Goal: Feedback & Contribution: Submit feedback/report problem

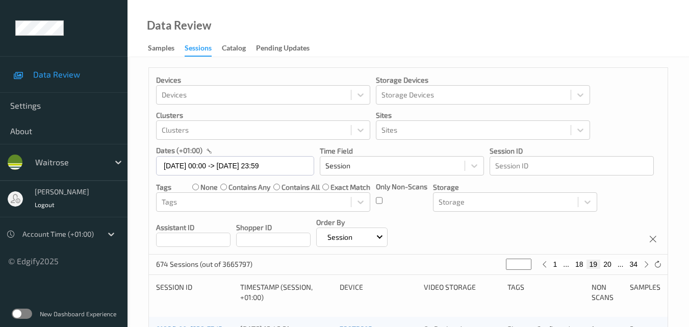
scroll to position [521, 0]
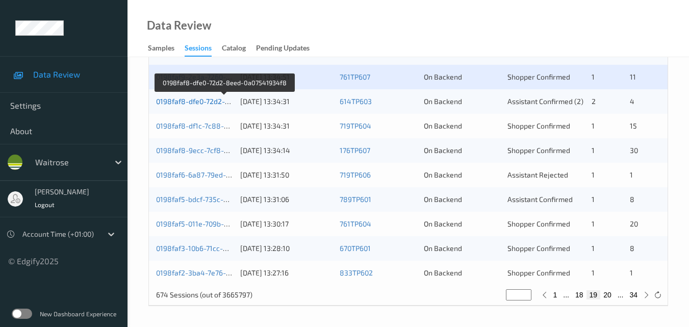
click at [199, 100] on link "0198faf8-dfe0-72d2-8eed-0a07541934f8" at bounding box center [224, 101] width 136 height 9
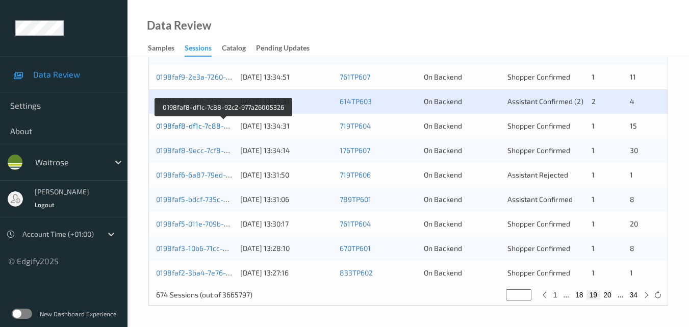
click at [202, 125] on link "0198faf8-df1c-7c88-92c2-977a26005326" at bounding box center [223, 125] width 135 height 9
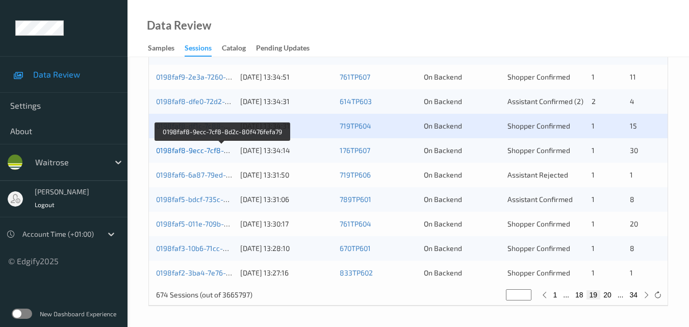
click at [201, 152] on link "0198faf8-9ecc-7cf8-8d2c-80f476fefa79" at bounding box center [222, 150] width 132 height 9
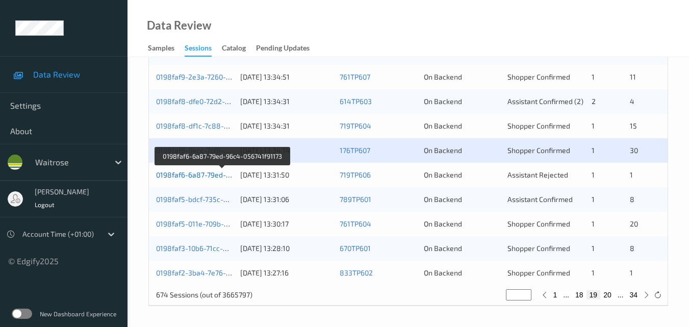
click at [202, 177] on link "0198faf6-6a87-79ed-96c4-056741f91173" at bounding box center [222, 174] width 133 height 9
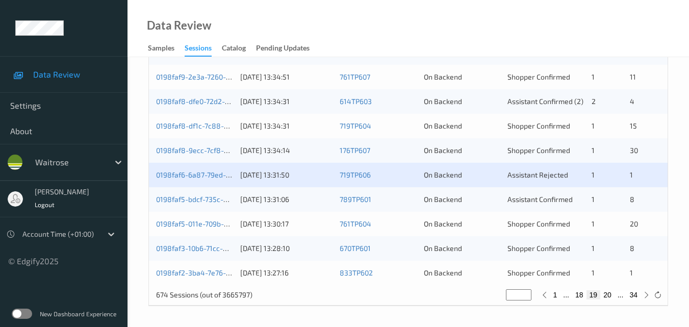
click at [208, 203] on div "0198faf5-bdcf-735c-af19-0adfcb0e7753" at bounding box center [194, 199] width 77 height 10
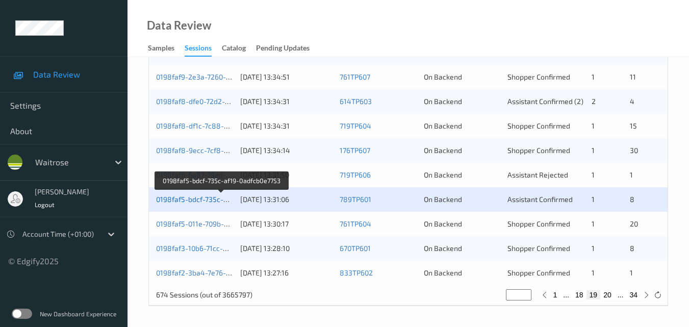
click at [201, 198] on link "0198faf5-bdcf-735c-af19-0adfcb0e7753" at bounding box center [221, 199] width 130 height 9
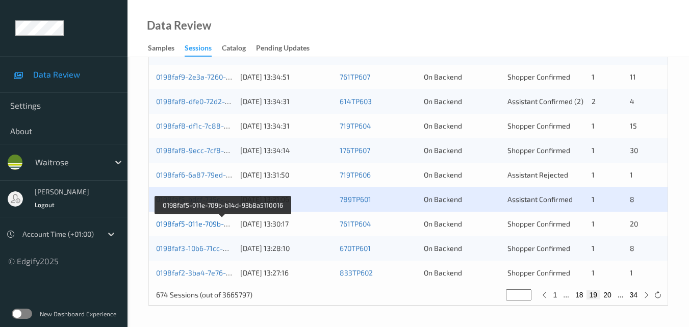
click at [195, 223] on link "0198faf5-011e-709b-b14d-93b8a5110016" at bounding box center [222, 223] width 133 height 9
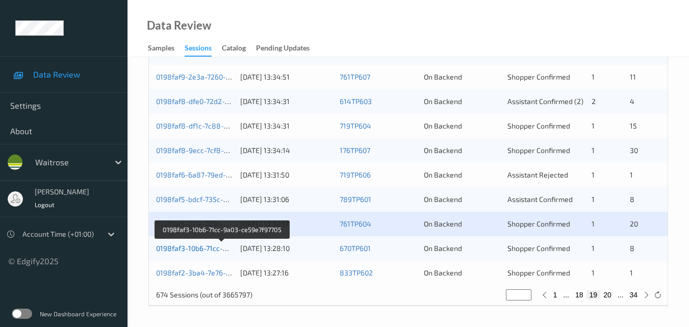
click at [206, 245] on link "0198faf3-10b6-71cc-9a03-ce59e7f97705" at bounding box center [222, 248] width 132 height 9
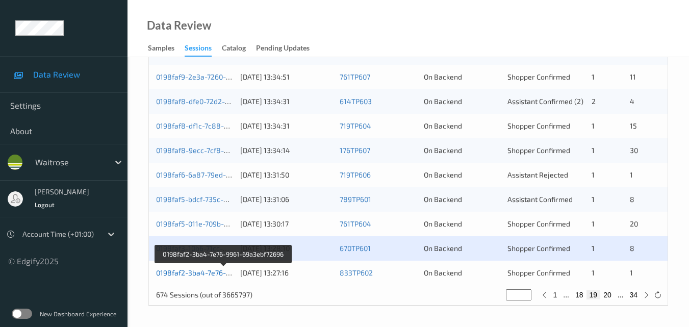
click at [216, 269] on link "0198faf2-3ba4-7e76-9961-69a3ebf72696" at bounding box center [223, 272] width 135 height 9
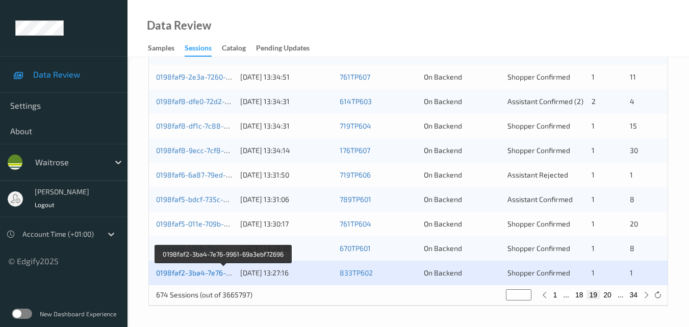
click at [207, 274] on link "0198faf2-3ba4-7e76-9961-69a3ebf72696" at bounding box center [223, 272] width 135 height 9
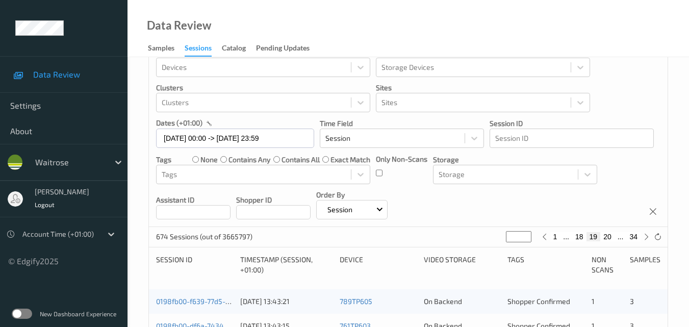
scroll to position [11, 0]
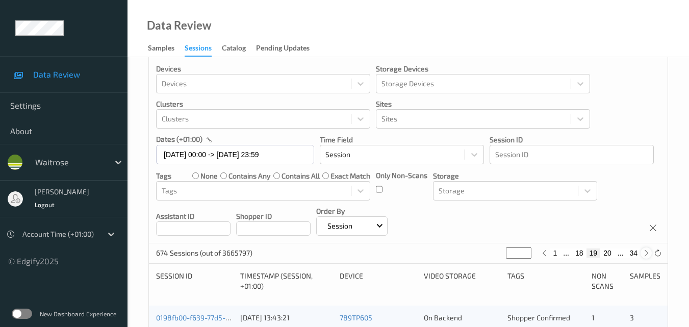
click at [644, 255] on icon at bounding box center [646, 253] width 8 height 8
type input "**"
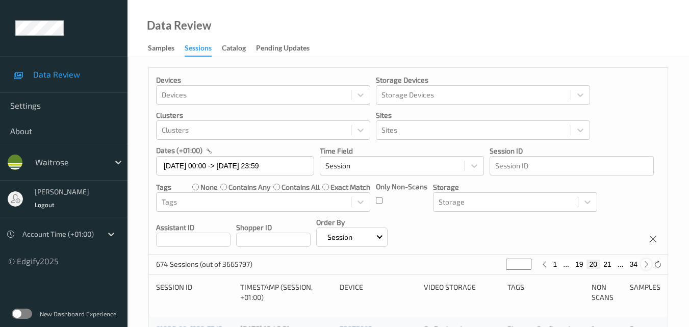
click at [644, 255] on div "674 Sessions (out of 3665797) ** 1 ... 19 20 21 ... 34" at bounding box center [408, 264] width 518 height 20
click at [644, 263] on icon at bounding box center [646, 264] width 8 height 8
type input "**"
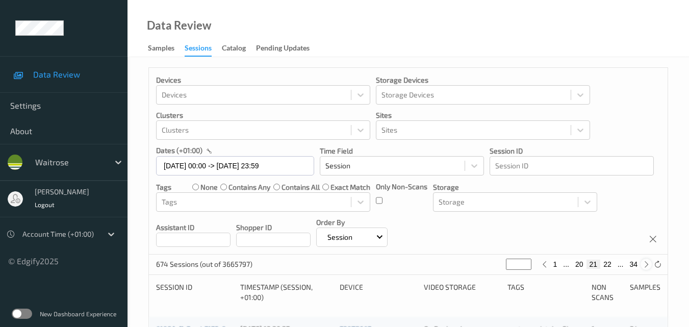
click at [644, 263] on icon at bounding box center [646, 264] width 8 height 8
type input "**"
click at [644, 263] on icon at bounding box center [646, 264] width 8 height 8
type input "**"
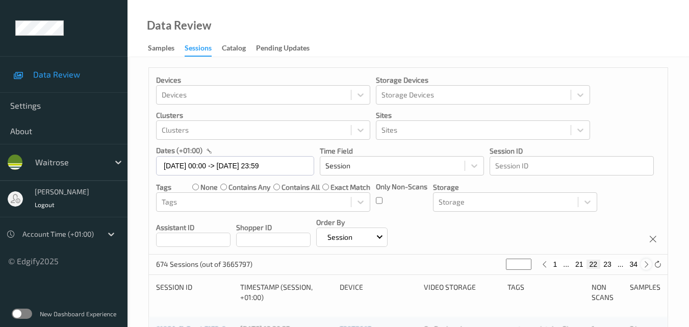
type input "**"
click at [644, 263] on icon at bounding box center [646, 264] width 8 height 8
type input "**"
click at [644, 263] on icon at bounding box center [646, 264] width 8 height 8
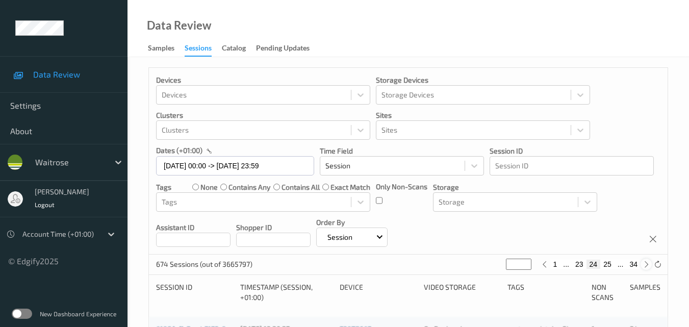
type input "**"
click at [644, 263] on icon at bounding box center [646, 264] width 8 height 8
type input "**"
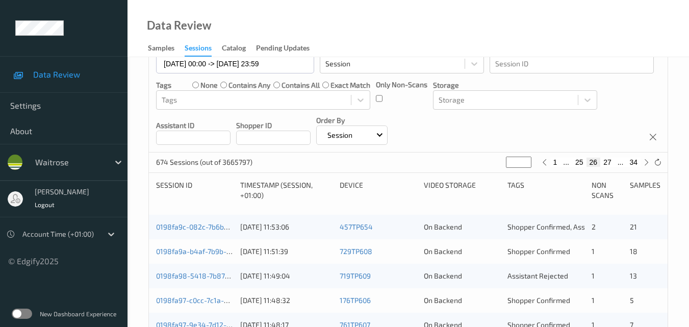
scroll to position [153, 0]
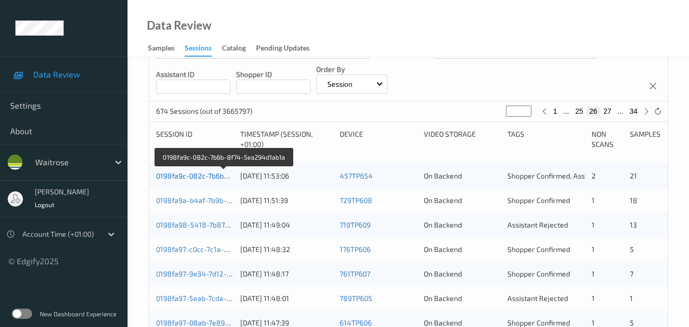
click at [201, 172] on link "0198fa9c-082c-7b6b-8f74-5ea294d1ab1a" at bounding box center [224, 175] width 137 height 9
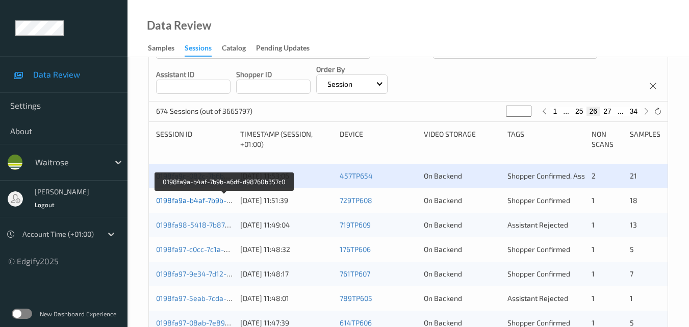
click at [204, 203] on link "0198fa9a-b4af-7b9b-a6df-d98760b357c0" at bounding box center [224, 200] width 136 height 9
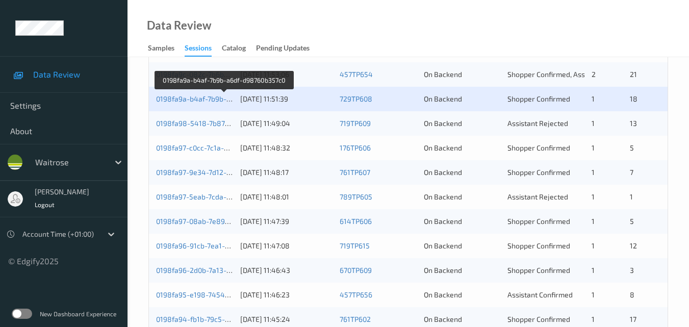
scroll to position [255, 0]
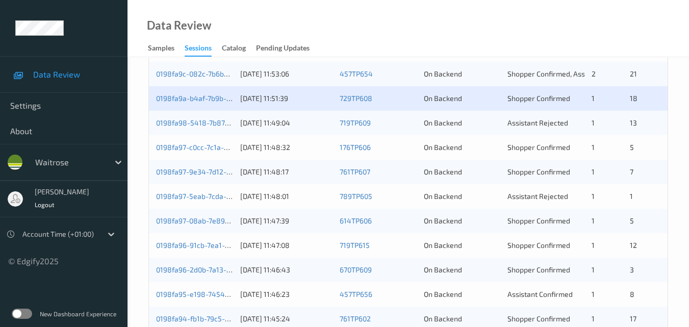
click at [208, 127] on div "0198fa98-5418-7b87-ba6b-d2b4f181c504" at bounding box center [194, 123] width 77 height 10
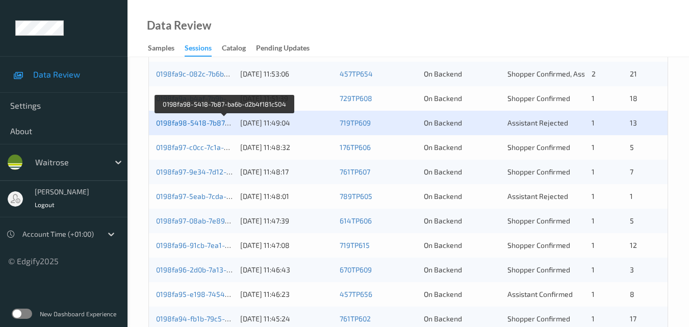
click at [200, 122] on link "0198fa98-5418-7b87-ba6b-d2b4f181c504" at bounding box center [225, 122] width 138 height 9
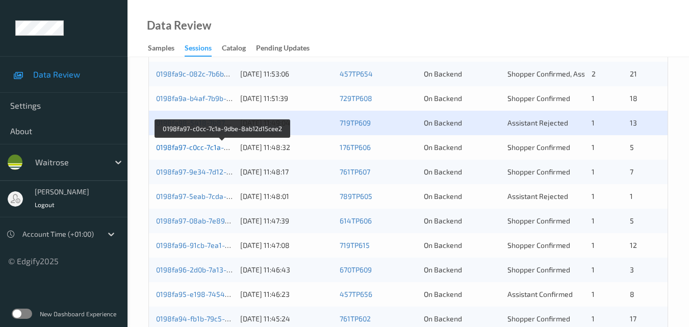
click at [187, 144] on link "0198fa97-c0cc-7c1a-9dbe-8ab12d15cee2" at bounding box center [223, 147] width 134 height 9
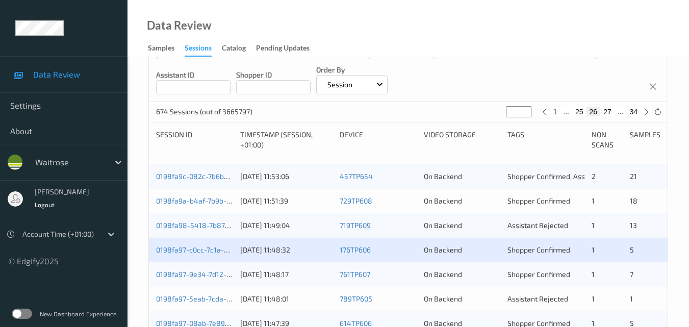
scroll to position [153, 0]
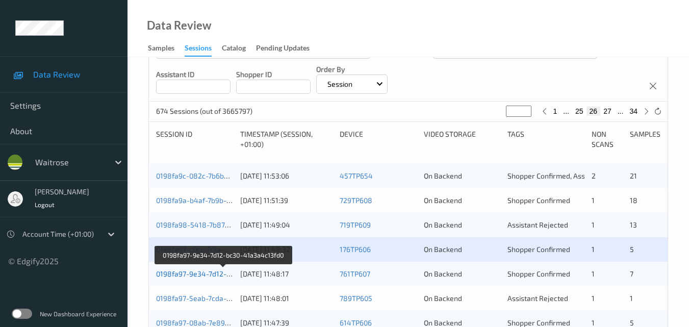
click at [199, 273] on link "0198fa97-9e34-7d12-bc30-41a3a4c13fd0" at bounding box center [223, 273] width 135 height 9
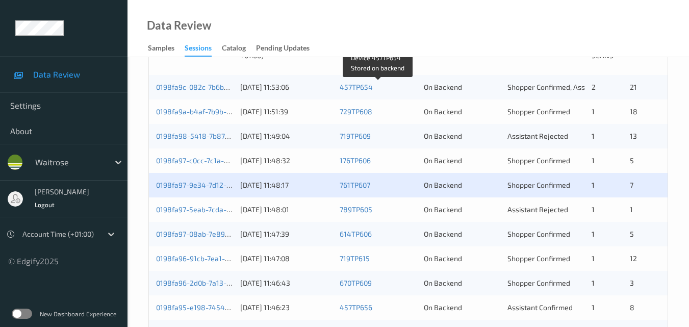
scroll to position [255, 0]
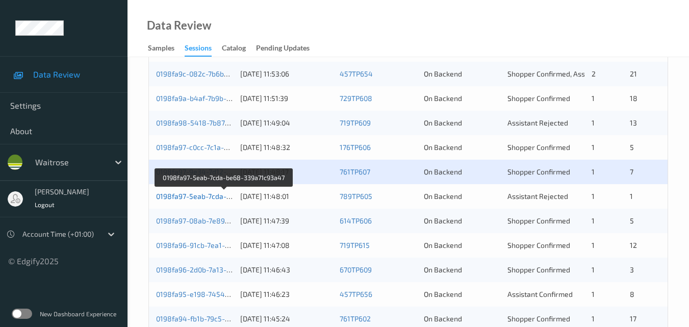
click at [206, 196] on link "0198fa97-5eab-7cda-be68-339a71c93a47" at bounding box center [224, 196] width 137 height 9
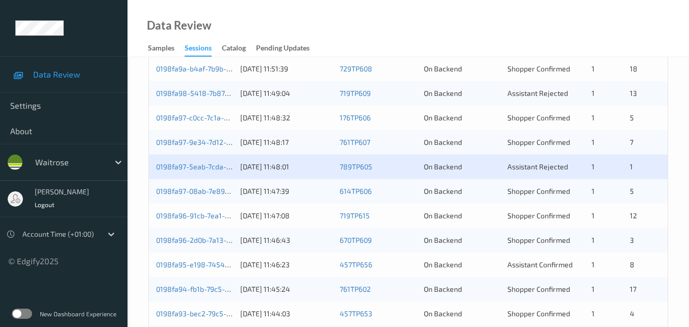
scroll to position [306, 0]
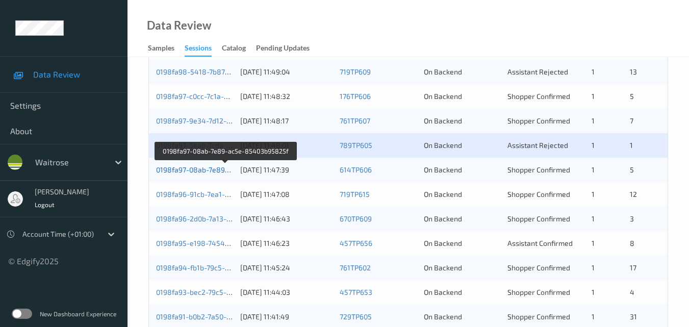
click at [194, 166] on link "0198fa97-08ab-7e89-ac5e-85403b95825f" at bounding box center [226, 169] width 140 height 9
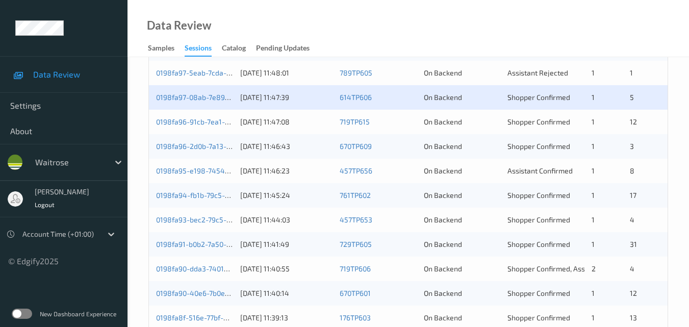
scroll to position [357, 0]
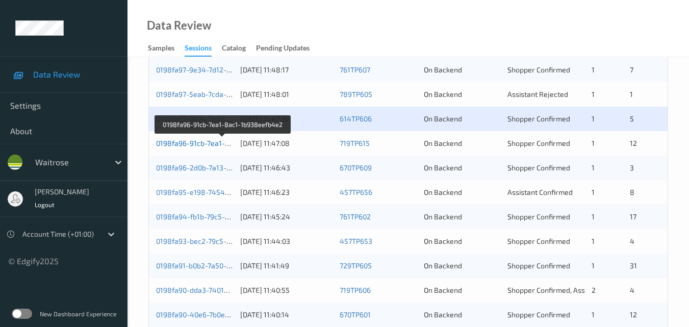
click at [190, 142] on link "0198fa96-91cb-7ea1-8ac1-1b938eefb4e2" at bounding box center [223, 143] width 135 height 9
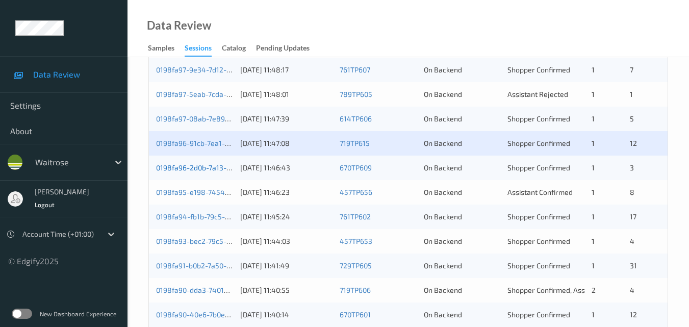
click at [199, 170] on link "0198fa96-2d0b-7a13-9965-448744ba4b62" at bounding box center [226, 167] width 141 height 9
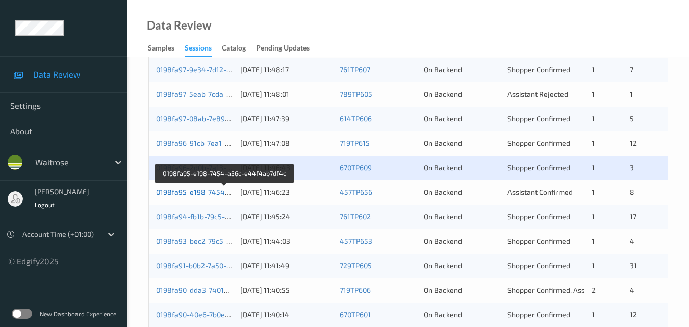
click at [196, 194] on link "0198fa95-e198-7454-a56c-e44f4ab7df4c" at bounding box center [225, 192] width 138 height 9
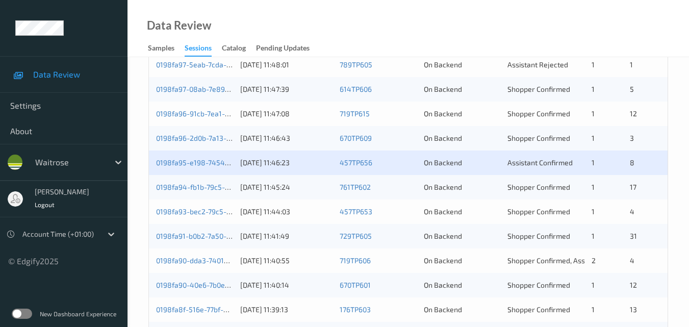
scroll to position [408, 0]
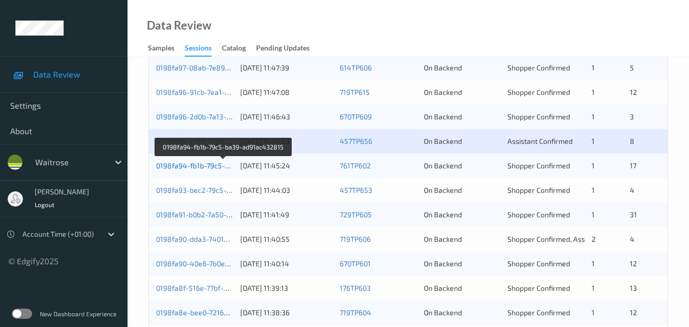
click at [211, 165] on link "0198fa94-fb1b-79c5-ba39-ad91ac432815" at bounding box center [224, 165] width 136 height 9
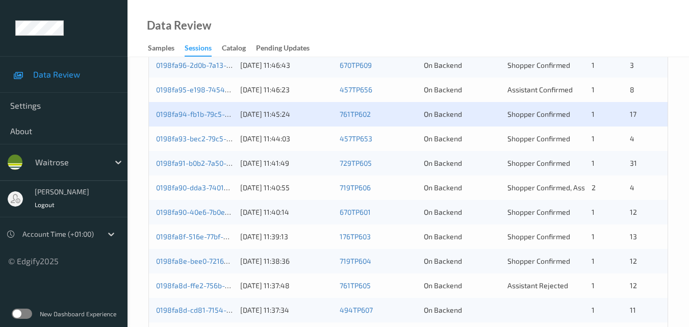
scroll to position [459, 0]
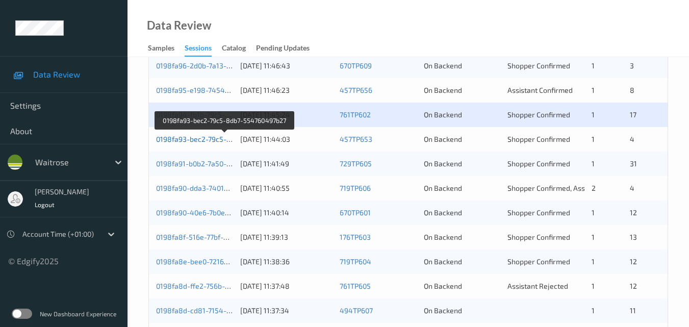
click at [205, 141] on link "0198fa93-bec2-79c5-8db7-554760497b27" at bounding box center [225, 139] width 138 height 9
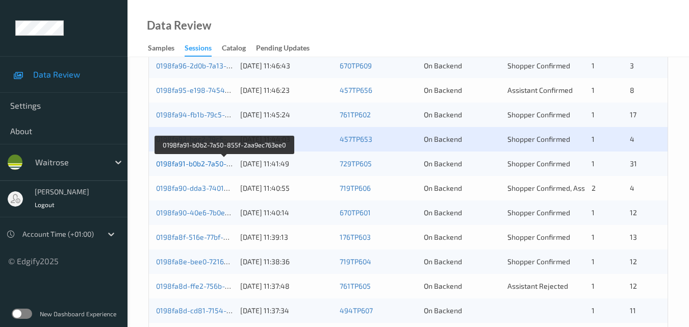
click at [180, 166] on link "0198fa91-b0b2-7a50-855f-2aa9ec763ee0" at bounding box center [224, 163] width 137 height 9
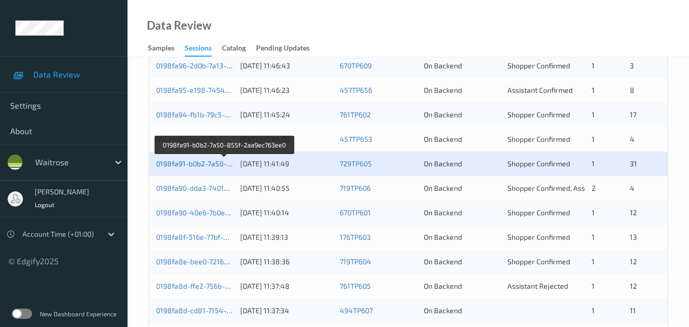
click at [207, 167] on link "0198fa91-b0b2-7a50-855f-2aa9ec763ee0" at bounding box center [224, 163] width 137 height 9
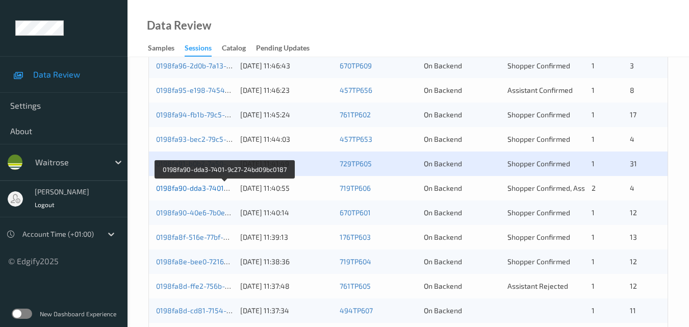
click at [200, 190] on link "0198fa90-dda3-7401-9c27-24bd09bc0187" at bounding box center [224, 188] width 137 height 9
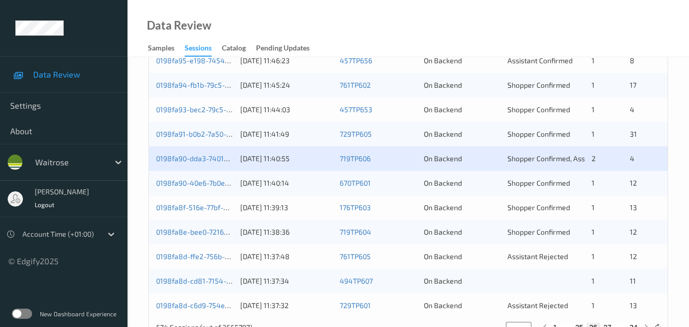
scroll to position [510, 0]
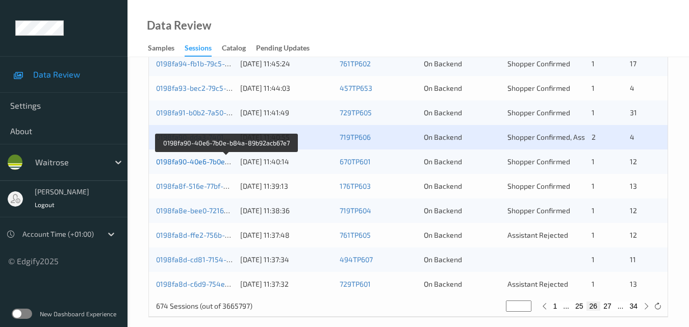
click at [203, 161] on link "0198fa90-40e6-7b0e-b84a-89b92acb67e7" at bounding box center [226, 161] width 140 height 9
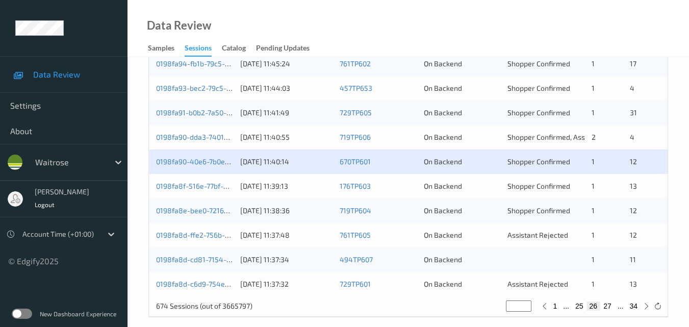
scroll to position [521, 0]
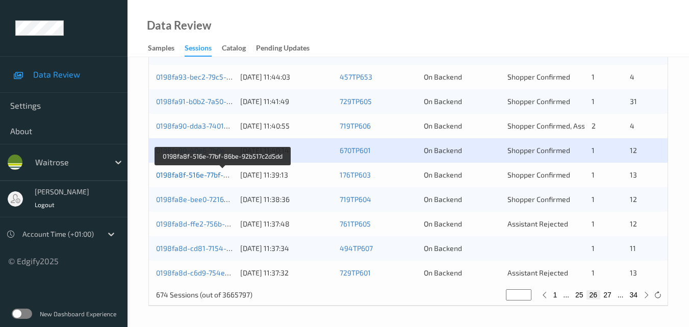
click at [190, 178] on link "0198fa8f-516e-77bf-86be-92b517c2d5dd" at bounding box center [223, 174] width 134 height 9
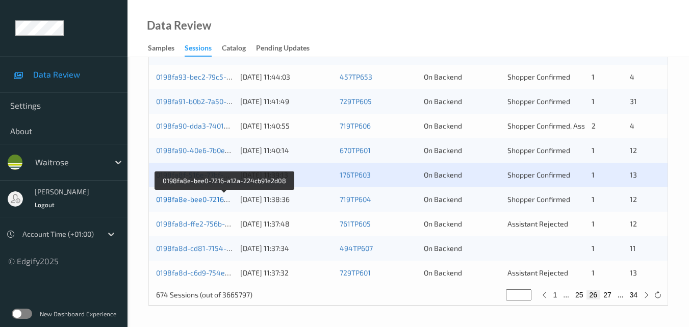
click at [189, 195] on link "0198fa8e-bee0-7216-a12a-224cb91e2d08" at bounding box center [225, 199] width 138 height 9
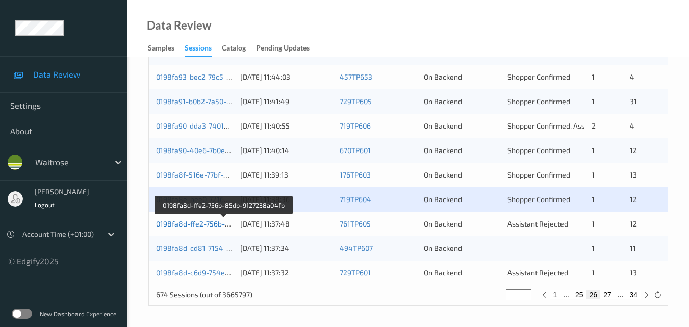
click at [201, 224] on link "0198fa8d-ffe2-756b-85db-9127238a04fb" at bounding box center [224, 223] width 136 height 9
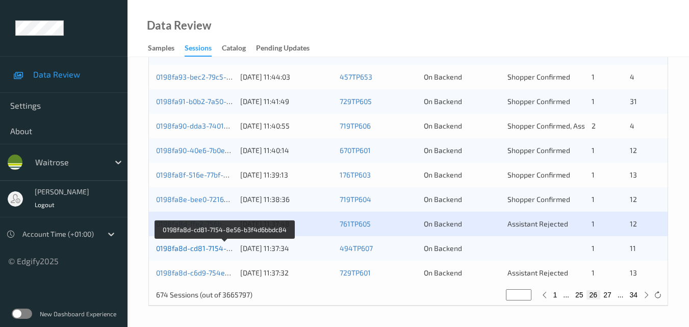
click at [214, 246] on link "0198fa8d-cd81-7154-8e56-b3f4d6bbdc84" at bounding box center [225, 248] width 139 height 9
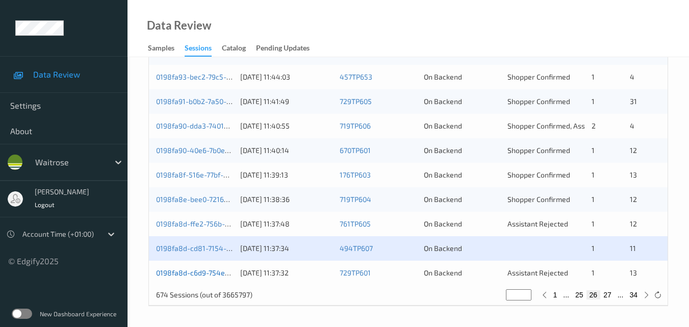
click at [195, 270] on link "0198fa8d-c6d9-754e-98c7-bf34016ed9fb" at bounding box center [224, 272] width 136 height 9
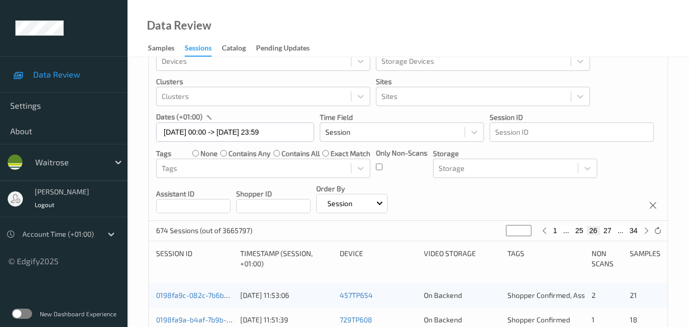
scroll to position [0, 0]
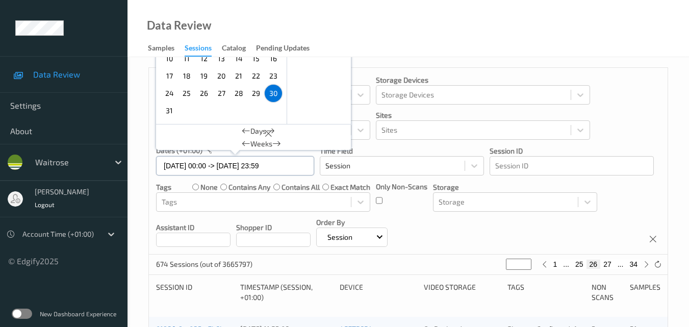
click at [297, 166] on input "30/08/2025 00:00 -> 30/08/2025 23:59" at bounding box center [235, 165] width 158 height 19
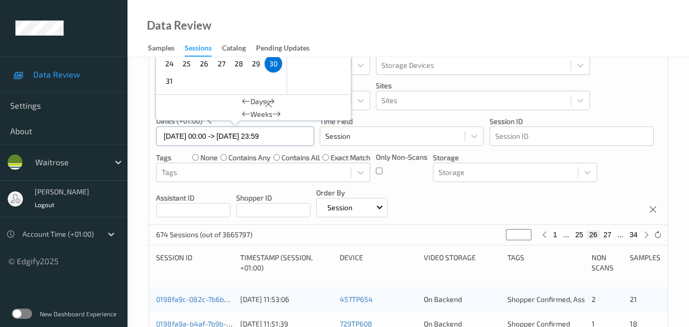
scroll to position [51, 0]
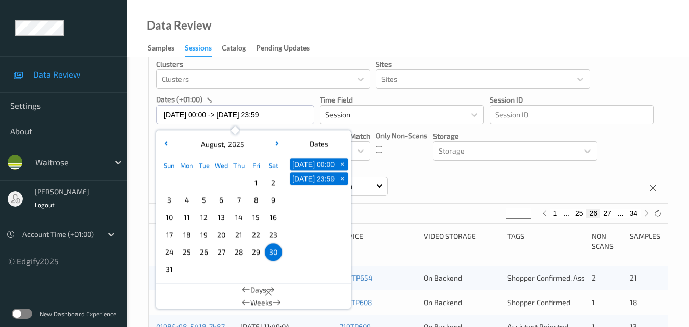
click at [173, 269] on span "31" at bounding box center [169, 269] width 14 height 14
type input "31/08/2025 00:00"
type input "*"
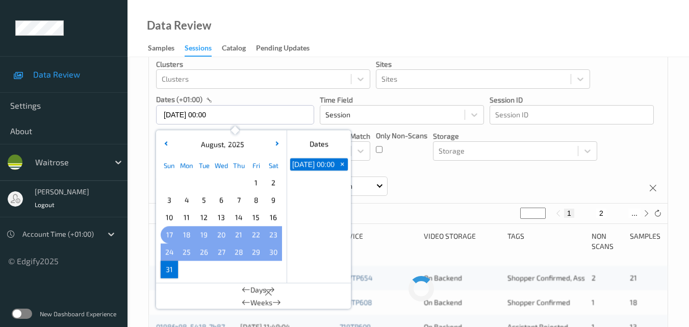
scroll to position [0, 0]
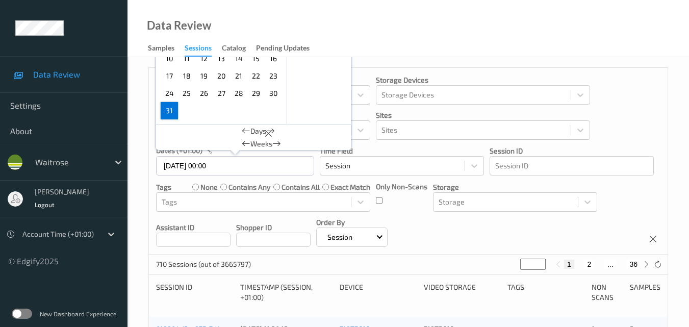
click at [171, 115] on span "31" at bounding box center [169, 110] width 14 height 14
type input "31/08/2025 00:00 -> 31/08/2025 23:59"
click at [478, 218] on div "Devices Devices Storage Devices Storage Devices Clusters Clusters Sites Sites d…" at bounding box center [408, 161] width 518 height 187
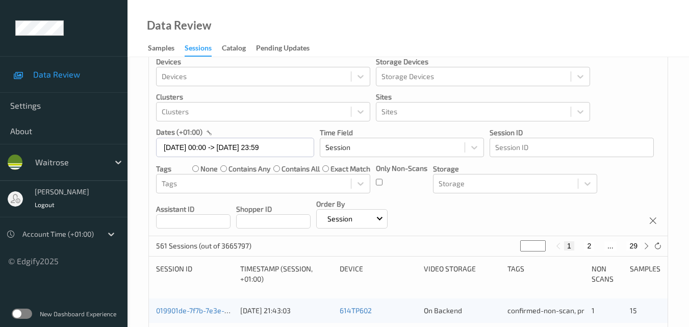
scroll to position [11, 0]
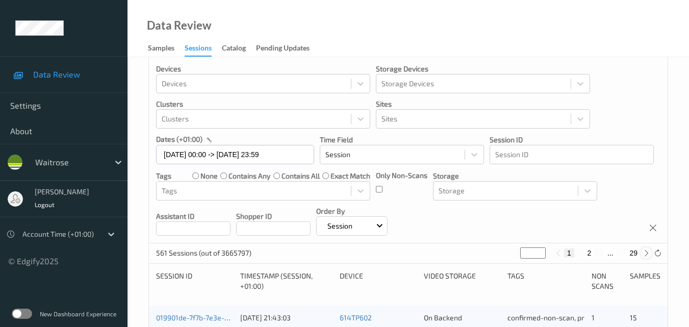
click at [644, 252] on icon at bounding box center [646, 253] width 8 height 8
type input "*"
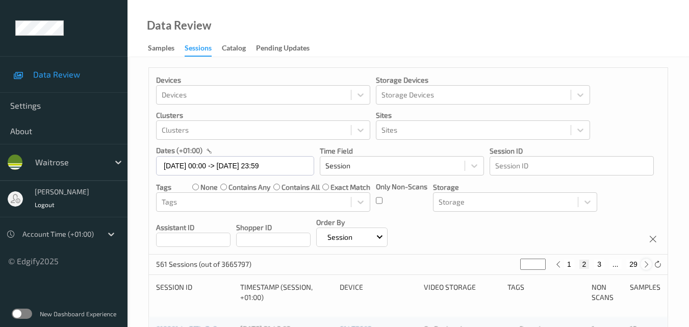
click at [644, 252] on div "Devices Devices Storage Devices Storage Devices Clusters Clusters Sites Sites d…" at bounding box center [408, 161] width 518 height 187
click at [645, 260] on icon at bounding box center [646, 264] width 8 height 8
type input "*"
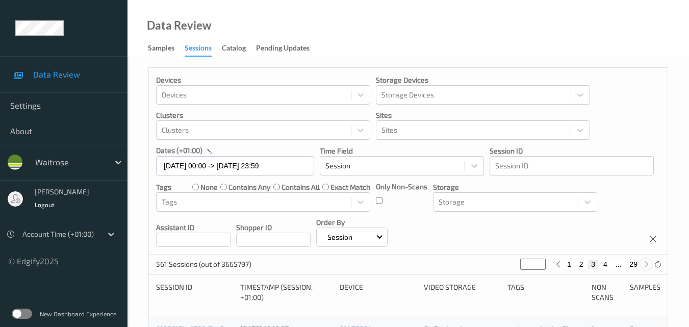
click at [645, 260] on icon at bounding box center [646, 264] width 8 height 8
type input "*"
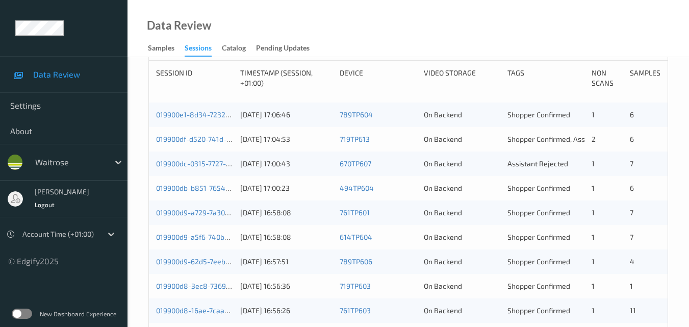
scroll to position [153, 0]
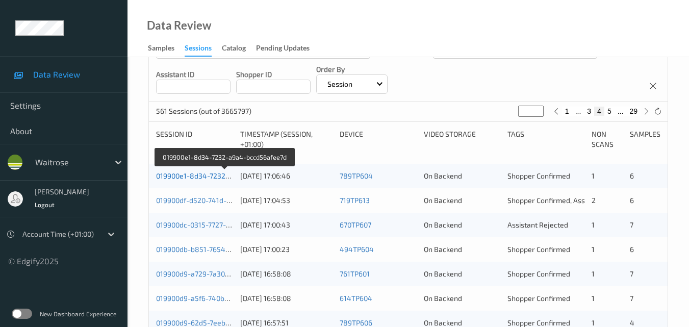
click at [206, 175] on link "019900e1-8d34-7232-a9a4-bccd56afee7d" at bounding box center [225, 175] width 138 height 9
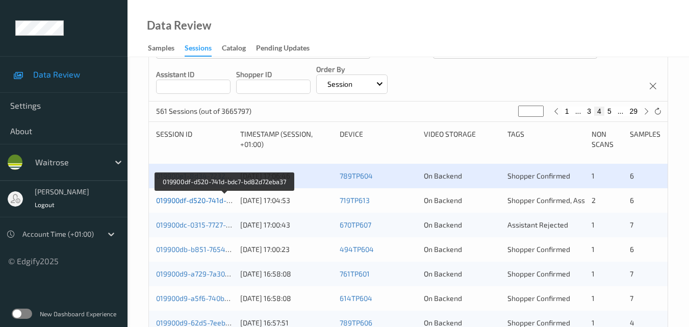
click at [209, 202] on link "019900df-d520-741d-bdc7-bd82d72eba37" at bounding box center [224, 200] width 137 height 9
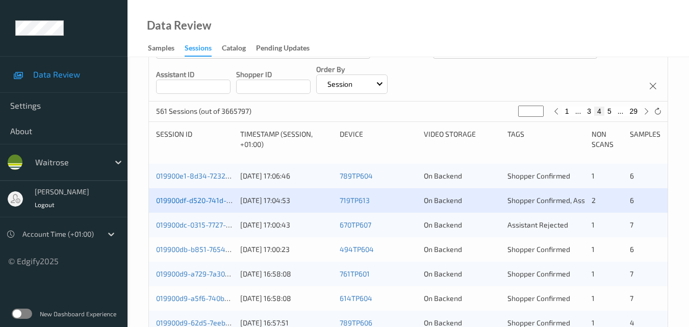
click at [207, 198] on link "019900df-d520-741d-bdc7-bd82d72eba37" at bounding box center [224, 200] width 137 height 9
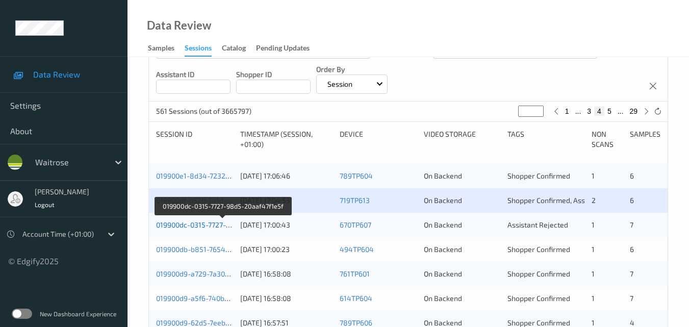
click at [206, 223] on link "019900dc-0315-7727-98d5-20aaf47f1e5f" at bounding box center [222, 224] width 133 height 9
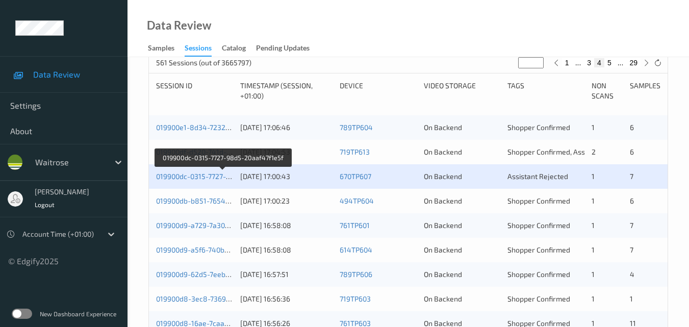
scroll to position [255, 0]
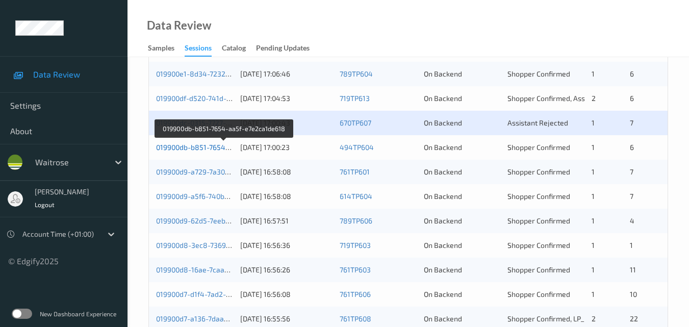
click at [199, 146] on link "019900db-b851-7654-aa5f-e7e2ca1de618" at bounding box center [224, 147] width 137 height 9
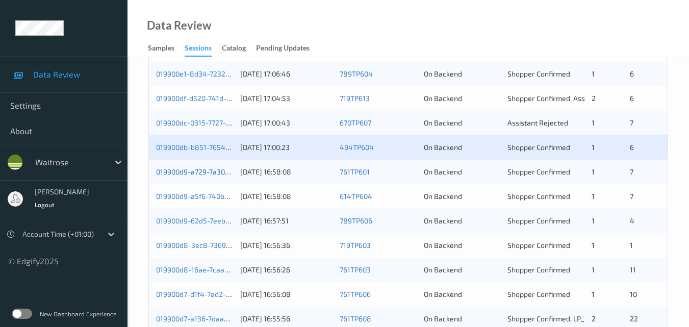
click at [196, 167] on link "019900d9-a729-7a30-b94f-b2e5a7f1f51e" at bounding box center [223, 171] width 134 height 9
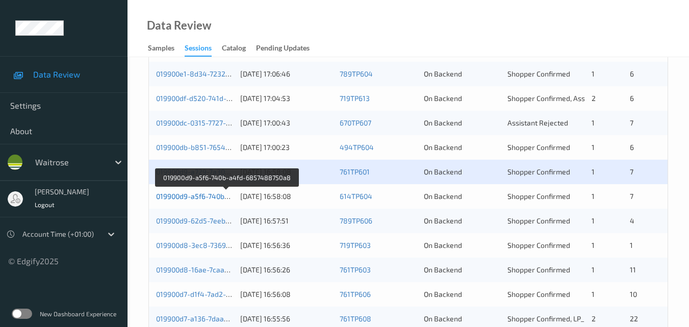
click at [207, 197] on link "019900d9-a5f6-740b-a4fd-6857488750a8" at bounding box center [226, 196] width 140 height 9
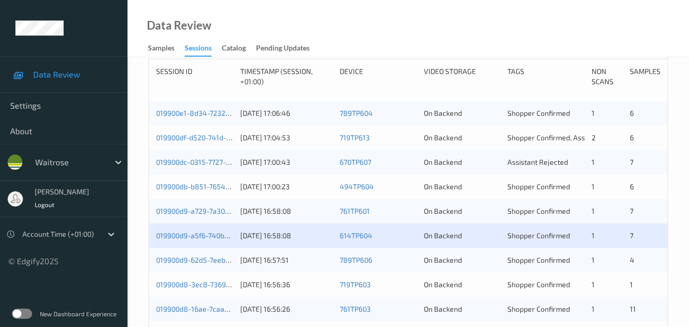
scroll to position [153, 0]
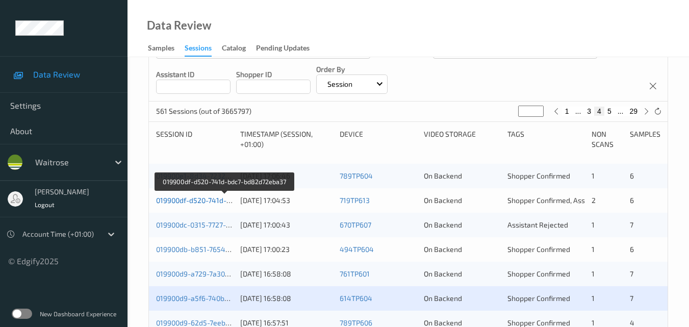
click at [203, 198] on link "019900df-d520-741d-bdc7-bd82d72eba37" at bounding box center [224, 200] width 137 height 9
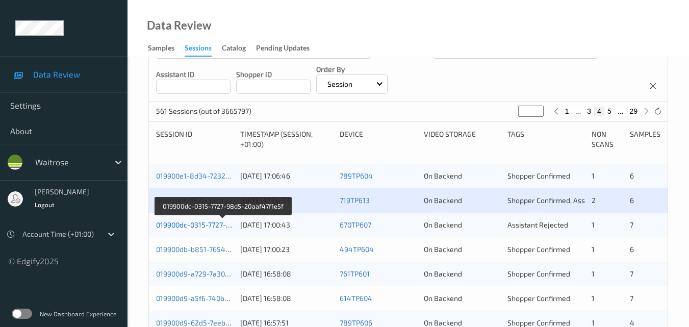
click at [202, 223] on link "019900dc-0315-7727-98d5-20aaf47f1e5f" at bounding box center [222, 224] width 133 height 9
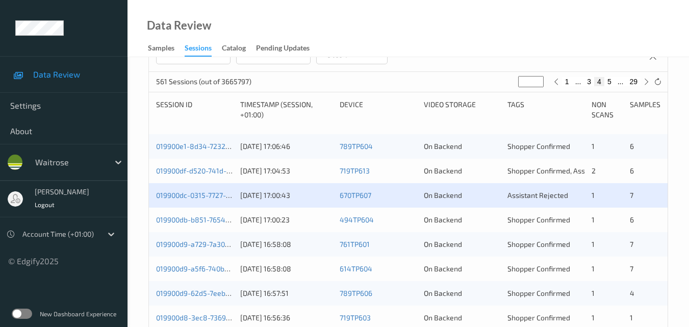
scroll to position [204, 0]
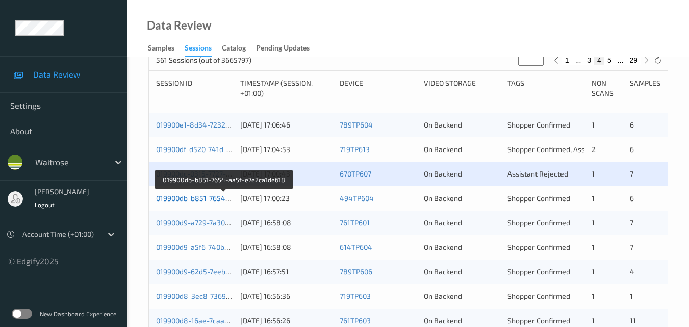
click at [198, 198] on link "019900db-b851-7654-aa5f-e7e2ca1de618" at bounding box center [224, 198] width 137 height 9
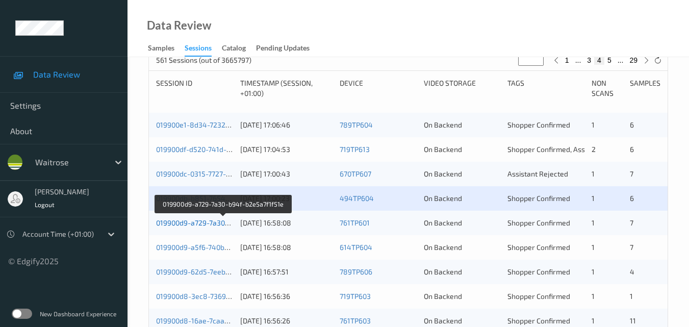
click at [211, 224] on link "019900d9-a729-7a30-b94f-b2e5a7f1f51e" at bounding box center [223, 222] width 134 height 9
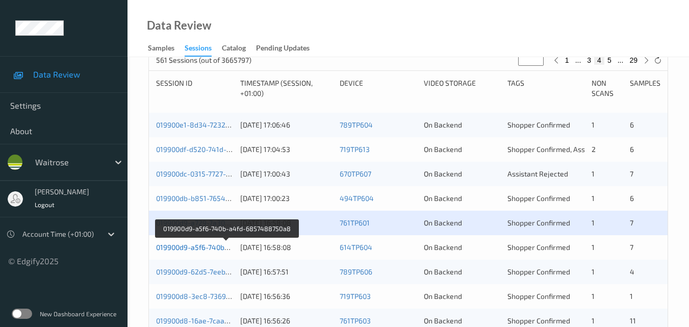
click at [205, 246] on link "019900d9-a5f6-740b-a4fd-6857488750a8" at bounding box center [226, 247] width 140 height 9
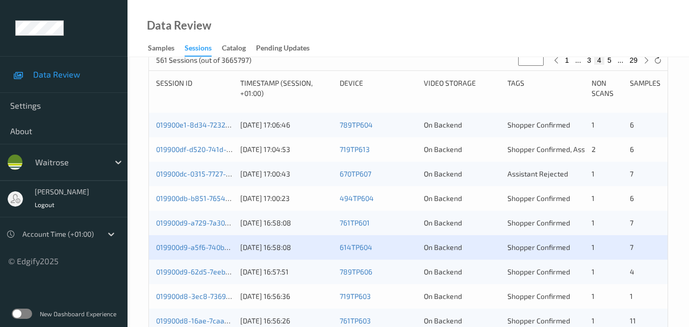
scroll to position [255, 0]
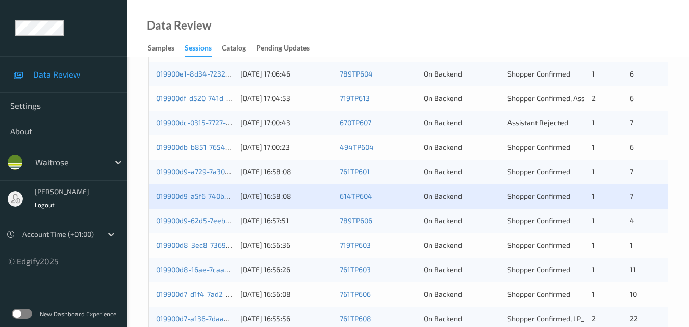
click at [197, 212] on div "019900d9-62d5-7eeb-848e-a63d0d10c9f9 31/08/2025 16:57:51 789TP606 On Backend Sh…" at bounding box center [408, 220] width 518 height 24
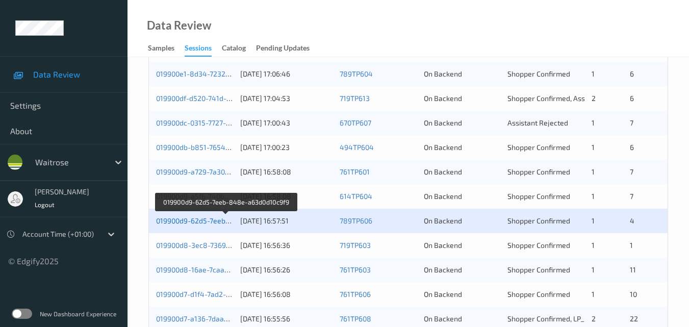
click at [222, 220] on link "019900d9-62d5-7eeb-848e-a63d0d10c9f9" at bounding box center [225, 220] width 139 height 9
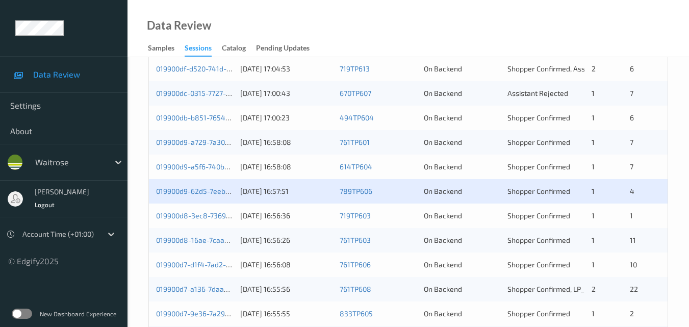
scroll to position [306, 0]
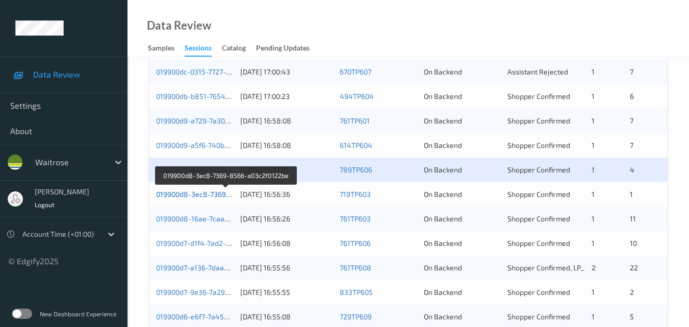
click at [216, 190] on link "019900d8-3ec8-7369-8566-a03c2f0122be" at bounding box center [225, 194] width 139 height 9
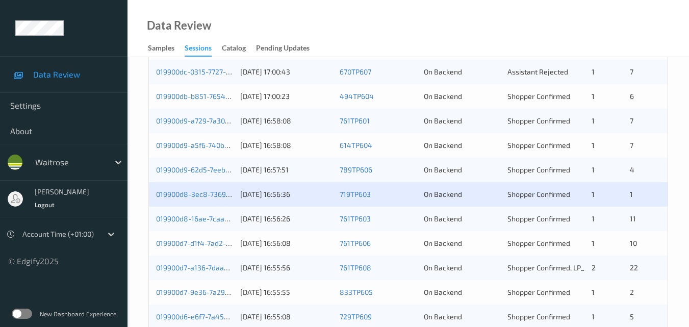
click at [197, 214] on div "019900d8-16ae-7caa-949a-0cce6dcbec28" at bounding box center [194, 219] width 77 height 10
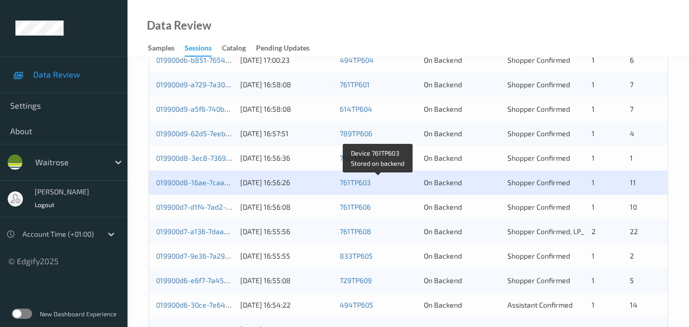
scroll to position [357, 0]
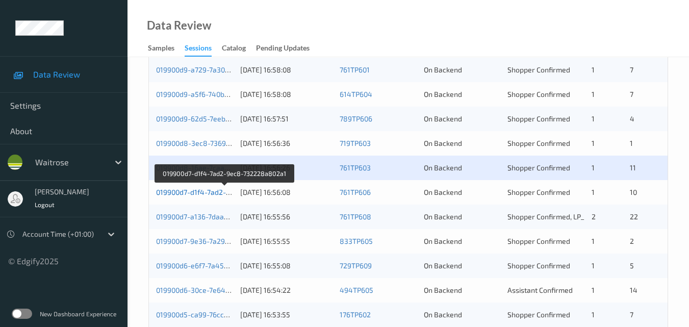
click at [195, 192] on link "019900d7-d1f4-7ad2-9ec8-732228a802a1" at bounding box center [224, 192] width 137 height 9
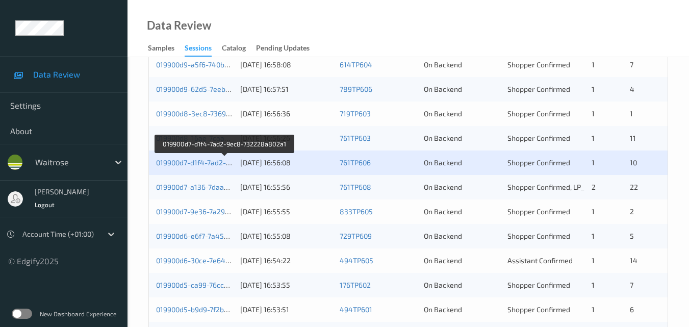
scroll to position [408, 0]
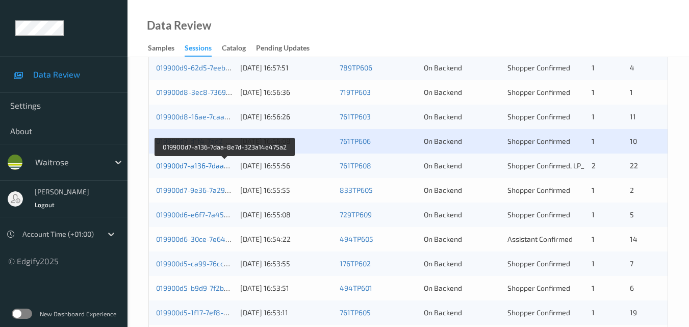
click at [207, 163] on link "019900d7-a136-7daa-8e7d-323a14e475a2" at bounding box center [225, 165] width 139 height 9
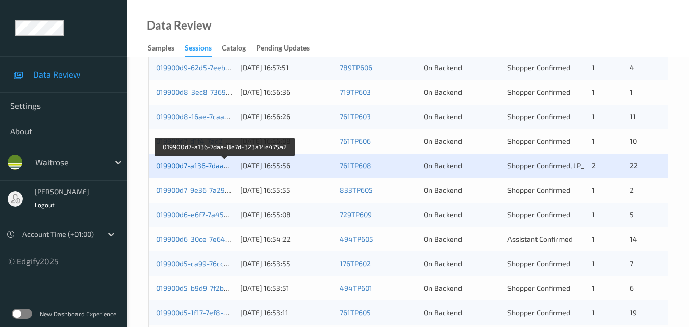
click at [199, 165] on link "019900d7-a136-7daa-8e7d-323a14e475a2" at bounding box center [225, 165] width 139 height 9
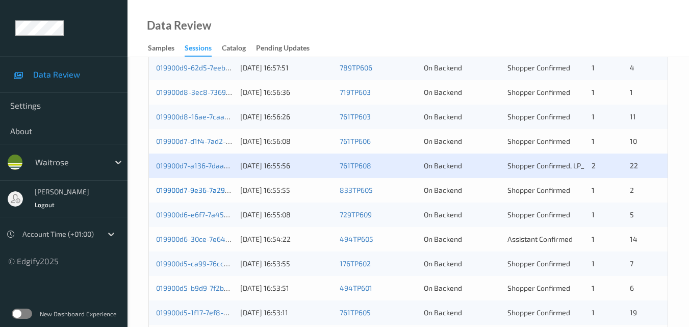
click at [191, 192] on link "019900d7-9e36-7a29-9dbb-a6e5e41aff80" at bounding box center [224, 190] width 137 height 9
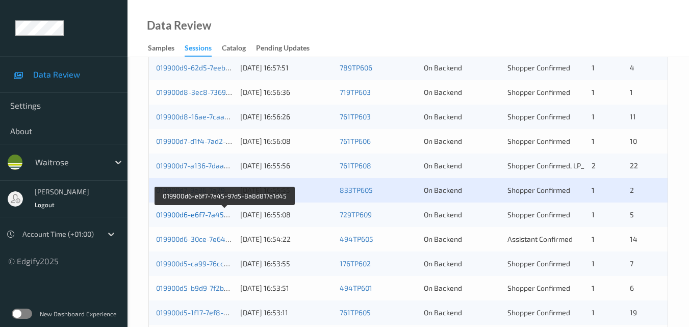
click at [206, 218] on link "019900d6-e6f7-7a45-97d5-8a8d817e1d45" at bounding box center [225, 214] width 138 height 9
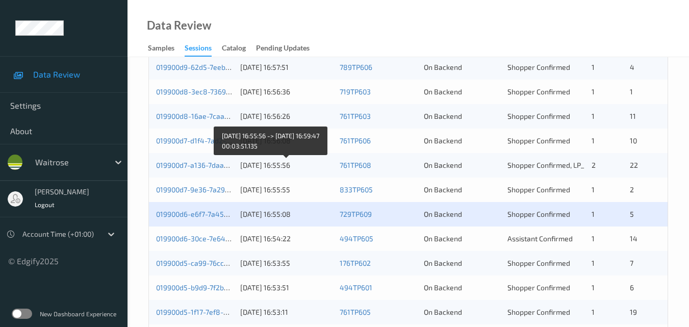
scroll to position [510, 0]
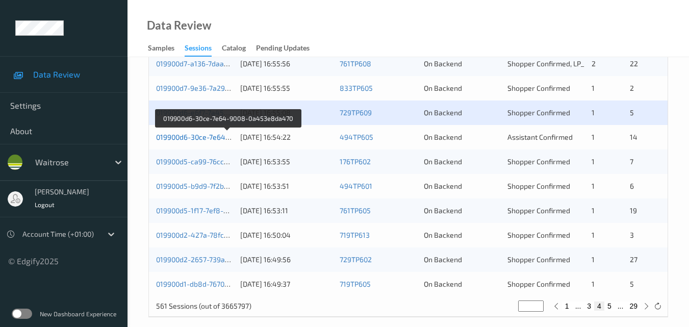
click at [194, 135] on link "019900d6-30ce-7e64-9008-0a453e8da470" at bounding box center [227, 137] width 142 height 9
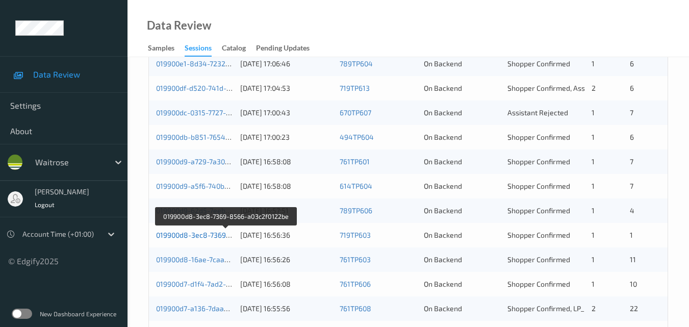
scroll to position [286, 0]
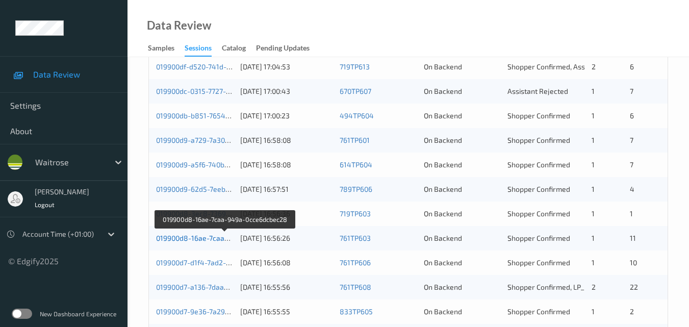
click at [209, 234] on link "019900d8-16ae-7caa-949a-0cce6dcbec28" at bounding box center [225, 237] width 139 height 9
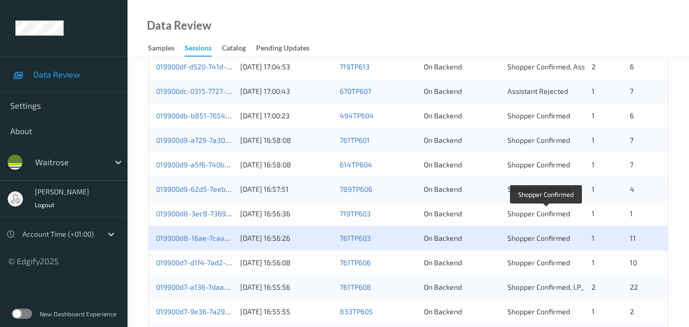
scroll to position [337, 0]
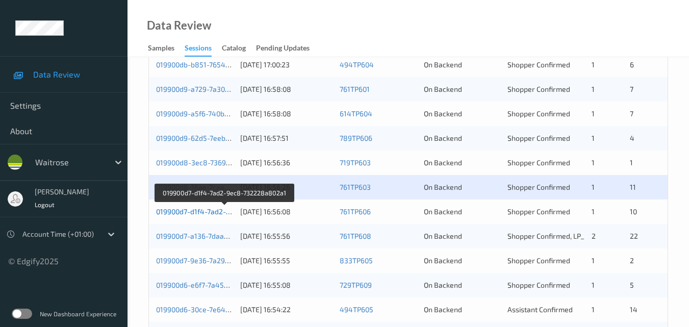
click at [205, 211] on link "019900d7-d1f4-7ad2-9ec8-732228a802a1" at bounding box center [224, 211] width 137 height 9
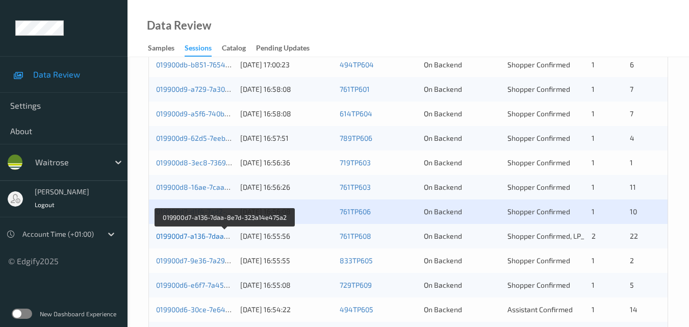
click at [195, 239] on link "019900d7-a136-7daa-8e7d-323a14e475a2" at bounding box center [225, 235] width 139 height 9
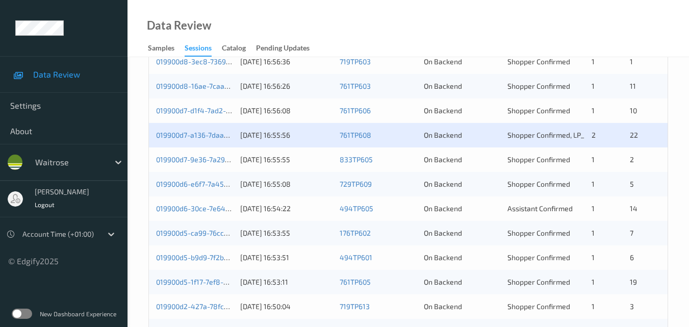
scroll to position [439, 0]
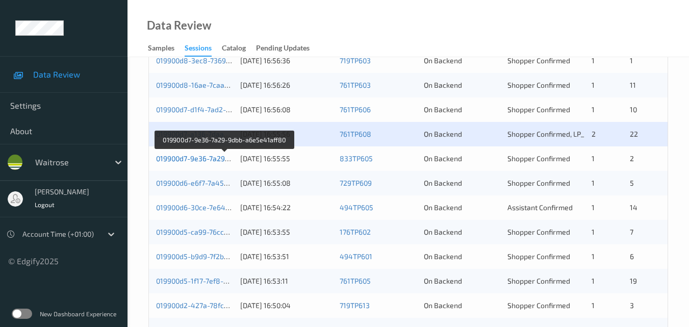
click at [205, 159] on link "019900d7-9e36-7a29-9dbb-a6e5e41aff80" at bounding box center [224, 158] width 137 height 9
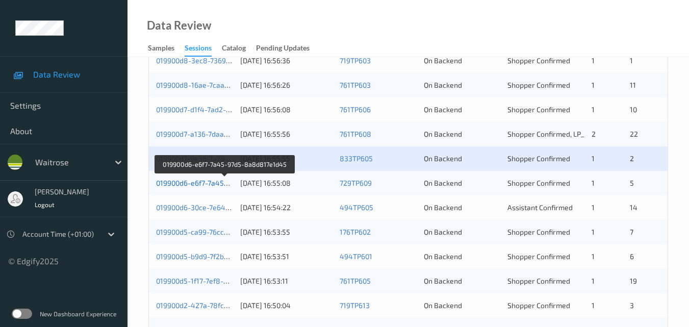
click at [199, 182] on link "019900d6-e6f7-7a45-97d5-8a8d817e1d45" at bounding box center [225, 182] width 138 height 9
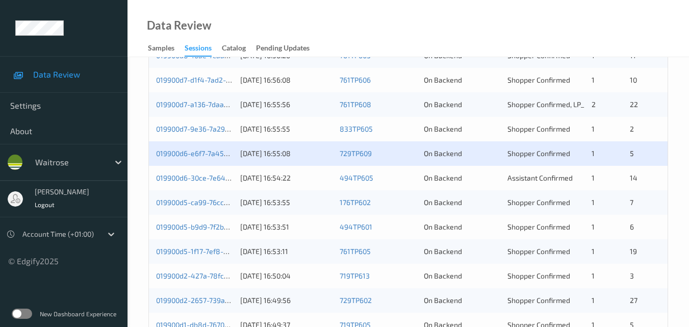
scroll to position [490, 0]
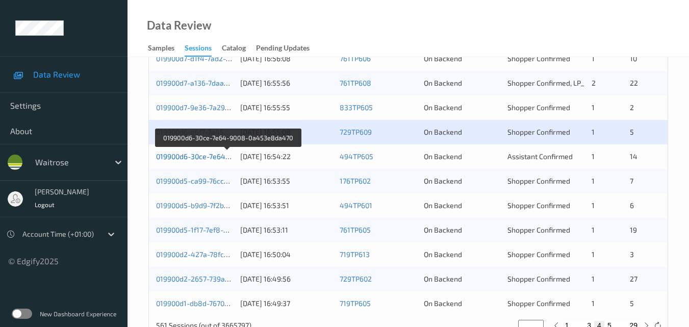
click at [208, 153] on link "019900d6-30ce-7e64-9008-0a453e8da470" at bounding box center [227, 156] width 142 height 9
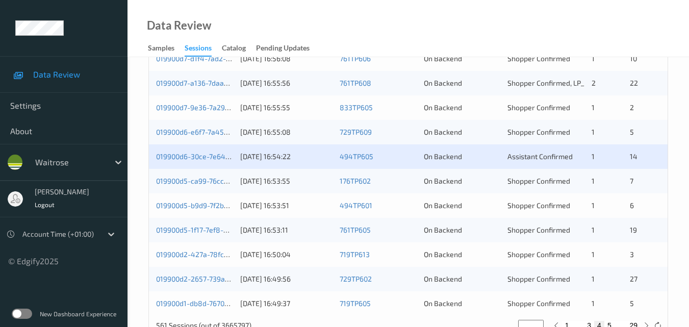
scroll to position [521, 0]
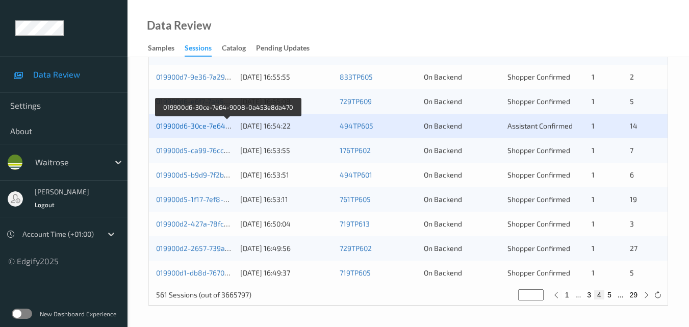
click at [204, 128] on link "019900d6-30ce-7e64-9008-0a453e8da470" at bounding box center [227, 125] width 142 height 9
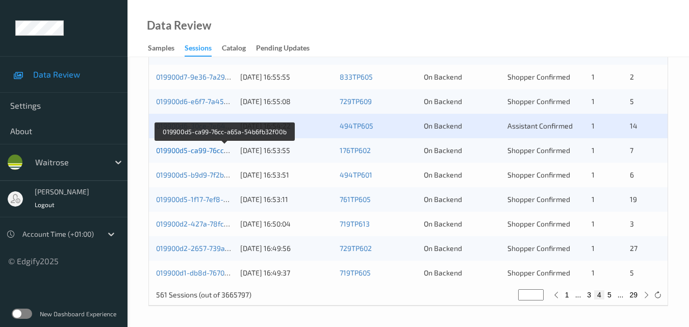
click at [205, 152] on link "019900d5-ca99-76cc-a65a-54b6fb32f00b" at bounding box center [224, 150] width 137 height 9
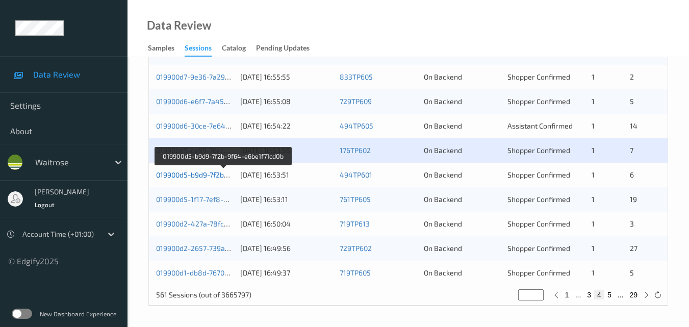
click at [208, 173] on link "019900d5-b9d9-7f2b-9f64-e6be1f71cd0b" at bounding box center [223, 174] width 134 height 9
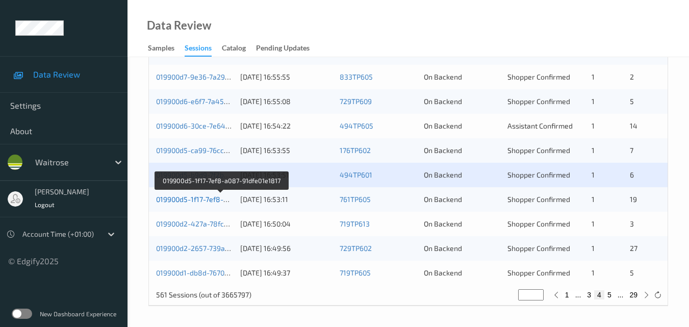
click at [201, 198] on link "019900d5-1f17-7ef8-a087-91dfe01e1817" at bounding box center [221, 199] width 130 height 9
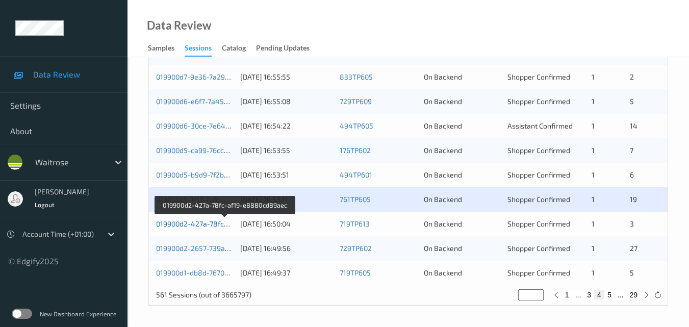
click at [220, 223] on link "019900d2-427a-78fc-af19-e8880cd89aec" at bounding box center [225, 223] width 138 height 9
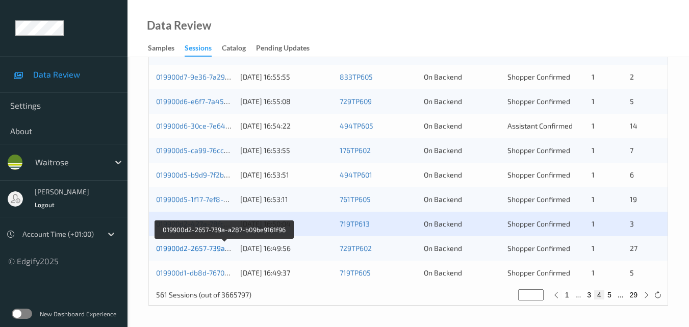
click at [202, 251] on link "019900d2-2657-739a-a287-b09be9161f96" at bounding box center [224, 248] width 137 height 9
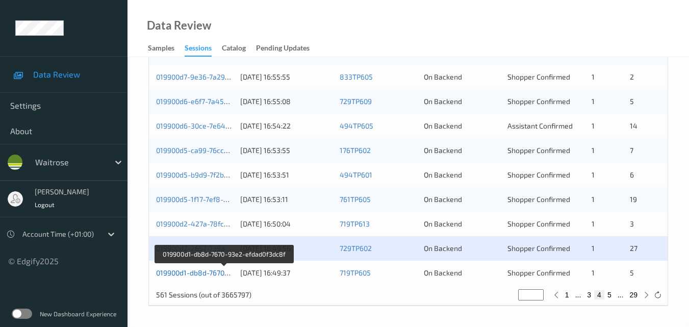
click at [209, 271] on link "019900d1-db8d-7670-93e2-efdad0f3dc8f" at bounding box center [223, 272] width 135 height 9
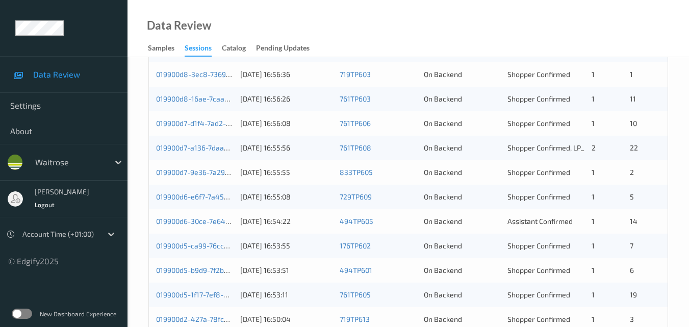
scroll to position [419, 0]
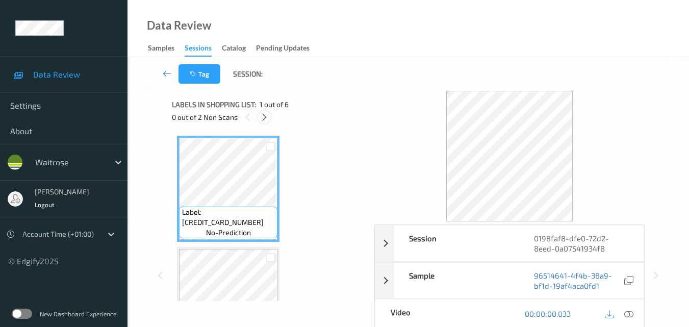
click at [266, 115] on icon at bounding box center [264, 117] width 9 height 9
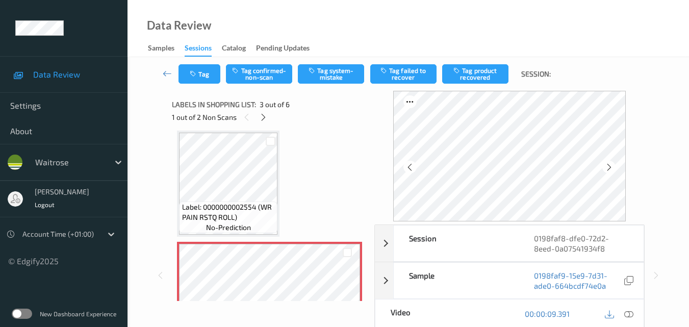
scroll to position [167, 0]
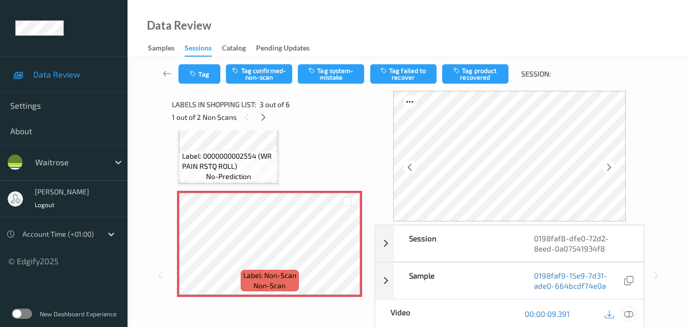
click at [634, 312] on div at bounding box center [629, 314] width 14 height 14
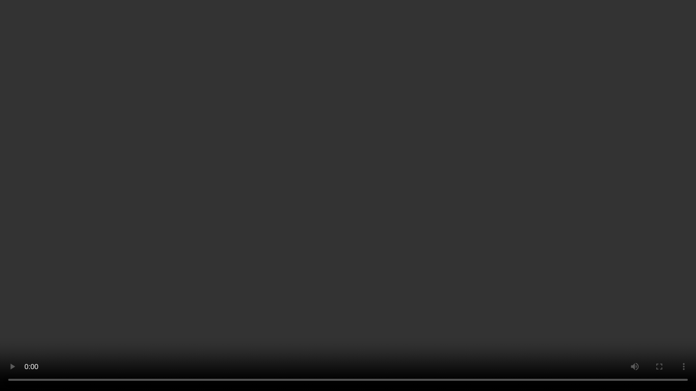
click at [470, 197] on video at bounding box center [348, 195] width 696 height 391
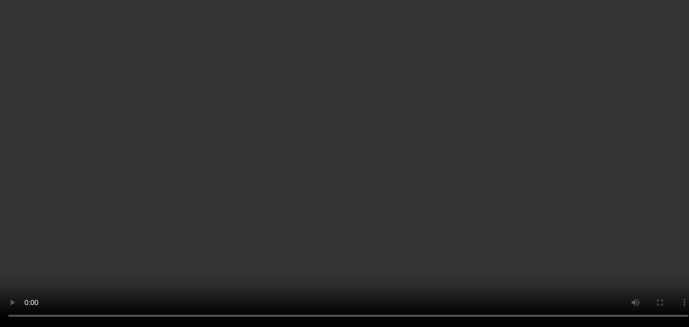
scroll to position [51, 0]
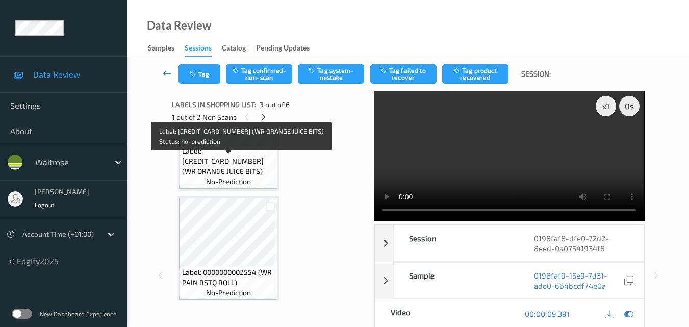
click at [234, 174] on span "Label: 5000169226292 (WR ORANGE JUICE BITS)" at bounding box center [228, 161] width 93 height 31
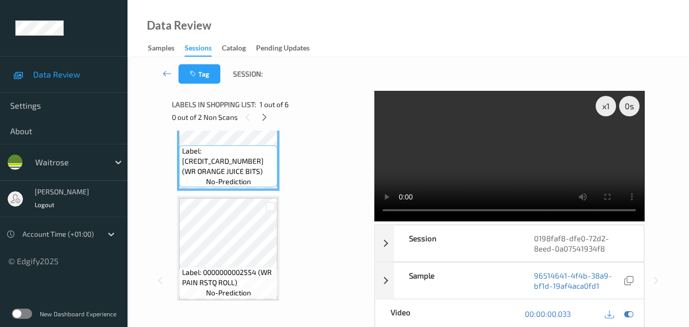
click at [499, 149] on video at bounding box center [509, 156] width 270 height 130
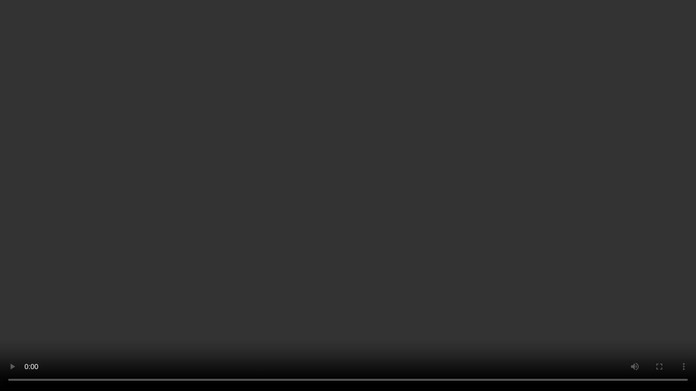
click at [603, 239] on video at bounding box center [348, 195] width 696 height 391
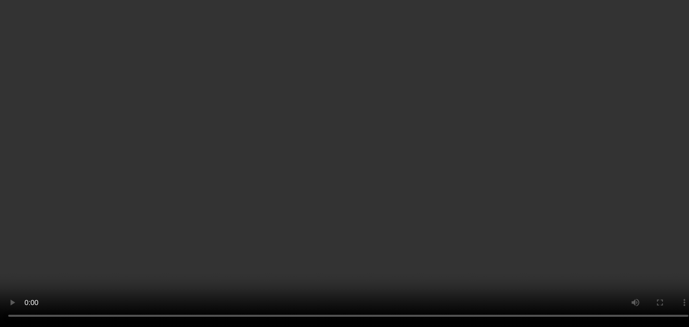
scroll to position [255, 0]
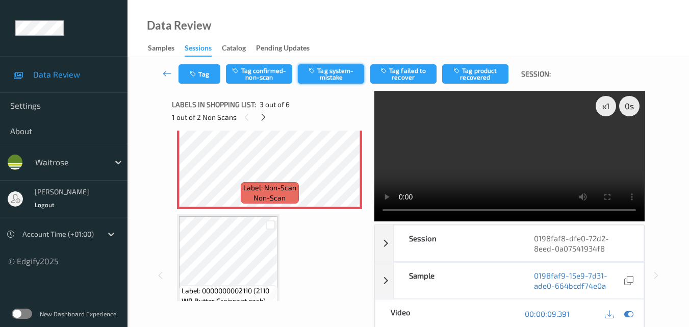
click at [330, 76] on button "Tag system-mistake" at bounding box center [331, 73] width 66 height 19
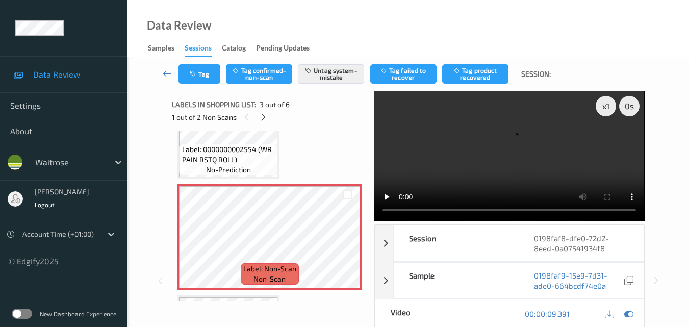
scroll to position [153, 0]
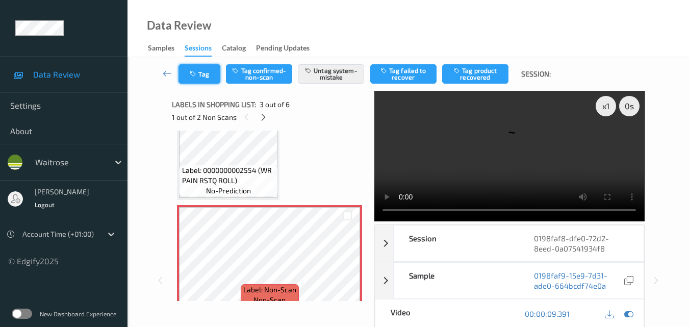
click at [197, 75] on icon "button" at bounding box center [194, 73] width 9 height 7
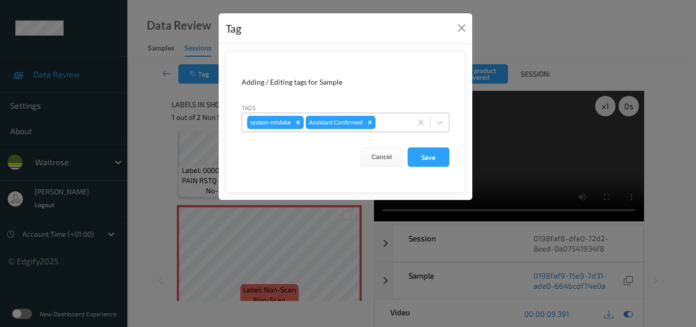
click at [397, 123] on div at bounding box center [392, 122] width 29 height 12
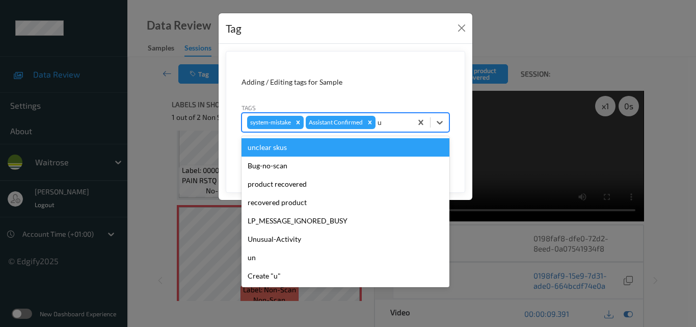
type input "un"
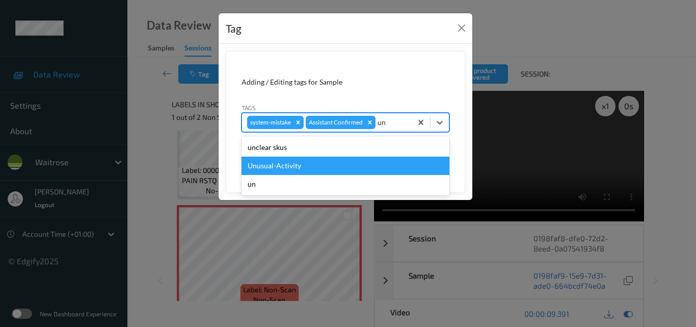
click at [336, 170] on div "Unusual-Activity" at bounding box center [346, 165] width 208 height 18
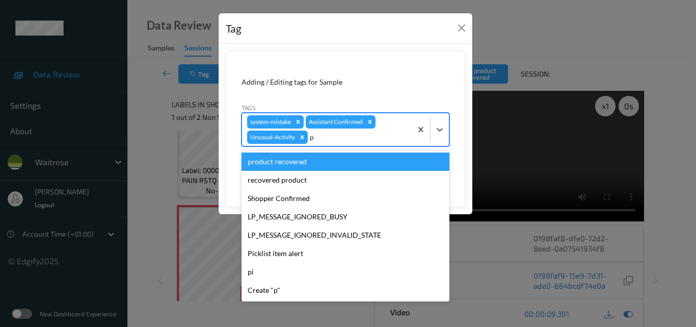
type input "pi"
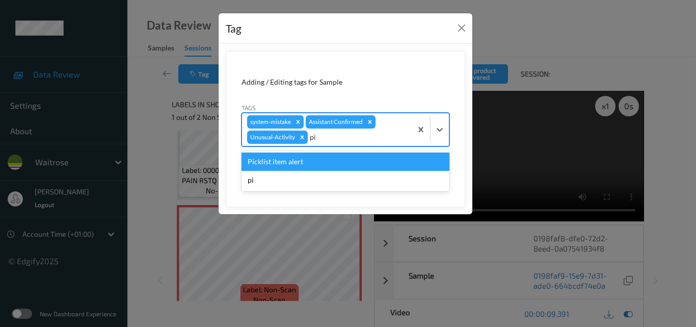
click at [334, 164] on div "Picklist item alert" at bounding box center [346, 161] width 208 height 18
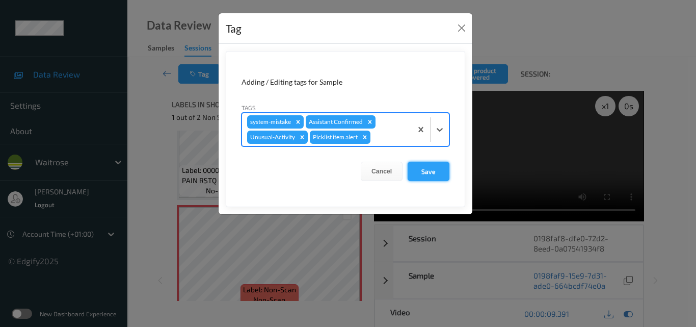
click at [421, 172] on button "Save" at bounding box center [429, 171] width 42 height 19
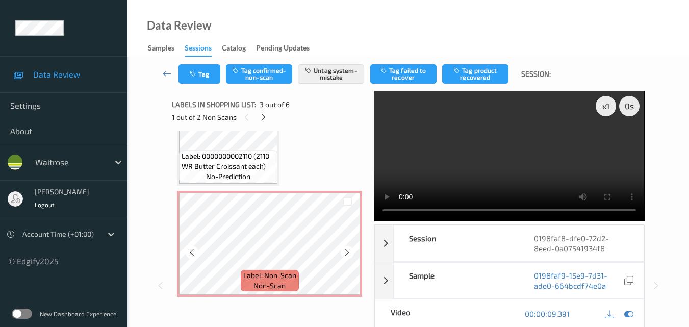
scroll to position [408, 0]
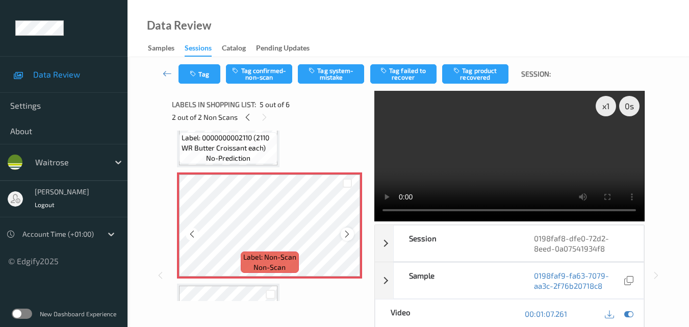
click at [341, 236] on div "Label: Non-Scan non-scan" at bounding box center [269, 225] width 185 height 106
click at [343, 234] on icon at bounding box center [347, 233] width 9 height 9
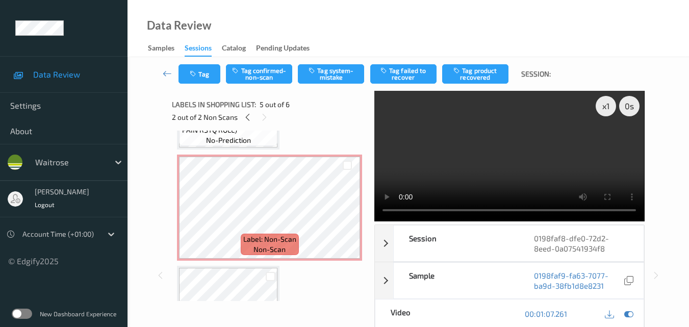
scroll to position [204, 0]
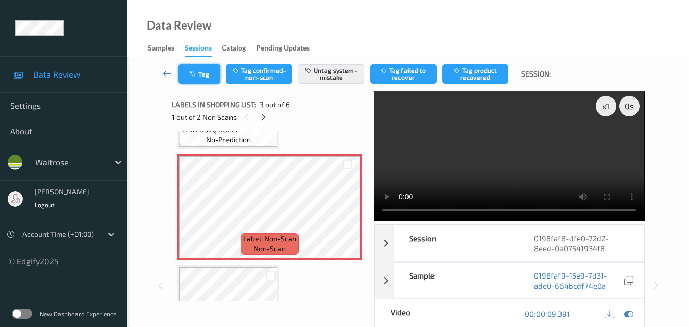
click at [200, 71] on button "Tag" at bounding box center [199, 73] width 42 height 19
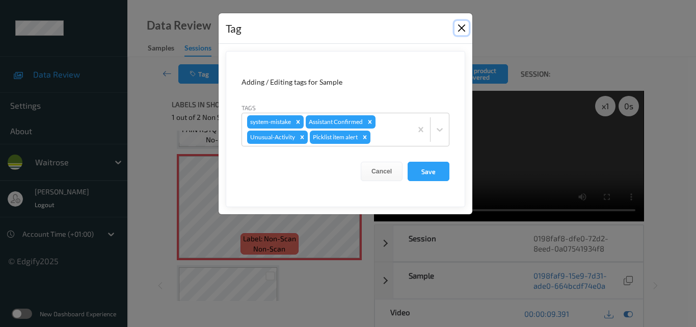
click at [458, 27] on button "Close" at bounding box center [462, 28] width 14 height 14
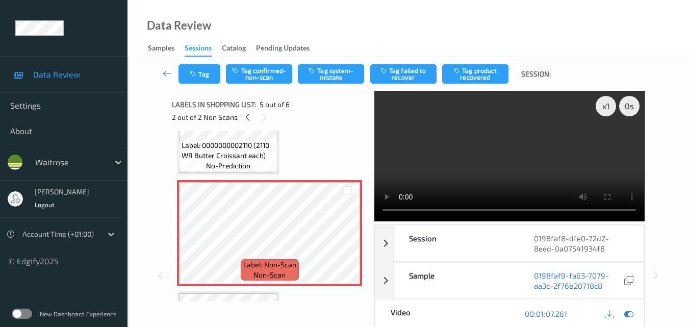
scroll to position [400, 0]
click at [328, 76] on button "Tag system-mistake" at bounding box center [331, 73] width 66 height 19
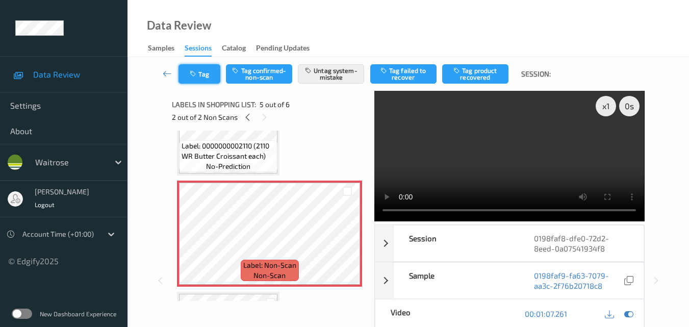
click at [195, 76] on icon "button" at bounding box center [194, 73] width 9 height 7
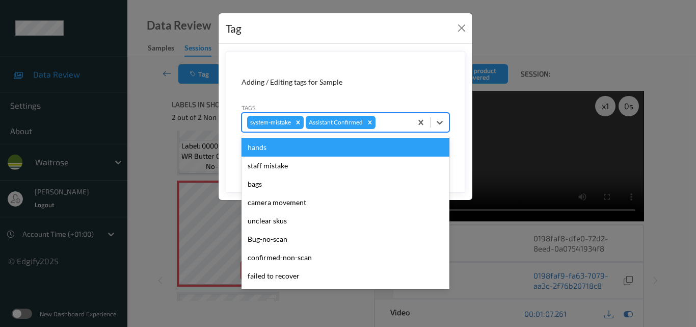
click at [383, 125] on div at bounding box center [392, 122] width 29 height 12
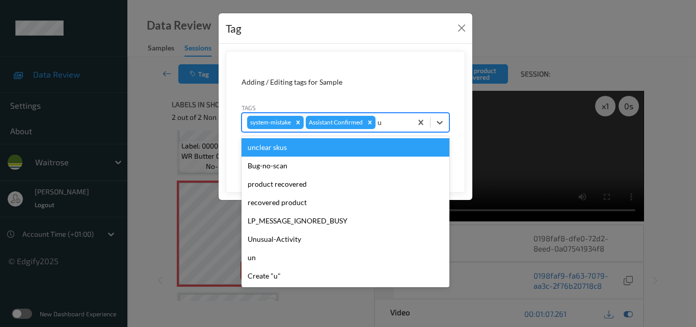
type input "un"
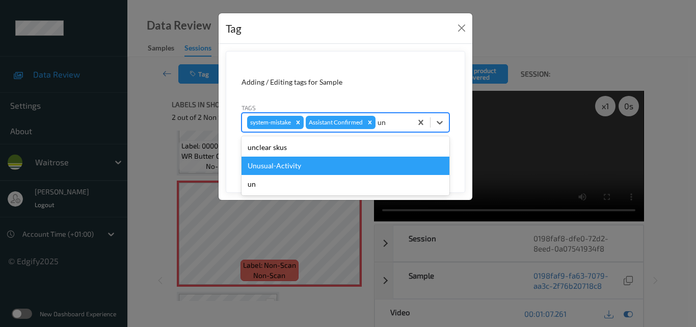
click at [333, 171] on div "Unusual-Activity" at bounding box center [346, 165] width 208 height 18
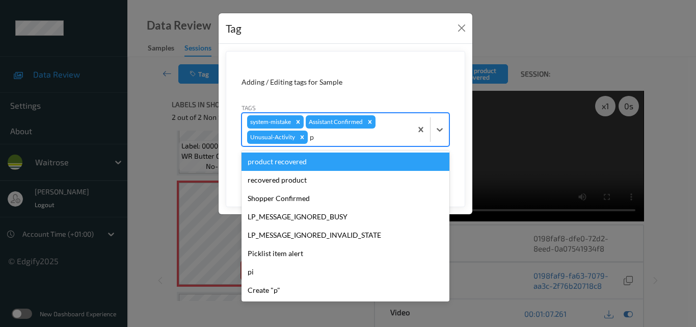
type input "pi"
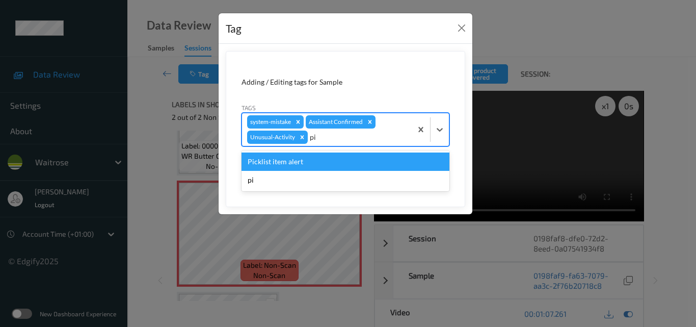
click at [336, 162] on div "Picklist item alert" at bounding box center [346, 161] width 208 height 18
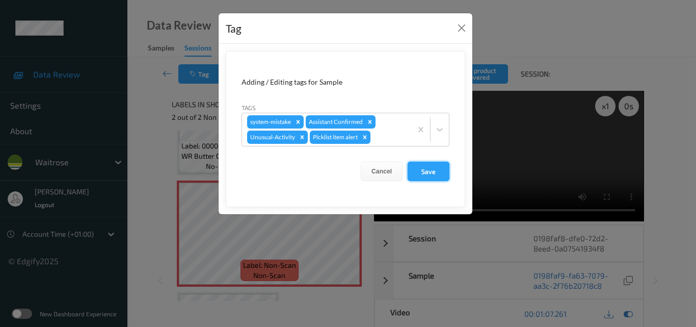
click at [425, 169] on button "Save" at bounding box center [429, 171] width 42 height 19
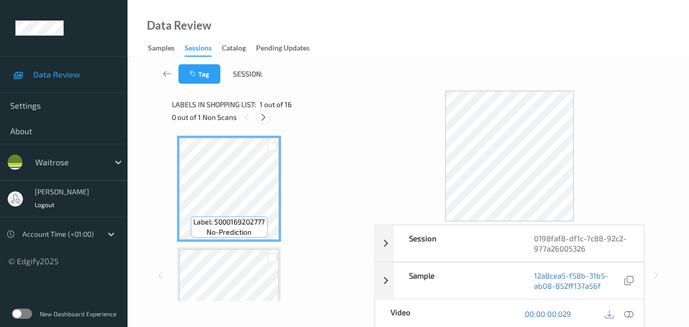
click at [265, 120] on icon at bounding box center [263, 117] width 9 height 9
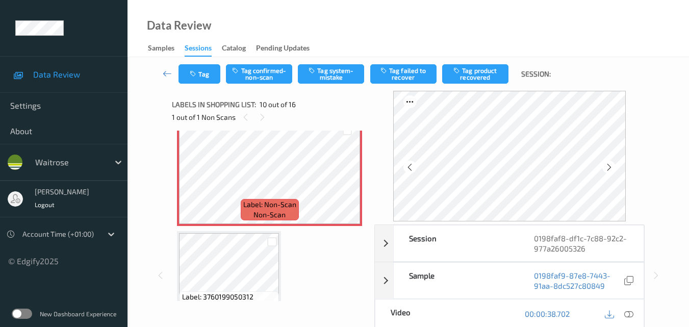
scroll to position [996, 0]
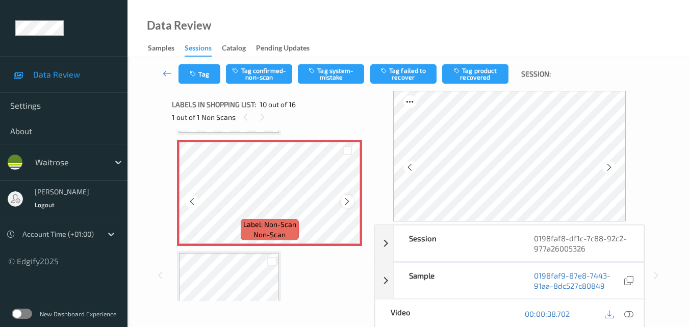
click at [344, 202] on icon at bounding box center [347, 201] width 9 height 9
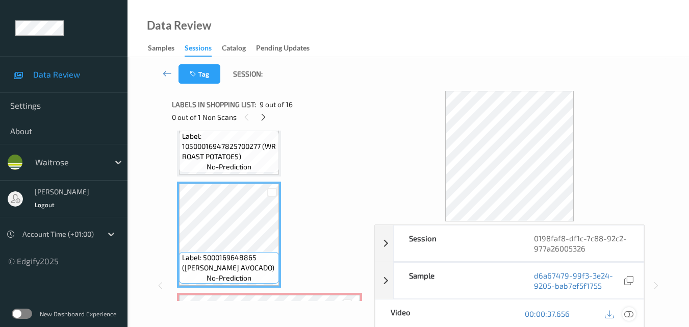
click at [630, 313] on icon at bounding box center [628, 313] width 9 height 9
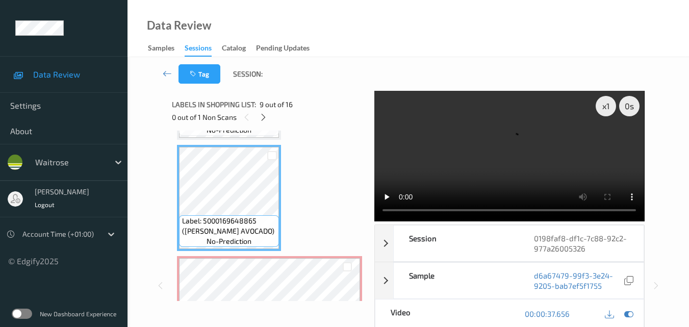
scroll to position [894, 0]
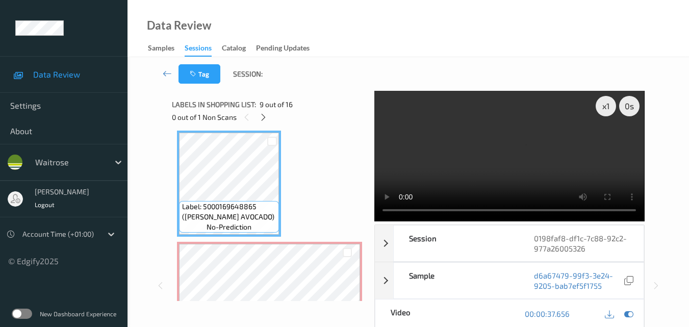
click at [571, 180] on video at bounding box center [509, 156] width 270 height 130
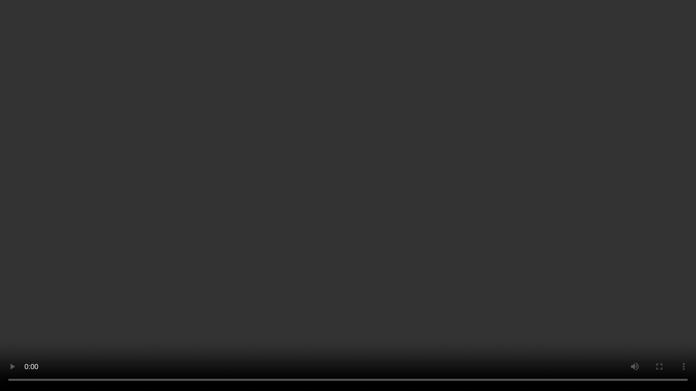
click at [459, 207] on video at bounding box center [348, 195] width 696 height 391
click at [401, 230] on video at bounding box center [348, 195] width 696 height 391
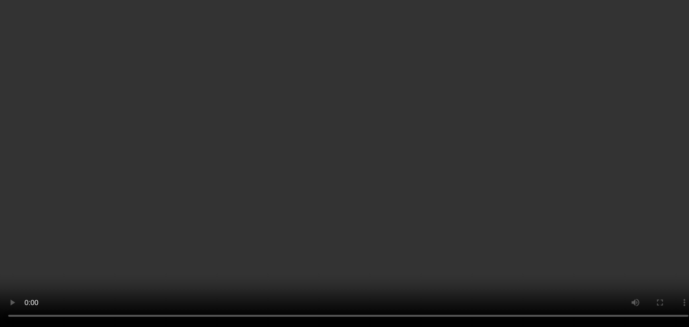
scroll to position [843, 0]
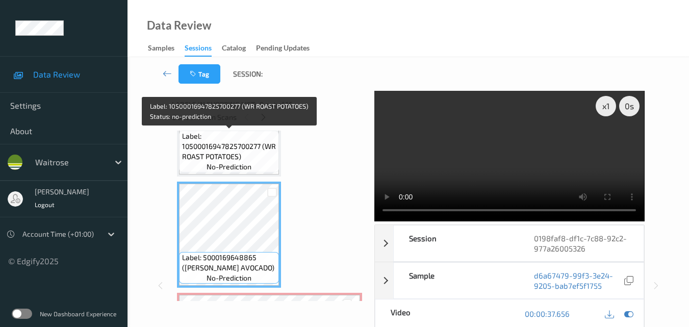
click at [242, 159] on span "Label: 10500016947825700277 (WR ROAST POTATOES)" at bounding box center [229, 146] width 95 height 31
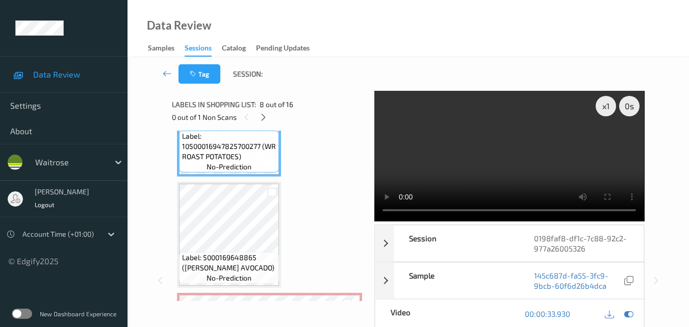
click at [534, 162] on video at bounding box center [509, 156] width 270 height 130
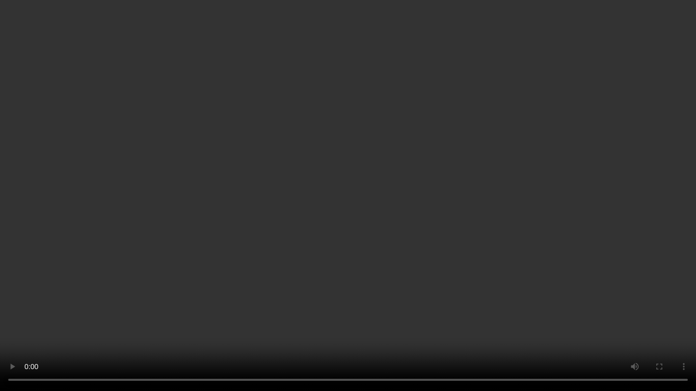
click at [474, 216] on video at bounding box center [348, 195] width 696 height 391
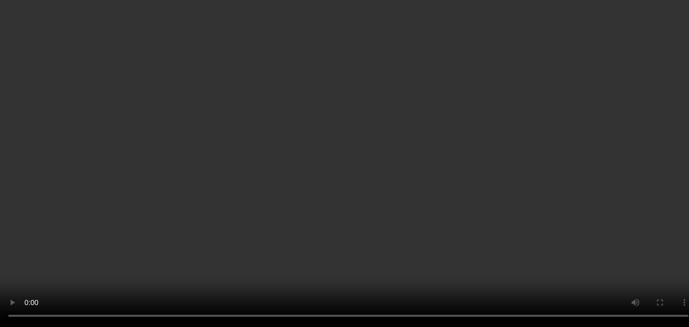
scroll to position [945, 0]
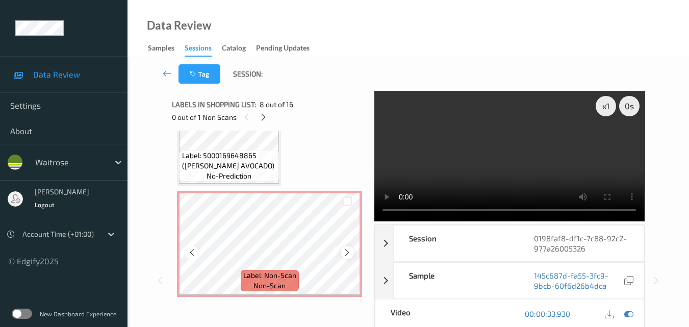
click at [346, 251] on icon at bounding box center [347, 252] width 9 height 9
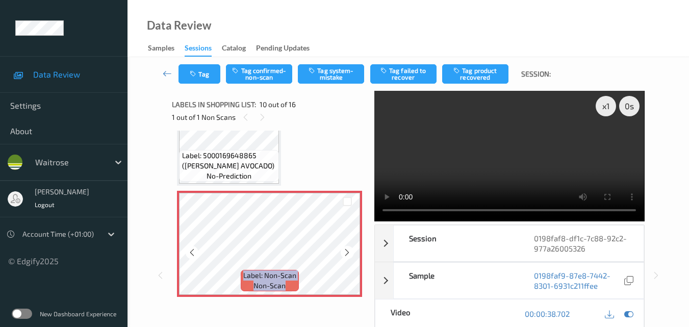
click at [346, 251] on icon at bounding box center [347, 252] width 9 height 9
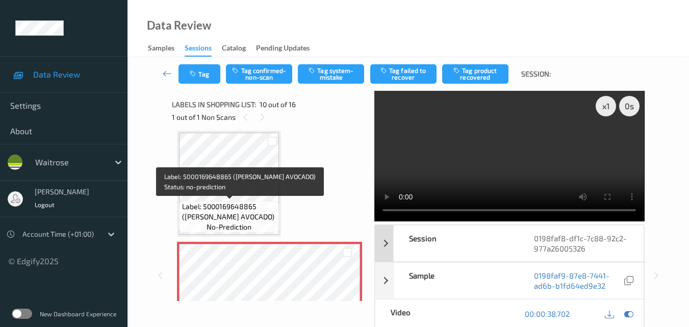
scroll to position [843, 0]
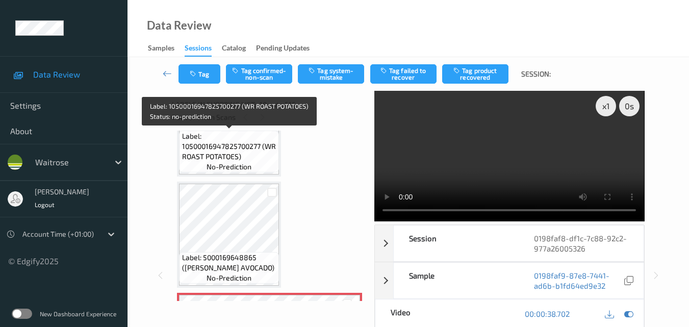
click at [231, 158] on span "Label: 10500016947825700277 (WR ROAST POTATOES)" at bounding box center [229, 146] width 95 height 31
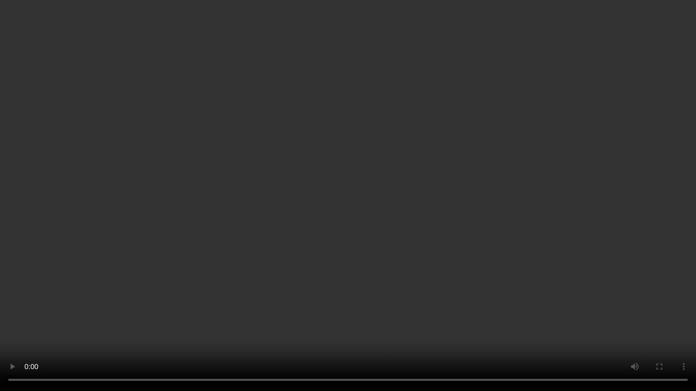
click at [416, 224] on video at bounding box center [348, 195] width 696 height 391
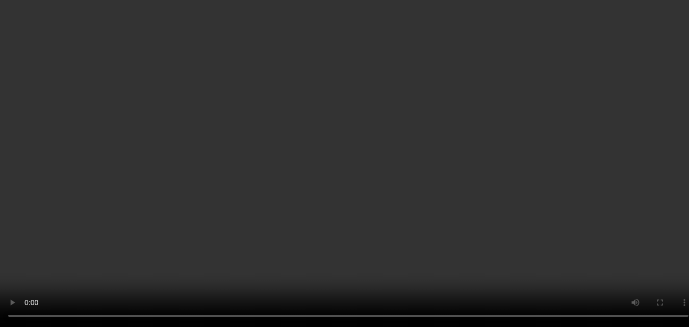
scroll to position [945, 0]
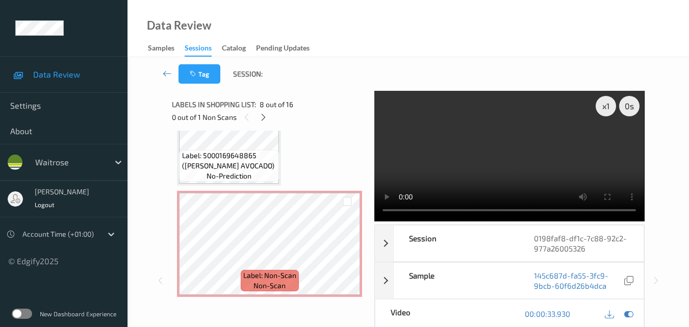
click at [515, 135] on video at bounding box center [509, 156] width 270 height 130
click at [505, 148] on video at bounding box center [509, 156] width 270 height 130
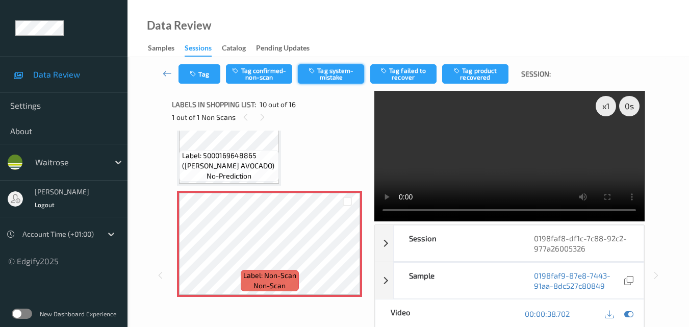
click at [332, 75] on button "Tag system-mistake" at bounding box center [331, 73] width 66 height 19
click at [198, 76] on icon "button" at bounding box center [194, 73] width 9 height 7
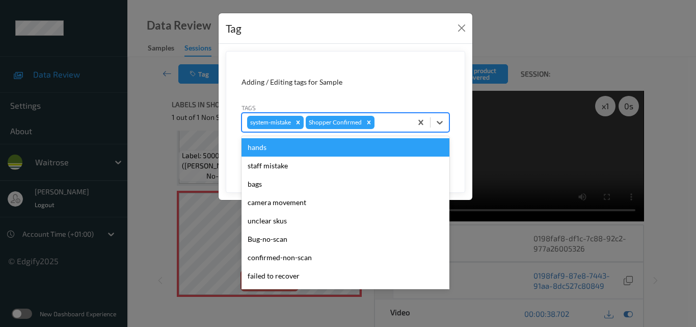
click at [382, 124] on div at bounding box center [392, 122] width 30 height 12
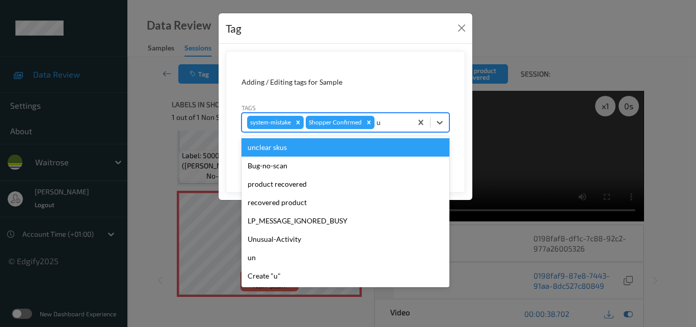
type input "un"
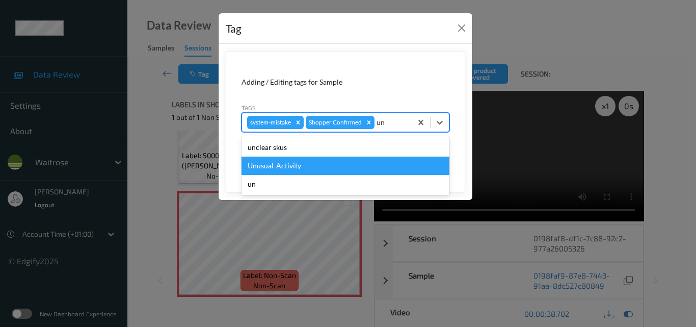
click at [322, 167] on div "Unusual-Activity" at bounding box center [346, 165] width 208 height 18
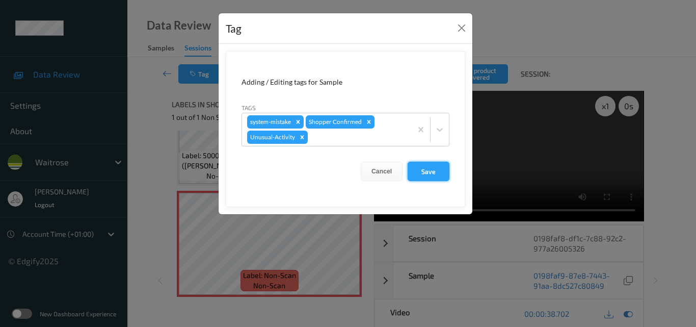
click at [424, 176] on button "Save" at bounding box center [429, 171] width 42 height 19
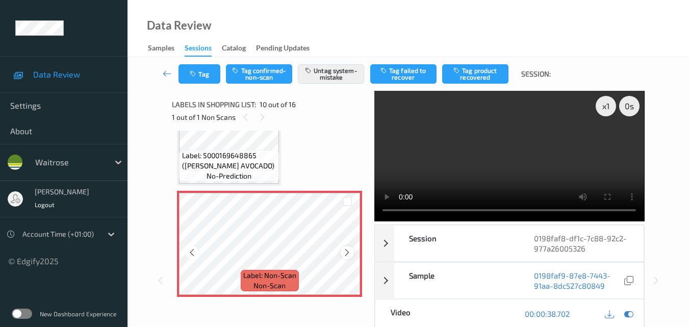
click at [342, 250] on div at bounding box center [347, 252] width 13 height 13
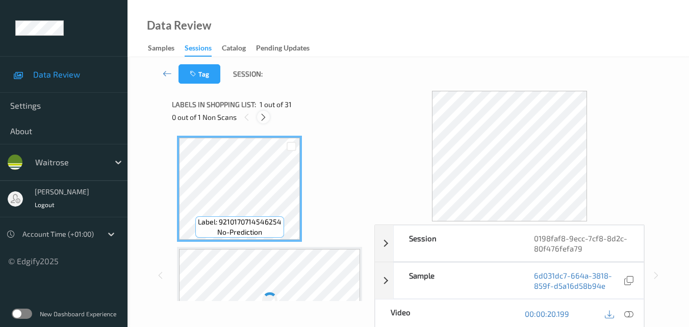
click at [262, 114] on icon at bounding box center [263, 117] width 9 height 9
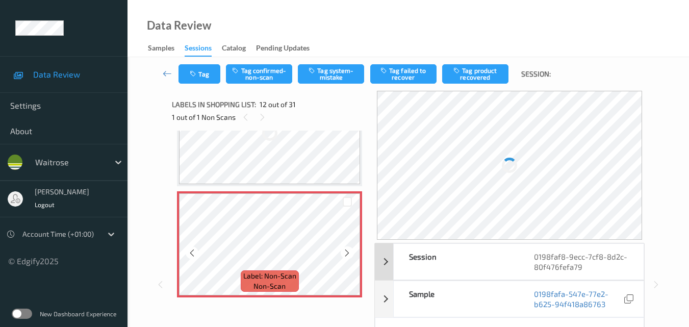
scroll to position [1167, 0]
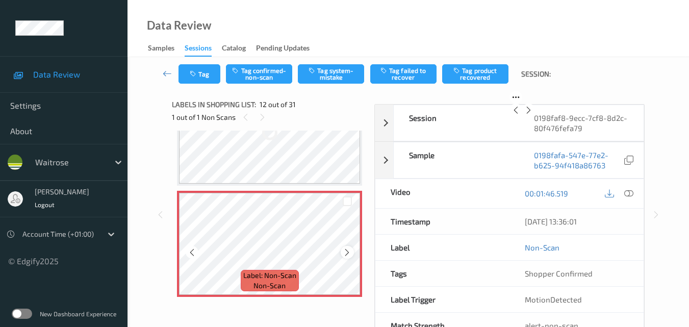
click at [348, 251] on icon at bounding box center [347, 252] width 9 height 9
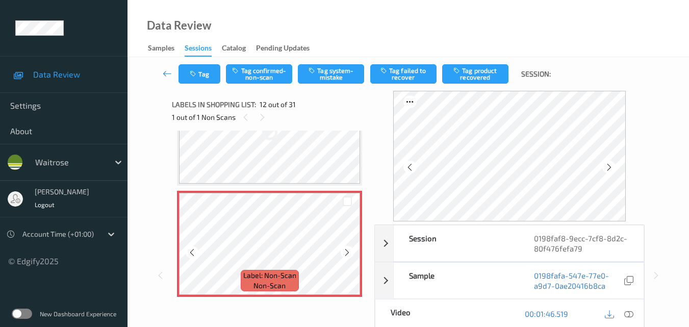
click at [348, 251] on icon at bounding box center [347, 252] width 9 height 9
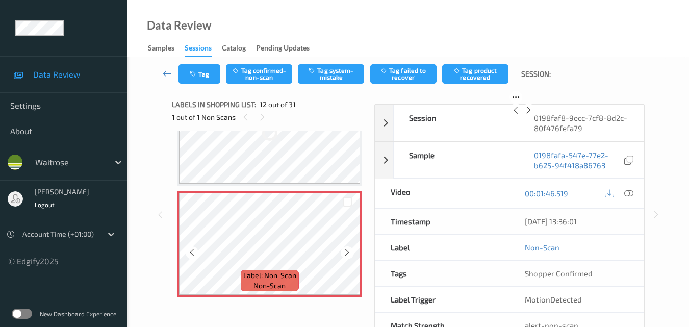
scroll to position [1158, 0]
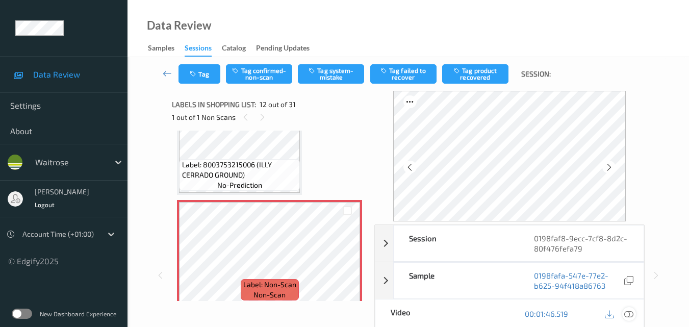
click at [631, 312] on icon at bounding box center [628, 313] width 9 height 9
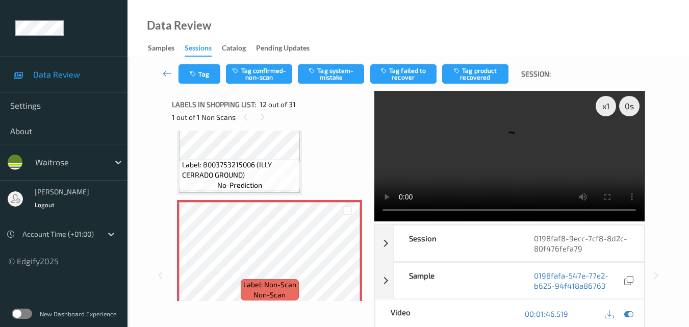
click at [499, 146] on video at bounding box center [509, 156] width 270 height 130
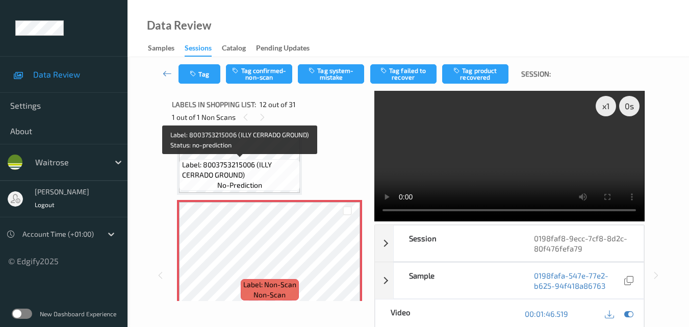
click at [254, 175] on span "Label: 8003753215006 (ILLY CERRADO GROUND)" at bounding box center [240, 170] width 116 height 20
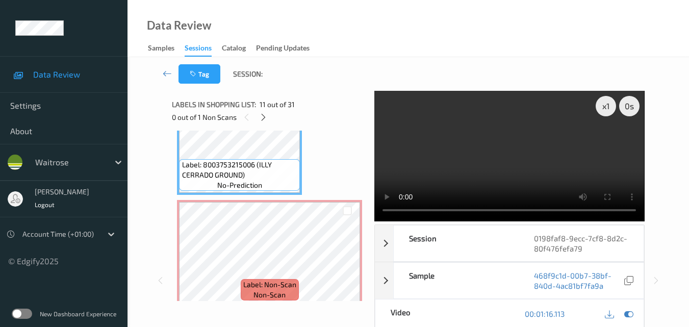
click at [537, 144] on video at bounding box center [509, 156] width 270 height 130
click at [548, 111] on video at bounding box center [509, 156] width 270 height 130
click at [347, 258] on icon at bounding box center [347, 261] width 9 height 9
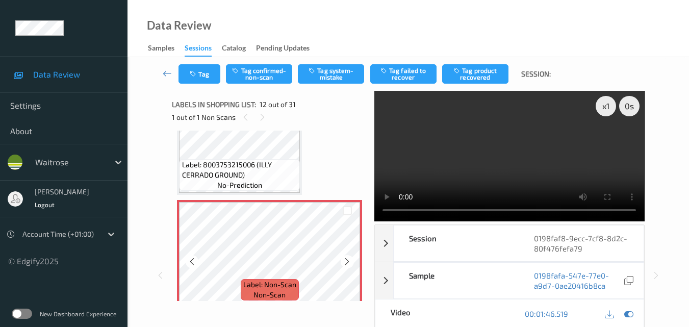
click at [347, 258] on icon at bounding box center [347, 261] width 9 height 9
click at [505, 135] on video at bounding box center [509, 156] width 270 height 130
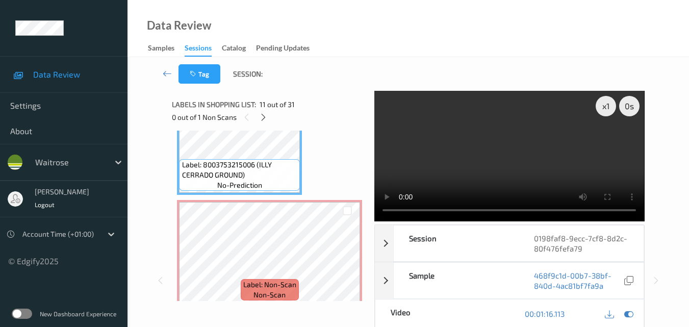
click at [479, 148] on video at bounding box center [509, 156] width 270 height 130
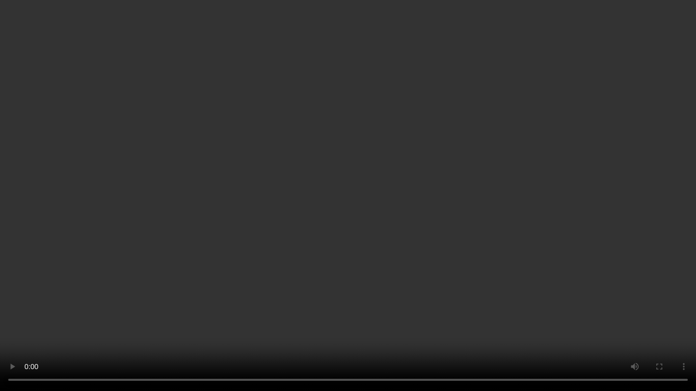
click at [423, 227] on video at bounding box center [348, 195] width 696 height 391
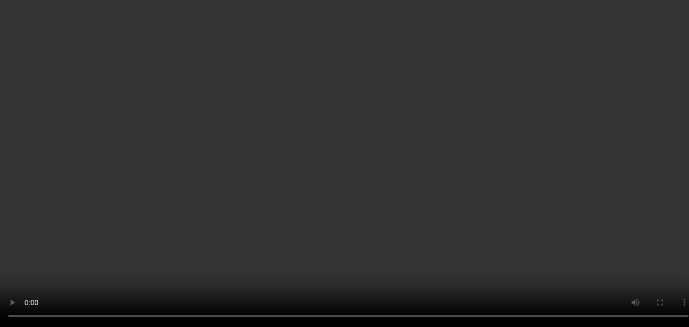
scroll to position [51, 0]
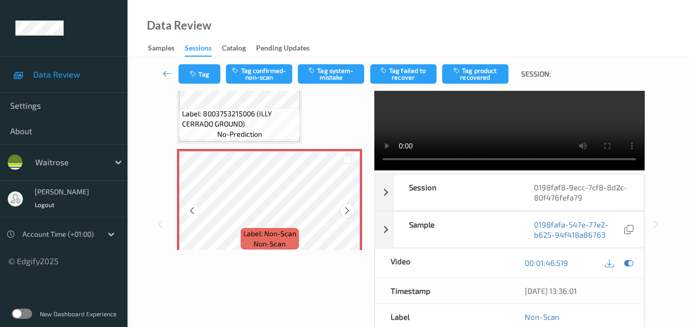
click at [344, 207] on icon at bounding box center [347, 210] width 9 height 9
click at [327, 71] on button "Tag system-mistake" at bounding box center [331, 73] width 66 height 19
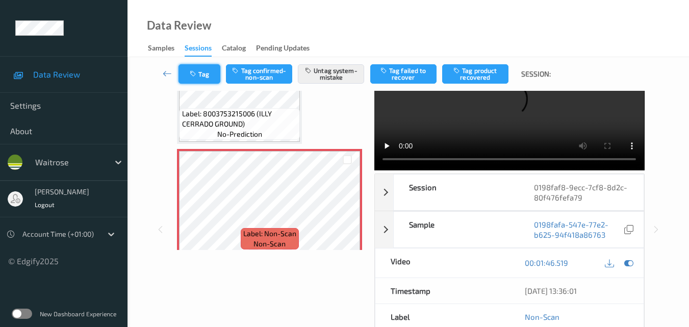
click at [201, 82] on button "Tag" at bounding box center [199, 73] width 42 height 19
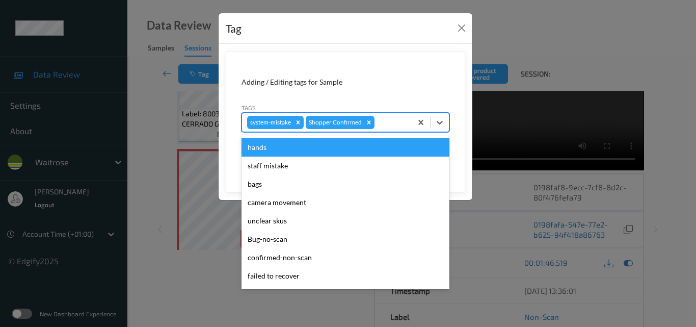
click at [389, 124] on div at bounding box center [392, 122] width 30 height 12
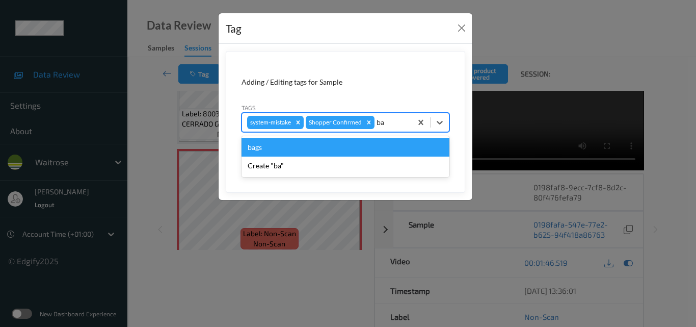
type input "bag"
click at [343, 150] on div "bags" at bounding box center [346, 147] width 208 height 18
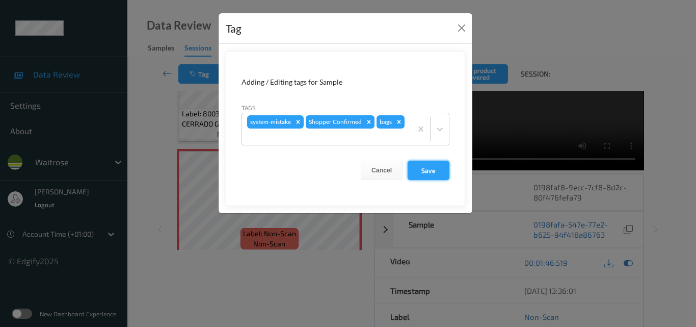
click at [433, 172] on button "Save" at bounding box center [429, 170] width 42 height 19
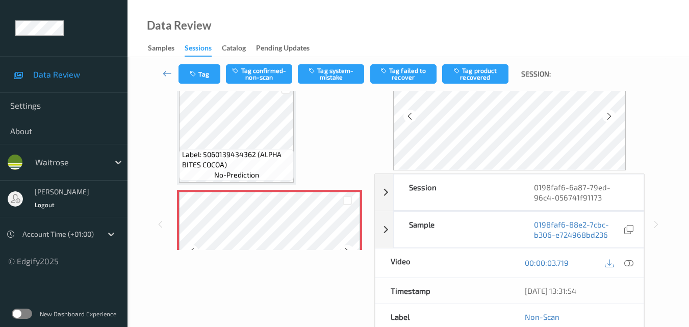
scroll to position [57, 0]
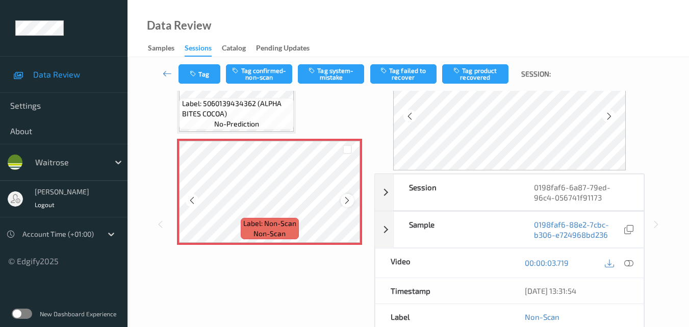
click at [345, 201] on icon at bounding box center [347, 200] width 9 height 9
click at [347, 204] on icon at bounding box center [347, 200] width 9 height 9
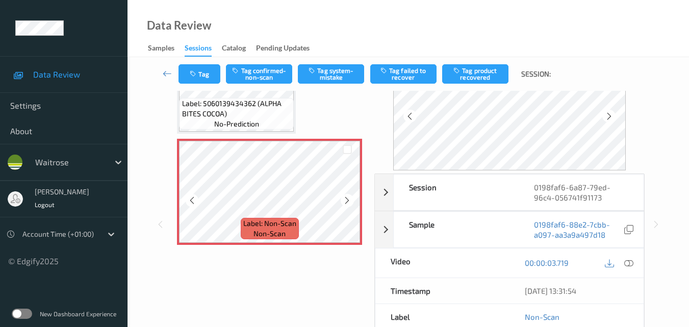
click at [347, 204] on icon at bounding box center [347, 200] width 9 height 9
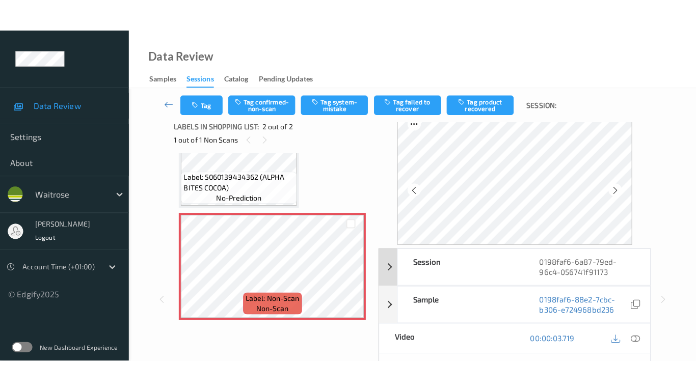
scroll to position [0, 0]
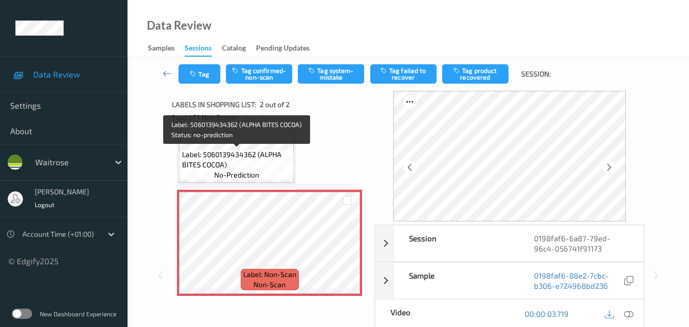
click at [259, 162] on span "Label: 5060139434362 (ALPHA BITES COCOA)" at bounding box center [237, 159] width 110 height 20
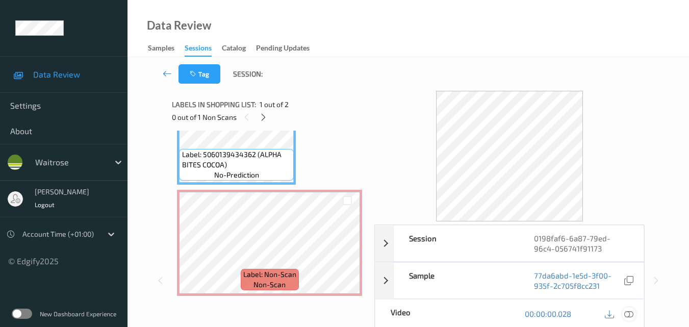
click at [631, 313] on icon at bounding box center [628, 313] width 9 height 9
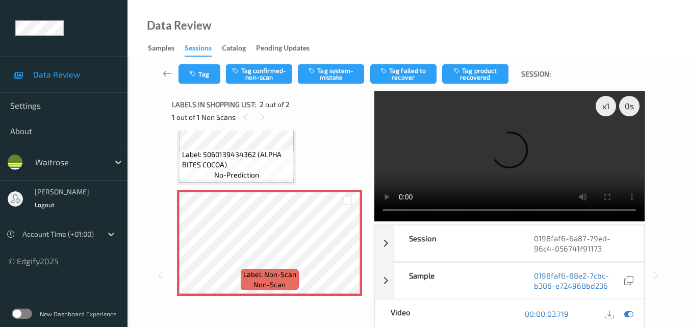
click at [469, 160] on video at bounding box center [509, 156] width 270 height 130
click at [518, 163] on video at bounding box center [509, 156] width 270 height 130
click at [507, 175] on video at bounding box center [509, 156] width 270 height 130
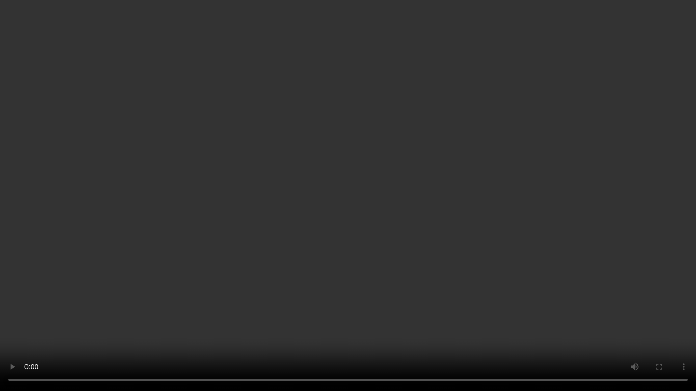
click at [421, 196] on video at bounding box center [348, 195] width 696 height 391
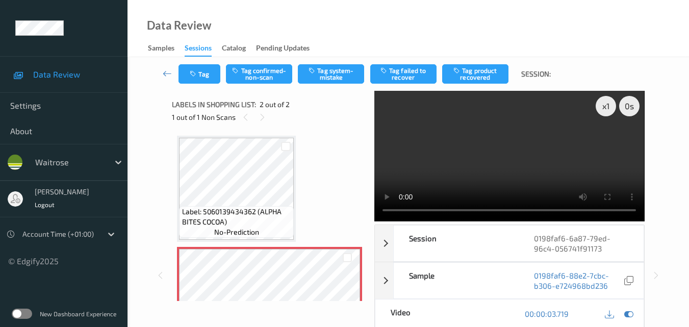
click at [552, 157] on video at bounding box center [509, 156] width 270 height 130
click at [510, 146] on video at bounding box center [509, 156] width 270 height 130
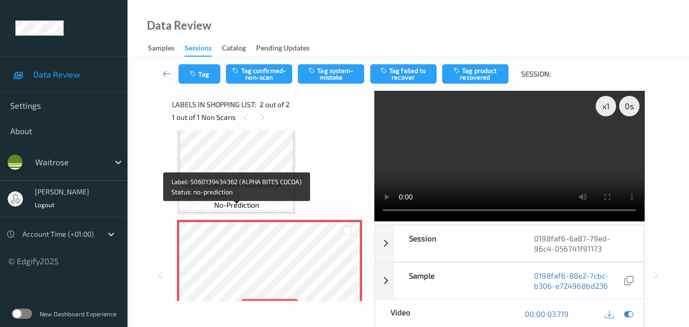
scroll to position [57, 0]
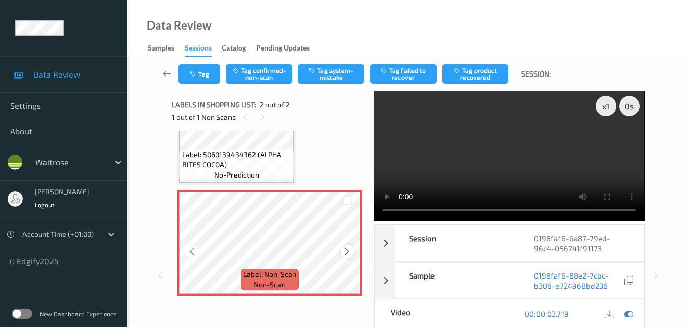
click at [349, 249] on icon at bounding box center [347, 251] width 9 height 9
click at [329, 81] on button "Tag system-mistake" at bounding box center [331, 73] width 66 height 19
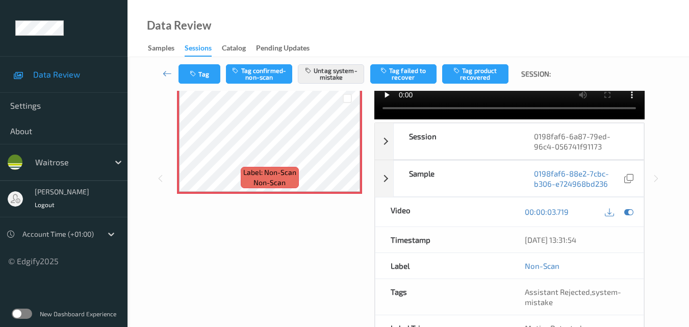
scroll to position [51, 0]
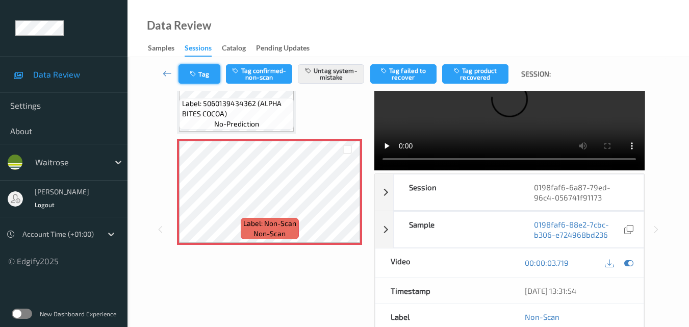
click at [198, 75] on icon "button" at bounding box center [194, 73] width 9 height 7
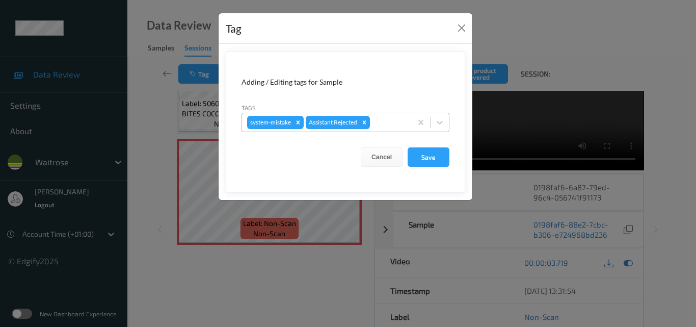
click at [384, 126] on div at bounding box center [389, 122] width 35 height 12
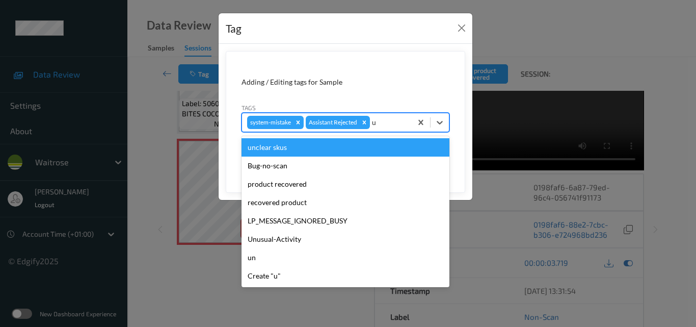
type input "un"
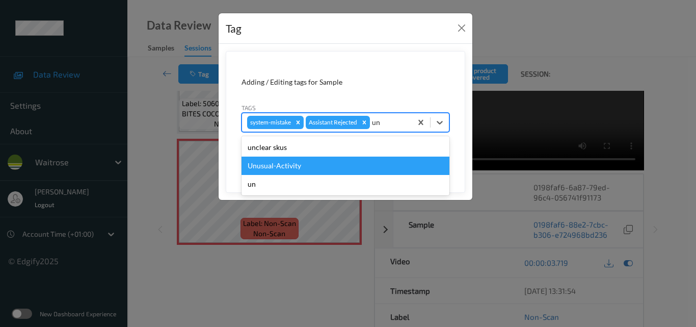
click at [352, 167] on div "Unusual-Activity" at bounding box center [346, 165] width 208 height 18
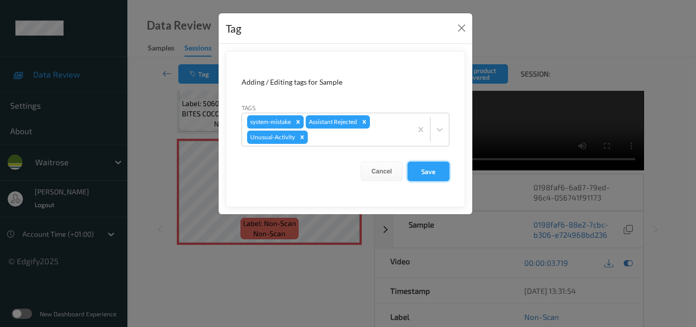
click at [431, 179] on button "Save" at bounding box center [429, 171] width 42 height 19
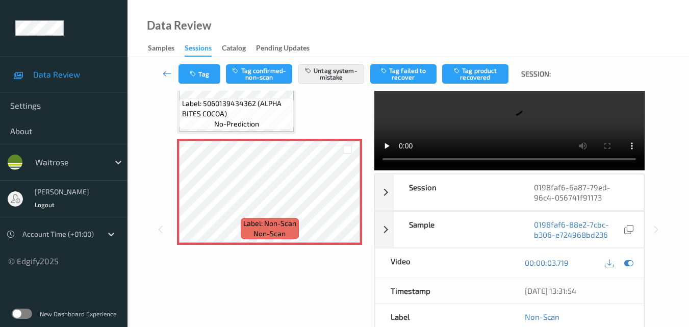
scroll to position [0, 0]
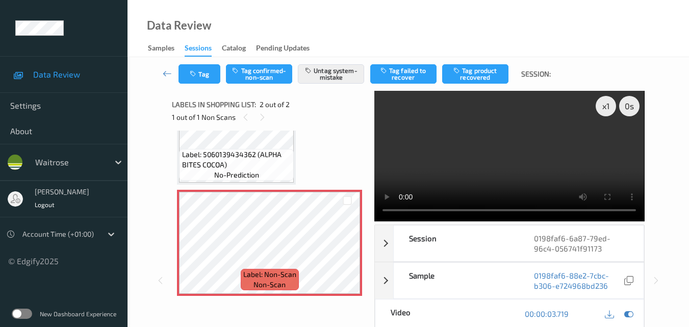
click at [523, 152] on video at bounding box center [509, 156] width 270 height 130
click at [520, 147] on video at bounding box center [509, 156] width 270 height 130
click at [477, 159] on video at bounding box center [509, 156] width 270 height 130
click at [483, 168] on video at bounding box center [509, 156] width 270 height 130
click at [345, 255] on icon at bounding box center [347, 251] width 9 height 9
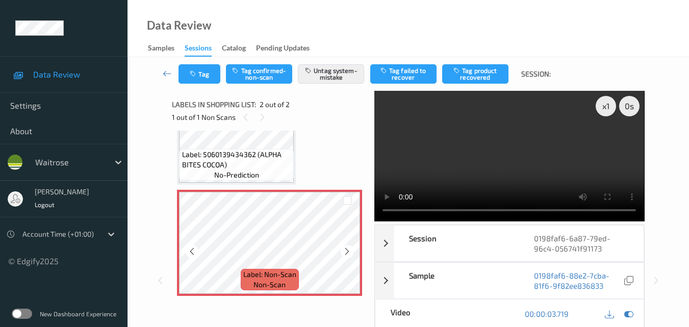
click at [345, 255] on icon at bounding box center [347, 251] width 9 height 9
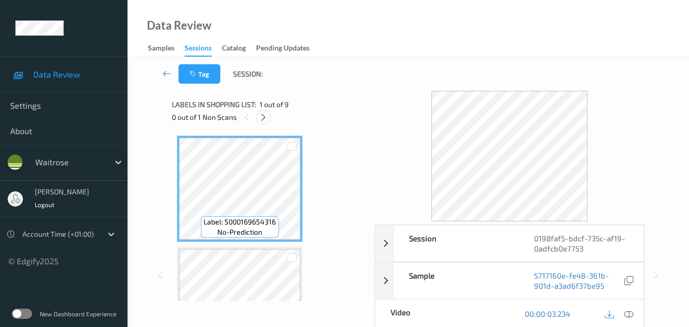
click at [262, 118] on icon at bounding box center [263, 117] width 9 height 9
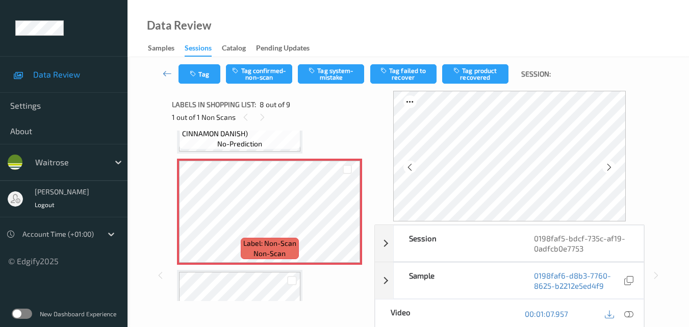
scroll to position [774, 0]
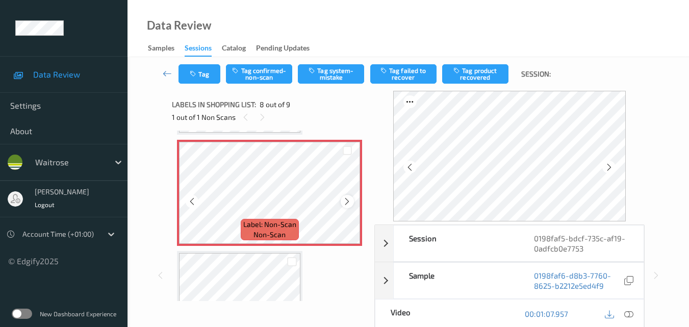
click at [342, 199] on div at bounding box center [347, 201] width 13 height 13
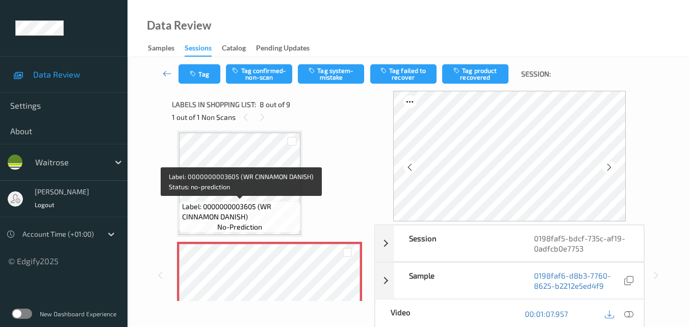
scroll to position [723, 0]
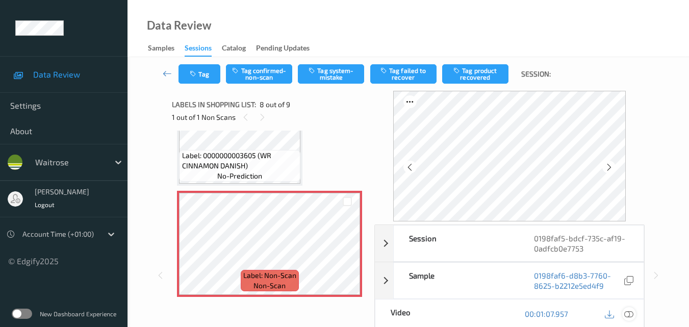
click at [634, 315] on div at bounding box center [629, 314] width 14 height 14
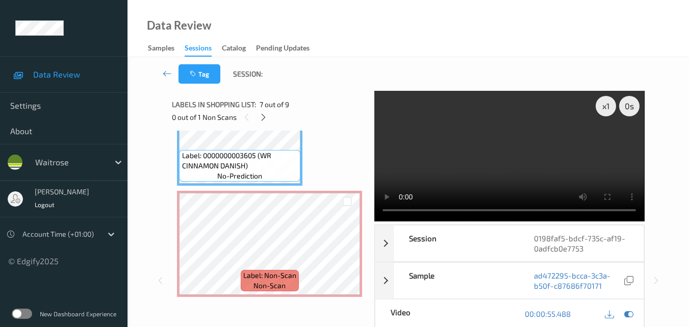
click at [473, 143] on video at bounding box center [509, 156] width 270 height 130
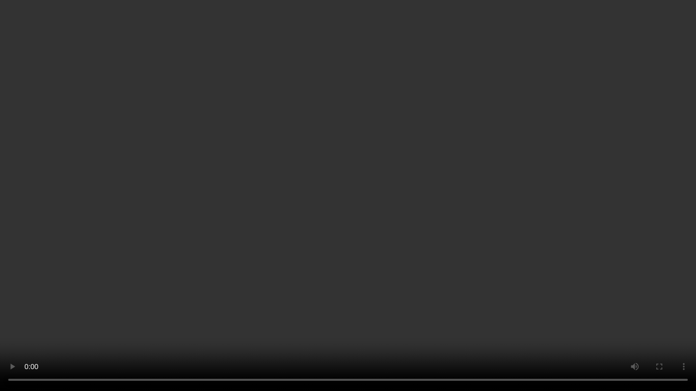
click at [352, 229] on video at bounding box center [348, 195] width 696 height 391
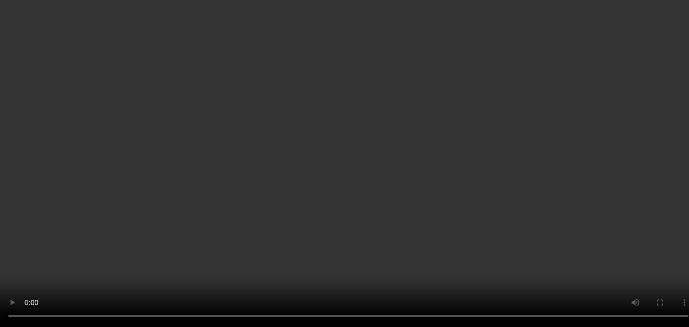
scroll to position [774, 0]
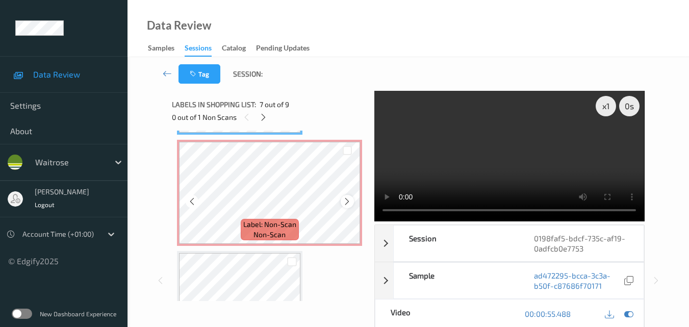
click at [344, 201] on icon at bounding box center [347, 201] width 9 height 9
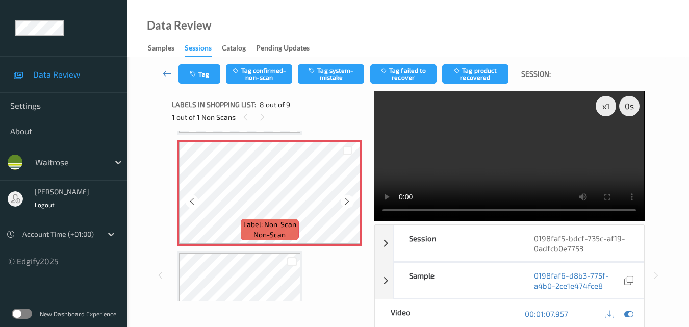
click at [344, 201] on icon at bounding box center [347, 201] width 9 height 9
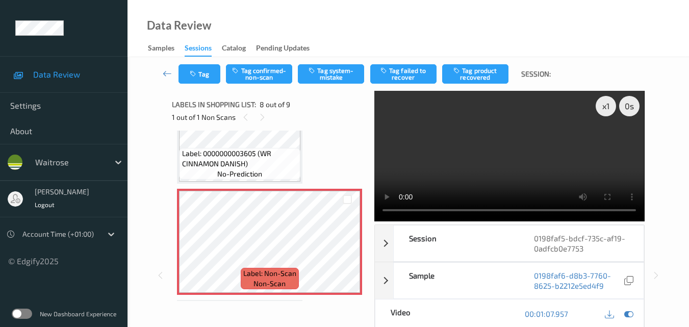
scroll to position [723, 0]
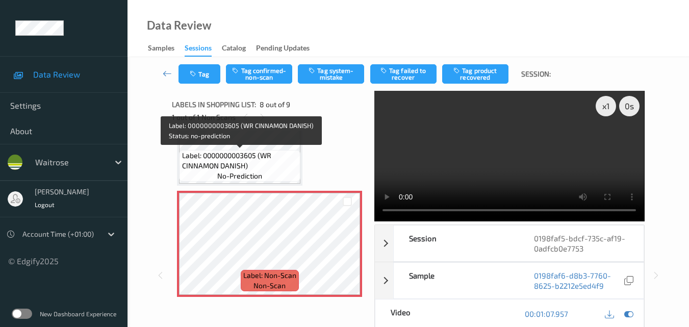
click at [284, 160] on span "Label: 0000000003605 (WR CINNAMON DANISH)" at bounding box center [240, 160] width 116 height 20
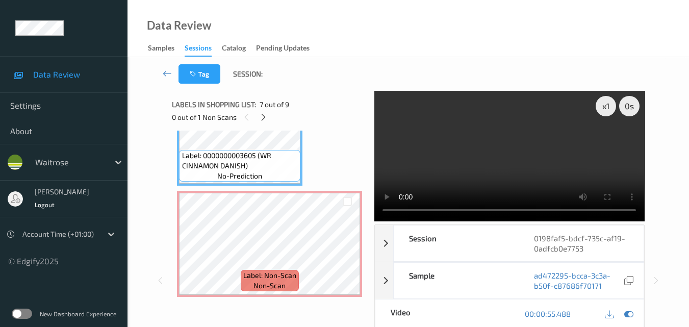
click at [500, 163] on video at bounding box center [509, 156] width 270 height 130
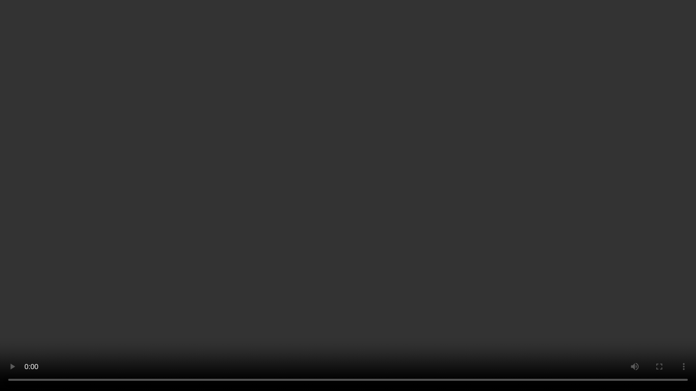
click at [456, 226] on video at bounding box center [348, 195] width 696 height 391
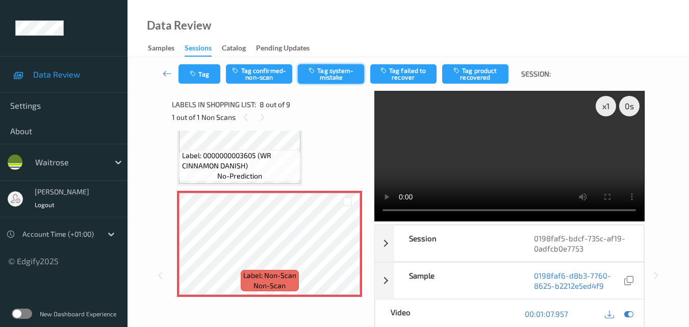
click at [337, 74] on button "Tag system-mistake" at bounding box center [331, 73] width 66 height 19
click at [207, 79] on button "Tag" at bounding box center [199, 73] width 42 height 19
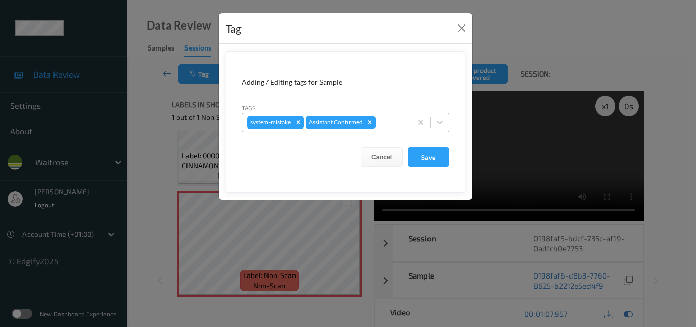
click at [391, 128] on div at bounding box center [392, 122] width 29 height 12
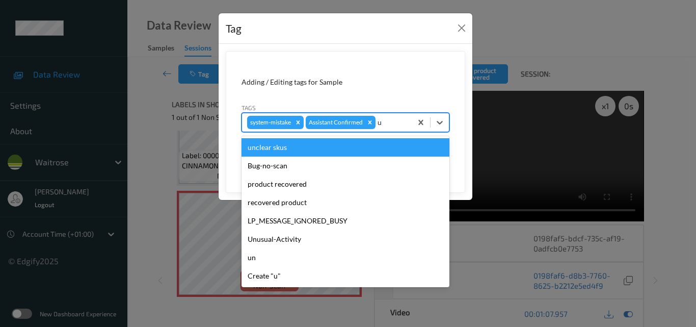
type input "un"
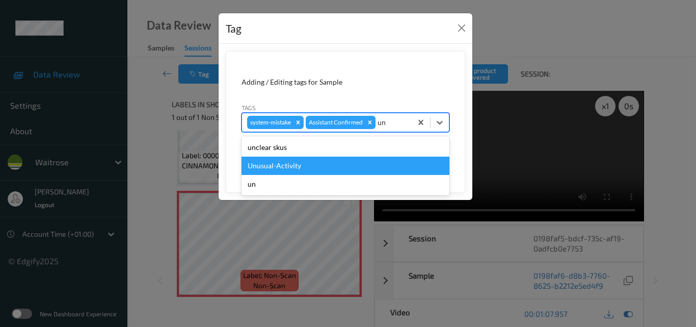
click at [330, 166] on div "Unusual-Activity" at bounding box center [346, 165] width 208 height 18
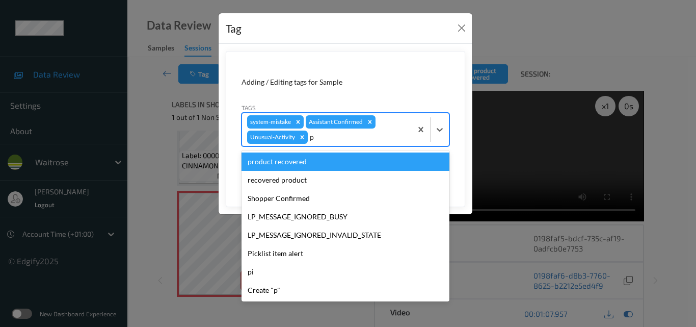
type input "pi"
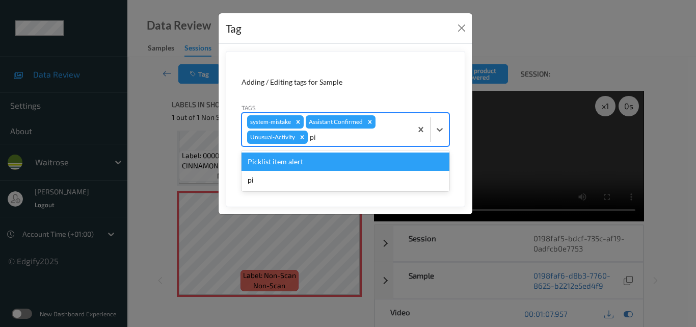
click at [329, 164] on div "Picklist item alert" at bounding box center [346, 161] width 208 height 18
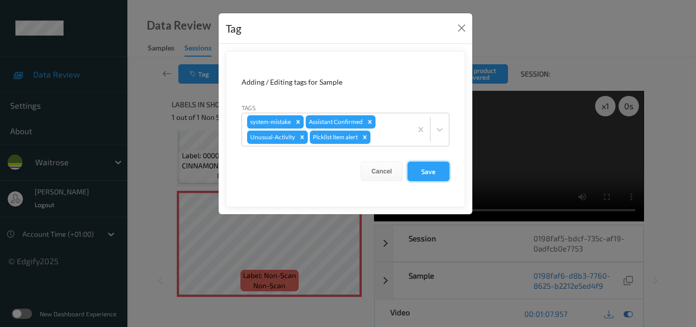
click at [417, 170] on button "Save" at bounding box center [429, 171] width 42 height 19
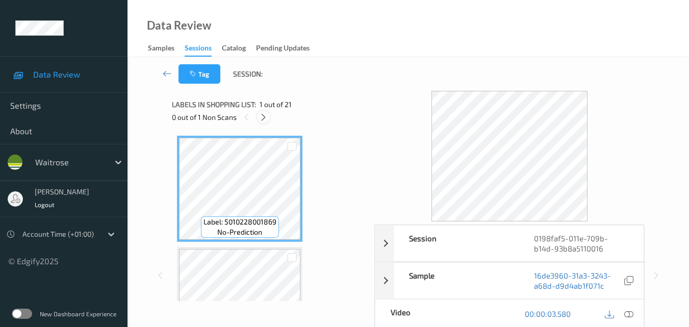
click at [265, 121] on icon at bounding box center [263, 117] width 9 height 9
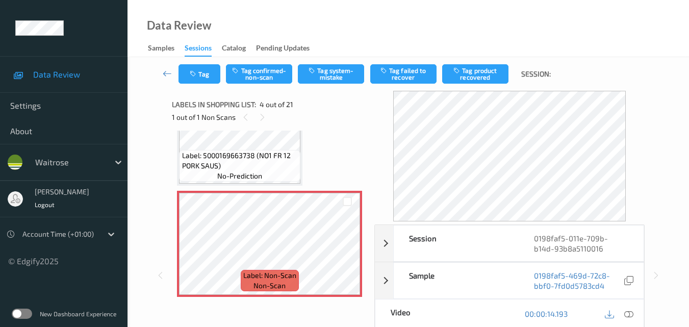
scroll to position [217, 0]
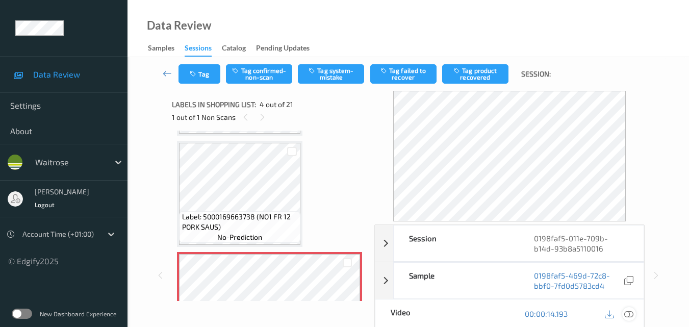
click at [631, 314] on icon at bounding box center [628, 313] width 9 height 9
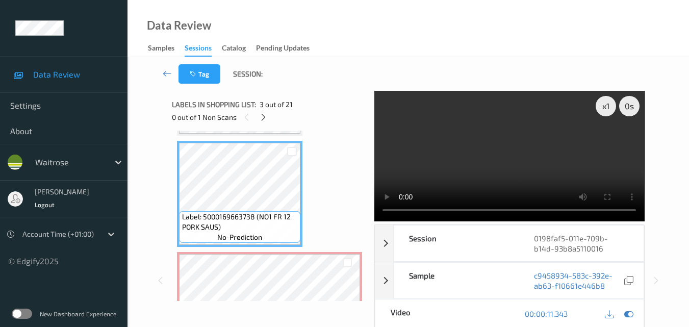
click at [531, 156] on video at bounding box center [509, 156] width 270 height 130
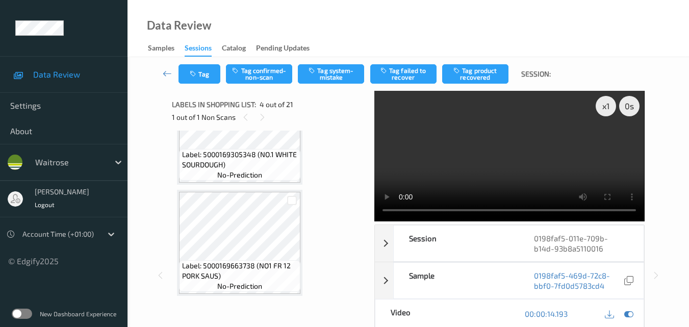
scroll to position [166, 0]
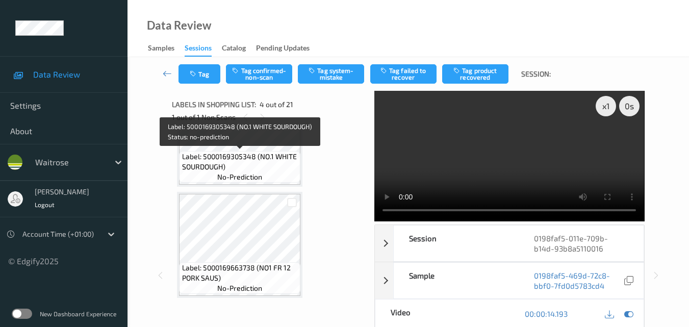
click at [258, 155] on span "Label: 5000169305348 (NO.1 WHITE SOURDOUGH)" at bounding box center [240, 161] width 116 height 20
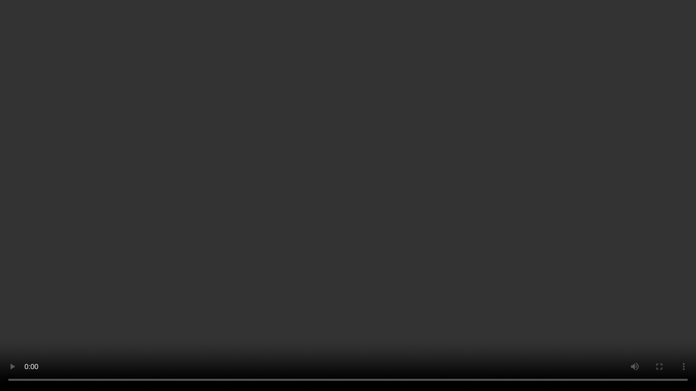
click at [450, 199] on video at bounding box center [348, 195] width 696 height 391
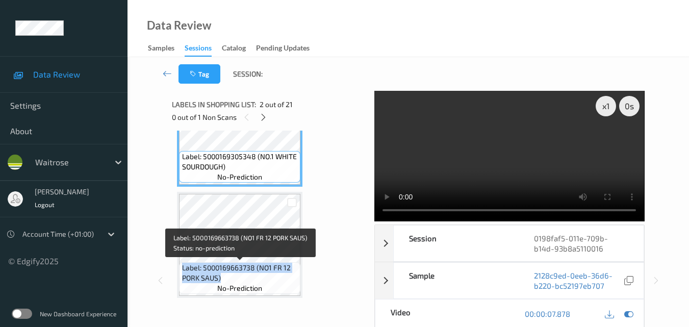
drag, startPoint x: 219, startPoint y: 277, endPoint x: 182, endPoint y: 271, distance: 37.2
click at [182, 271] on span "Label: 5000169663738 (NO1 FR 12 PORK SAUS)" at bounding box center [240, 273] width 116 height 20
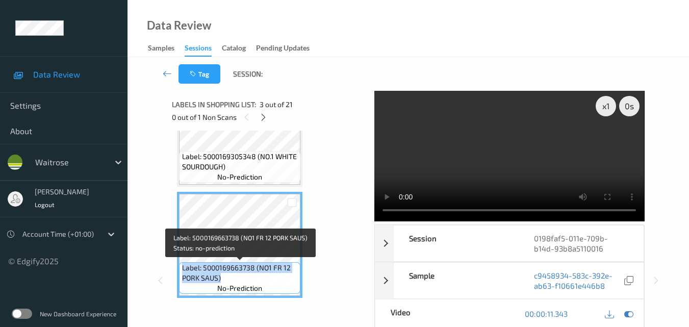
copy span "Label: 5000169663738 (NO1 FR 12 PORK SAUS)"
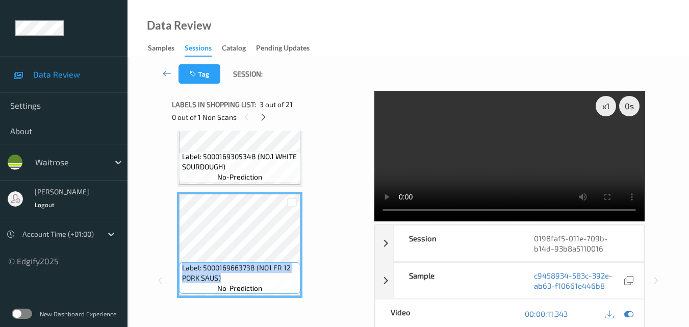
click at [539, 156] on video at bounding box center [509, 156] width 270 height 130
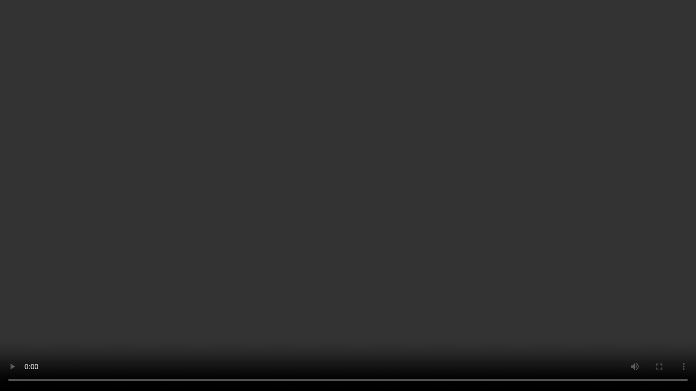
click at [460, 253] on video at bounding box center [348, 195] width 696 height 391
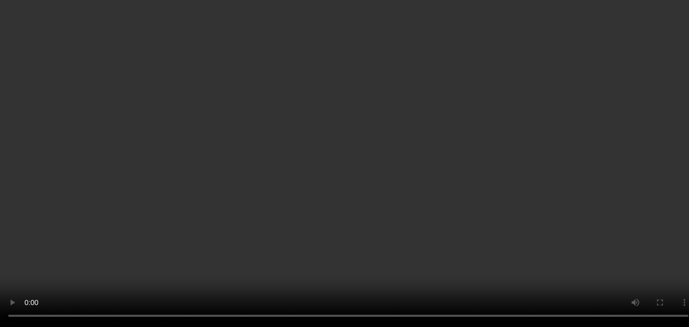
scroll to position [319, 0]
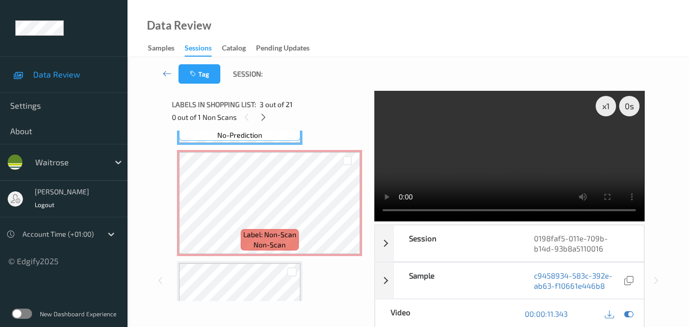
click at [485, 167] on video at bounding box center [509, 156] width 270 height 130
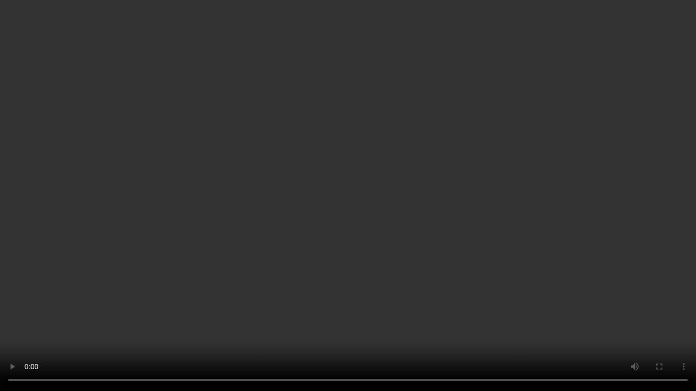
click at [390, 238] on video at bounding box center [348, 195] width 696 height 391
click at [517, 253] on video at bounding box center [348, 195] width 696 height 391
click at [501, 216] on video at bounding box center [348, 195] width 696 height 391
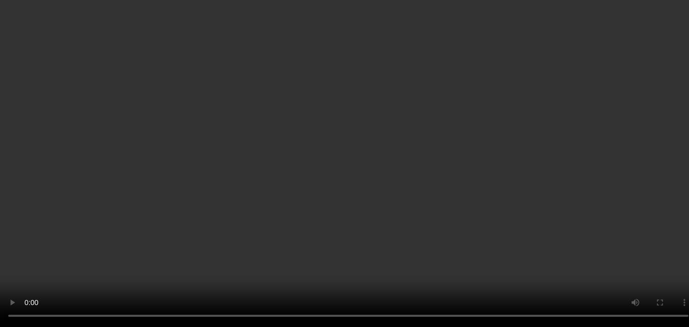
scroll to position [115, 0]
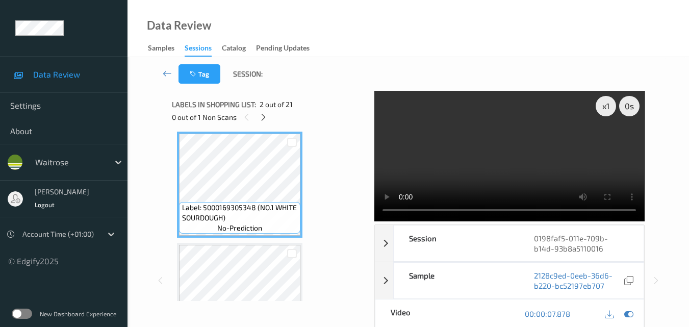
click at [505, 154] on video at bounding box center [509, 156] width 270 height 130
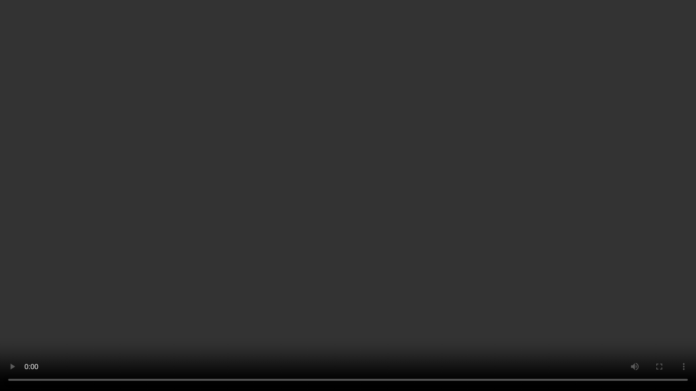
click at [313, 251] on video at bounding box center [348, 195] width 696 height 391
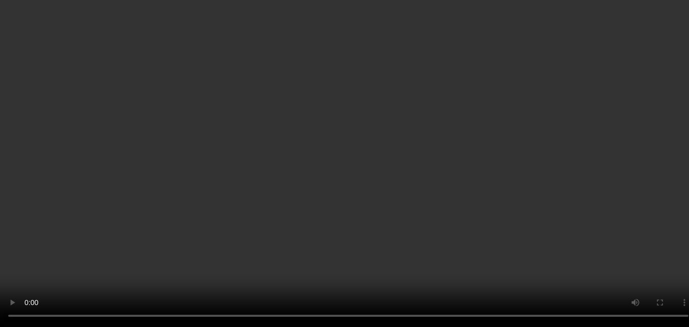
scroll to position [268, 0]
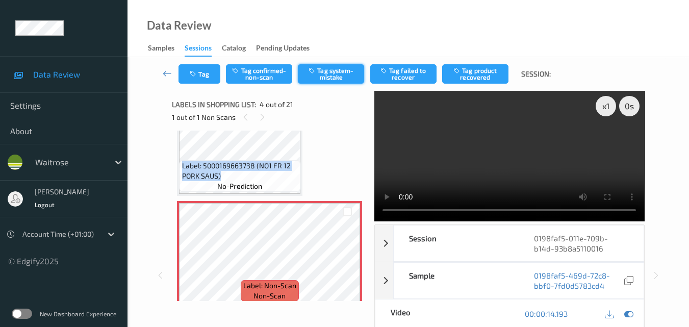
click at [337, 76] on button "Tag system-mistake" at bounding box center [331, 73] width 66 height 19
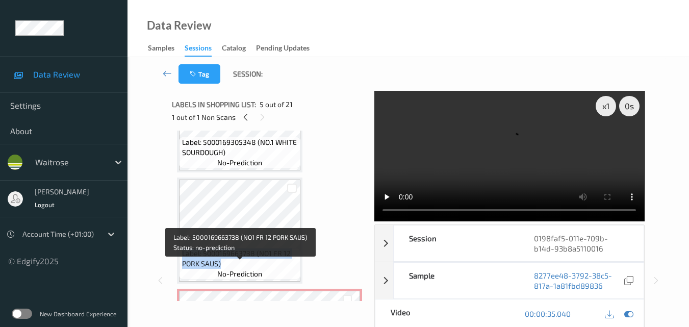
scroll to position [166, 0]
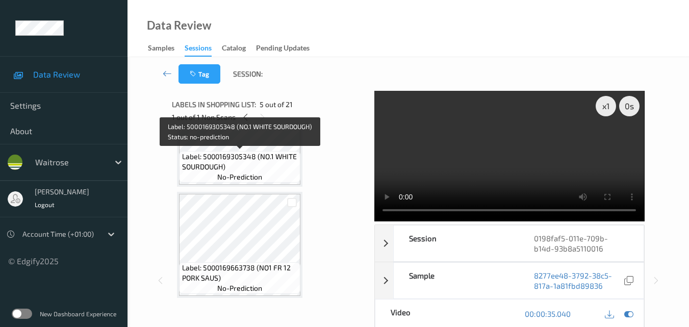
click at [263, 164] on span "Label: 5000169305348 (NO.1 WHITE SOURDOUGH)" at bounding box center [240, 161] width 116 height 20
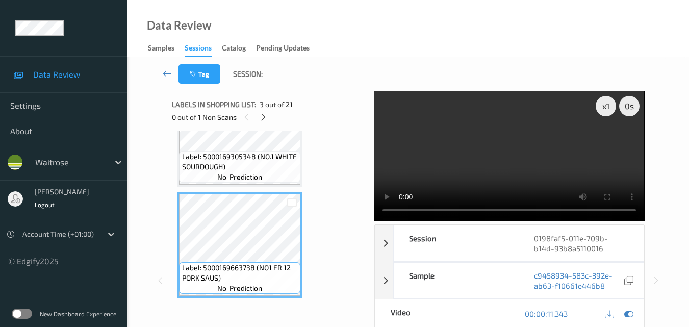
click at [496, 166] on video at bounding box center [509, 156] width 270 height 130
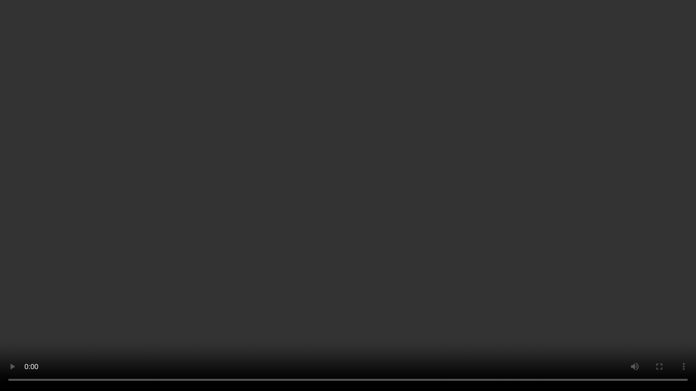
click at [559, 213] on video at bounding box center [348, 195] width 696 height 391
click at [385, 282] on video at bounding box center [348, 195] width 696 height 391
click at [392, 264] on video at bounding box center [348, 195] width 696 height 391
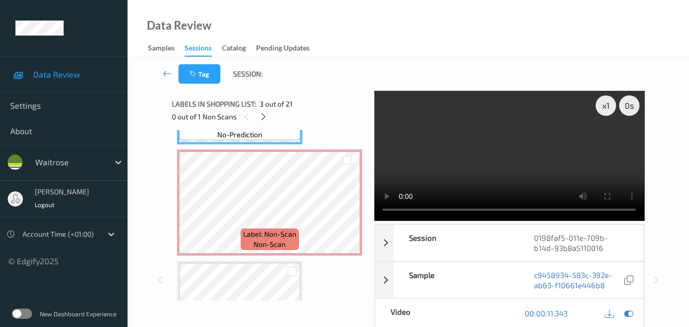
scroll to position [0, 0]
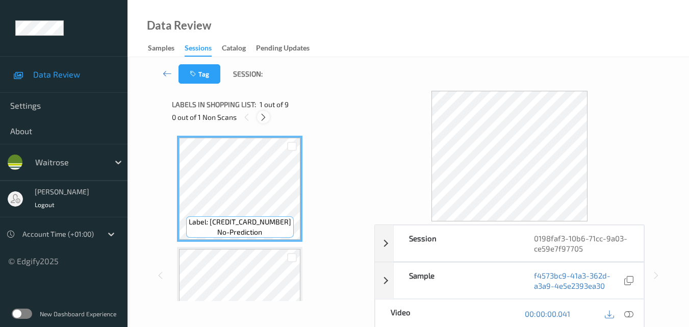
click at [261, 120] on icon at bounding box center [263, 117] width 9 height 9
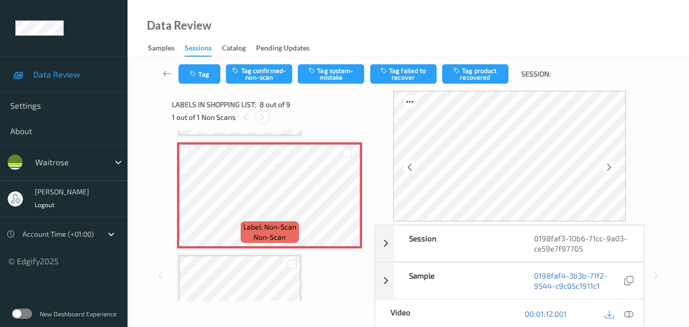
scroll to position [774, 0]
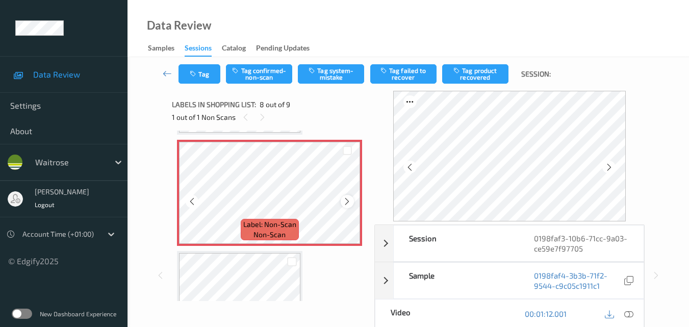
click at [346, 200] on icon at bounding box center [347, 201] width 9 height 9
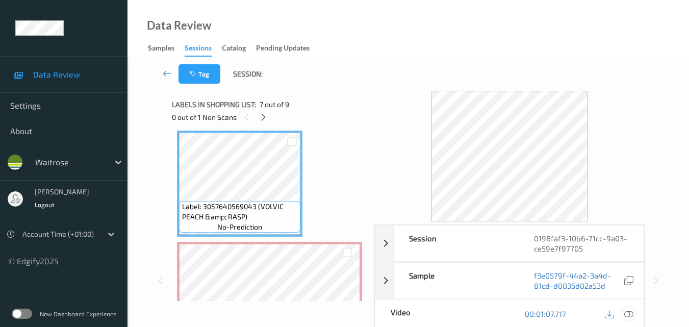
click at [631, 317] on icon at bounding box center [628, 313] width 9 height 9
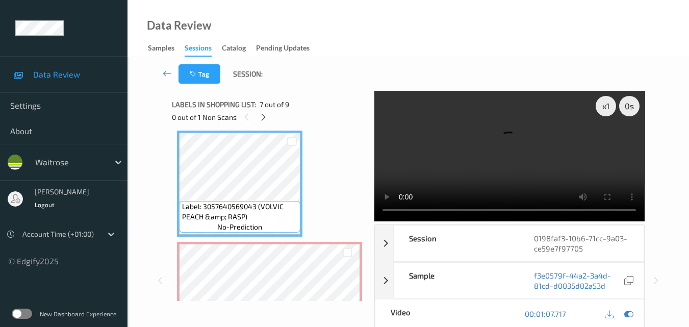
click at [479, 159] on video at bounding box center [509, 156] width 270 height 130
click at [519, 144] on video at bounding box center [509, 156] width 270 height 130
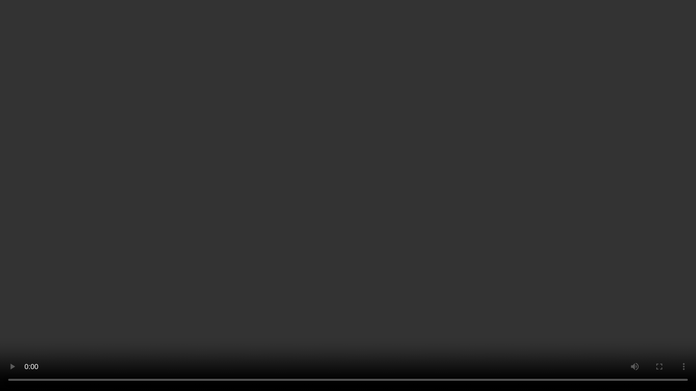
click at [511, 203] on video at bounding box center [348, 195] width 696 height 391
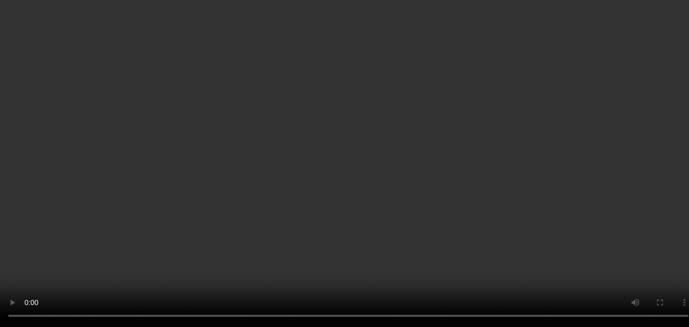
scroll to position [723, 0]
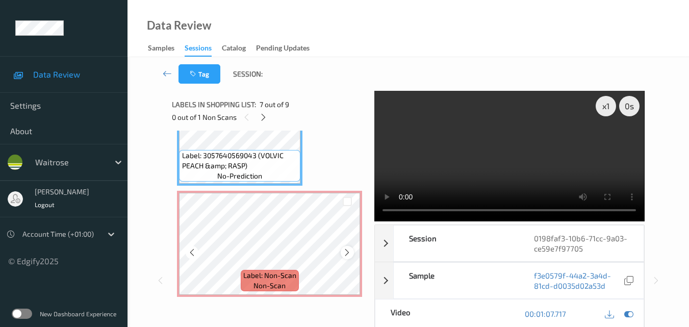
click at [346, 252] on icon at bounding box center [347, 252] width 9 height 9
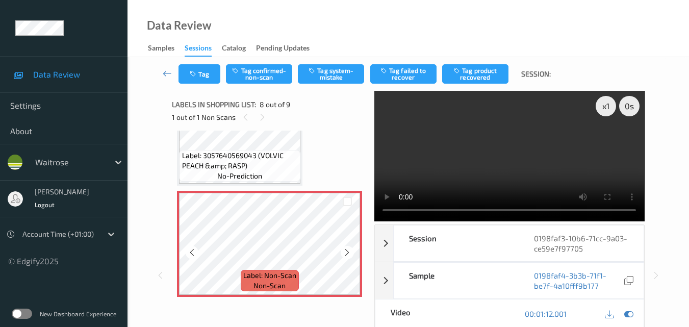
click at [346, 252] on icon at bounding box center [347, 252] width 9 height 9
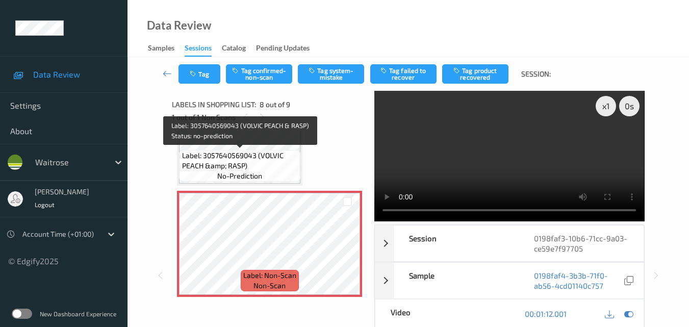
click at [284, 166] on span "Label: 3057640569043 (VOLVIC PEACH &amp; RASP)" at bounding box center [240, 160] width 116 height 20
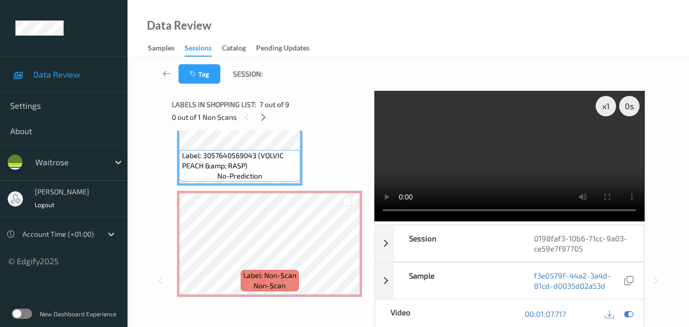
click at [514, 160] on video at bounding box center [509, 156] width 270 height 130
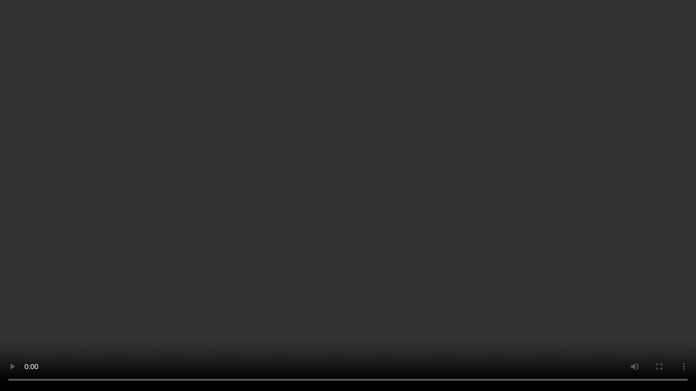
click at [491, 198] on video at bounding box center [348, 195] width 696 height 391
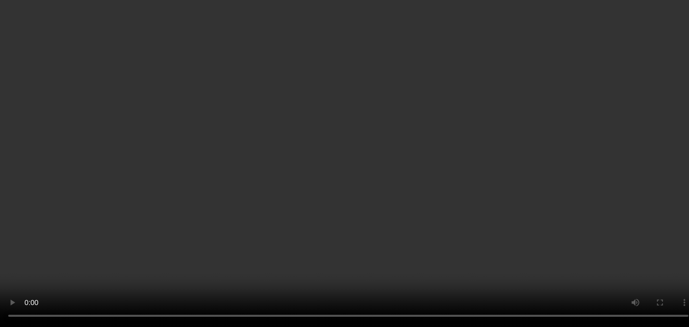
scroll to position [774, 0]
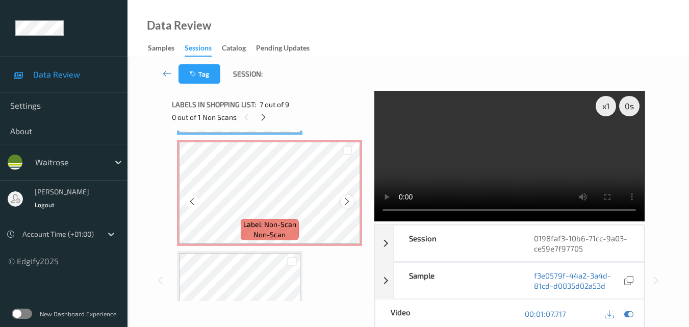
click at [345, 202] on icon at bounding box center [347, 201] width 9 height 9
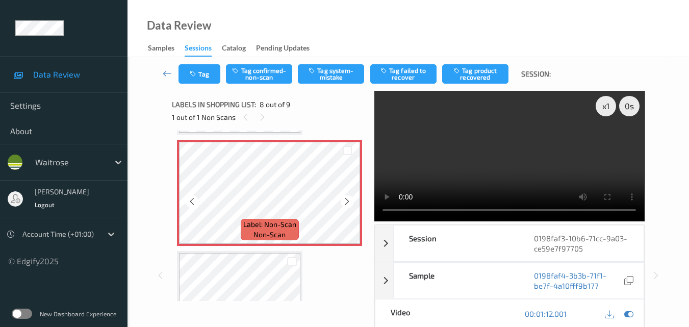
click at [345, 202] on icon at bounding box center [347, 201] width 9 height 9
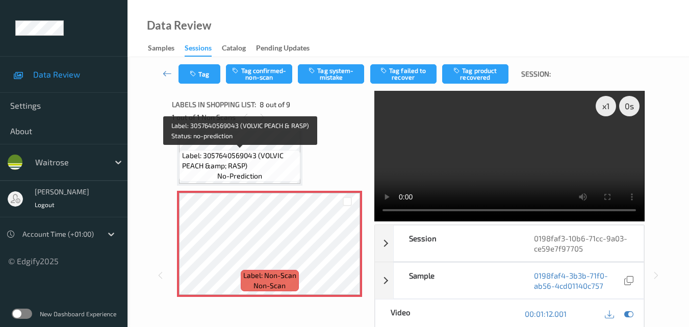
click at [276, 162] on span "Label: 3057640569043 (VOLVIC PEACH &amp; RASP)" at bounding box center [240, 160] width 116 height 20
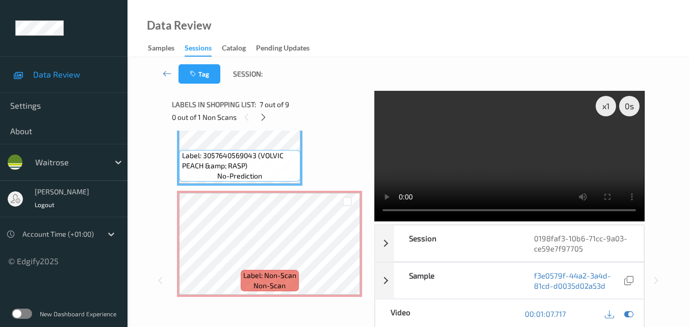
click at [497, 144] on video at bounding box center [509, 156] width 270 height 130
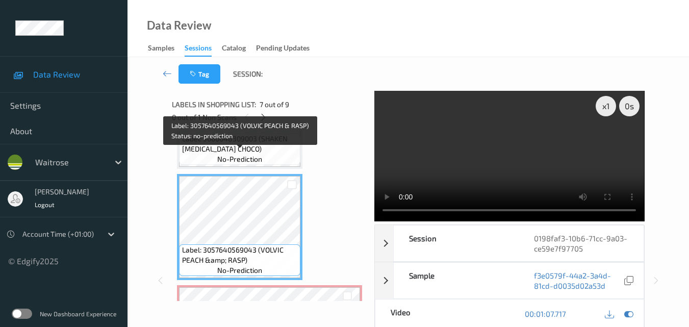
scroll to position [621, 0]
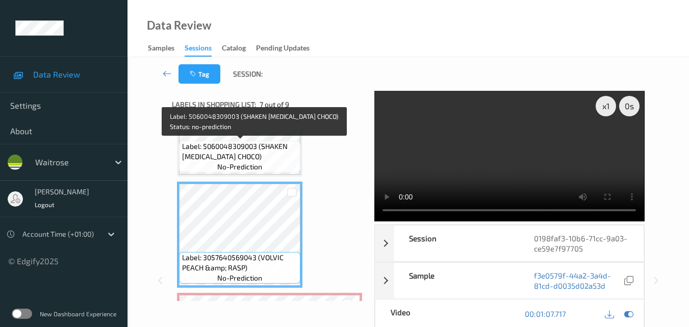
click at [273, 160] on span "Label: 5060048309003 (SHAKEN [MEDICAL_DATA] CHOCO)" at bounding box center [240, 151] width 116 height 20
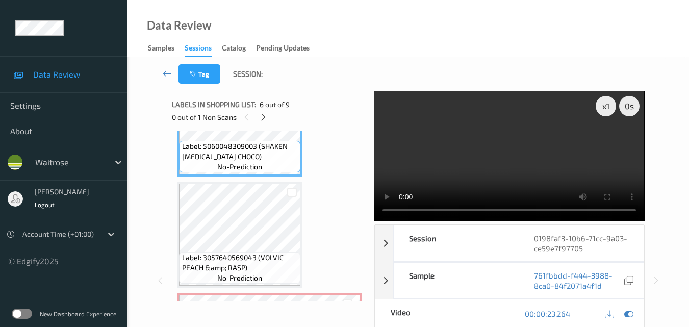
click at [472, 160] on video at bounding box center [509, 156] width 270 height 130
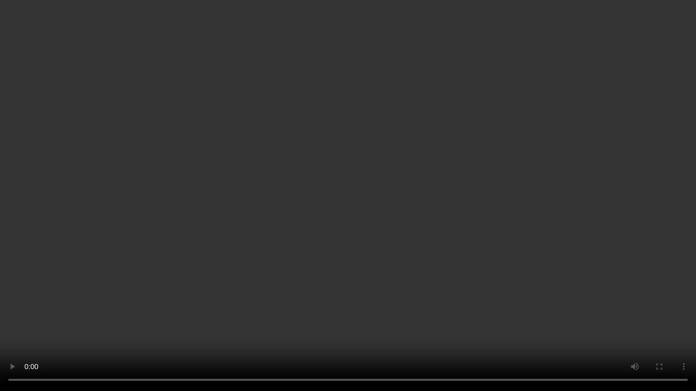
click at [292, 189] on video at bounding box center [348, 195] width 696 height 391
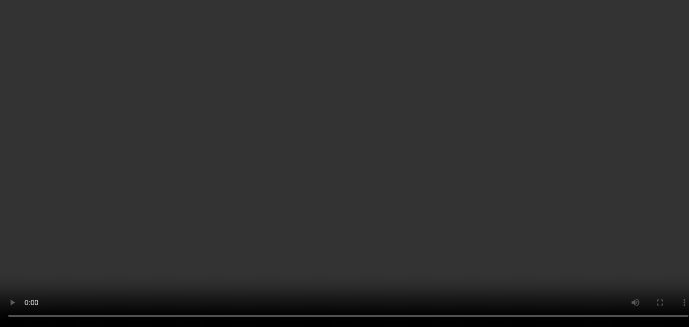
scroll to position [672, 0]
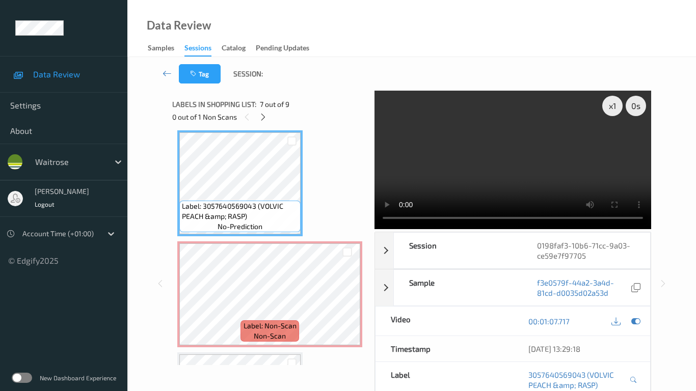
click at [395, 229] on video at bounding box center [513, 160] width 277 height 139
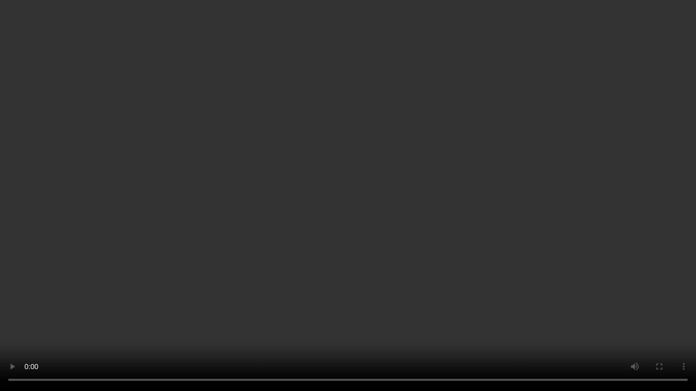
click at [395, 238] on video at bounding box center [348, 195] width 696 height 391
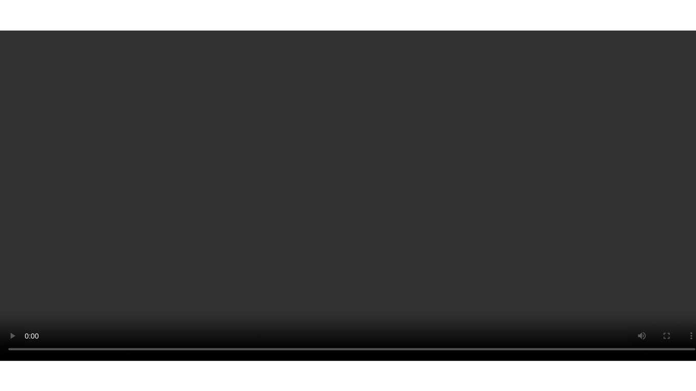
scroll to position [825, 0]
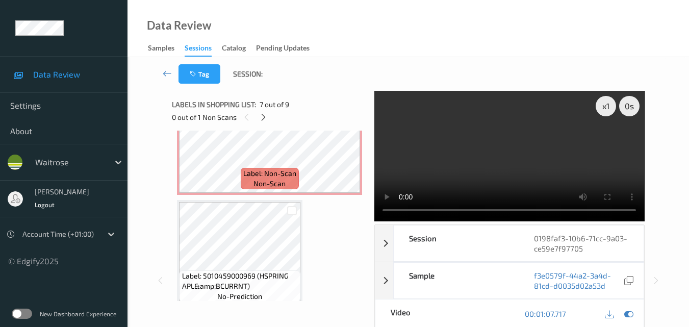
click at [518, 159] on video at bounding box center [509, 156] width 270 height 130
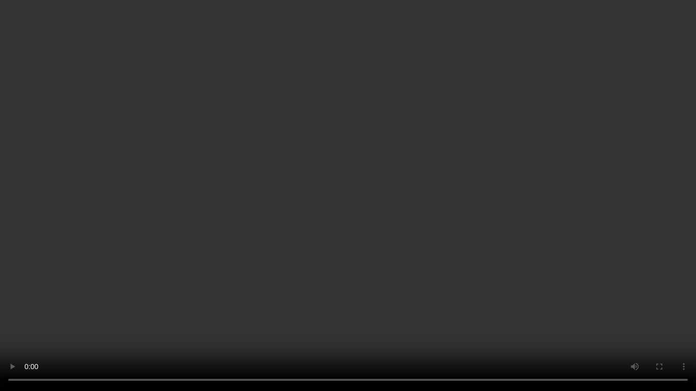
click at [416, 225] on video at bounding box center [348, 195] width 696 height 391
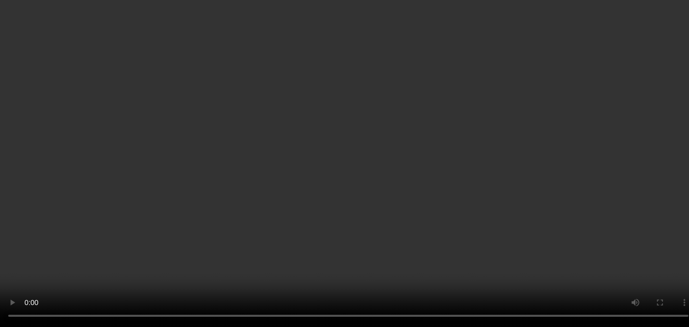
scroll to position [668, 0]
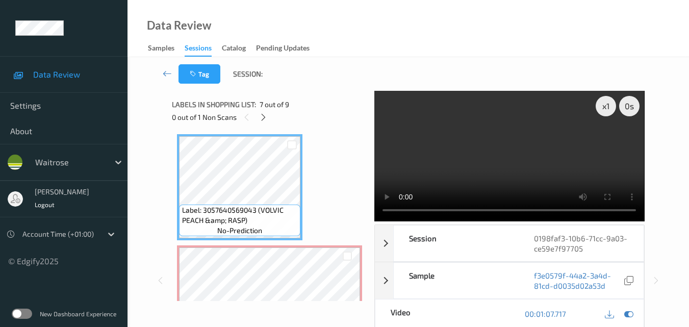
click at [521, 157] on video at bounding box center [509, 156] width 270 height 130
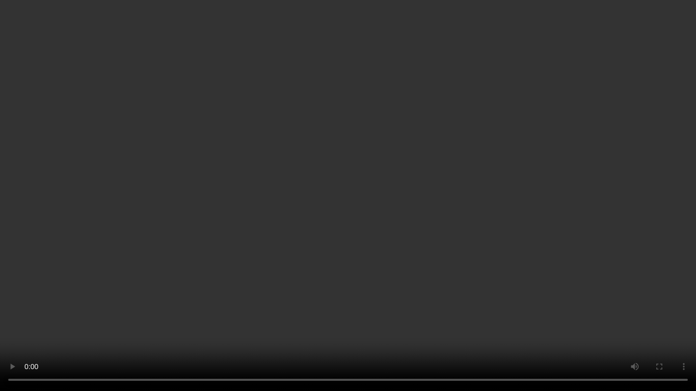
click at [486, 216] on video at bounding box center [348, 195] width 696 height 391
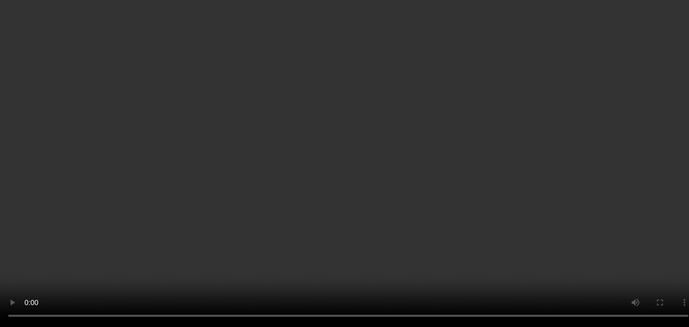
scroll to position [770, 0]
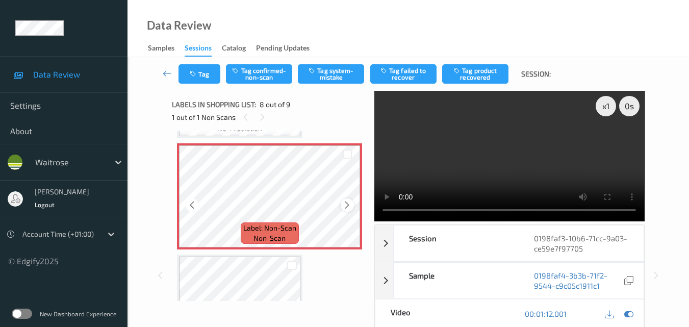
click at [345, 207] on icon at bounding box center [347, 204] width 9 height 9
click at [266, 75] on button "Tag confirmed-non-scan" at bounding box center [259, 73] width 66 height 19
click at [202, 72] on button "Tag" at bounding box center [199, 73] width 42 height 19
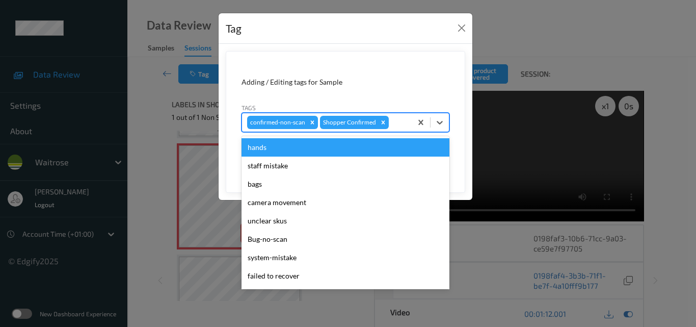
click at [397, 120] on div at bounding box center [399, 122] width 16 height 12
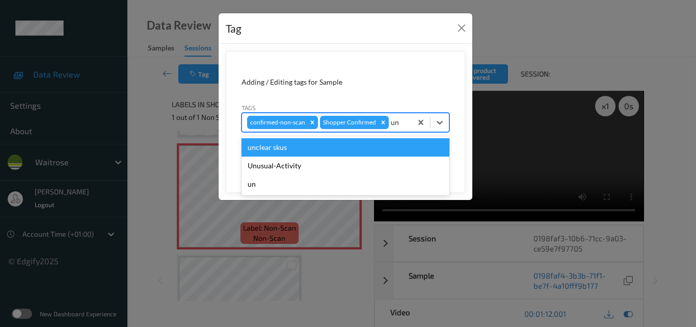
type input "u"
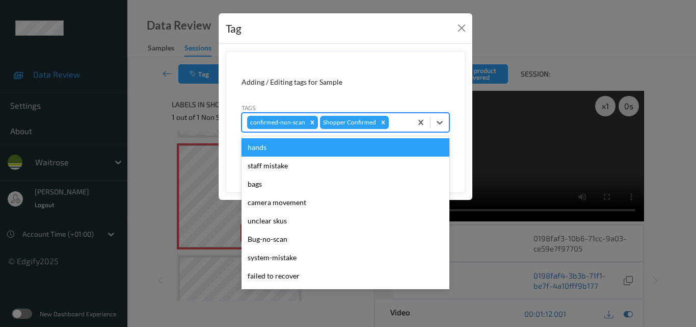
click at [404, 83] on div "Adding / Editing tags for Sample" at bounding box center [346, 82] width 208 height 10
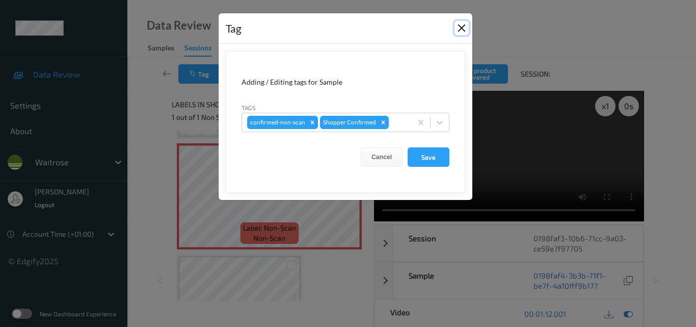
click at [463, 27] on button "Close" at bounding box center [462, 28] width 14 height 14
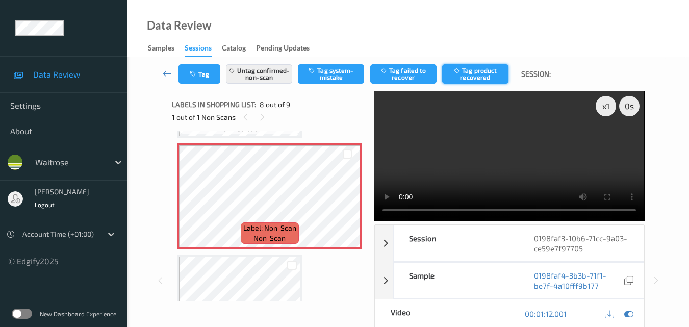
click at [469, 75] on button "Tag product recovered" at bounding box center [475, 73] width 66 height 19
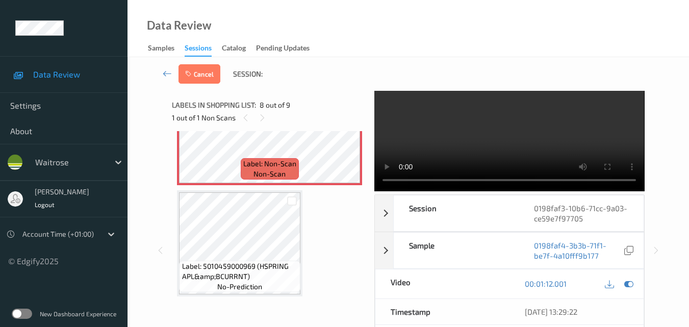
scroll to position [51, 0]
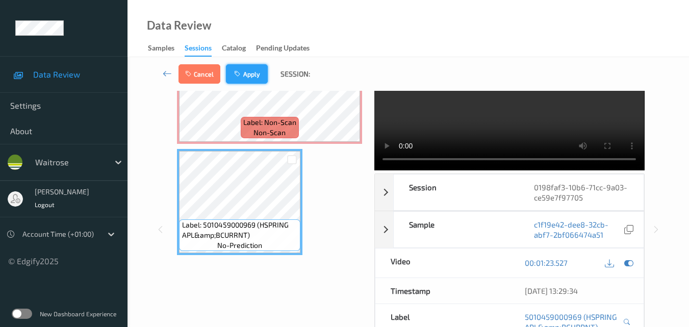
click at [250, 75] on button "Apply" at bounding box center [247, 73] width 42 height 19
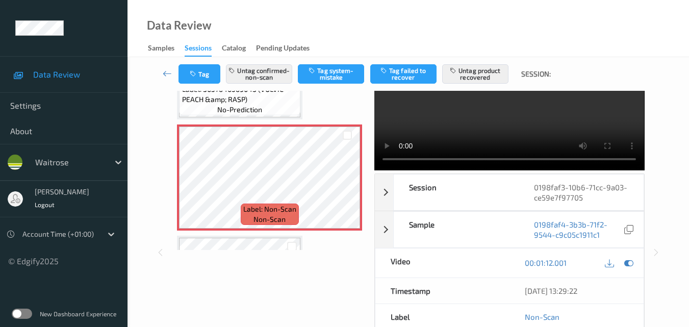
scroll to position [733, 0]
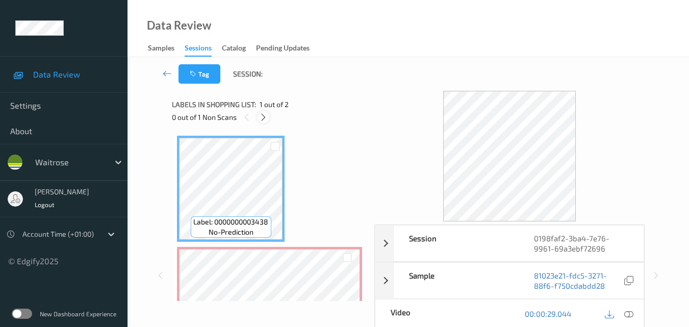
click at [259, 120] on icon at bounding box center [263, 117] width 9 height 9
click at [631, 316] on icon at bounding box center [628, 313] width 9 height 9
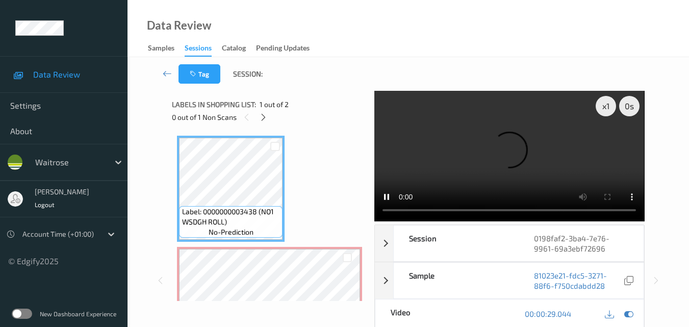
click at [540, 147] on video at bounding box center [509, 156] width 270 height 130
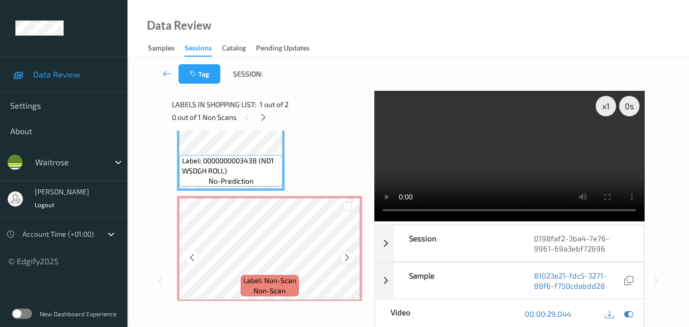
click at [350, 259] on icon at bounding box center [347, 257] width 9 height 9
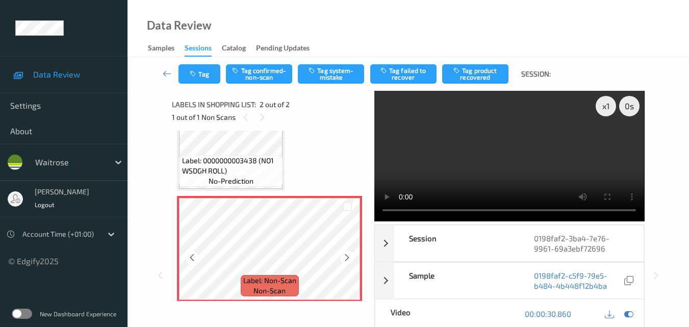
click at [350, 259] on icon at bounding box center [347, 257] width 9 height 9
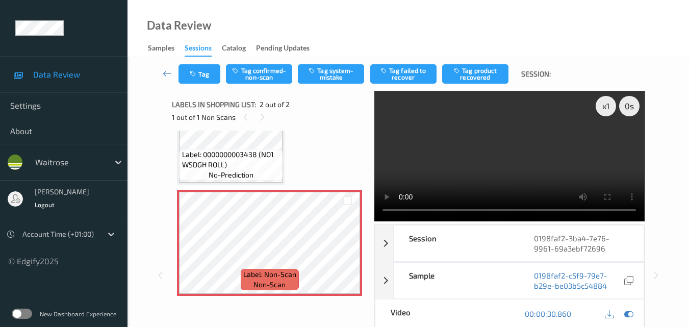
click at [533, 159] on video at bounding box center [509, 156] width 270 height 130
click at [525, 150] on video at bounding box center [509, 156] width 270 height 130
click at [328, 72] on button "Tag system-mistake" at bounding box center [331, 73] width 66 height 19
click at [199, 76] on button "Tag" at bounding box center [199, 73] width 42 height 19
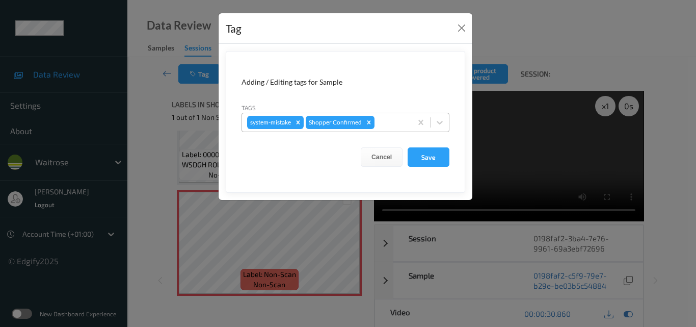
click at [399, 120] on div at bounding box center [392, 122] width 30 height 12
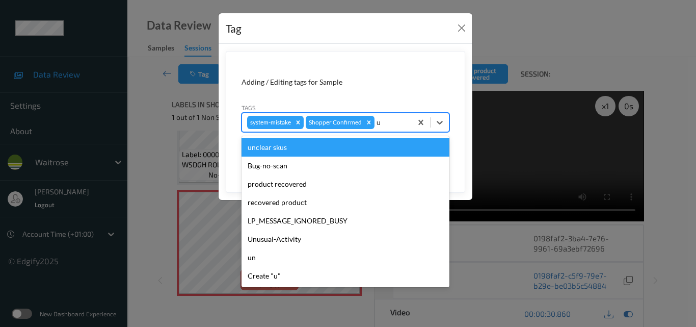
type input "un"
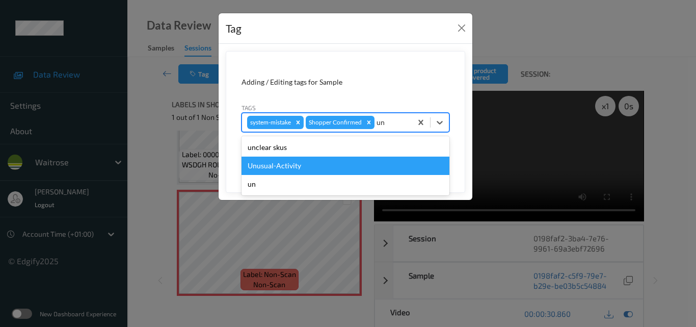
click at [318, 166] on div "Unusual-Activity" at bounding box center [346, 165] width 208 height 18
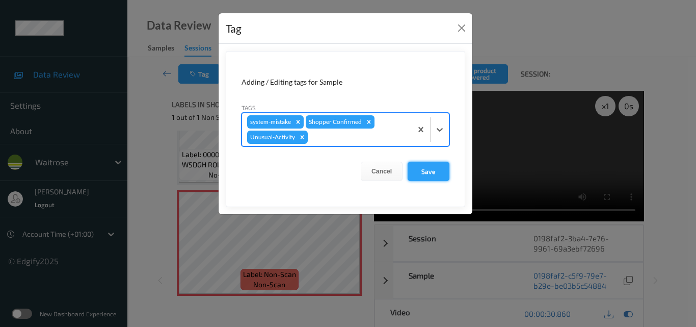
click at [431, 175] on button "Save" at bounding box center [429, 171] width 42 height 19
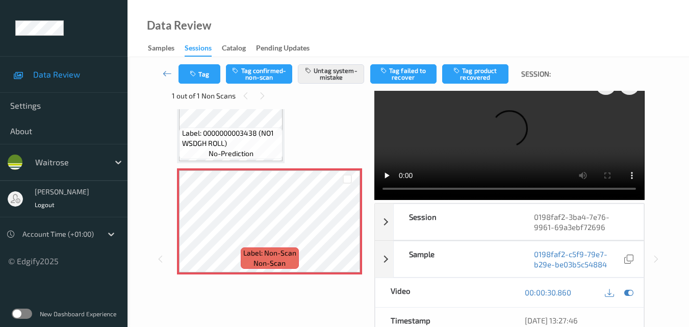
scroll to position [0, 0]
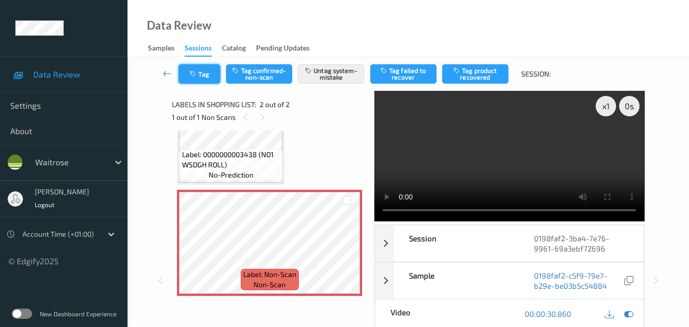
click at [203, 73] on button "Tag" at bounding box center [199, 73] width 42 height 19
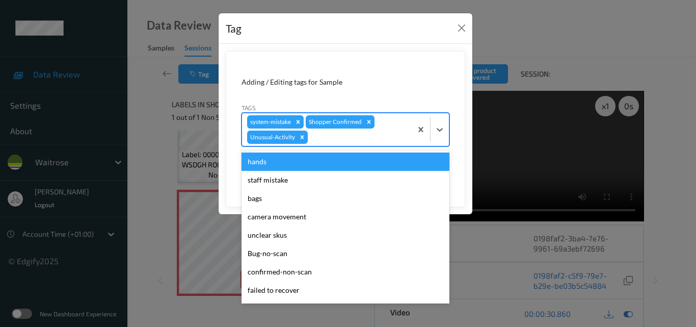
click at [347, 139] on div at bounding box center [358, 137] width 97 height 12
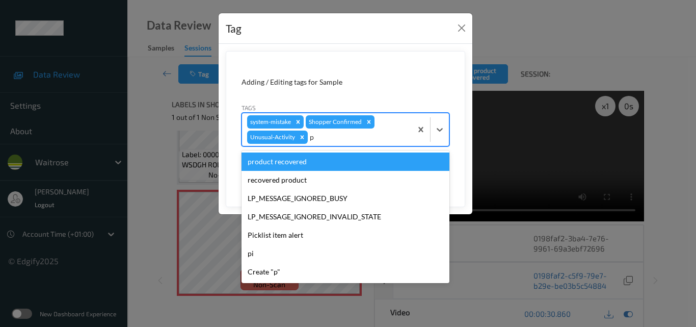
type input "pi"
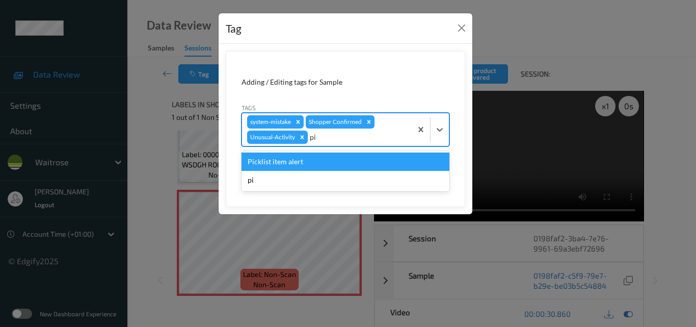
click at [322, 160] on div "Picklist item alert" at bounding box center [346, 161] width 208 height 18
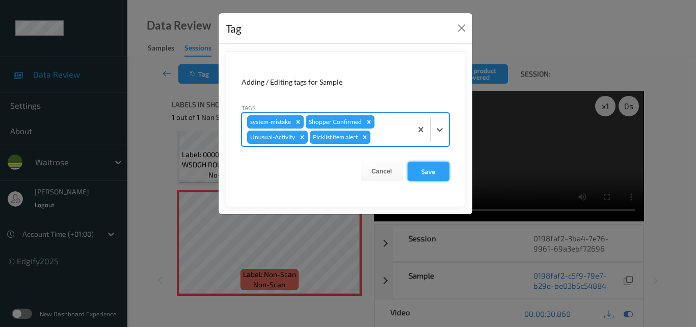
click at [432, 171] on button "Save" at bounding box center [429, 171] width 42 height 19
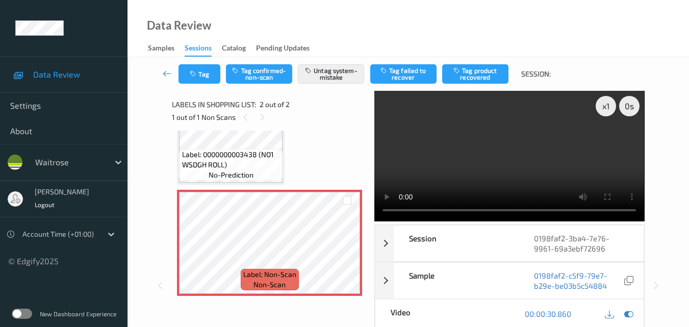
click at [329, 119] on div "1 out of 1 Non Scans" at bounding box center [269, 117] width 195 height 13
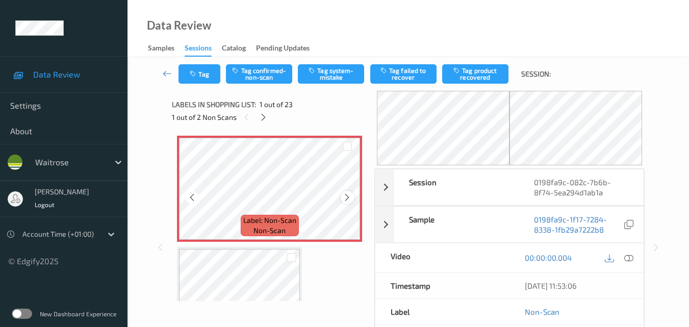
click at [349, 194] on icon at bounding box center [347, 197] width 9 height 9
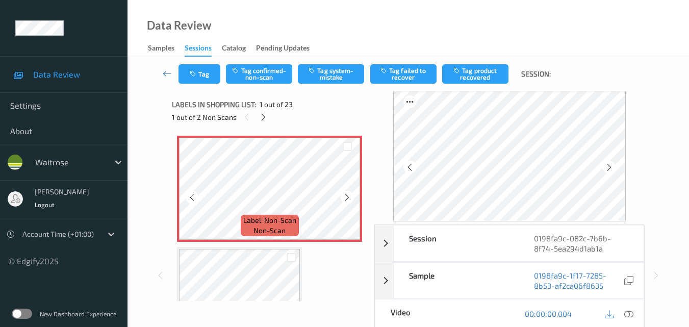
click at [349, 194] on icon at bounding box center [347, 197] width 9 height 9
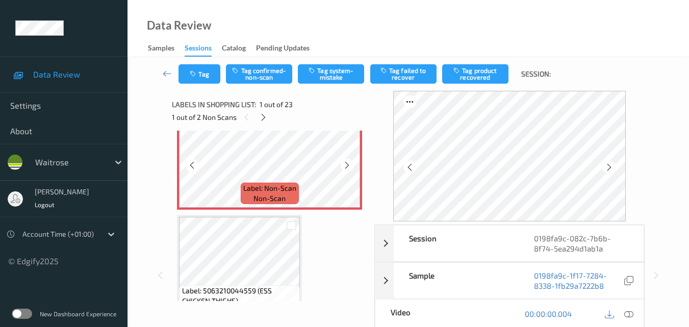
scroll to position [51, 0]
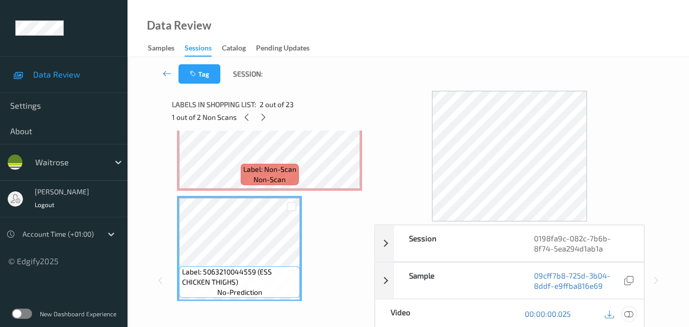
click at [631, 311] on icon at bounding box center [628, 313] width 9 height 9
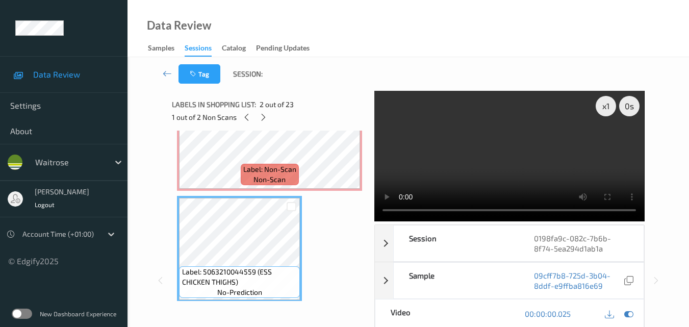
click at [464, 152] on video at bounding box center [509, 156] width 270 height 130
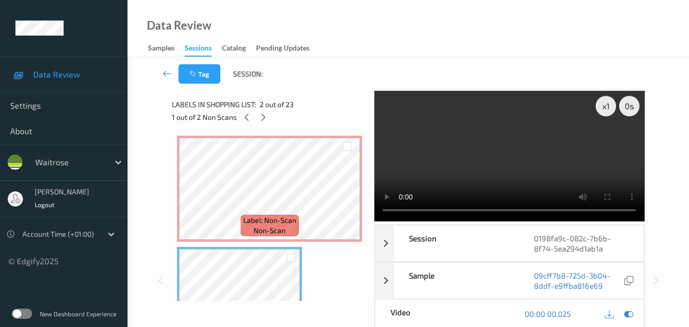
click at [532, 154] on video at bounding box center [509, 156] width 270 height 130
click at [546, 151] on video at bounding box center [509, 156] width 270 height 130
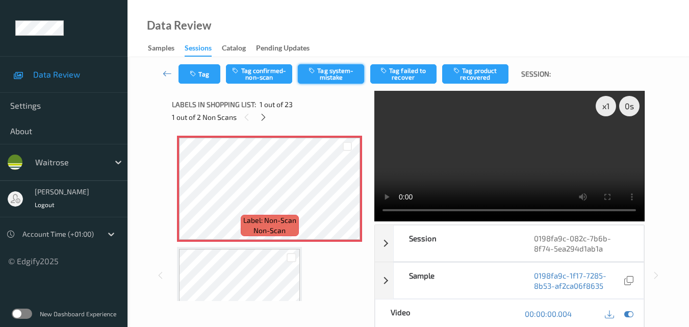
click at [332, 76] on button "Tag system-mistake" at bounding box center [331, 73] width 66 height 19
click at [201, 77] on button "Tag" at bounding box center [199, 73] width 42 height 19
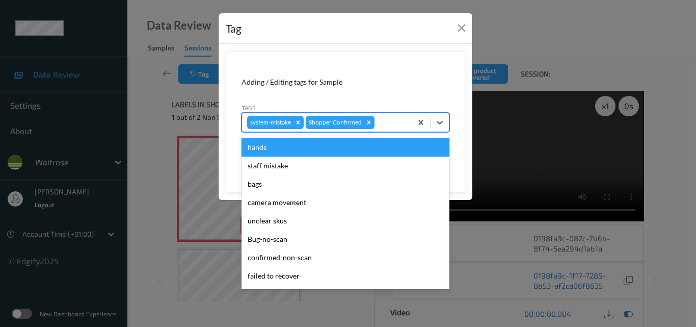
click at [382, 121] on div at bounding box center [392, 122] width 30 height 12
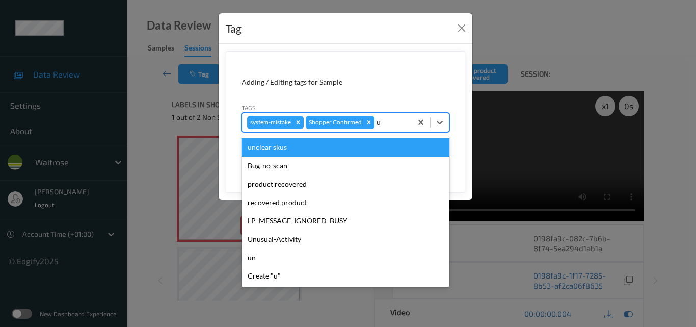
type input "un"
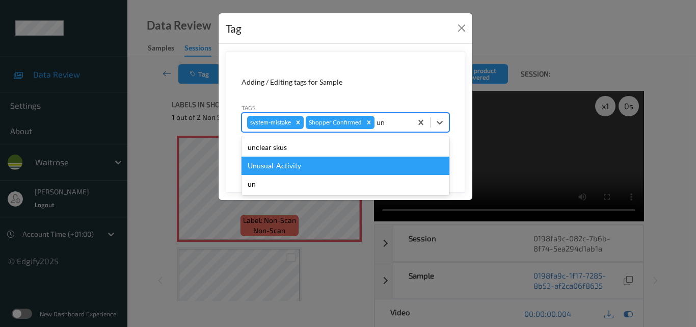
click at [317, 160] on div "Unusual-Activity" at bounding box center [346, 165] width 208 height 18
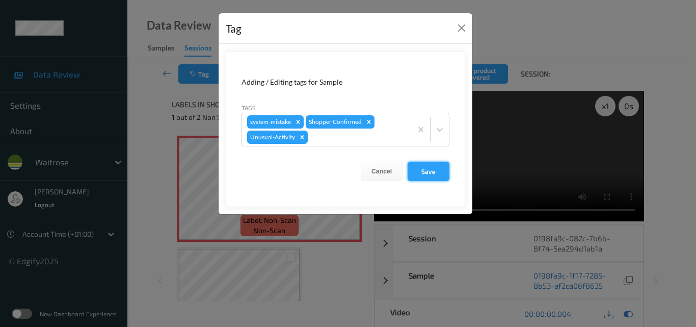
click at [423, 172] on button "Save" at bounding box center [429, 171] width 42 height 19
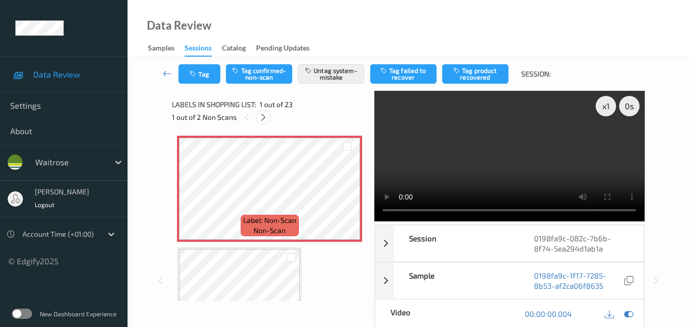
click at [265, 118] on icon at bounding box center [263, 117] width 9 height 9
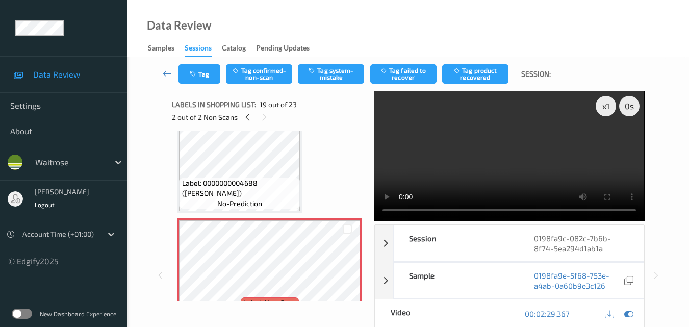
scroll to position [1945, 0]
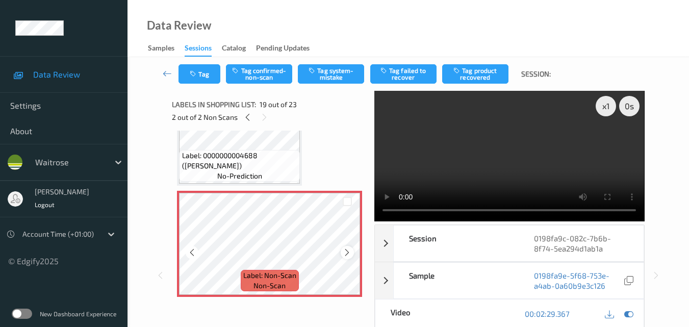
click at [344, 256] on icon at bounding box center [347, 252] width 9 height 9
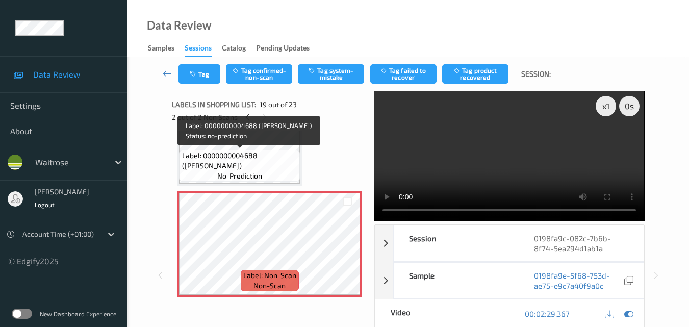
click at [252, 164] on span "Label: 0000000004688 ([PERSON_NAME])" at bounding box center [240, 160] width 116 height 20
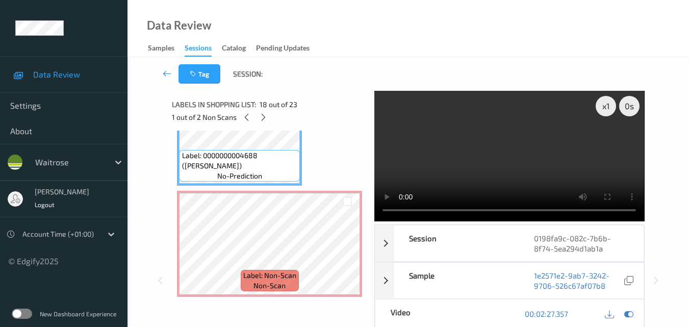
click at [500, 156] on video at bounding box center [509, 156] width 270 height 130
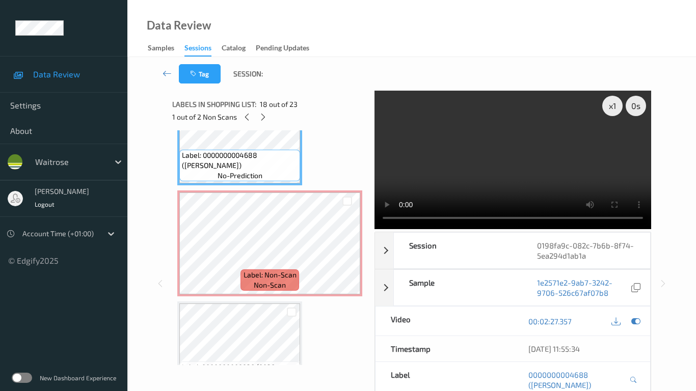
click at [375, 203] on video at bounding box center [513, 160] width 277 height 139
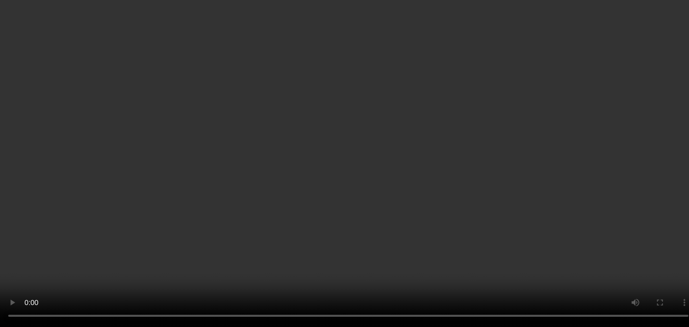
scroll to position [1792, 0]
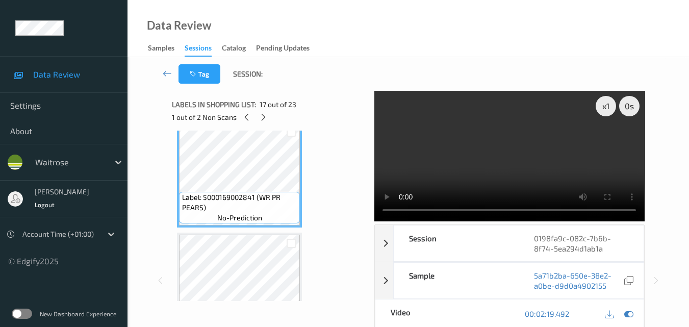
click at [536, 156] on video at bounding box center [509, 156] width 270 height 130
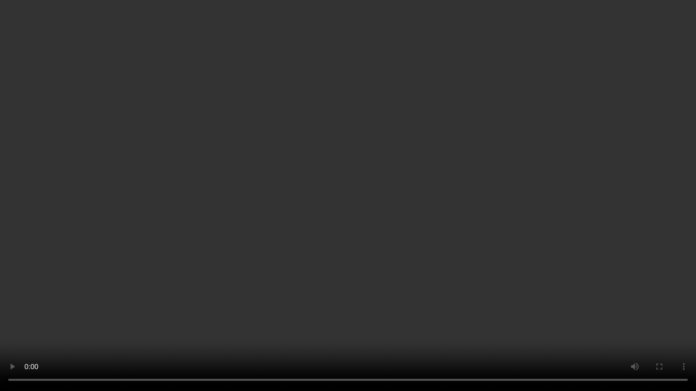
click at [409, 127] on video at bounding box center [348, 195] width 696 height 391
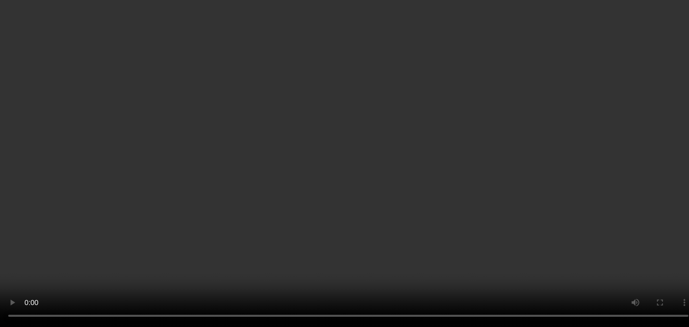
scroll to position [1945, 0]
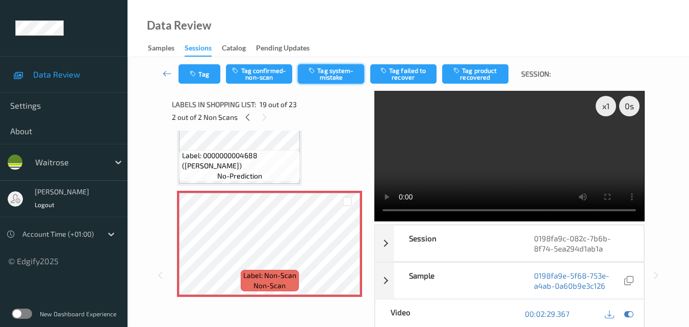
click at [333, 78] on button "Tag system-mistake" at bounding box center [331, 73] width 66 height 19
click at [199, 78] on button "Tag" at bounding box center [199, 73] width 42 height 19
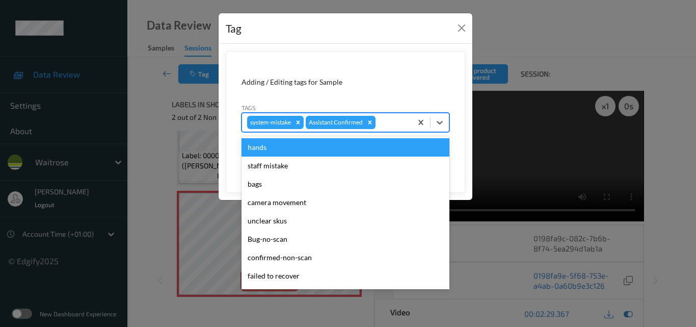
click at [391, 122] on div at bounding box center [392, 122] width 29 height 12
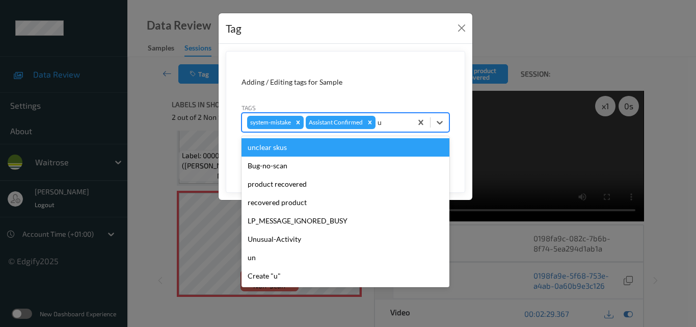
type input "un"
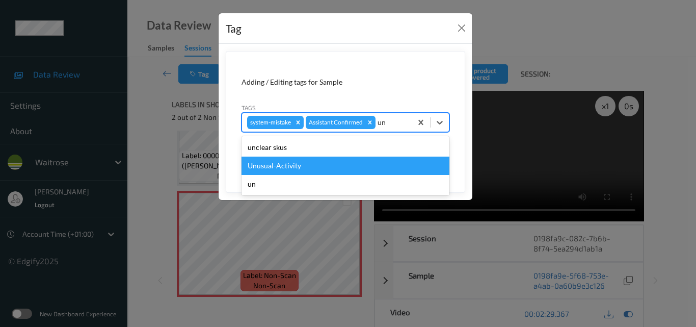
click at [337, 164] on div "Unusual-Activity" at bounding box center [346, 165] width 208 height 18
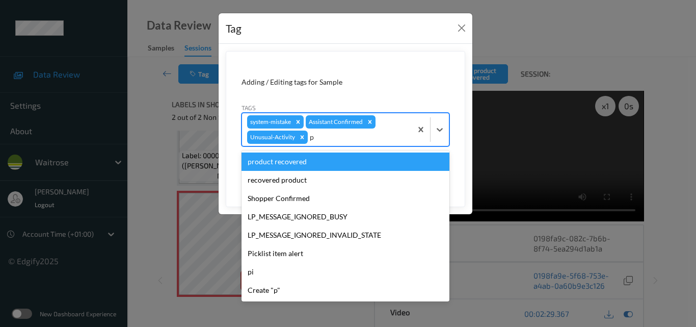
type input "pi"
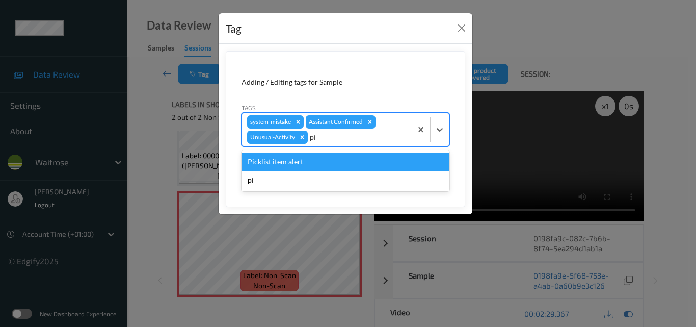
click at [322, 161] on div "Picklist item alert" at bounding box center [346, 161] width 208 height 18
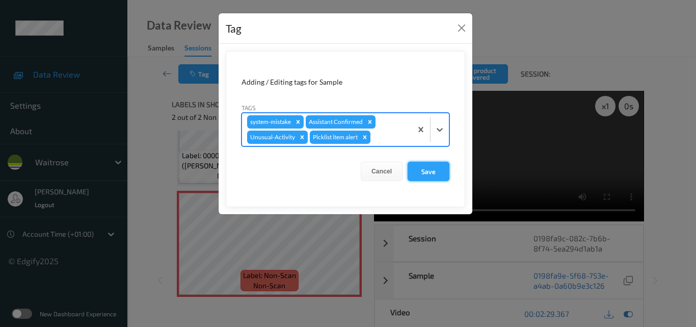
click at [425, 165] on button "Save" at bounding box center [429, 171] width 42 height 19
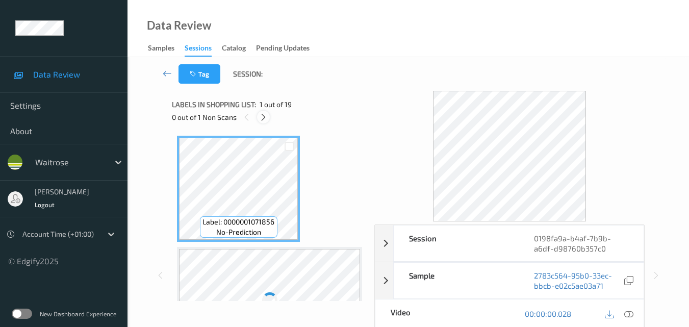
click at [267, 119] on icon at bounding box center [263, 117] width 9 height 9
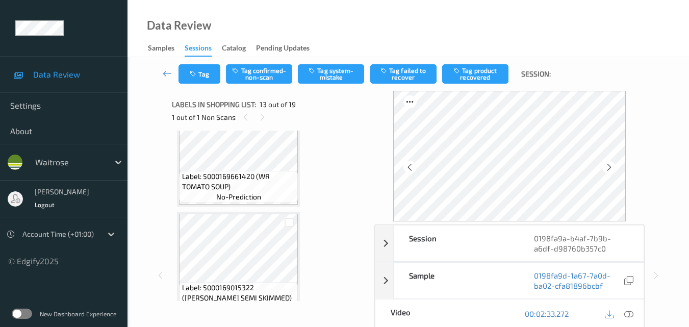
scroll to position [1753, 0]
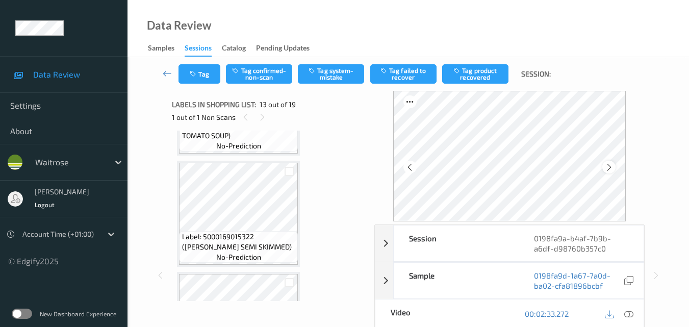
click at [610, 165] on icon at bounding box center [609, 167] width 9 height 9
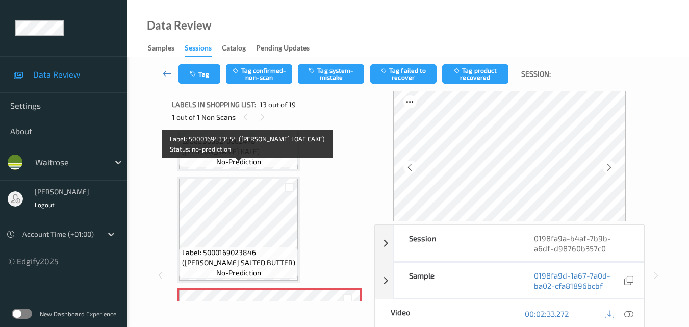
scroll to position [1284, 0]
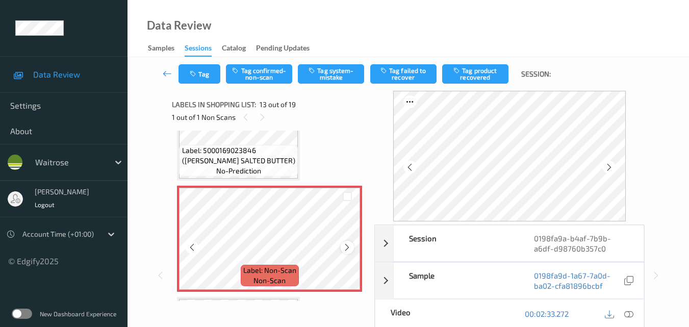
click at [345, 247] on icon at bounding box center [347, 247] width 9 height 9
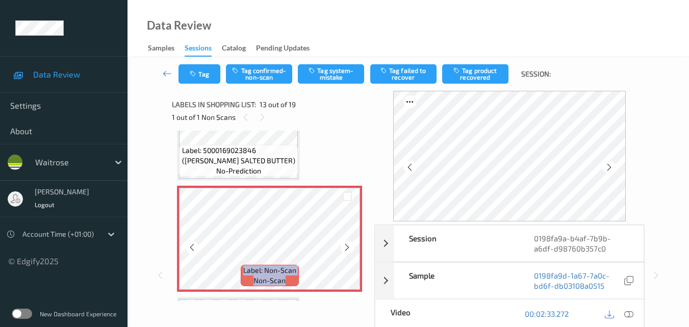
click at [345, 247] on icon at bounding box center [347, 247] width 9 height 9
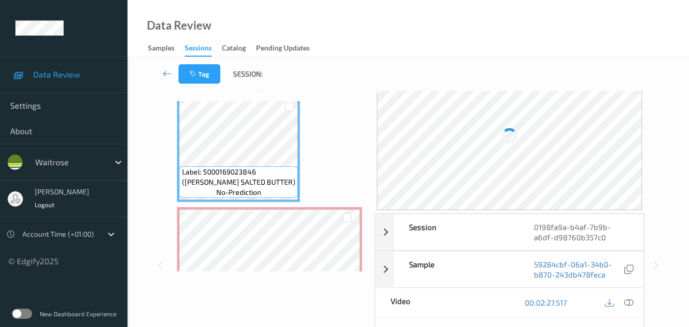
scroll to position [51, 0]
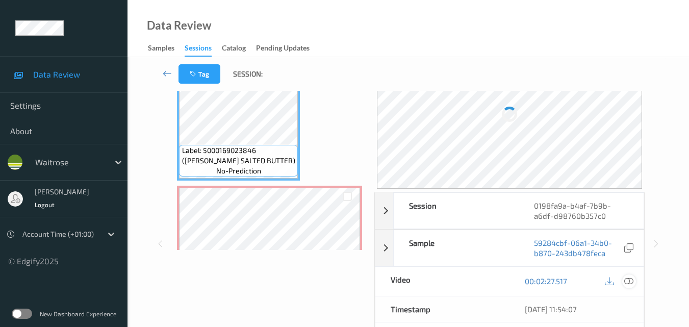
click at [629, 280] on icon at bounding box center [628, 280] width 9 height 9
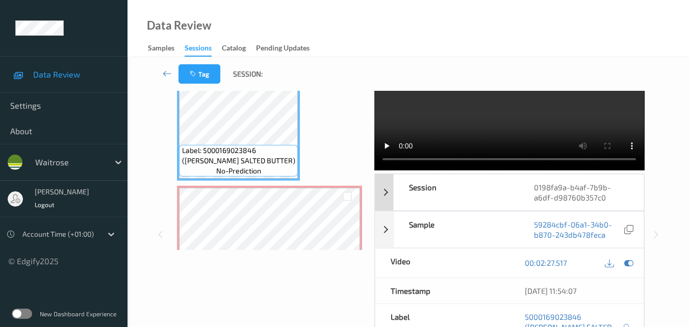
scroll to position [0, 0]
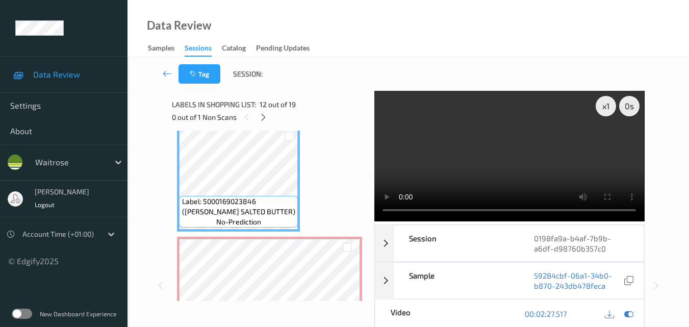
click at [543, 136] on video at bounding box center [509, 156] width 270 height 130
click at [536, 153] on video at bounding box center [509, 156] width 270 height 130
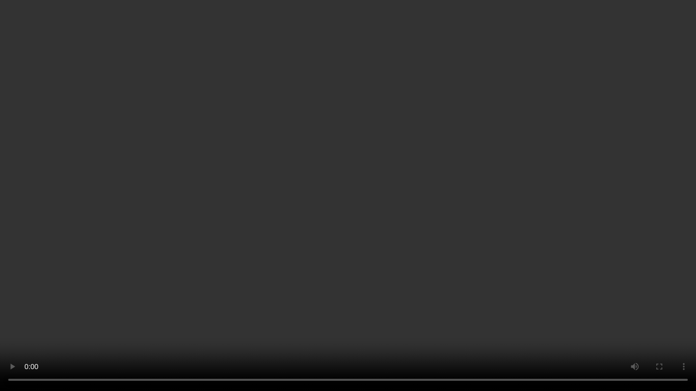
click at [508, 201] on video at bounding box center [348, 195] width 696 height 391
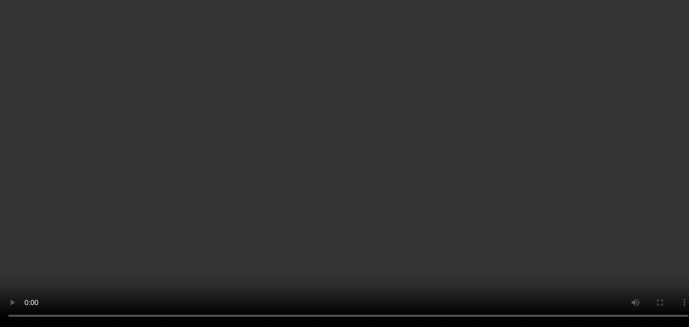
scroll to position [1284, 0]
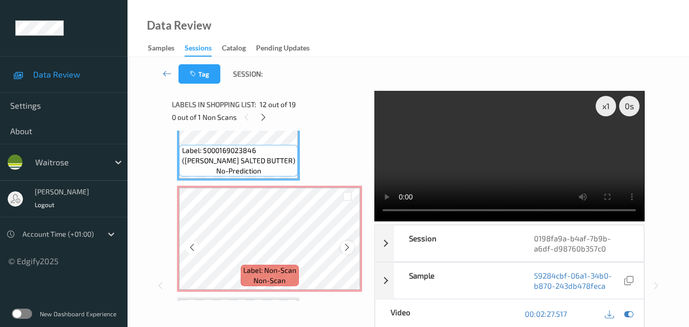
click at [344, 249] on icon at bounding box center [347, 247] width 9 height 9
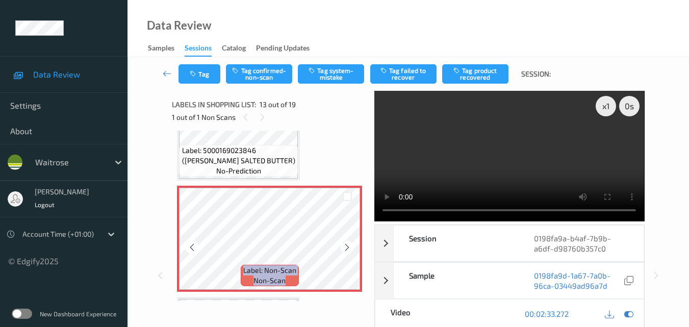
click at [344, 249] on icon at bounding box center [347, 247] width 9 height 9
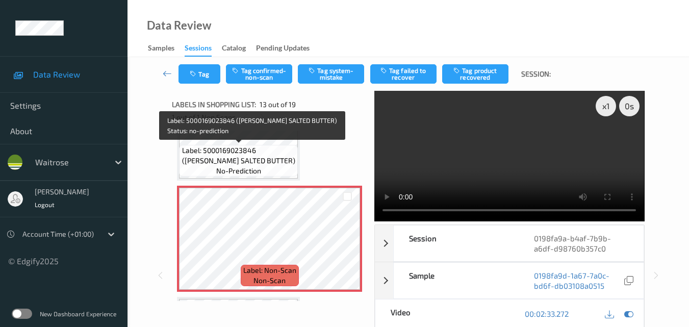
click at [267, 149] on span "Label: 5000169023846 (WR ESS SALTED BUTTER)" at bounding box center [239, 155] width 114 height 20
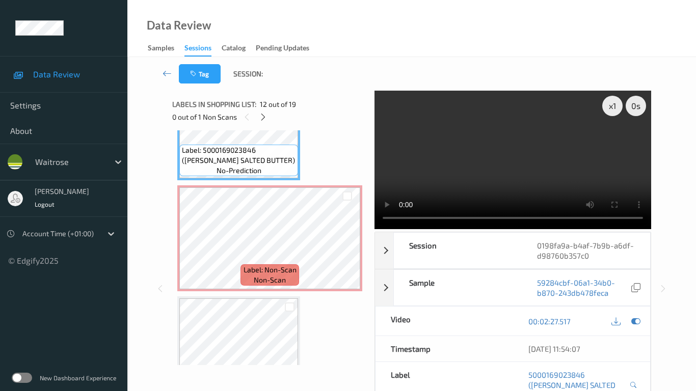
click at [436, 216] on video at bounding box center [513, 160] width 277 height 139
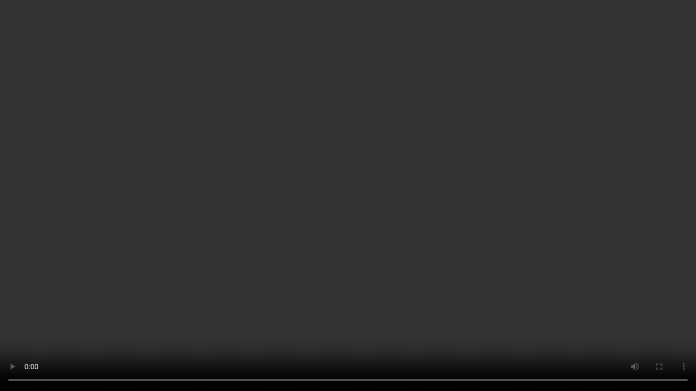
click at [376, 219] on video at bounding box center [348, 195] width 696 height 391
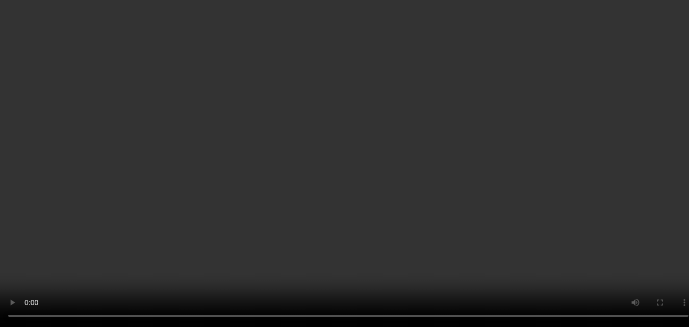
scroll to position [1334, 0]
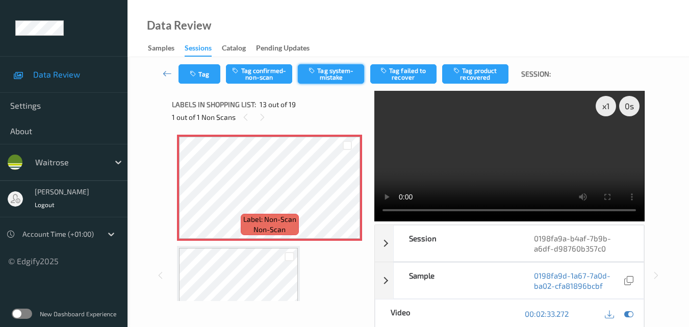
click at [322, 68] on button "Tag system-mistake" at bounding box center [331, 73] width 66 height 19
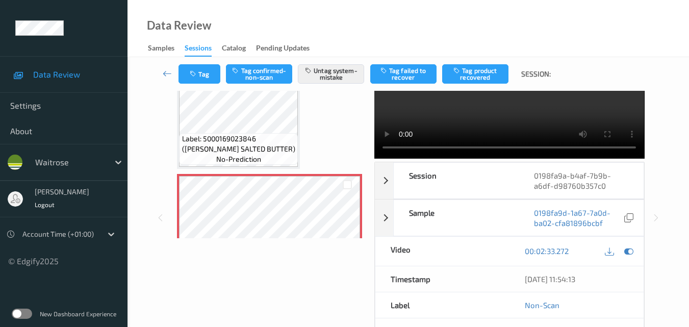
scroll to position [0, 0]
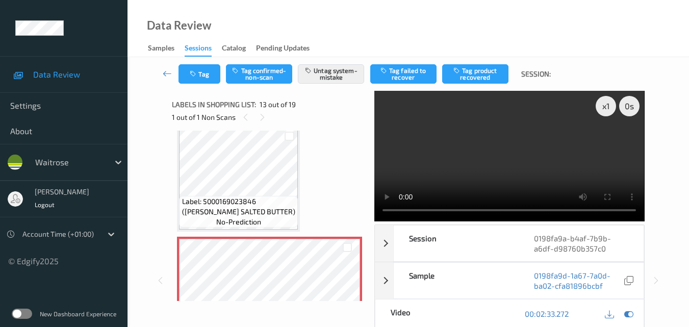
click at [513, 162] on video at bounding box center [509, 156] width 270 height 130
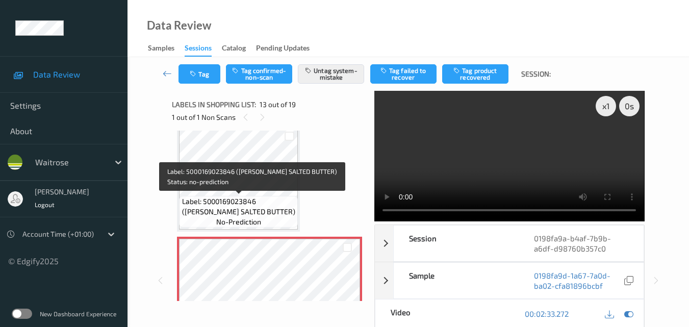
scroll to position [1284, 0]
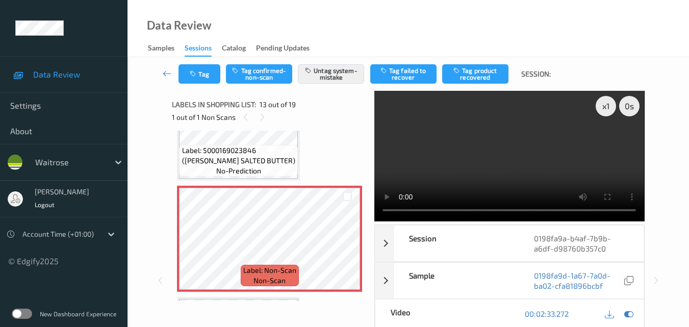
click at [507, 147] on video at bounding box center [509, 156] width 270 height 130
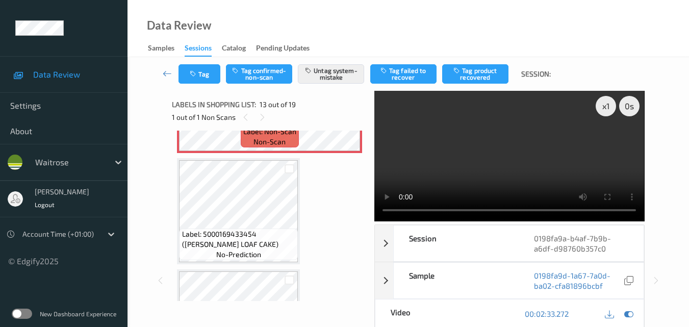
scroll to position [1436, 0]
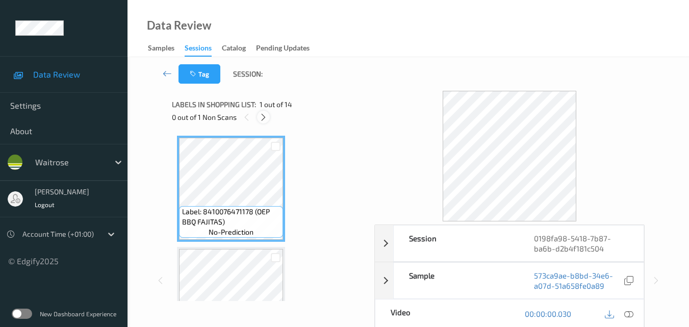
click at [267, 116] on icon at bounding box center [263, 117] width 9 height 9
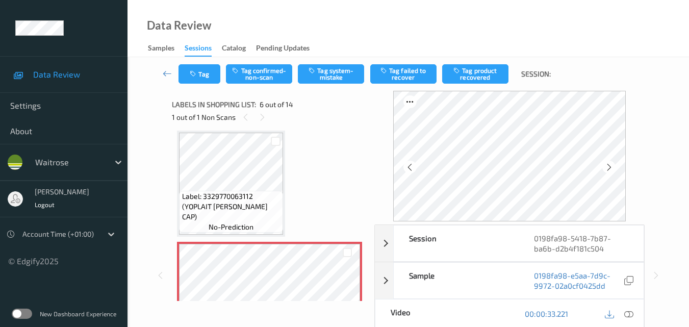
scroll to position [552, 0]
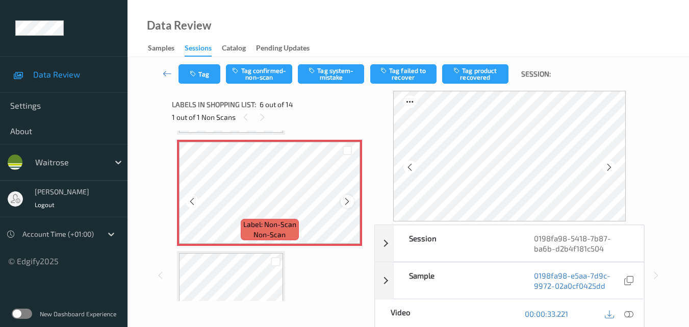
click at [345, 199] on icon at bounding box center [347, 201] width 9 height 9
click at [345, 198] on icon at bounding box center [347, 201] width 9 height 9
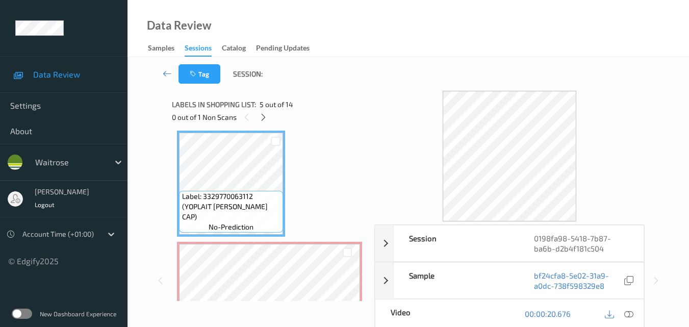
scroll to position [501, 0]
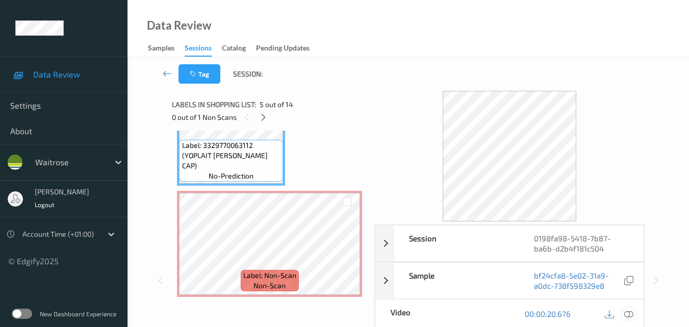
click at [630, 310] on icon at bounding box center [628, 313] width 9 height 9
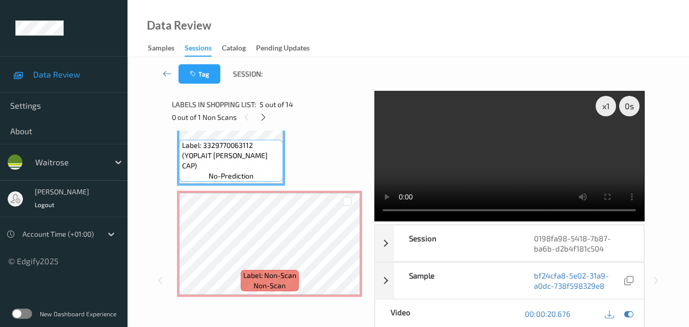
click at [458, 136] on video at bounding box center [509, 156] width 270 height 130
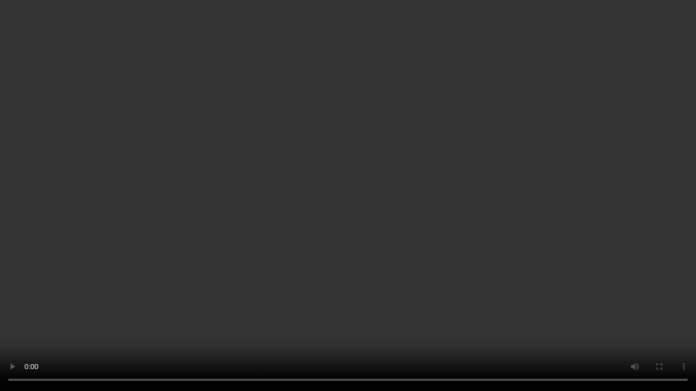
click at [426, 188] on video at bounding box center [348, 195] width 696 height 391
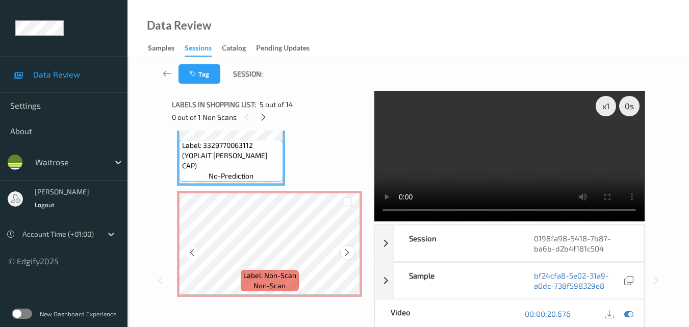
click at [344, 252] on icon at bounding box center [347, 252] width 9 height 9
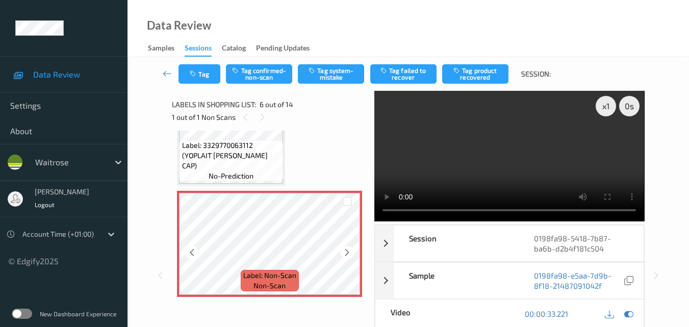
click at [344, 252] on icon at bounding box center [347, 252] width 9 height 9
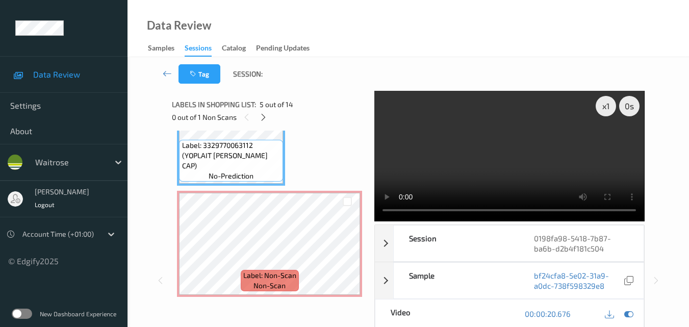
click at [488, 135] on video at bounding box center [509, 156] width 270 height 130
click at [538, 144] on video at bounding box center [509, 156] width 270 height 130
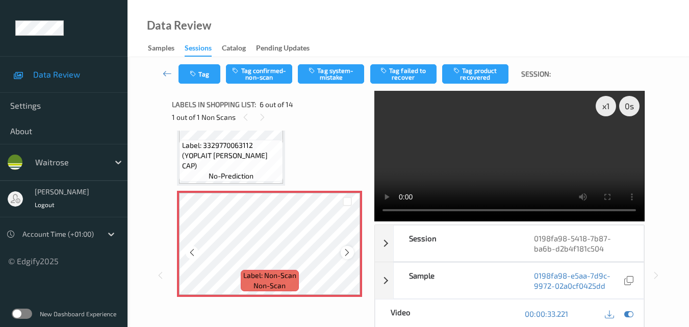
click at [347, 251] on icon at bounding box center [347, 252] width 9 height 9
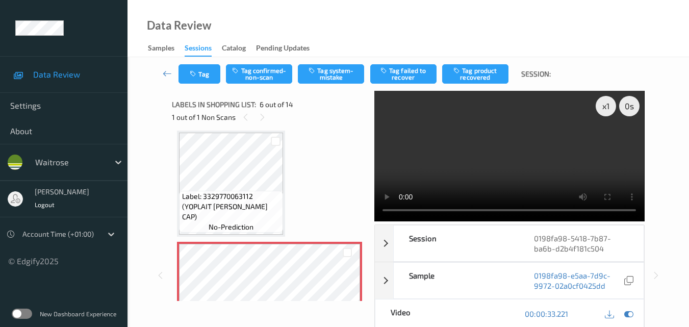
scroll to position [399, 0]
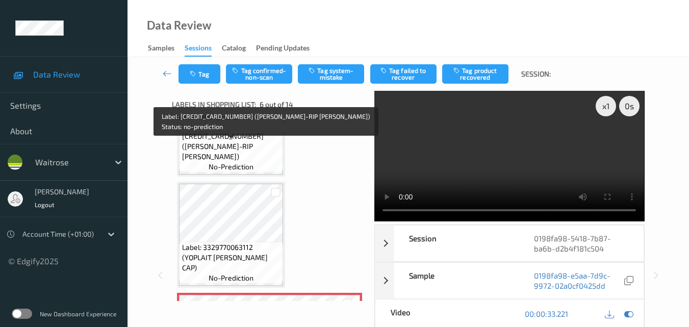
click at [252, 159] on span "Label: 5000169145906 (WR VINE-RIP TOM SLSA)" at bounding box center [231, 141] width 99 height 41
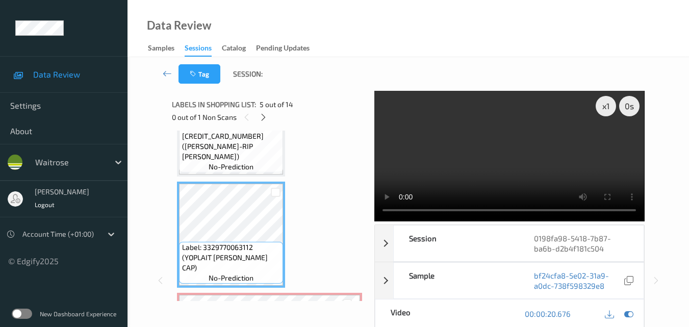
click at [509, 158] on video at bounding box center [509, 156] width 270 height 130
click at [510, 158] on video at bounding box center [509, 156] width 270 height 130
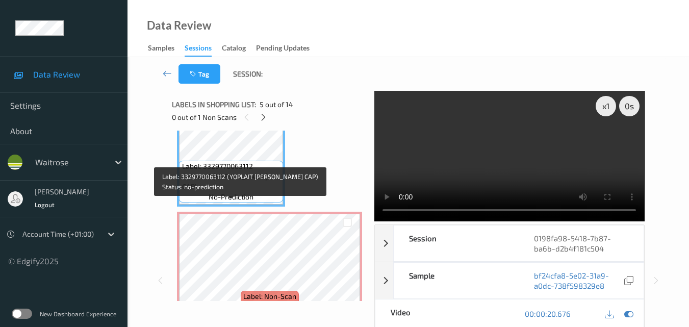
scroll to position [501, 0]
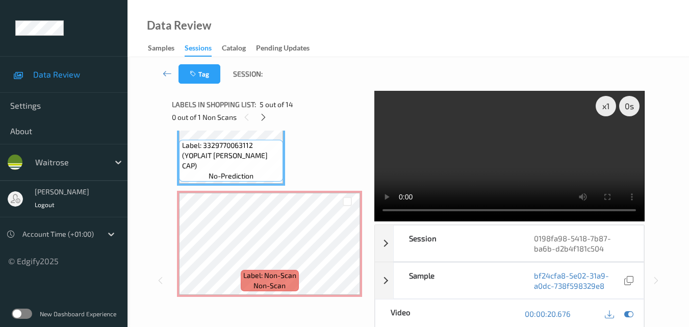
click at [497, 163] on video at bounding box center [509, 156] width 270 height 130
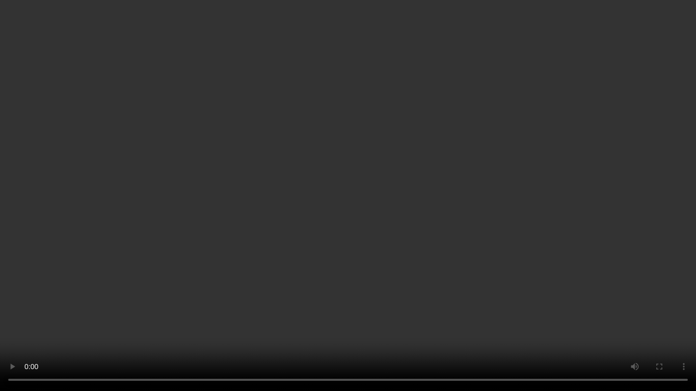
click at [468, 227] on video at bounding box center [348, 195] width 696 height 391
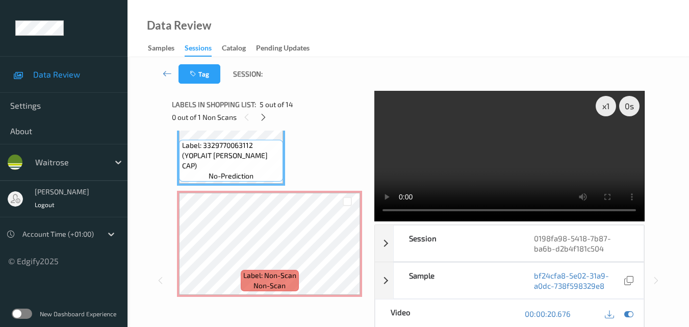
click at [519, 164] on video at bounding box center [509, 156] width 270 height 130
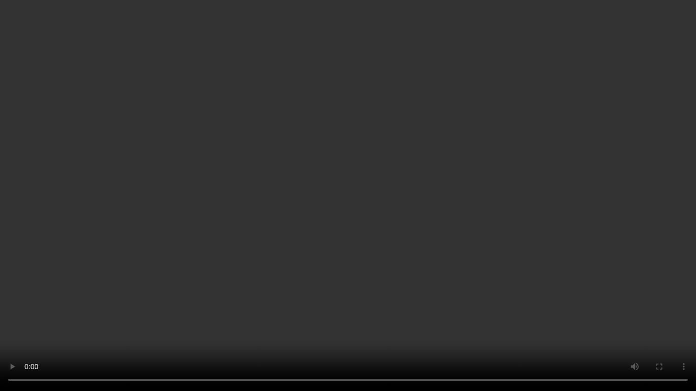
click at [467, 203] on video at bounding box center [348, 195] width 696 height 391
click at [452, 243] on video at bounding box center [348, 195] width 696 height 391
click at [413, 254] on video at bounding box center [348, 195] width 696 height 391
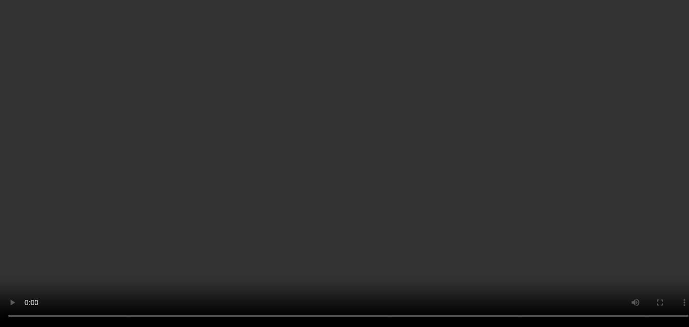
click at [348, 248] on icon at bounding box center [347, 252] width 9 height 9
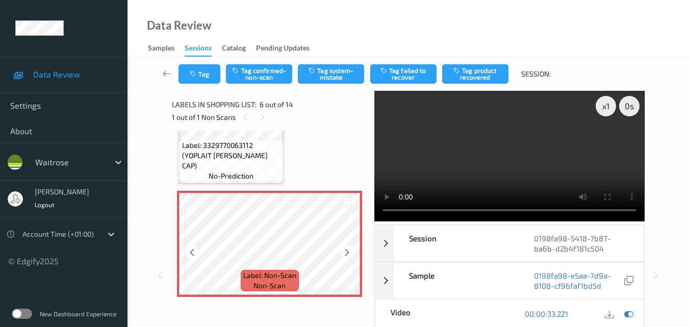
click at [348, 248] on icon at bounding box center [347, 252] width 9 height 9
click at [334, 80] on button "Tag system-mistake" at bounding box center [331, 73] width 66 height 19
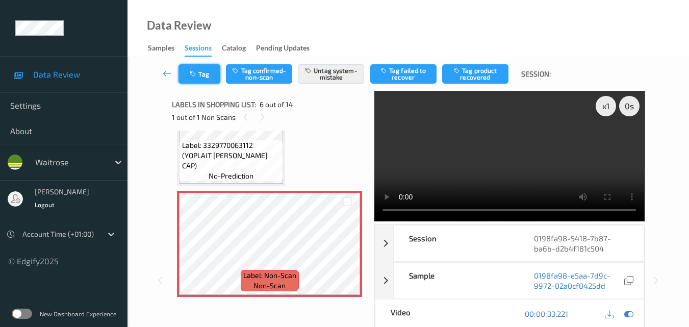
click at [190, 81] on button "Tag" at bounding box center [199, 73] width 42 height 19
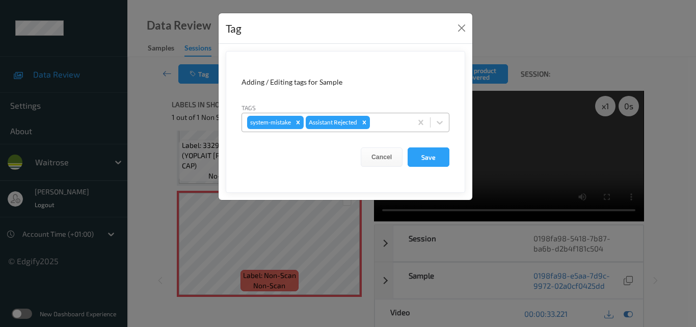
click at [379, 127] on div at bounding box center [389, 122] width 35 height 12
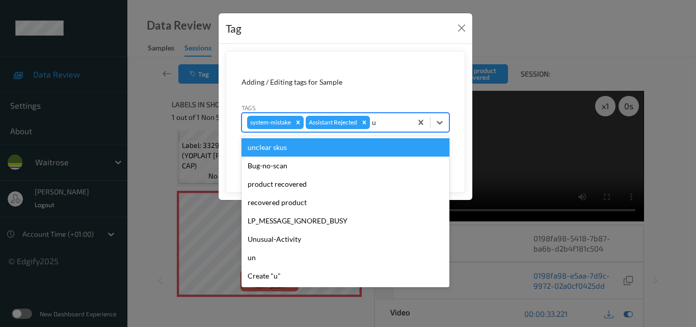
type input "un"
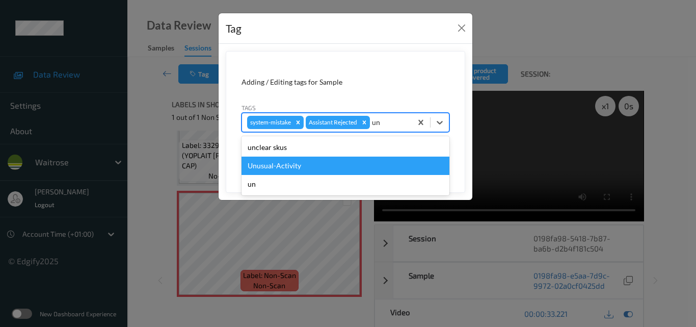
click at [303, 168] on div "Unusual-Activity" at bounding box center [346, 165] width 208 height 18
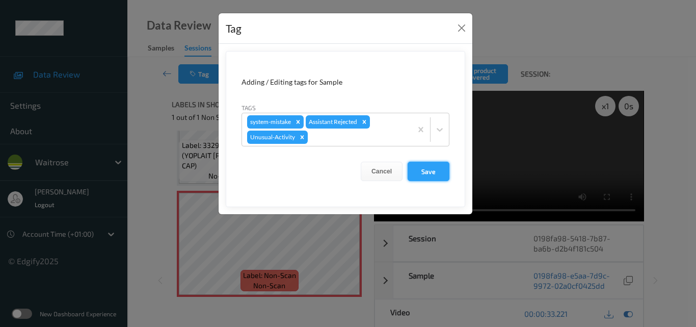
click at [433, 175] on button "Save" at bounding box center [429, 171] width 42 height 19
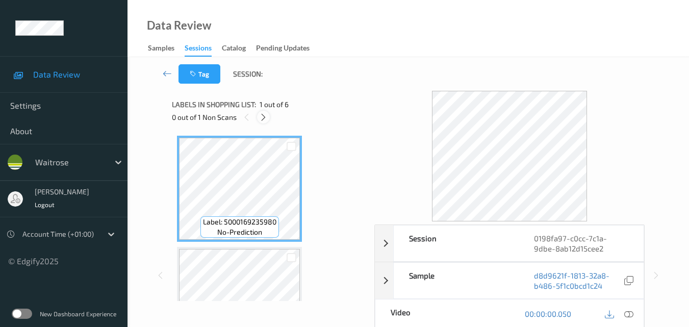
click at [265, 116] on icon at bounding box center [263, 117] width 9 height 9
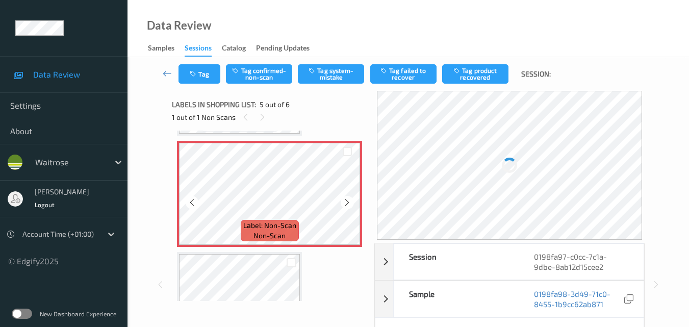
scroll to position [440, 0]
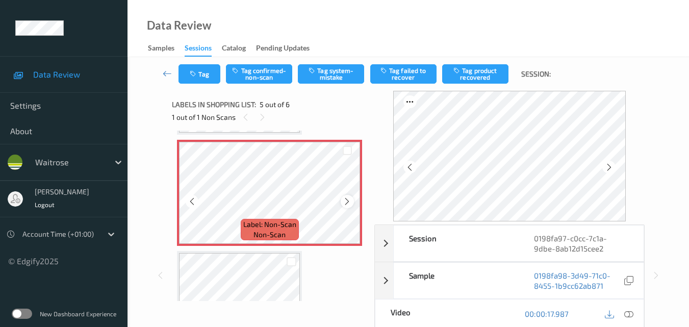
click at [347, 203] on icon at bounding box center [347, 201] width 9 height 9
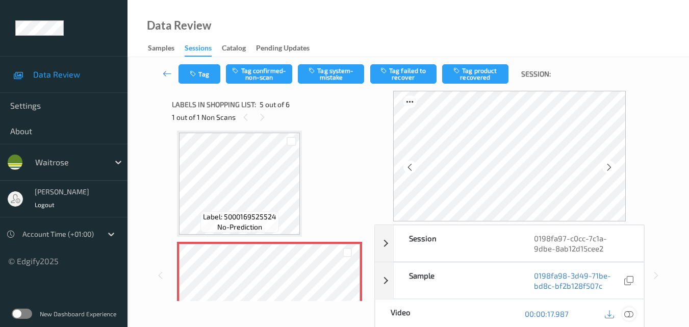
click at [632, 315] on icon at bounding box center [628, 313] width 9 height 9
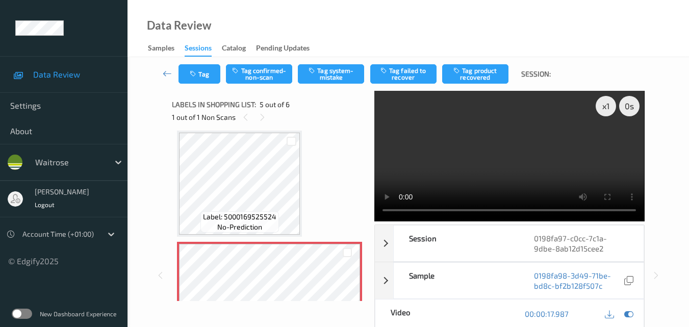
click at [472, 159] on video at bounding box center [509, 156] width 270 height 130
click at [534, 139] on video at bounding box center [509, 156] width 270 height 130
click at [512, 146] on video at bounding box center [509, 156] width 270 height 130
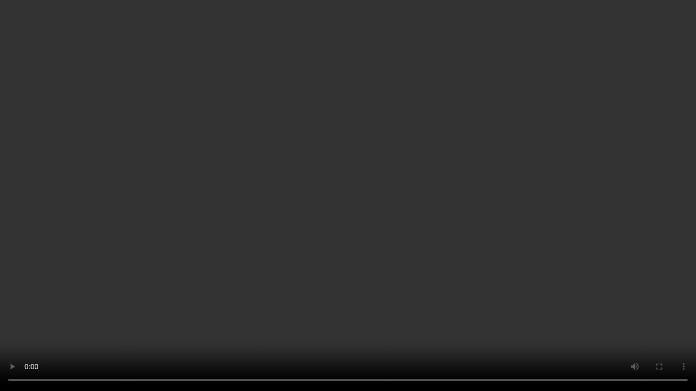
click at [490, 232] on video at bounding box center [348, 195] width 696 height 391
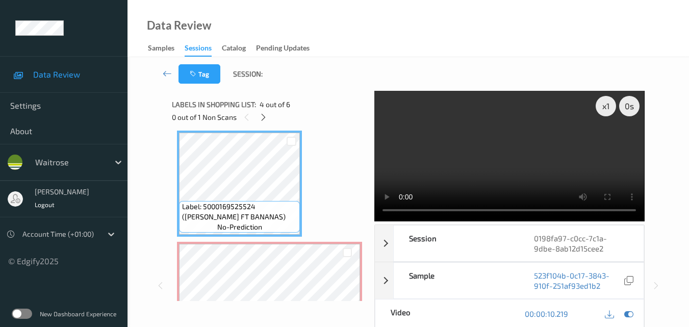
click at [530, 153] on video at bounding box center [509, 156] width 270 height 130
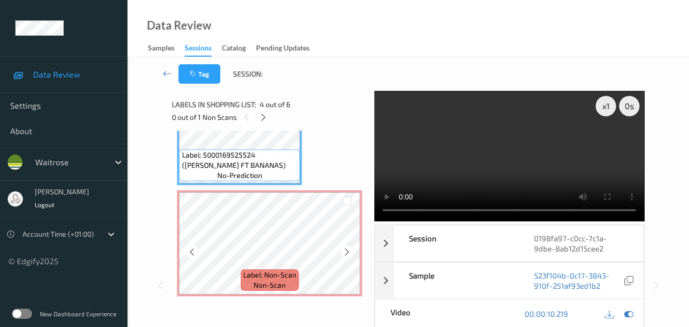
scroll to position [440, 0]
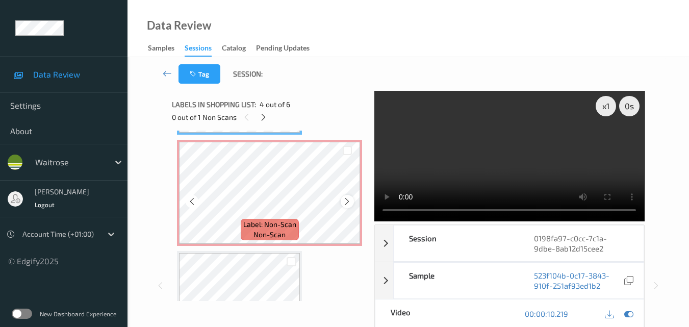
click at [345, 202] on icon at bounding box center [347, 201] width 9 height 9
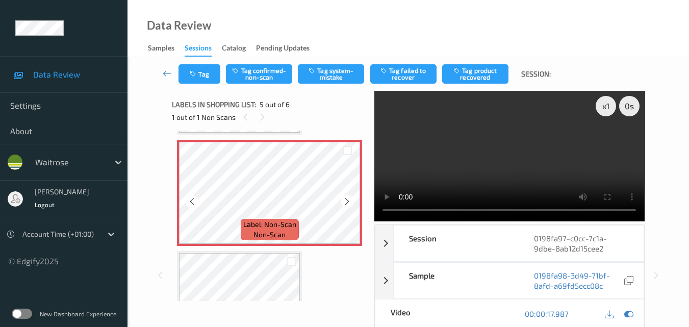
click at [345, 202] on icon at bounding box center [347, 201] width 9 height 9
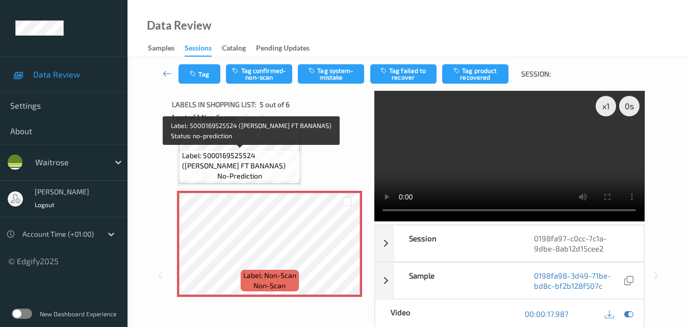
click at [286, 157] on span "Label: 5000169525524 ([PERSON_NAME] FT BANANAS)" at bounding box center [240, 160] width 116 height 20
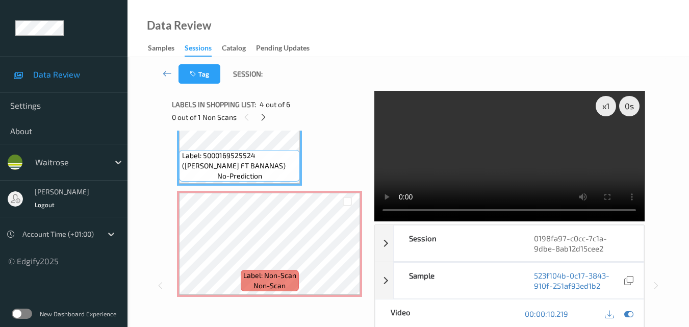
click at [536, 168] on video at bounding box center [509, 156] width 270 height 130
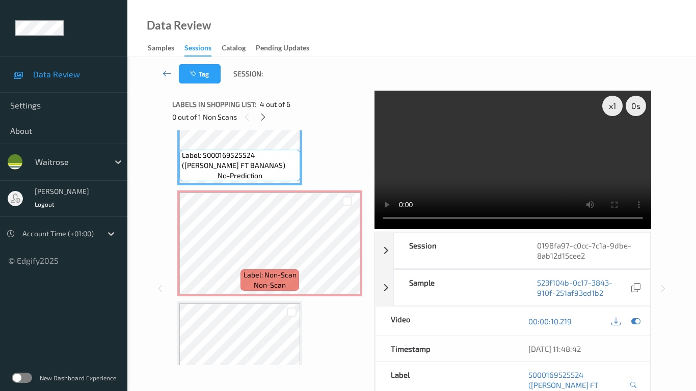
click at [494, 229] on video at bounding box center [513, 160] width 277 height 139
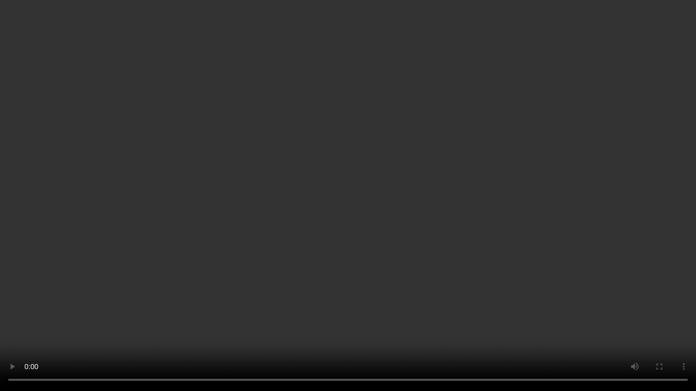
click at [478, 261] on video at bounding box center [348, 195] width 696 height 391
click at [268, 212] on video at bounding box center [348, 195] width 696 height 391
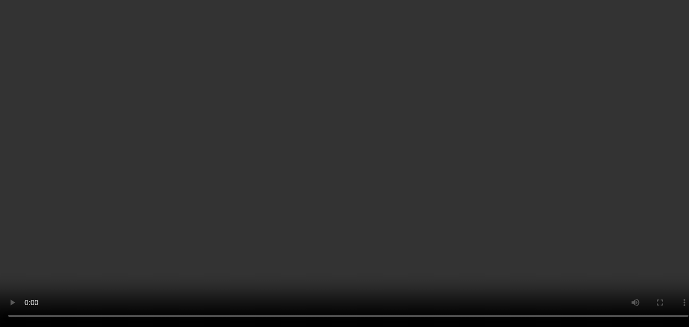
scroll to position [287, 0]
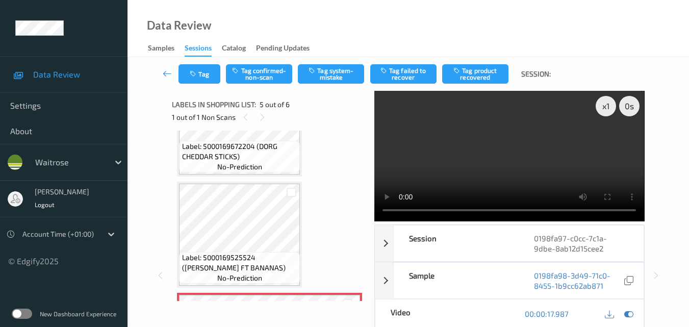
click at [259, 165] on span "no-prediction" at bounding box center [239, 167] width 45 height 10
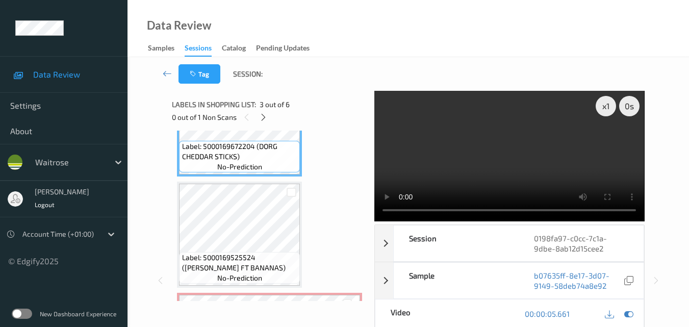
click at [522, 178] on video at bounding box center [509, 156] width 270 height 130
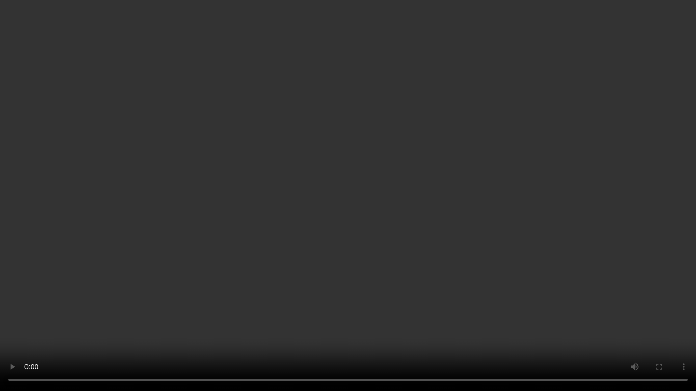
click at [609, 237] on video at bounding box center [348, 195] width 696 height 391
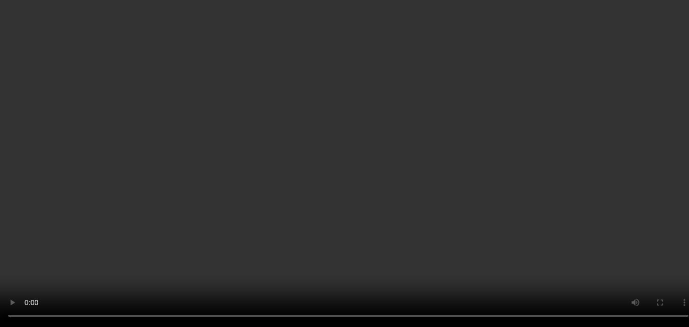
scroll to position [389, 0]
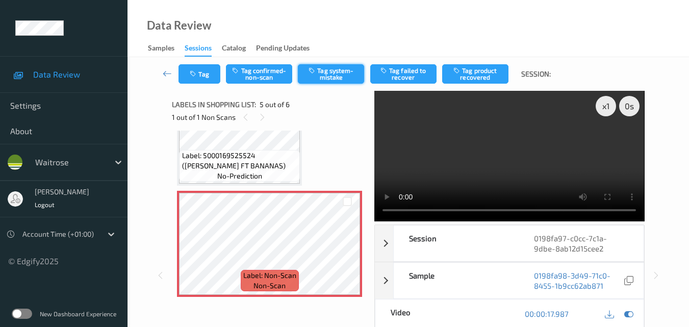
click at [340, 81] on button "Tag system-mistake" at bounding box center [331, 73] width 66 height 19
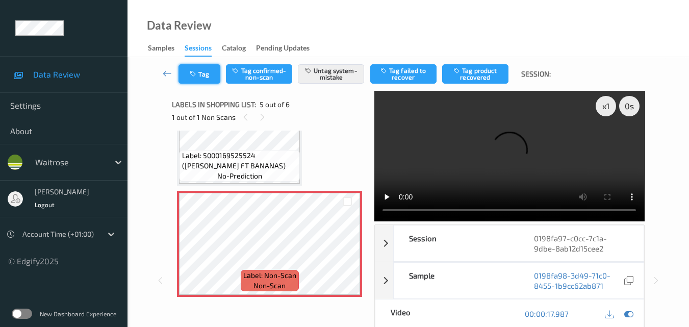
click at [202, 77] on button "Tag" at bounding box center [199, 73] width 42 height 19
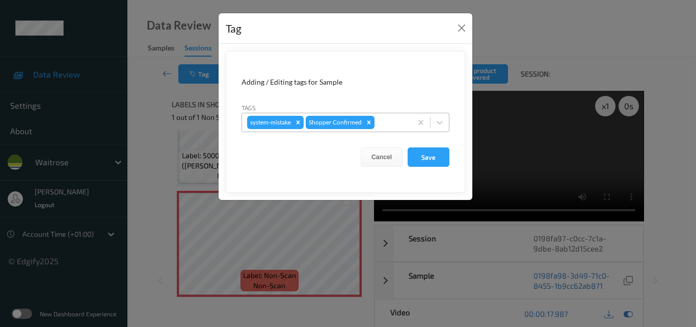
click at [390, 121] on div at bounding box center [392, 122] width 30 height 12
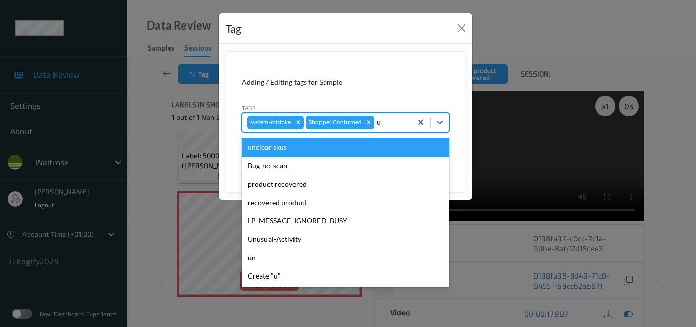
type input "un"
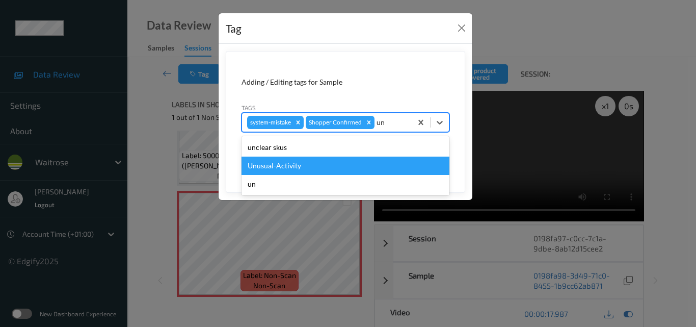
click at [311, 160] on div "Unusual-Activity" at bounding box center [346, 165] width 208 height 18
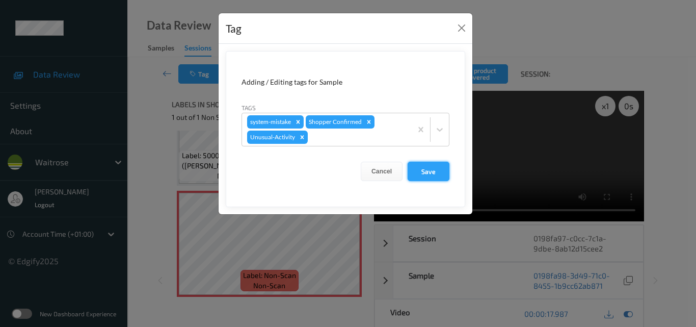
click at [421, 172] on button "Save" at bounding box center [429, 171] width 42 height 19
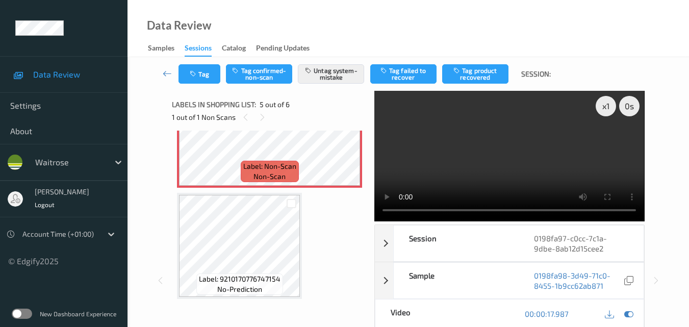
scroll to position [502, 0]
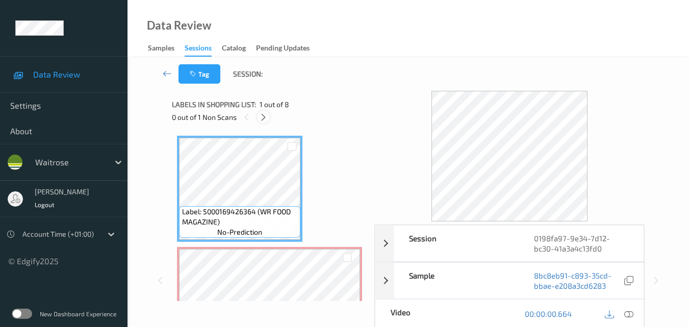
click at [261, 118] on icon at bounding box center [263, 117] width 9 height 9
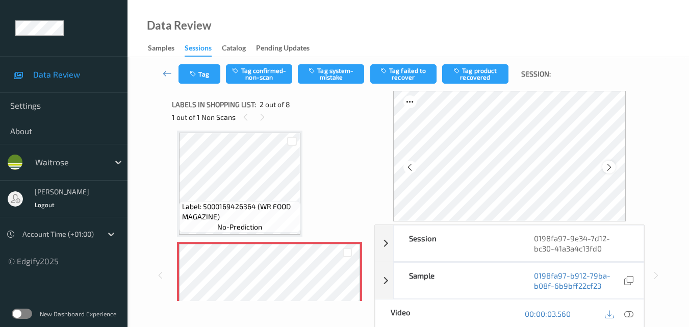
click at [613, 166] on icon at bounding box center [609, 167] width 9 height 9
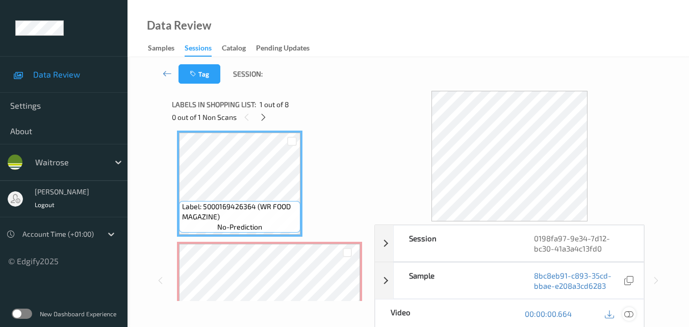
click at [628, 313] on icon at bounding box center [628, 313] width 9 height 9
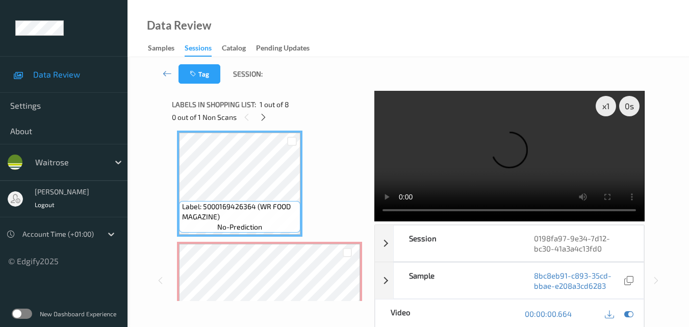
click at [441, 178] on video at bounding box center [509, 156] width 270 height 130
click at [461, 155] on video at bounding box center [509, 156] width 270 height 130
click at [496, 147] on video at bounding box center [509, 156] width 270 height 130
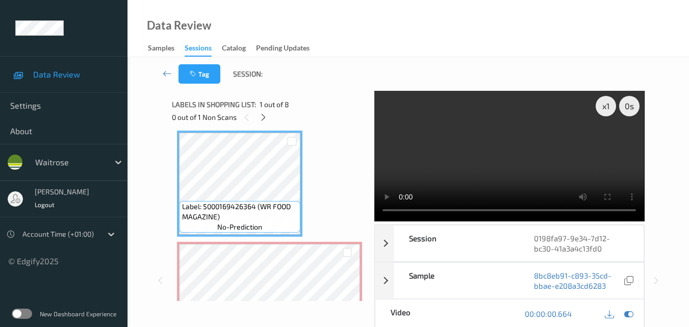
click at [452, 148] on video at bounding box center [509, 156] width 270 height 130
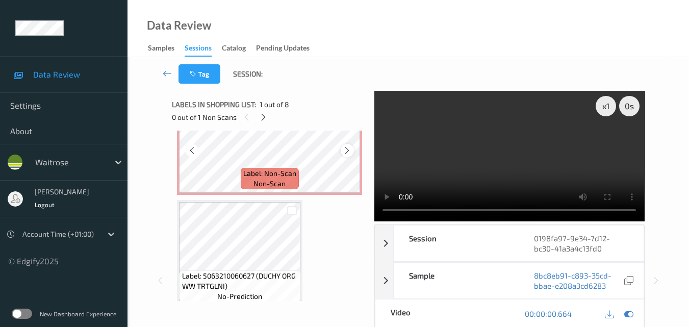
click at [346, 148] on icon at bounding box center [347, 150] width 9 height 9
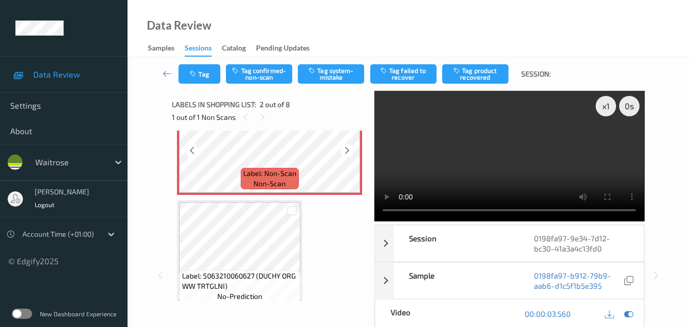
click at [346, 148] on icon at bounding box center [347, 150] width 9 height 9
click at [336, 76] on button "Tag system-mistake" at bounding box center [331, 73] width 66 height 19
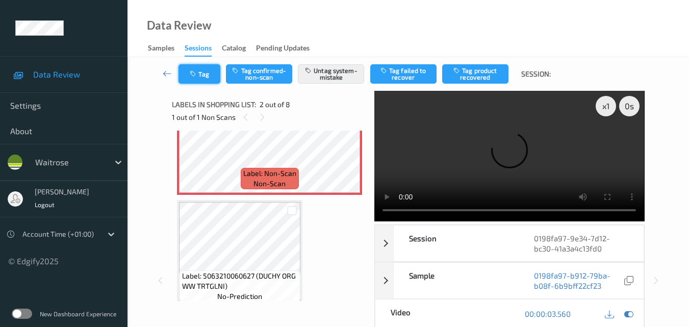
click at [200, 77] on button "Tag" at bounding box center [199, 73] width 42 height 19
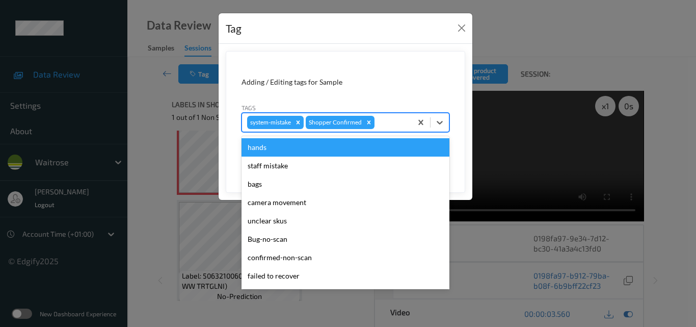
click at [392, 127] on div at bounding box center [392, 122] width 30 height 12
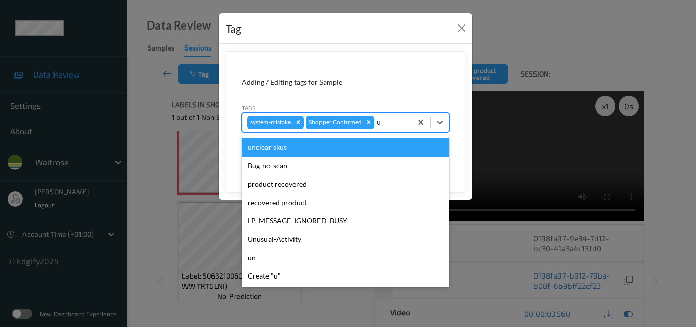
type input "un"
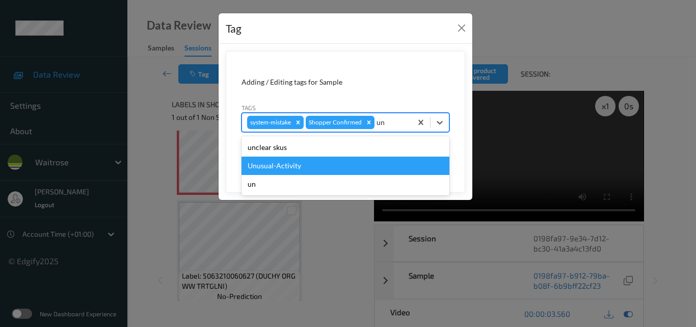
click at [337, 159] on div "Unusual-Activity" at bounding box center [346, 165] width 208 height 18
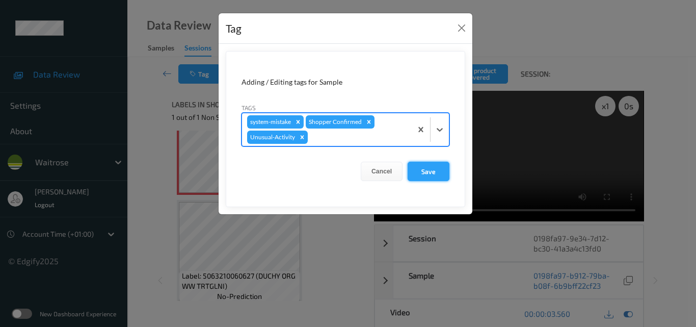
click at [429, 170] on button "Save" at bounding box center [429, 171] width 42 height 19
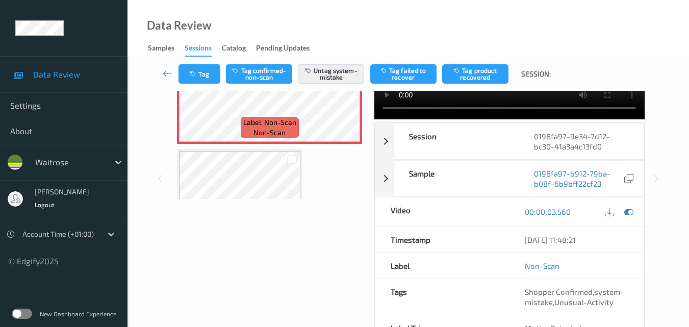
scroll to position [56, 0]
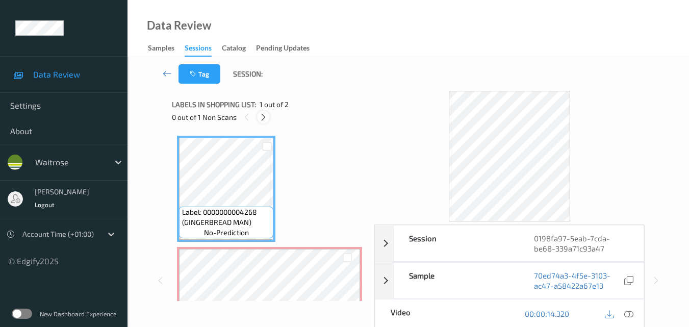
click at [262, 116] on icon at bounding box center [263, 117] width 9 height 9
click at [628, 311] on icon at bounding box center [628, 313] width 9 height 9
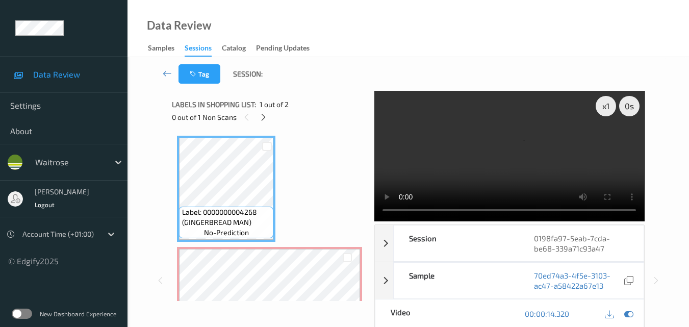
click at [468, 158] on video at bounding box center [509, 156] width 270 height 130
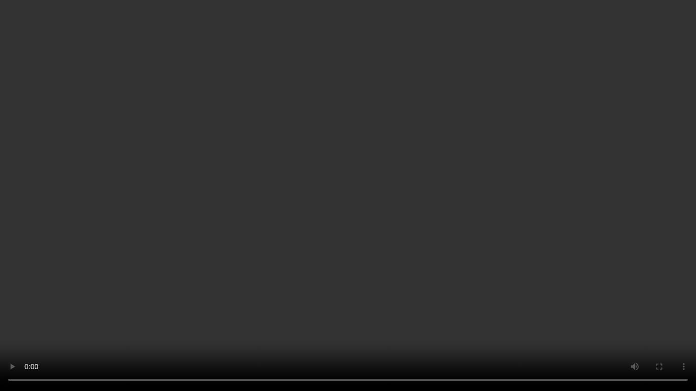
click at [577, 232] on video at bounding box center [348, 195] width 696 height 391
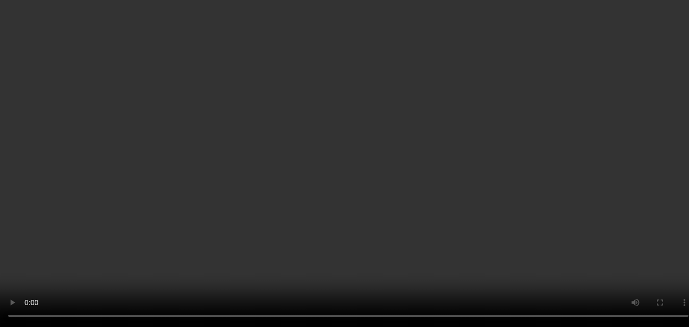
scroll to position [57, 0]
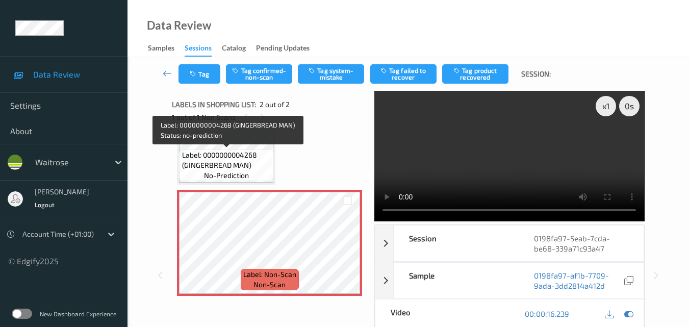
click at [258, 162] on span "Label: 0000000004268 (GINGERBREAD MAN)" at bounding box center [226, 160] width 89 height 20
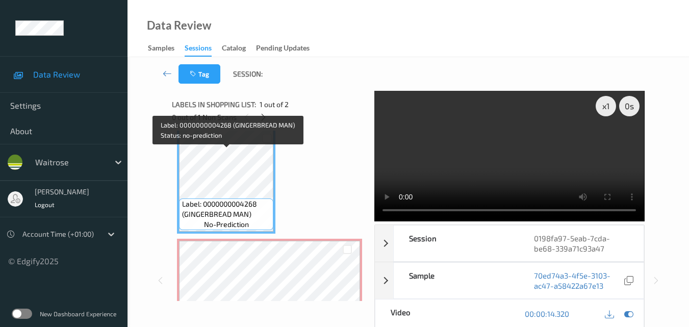
scroll to position [0, 0]
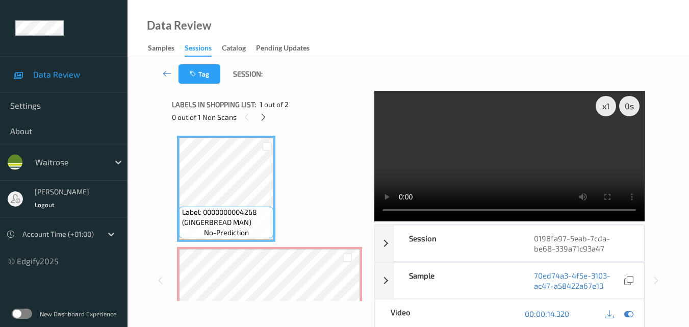
click at [461, 162] on video at bounding box center [509, 156] width 270 height 130
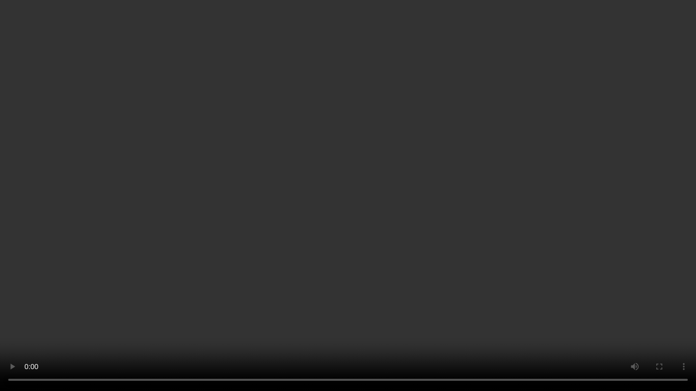
click at [476, 196] on video at bounding box center [348, 195] width 696 height 391
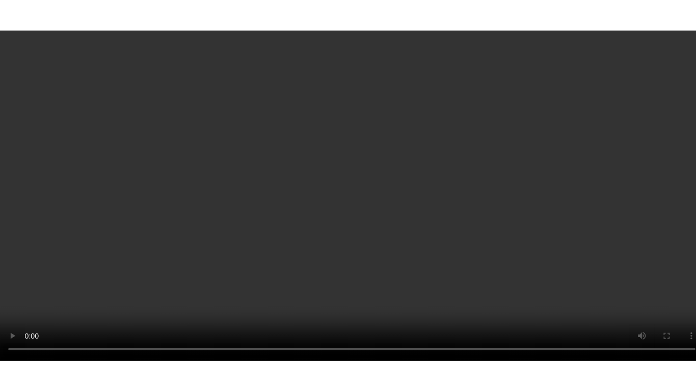
scroll to position [57, 0]
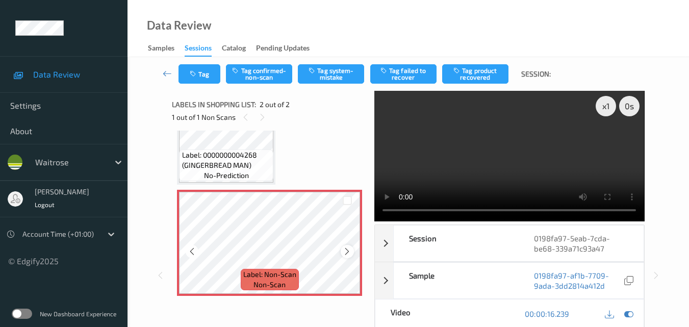
click at [348, 253] on icon at bounding box center [347, 251] width 9 height 9
click at [333, 74] on button "Tag system-mistake" at bounding box center [331, 73] width 66 height 19
click at [196, 72] on icon "button" at bounding box center [194, 73] width 9 height 7
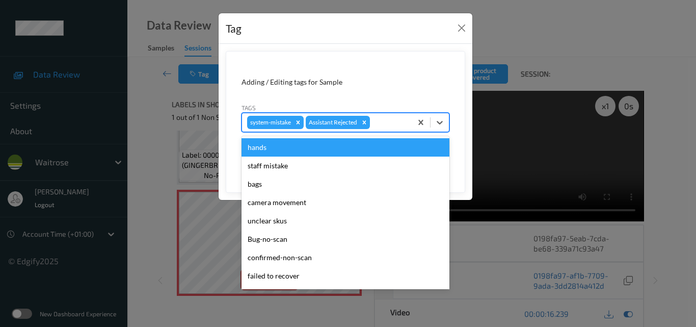
click at [391, 124] on div at bounding box center [389, 122] width 35 height 12
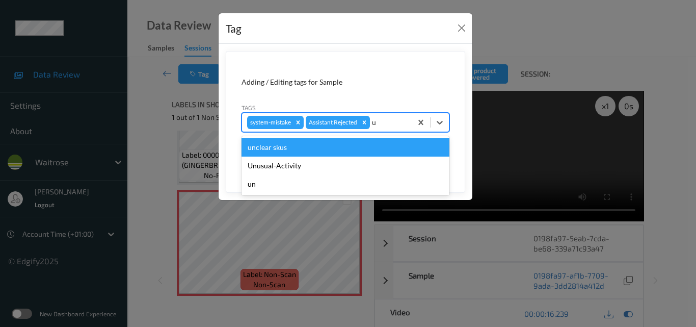
type input "un"
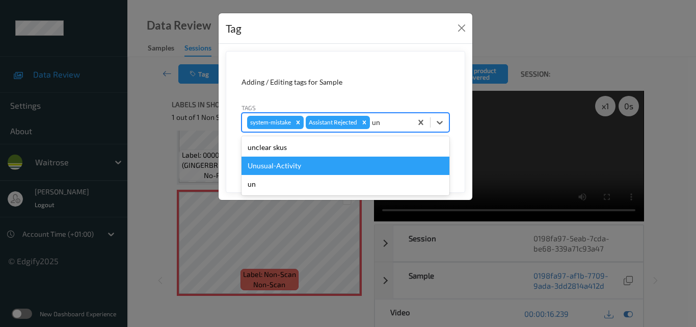
click at [342, 162] on div "Unusual-Activity" at bounding box center [346, 165] width 208 height 18
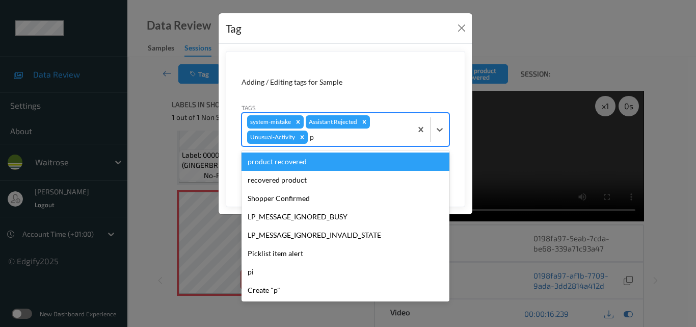
type input "pi"
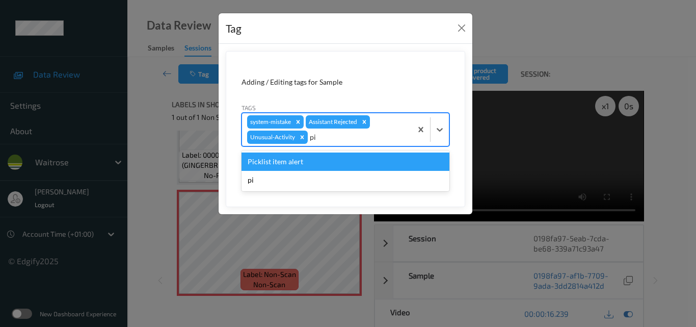
click at [342, 162] on div "Picklist item alert" at bounding box center [346, 161] width 208 height 18
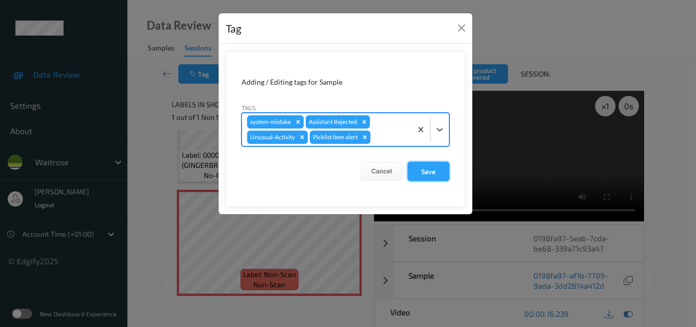
click at [434, 169] on button "Save" at bounding box center [429, 171] width 42 height 19
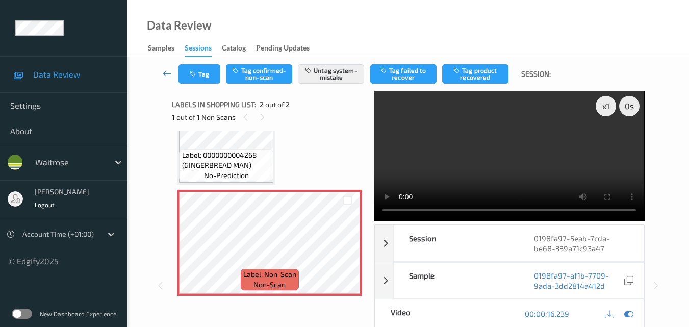
click at [532, 139] on video at bounding box center [509, 156] width 270 height 130
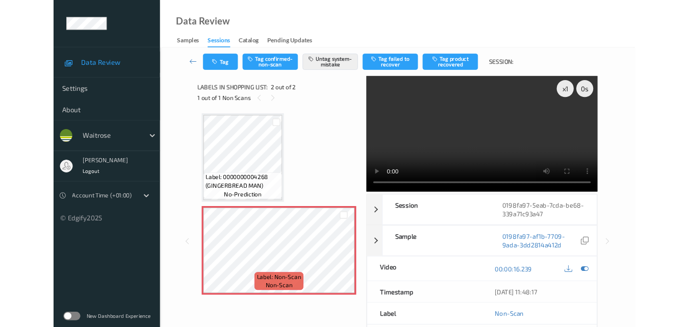
scroll to position [0, 0]
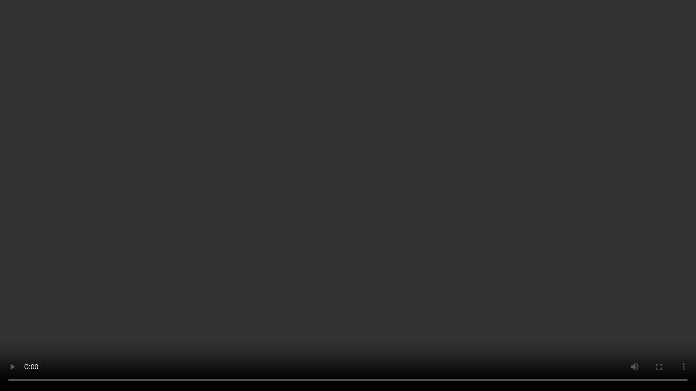
click at [455, 211] on video at bounding box center [348, 195] width 696 height 391
click at [483, 245] on video at bounding box center [348, 195] width 696 height 391
click at [443, 219] on video at bounding box center [348, 195] width 696 height 391
click at [483, 196] on video at bounding box center [348, 195] width 696 height 391
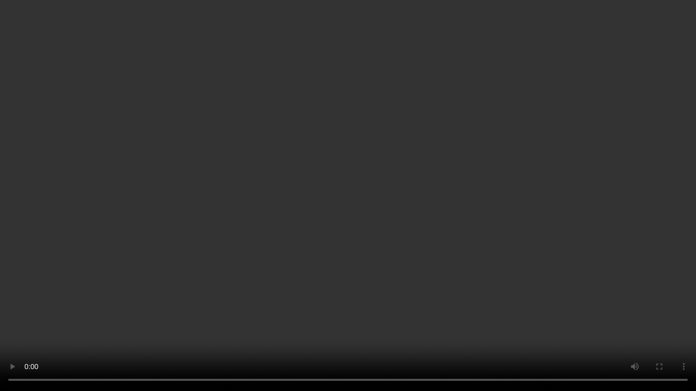
click at [511, 296] on video at bounding box center [348, 195] width 696 height 391
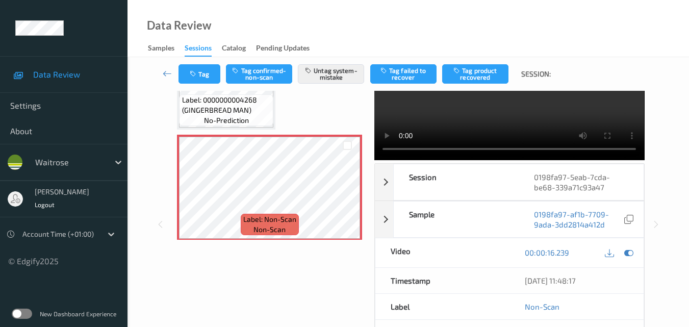
scroll to position [102, 0]
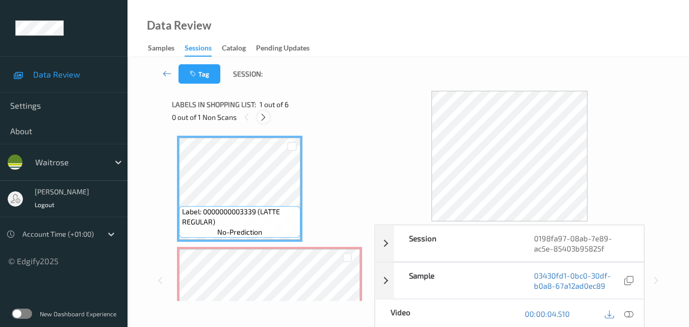
click at [264, 116] on icon at bounding box center [263, 117] width 9 height 9
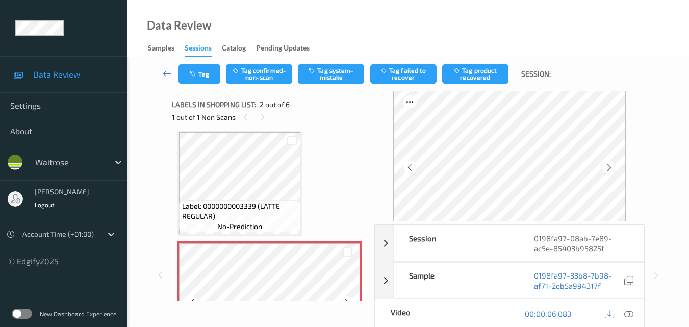
scroll to position [5, 0]
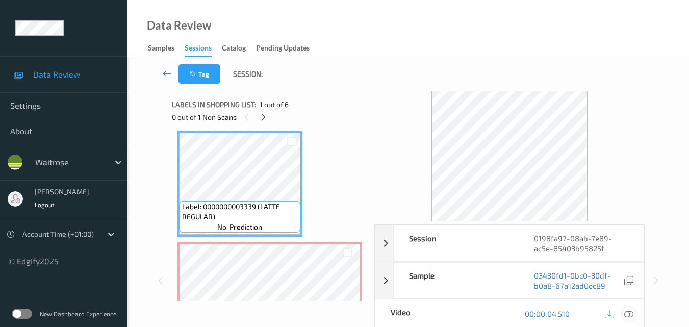
click at [629, 311] on icon at bounding box center [628, 313] width 9 height 9
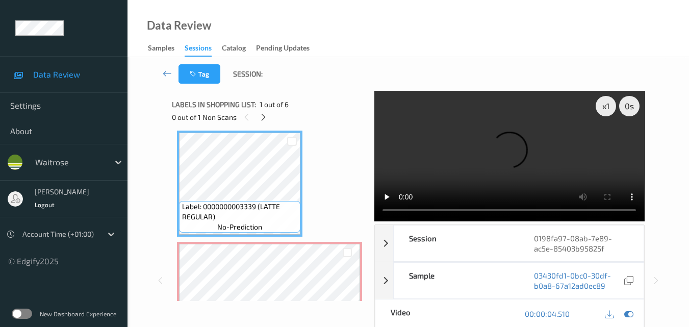
click at [493, 161] on video at bounding box center [509, 156] width 270 height 130
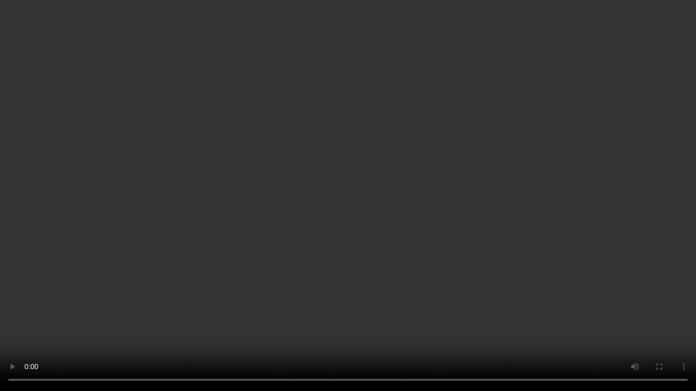
click at [611, 242] on video at bounding box center [348, 195] width 696 height 391
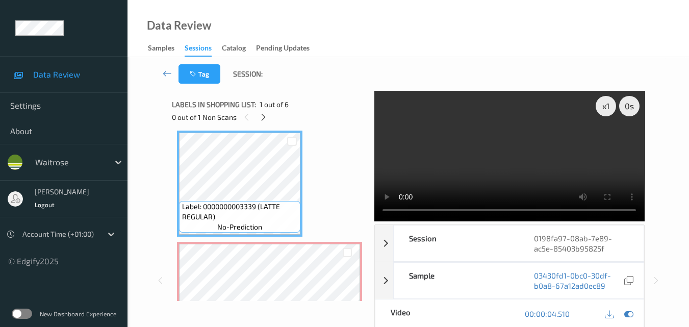
click at [465, 139] on video at bounding box center [509, 156] width 270 height 130
click at [518, 152] on video at bounding box center [509, 156] width 270 height 130
click at [494, 156] on video at bounding box center [509, 156] width 270 height 130
click at [542, 169] on video at bounding box center [509, 156] width 270 height 130
click at [529, 159] on video at bounding box center [509, 156] width 270 height 130
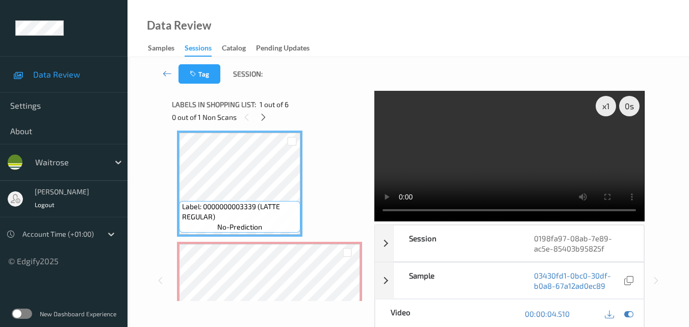
click at [544, 154] on video at bounding box center [509, 156] width 270 height 130
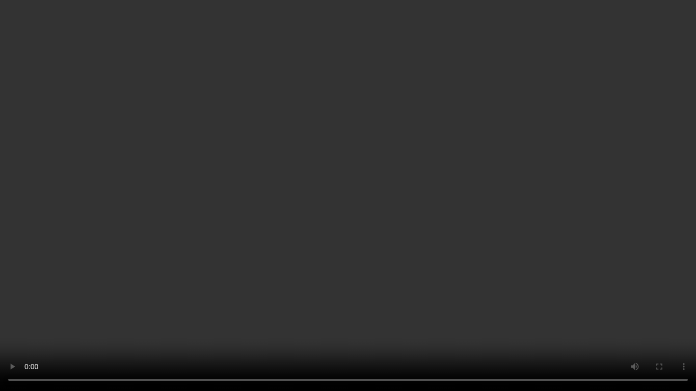
click at [546, 178] on video at bounding box center [348, 195] width 696 height 391
click at [489, 151] on video at bounding box center [348, 195] width 696 height 391
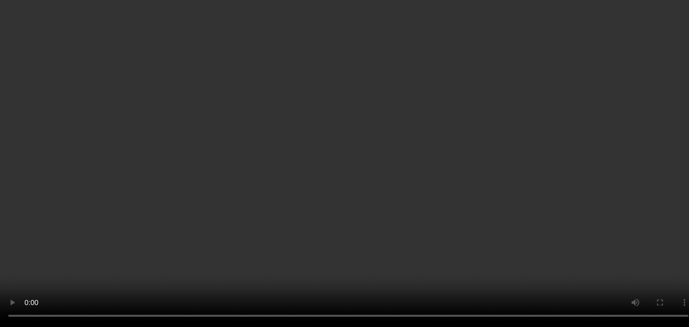
scroll to position [56, 0]
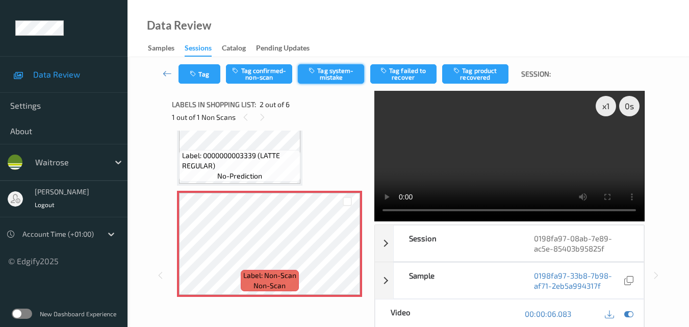
click at [338, 80] on button "Tag system-mistake" at bounding box center [331, 73] width 66 height 19
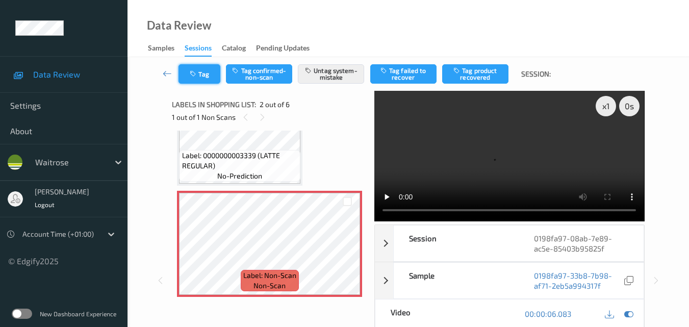
click at [201, 76] on button "Tag" at bounding box center [199, 73] width 42 height 19
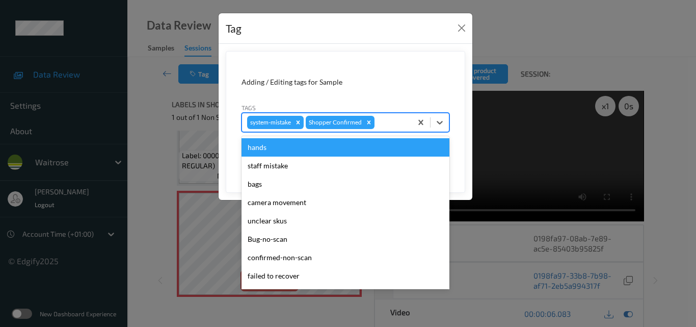
click at [388, 124] on div at bounding box center [392, 122] width 30 height 12
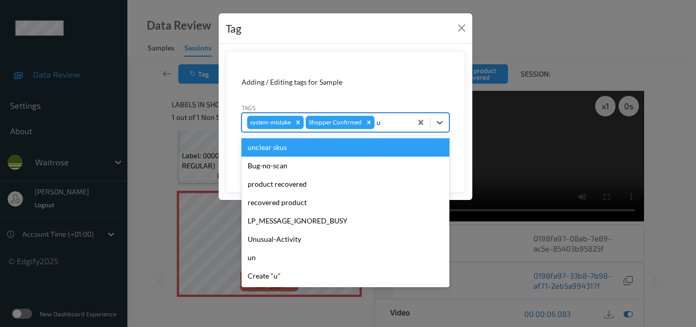
type input "un"
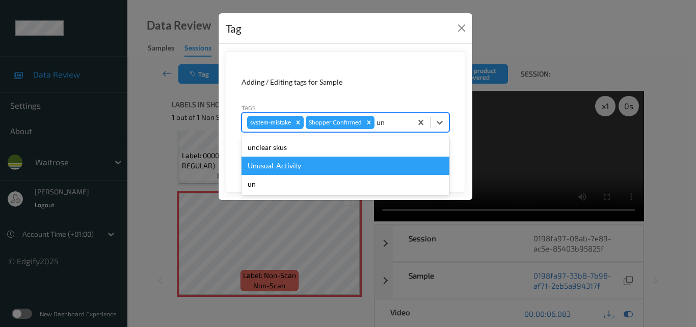
click at [351, 160] on div "Unusual-Activity" at bounding box center [346, 165] width 208 height 18
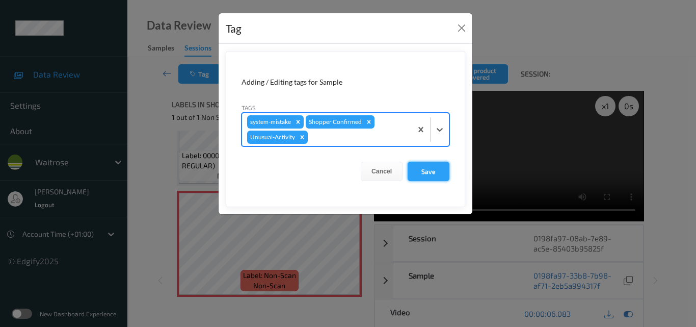
click at [423, 166] on button "Save" at bounding box center [429, 171] width 42 height 19
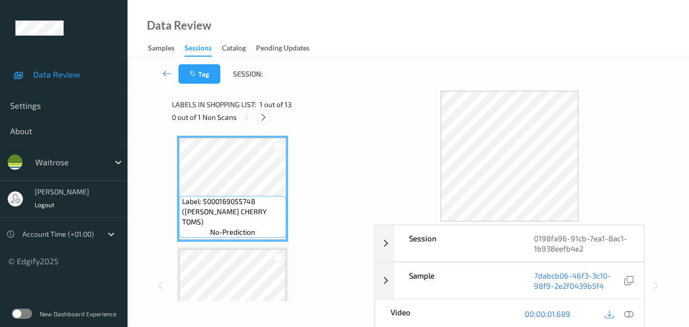
click at [267, 118] on icon at bounding box center [263, 117] width 9 height 9
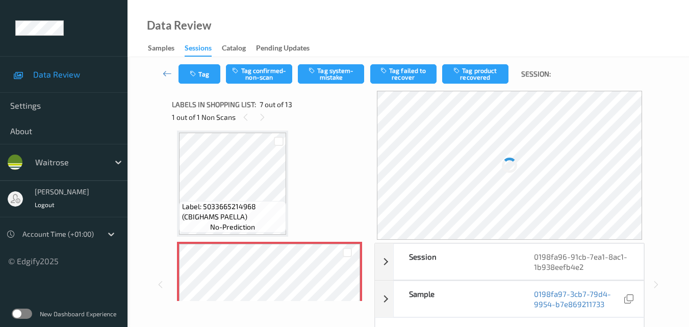
scroll to position [663, 0]
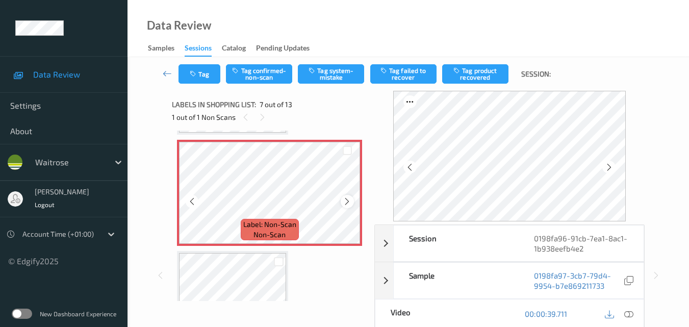
click at [344, 203] on icon at bounding box center [347, 201] width 9 height 9
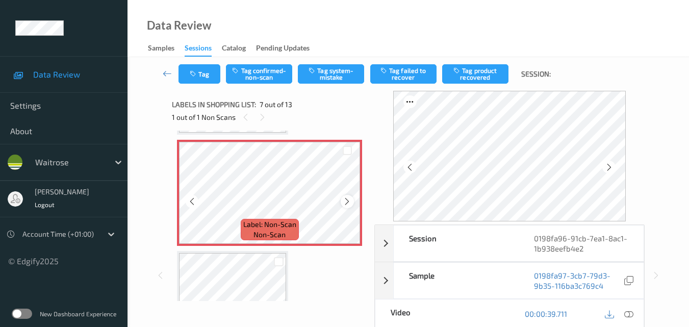
scroll to position [612, 0]
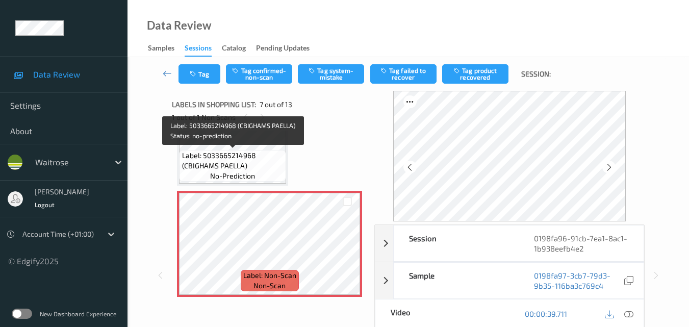
click at [249, 158] on span "Label: 5033665214968 (CBIGHAMS PAELLA)" at bounding box center [233, 160] width 102 height 20
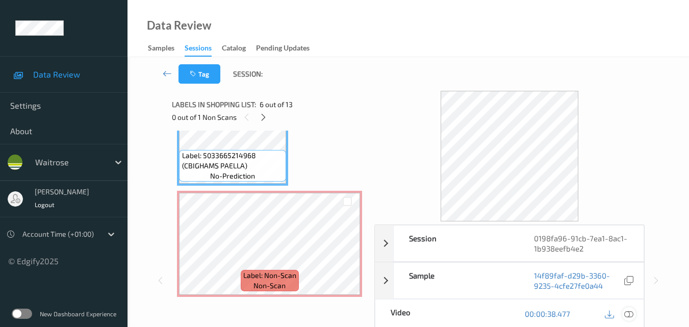
click at [633, 315] on icon at bounding box center [628, 313] width 9 height 9
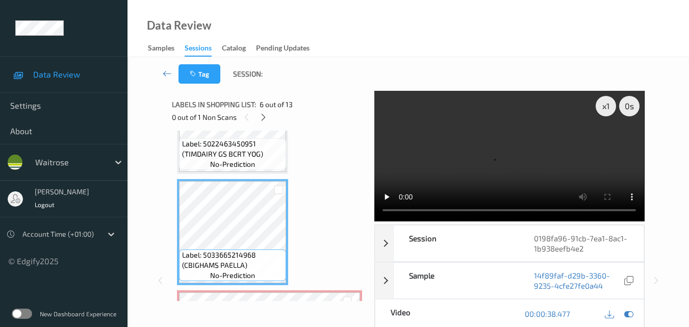
scroll to position [510, 0]
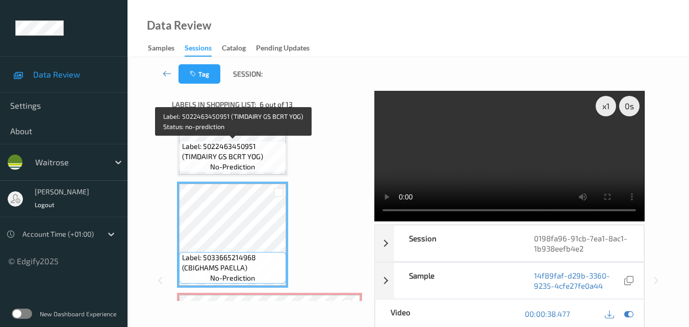
click at [265, 159] on span "Label: 5022463450951 (TIMDAIRY GS BCRT YOG)" at bounding box center [233, 151] width 102 height 20
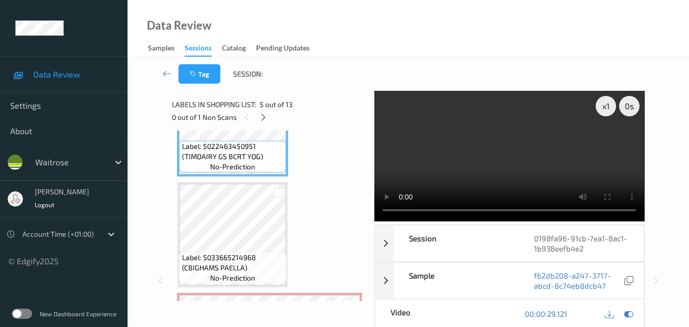
click at [486, 164] on video at bounding box center [509, 156] width 270 height 130
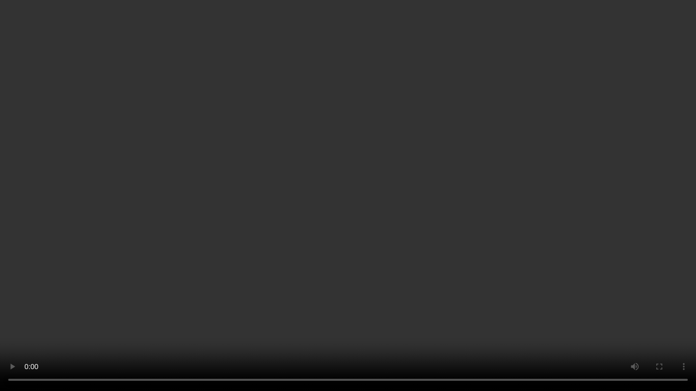
click at [482, 204] on video at bounding box center [348, 195] width 696 height 391
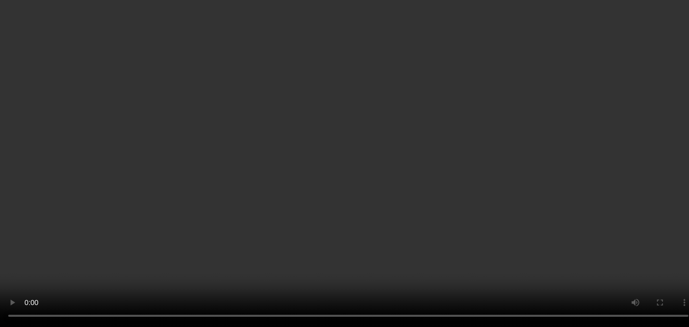
scroll to position [612, 0]
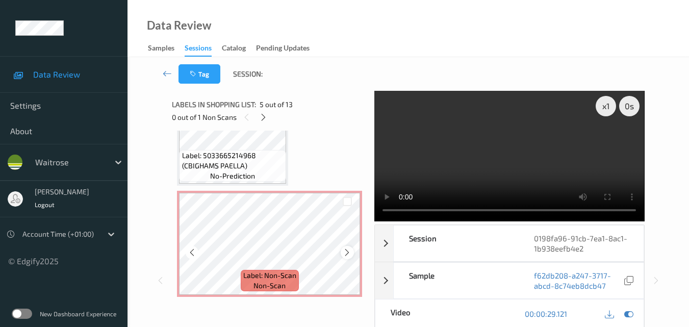
click at [344, 255] on icon at bounding box center [347, 252] width 9 height 9
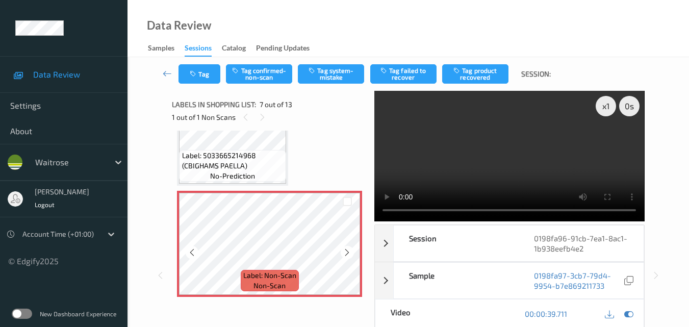
click at [344, 255] on icon at bounding box center [347, 252] width 9 height 9
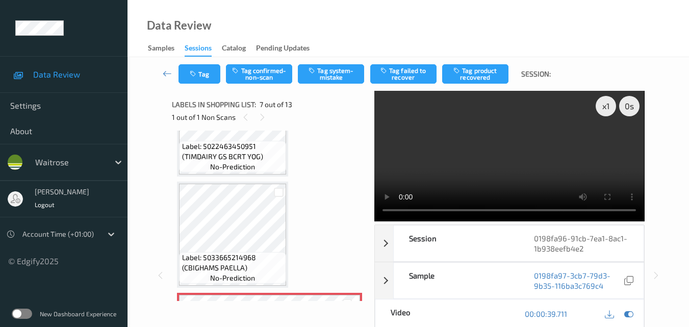
scroll to position [459, 0]
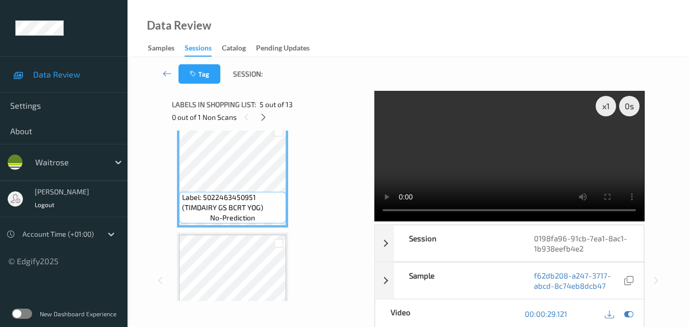
click at [477, 167] on video at bounding box center [509, 156] width 270 height 130
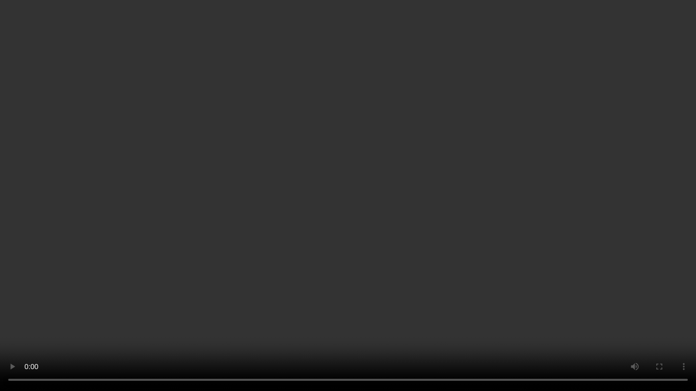
click at [527, 228] on video at bounding box center [348, 195] width 696 height 391
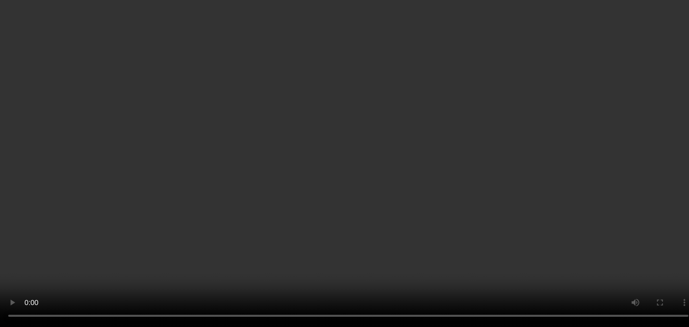
click at [489, 156] on video at bounding box center [344, 163] width 689 height 327
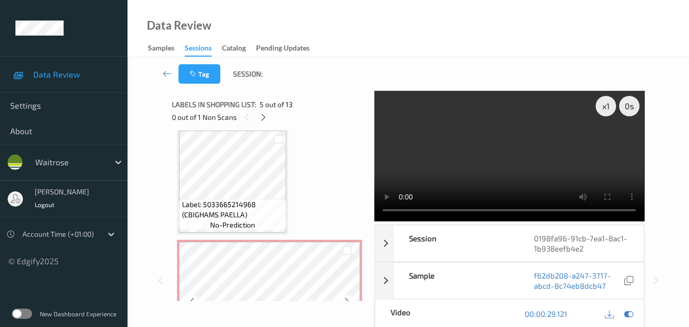
scroll to position [561, 0]
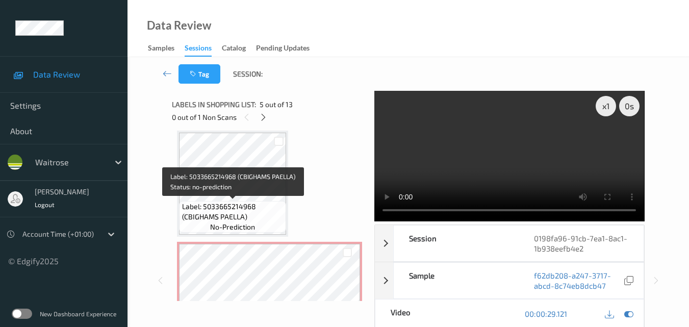
click at [260, 203] on span "Label: 5033665214968 (CBIGHAMS PAELLA)" at bounding box center [233, 211] width 102 height 20
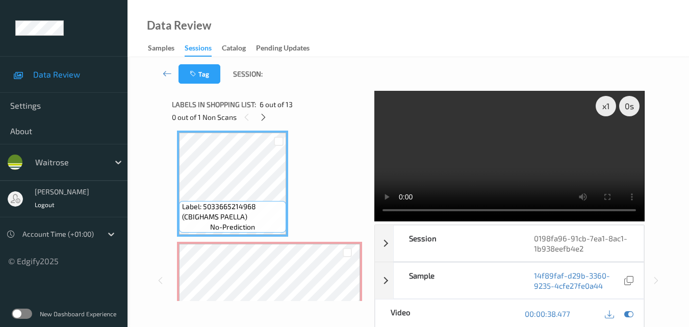
click at [487, 145] on video at bounding box center [509, 156] width 270 height 130
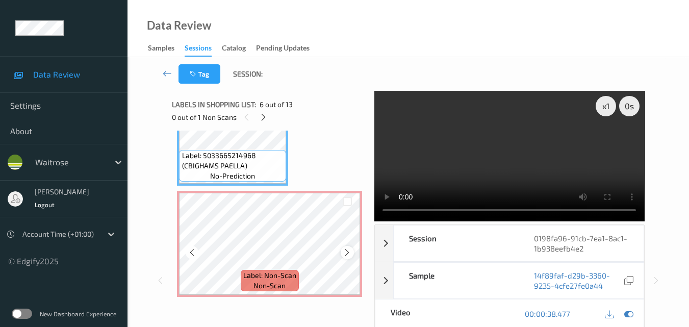
click at [345, 252] on icon at bounding box center [347, 252] width 9 height 9
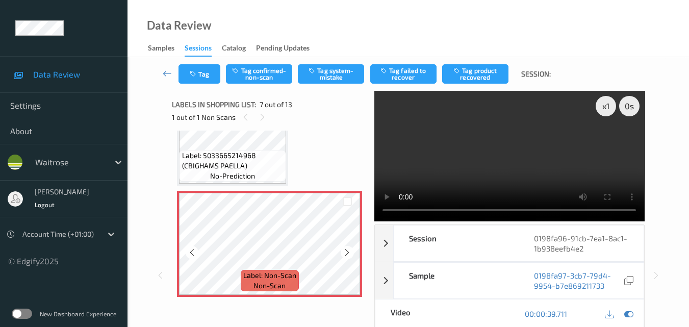
click at [345, 252] on icon at bounding box center [347, 252] width 9 height 9
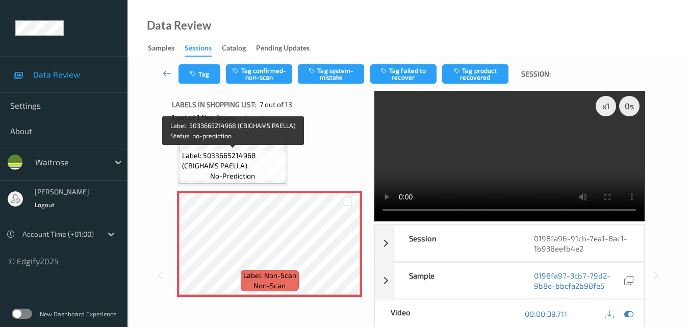
click at [260, 154] on span "Label: 5033665214968 (CBIGHAMS PAELLA)" at bounding box center [233, 160] width 102 height 20
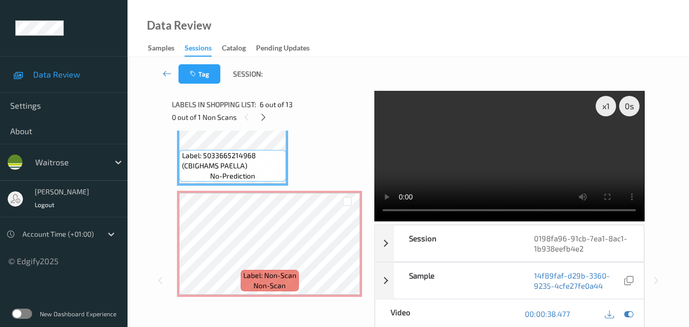
click at [494, 151] on video at bounding box center [509, 156] width 270 height 130
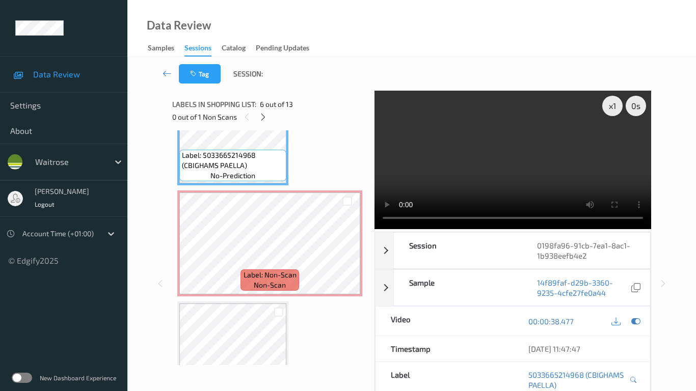
click at [491, 227] on video at bounding box center [513, 160] width 277 height 139
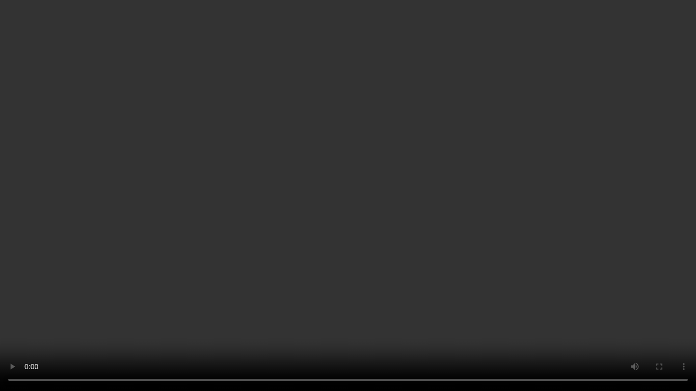
click at [491, 227] on video at bounding box center [348, 195] width 696 height 391
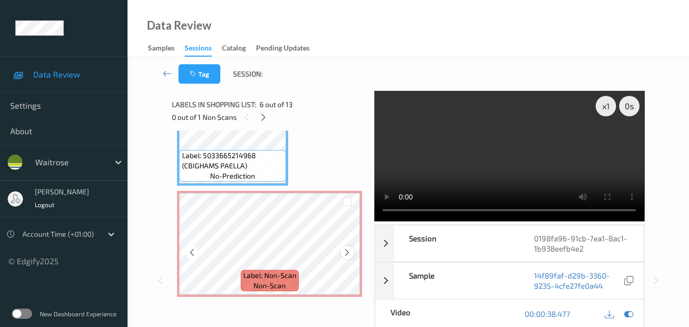
click at [344, 253] on icon at bounding box center [347, 252] width 9 height 9
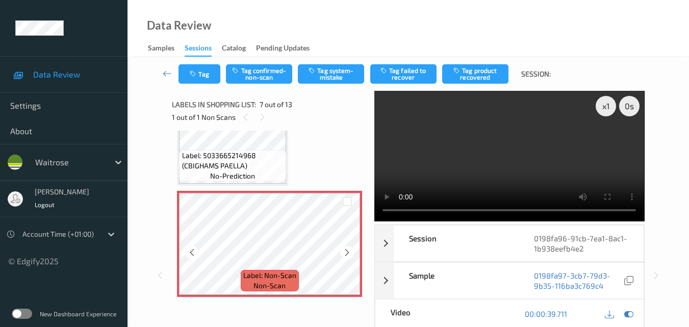
click at [344, 253] on icon at bounding box center [347, 252] width 9 height 9
click at [334, 77] on button "Tag system-mistake" at bounding box center [331, 73] width 66 height 19
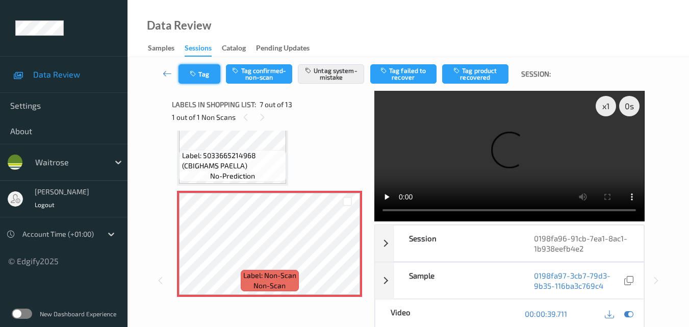
click at [191, 75] on icon "button" at bounding box center [194, 73] width 9 height 7
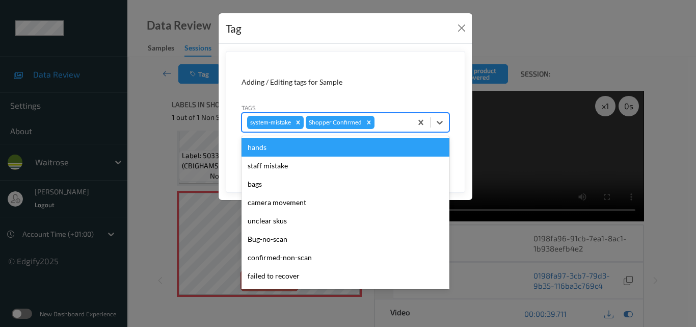
click at [391, 123] on div at bounding box center [392, 122] width 30 height 12
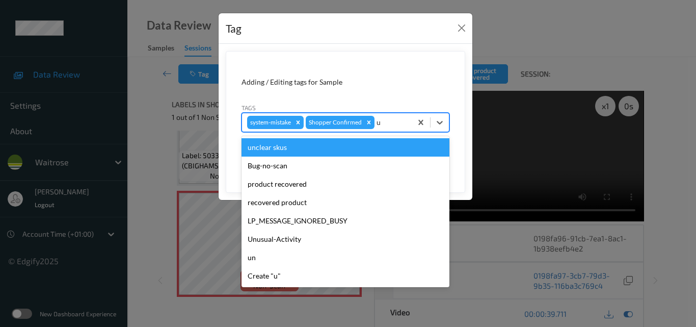
type input "un"
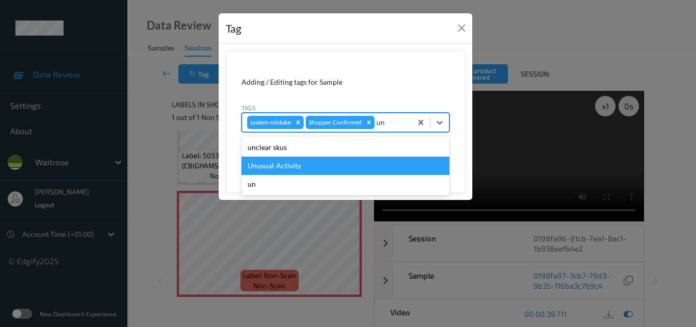
click at [302, 165] on div "Unusual-Activity" at bounding box center [346, 165] width 208 height 18
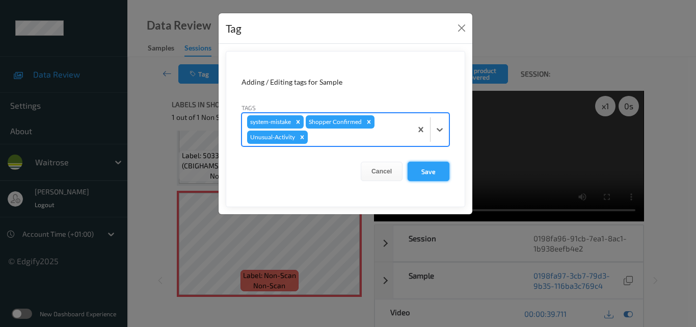
click at [446, 173] on button "Save" at bounding box center [429, 171] width 42 height 19
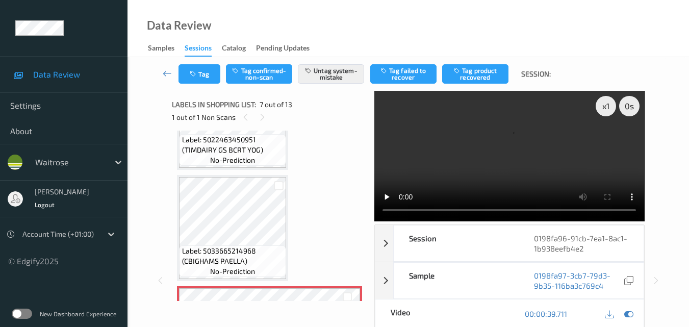
scroll to position [510, 0]
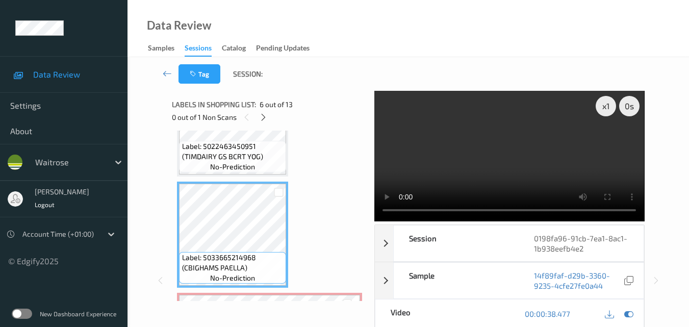
click at [535, 146] on video at bounding box center [509, 156] width 270 height 130
click at [492, 162] on video at bounding box center [509, 156] width 270 height 130
click at [494, 160] on video at bounding box center [509, 156] width 270 height 130
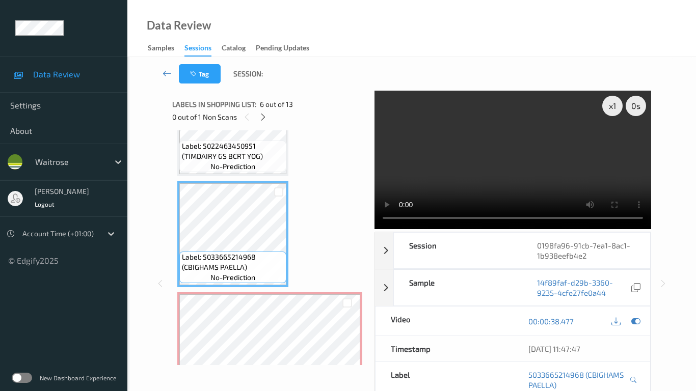
click at [552, 224] on video at bounding box center [513, 160] width 277 height 139
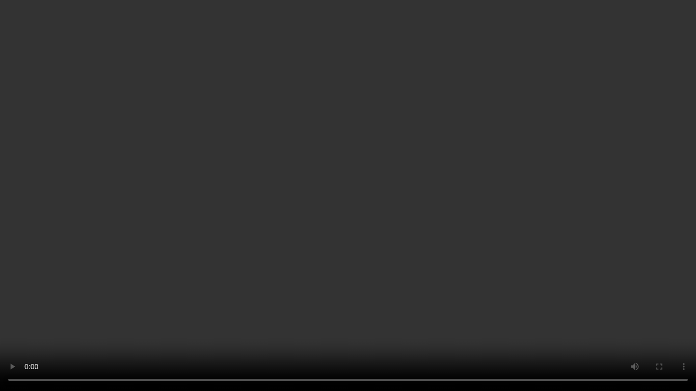
click at [552, 224] on video at bounding box center [348, 195] width 696 height 391
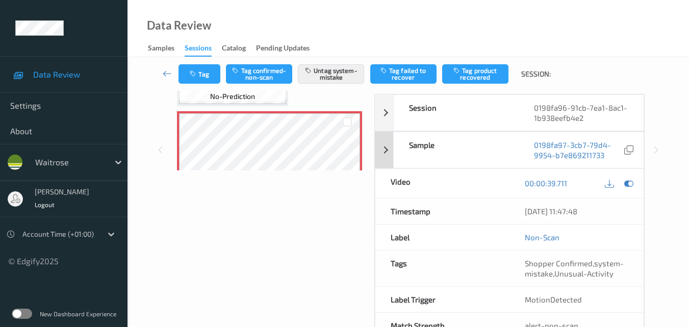
scroll to position [164, 0]
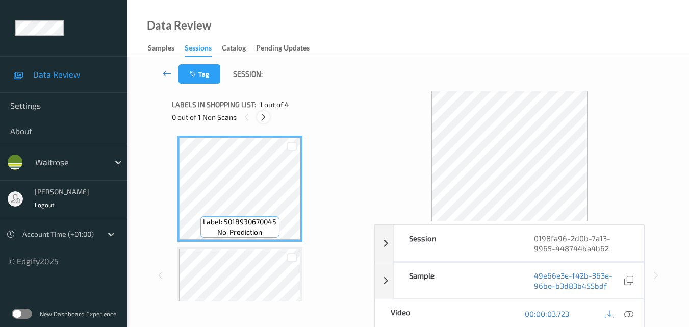
click at [261, 115] on icon at bounding box center [263, 117] width 9 height 9
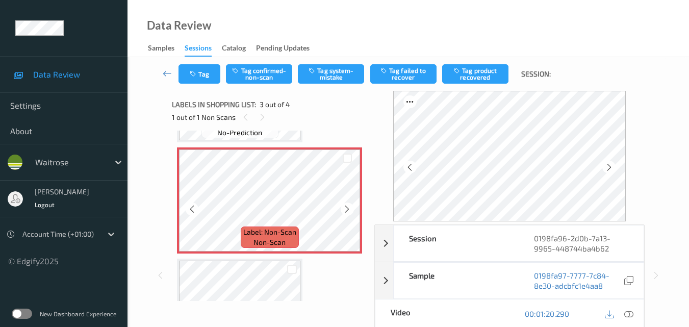
scroll to position [218, 0]
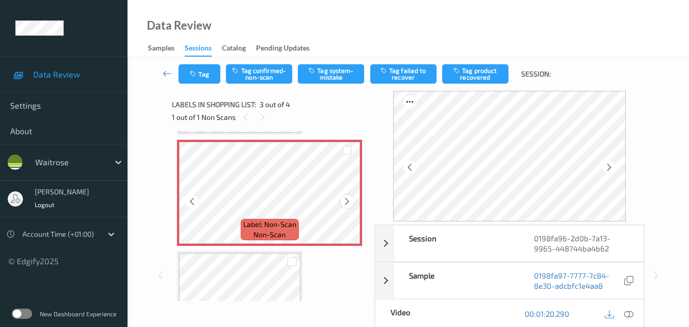
click at [343, 202] on icon at bounding box center [347, 201] width 9 height 9
click at [344, 202] on icon at bounding box center [347, 201] width 9 height 9
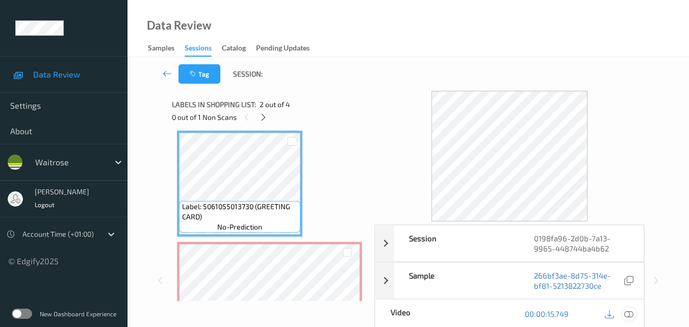
click at [629, 316] on icon at bounding box center [628, 313] width 9 height 9
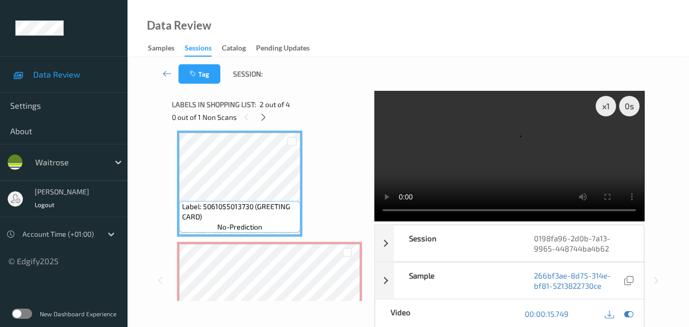
click at [457, 175] on video at bounding box center [509, 156] width 270 height 130
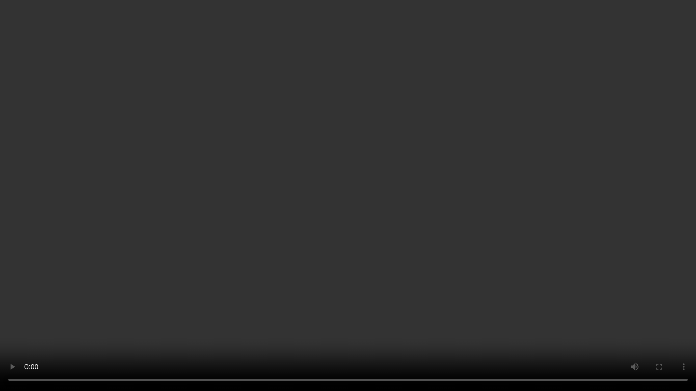
click at [607, 239] on video at bounding box center [348, 195] width 696 height 391
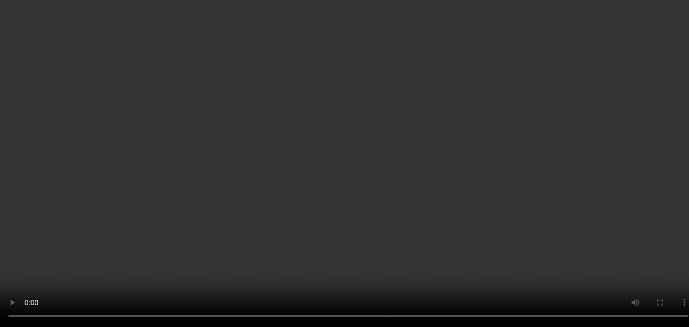
scroll to position [218, 0]
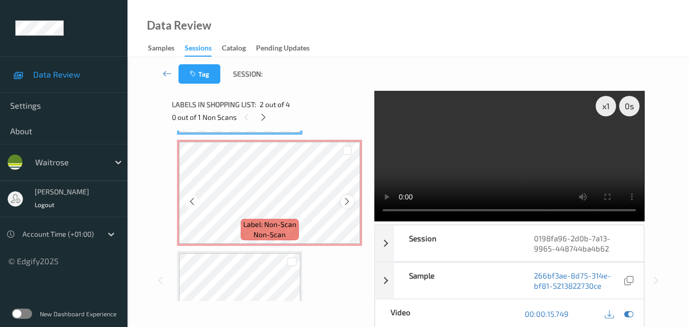
click at [346, 204] on icon at bounding box center [347, 201] width 9 height 9
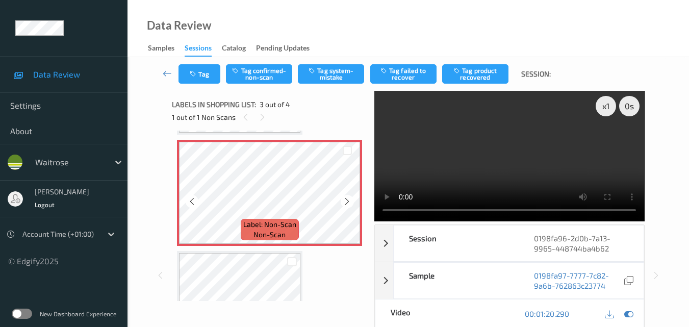
click at [346, 204] on icon at bounding box center [347, 201] width 9 height 9
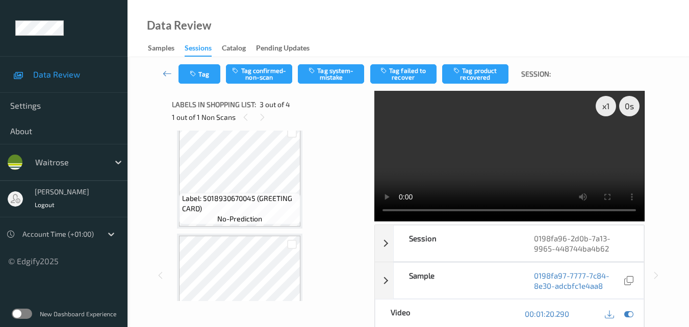
scroll to position [0, 0]
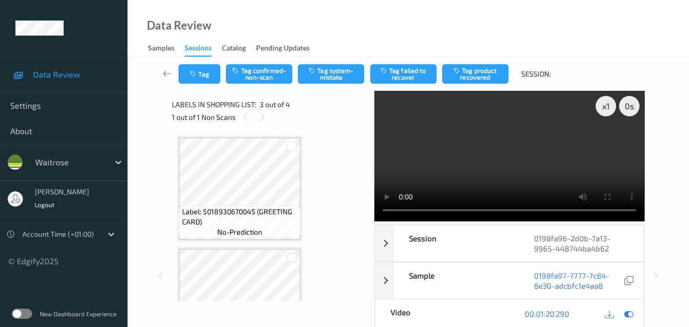
click at [497, 163] on video at bounding box center [509, 156] width 270 height 130
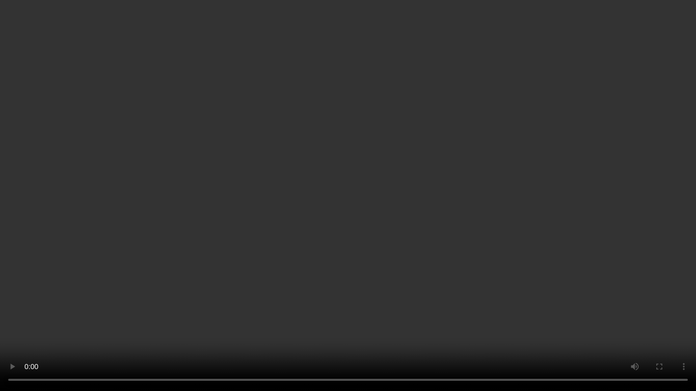
click at [587, 233] on video at bounding box center [348, 195] width 696 height 391
click at [541, 219] on video at bounding box center [348, 195] width 696 height 391
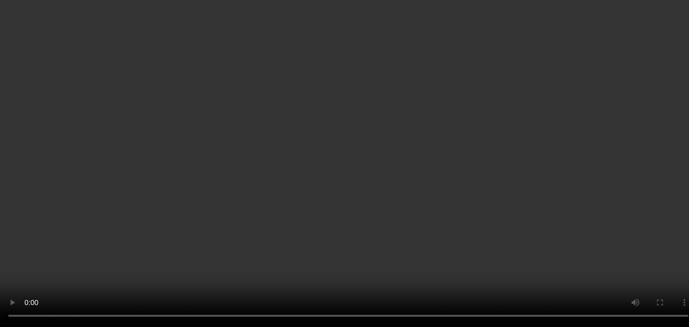
scroll to position [204, 0]
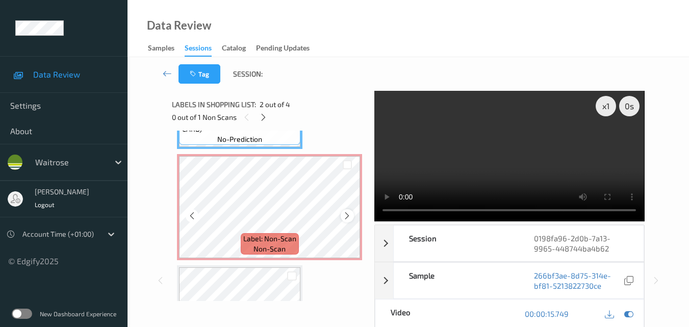
click at [345, 214] on icon at bounding box center [347, 215] width 9 height 9
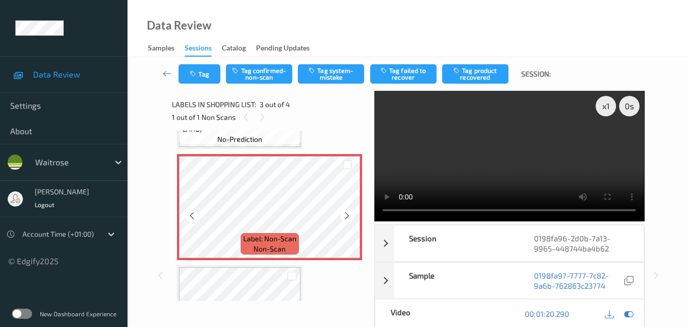
click at [345, 214] on icon at bounding box center [347, 215] width 9 height 9
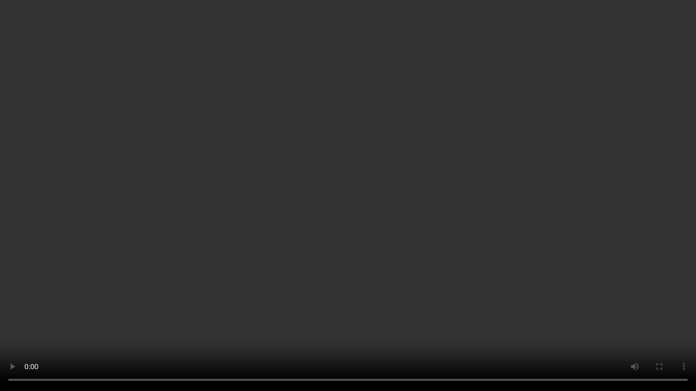
click at [465, 224] on video at bounding box center [348, 195] width 696 height 391
click at [563, 243] on video at bounding box center [348, 195] width 696 height 391
click at [410, 243] on video at bounding box center [348, 195] width 696 height 391
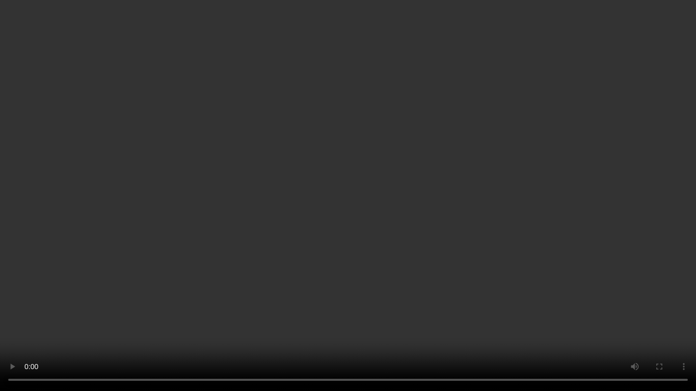
click at [494, 268] on video at bounding box center [348, 195] width 696 height 391
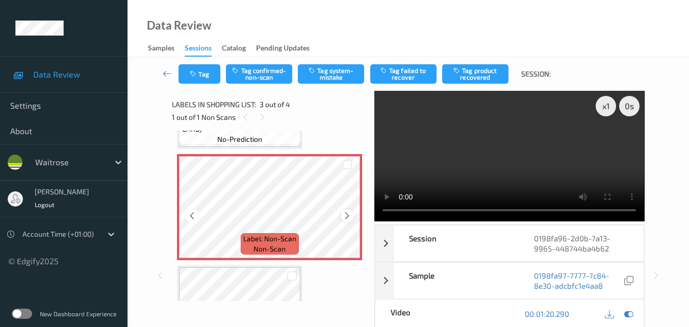
click at [343, 217] on icon at bounding box center [347, 215] width 9 height 9
click at [508, 165] on video at bounding box center [509, 156] width 270 height 130
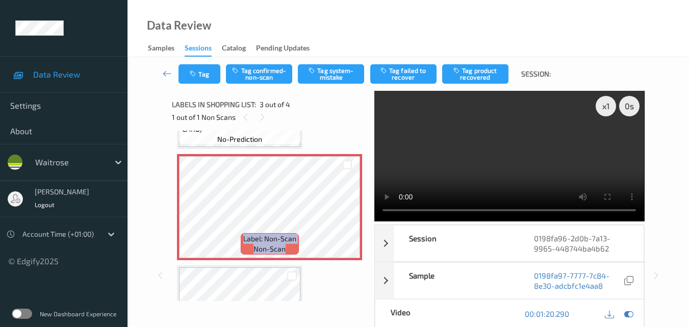
click at [492, 171] on video at bounding box center [509, 156] width 270 height 130
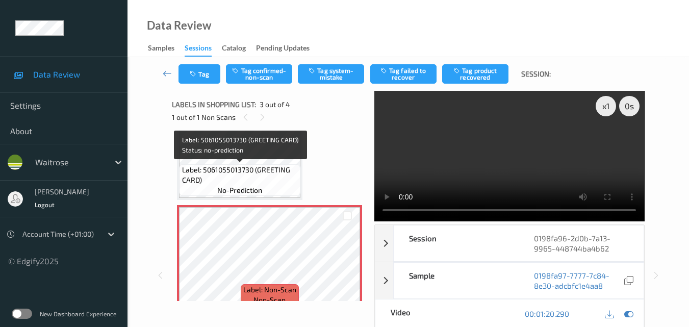
click at [274, 184] on span "Label: 5061055013730 (GREETING CARD)" at bounding box center [240, 175] width 116 height 20
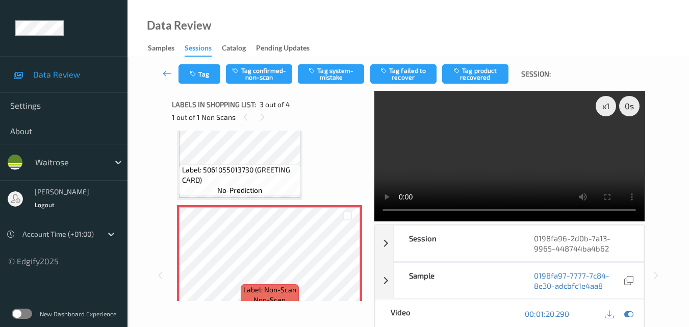
click at [516, 158] on video at bounding box center [509, 156] width 270 height 130
click at [540, 167] on video at bounding box center [509, 156] width 270 height 130
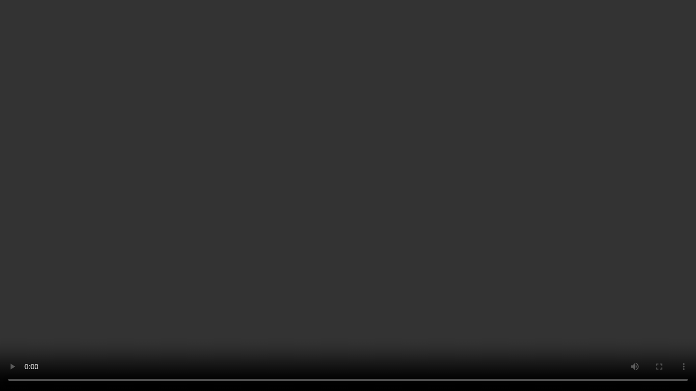
click at [414, 194] on video at bounding box center [348, 195] width 696 height 391
click at [389, 211] on video at bounding box center [348, 195] width 696 height 391
click at [424, 224] on video at bounding box center [348, 195] width 696 height 391
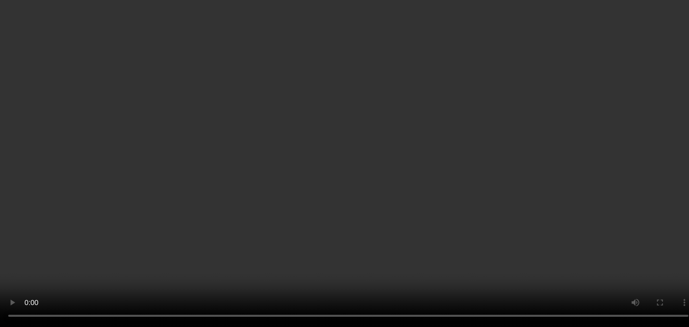
click at [527, 168] on video at bounding box center [344, 163] width 689 height 327
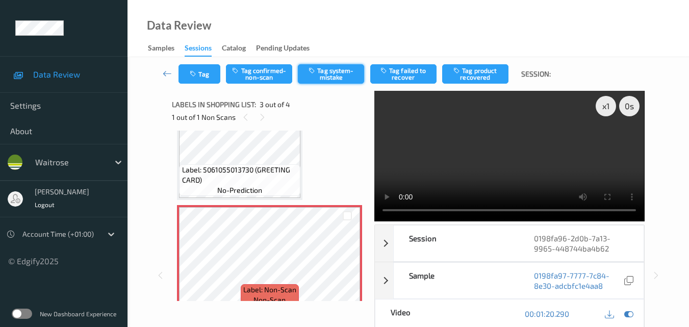
click at [334, 80] on button "Tag system-mistake" at bounding box center [331, 73] width 66 height 19
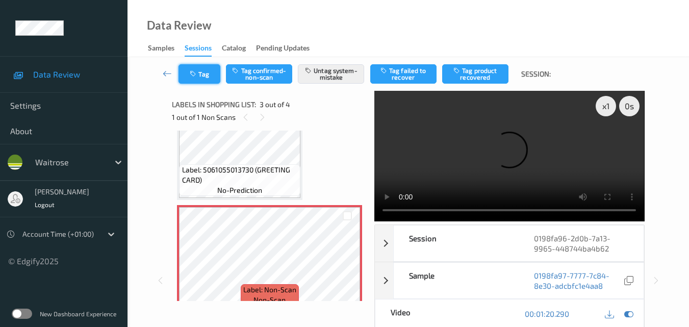
click at [191, 77] on button "Tag" at bounding box center [199, 73] width 42 height 19
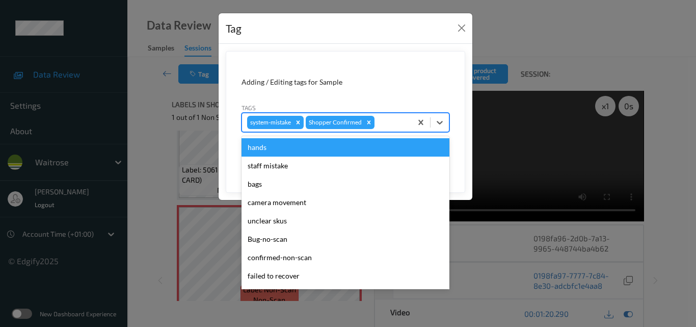
click at [385, 122] on div at bounding box center [392, 122] width 30 height 12
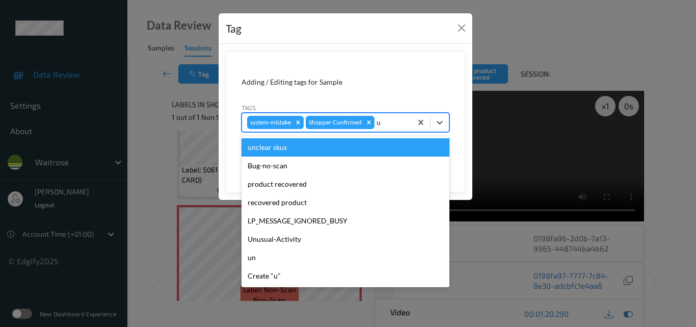
type input "un"
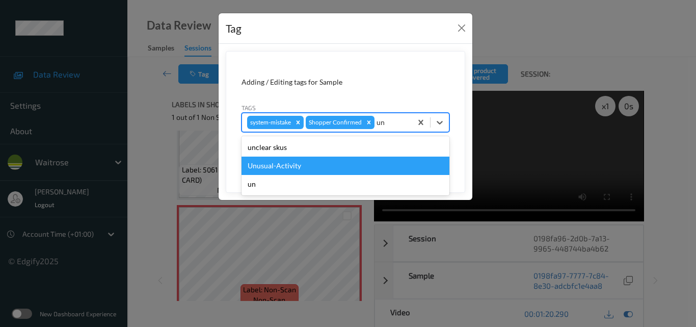
click at [327, 167] on div "Unusual-Activity" at bounding box center [346, 165] width 208 height 18
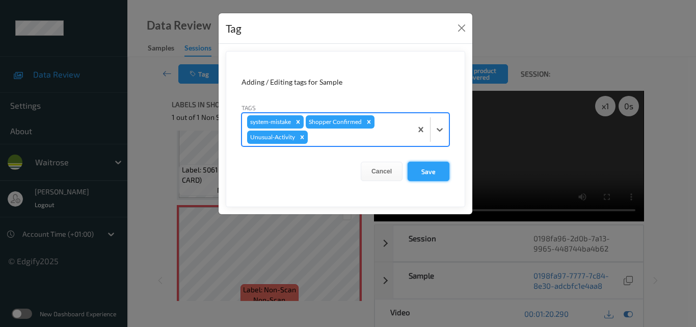
click at [436, 174] on button "Save" at bounding box center [429, 171] width 42 height 19
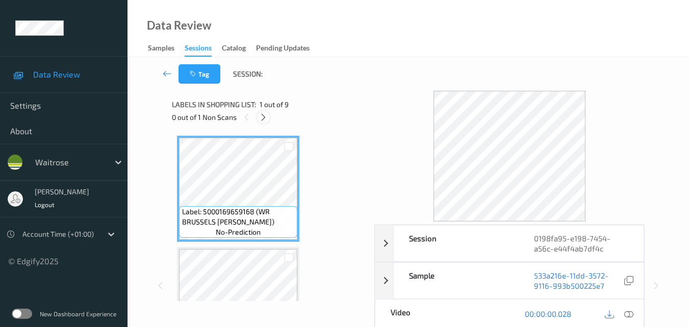
click at [264, 117] on icon at bounding box center [263, 117] width 9 height 9
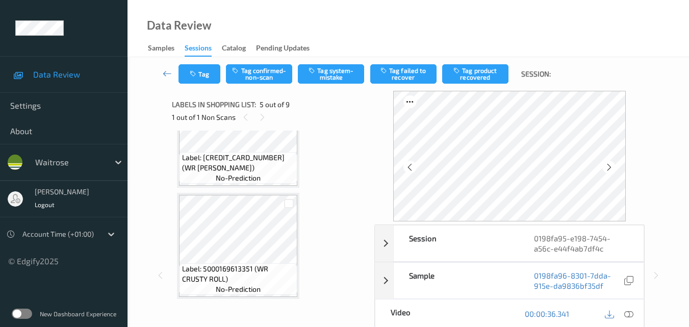
scroll to position [338, 0]
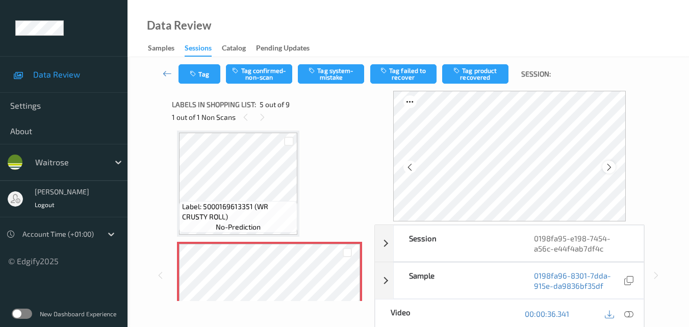
click at [610, 168] on icon at bounding box center [609, 167] width 9 height 9
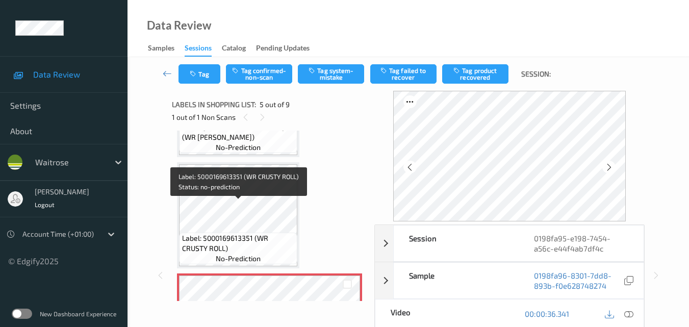
scroll to position [287, 0]
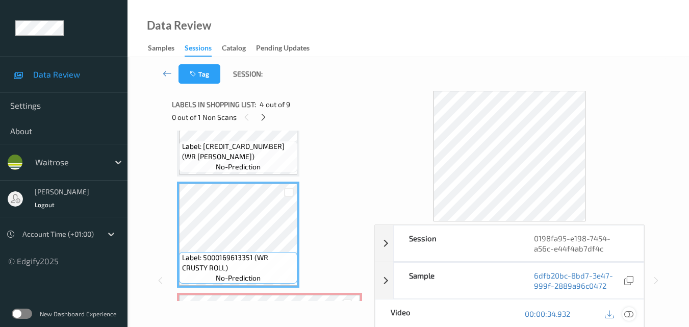
click at [632, 315] on icon at bounding box center [628, 313] width 9 height 9
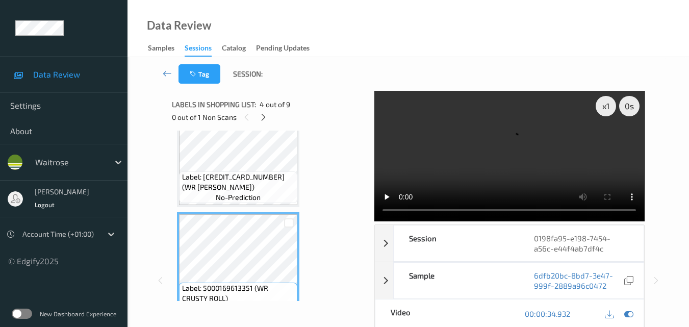
scroll to position [237, 0]
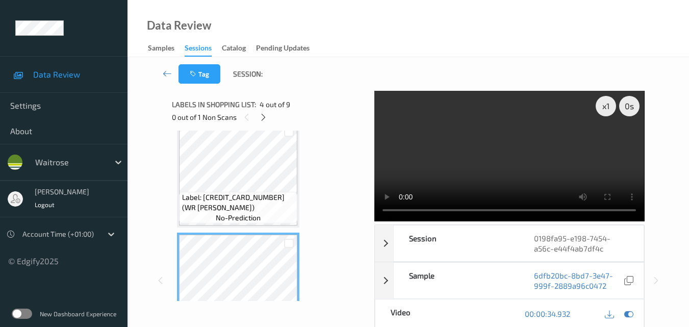
click at [471, 143] on video at bounding box center [509, 156] width 270 height 130
click at [475, 153] on video at bounding box center [509, 156] width 270 height 130
click at [451, 155] on video at bounding box center [509, 156] width 270 height 130
click at [487, 138] on video at bounding box center [509, 156] width 270 height 130
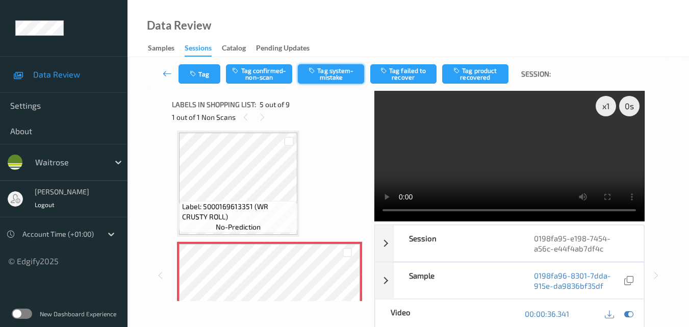
click at [328, 72] on button "Tag system-mistake" at bounding box center [331, 73] width 66 height 19
click at [205, 71] on button "Tag" at bounding box center [199, 73] width 42 height 19
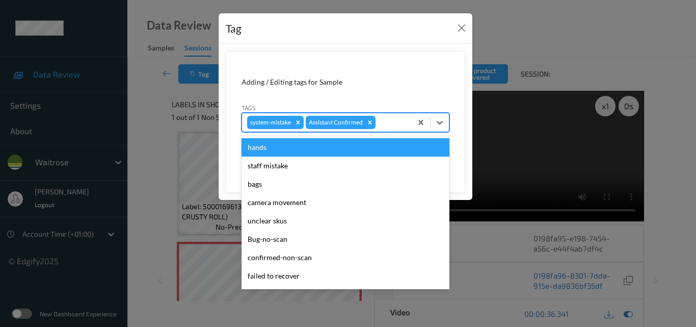
click at [387, 124] on div at bounding box center [392, 122] width 29 height 12
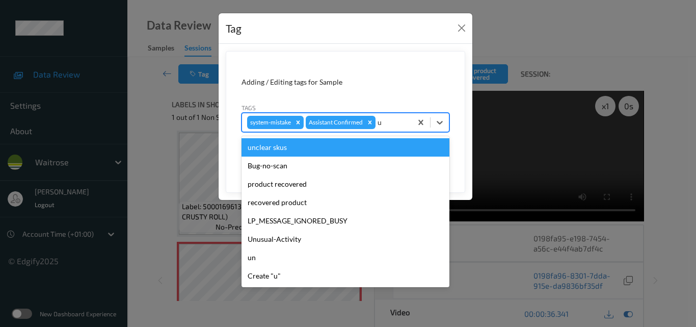
type input "un"
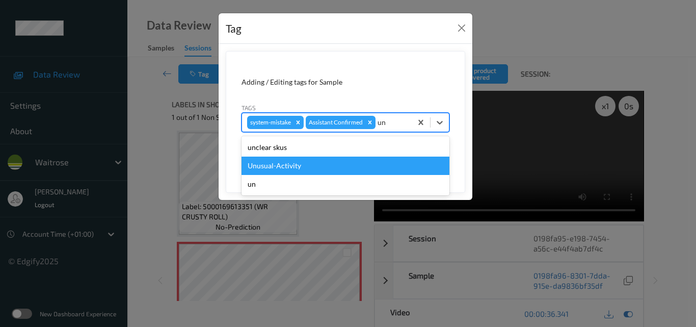
click at [337, 162] on div "Unusual-Activity" at bounding box center [346, 165] width 208 height 18
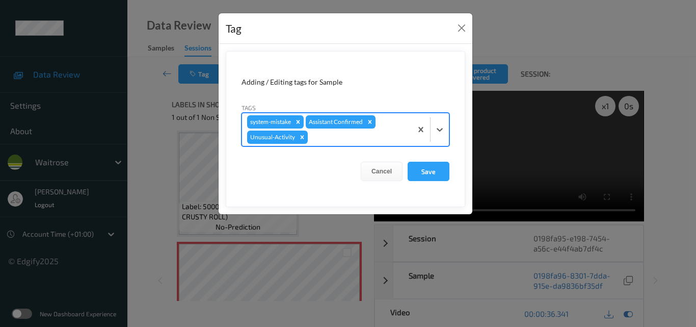
click at [353, 138] on div at bounding box center [358, 137] width 97 height 12
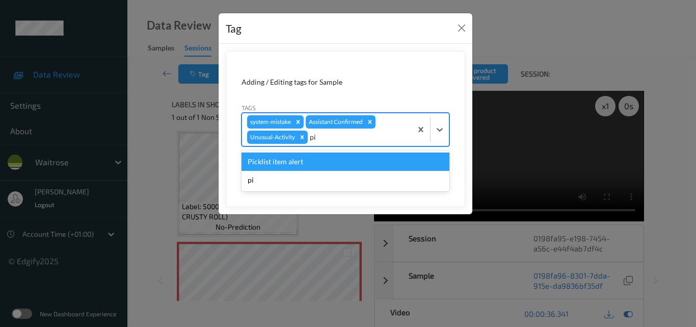
type input "pic"
click at [318, 165] on div "Picklist item alert" at bounding box center [346, 161] width 208 height 18
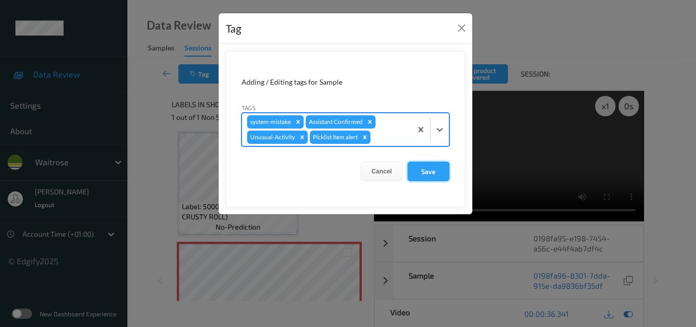
click at [427, 172] on button "Save" at bounding box center [429, 171] width 42 height 19
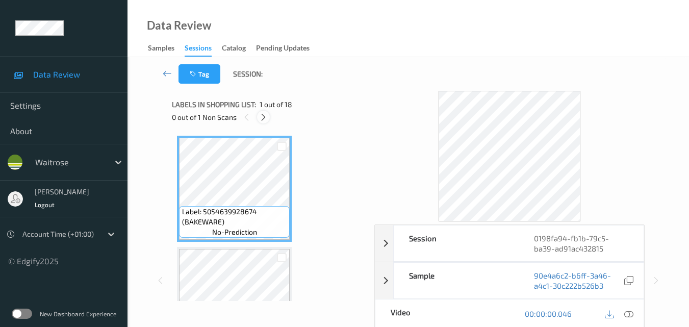
click at [262, 116] on icon at bounding box center [263, 117] width 9 height 9
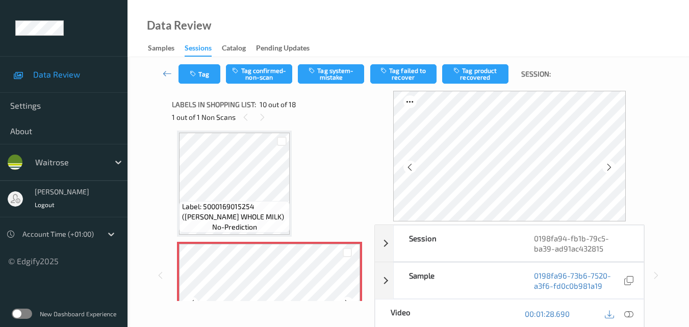
scroll to position [945, 0]
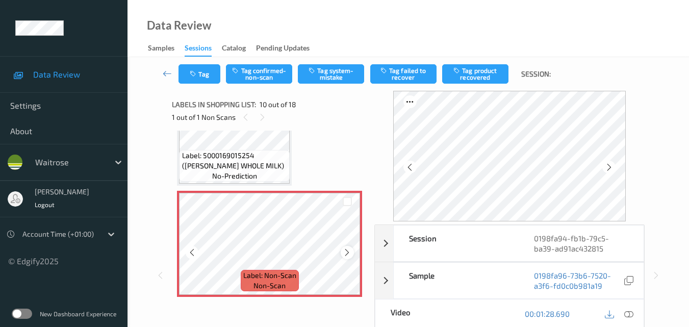
click at [343, 254] on icon at bounding box center [347, 252] width 9 height 9
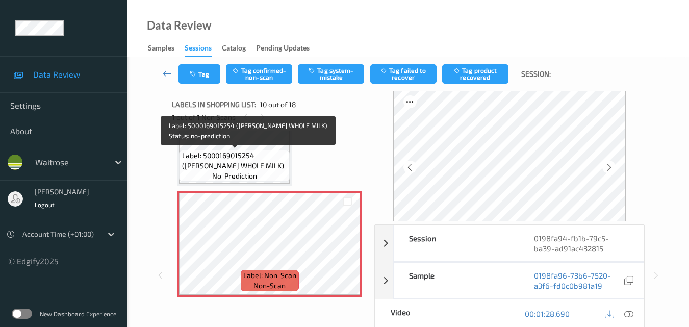
click at [257, 160] on span "Label: 5000169015254 ([PERSON_NAME] WHOLE MILK)" at bounding box center [235, 160] width 106 height 20
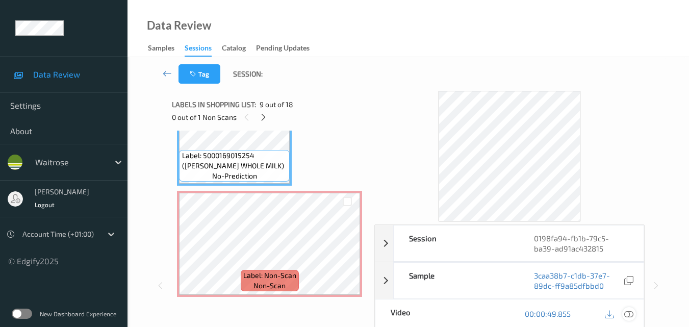
click at [632, 312] on icon at bounding box center [628, 313] width 9 height 9
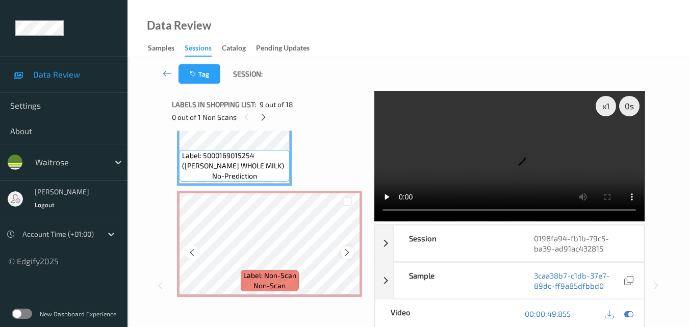
click at [347, 249] on icon at bounding box center [347, 252] width 9 height 9
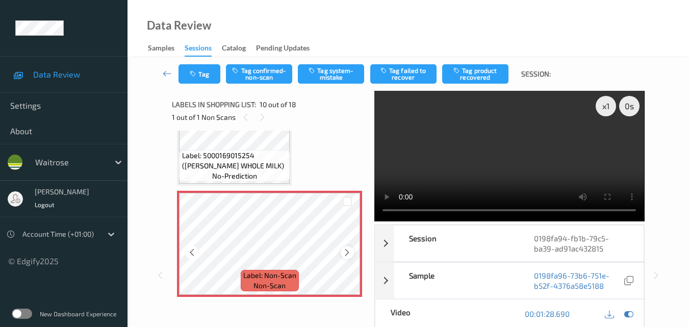
click at [348, 253] on icon at bounding box center [347, 252] width 9 height 9
click at [338, 78] on button "Tag system-mistake" at bounding box center [331, 73] width 66 height 19
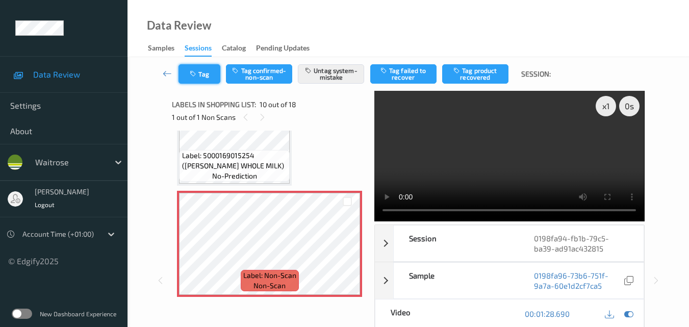
click at [204, 72] on button "Tag" at bounding box center [199, 73] width 42 height 19
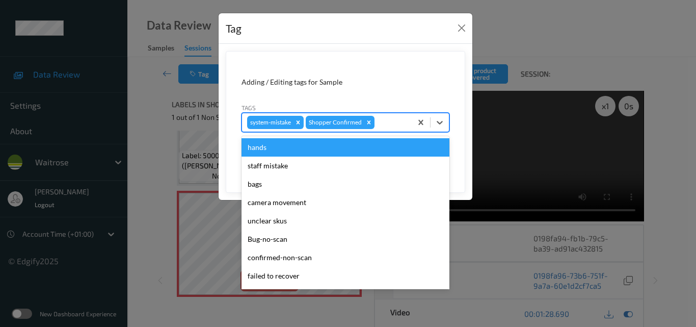
click at [392, 120] on div at bounding box center [392, 122] width 30 height 12
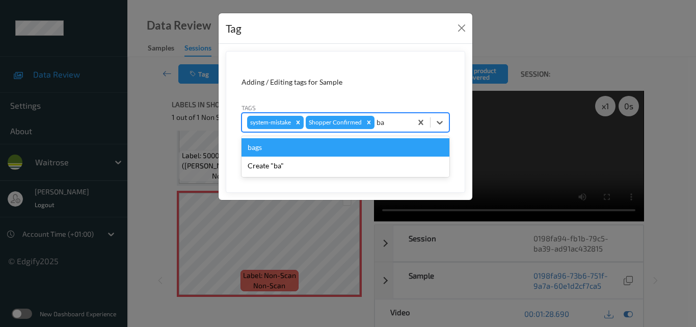
type input "bag"
click at [320, 147] on div "bags" at bounding box center [346, 147] width 208 height 18
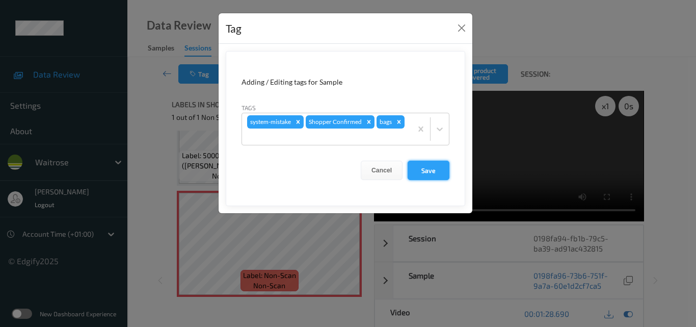
click at [417, 167] on button "Save" at bounding box center [429, 170] width 42 height 19
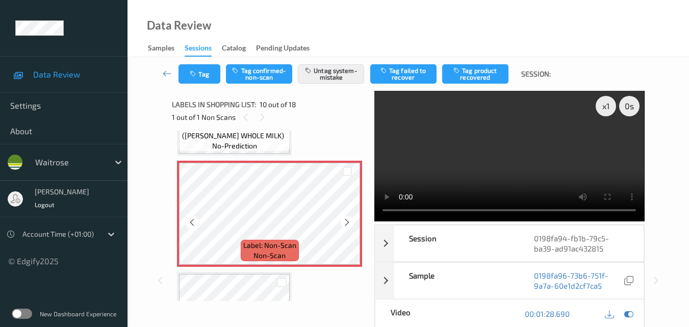
scroll to position [996, 0]
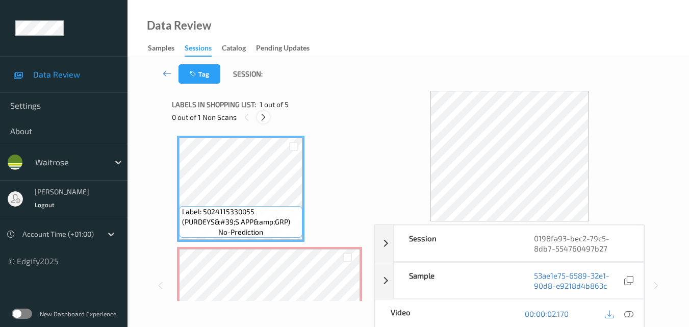
click at [264, 115] on icon at bounding box center [263, 117] width 9 height 9
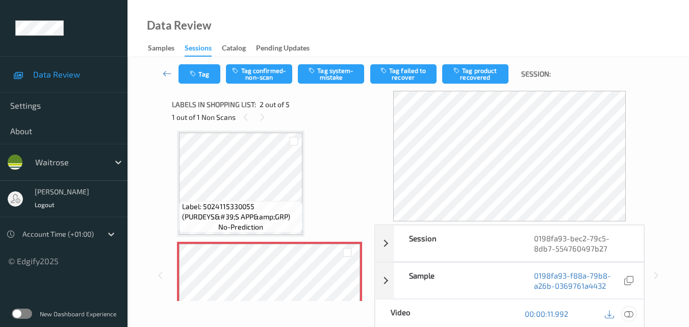
click at [630, 317] on icon at bounding box center [628, 313] width 9 height 9
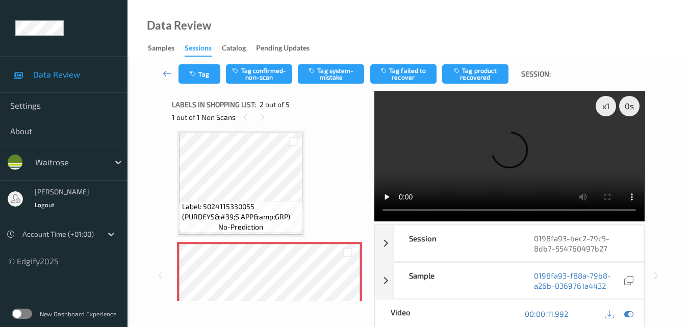
click at [492, 125] on video at bounding box center [509, 156] width 270 height 130
click at [528, 144] on video at bounding box center [509, 156] width 270 height 130
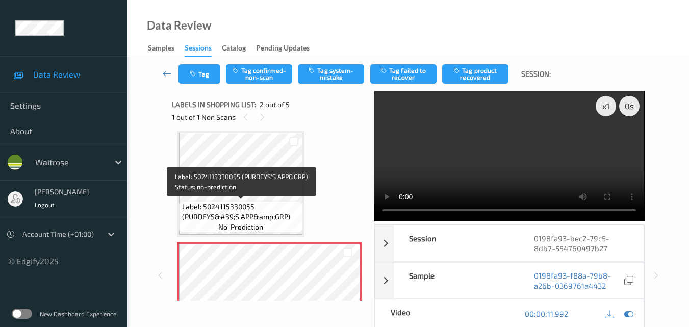
click at [259, 210] on span "Label: 5024115330055 (PURDEYS&#39;S APP&amp;GRP)" at bounding box center [241, 211] width 118 height 20
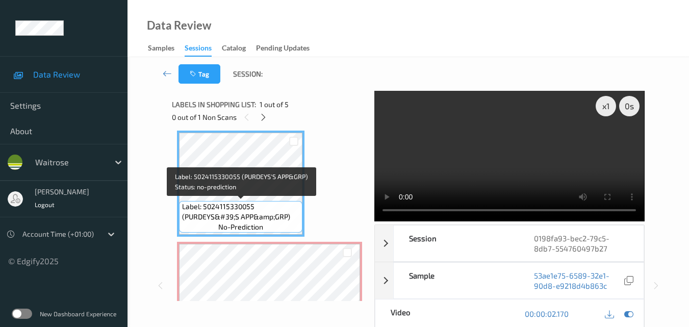
click at [265, 222] on div "Label: 5024115330055 (PURDEYS&#39;S APP&amp;GRP) no-prediction" at bounding box center [240, 217] width 123 height 32
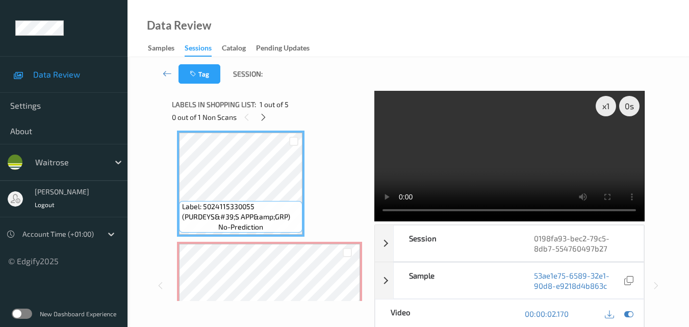
click at [467, 173] on video at bounding box center [509, 156] width 270 height 130
click at [499, 155] on video at bounding box center [509, 156] width 270 height 130
click at [545, 140] on video at bounding box center [509, 156] width 270 height 130
click at [532, 146] on video at bounding box center [509, 156] width 270 height 130
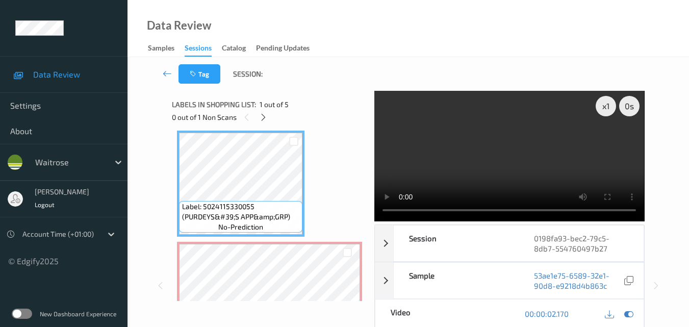
click at [532, 146] on video at bounding box center [509, 156] width 270 height 130
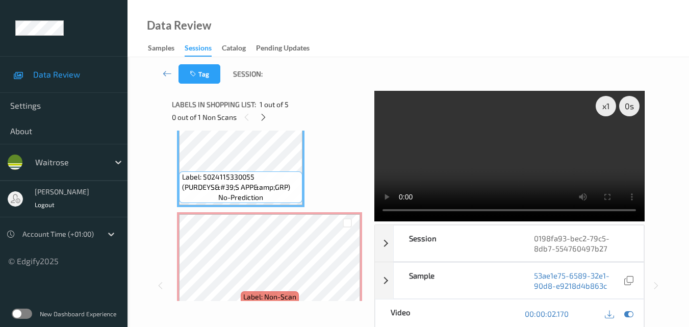
scroll to position [56, 0]
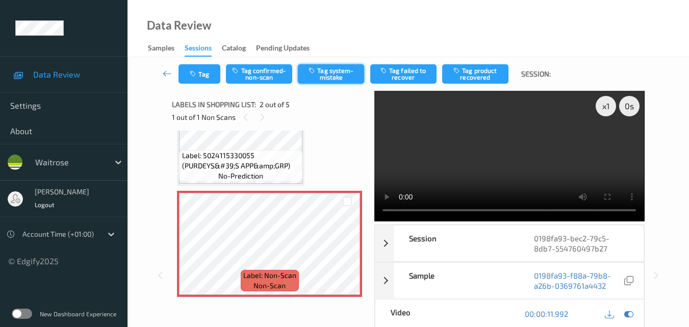
click at [335, 78] on button "Tag system-mistake" at bounding box center [331, 73] width 66 height 19
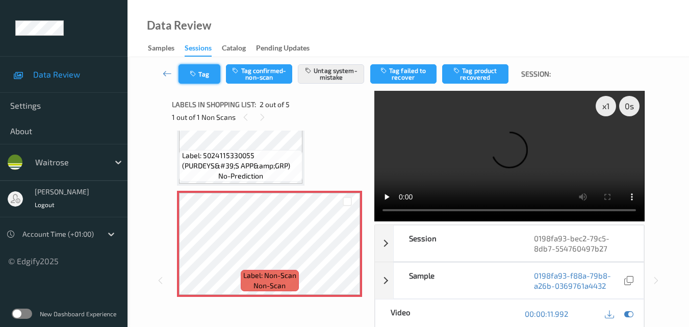
click at [203, 76] on button "Tag" at bounding box center [199, 73] width 42 height 19
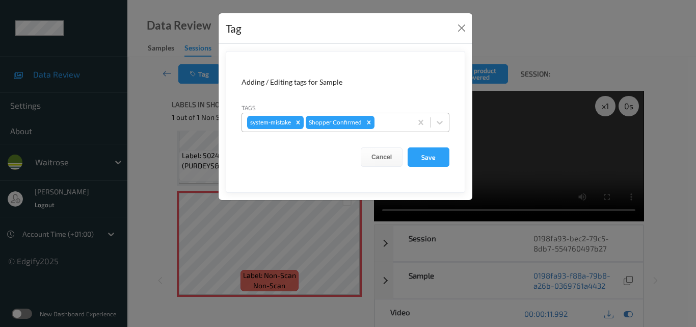
click at [390, 123] on div at bounding box center [392, 122] width 30 height 12
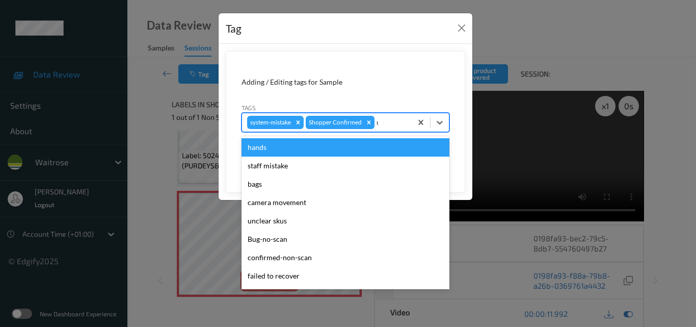
type input "un"
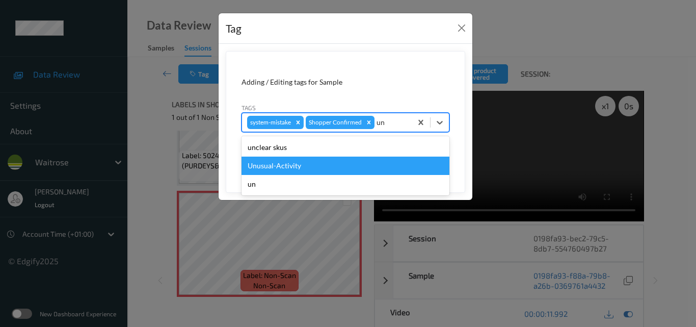
click at [327, 169] on div "Unusual-Activity" at bounding box center [346, 165] width 208 height 18
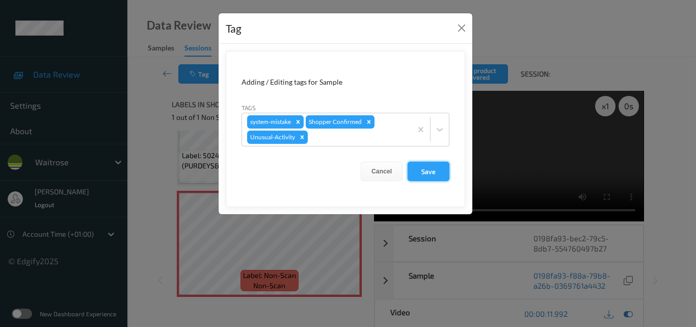
click at [441, 172] on button "Save" at bounding box center [429, 171] width 42 height 19
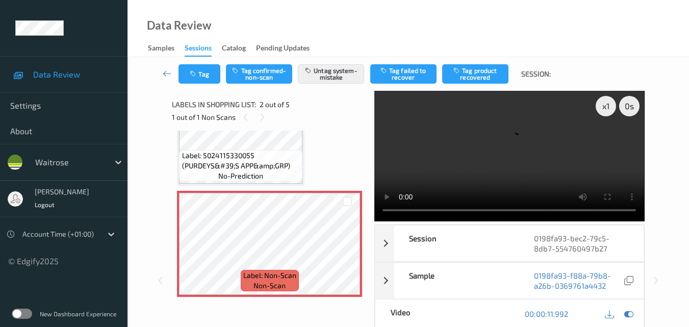
click at [526, 162] on video at bounding box center [509, 156] width 270 height 130
click at [527, 167] on video at bounding box center [509, 156] width 270 height 130
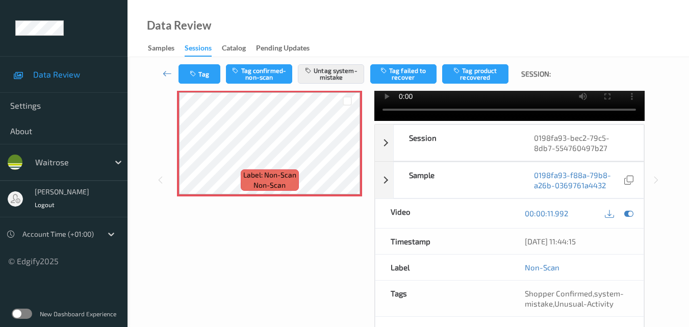
scroll to position [102, 0]
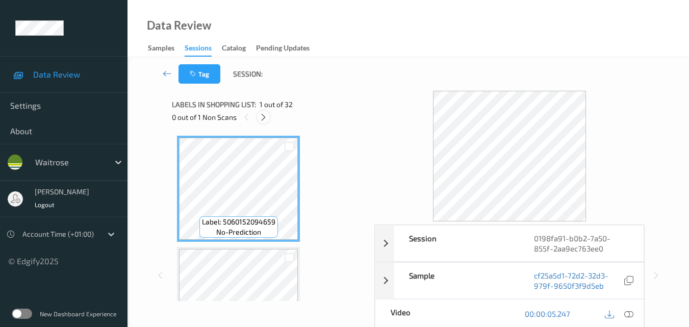
click at [266, 119] on icon at bounding box center [263, 117] width 9 height 9
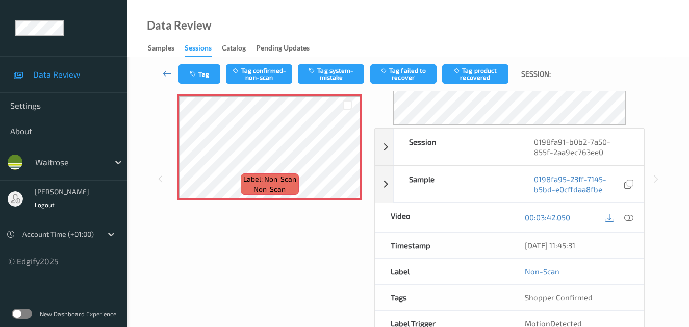
scroll to position [51, 0]
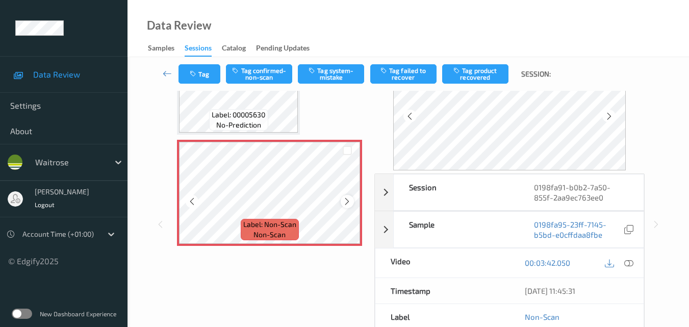
click at [348, 201] on icon at bounding box center [347, 201] width 9 height 9
click at [348, 201] on div "Label: Non-Scan non-scan" at bounding box center [269, 193] width 185 height 106
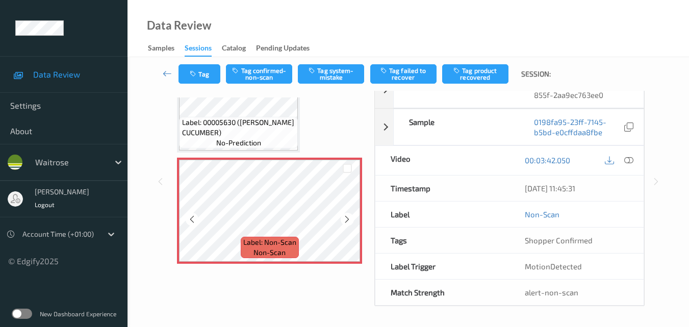
scroll to position [2602, 0]
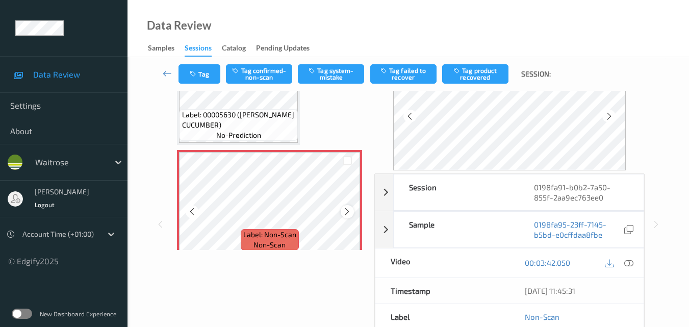
click at [345, 213] on icon at bounding box center [347, 211] width 9 height 9
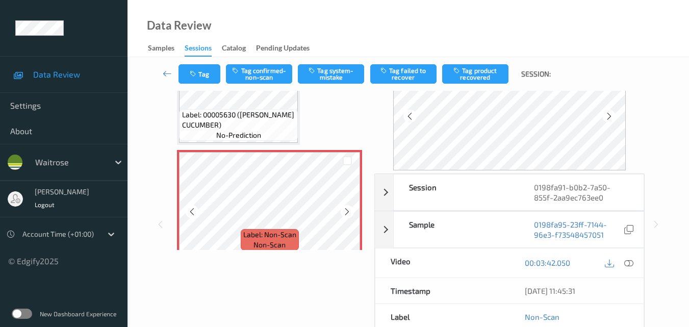
click at [345, 213] on icon at bounding box center [347, 211] width 9 height 9
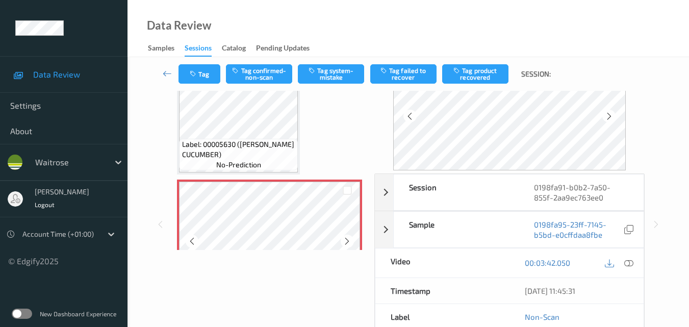
scroll to position [2551, 0]
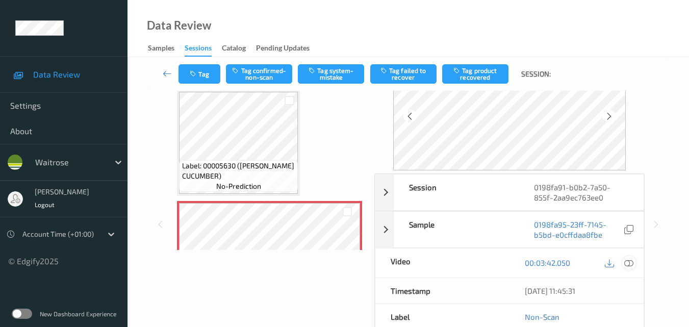
click at [632, 264] on icon at bounding box center [628, 262] width 9 height 9
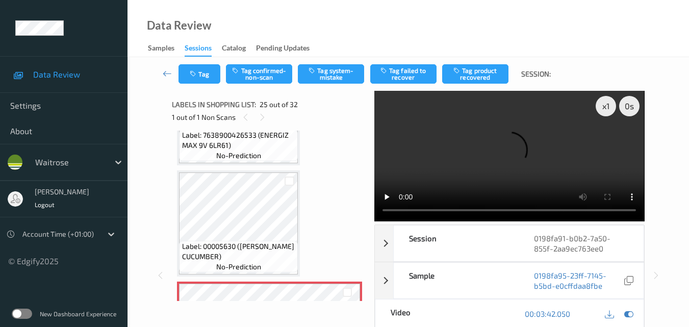
scroll to position [2500, 0]
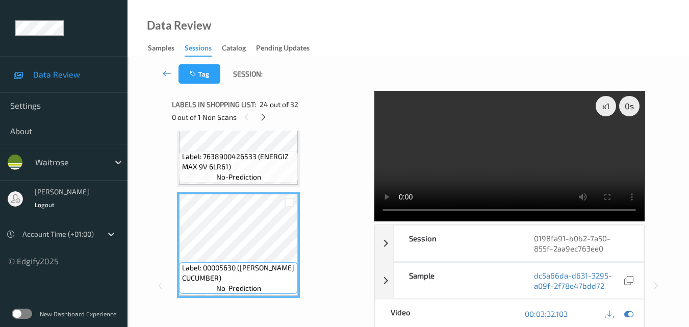
click at [511, 154] on video at bounding box center [509, 156] width 270 height 130
click at [551, 161] on video at bounding box center [509, 156] width 270 height 130
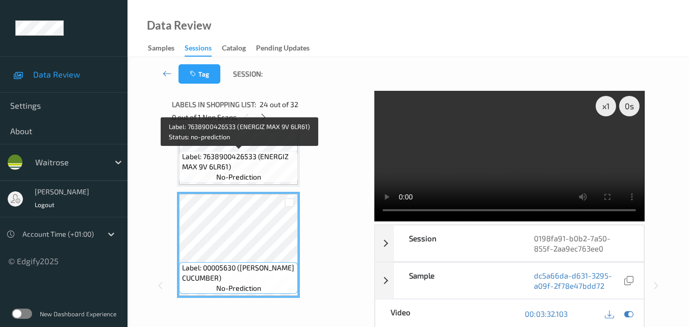
click at [270, 165] on span "Label: 7638900426533 (ENERGIZ MAX 9V 6LR61)" at bounding box center [239, 161] width 114 height 20
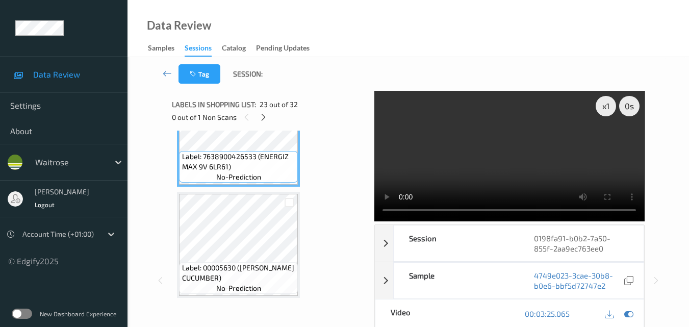
click at [507, 146] on video at bounding box center [509, 156] width 270 height 130
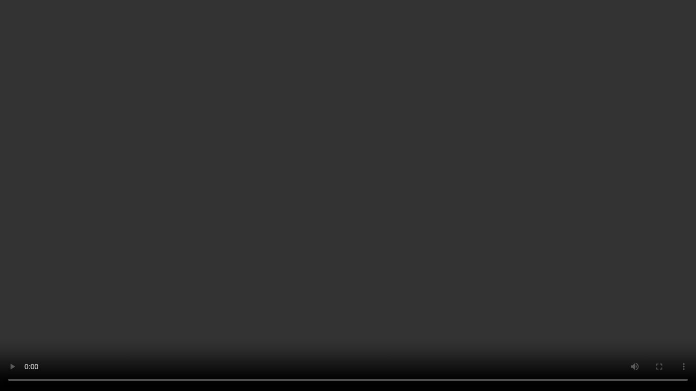
click at [568, 233] on video at bounding box center [348, 195] width 696 height 391
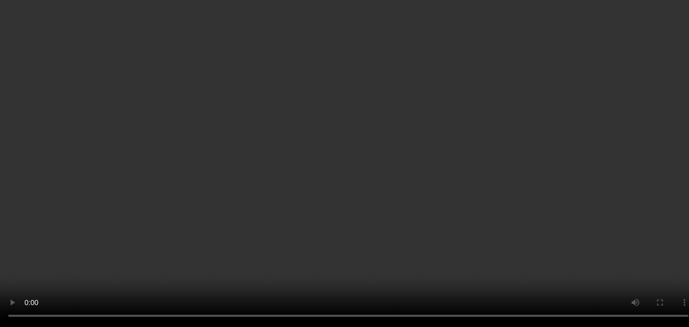
scroll to position [2398, 0]
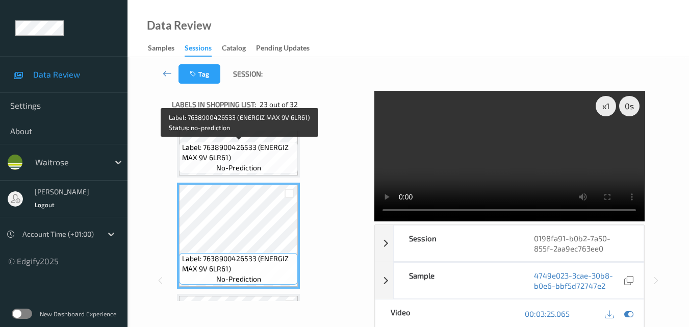
click at [264, 165] on div "Label: 7638900426533 (ENERGIZ MAX 9V 6LR61) no-prediction" at bounding box center [238, 158] width 119 height 32
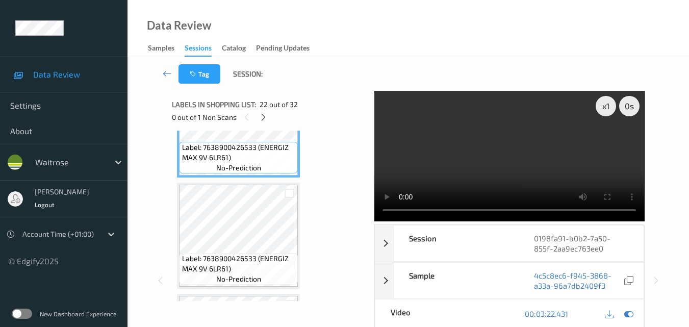
click at [518, 146] on video at bounding box center [509, 156] width 270 height 130
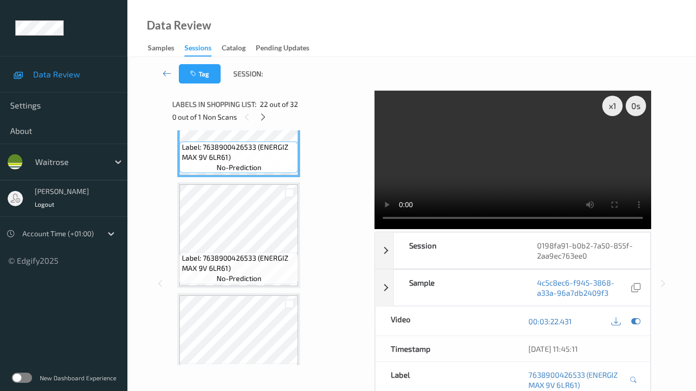
click at [406, 223] on video at bounding box center [513, 160] width 277 height 139
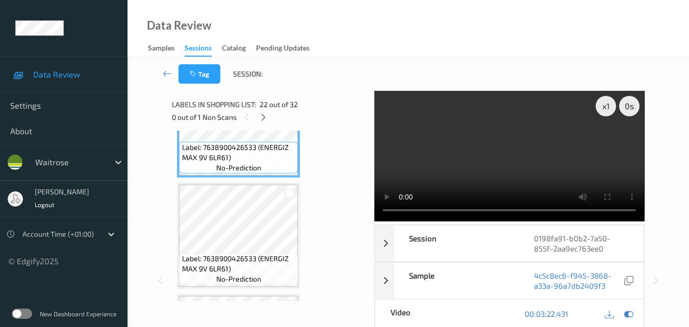
click at [466, 149] on video at bounding box center [509, 156] width 270 height 130
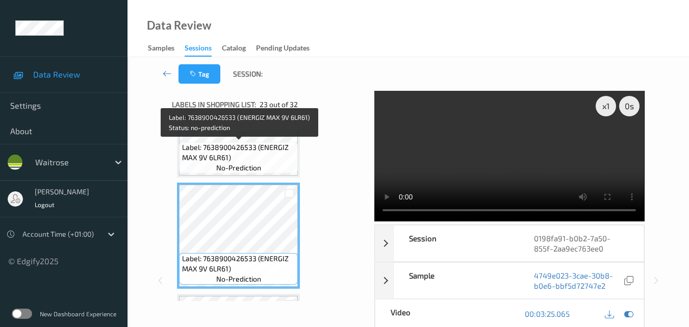
click at [251, 159] on span "Label: 7638900426533 (ENERGIZ MAX 9V 6LR61)" at bounding box center [239, 152] width 114 height 20
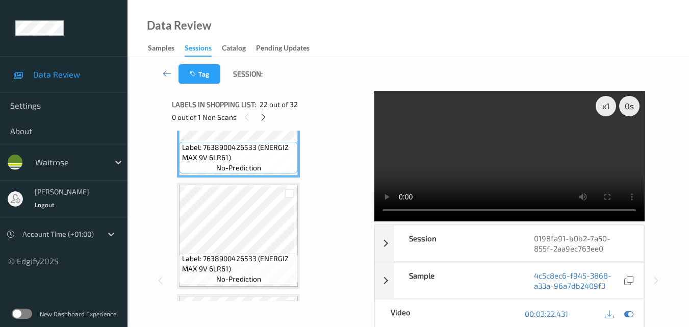
click at [544, 150] on video at bounding box center [509, 156] width 270 height 130
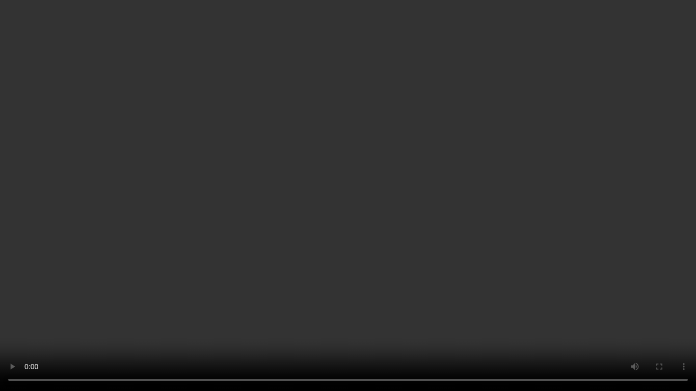
click at [413, 177] on video at bounding box center [348, 195] width 696 height 391
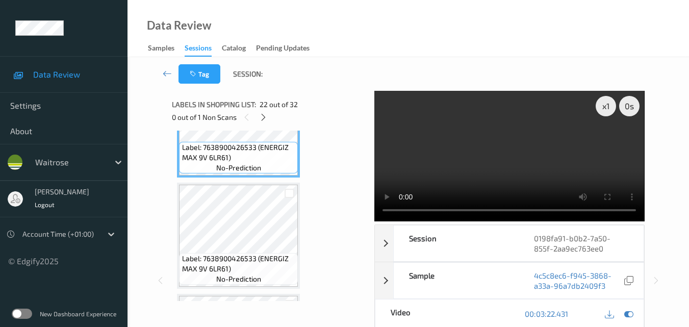
click at [564, 154] on video at bounding box center [509, 156] width 270 height 130
click at [505, 160] on video at bounding box center [509, 156] width 270 height 130
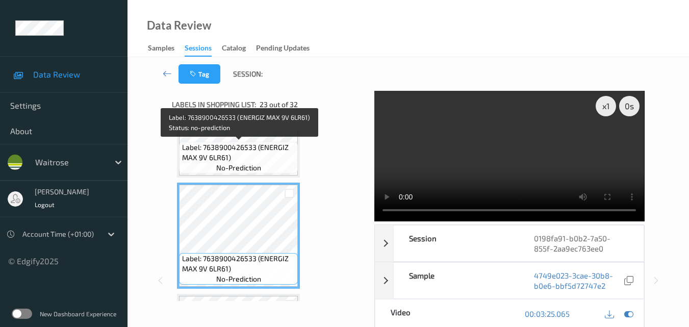
click at [272, 161] on span "Label: 7638900426533 (ENERGIZ MAX 9V 6LR61)" at bounding box center [239, 152] width 114 height 20
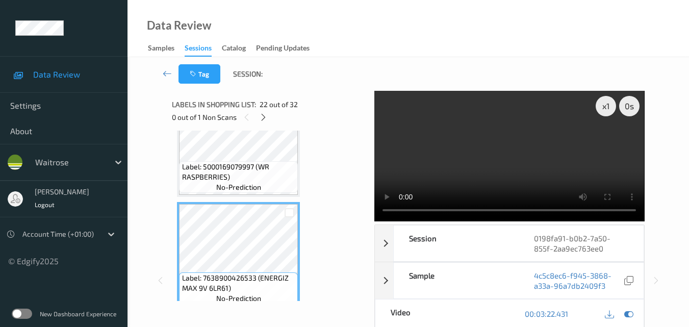
scroll to position [2245, 0]
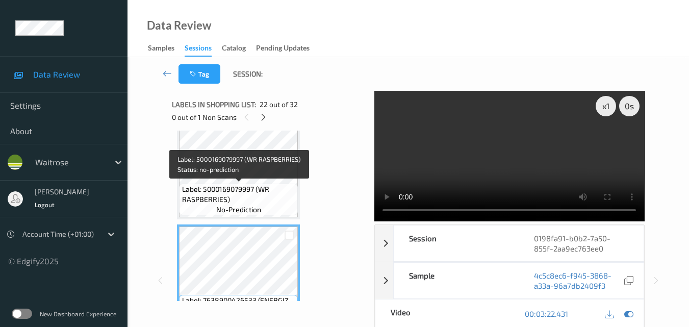
click at [255, 196] on span "Label: 5000169079997 (WR RASPBERRIES)" at bounding box center [239, 194] width 114 height 20
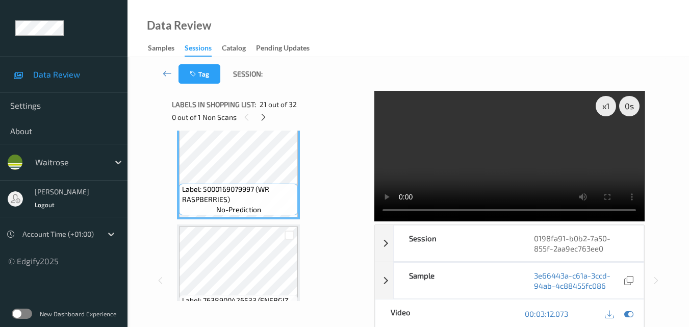
click at [488, 152] on video at bounding box center [509, 156] width 270 height 130
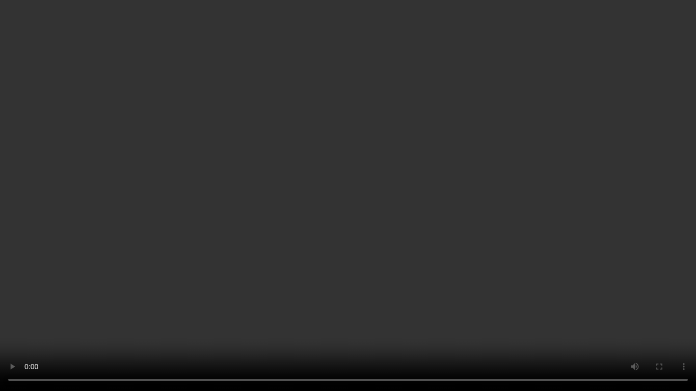
click at [477, 201] on video at bounding box center [348, 195] width 696 height 391
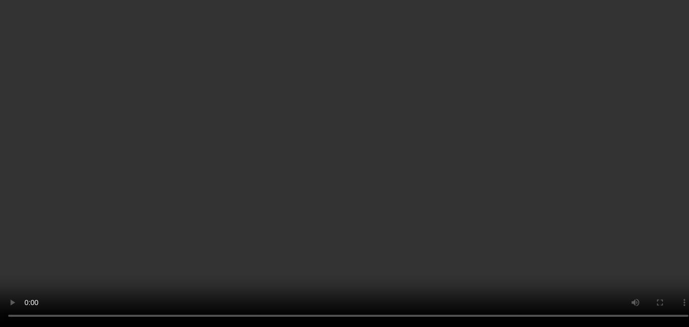
scroll to position [2347, 0]
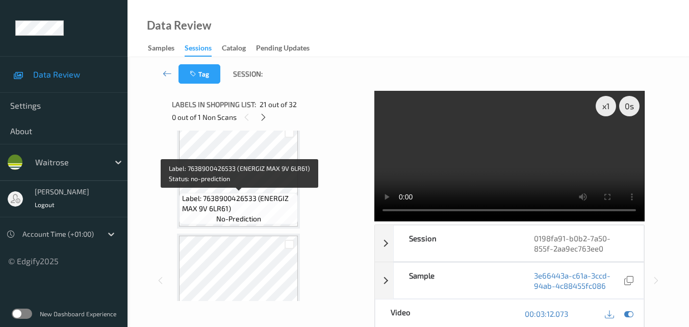
click at [270, 202] on span "Label: 7638900426533 (ENERGIZ MAX 9V 6LR61)" at bounding box center [239, 203] width 114 height 20
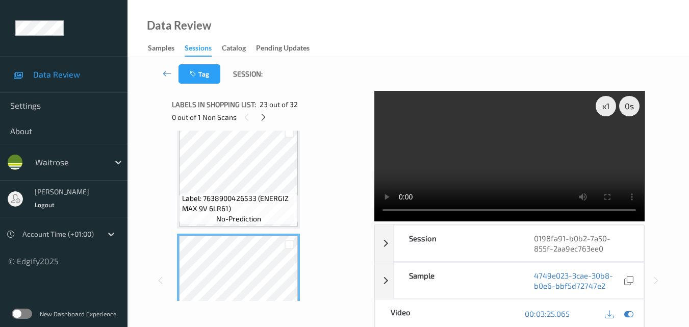
click at [510, 148] on video at bounding box center [509, 156] width 270 height 130
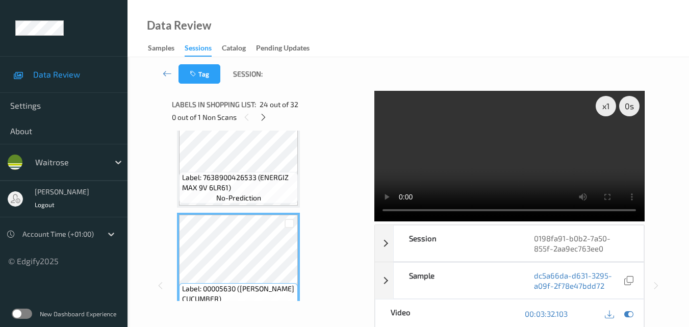
scroll to position [2500, 0]
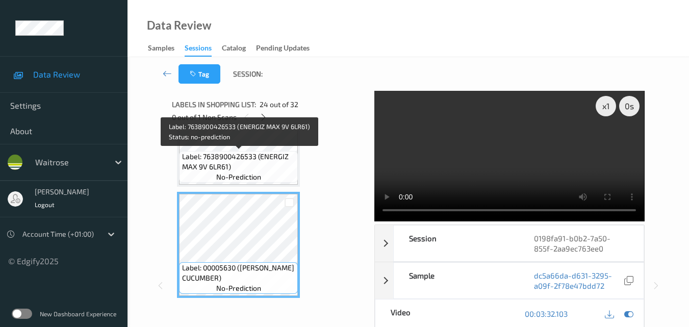
click at [272, 172] on div "Label: 7638900426533 (ENERGIZ MAX 9V 6LR61) no-prediction" at bounding box center [238, 167] width 119 height 32
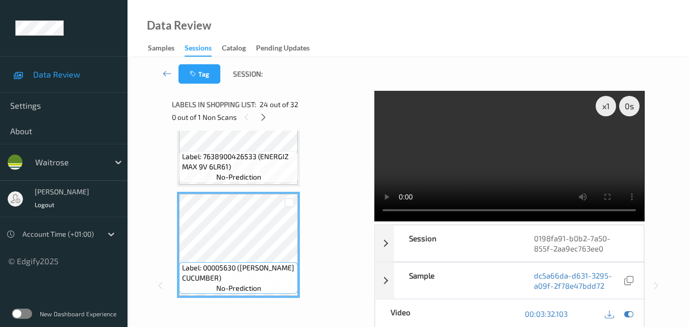
click at [503, 151] on video at bounding box center [509, 156] width 270 height 130
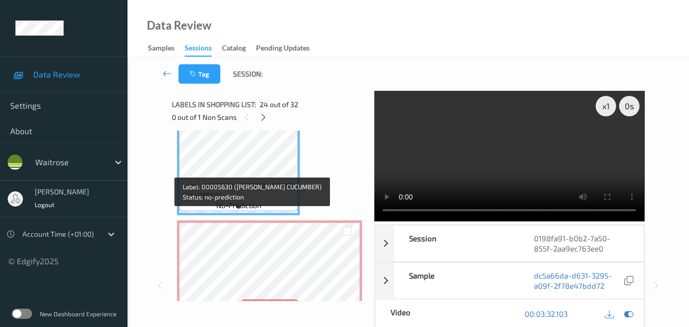
scroll to position [2602, 0]
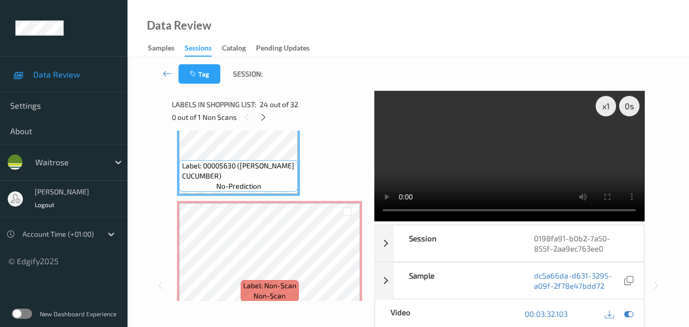
click at [477, 170] on video at bounding box center [509, 156] width 270 height 130
click at [351, 264] on icon at bounding box center [347, 262] width 9 height 9
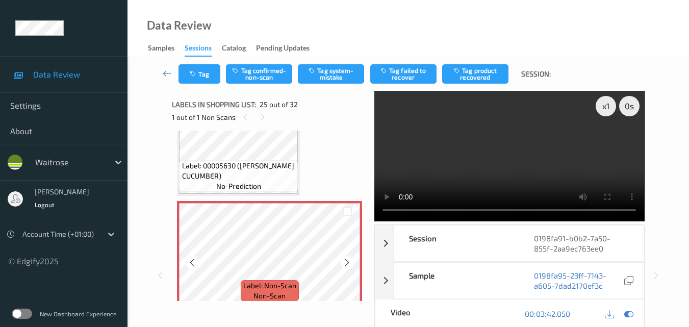
click at [351, 264] on icon at bounding box center [347, 262] width 9 height 9
click at [461, 170] on video at bounding box center [509, 156] width 270 height 130
click at [477, 138] on video at bounding box center [509, 156] width 270 height 130
click at [338, 76] on button "Tag system-mistake" at bounding box center [331, 73] width 66 height 19
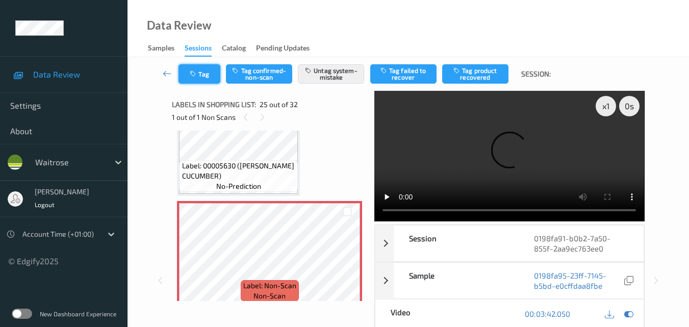
click at [206, 72] on button "Tag" at bounding box center [199, 73] width 42 height 19
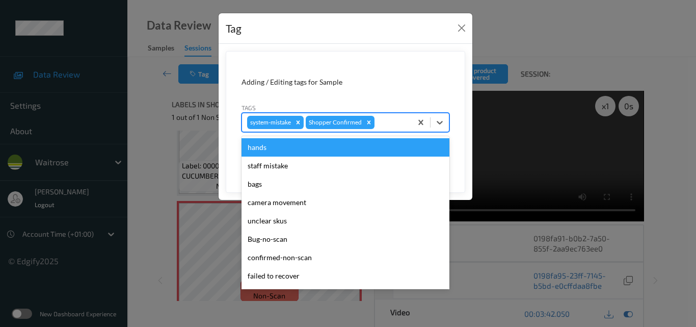
click at [389, 126] on div at bounding box center [392, 122] width 30 height 12
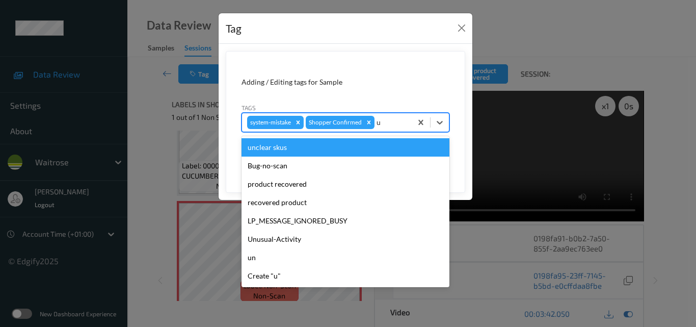
type input "un"
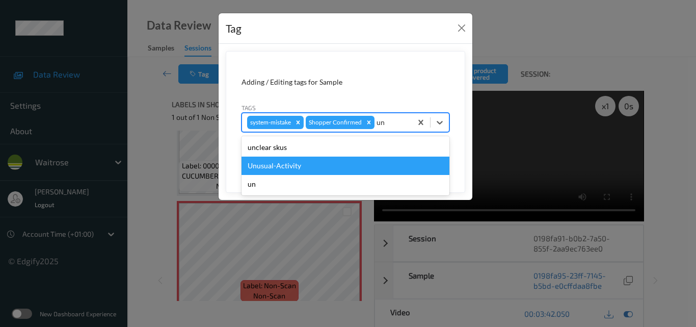
click at [317, 166] on div "Unusual-Activity" at bounding box center [346, 165] width 208 height 18
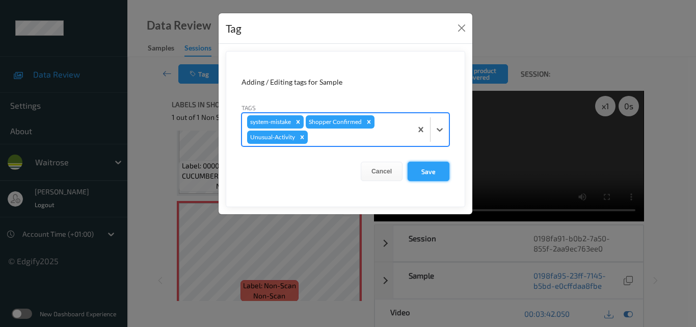
click at [433, 165] on button "Save" at bounding box center [429, 171] width 42 height 19
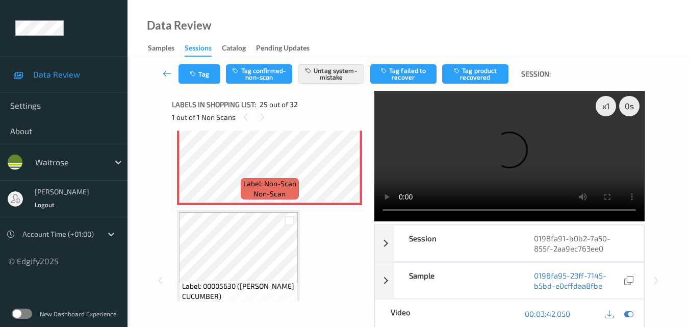
scroll to position [2653, 0]
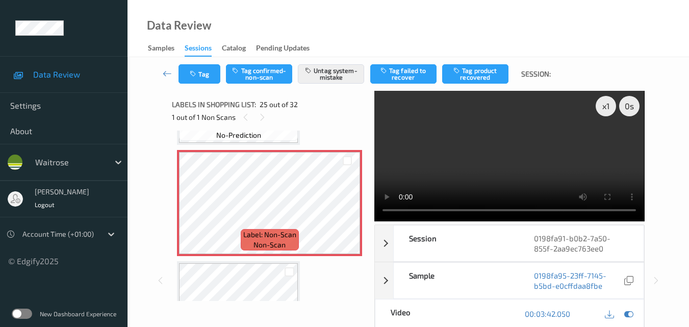
click at [499, 161] on video at bounding box center [509, 156] width 270 height 130
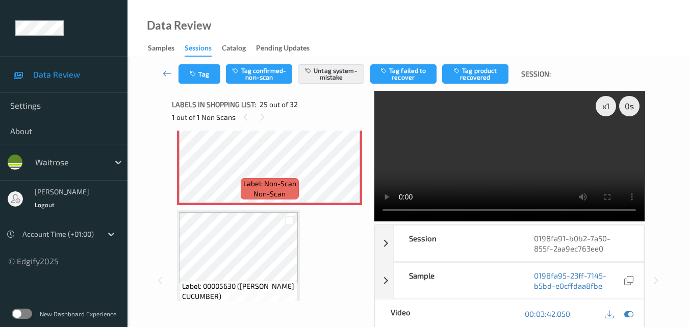
click at [540, 157] on video at bounding box center [509, 156] width 270 height 130
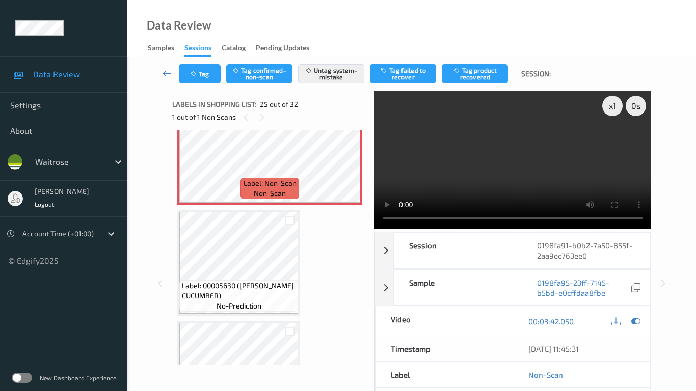
click at [375, 208] on video at bounding box center [513, 160] width 277 height 139
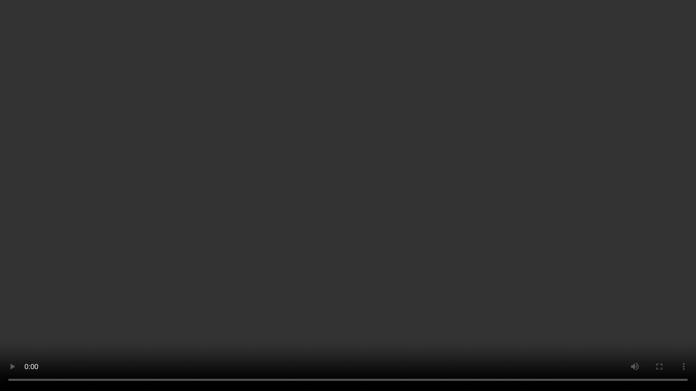
click at [346, 228] on video at bounding box center [348, 195] width 696 height 391
click at [508, 256] on video at bounding box center [348, 195] width 696 height 391
click at [496, 260] on video at bounding box center [348, 195] width 696 height 391
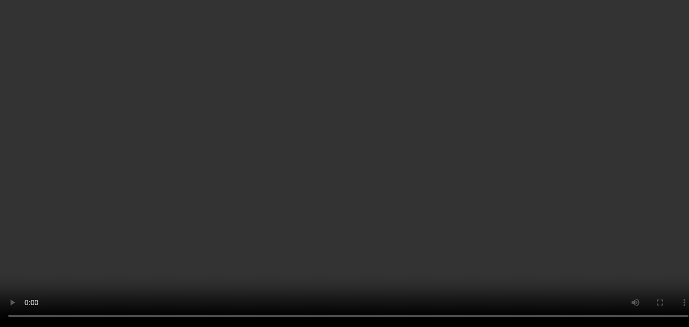
scroll to position [2602, 0]
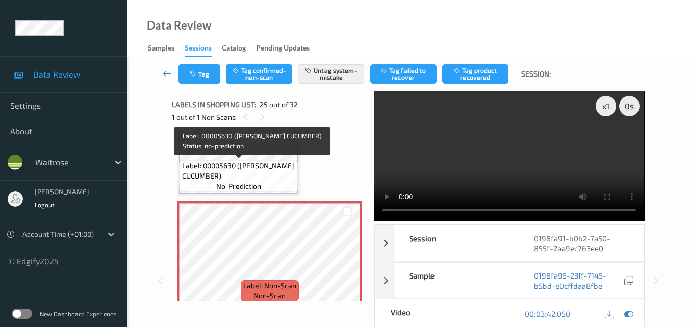
click at [254, 171] on span "Label: 00005630 (WR ESS CUCUMBER)" at bounding box center [239, 171] width 114 height 20
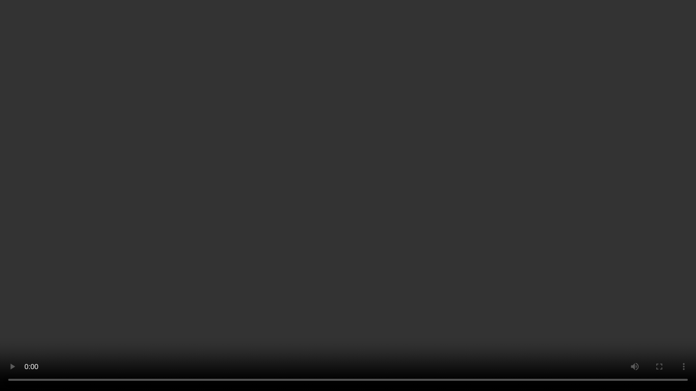
click at [409, 195] on video at bounding box center [348, 195] width 696 height 391
click at [369, 189] on video at bounding box center [348, 195] width 696 height 391
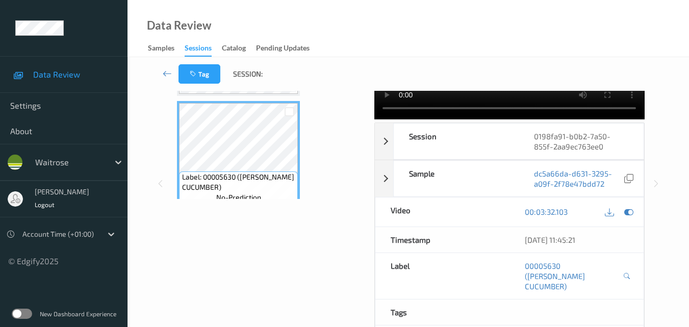
scroll to position [2551, 0]
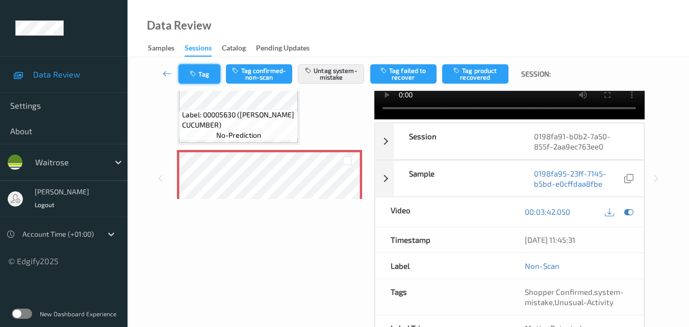
click at [198, 76] on icon "button" at bounding box center [194, 73] width 9 height 7
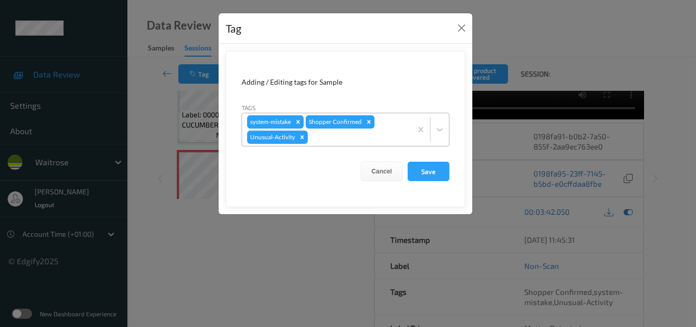
click at [332, 137] on div at bounding box center [358, 137] width 97 height 12
click at [390, 82] on div "Adding / Editing tags for Sample" at bounding box center [346, 82] width 208 height 10
click at [461, 28] on button "Close" at bounding box center [462, 28] width 14 height 14
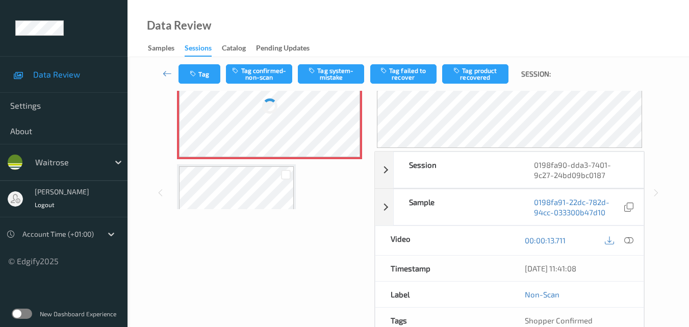
scroll to position [102, 0]
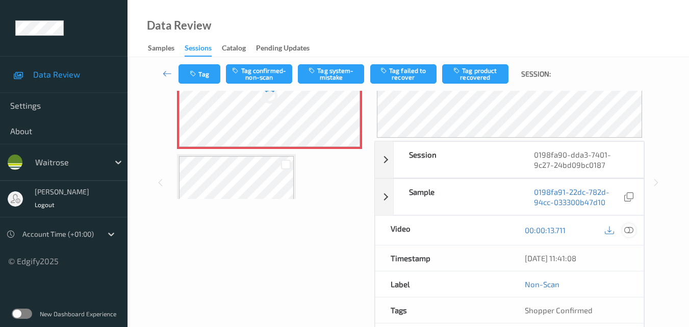
click at [632, 230] on icon at bounding box center [628, 229] width 9 height 9
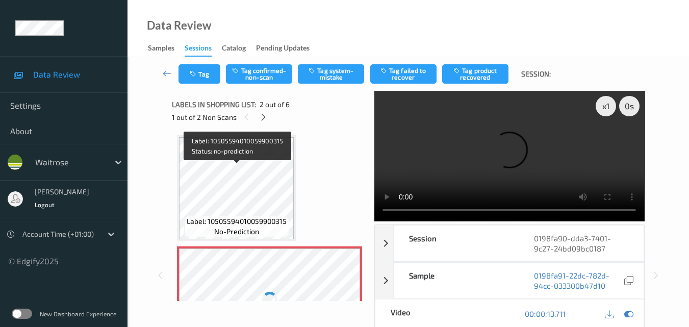
scroll to position [0, 0]
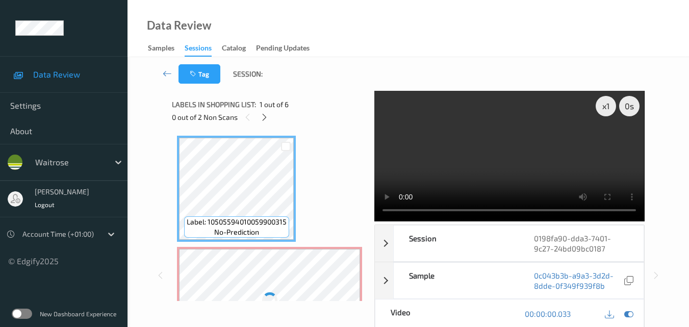
click at [483, 165] on video at bounding box center [509, 156] width 270 height 130
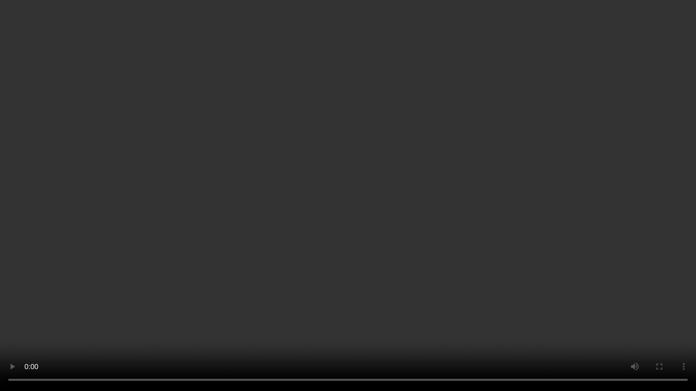
click at [517, 238] on video at bounding box center [348, 195] width 696 height 391
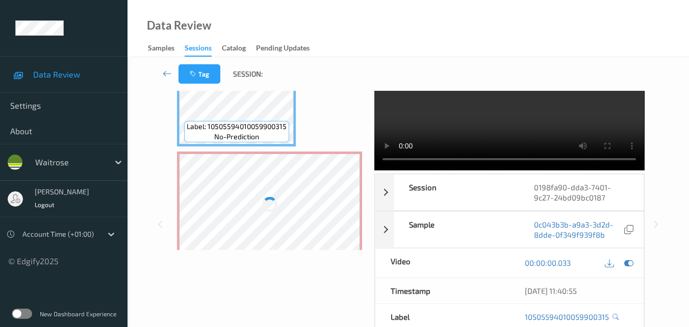
scroll to position [102, 0]
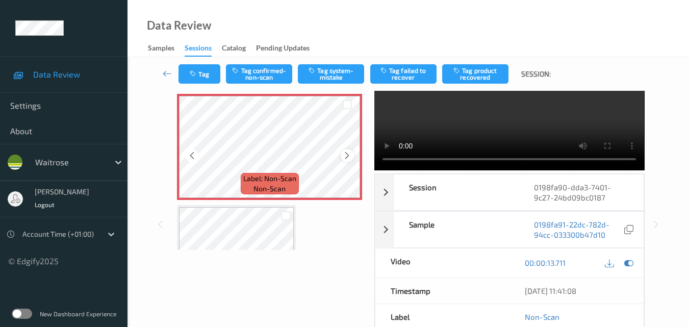
click at [344, 158] on icon at bounding box center [347, 155] width 9 height 9
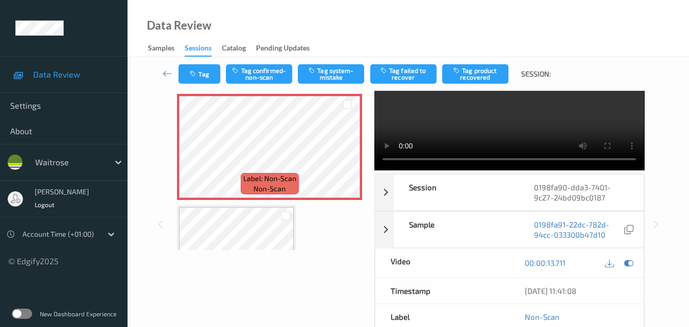
click at [518, 108] on video at bounding box center [509, 105] width 270 height 130
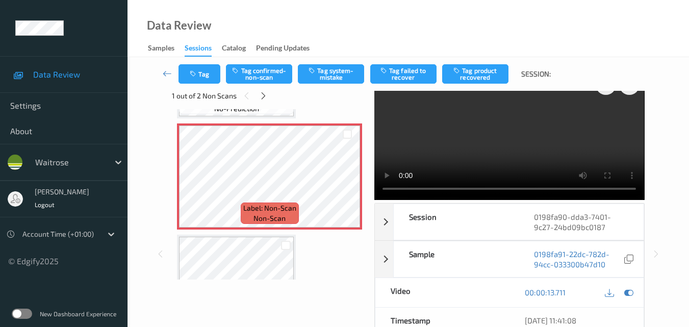
scroll to position [0, 0]
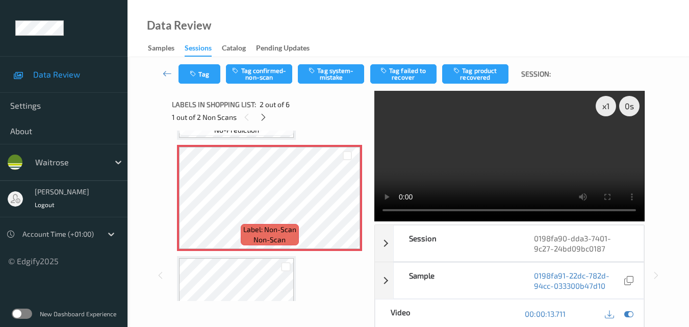
click at [380, 211] on video at bounding box center [509, 156] width 270 height 130
click at [483, 153] on video at bounding box center [509, 156] width 270 height 130
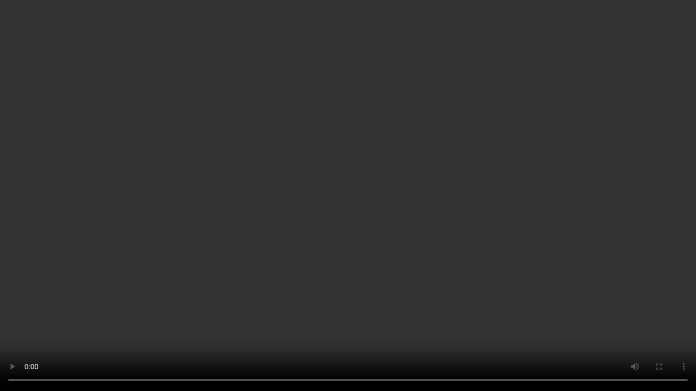
click at [266, 223] on video at bounding box center [348, 195] width 696 height 391
click at [311, 201] on video at bounding box center [348, 195] width 696 height 391
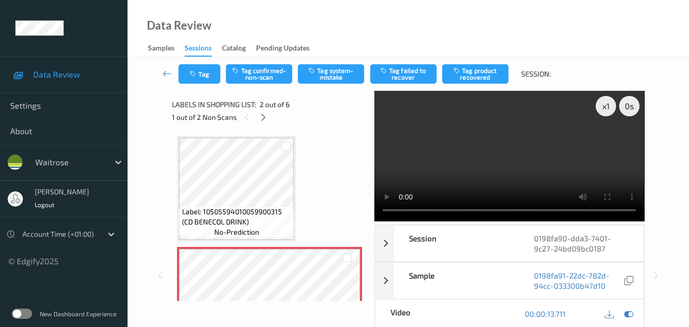
click at [491, 140] on video at bounding box center [509, 156] width 270 height 130
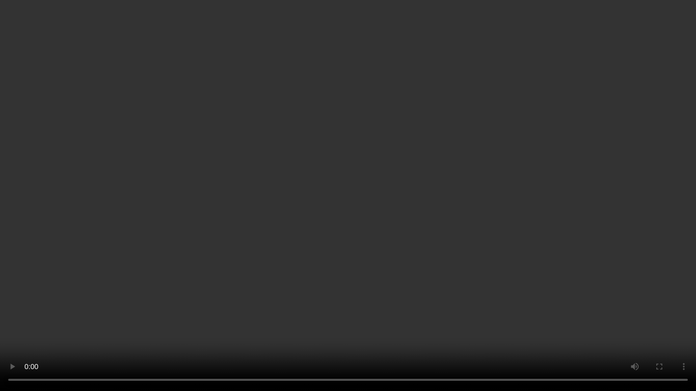
click at [530, 232] on video at bounding box center [348, 195] width 696 height 391
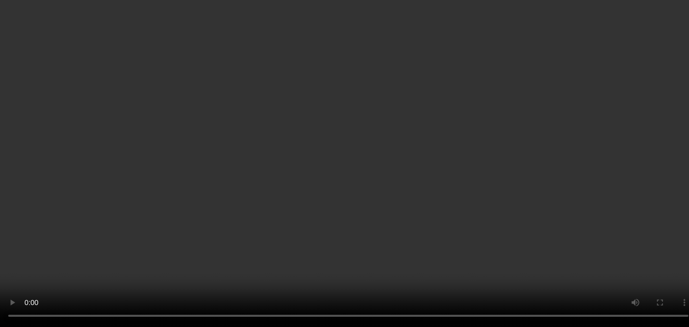
scroll to position [102, 0]
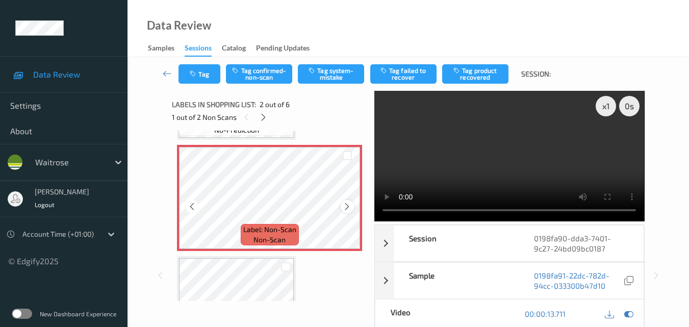
click at [342, 206] on div at bounding box center [347, 206] width 13 height 13
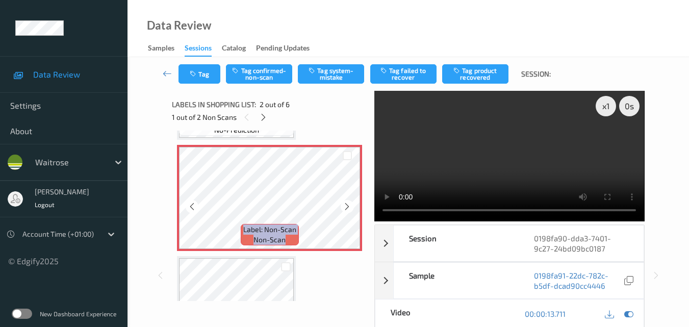
click at [342, 206] on div at bounding box center [347, 206] width 13 height 13
click at [507, 142] on video at bounding box center [509, 156] width 270 height 130
click at [521, 163] on video at bounding box center [509, 156] width 270 height 130
click at [571, 180] on video at bounding box center [509, 156] width 270 height 130
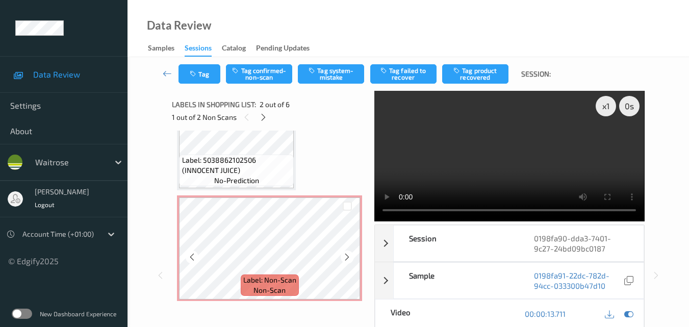
scroll to position [255, 0]
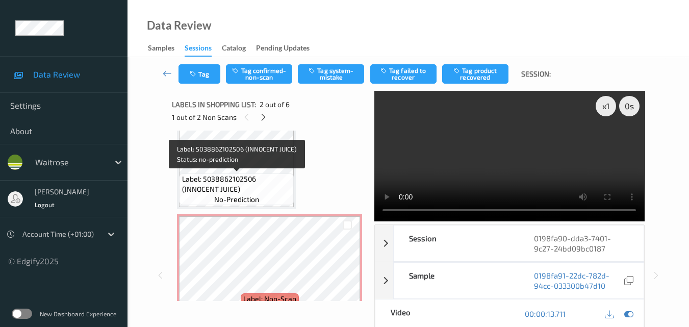
click at [262, 185] on span "Label: 5038862102506 (INNOCENT JUICE)" at bounding box center [237, 184] width 110 height 20
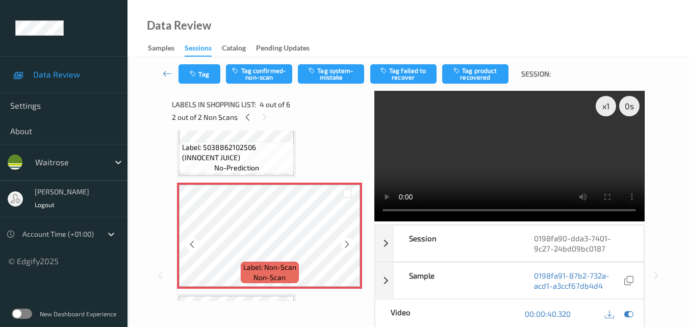
scroll to position [306, 0]
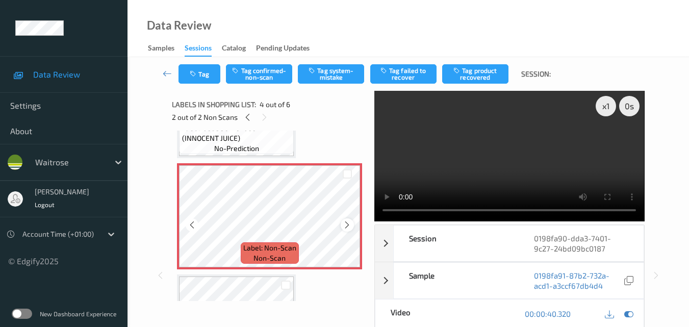
click at [344, 225] on icon at bounding box center [347, 224] width 9 height 9
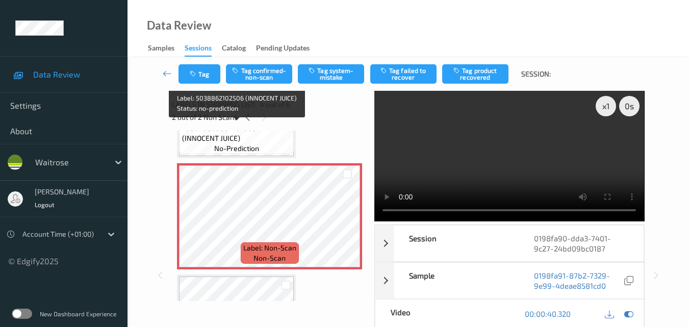
click at [268, 139] on span "Label: 5038862102506 (INNOCENT JUICE)" at bounding box center [237, 133] width 110 height 20
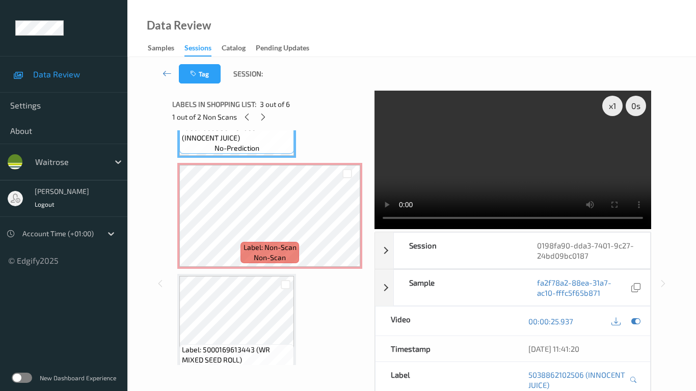
click at [466, 220] on video at bounding box center [513, 160] width 277 height 139
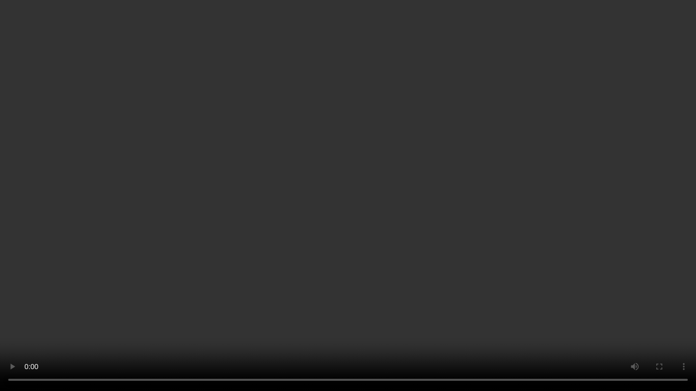
click at [461, 244] on video at bounding box center [348, 195] width 696 height 391
click at [458, 249] on video at bounding box center [348, 195] width 696 height 391
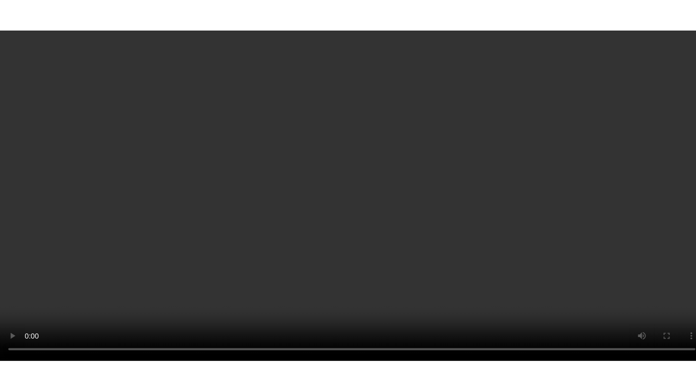
scroll to position [451, 0]
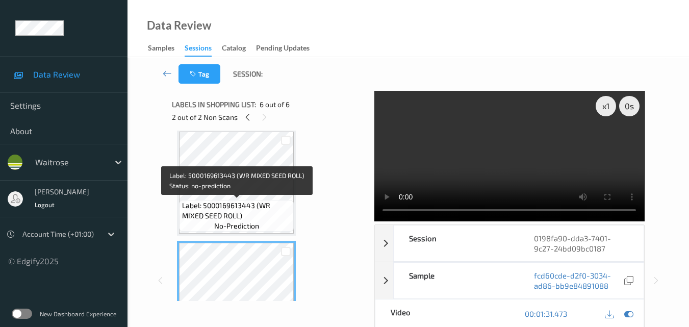
click at [260, 213] on span "Label: 5000169613443 (WR MIXED SEED ROLL)" at bounding box center [237, 210] width 110 height 20
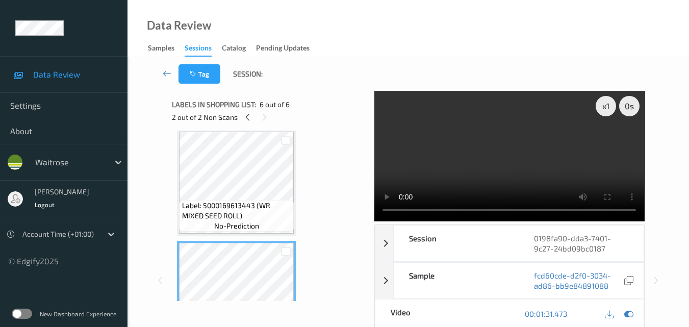
click at [513, 151] on video at bounding box center [509, 156] width 270 height 130
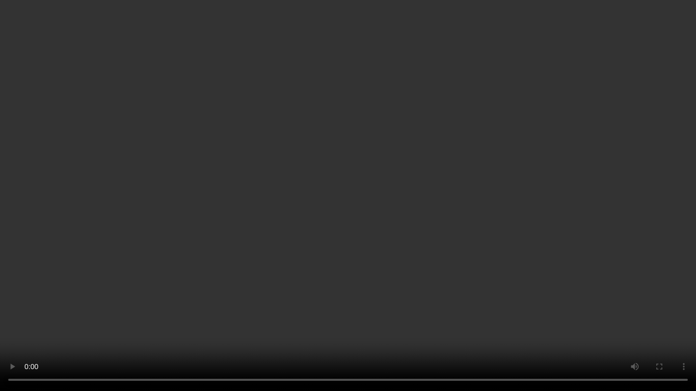
click at [377, 212] on video at bounding box center [348, 195] width 696 height 391
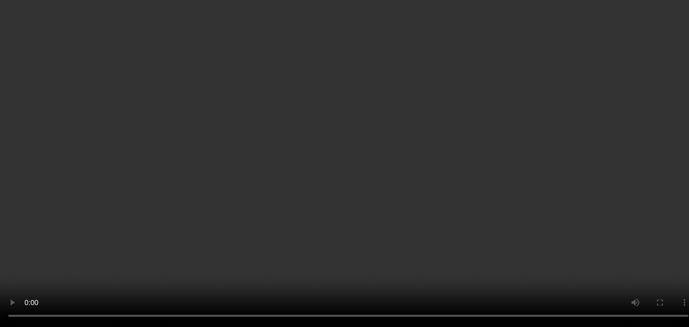
click at [501, 153] on video at bounding box center [344, 163] width 689 height 327
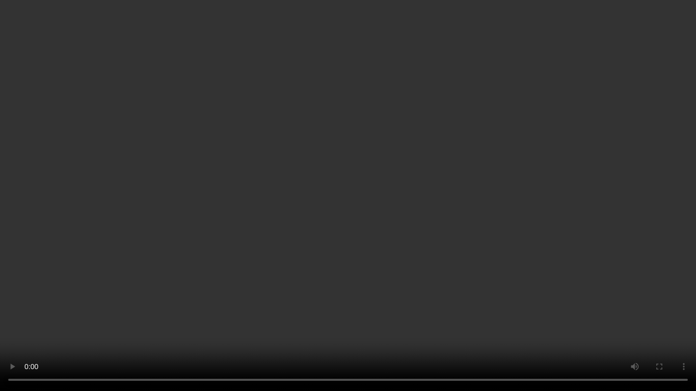
click at [348, 235] on video at bounding box center [348, 195] width 696 height 391
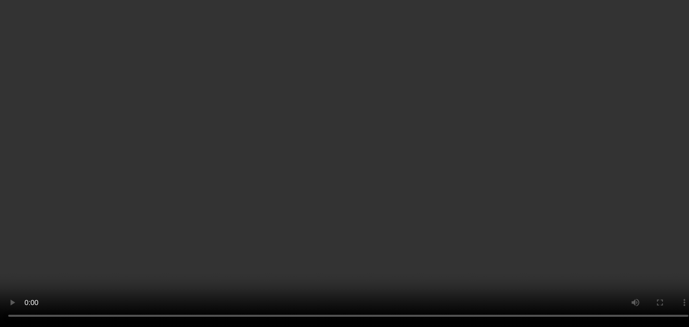
scroll to position [102, 0]
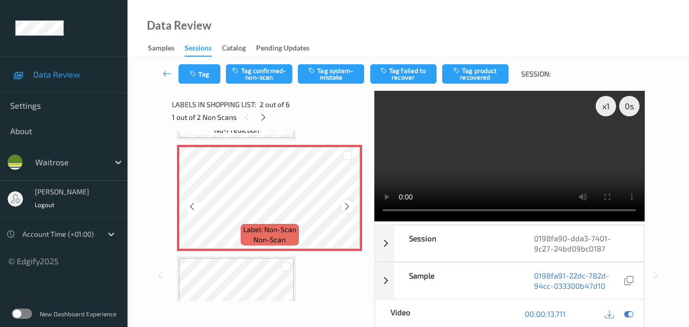
click at [346, 212] on div at bounding box center [347, 206] width 13 height 13
click at [260, 77] on button "Tag confirmed-non-scan" at bounding box center [259, 73] width 66 height 19
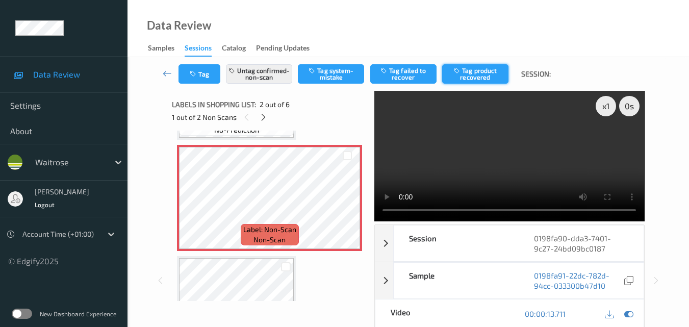
click at [474, 75] on button "Tag product recovered" at bounding box center [475, 73] width 66 height 19
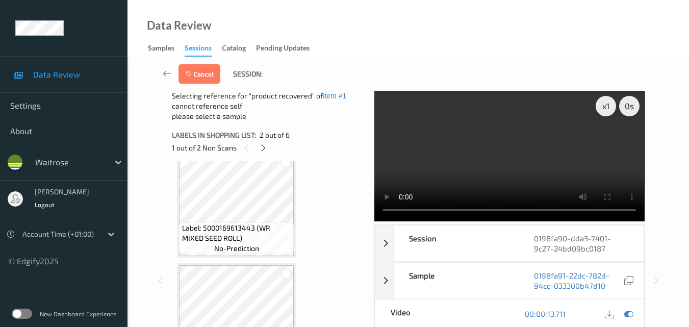
scroll to position [502, 0]
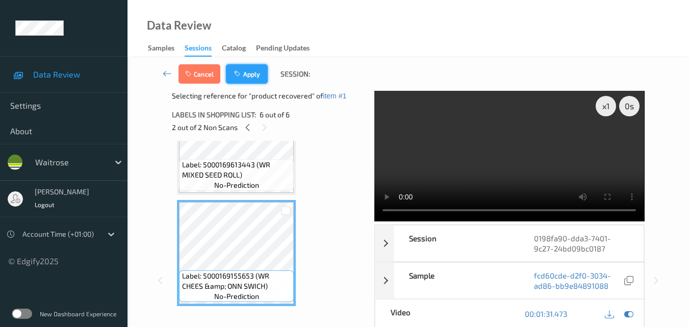
click at [259, 71] on button "Apply" at bounding box center [247, 73] width 42 height 19
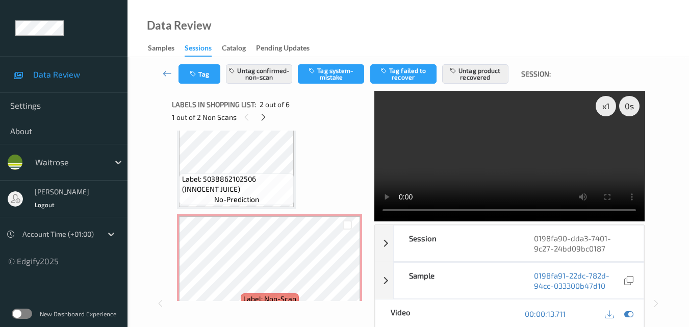
scroll to position [306, 0]
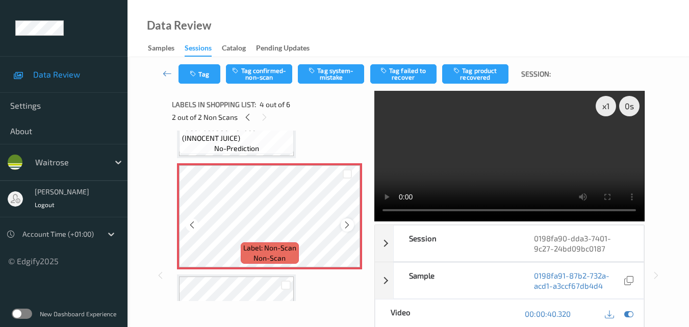
click at [348, 230] on div at bounding box center [347, 224] width 13 height 13
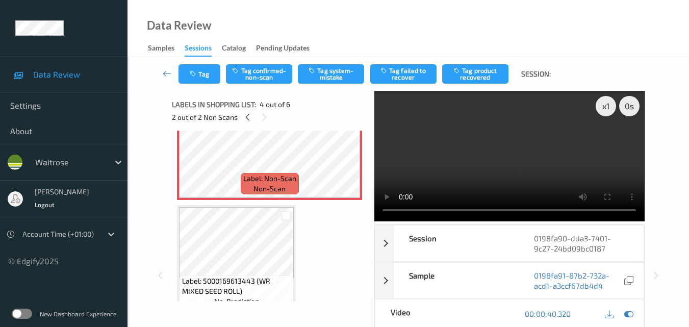
scroll to position [357, 0]
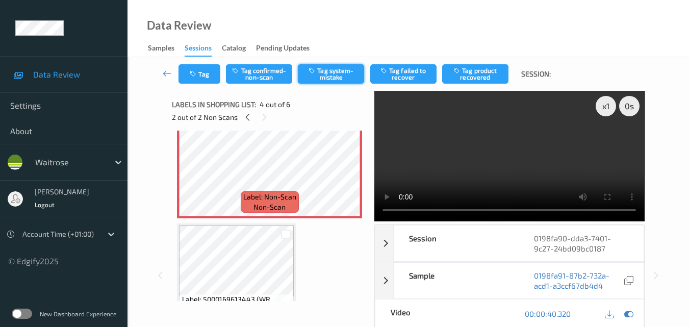
click at [329, 73] on button "Tag system-mistake" at bounding box center [331, 73] width 66 height 19
click at [204, 77] on button "Tag" at bounding box center [199, 73] width 42 height 19
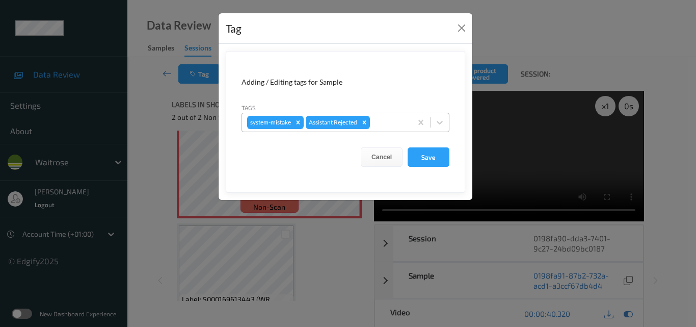
click at [385, 123] on div at bounding box center [389, 122] width 35 height 12
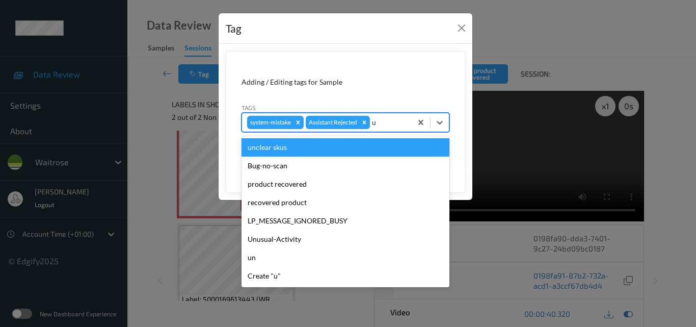
type input "un"
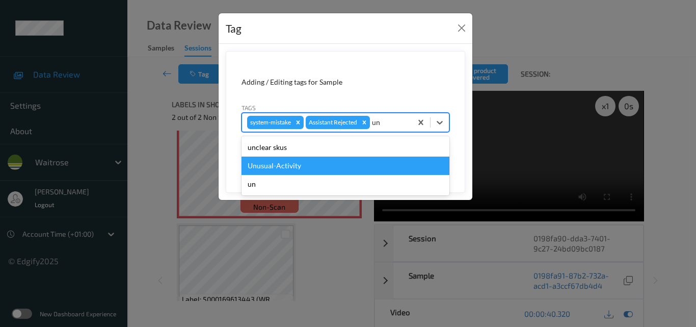
click at [340, 167] on div "Unusual-Activity" at bounding box center [346, 165] width 208 height 18
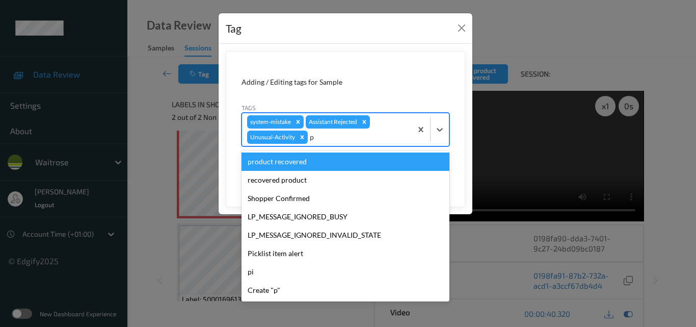
type input "pi"
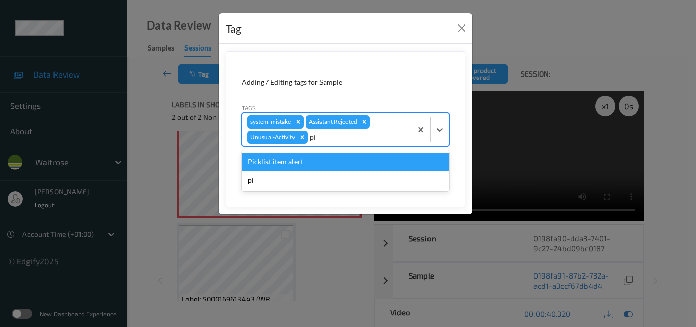
click at [342, 165] on div "Picklist item alert" at bounding box center [346, 161] width 208 height 18
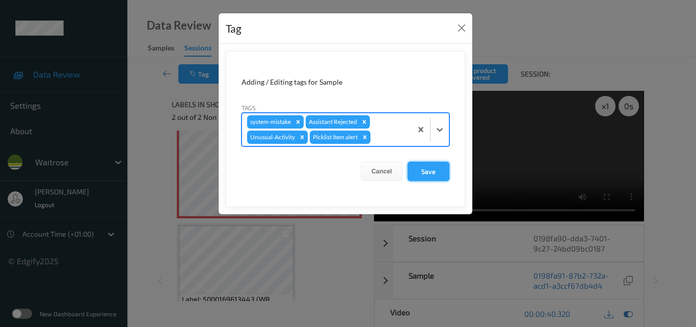
click at [436, 173] on button "Save" at bounding box center [429, 171] width 42 height 19
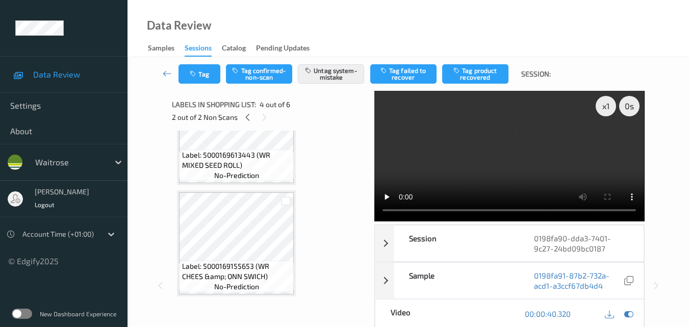
scroll to position [502, 0]
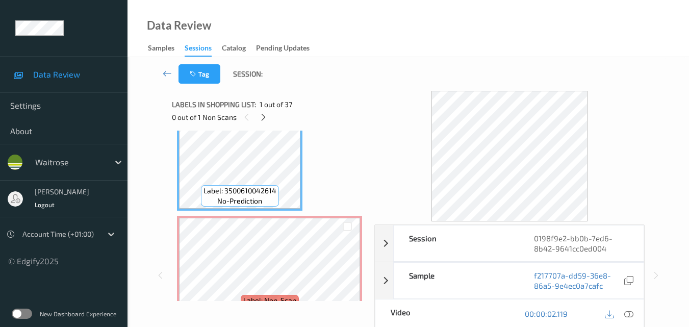
scroll to position [51, 0]
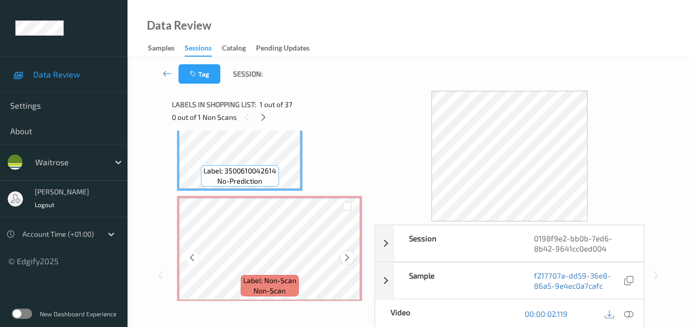
click at [349, 261] on icon at bounding box center [347, 257] width 9 height 9
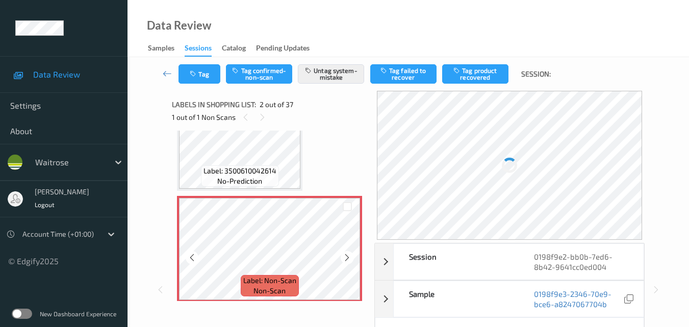
click at [349, 261] on icon at bounding box center [347, 257] width 9 height 9
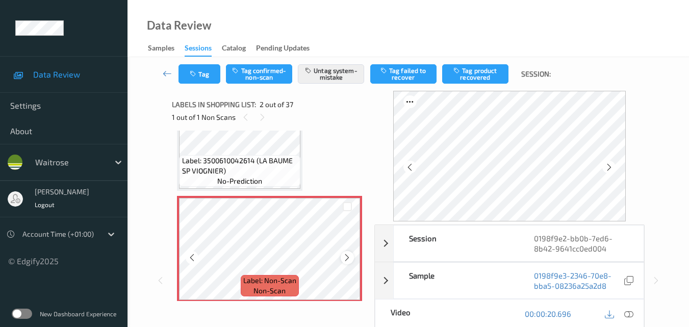
scroll to position [41, 0]
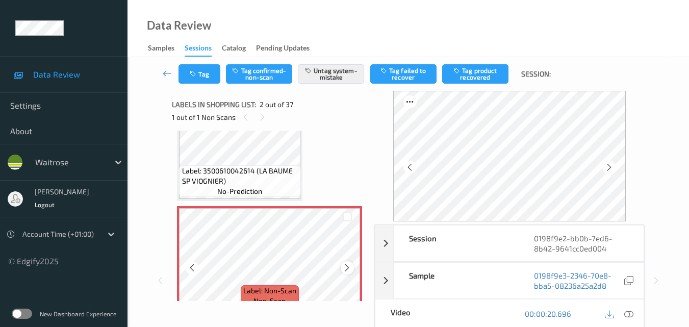
click at [346, 268] on icon at bounding box center [347, 267] width 9 height 9
click at [628, 313] on icon at bounding box center [628, 313] width 9 height 9
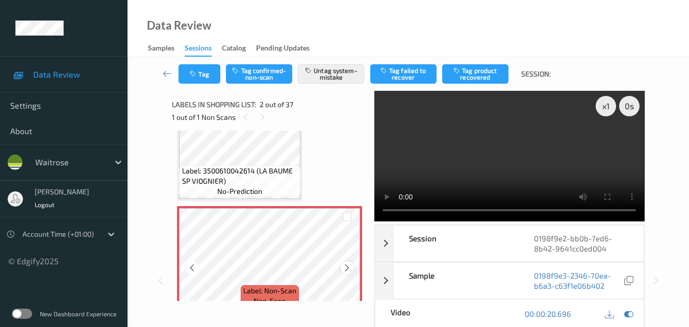
click at [347, 270] on icon at bounding box center [347, 267] width 9 height 9
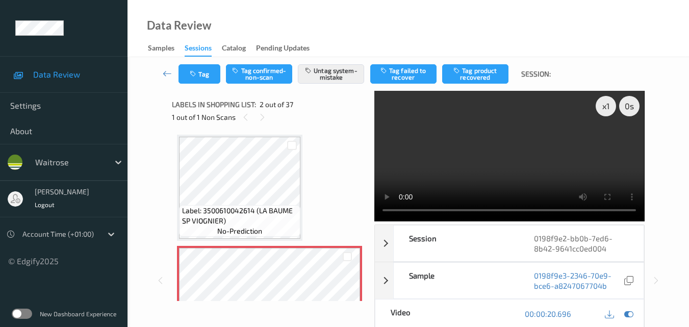
scroll to position [0, 0]
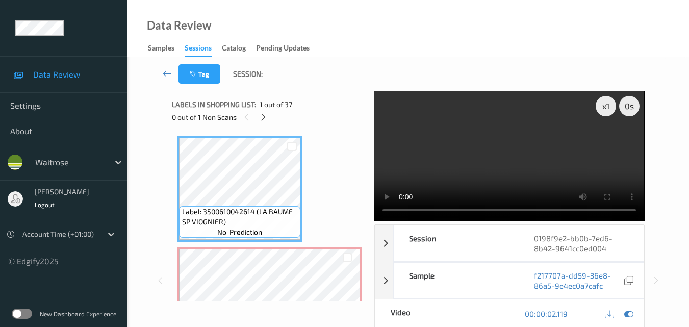
click at [510, 135] on video at bounding box center [509, 156] width 270 height 130
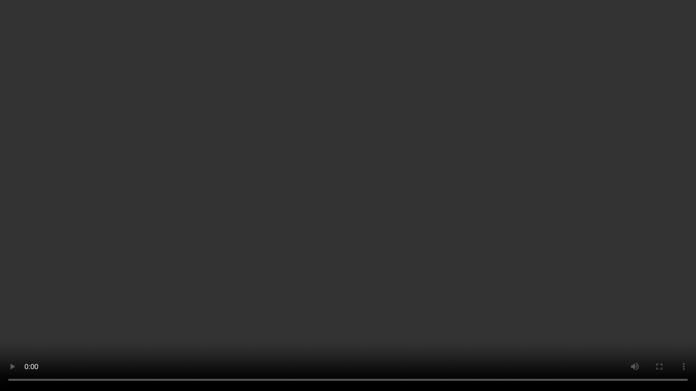
click at [456, 245] on video at bounding box center [348, 195] width 696 height 391
click at [244, 220] on video at bounding box center [348, 195] width 696 height 391
click at [398, 198] on video at bounding box center [348, 195] width 696 height 391
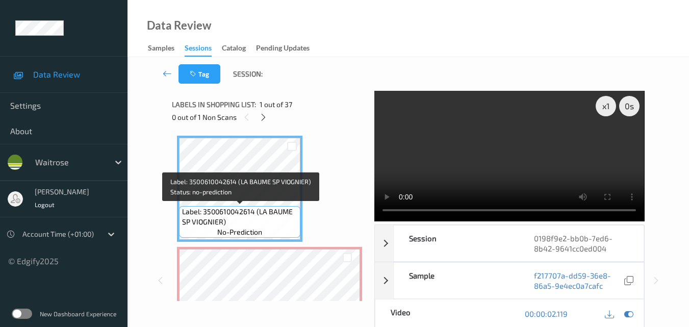
click at [249, 223] on span "Label: 3500610042614 (LA BAUME SP VIOGNIER)" at bounding box center [240, 216] width 116 height 20
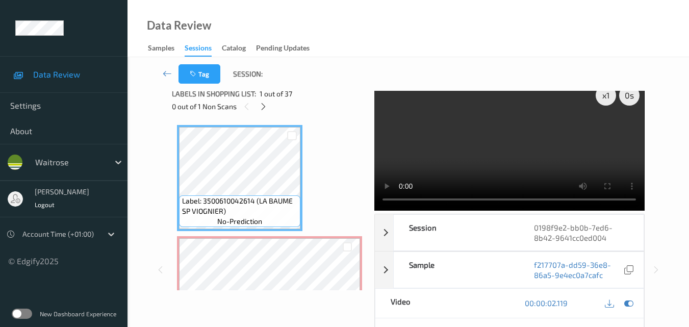
scroll to position [102, 0]
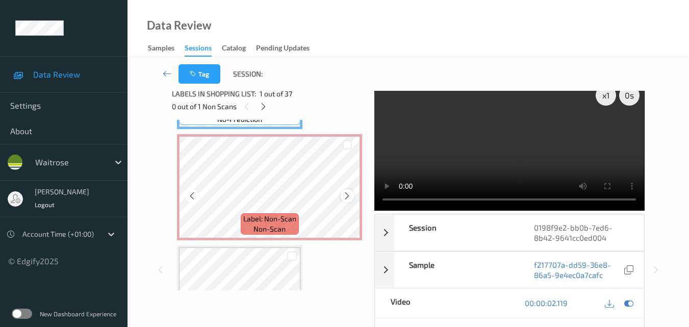
click at [345, 199] on icon at bounding box center [347, 195] width 9 height 9
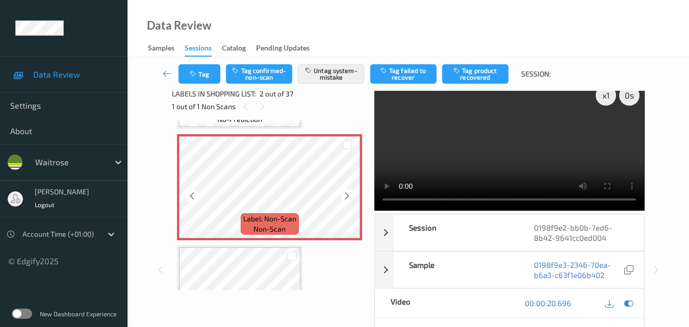
click at [345, 199] on icon at bounding box center [347, 195] width 9 height 9
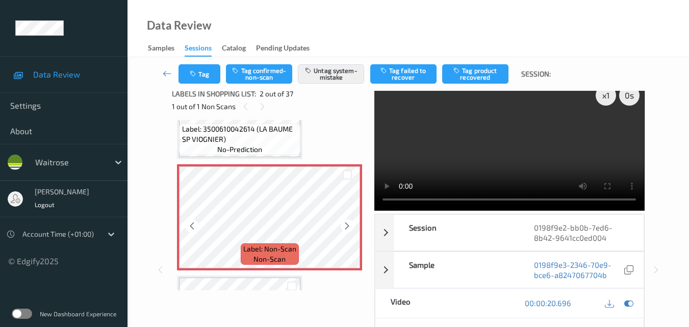
scroll to position [51, 0]
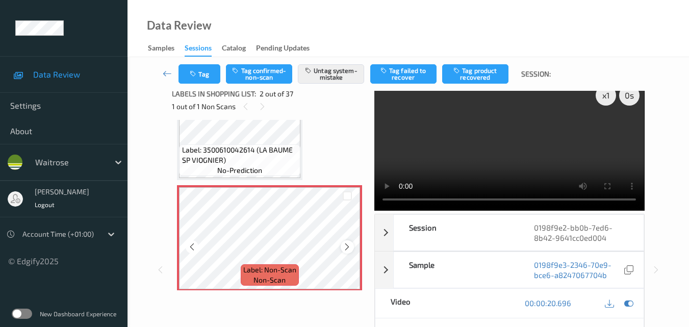
click at [348, 246] on icon at bounding box center [347, 246] width 9 height 9
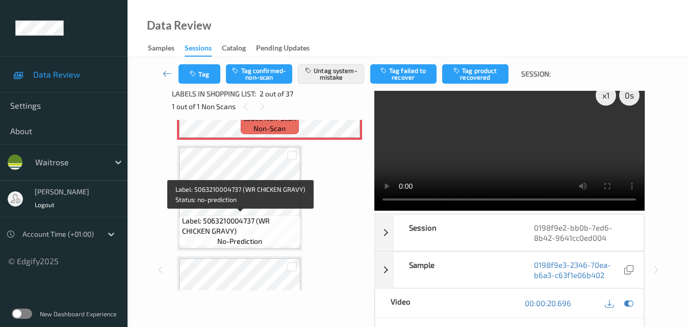
scroll to position [204, 0]
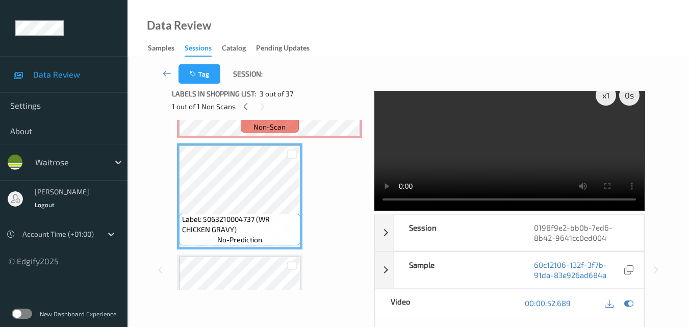
click at [506, 144] on video at bounding box center [509, 145] width 270 height 130
click at [504, 161] on video at bounding box center [509, 145] width 270 height 130
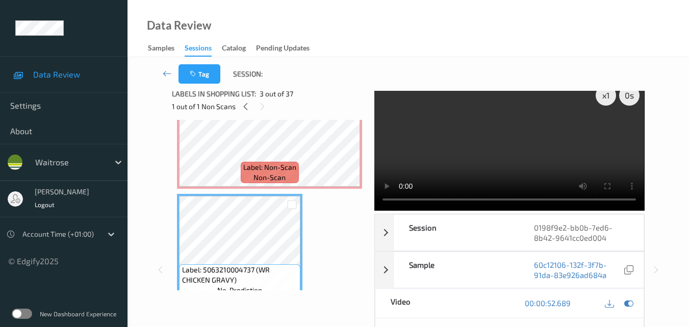
scroll to position [153, 0]
click at [487, 172] on video at bounding box center [509, 145] width 270 height 130
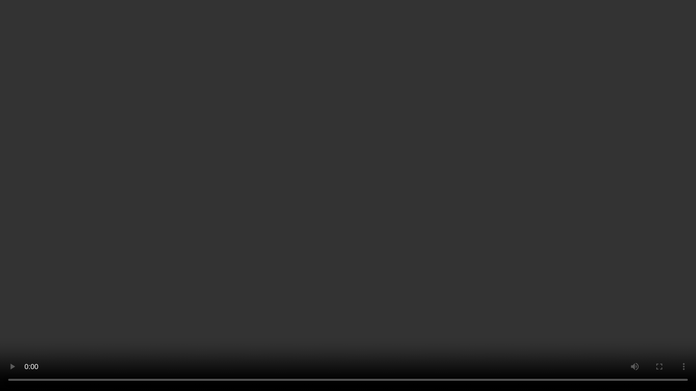
click at [418, 256] on video at bounding box center [348, 195] width 696 height 391
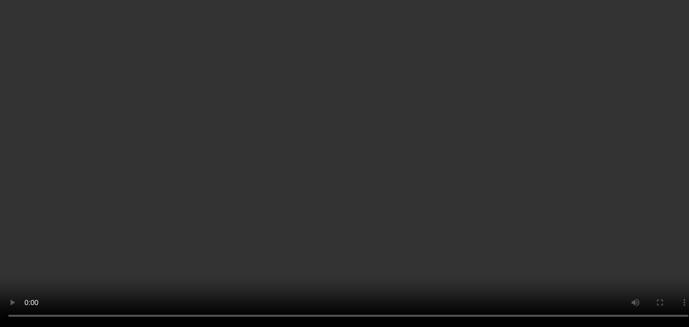
scroll to position [408, 0]
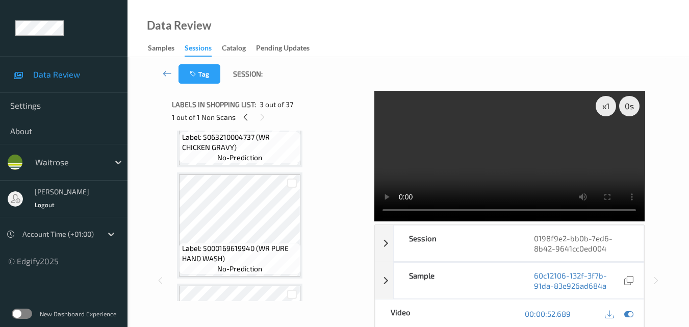
click at [499, 153] on video at bounding box center [509, 156] width 270 height 130
click at [541, 163] on video at bounding box center [509, 156] width 270 height 130
click at [523, 155] on video at bounding box center [509, 156] width 270 height 130
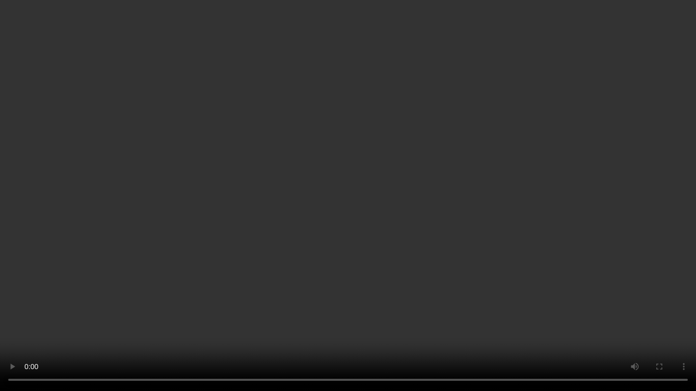
click at [416, 250] on video at bounding box center [348, 195] width 696 height 391
click at [369, 225] on video at bounding box center [348, 195] width 696 height 391
click at [354, 227] on video at bounding box center [348, 195] width 696 height 391
click at [377, 227] on video at bounding box center [348, 195] width 696 height 391
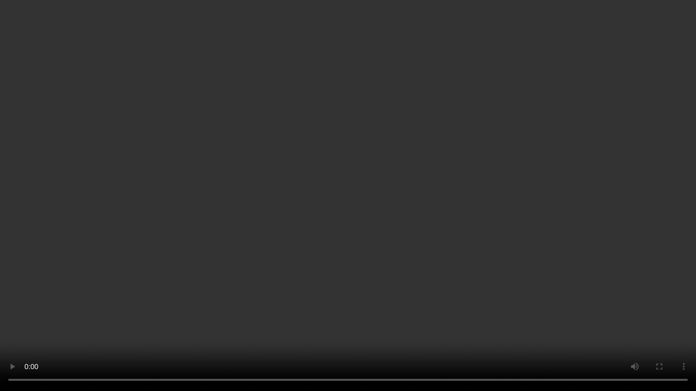
click at [398, 247] on video at bounding box center [348, 195] width 696 height 391
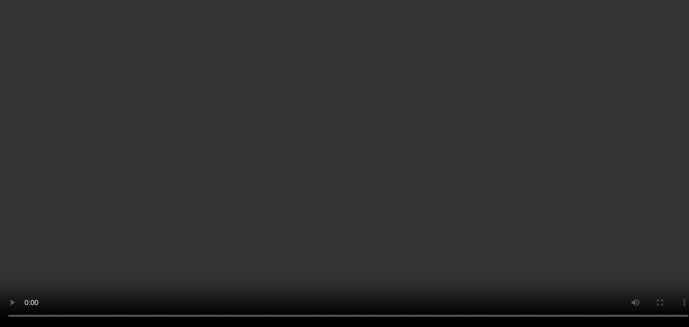
scroll to position [663, 0]
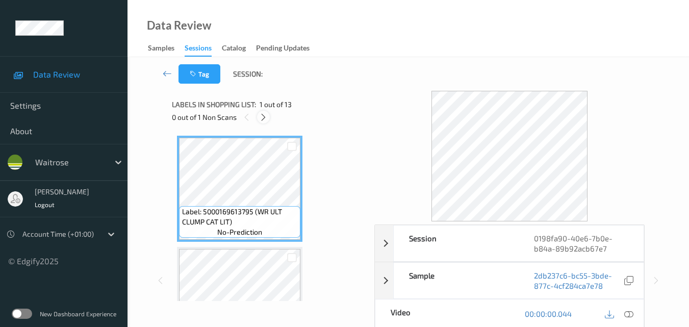
click at [264, 117] on icon at bounding box center [263, 117] width 9 height 9
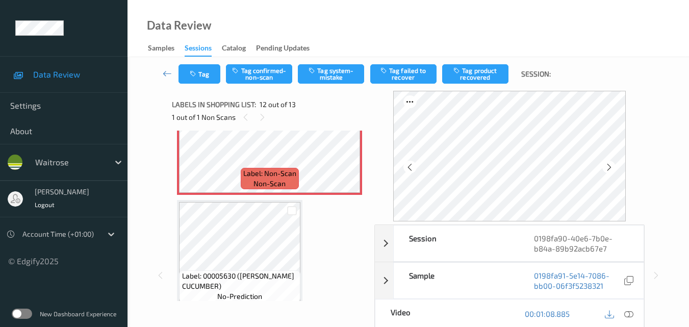
scroll to position [1218, 0]
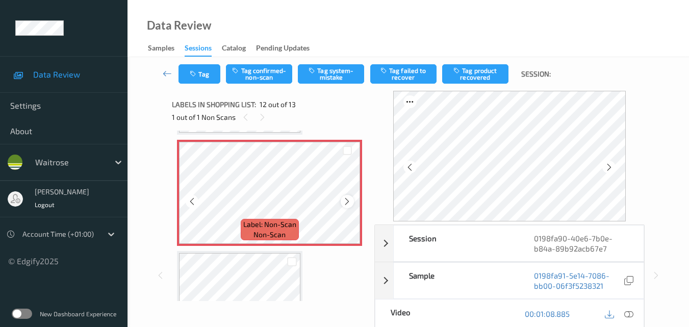
click at [346, 201] on icon at bounding box center [347, 201] width 9 height 9
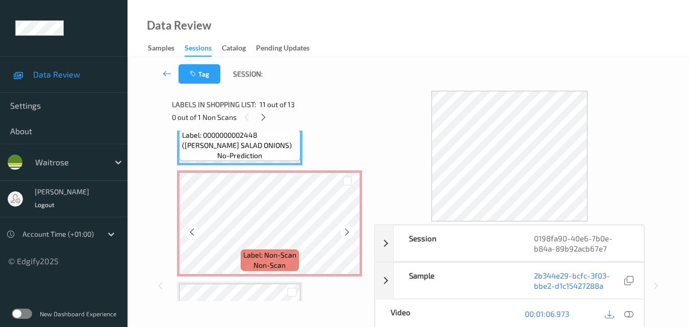
scroll to position [1167, 0]
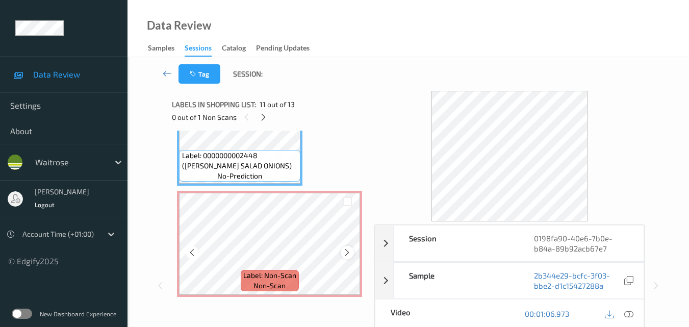
click at [346, 252] on icon at bounding box center [347, 252] width 9 height 9
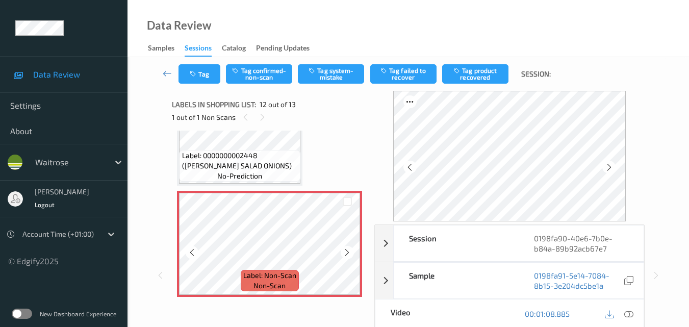
click at [346, 252] on icon at bounding box center [347, 252] width 9 height 9
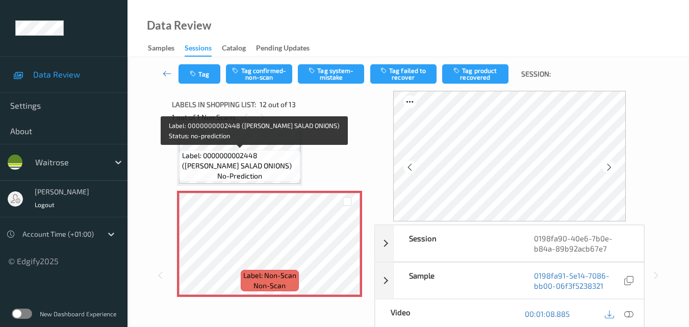
click at [274, 169] on span "Label: 0000000002448 (WR ESS SALAD ONIONS)" at bounding box center [240, 160] width 116 height 20
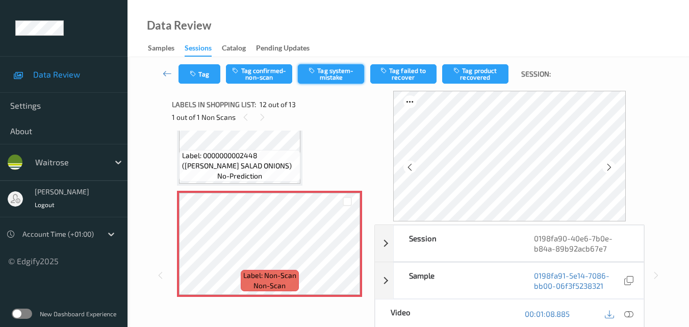
click at [347, 71] on button "Tag system-mistake" at bounding box center [331, 73] width 66 height 19
click at [204, 74] on button "Tag" at bounding box center [199, 73] width 42 height 19
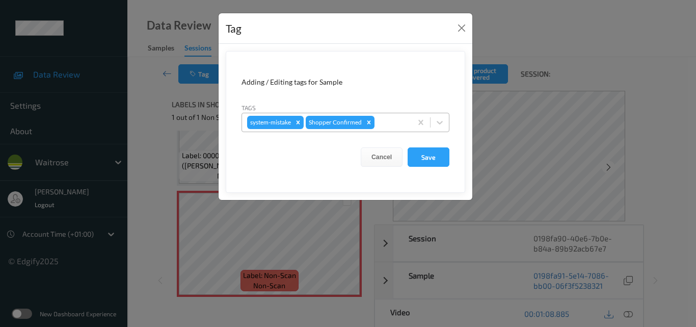
click at [399, 126] on div at bounding box center [392, 122] width 30 height 12
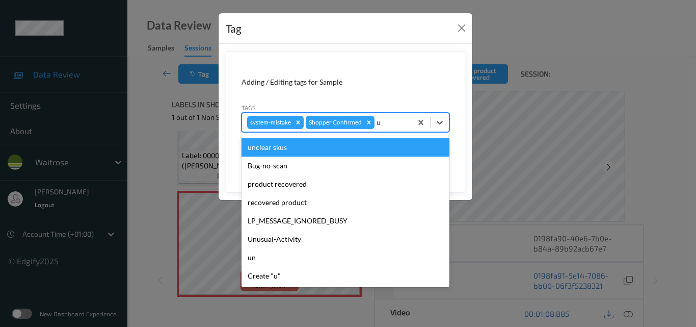
type input "un"
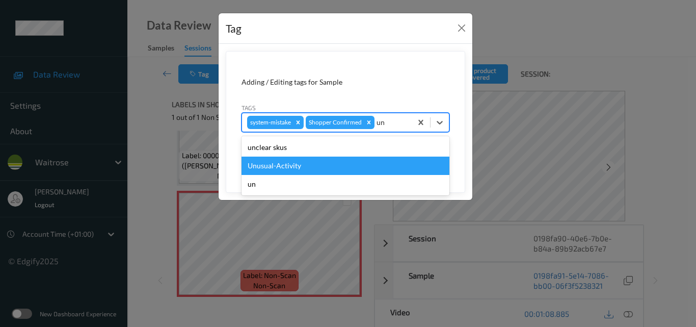
click at [356, 163] on div "Unusual-Activity" at bounding box center [346, 165] width 208 height 18
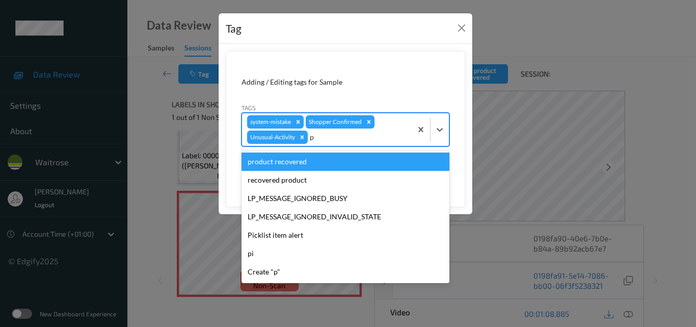
type input "pi"
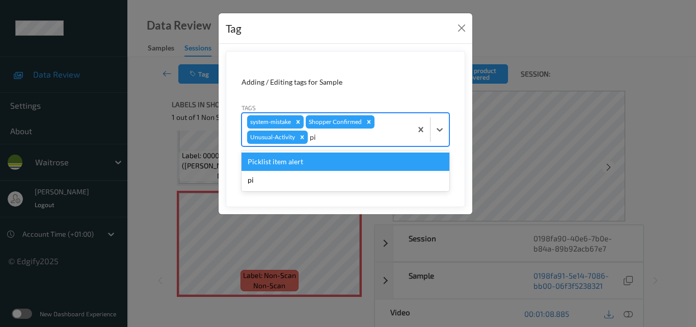
click at [356, 163] on div "Picklist item alert" at bounding box center [346, 161] width 208 height 18
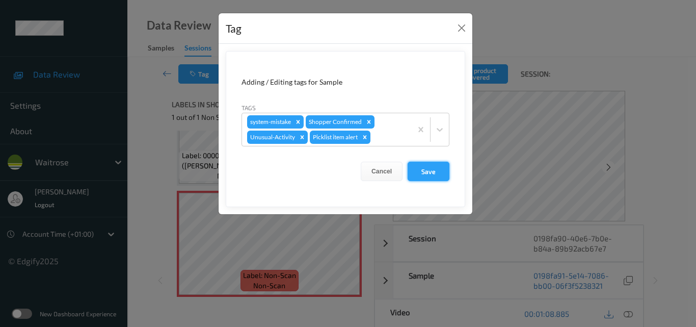
click at [435, 173] on button "Save" at bounding box center [429, 171] width 42 height 19
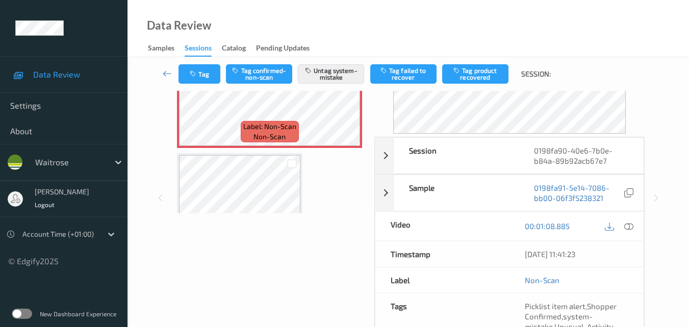
scroll to position [153, 0]
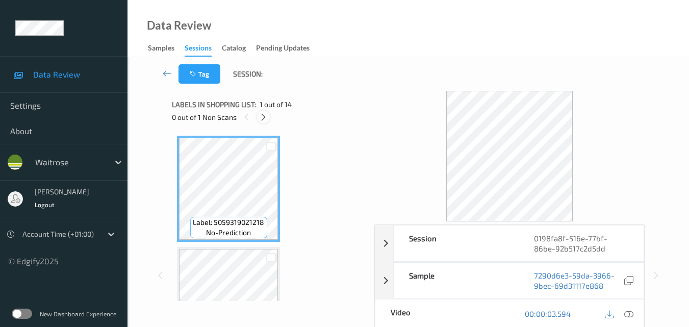
click at [264, 117] on icon at bounding box center [263, 117] width 9 height 9
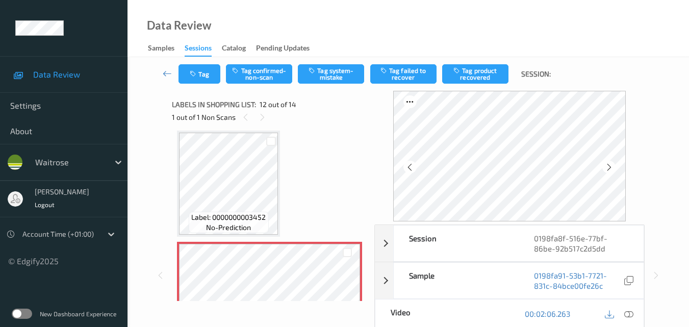
scroll to position [1218, 0]
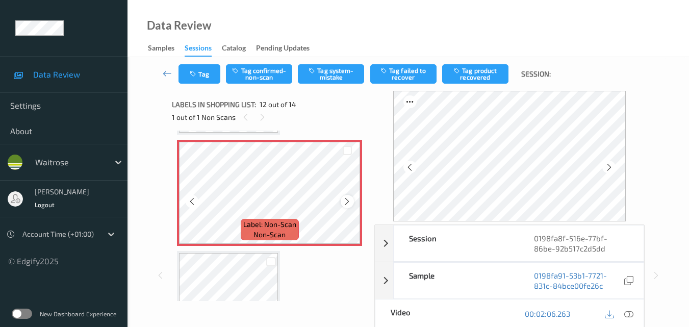
click at [344, 201] on icon at bounding box center [347, 201] width 9 height 9
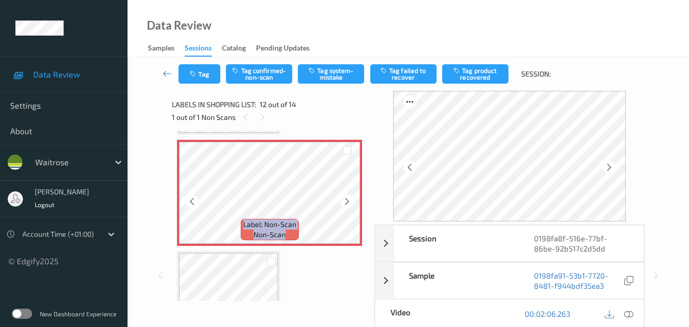
click at [344, 201] on icon at bounding box center [347, 201] width 9 height 9
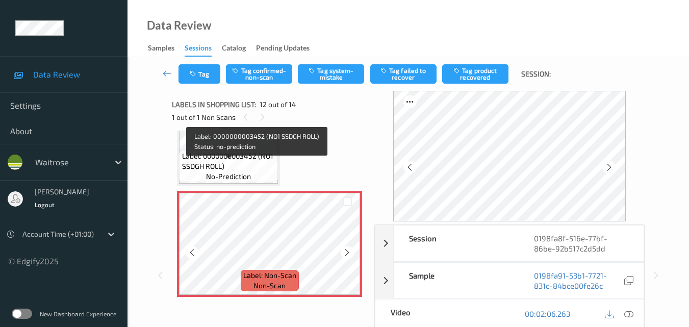
scroll to position [1157, 0]
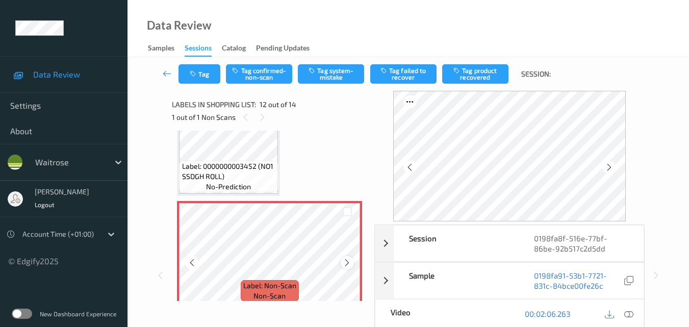
click at [348, 261] on icon at bounding box center [347, 262] width 9 height 9
click at [350, 266] on icon at bounding box center [347, 262] width 9 height 9
click at [629, 313] on icon at bounding box center [628, 313] width 9 height 9
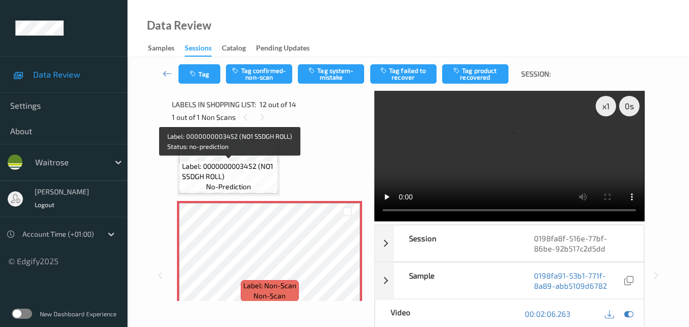
scroll to position [1055, 0]
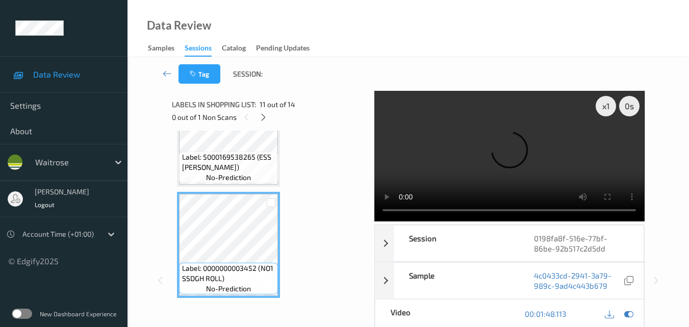
click at [511, 151] on video at bounding box center [509, 156] width 270 height 130
click at [505, 156] on video at bounding box center [509, 156] width 270 height 130
click at [546, 162] on video at bounding box center [509, 156] width 270 height 130
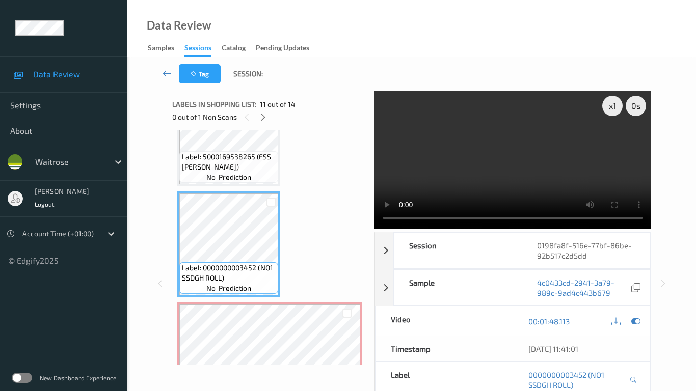
click at [375, 229] on video at bounding box center [513, 160] width 277 height 139
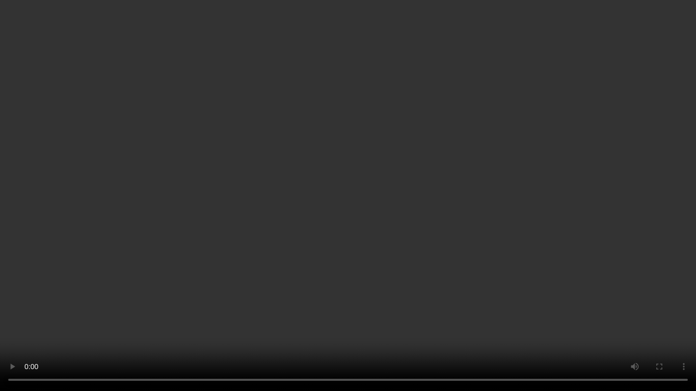
click at [409, 225] on video at bounding box center [348, 195] width 696 height 391
click at [402, 225] on video at bounding box center [348, 195] width 696 height 391
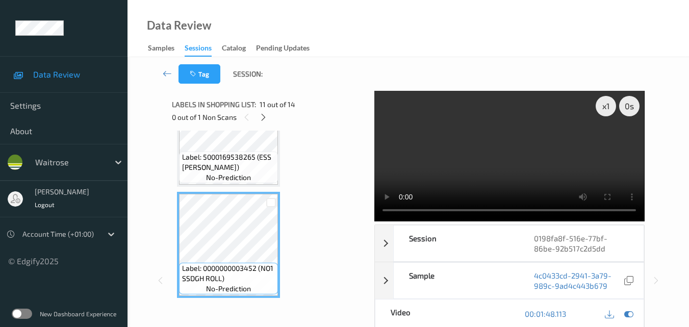
click at [504, 156] on video at bounding box center [509, 156] width 270 height 130
click at [536, 167] on video at bounding box center [509, 156] width 270 height 130
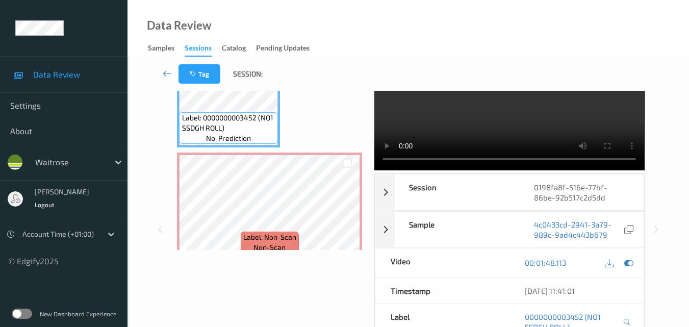
scroll to position [1157, 0]
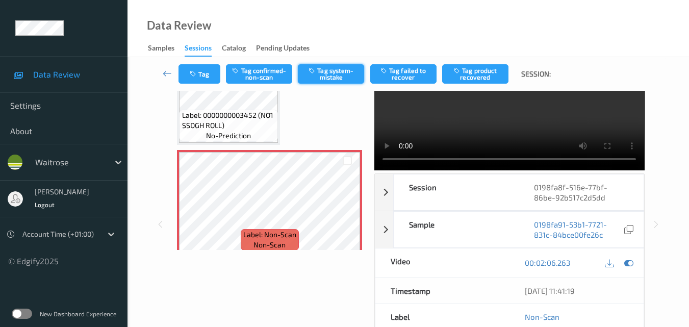
click at [331, 77] on button "Tag system-mistake" at bounding box center [331, 73] width 66 height 19
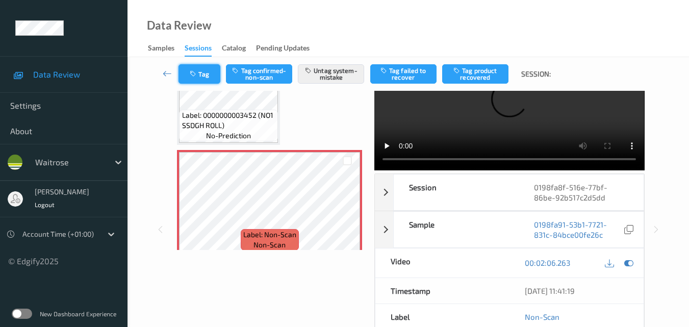
click at [194, 74] on icon "button" at bounding box center [194, 73] width 9 height 7
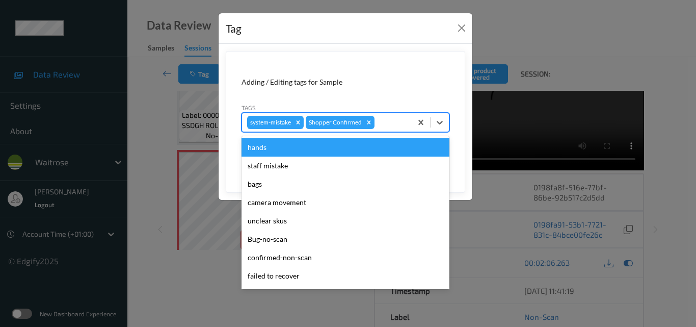
click at [388, 119] on div at bounding box center [392, 122] width 30 height 12
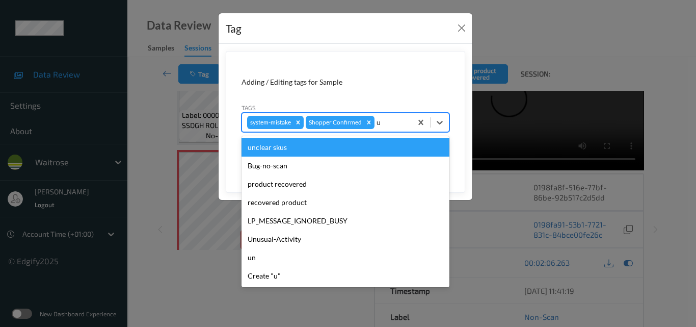
type input "un"
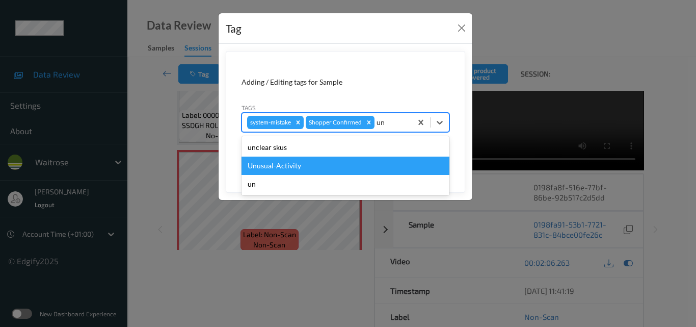
click at [311, 168] on div "Unusual-Activity" at bounding box center [346, 165] width 208 height 18
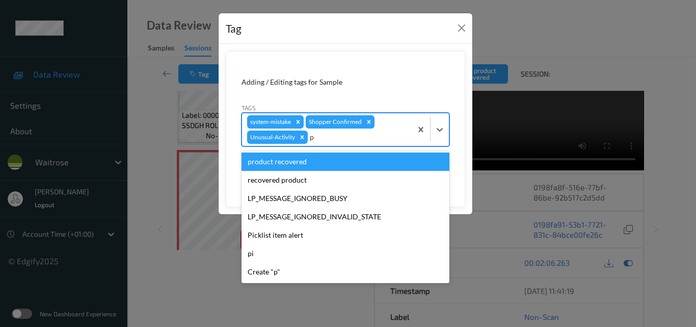
type input "pi"
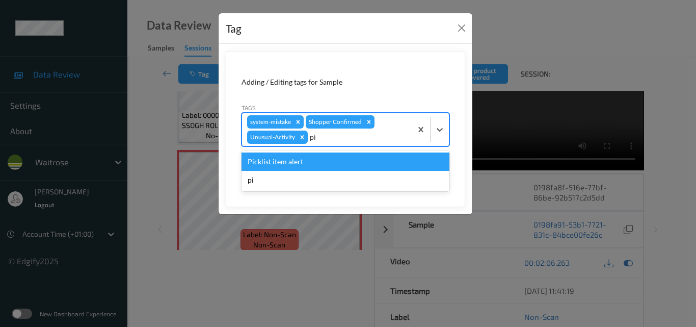
click at [325, 163] on div "Picklist item alert" at bounding box center [346, 161] width 208 height 18
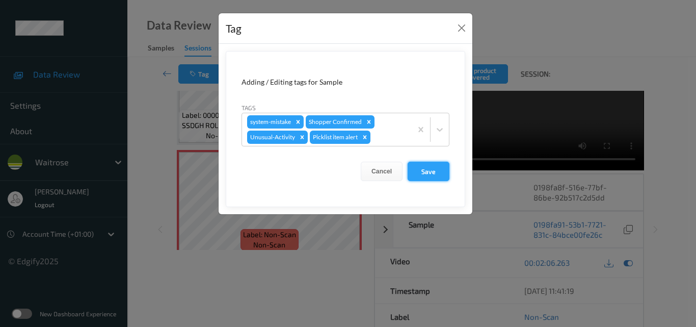
click at [429, 169] on button "Save" at bounding box center [429, 171] width 42 height 19
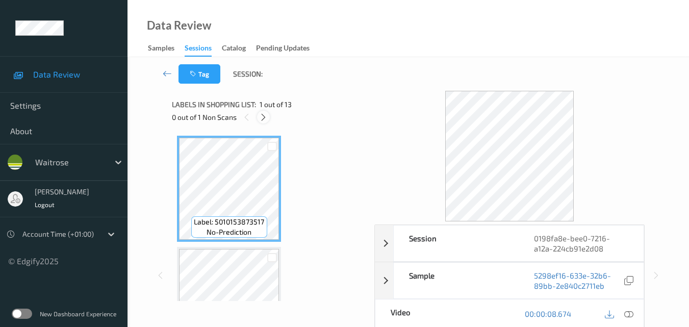
click at [263, 120] on icon at bounding box center [263, 117] width 9 height 9
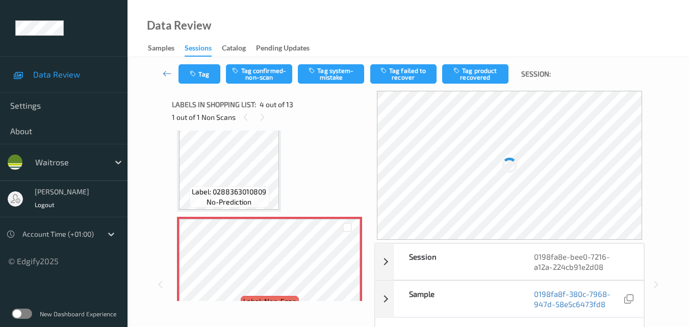
scroll to position [278, 0]
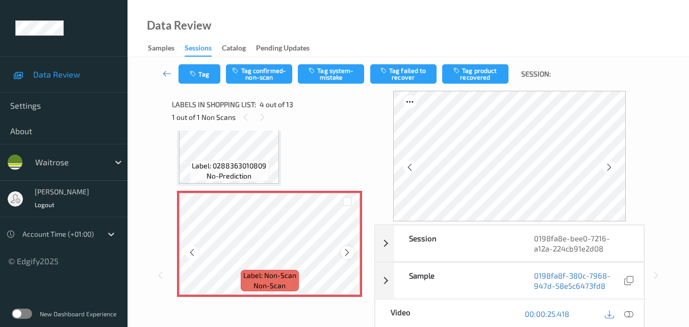
click at [348, 255] on icon at bounding box center [347, 252] width 9 height 9
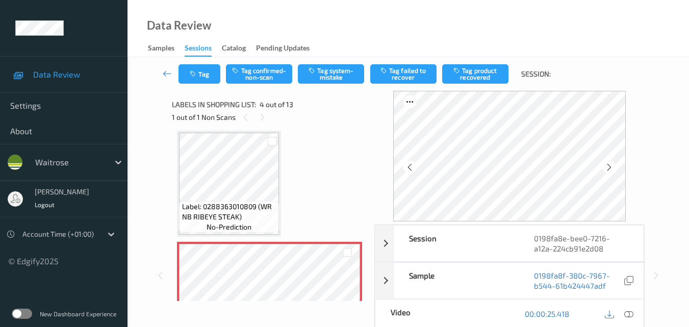
scroll to position [329, 0]
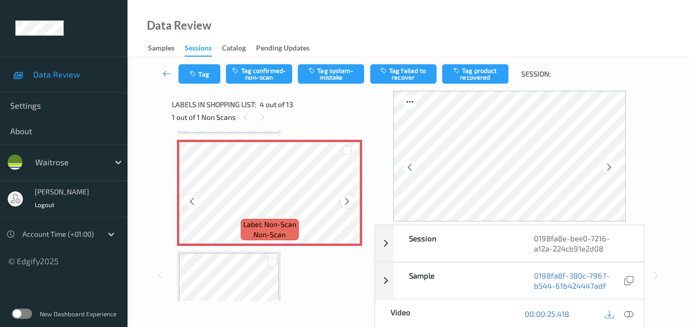
click at [350, 201] on icon at bounding box center [347, 201] width 9 height 9
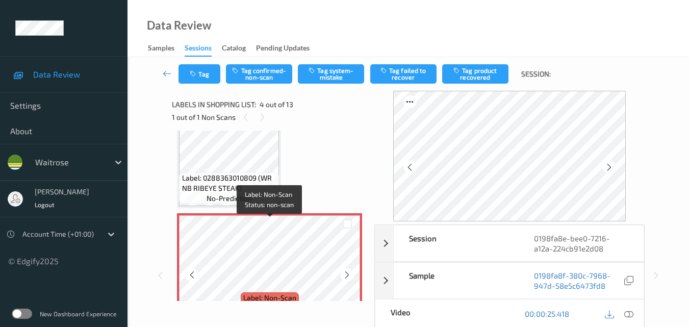
scroll to position [227, 0]
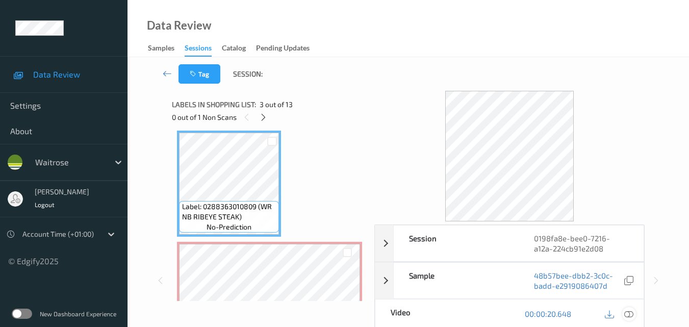
click at [630, 313] on icon at bounding box center [628, 313] width 9 height 9
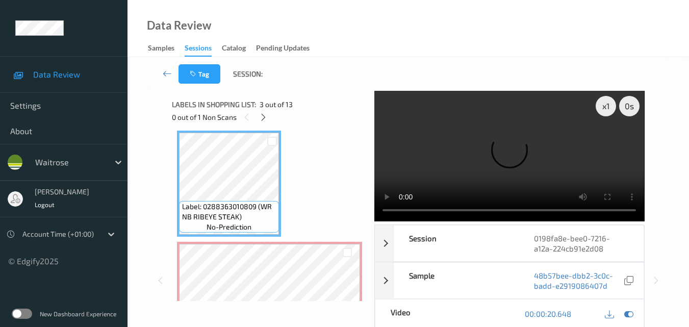
click at [487, 134] on video at bounding box center [509, 156] width 270 height 130
click at [501, 165] on video at bounding box center [509, 156] width 270 height 130
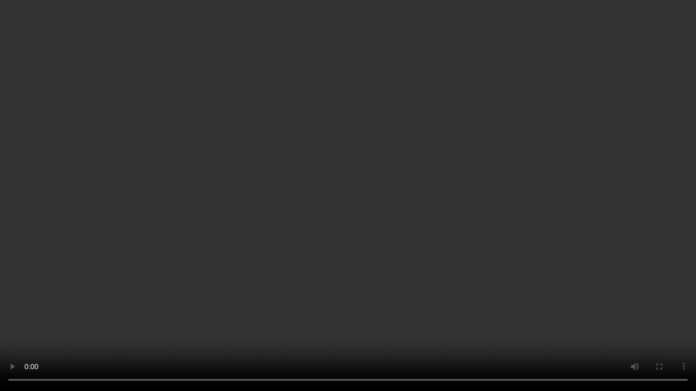
click at [420, 172] on video at bounding box center [348, 195] width 696 height 391
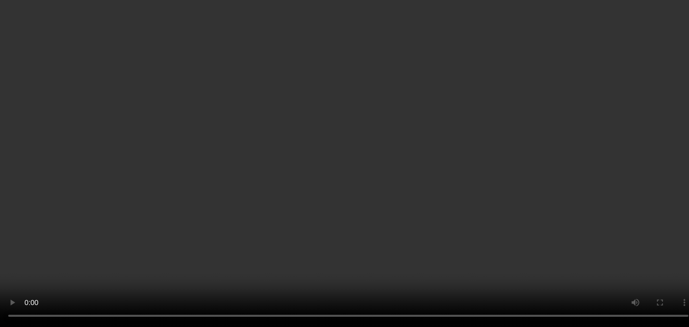
scroll to position [125, 0]
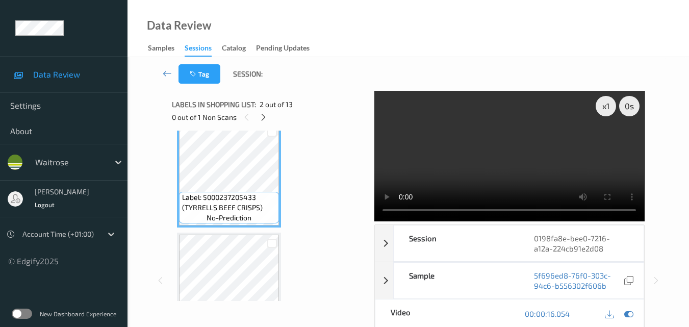
click at [486, 159] on video at bounding box center [509, 156] width 270 height 130
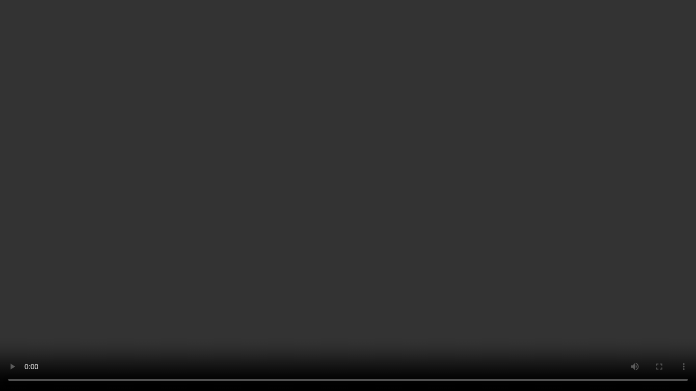
click at [494, 182] on video at bounding box center [348, 195] width 696 height 391
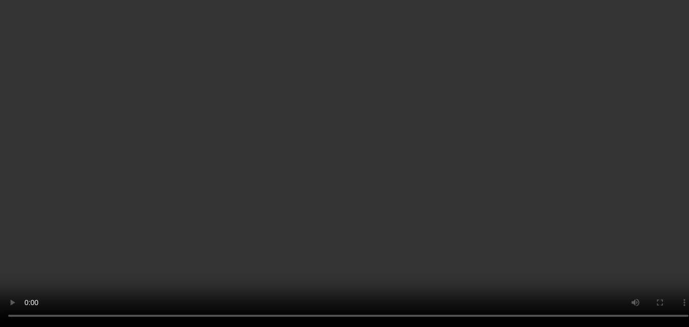
scroll to position [176, 0]
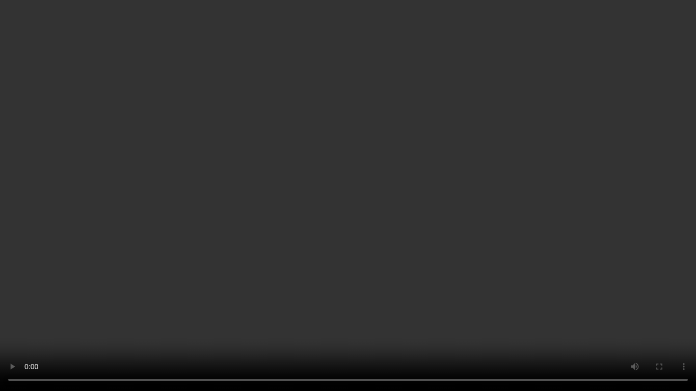
click at [460, 216] on video at bounding box center [348, 195] width 696 height 391
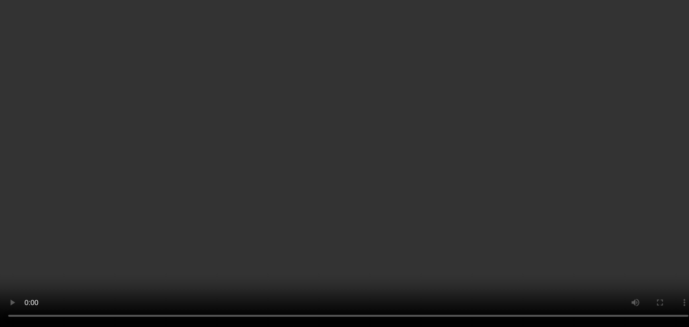
scroll to position [278, 0]
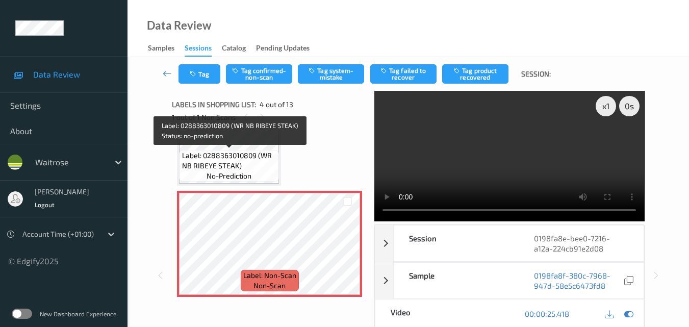
click at [255, 162] on span "Label: 0288363010809 (WR NB RIBEYE STEAK)" at bounding box center [229, 160] width 95 height 20
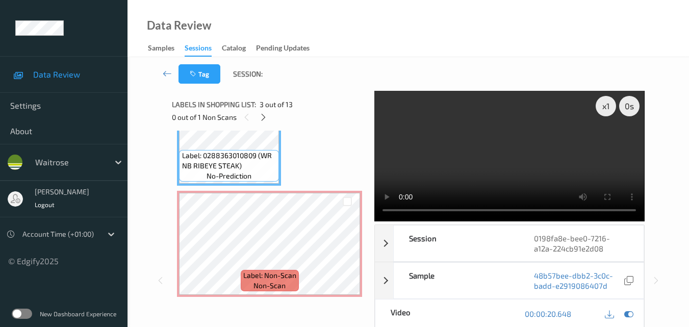
click at [545, 124] on video at bounding box center [509, 156] width 270 height 130
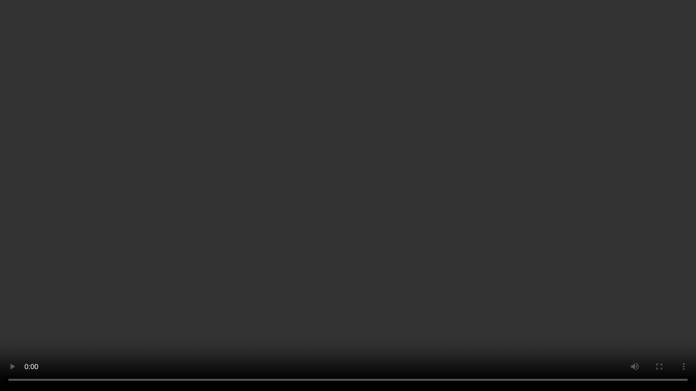
click at [472, 235] on video at bounding box center [348, 195] width 696 height 391
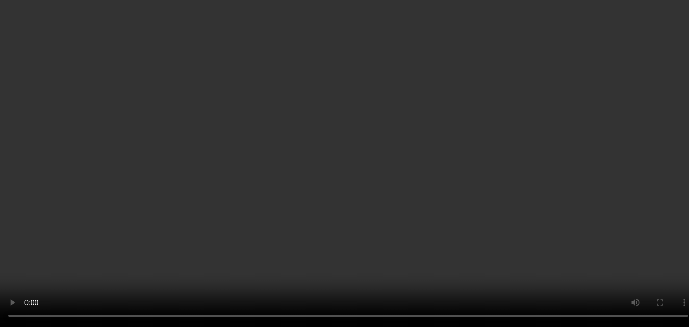
scroll to position [329, 0]
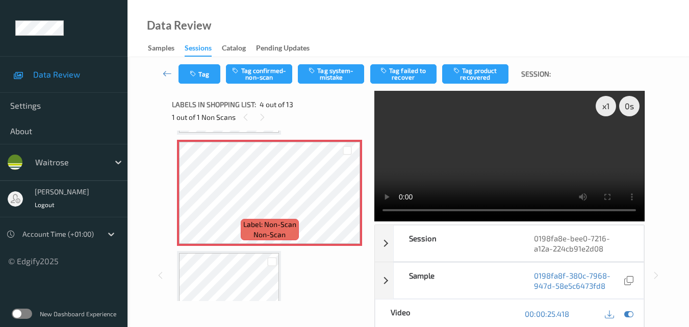
click at [532, 157] on video at bounding box center [509, 156] width 270 height 130
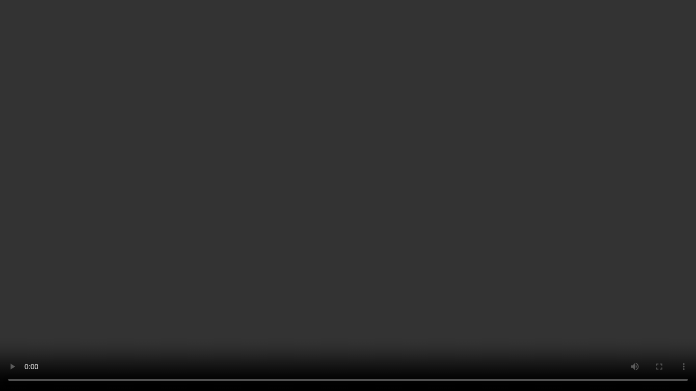
click at [532, 177] on video at bounding box center [348, 195] width 696 height 391
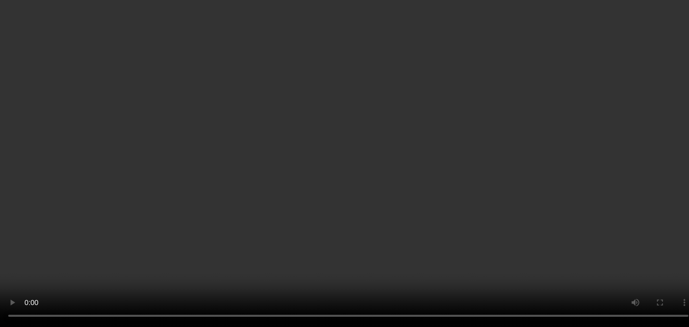
scroll to position [380, 0]
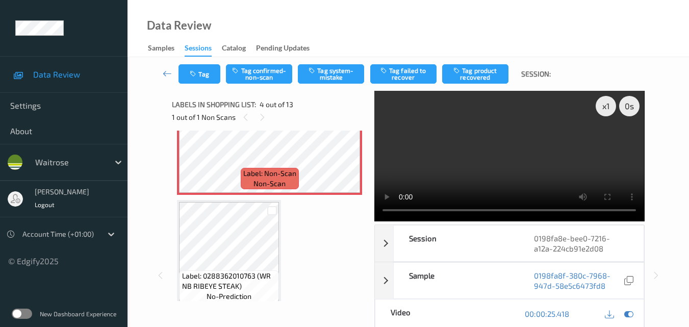
click at [500, 149] on video at bounding box center [509, 156] width 270 height 130
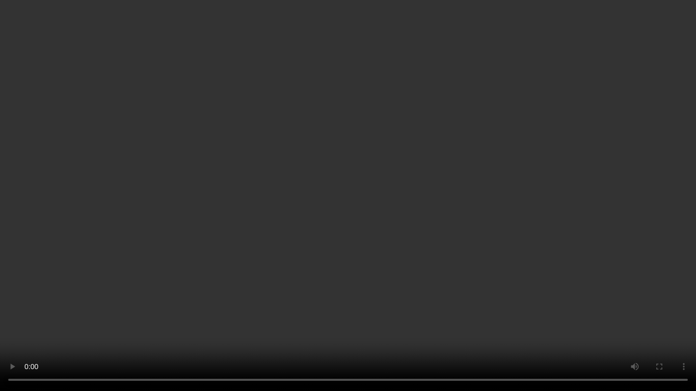
click at [515, 259] on video at bounding box center [348, 195] width 696 height 391
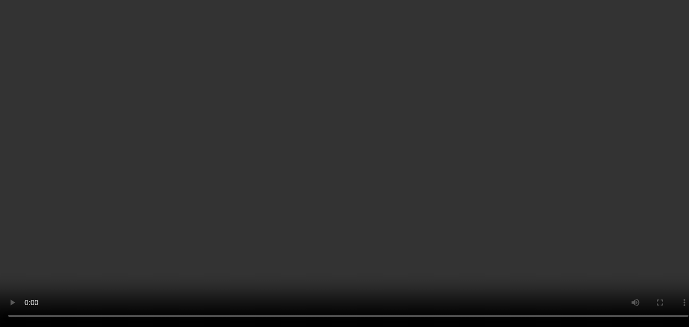
scroll to position [329, 0]
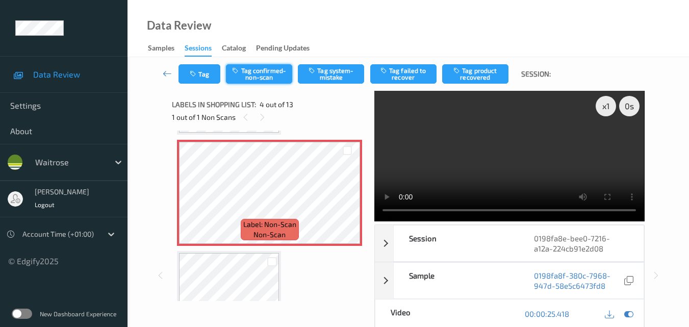
click at [275, 72] on button "Tag confirmed-non-scan" at bounding box center [259, 73] width 66 height 19
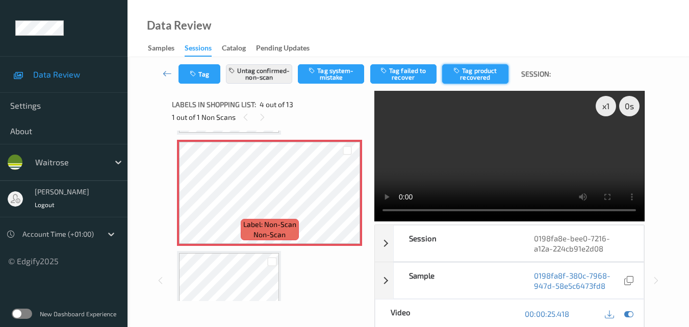
click at [476, 74] on button "Tag product recovered" at bounding box center [475, 73] width 66 height 19
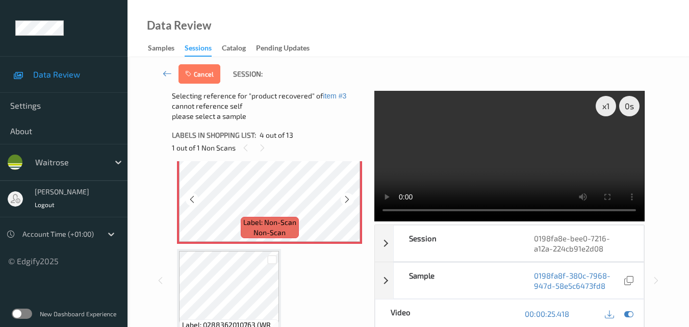
scroll to position [380, 0]
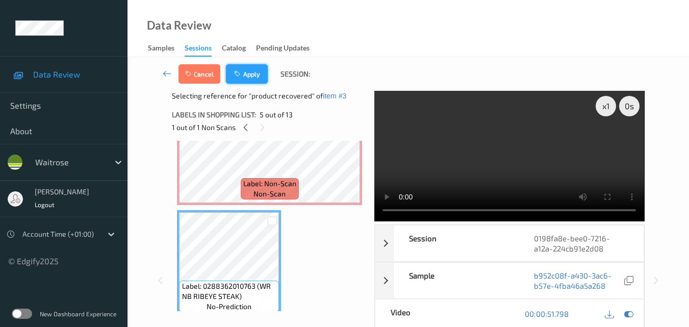
click at [253, 74] on button "Apply" at bounding box center [247, 73] width 42 height 19
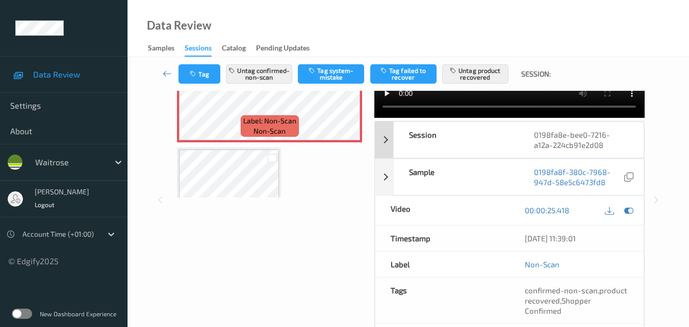
scroll to position [204, 0]
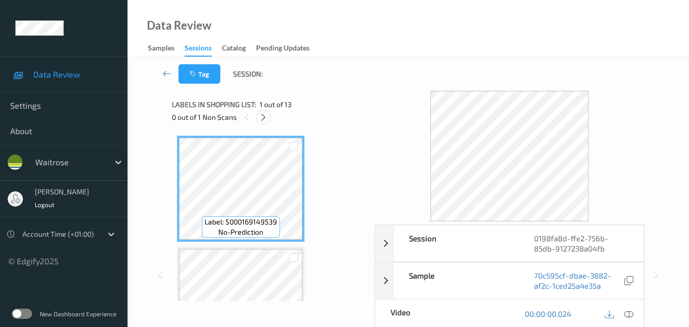
click at [260, 113] on icon at bounding box center [263, 117] width 9 height 9
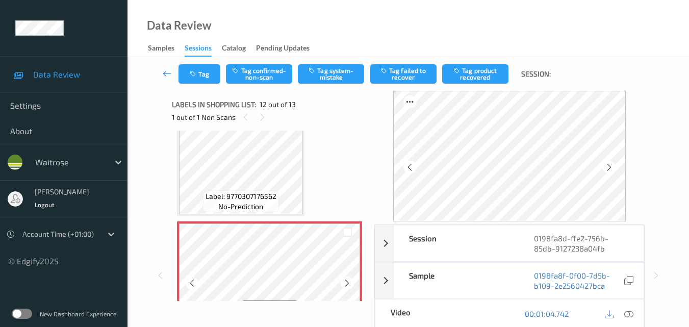
scroll to position [1116, 0]
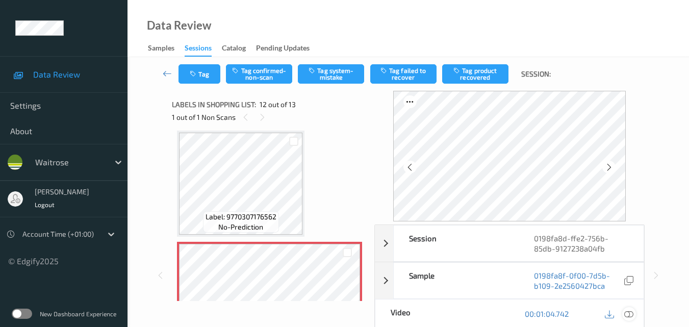
click at [632, 317] on icon at bounding box center [628, 313] width 9 height 9
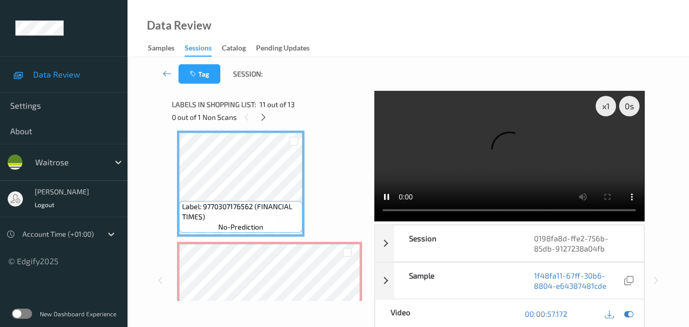
drag, startPoint x: 574, startPoint y: 145, endPoint x: 333, endPoint y: 237, distance: 257.3
click at [571, 146] on video at bounding box center [509, 156] width 270 height 130
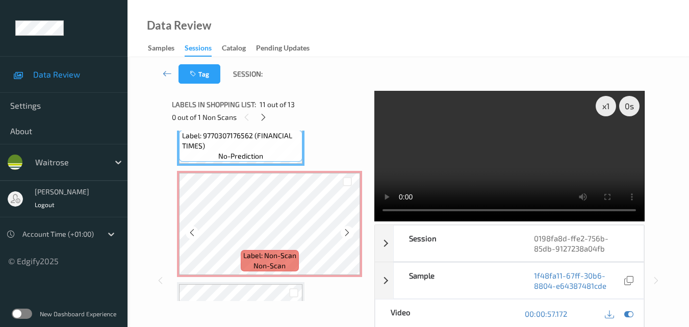
scroll to position [1167, 0]
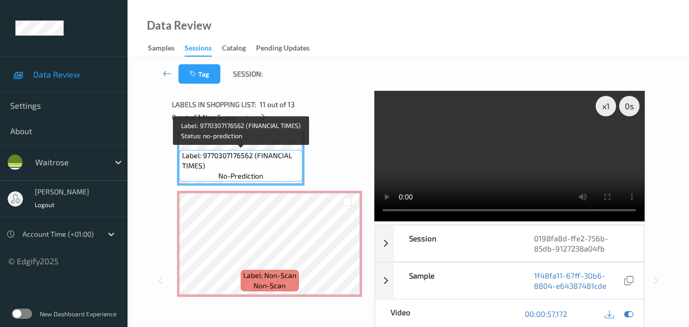
click at [245, 167] on span "Label: 9770307176562 (FINANCIAL TIMES)" at bounding box center [241, 160] width 118 height 20
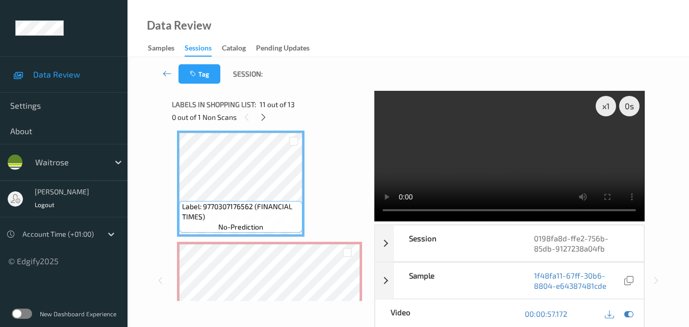
scroll to position [1065, 0]
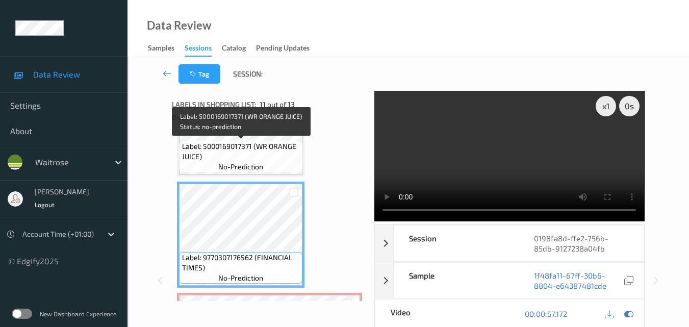
click at [264, 161] on span "Label: 5000169017371 (WR ORANGE JUICE)" at bounding box center [241, 151] width 118 height 20
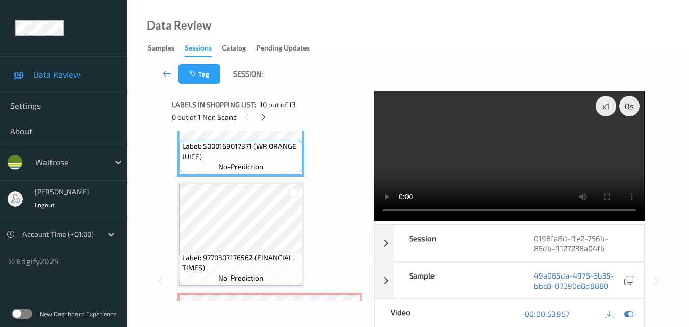
click at [472, 154] on video at bounding box center [509, 156] width 270 height 130
click at [515, 160] on video at bounding box center [509, 156] width 270 height 130
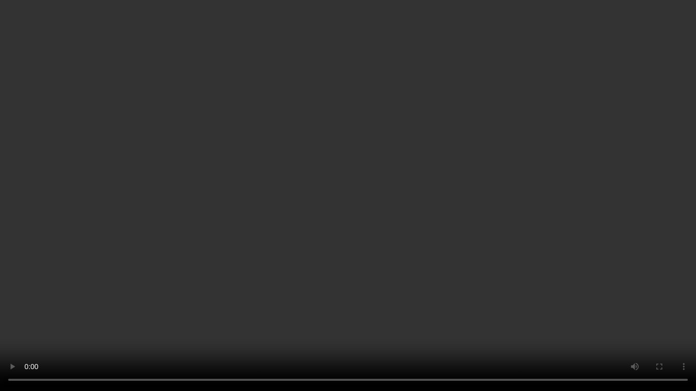
click at [469, 243] on video at bounding box center [348, 195] width 696 height 391
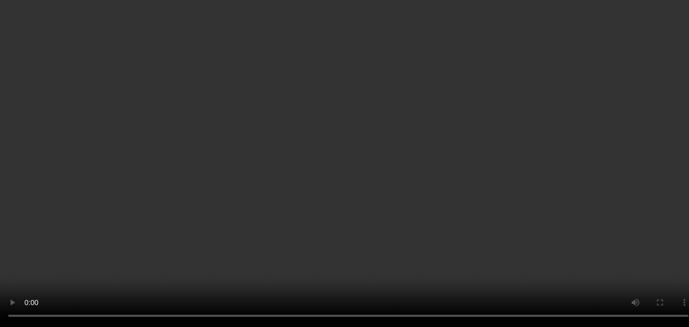
scroll to position [1218, 0]
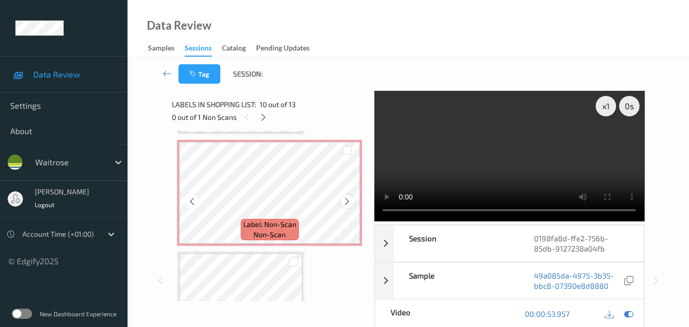
click at [349, 201] on icon at bounding box center [347, 201] width 9 height 9
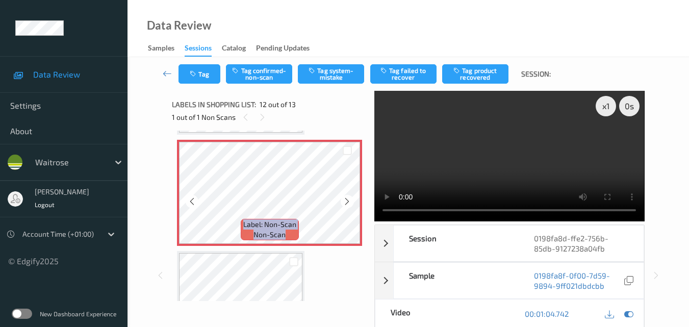
click at [349, 201] on icon at bounding box center [347, 201] width 9 height 9
click at [342, 76] on button "Tag system-mistake" at bounding box center [331, 73] width 66 height 19
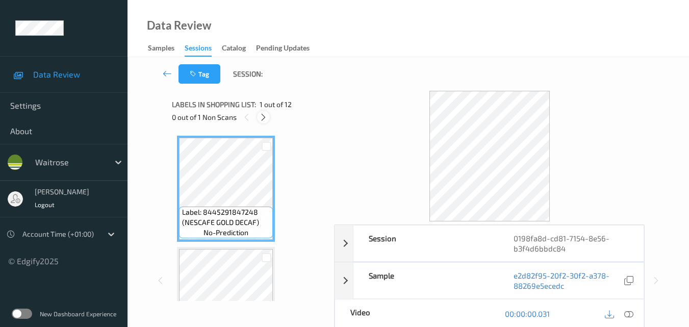
click at [261, 118] on icon at bounding box center [263, 117] width 9 height 9
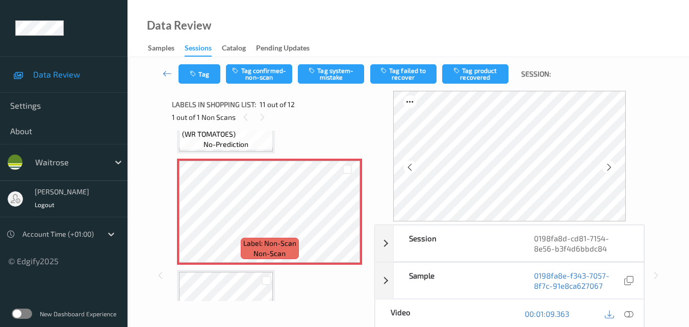
scroll to position [1107, 0]
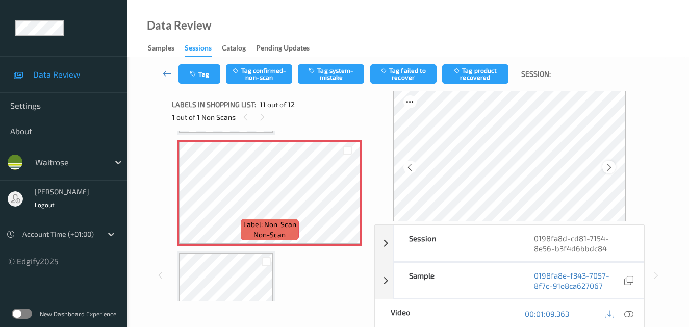
click at [613, 165] on icon at bounding box center [609, 167] width 9 height 9
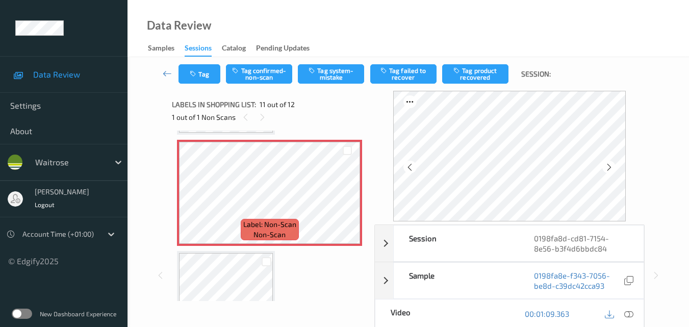
click at [613, 165] on icon at bounding box center [609, 167] width 9 height 9
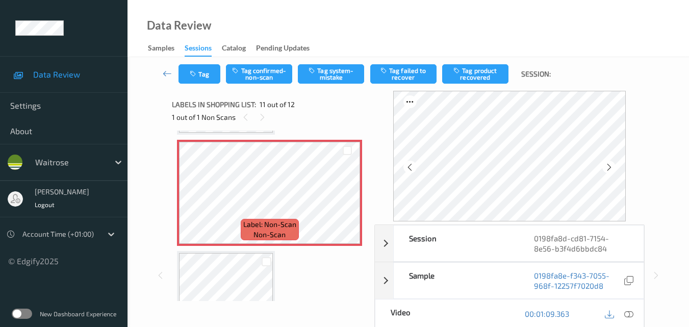
scroll to position [1158, 0]
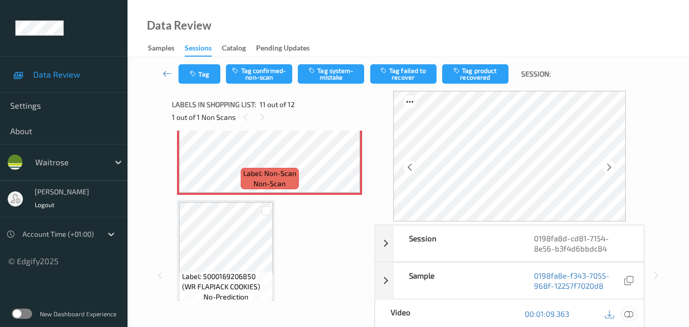
click at [632, 311] on icon at bounding box center [628, 313] width 9 height 9
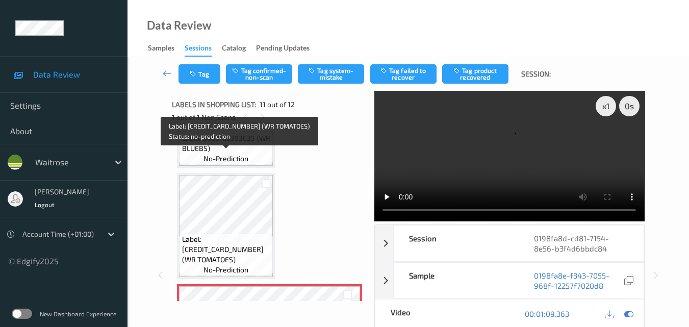
scroll to position [954, 0]
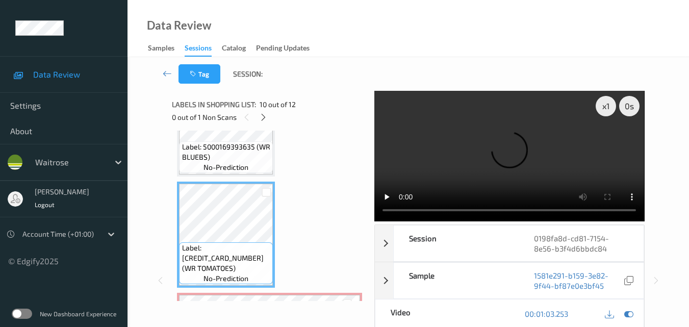
click at [549, 164] on video at bounding box center [509, 156] width 270 height 130
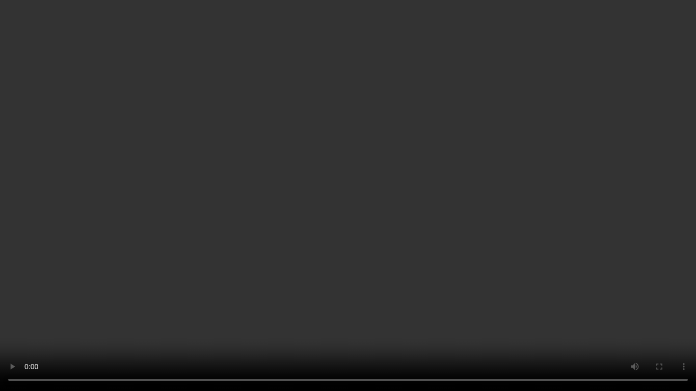
click at [473, 213] on video at bounding box center [348, 195] width 696 height 391
click at [416, 194] on video at bounding box center [348, 195] width 696 height 391
click at [476, 235] on video at bounding box center [348, 195] width 696 height 391
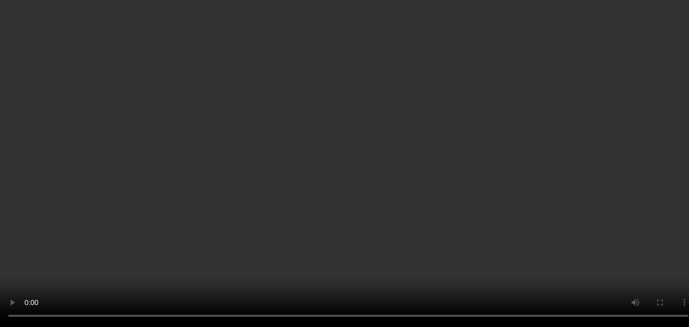
scroll to position [1168, 0]
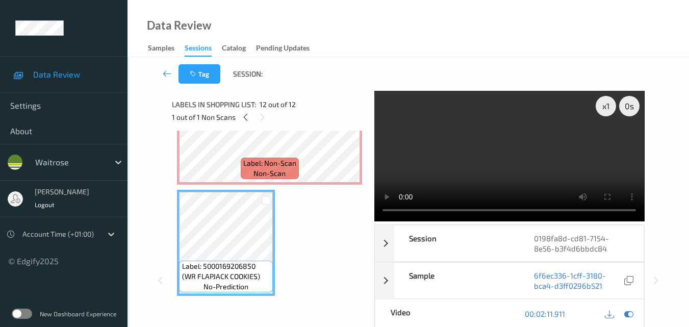
click at [518, 169] on video at bounding box center [509, 156] width 270 height 130
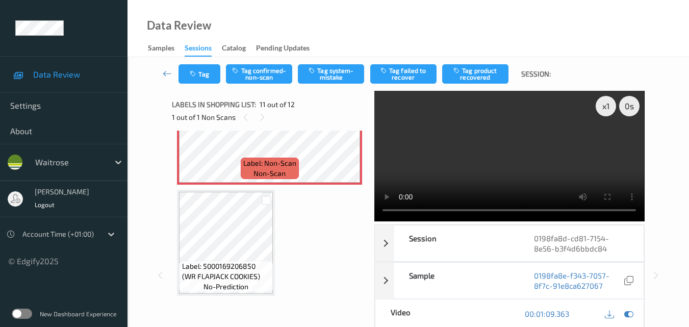
click at [541, 158] on video at bounding box center [509, 156] width 270 height 130
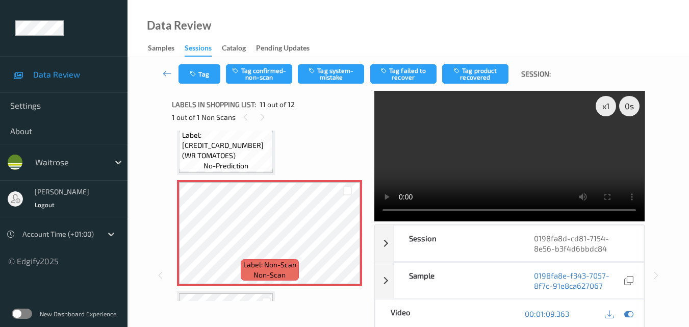
scroll to position [1066, 0]
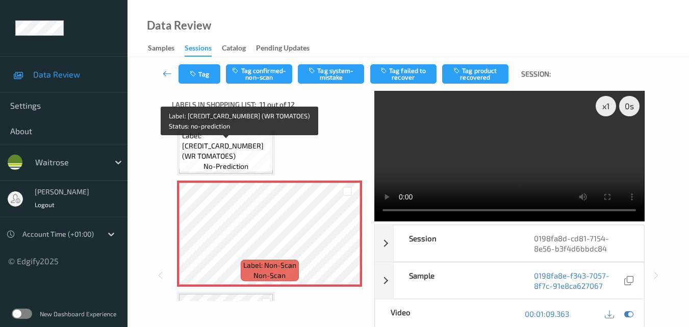
click at [240, 159] on span "Label: 5000169033128 (WR TOMATOES)" at bounding box center [226, 145] width 89 height 31
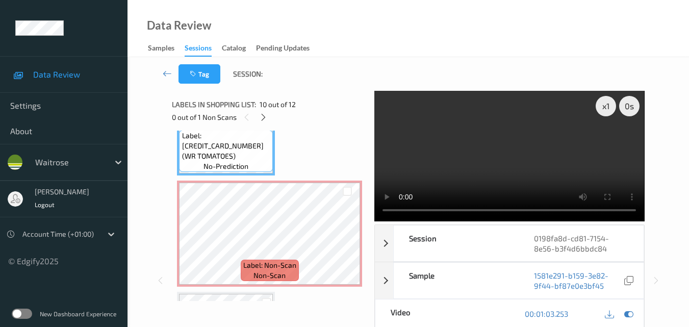
click at [498, 159] on video at bounding box center [509, 156] width 270 height 130
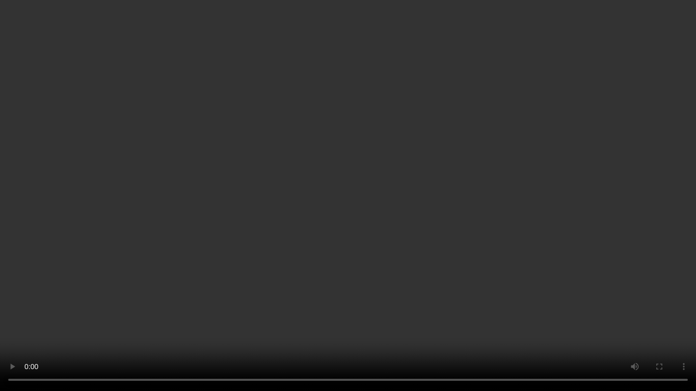
click at [620, 319] on video at bounding box center [348, 195] width 696 height 391
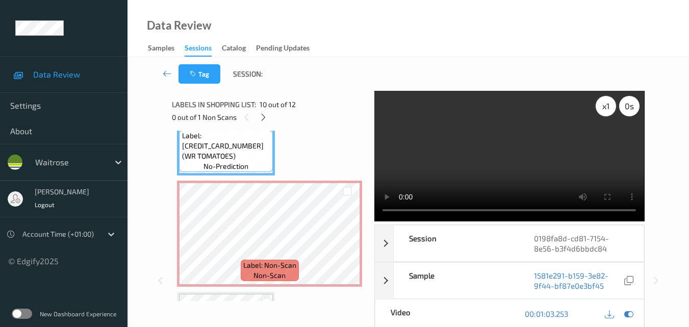
click at [602, 110] on div "x 1" at bounding box center [605, 106] width 20 height 20
click at [533, 132] on video at bounding box center [509, 156] width 270 height 130
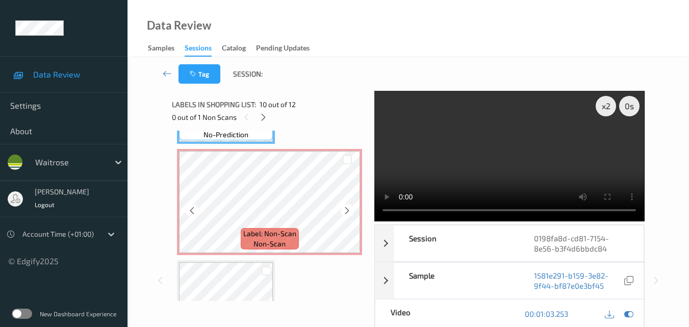
scroll to position [1117, 0]
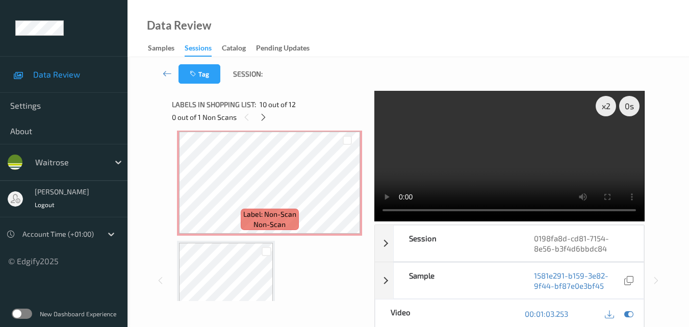
click at [481, 150] on video at bounding box center [509, 156] width 270 height 130
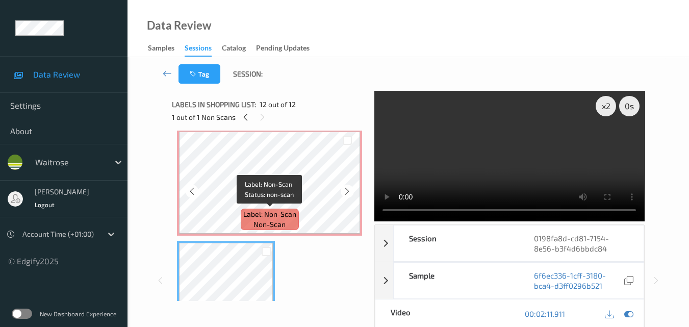
click at [260, 211] on span "Label: Non-Scan" at bounding box center [269, 214] width 53 height 10
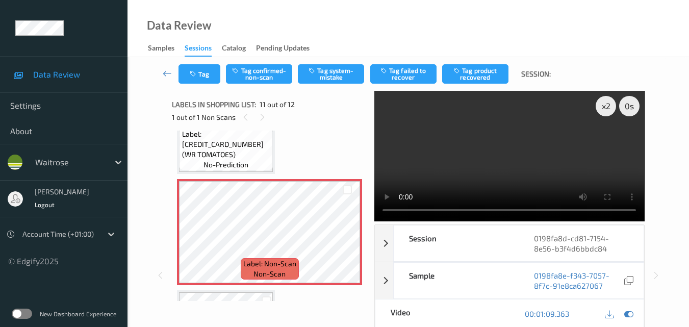
scroll to position [1066, 0]
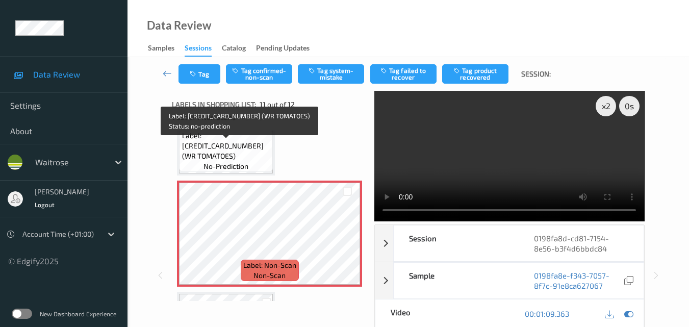
click at [248, 160] on span "Label: 5000169033128 (WR TOMATOES)" at bounding box center [226, 145] width 89 height 31
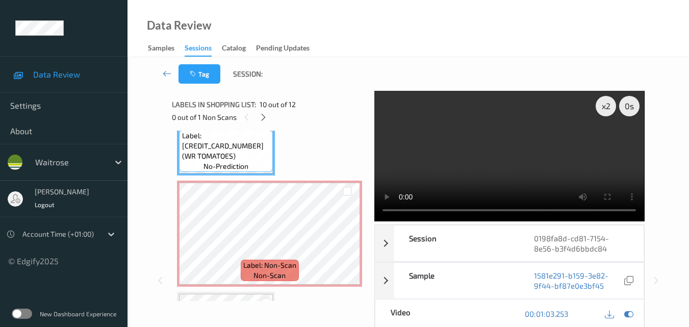
click at [541, 171] on video at bounding box center [509, 156] width 270 height 130
click at [517, 165] on video at bounding box center [509, 156] width 270 height 130
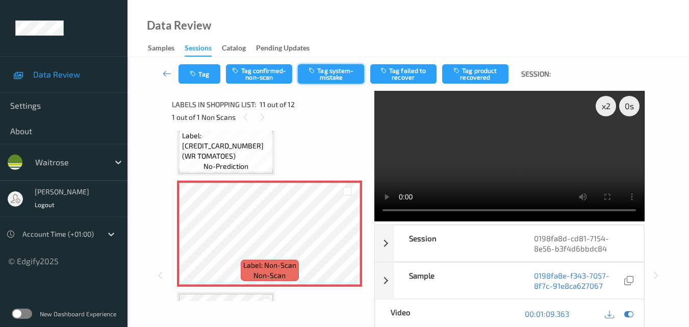
click at [338, 77] on button "Tag system-mistake" at bounding box center [331, 73] width 66 height 19
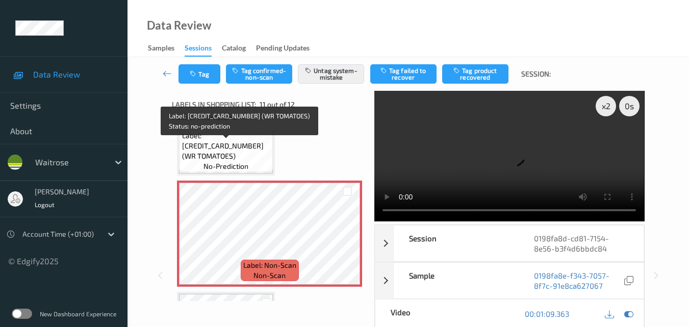
click at [243, 150] on span "Label: 5000169033128 (WR TOMATOES)" at bounding box center [226, 145] width 89 height 31
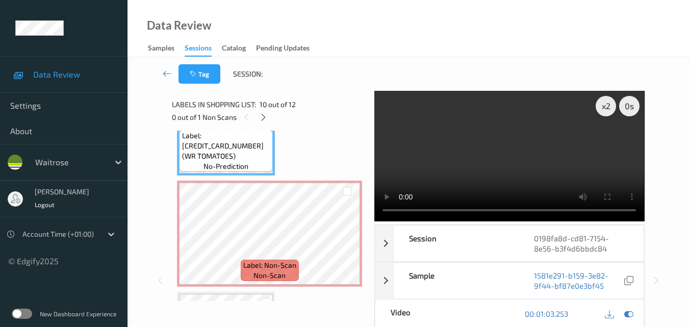
click at [482, 147] on video at bounding box center [509, 156] width 270 height 130
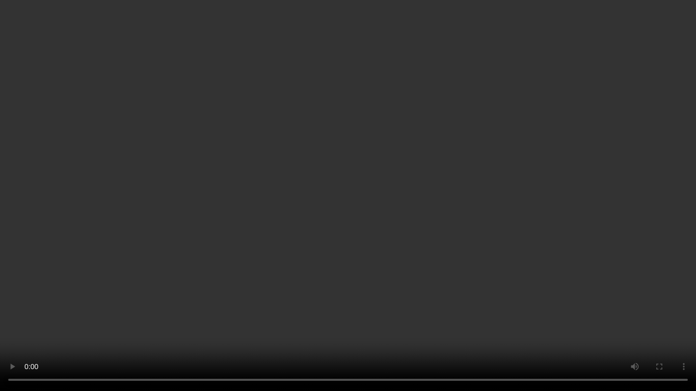
click at [422, 213] on video at bounding box center [348, 195] width 696 height 391
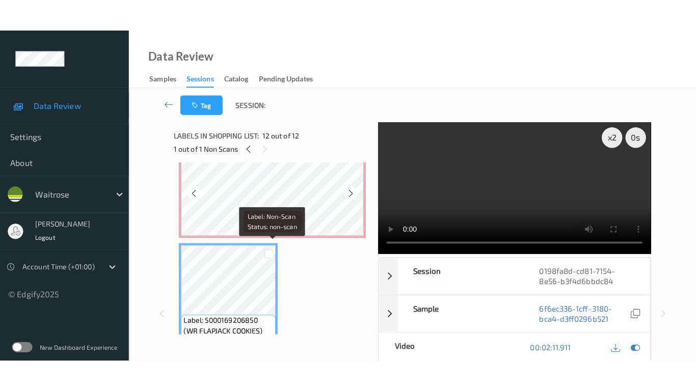
scroll to position [1168, 0]
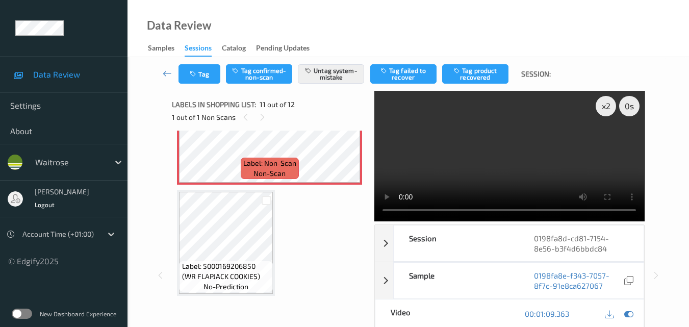
click at [472, 155] on video at bounding box center [509, 156] width 270 height 130
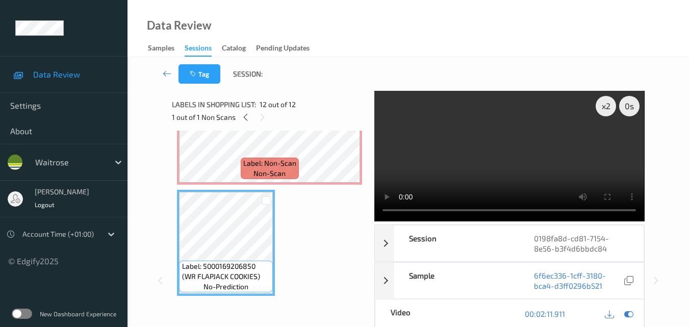
click at [534, 158] on video at bounding box center [509, 156] width 270 height 130
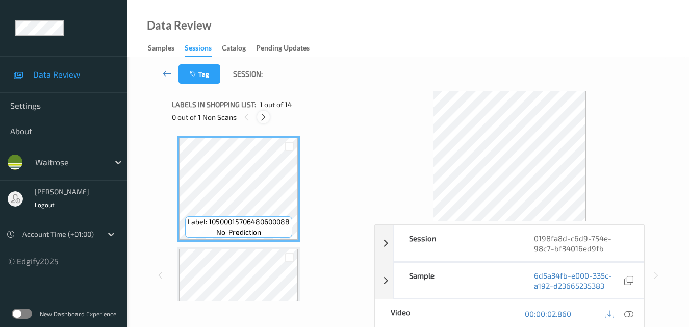
click at [260, 118] on icon at bounding box center [263, 117] width 9 height 9
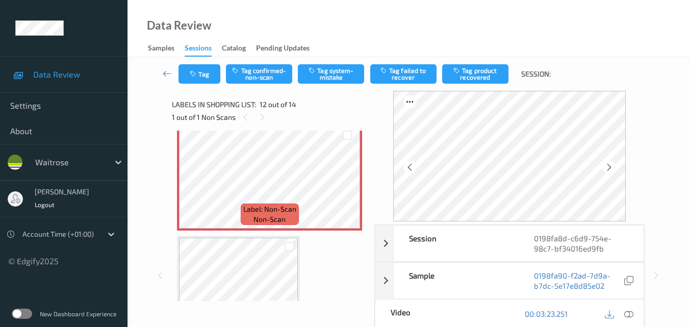
scroll to position [1208, 0]
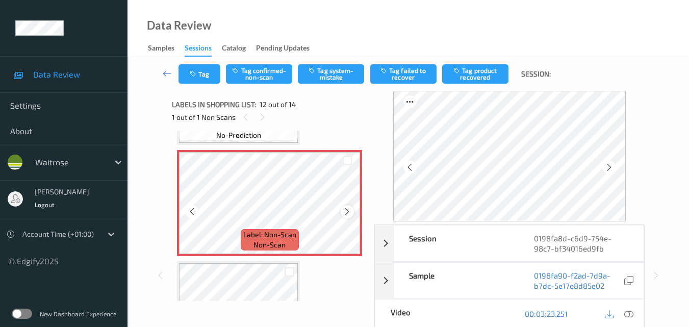
click at [348, 209] on icon at bounding box center [347, 211] width 9 height 9
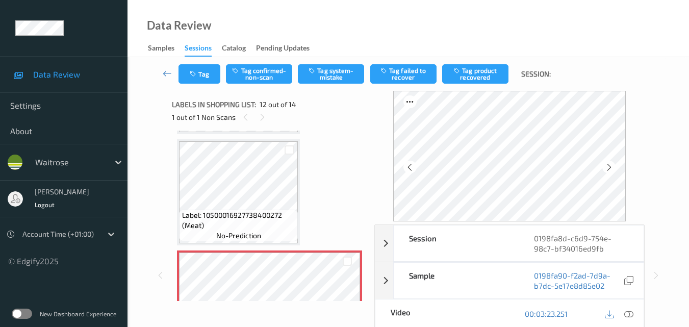
scroll to position [1106, 0]
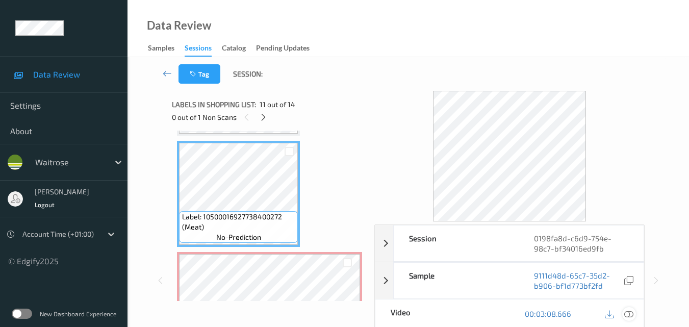
click at [631, 313] on icon at bounding box center [628, 313] width 9 height 9
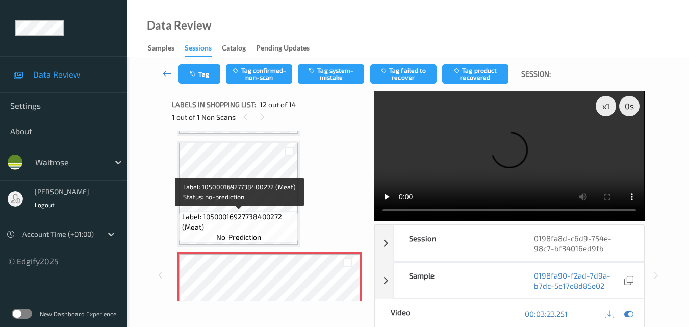
click at [261, 214] on span "Label: 10500016927738400272 (Meat)" at bounding box center [239, 222] width 114 height 20
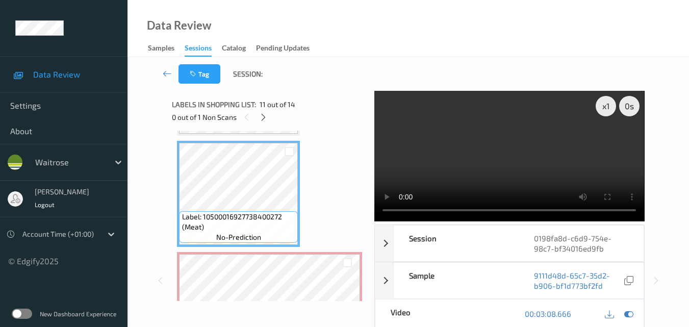
click at [440, 161] on video at bounding box center [509, 156] width 270 height 130
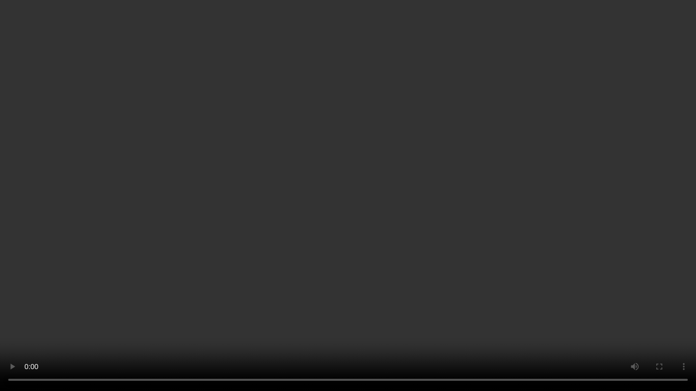
click at [446, 228] on video at bounding box center [348, 195] width 696 height 391
click at [418, 244] on video at bounding box center [348, 195] width 696 height 391
click at [516, 259] on video at bounding box center [348, 195] width 696 height 391
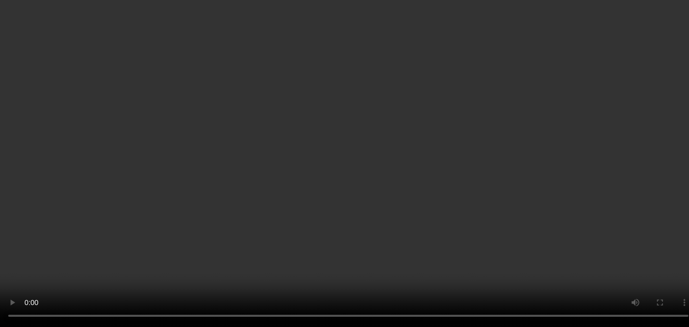
scroll to position [1208, 0]
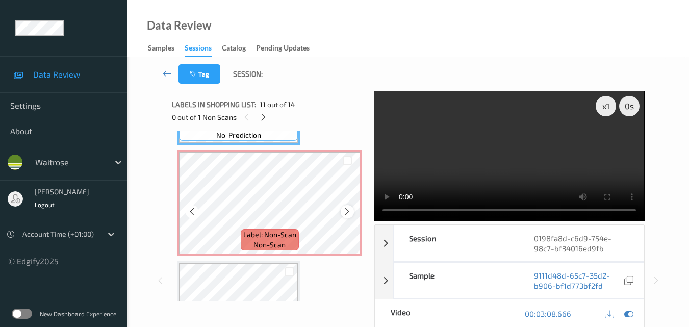
click at [343, 211] on icon at bounding box center [347, 211] width 9 height 9
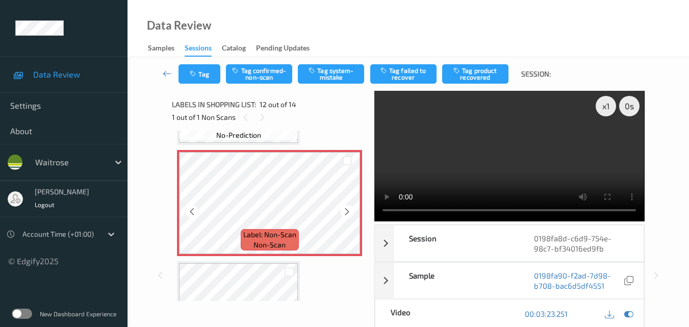
click at [343, 211] on icon at bounding box center [347, 211] width 9 height 9
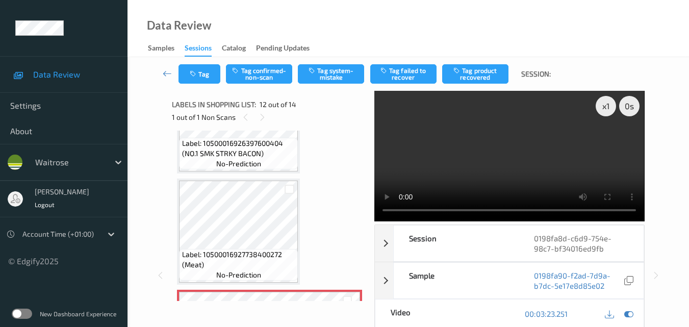
scroll to position [1055, 0]
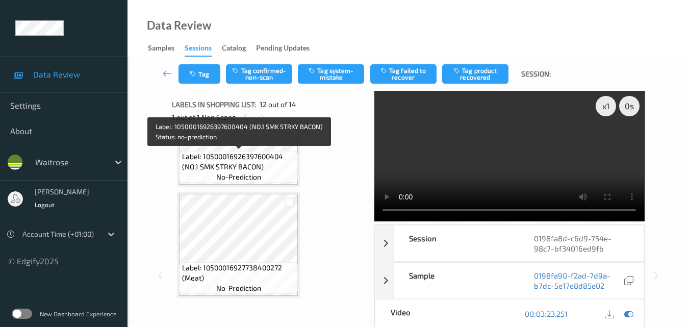
click at [261, 168] on span "Label: 10500016926397600404 (NO.1 SMK STRKY BACON)" at bounding box center [239, 161] width 114 height 20
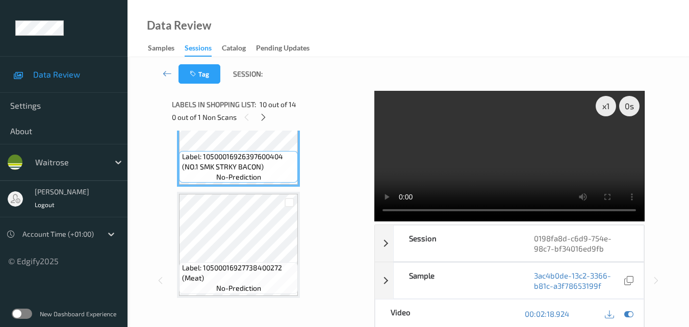
click at [421, 165] on video at bounding box center [509, 156] width 270 height 130
click at [491, 157] on video at bounding box center [509, 156] width 270 height 130
click at [481, 156] on video at bounding box center [509, 156] width 270 height 130
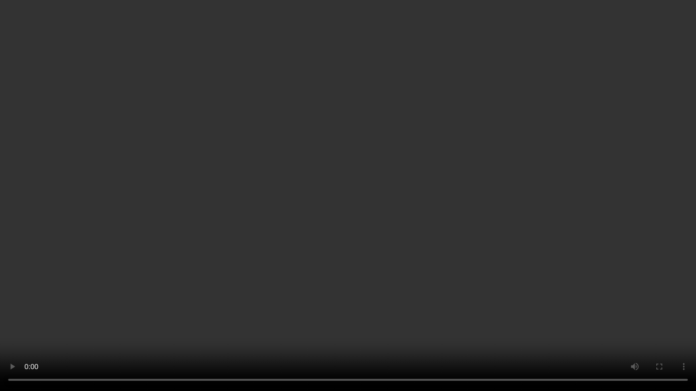
click at [484, 176] on video at bounding box center [348, 195] width 696 height 391
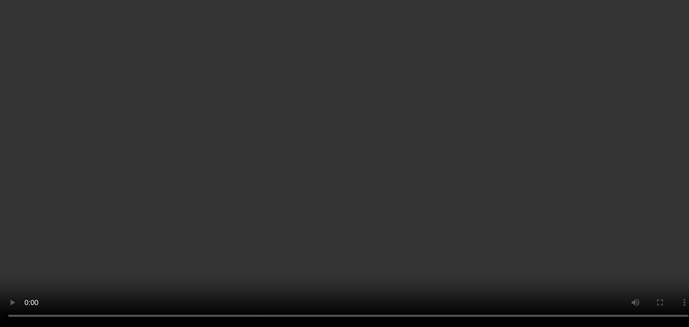
scroll to position [1106, 0]
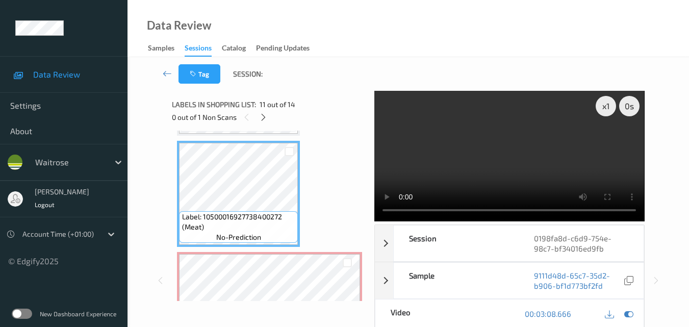
click at [472, 168] on video at bounding box center [509, 156] width 270 height 130
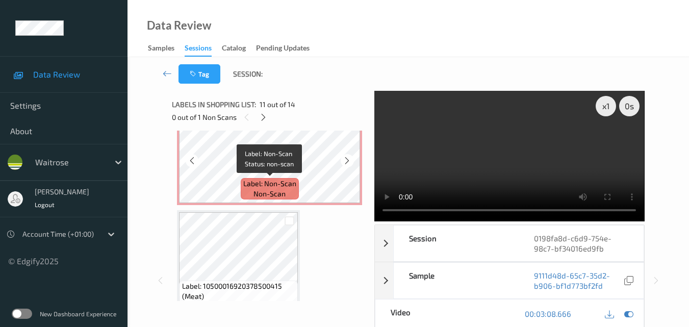
scroll to position [1208, 0]
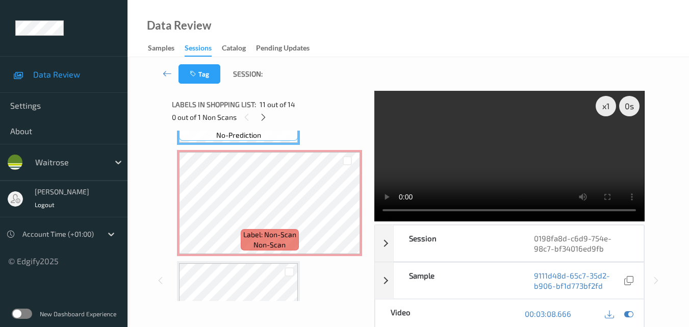
click at [492, 158] on video at bounding box center [509, 156] width 270 height 130
click at [558, 167] on video at bounding box center [509, 156] width 270 height 130
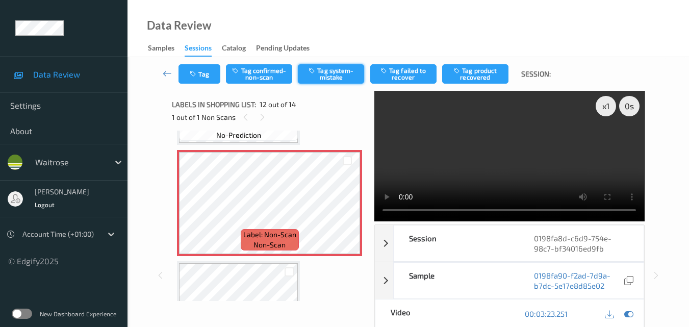
click at [332, 73] on button "Tag system-mistake" at bounding box center [331, 73] width 66 height 19
click at [202, 77] on button "Tag" at bounding box center [199, 73] width 42 height 19
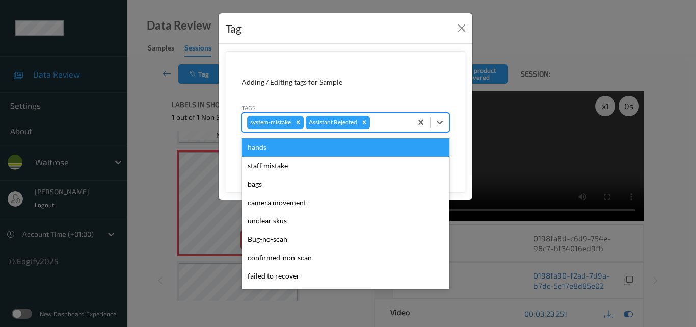
click at [401, 126] on div at bounding box center [389, 122] width 35 height 12
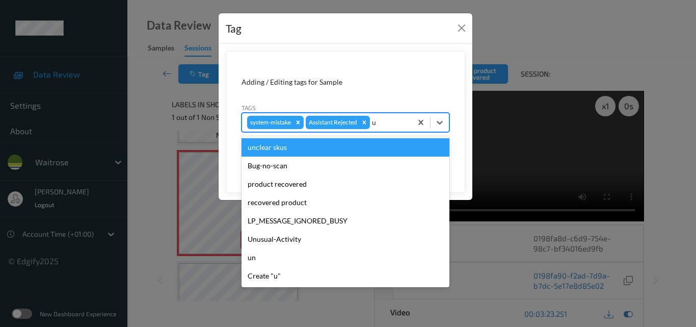
type input "un"
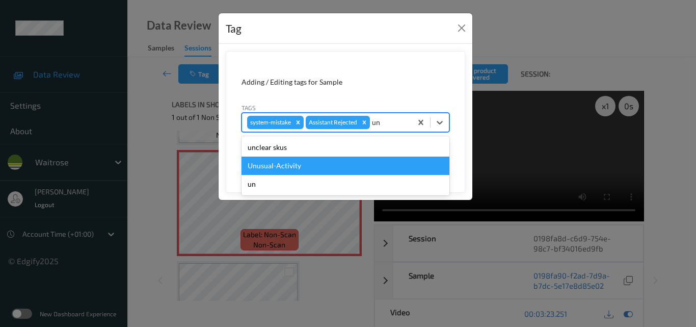
click at [337, 162] on div "Unusual-Activity" at bounding box center [346, 165] width 208 height 18
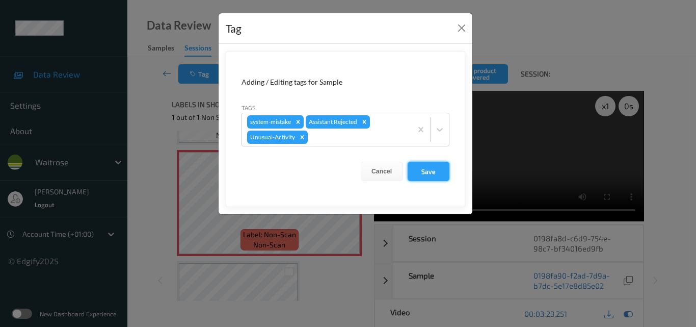
click at [431, 176] on button "Save" at bounding box center [429, 171] width 42 height 19
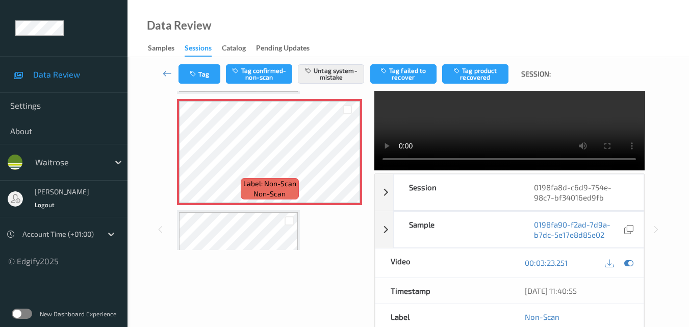
scroll to position [0, 0]
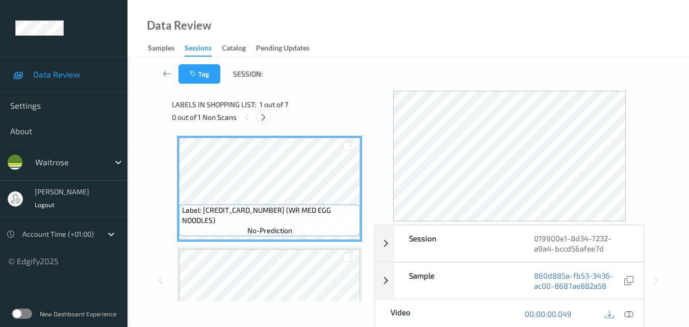
click at [263, 118] on icon at bounding box center [263, 117] width 9 height 9
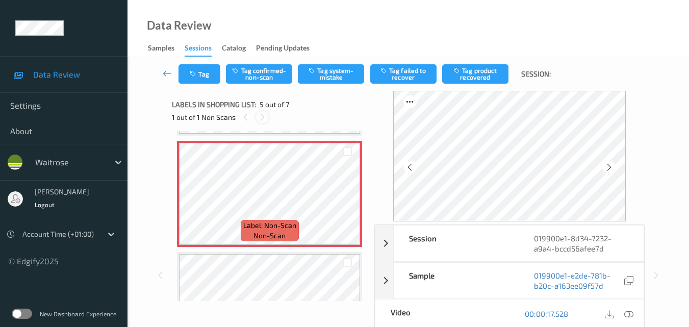
scroll to position [440, 0]
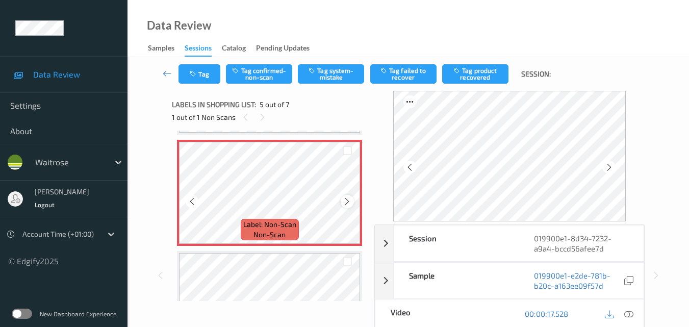
click at [347, 203] on icon at bounding box center [347, 201] width 9 height 9
click at [347, 202] on icon at bounding box center [347, 201] width 9 height 9
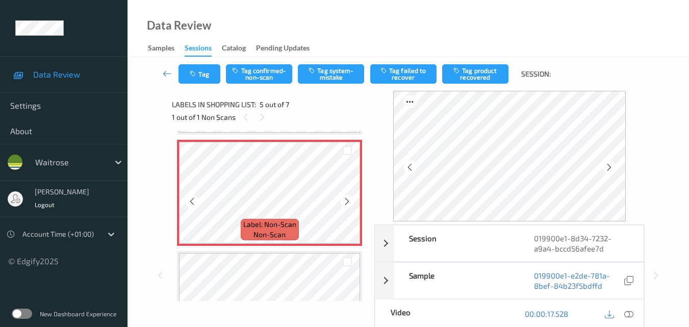
click at [347, 202] on icon at bounding box center [347, 201] width 9 height 9
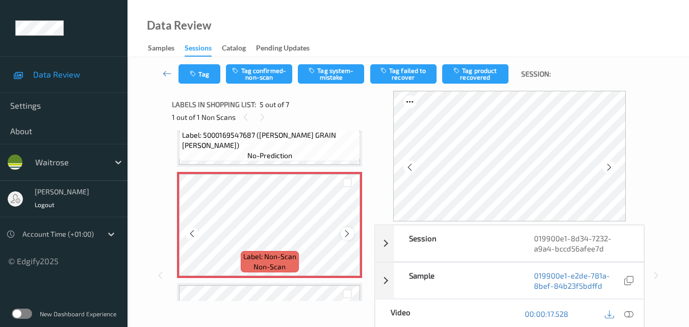
scroll to position [389, 0]
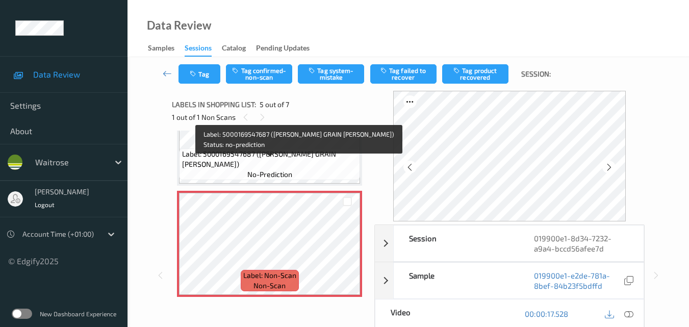
click at [293, 163] on span "Label: 5000169547687 (WR LONG GRAIN RICE)" at bounding box center [270, 159] width 176 height 20
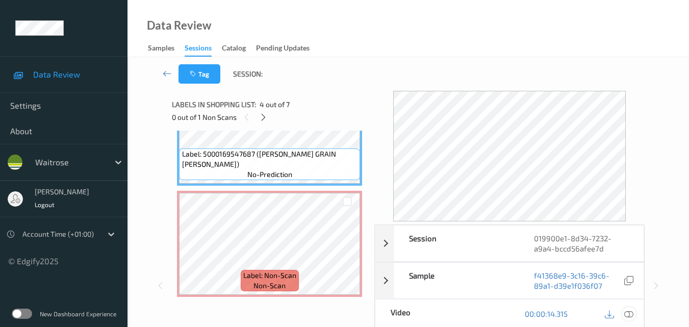
click at [629, 311] on icon at bounding box center [628, 313] width 9 height 9
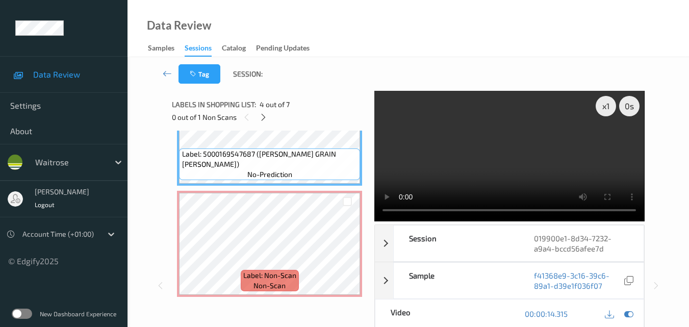
click at [457, 163] on video at bounding box center [509, 156] width 270 height 130
click at [509, 174] on video at bounding box center [509, 156] width 270 height 130
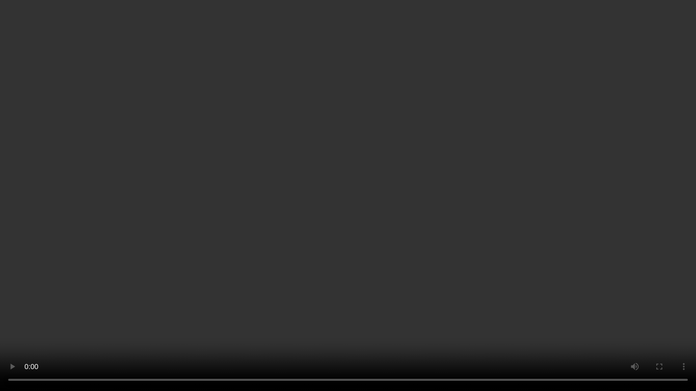
click at [410, 226] on video at bounding box center [348, 195] width 696 height 391
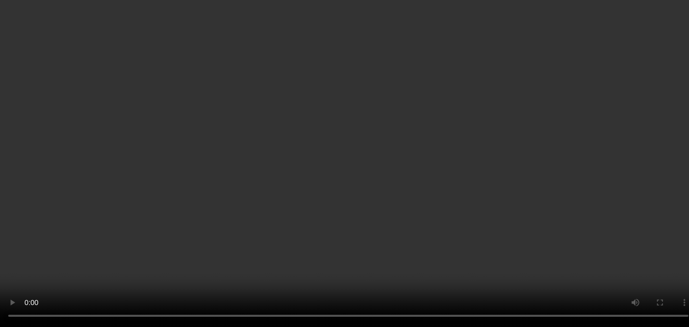
scroll to position [338, 0]
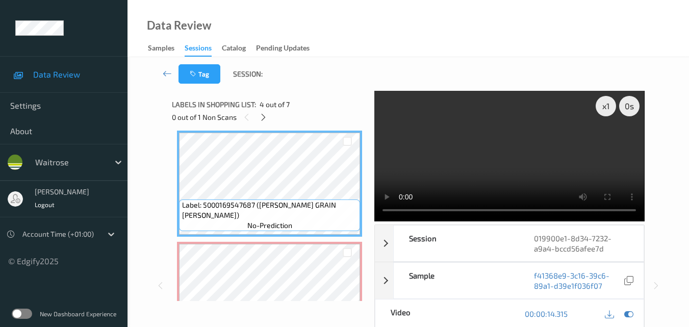
click at [507, 164] on video at bounding box center [509, 156] width 270 height 130
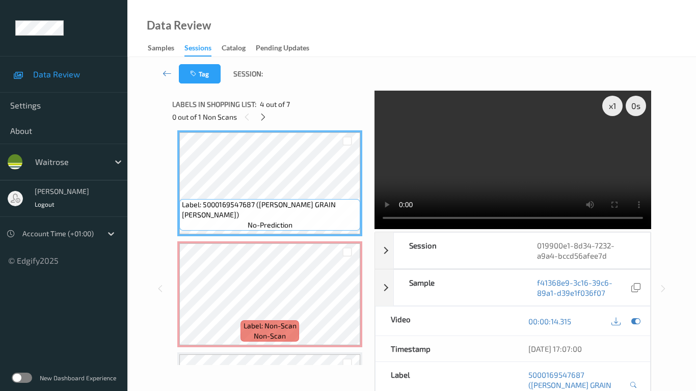
click at [505, 229] on video at bounding box center [513, 160] width 277 height 139
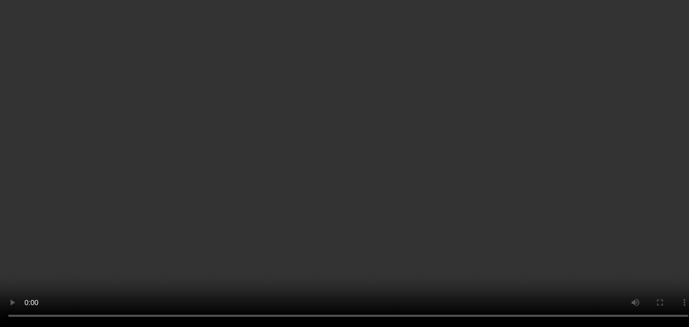
scroll to position [389, 0]
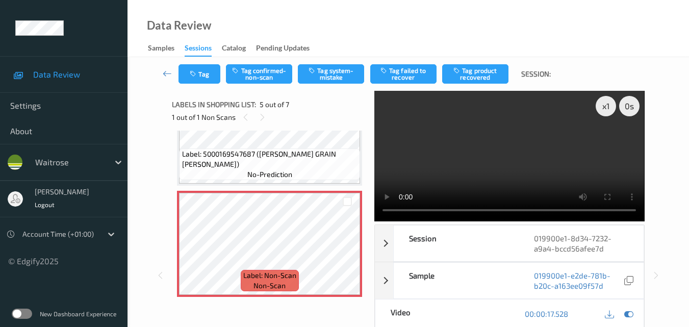
click at [450, 150] on video at bounding box center [509, 156] width 270 height 130
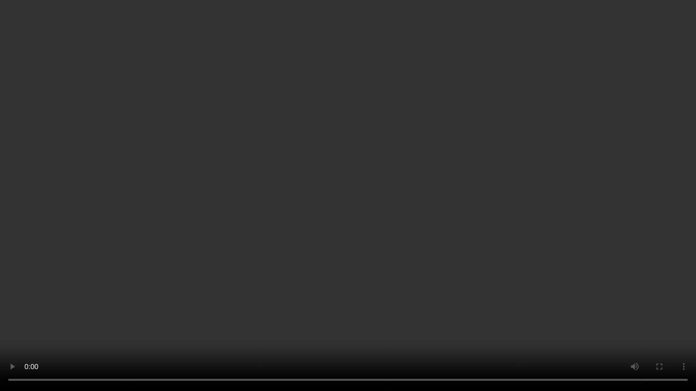
click at [519, 235] on video at bounding box center [348, 195] width 696 height 391
click at [370, 281] on video at bounding box center [348, 195] width 696 height 391
click at [176, 263] on video at bounding box center [348, 195] width 696 height 391
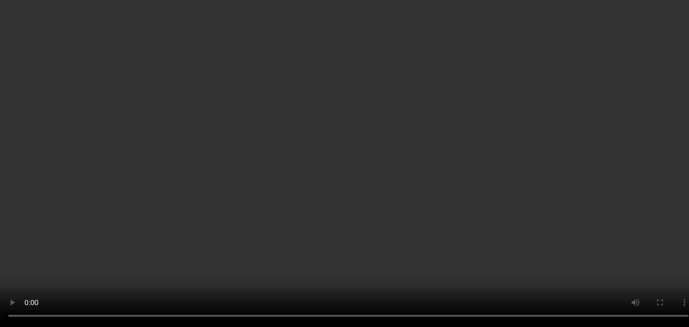
scroll to position [440, 0]
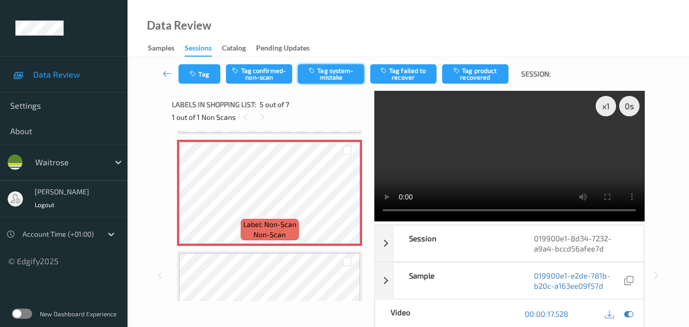
click at [330, 73] on button "Tag system-mistake" at bounding box center [331, 73] width 66 height 19
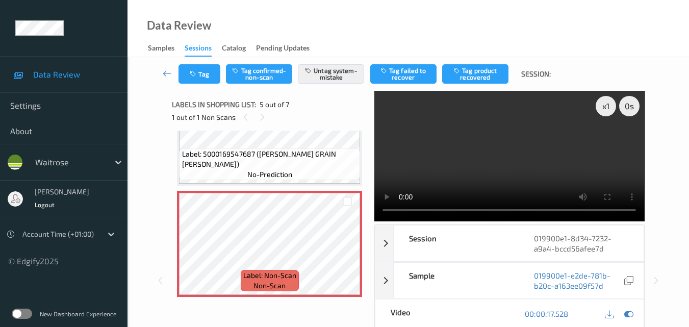
click at [508, 177] on video at bounding box center [509, 156] width 270 height 130
click at [519, 155] on video at bounding box center [509, 156] width 270 height 130
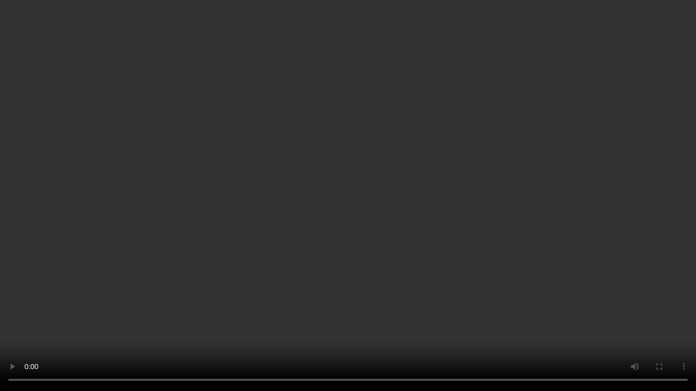
click at [353, 290] on video at bounding box center [348, 195] width 696 height 391
click at [409, 219] on video at bounding box center [348, 195] width 696 height 391
click at [405, 234] on video at bounding box center [348, 195] width 696 height 391
click at [428, 250] on video at bounding box center [348, 195] width 696 height 391
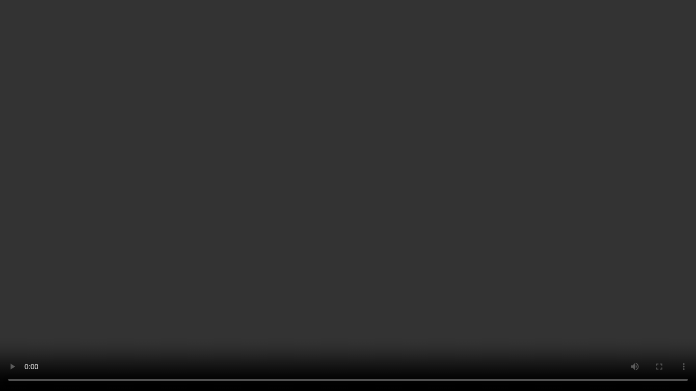
click at [372, 254] on video at bounding box center [348, 195] width 696 height 391
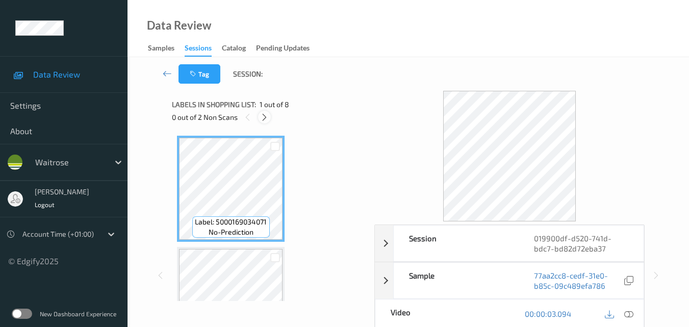
click at [266, 119] on icon at bounding box center [264, 117] width 9 height 9
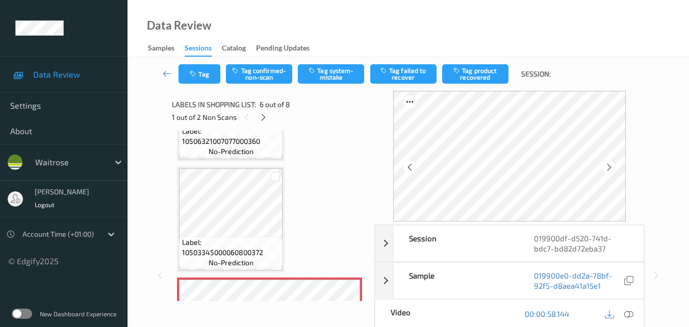
scroll to position [399, 0]
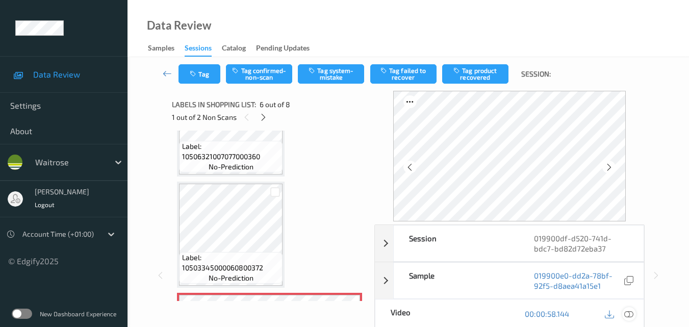
click at [631, 313] on icon at bounding box center [628, 313] width 9 height 9
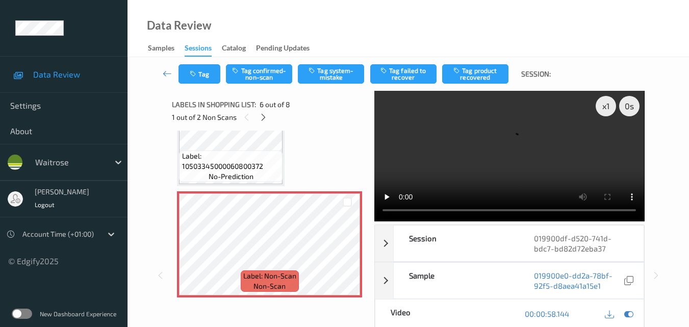
scroll to position [501, 0]
click at [344, 250] on icon at bounding box center [347, 252] width 9 height 9
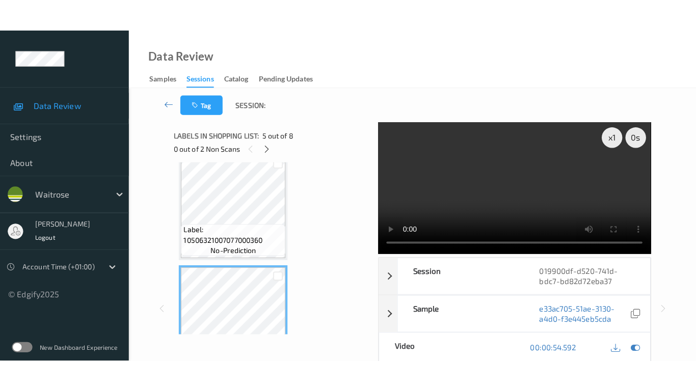
scroll to position [399, 0]
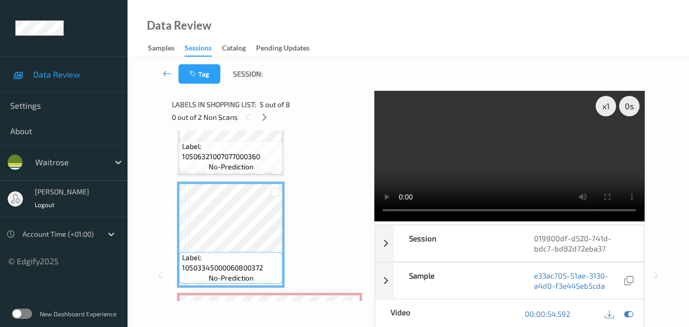
click at [517, 142] on video at bounding box center [509, 156] width 270 height 130
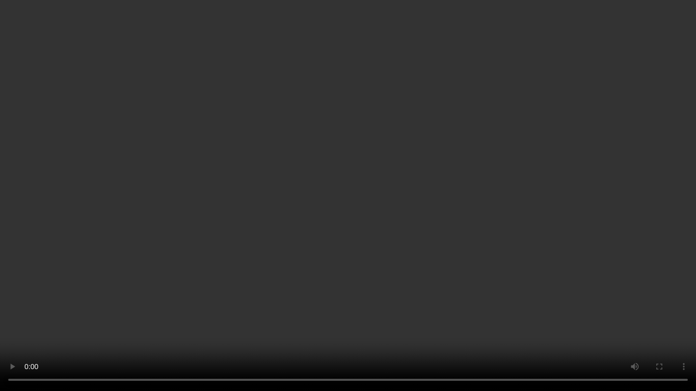
click at [312, 172] on video at bounding box center [348, 195] width 696 height 391
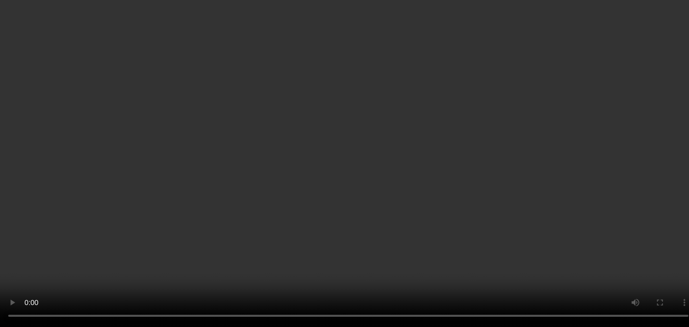
scroll to position [337, 0]
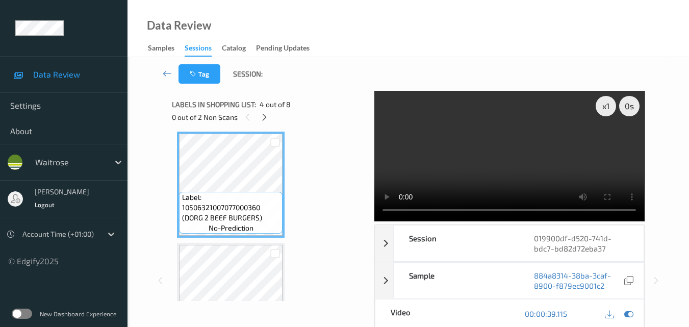
click at [504, 153] on video at bounding box center [509, 156] width 270 height 130
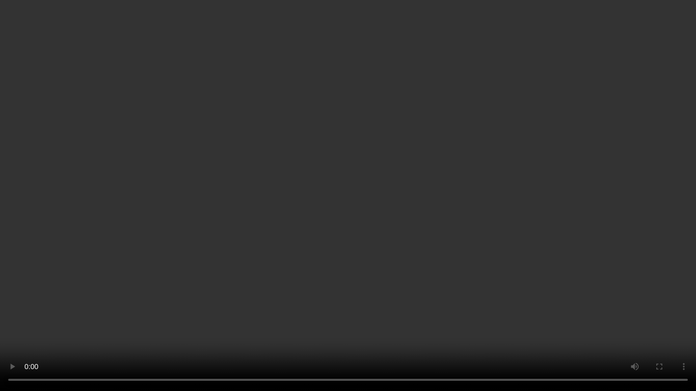
click at [383, 208] on video at bounding box center [348, 195] width 696 height 391
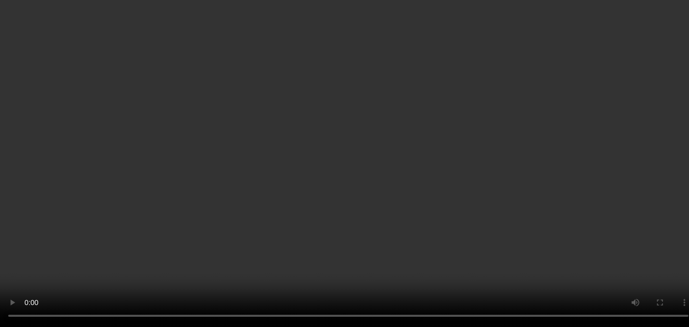
scroll to position [439, 0]
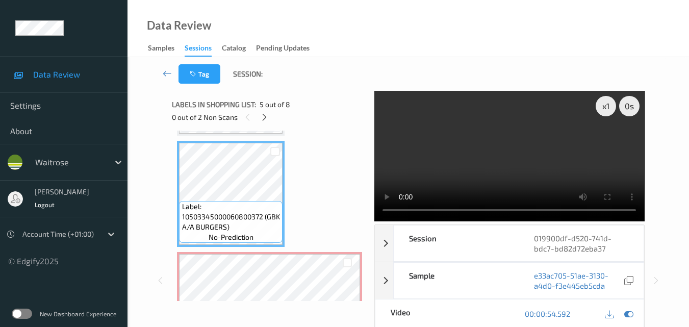
click at [532, 156] on video at bounding box center [509, 156] width 270 height 130
click at [529, 166] on video at bounding box center [509, 156] width 270 height 130
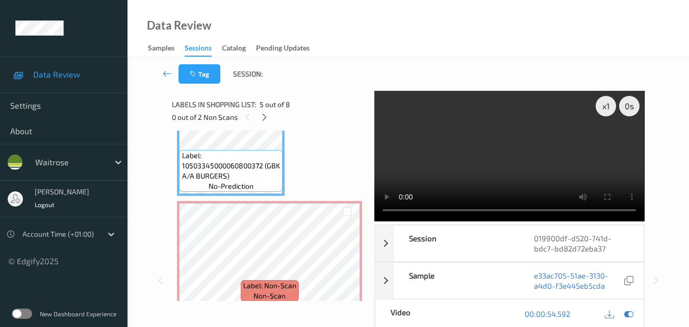
click at [514, 136] on video at bounding box center [509, 156] width 270 height 130
click at [509, 143] on video at bounding box center [509, 156] width 270 height 130
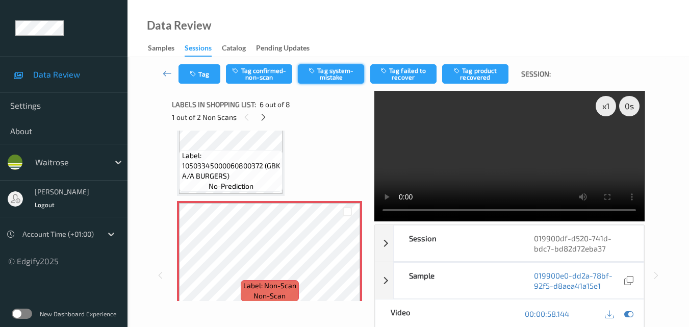
click at [332, 76] on button "Tag system-mistake" at bounding box center [331, 73] width 66 height 19
click at [206, 79] on button "Tag" at bounding box center [199, 73] width 42 height 19
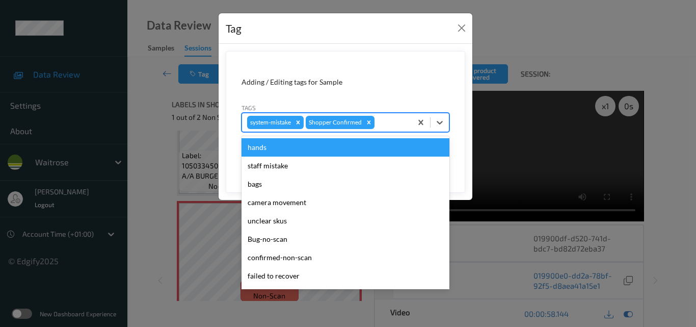
click at [393, 121] on div at bounding box center [392, 122] width 30 height 12
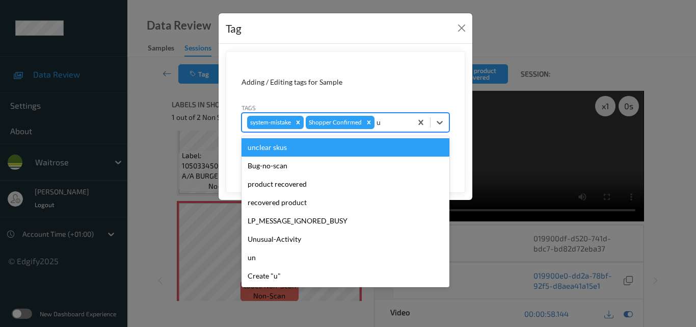
type input "un"
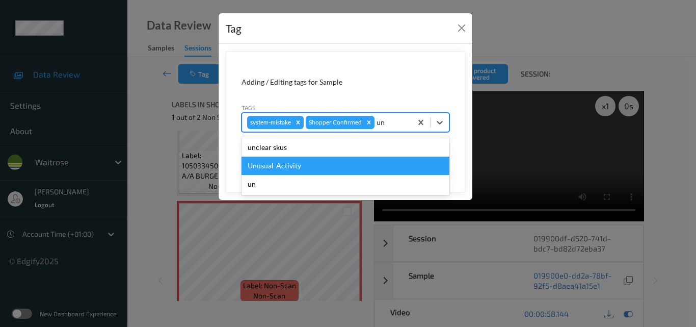
click at [276, 166] on div "Unusual-Activity" at bounding box center [346, 165] width 208 height 18
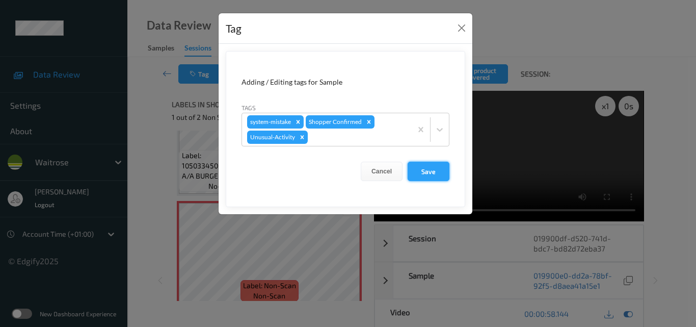
click at [427, 167] on button "Save" at bounding box center [429, 171] width 42 height 19
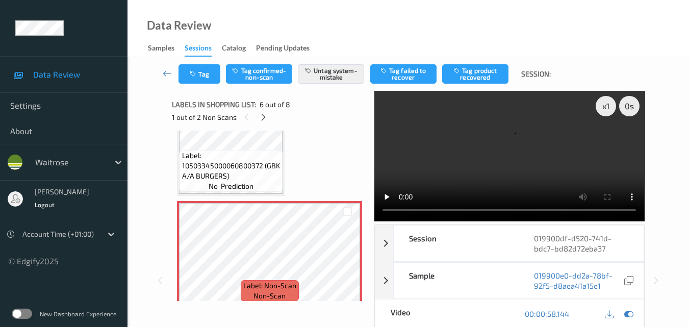
scroll to position [541, 0]
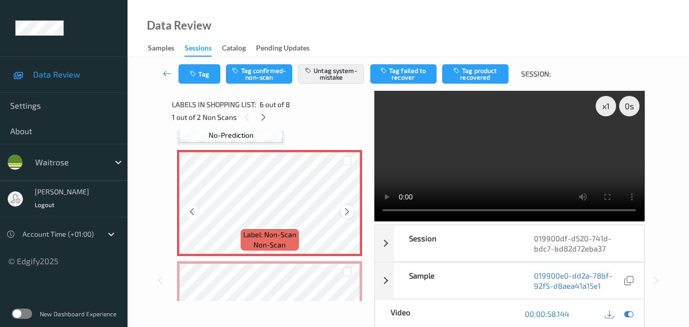
click at [347, 212] on icon at bounding box center [347, 211] width 9 height 9
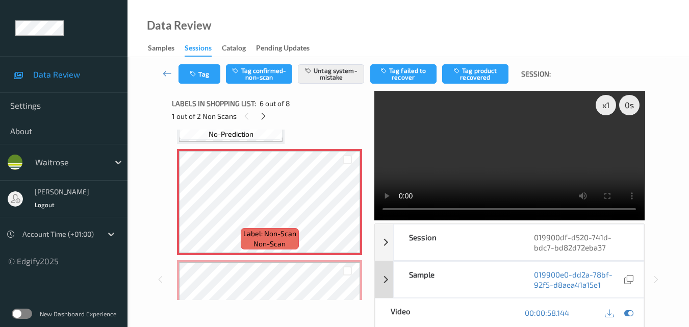
scroll to position [0, 0]
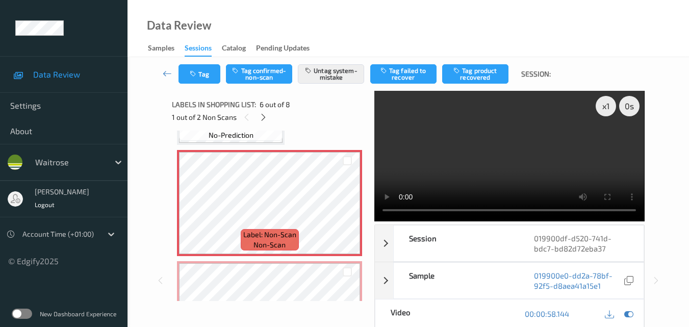
click at [515, 155] on video at bounding box center [509, 156] width 270 height 130
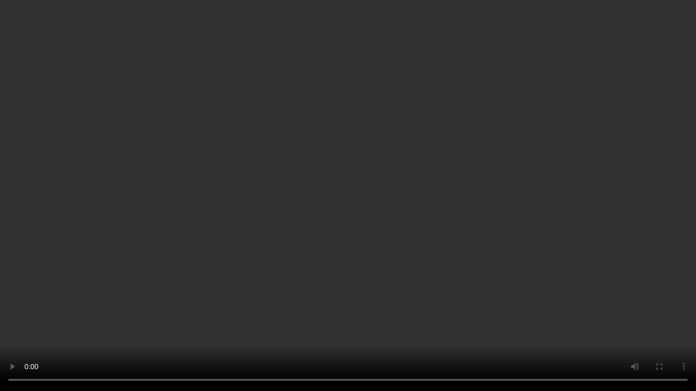
click at [358, 187] on video at bounding box center [348, 195] width 696 height 391
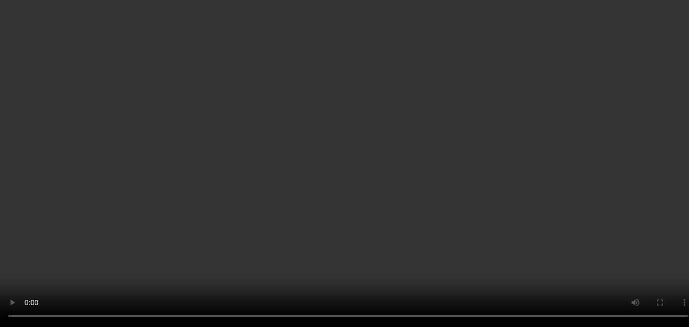
scroll to position [439, 0]
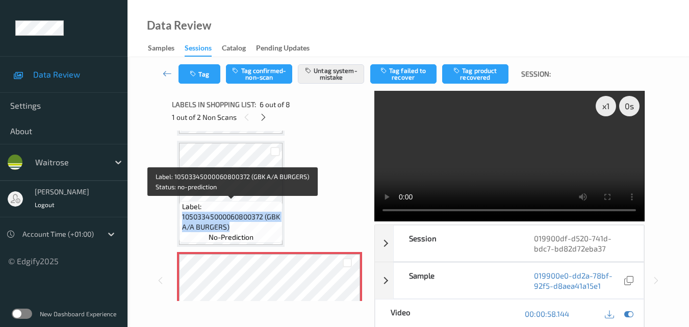
drag, startPoint x: 247, startPoint y: 227, endPoint x: 183, endPoint y: 220, distance: 64.6
click at [183, 220] on span "Label: 10503345000060800372 (GBK A/A BURGERS)" at bounding box center [231, 216] width 98 height 31
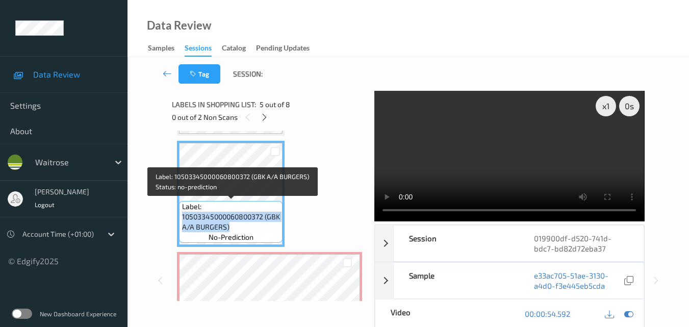
copy span "10503345000060800372 (GBK A/A BURGERS)"
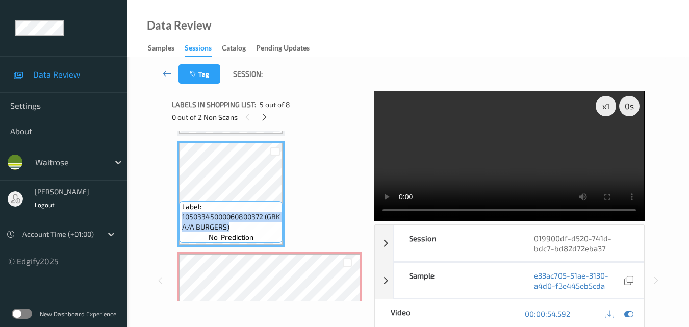
click at [561, 159] on video at bounding box center [509, 156] width 270 height 130
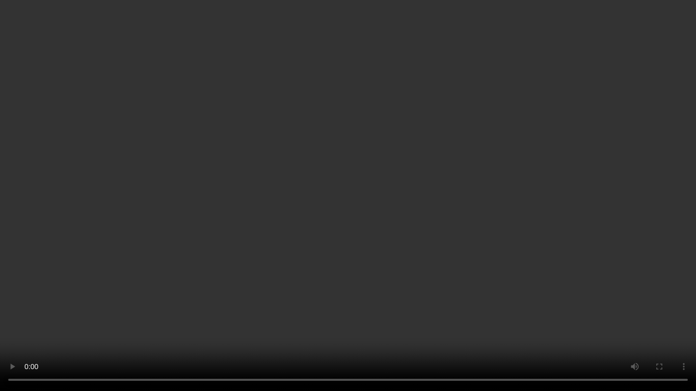
click at [408, 240] on video at bounding box center [348, 195] width 696 height 391
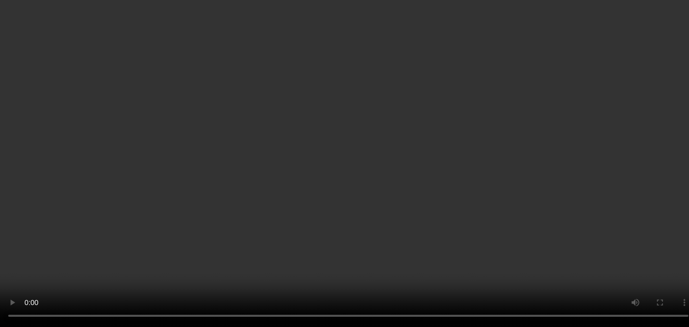
scroll to position [643, 0]
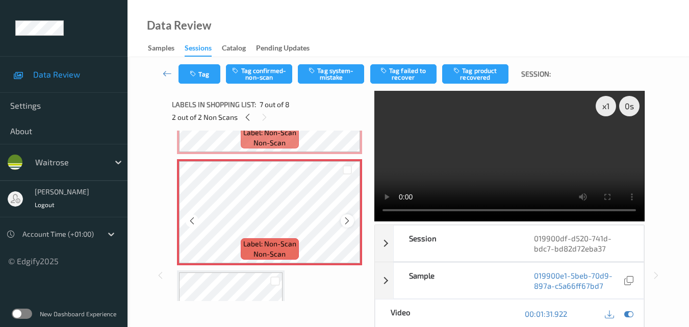
click at [348, 220] on icon at bounding box center [347, 220] width 9 height 9
click at [335, 77] on button "Tag system-mistake" at bounding box center [331, 73] width 66 height 19
click at [191, 76] on icon "button" at bounding box center [194, 73] width 9 height 7
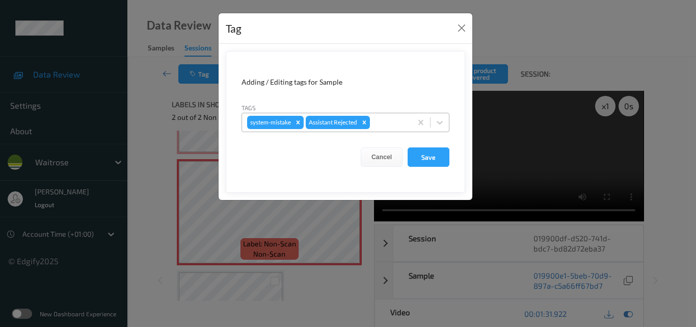
click at [380, 118] on div at bounding box center [389, 122] width 35 height 12
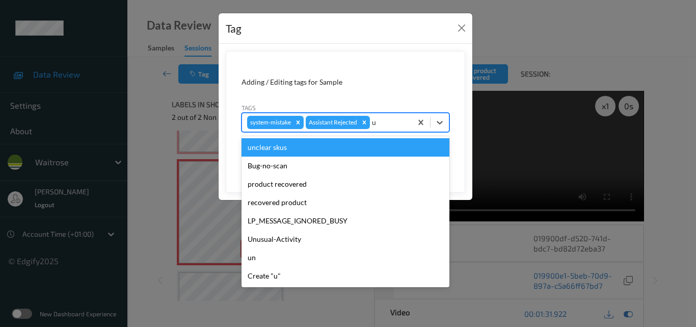
type input "un"
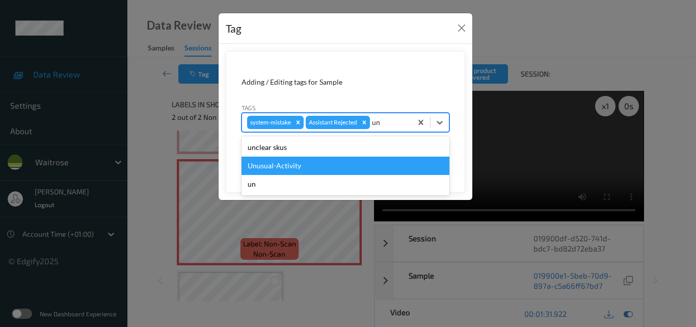
click at [339, 169] on div "Unusual-Activity" at bounding box center [346, 165] width 208 height 18
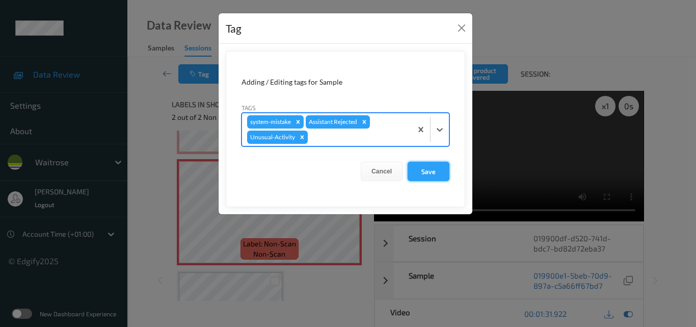
click at [434, 171] on button "Save" at bounding box center [429, 171] width 42 height 19
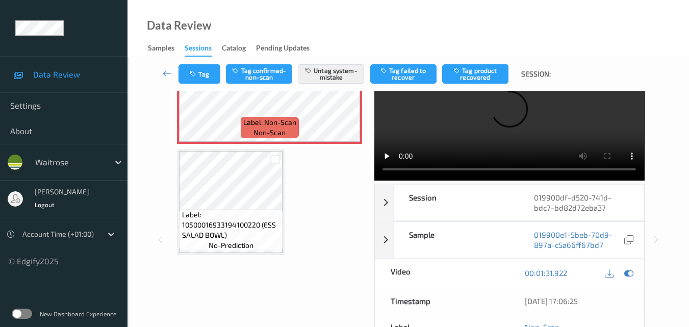
scroll to position [102, 0]
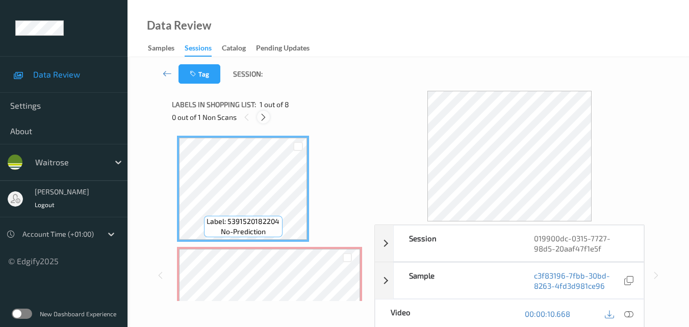
click at [264, 118] on icon at bounding box center [263, 117] width 9 height 9
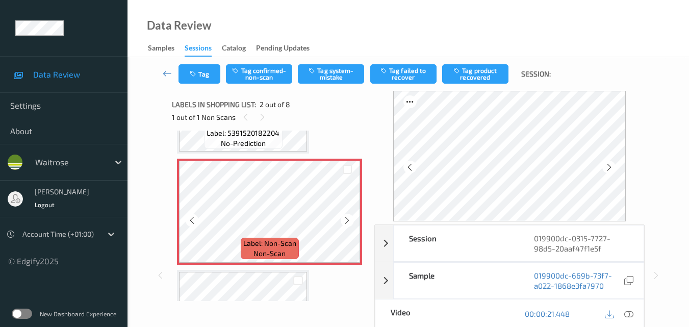
scroll to position [107, 0]
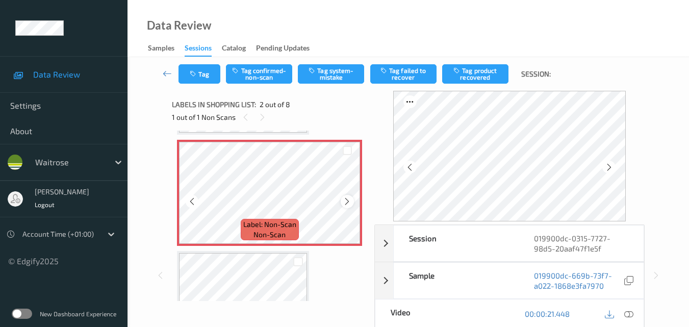
click at [350, 205] on icon at bounding box center [347, 201] width 9 height 9
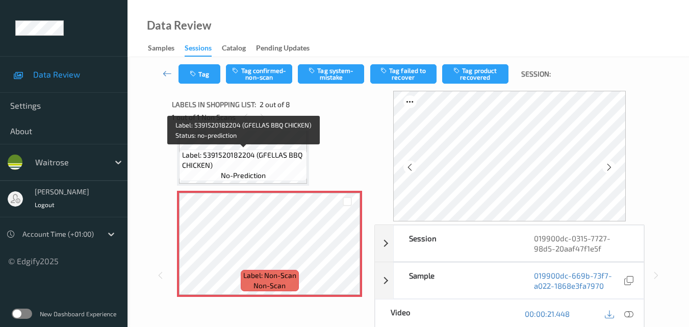
click at [274, 164] on span "Label: 5391520182204 (GFELLAS BBQ CHICKEN)" at bounding box center [243, 160] width 123 height 20
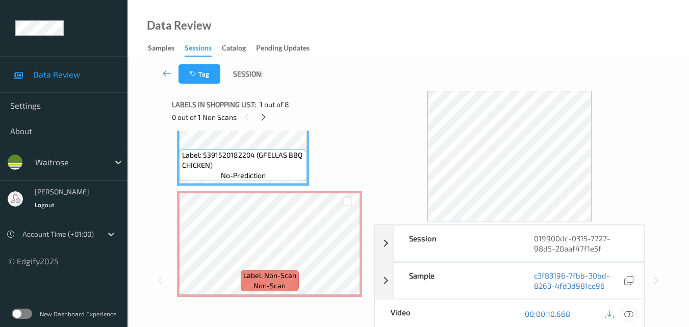
click at [629, 309] on icon at bounding box center [628, 313] width 9 height 9
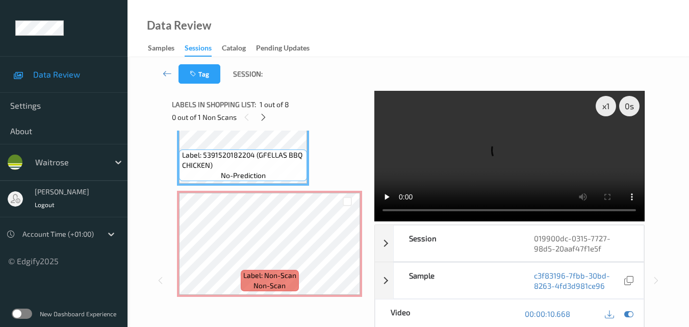
click at [499, 165] on video at bounding box center [509, 156] width 270 height 130
click at [523, 161] on video at bounding box center [509, 156] width 270 height 130
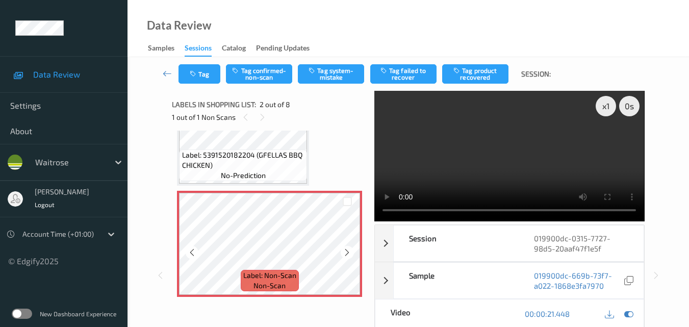
scroll to position [107, 0]
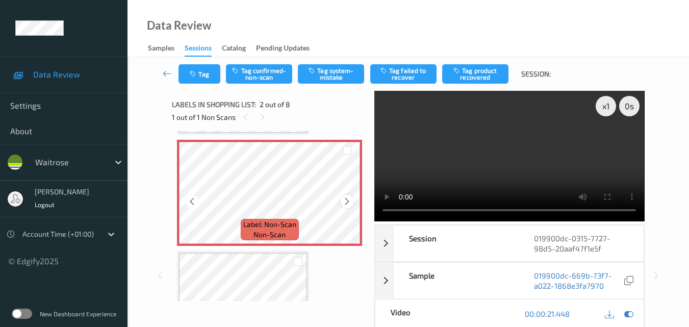
click at [350, 200] on icon at bounding box center [347, 201] width 9 height 9
click at [327, 69] on button "Tag system-mistake" at bounding box center [331, 73] width 66 height 19
click at [193, 76] on icon "button" at bounding box center [194, 73] width 9 height 7
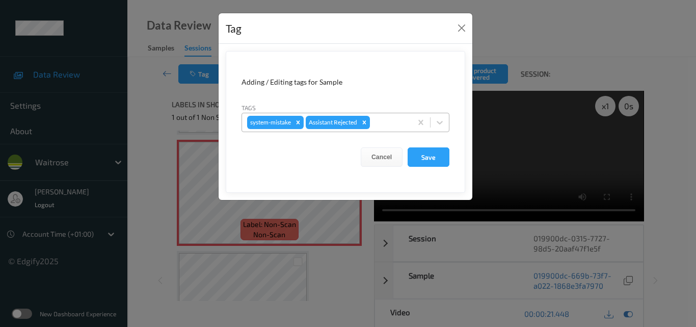
click at [387, 123] on div at bounding box center [389, 122] width 35 height 12
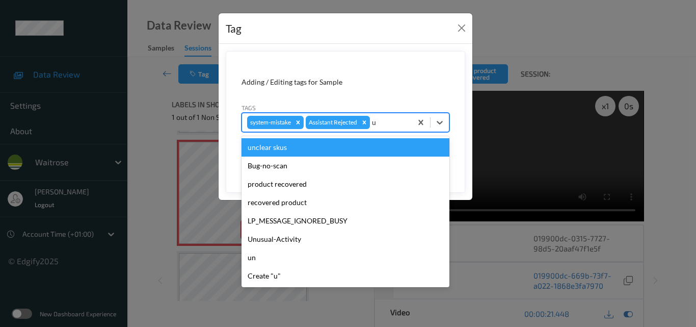
type input "un"
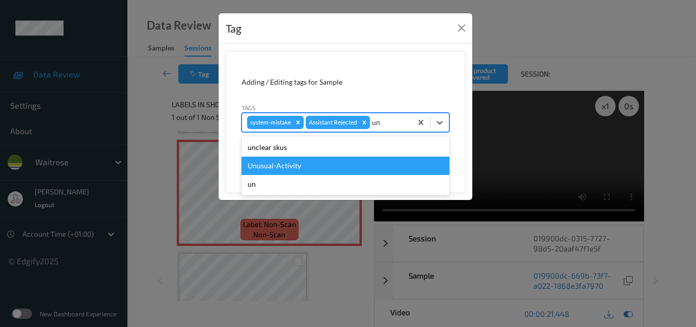
click at [335, 161] on div "Unusual-Activity" at bounding box center [346, 165] width 208 height 18
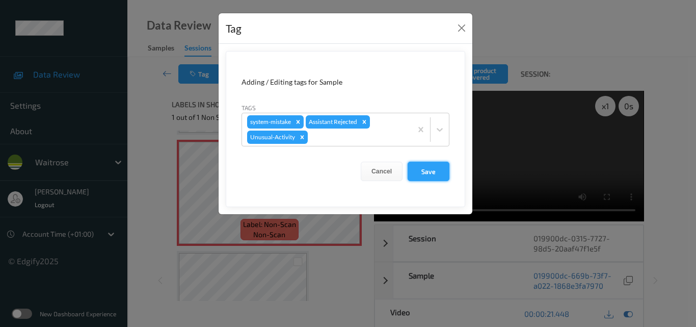
click at [433, 172] on button "Save" at bounding box center [429, 171] width 42 height 19
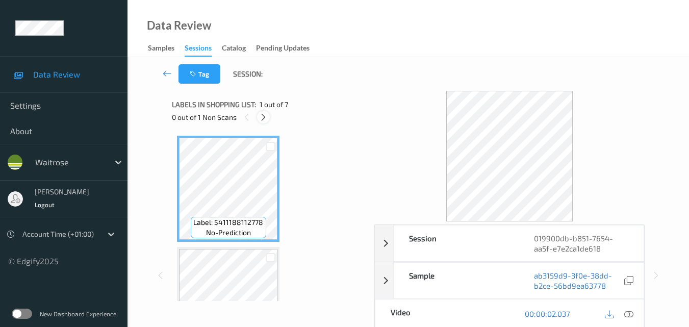
click at [267, 119] on icon at bounding box center [263, 117] width 9 height 9
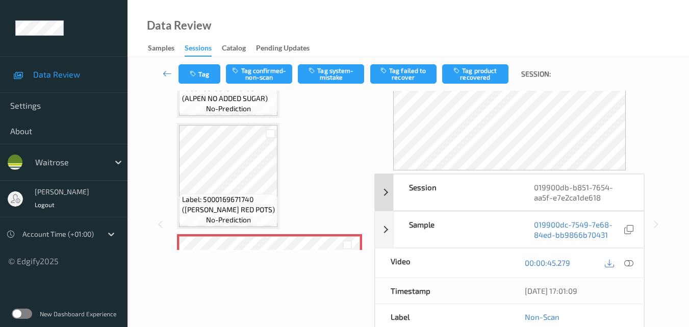
scroll to position [511, 0]
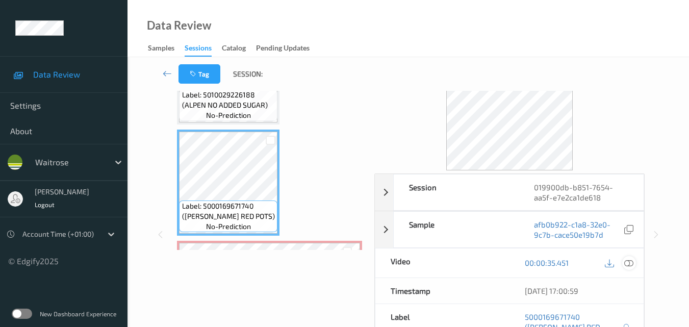
click at [631, 262] on icon at bounding box center [628, 262] width 9 height 9
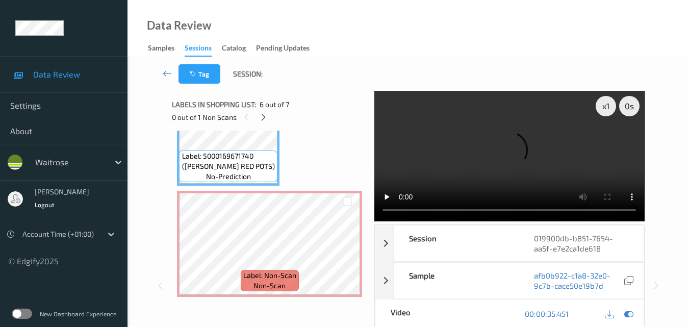
scroll to position [613, 0]
click at [466, 159] on video at bounding box center [509, 156] width 270 height 130
click at [492, 165] on video at bounding box center [509, 156] width 270 height 130
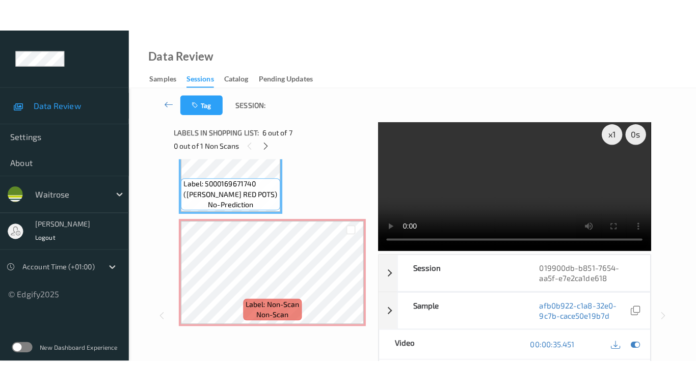
scroll to position [0, 0]
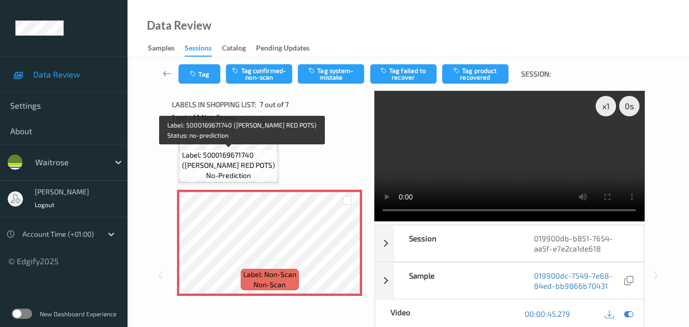
click at [249, 167] on span "Label: 5000169671740 ([PERSON_NAME] RED POTS)" at bounding box center [228, 160] width 93 height 20
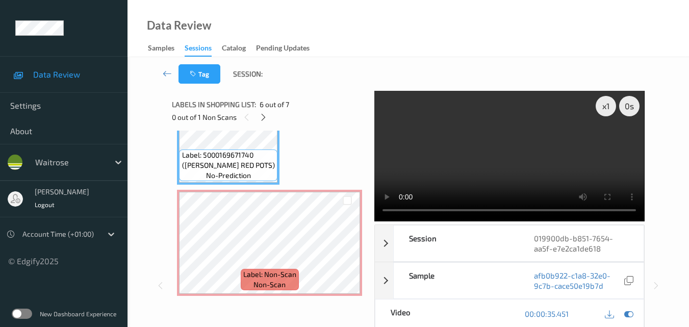
click at [470, 155] on video at bounding box center [509, 156] width 270 height 130
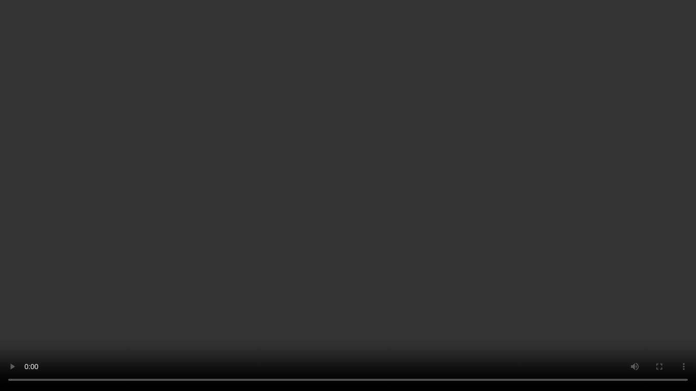
click at [468, 242] on video at bounding box center [348, 195] width 696 height 391
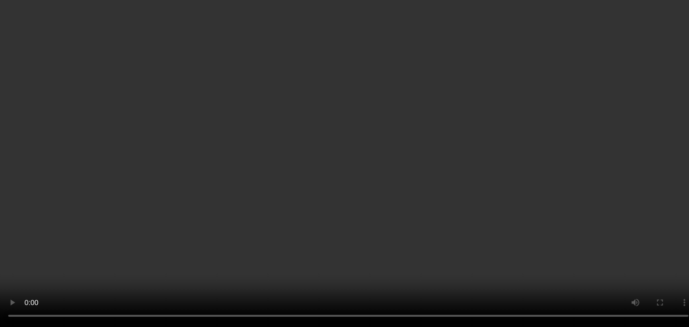
scroll to position [344, 0]
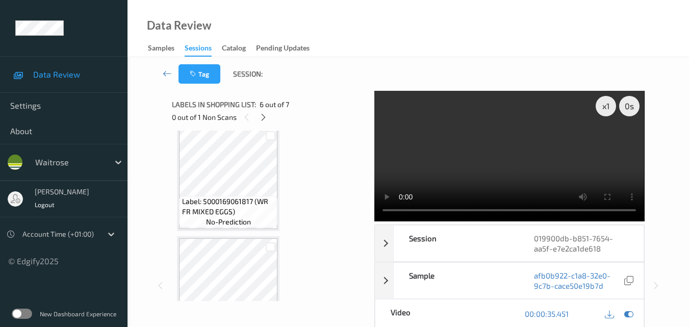
click at [517, 166] on video at bounding box center [509, 156] width 270 height 130
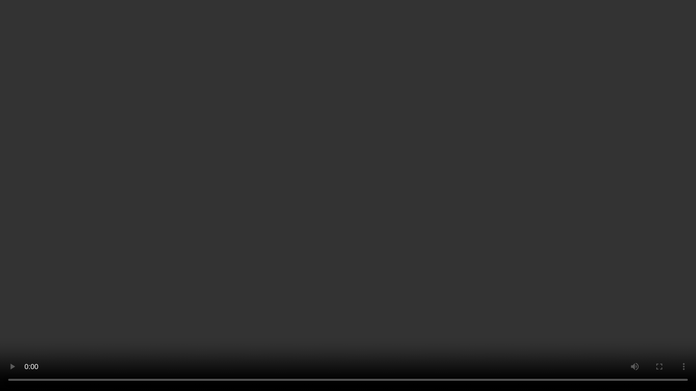
click at [544, 258] on video at bounding box center [348, 195] width 696 height 391
click at [553, 266] on video at bounding box center [348, 195] width 696 height 391
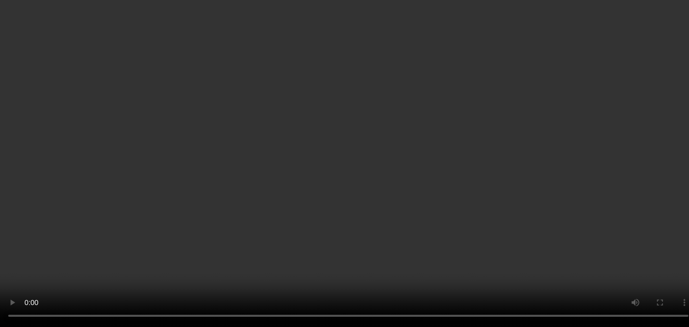
scroll to position [395, 0]
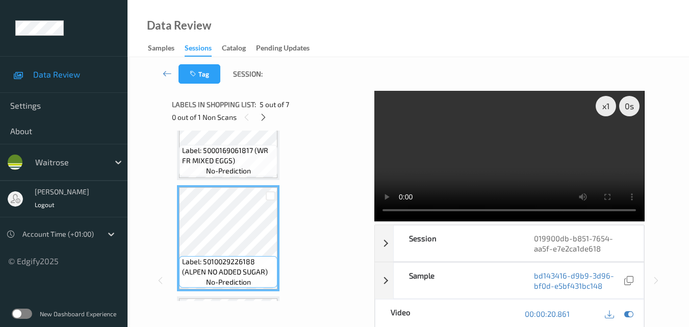
click at [476, 135] on video at bounding box center [509, 156] width 270 height 130
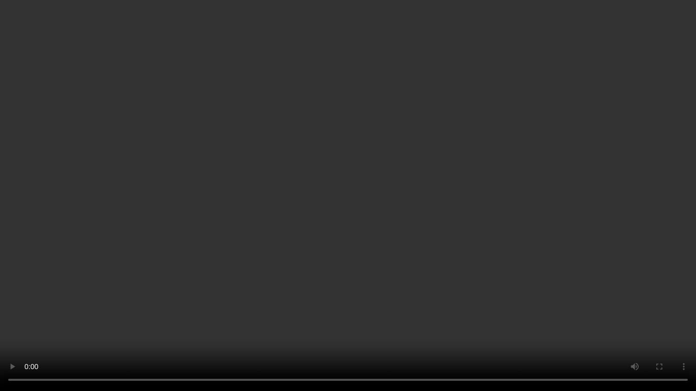
click at [540, 168] on video at bounding box center [348, 195] width 696 height 391
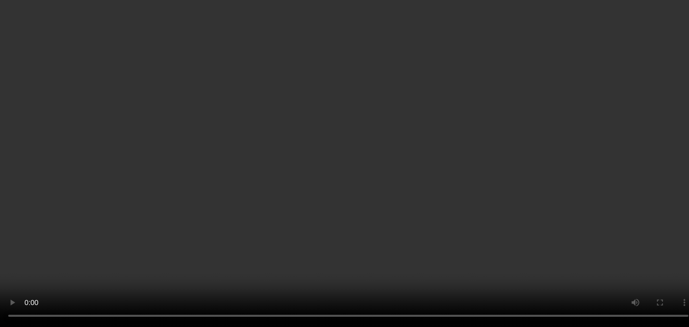
scroll to position [293, 0]
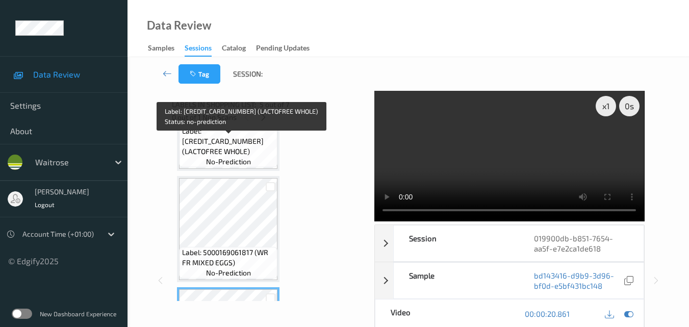
click at [241, 160] on span "no-prediction" at bounding box center [228, 161] width 45 height 10
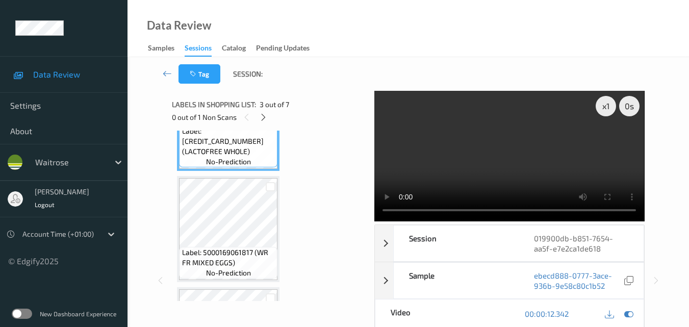
click at [472, 146] on video at bounding box center [509, 156] width 270 height 130
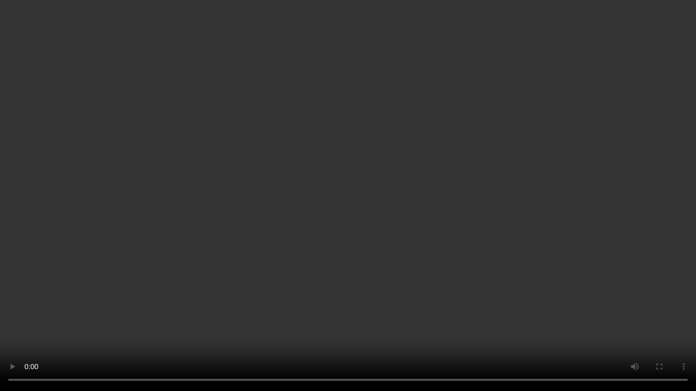
click at [584, 231] on video at bounding box center [348, 195] width 696 height 391
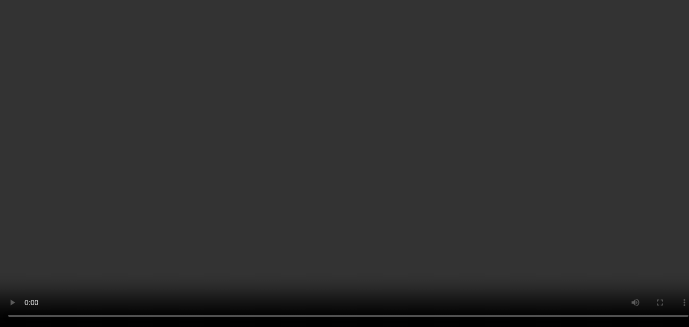
scroll to position [395, 0]
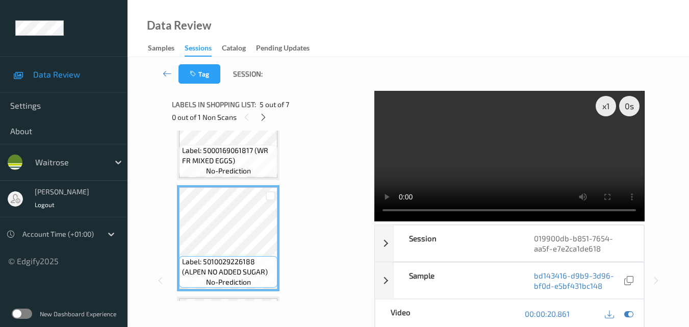
click at [499, 147] on video at bounding box center [509, 156] width 270 height 130
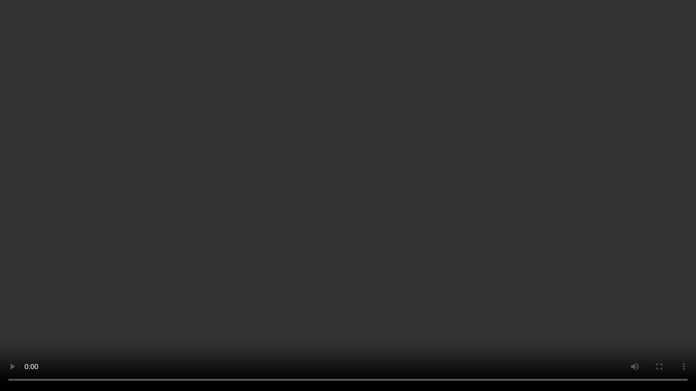
click at [598, 238] on video at bounding box center [348, 195] width 696 height 391
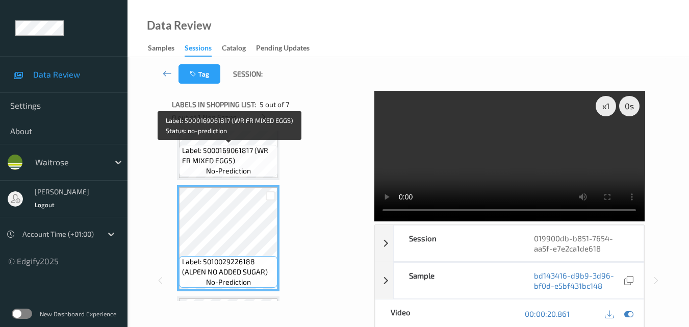
click at [247, 162] on span "Label: 5000169061817 (WR FR MIXED EGGS)" at bounding box center [228, 155] width 93 height 20
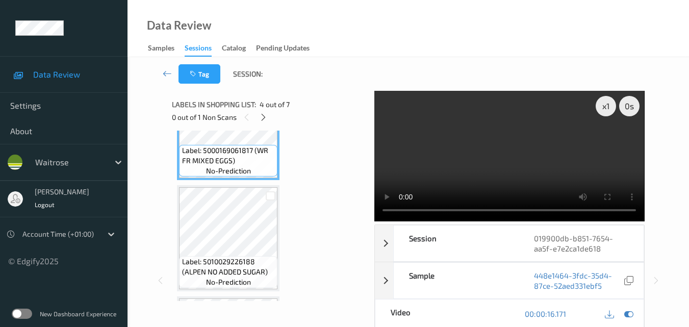
click at [459, 152] on video at bounding box center [509, 156] width 270 height 130
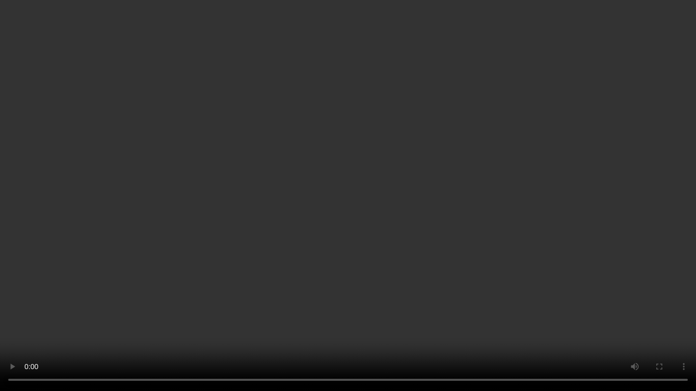
click at [439, 274] on video at bounding box center [348, 195] width 696 height 391
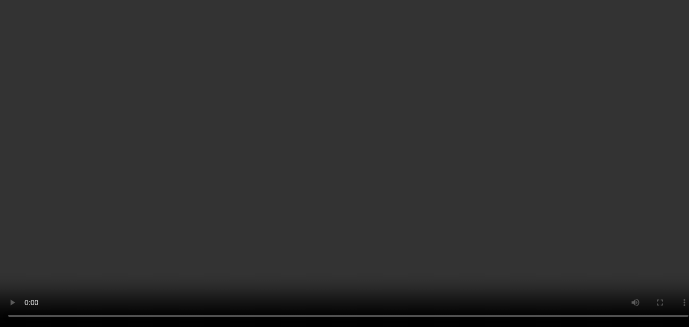
scroll to position [548, 0]
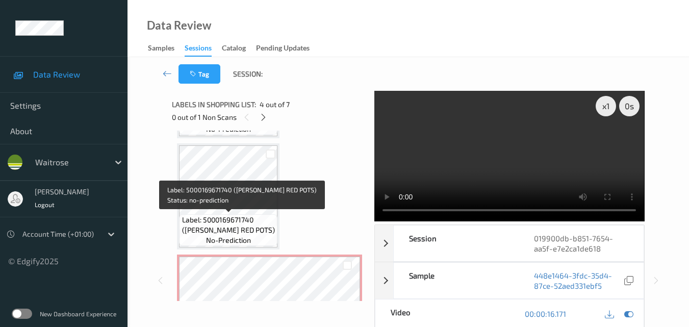
click at [240, 224] on span "Label: 5000169671740 ([PERSON_NAME] RED POTS)" at bounding box center [228, 225] width 93 height 20
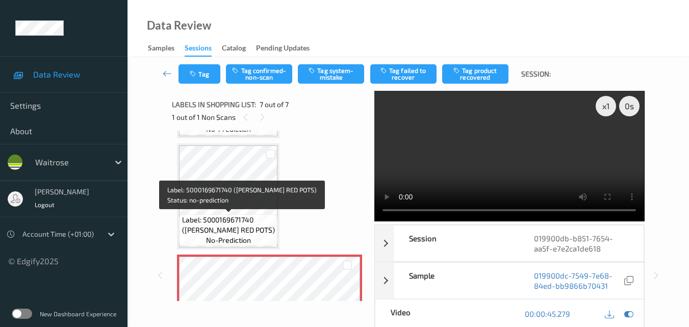
click at [245, 217] on span "Label: 5000169671740 ([PERSON_NAME] RED POTS)" at bounding box center [228, 225] width 93 height 20
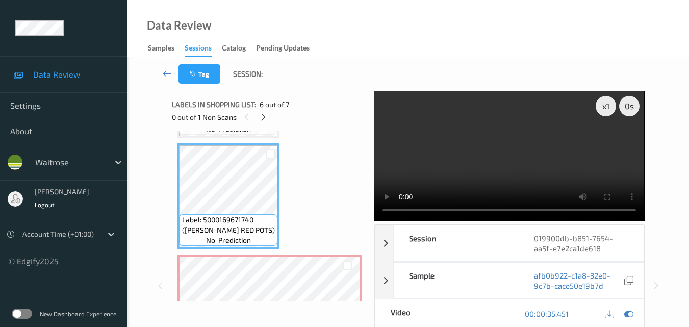
click at [478, 156] on video at bounding box center [509, 156] width 270 height 130
click at [481, 154] on video at bounding box center [509, 156] width 270 height 130
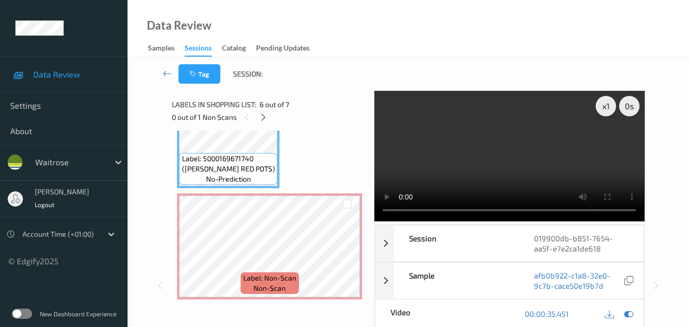
scroll to position [613, 0]
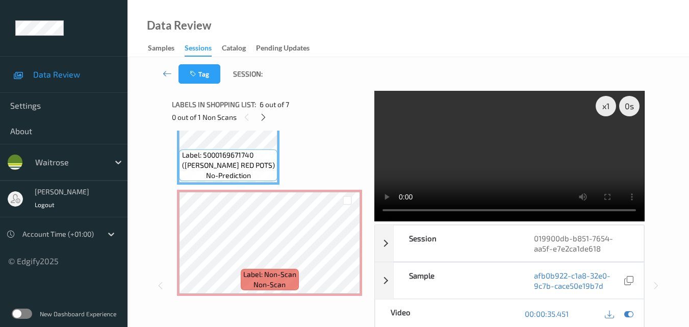
click at [507, 168] on video at bounding box center [509, 156] width 270 height 130
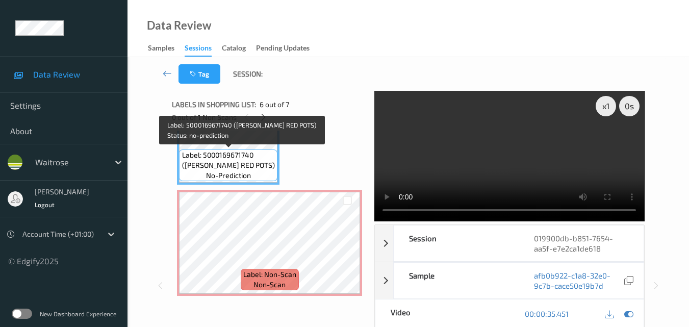
click at [243, 163] on span "Label: 5000169671740 ([PERSON_NAME] RED POTS)" at bounding box center [228, 160] width 93 height 20
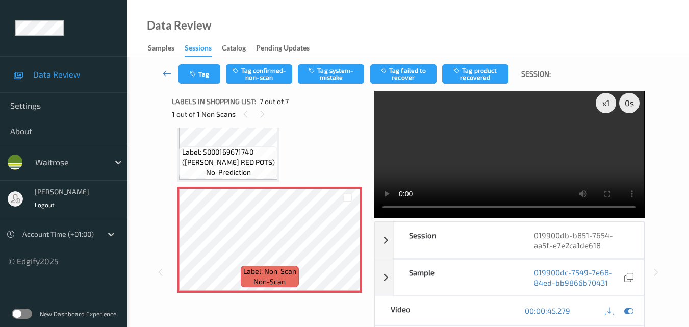
scroll to position [0, 0]
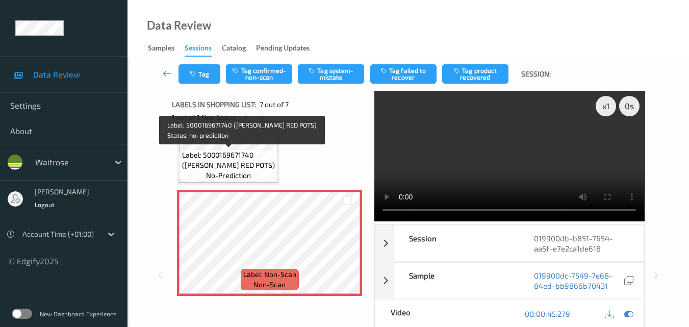
click at [258, 157] on span "Label: 5000169671740 (WR ESS RED POTS)" at bounding box center [228, 160] width 93 height 20
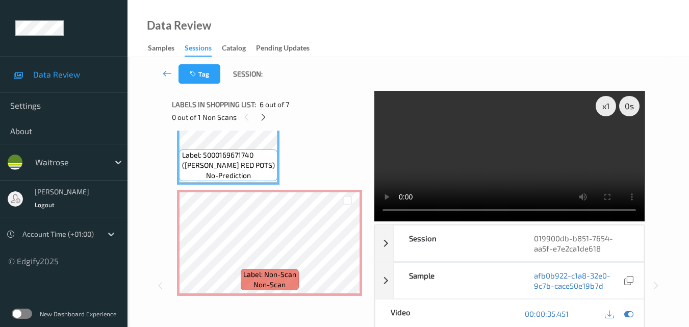
click at [551, 168] on video at bounding box center [509, 156] width 270 height 130
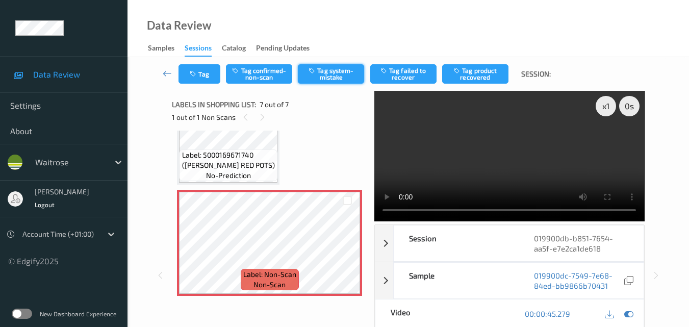
click at [345, 78] on button "Tag system-mistake" at bounding box center [331, 73] width 66 height 19
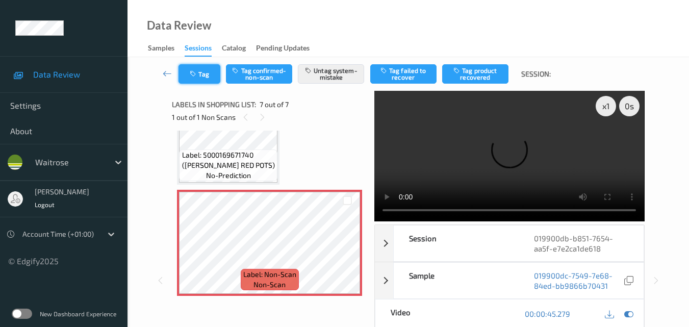
click at [202, 76] on button "Tag" at bounding box center [199, 73] width 42 height 19
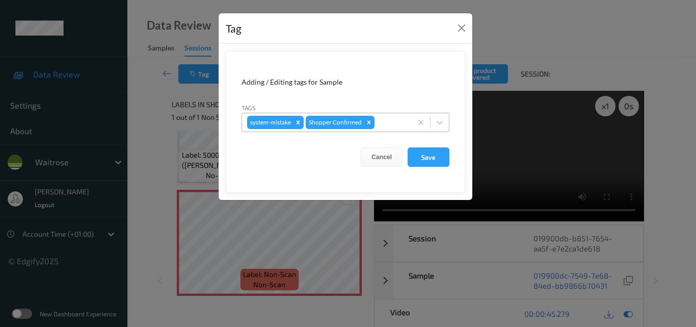
click at [385, 126] on div at bounding box center [392, 122] width 30 height 12
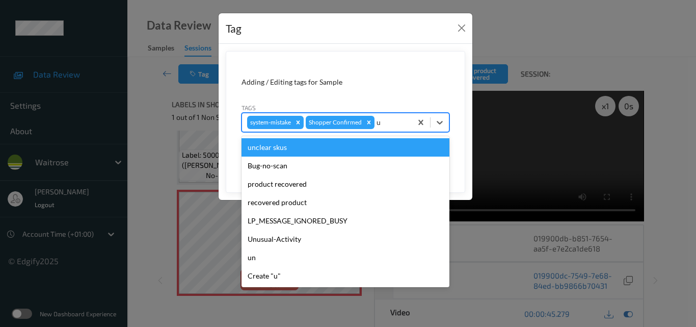
type input "un"
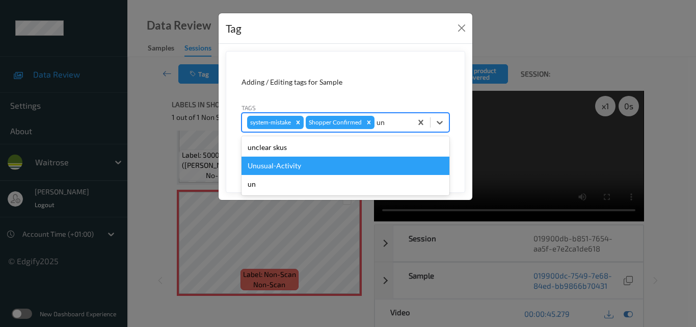
click at [332, 170] on div "Unusual-Activity" at bounding box center [346, 165] width 208 height 18
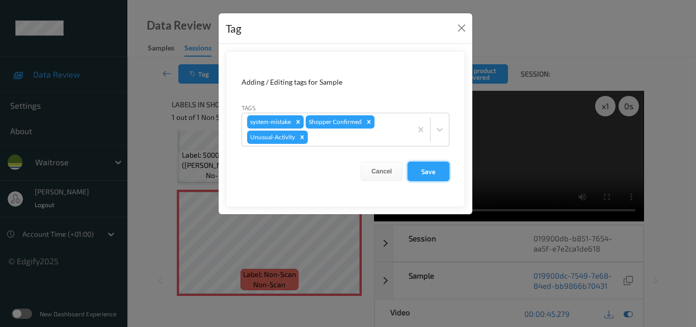
click at [432, 173] on button "Save" at bounding box center [429, 171] width 42 height 19
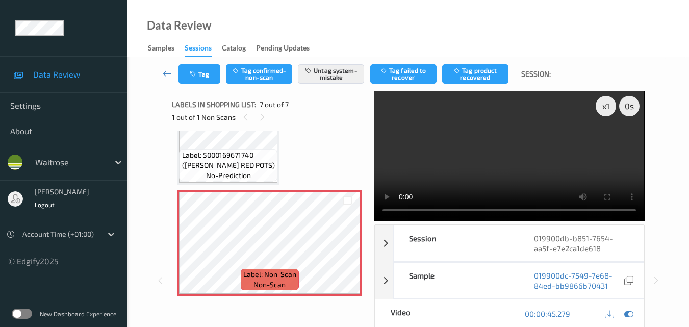
click at [481, 158] on video at bounding box center [509, 156] width 270 height 130
click at [475, 149] on video at bounding box center [509, 156] width 270 height 130
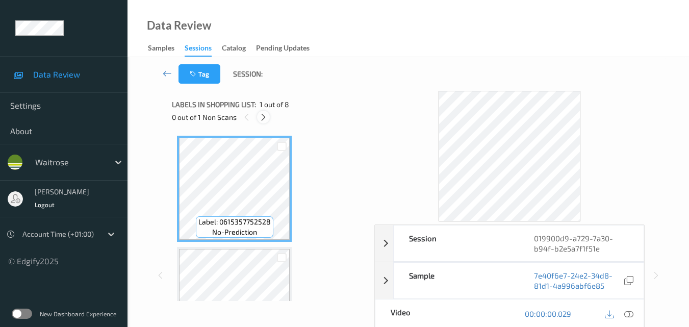
click at [265, 120] on icon at bounding box center [263, 117] width 9 height 9
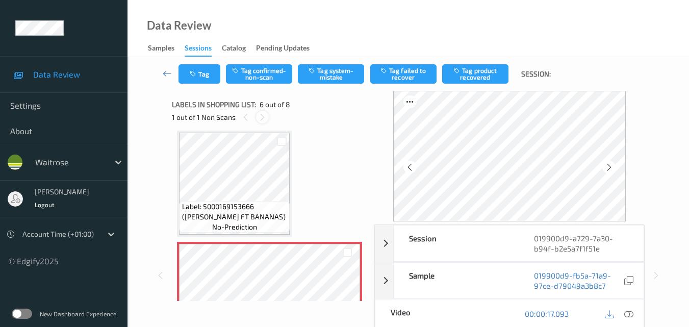
click at [262, 115] on icon at bounding box center [262, 117] width 9 height 9
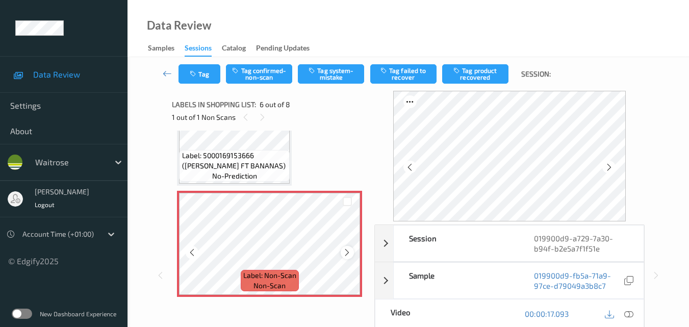
click at [341, 253] on div at bounding box center [347, 252] width 13 height 13
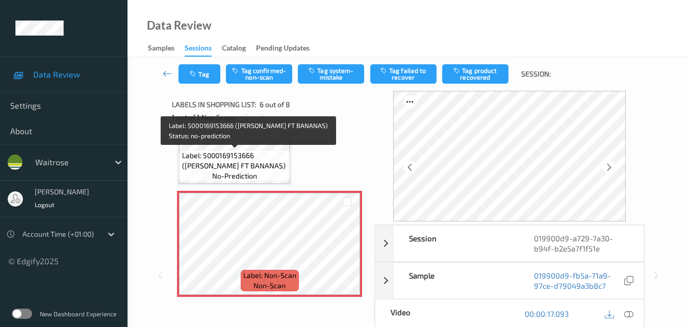
click at [247, 160] on span "Label: 5000169153666 (WR ESS FT BANANAS)" at bounding box center [235, 160] width 106 height 20
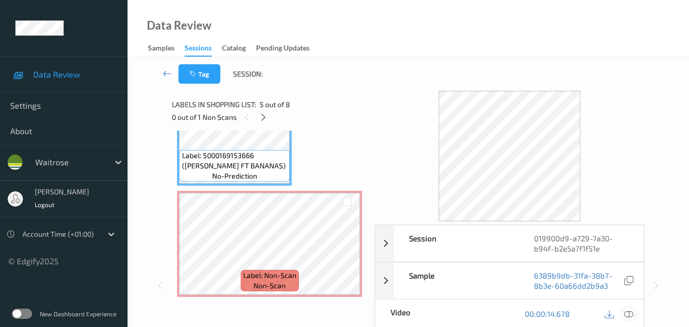
click at [635, 315] on div at bounding box center [629, 314] width 14 height 14
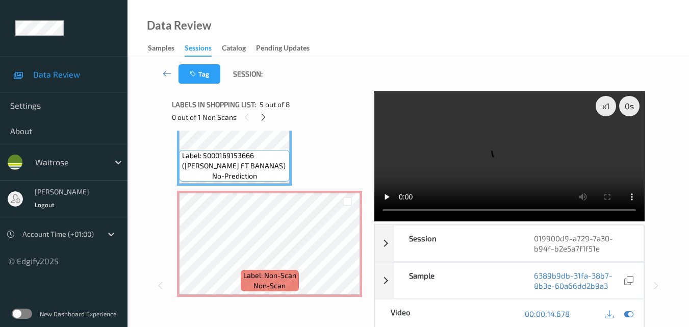
click at [494, 171] on video at bounding box center [509, 156] width 270 height 130
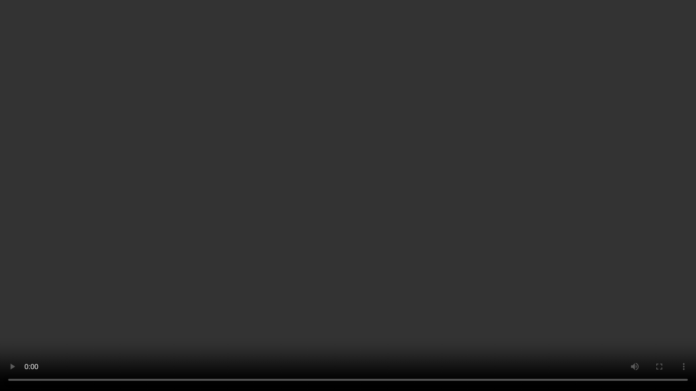
click at [554, 223] on video at bounding box center [348, 195] width 696 height 391
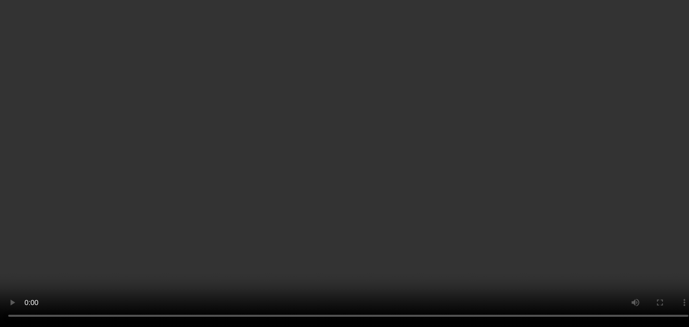
scroll to position [603, 0]
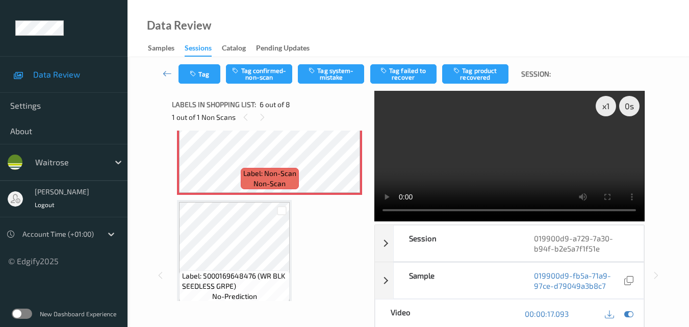
click at [503, 164] on video at bounding box center [509, 156] width 270 height 130
click at [495, 162] on video at bounding box center [509, 156] width 270 height 130
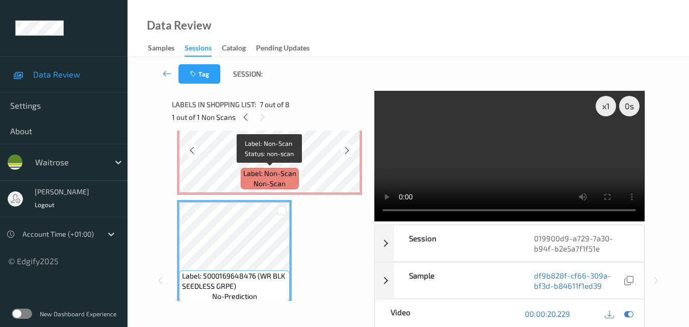
click at [287, 170] on span "Label: Non-Scan" at bounding box center [269, 173] width 53 height 10
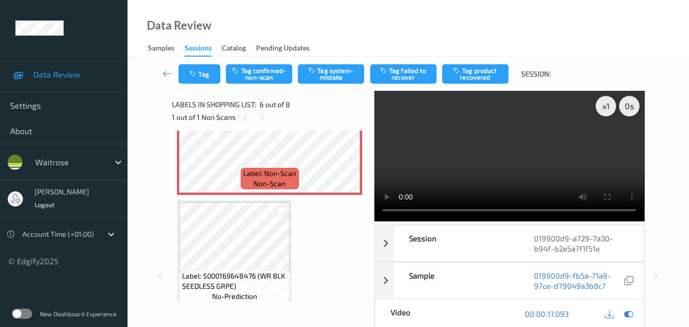
click at [516, 164] on video at bounding box center [509, 156] width 270 height 130
click at [334, 80] on button "Tag system-mistake" at bounding box center [331, 73] width 66 height 19
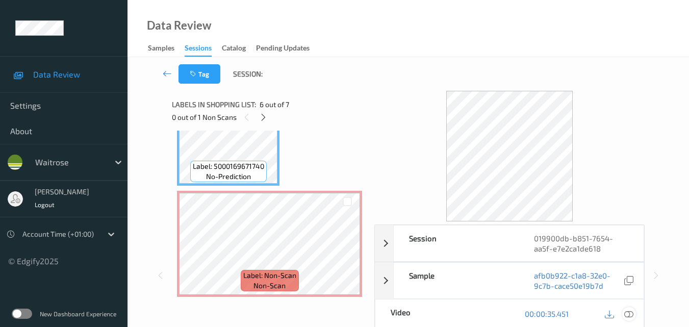
click at [633, 314] on icon at bounding box center [628, 313] width 9 height 9
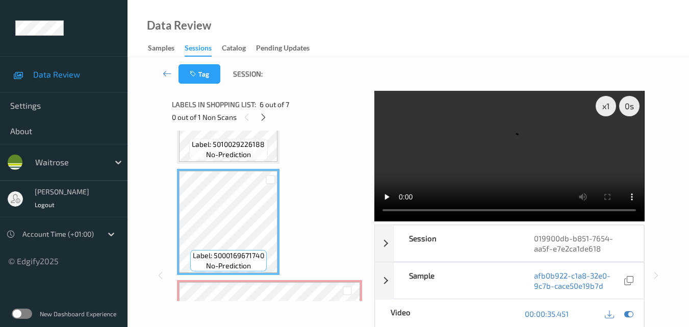
scroll to position [510, 0]
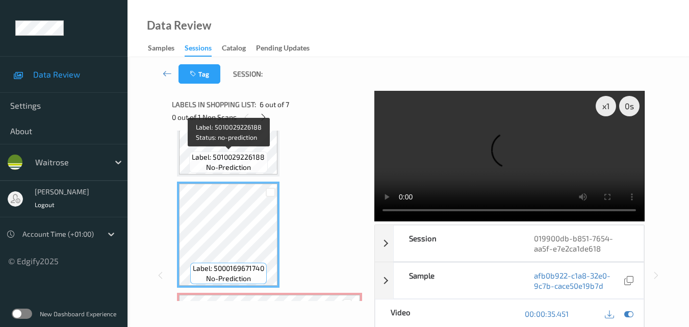
click at [500, 163] on video at bounding box center [509, 156] width 270 height 130
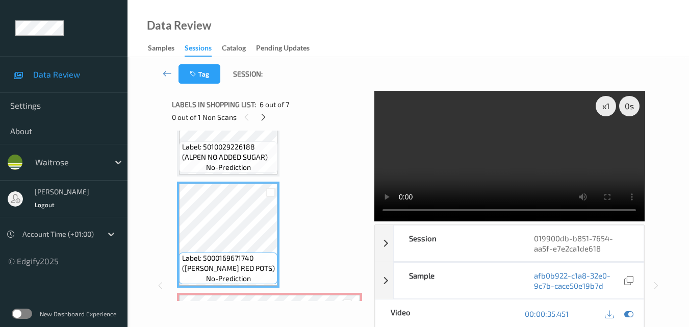
scroll to position [500, 0]
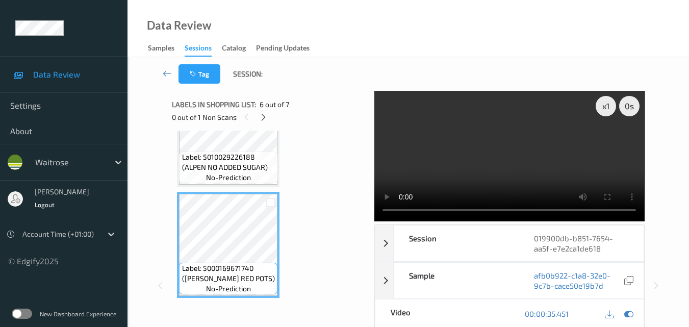
click at [480, 177] on video at bounding box center [509, 156] width 270 height 130
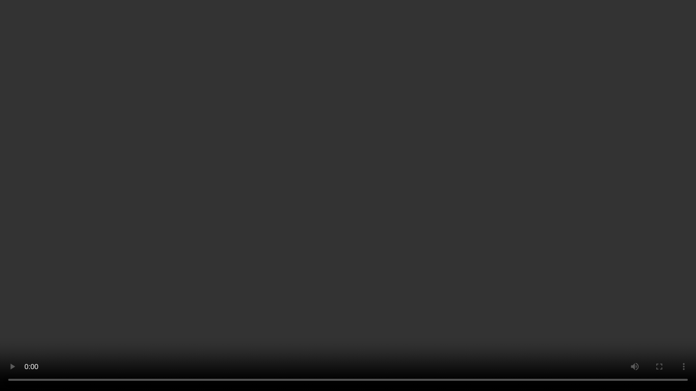
click at [464, 225] on video at bounding box center [348, 195] width 696 height 391
click at [379, 167] on video at bounding box center [348, 195] width 696 height 391
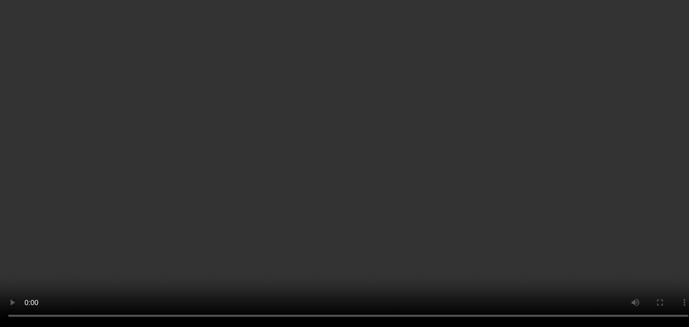
scroll to position [613, 0]
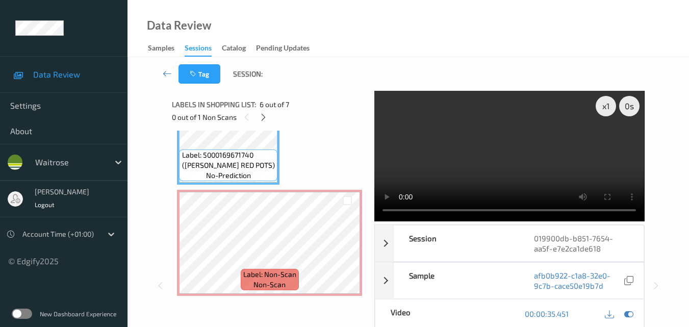
click at [488, 151] on video at bounding box center [509, 156] width 270 height 130
click at [535, 169] on video at bounding box center [509, 156] width 270 height 130
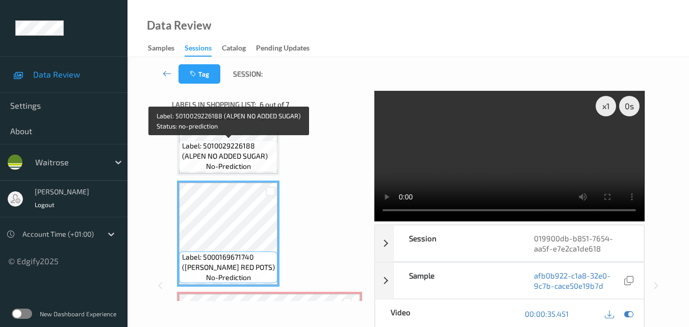
click at [245, 158] on span "Label: 5010029226188 (ALPEN NO ADDED SUGAR)" at bounding box center [228, 151] width 93 height 20
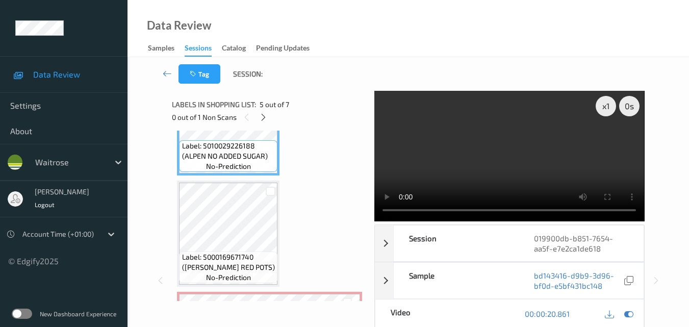
click at [518, 154] on video at bounding box center [509, 156] width 270 height 130
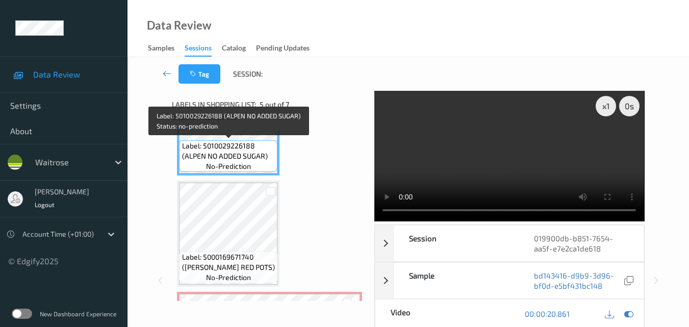
click at [248, 155] on span "Label: 5010029226188 (ALPEN NO ADDED SUGAR)" at bounding box center [228, 151] width 93 height 20
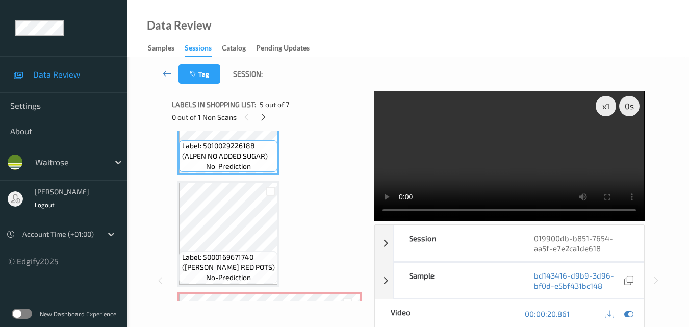
click at [561, 163] on video at bounding box center [509, 156] width 270 height 130
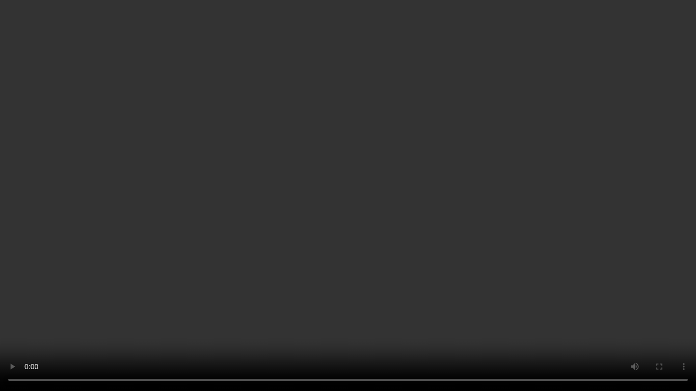
click at [337, 275] on video at bounding box center [348, 195] width 696 height 391
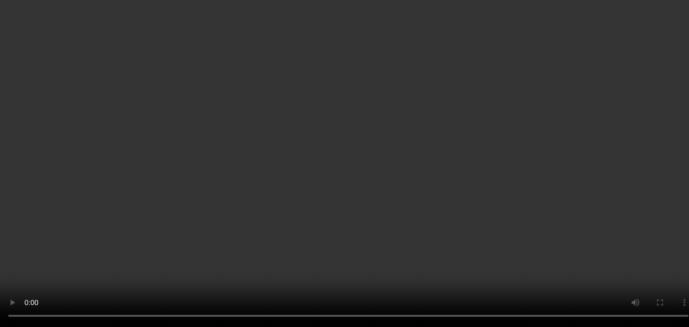
scroll to position [562, 0]
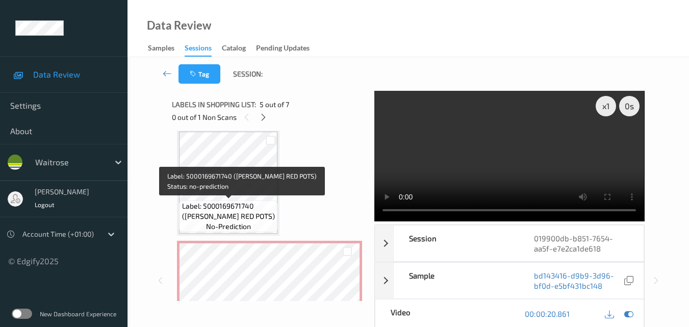
click at [252, 203] on span "Label: 5000169671740 (WR ESS RED POTS)" at bounding box center [228, 211] width 93 height 20
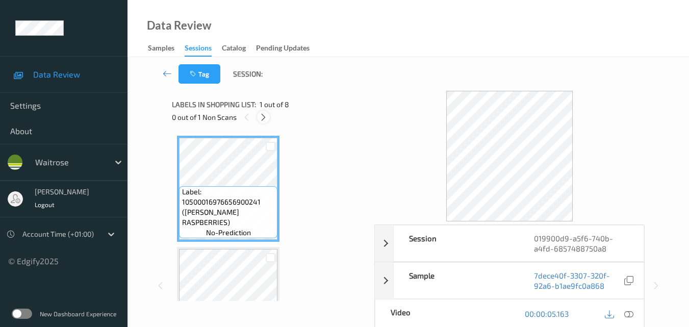
click at [262, 118] on icon at bounding box center [263, 117] width 9 height 9
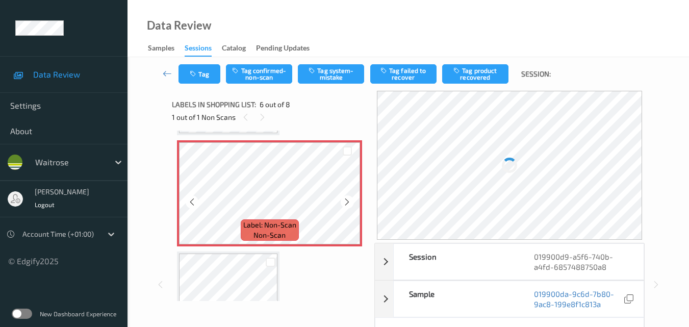
scroll to position [552, 0]
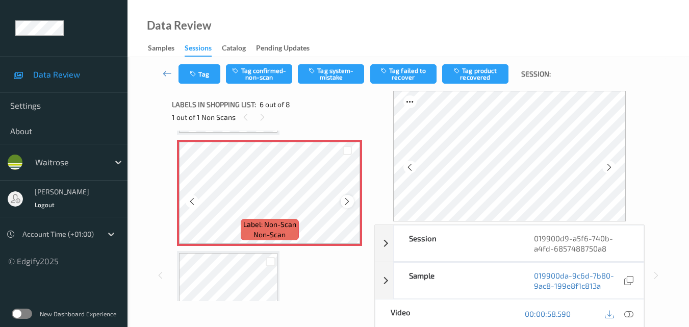
click at [350, 201] on icon at bounding box center [347, 201] width 9 height 9
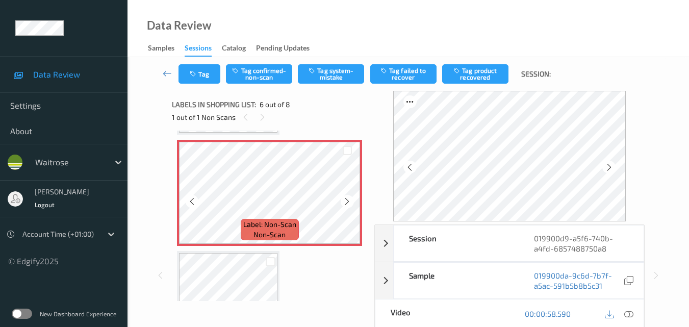
click at [350, 201] on icon at bounding box center [347, 201] width 9 height 9
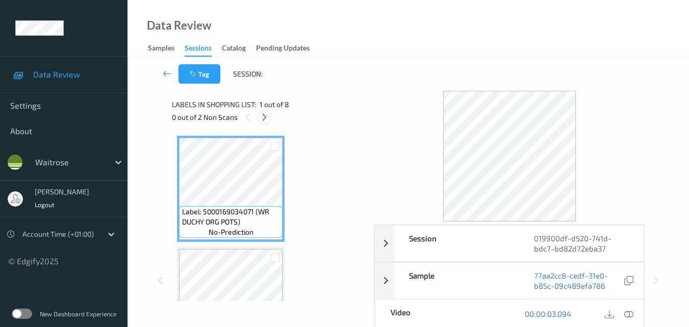
click at [265, 117] on icon at bounding box center [264, 117] width 9 height 9
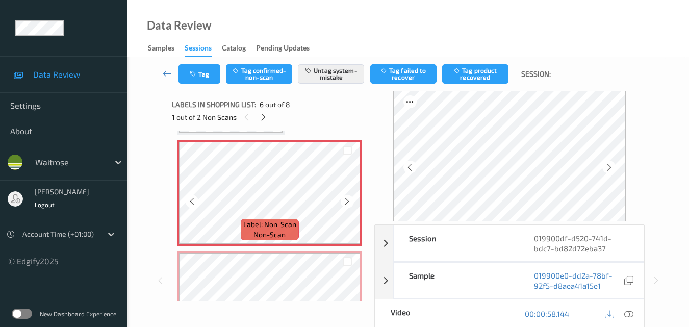
scroll to position [603, 0]
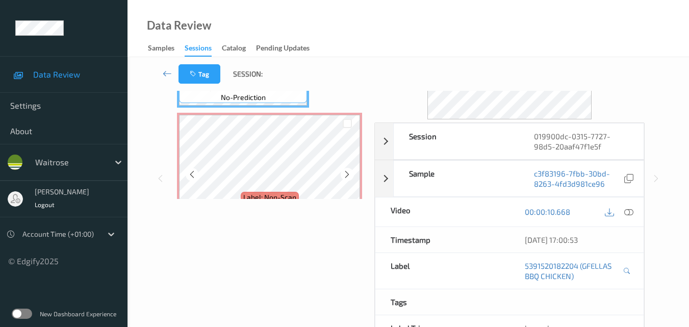
scroll to position [51, 0]
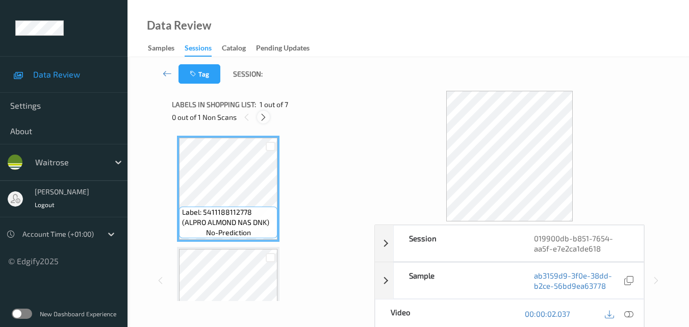
click at [263, 121] on icon at bounding box center [263, 117] width 9 height 9
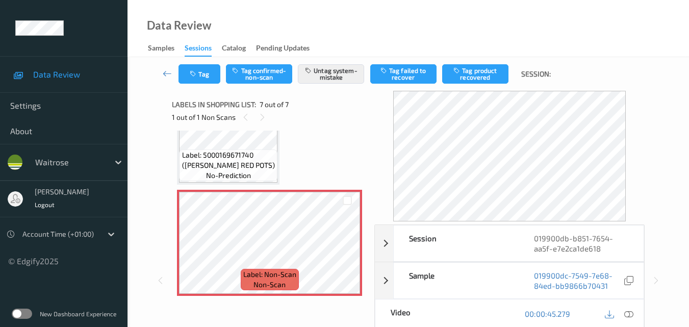
scroll to position [102, 0]
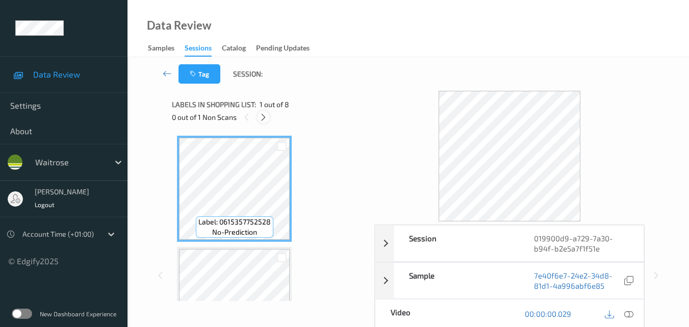
click at [265, 116] on icon at bounding box center [263, 117] width 9 height 9
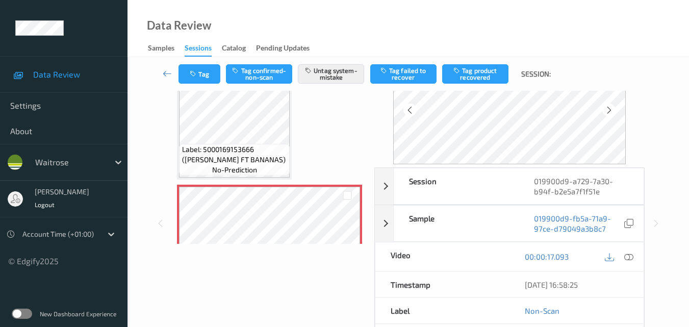
scroll to position [51, 0]
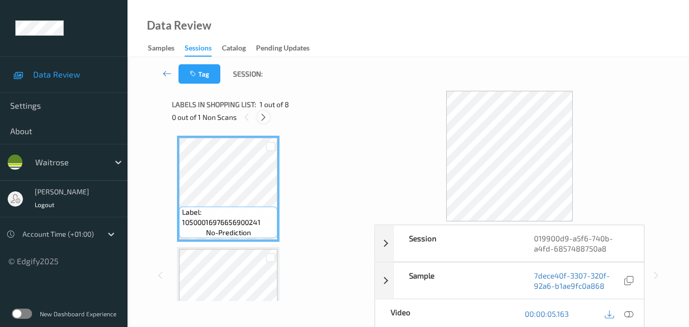
click at [262, 119] on icon at bounding box center [263, 117] width 9 height 9
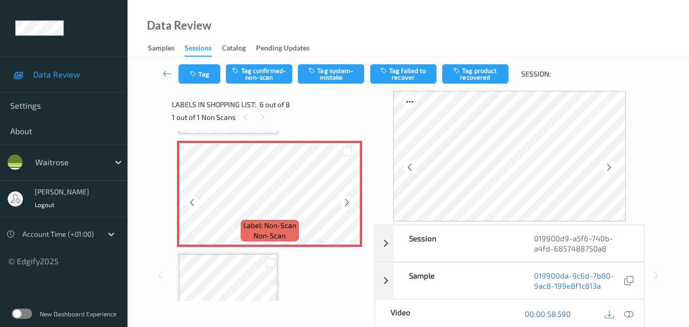
scroll to position [552, 0]
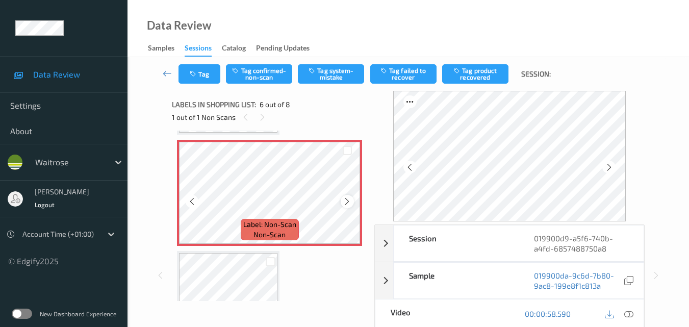
click at [349, 202] on icon at bounding box center [347, 201] width 9 height 9
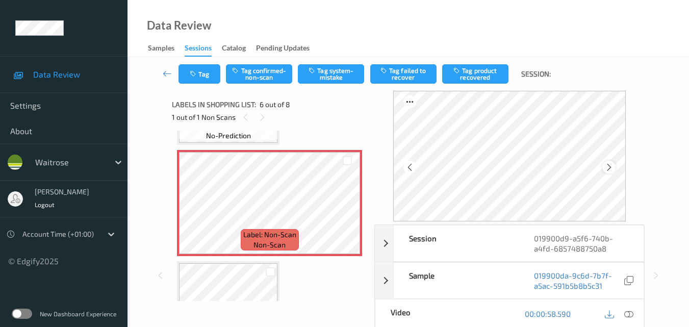
click at [611, 169] on icon at bounding box center [609, 167] width 9 height 9
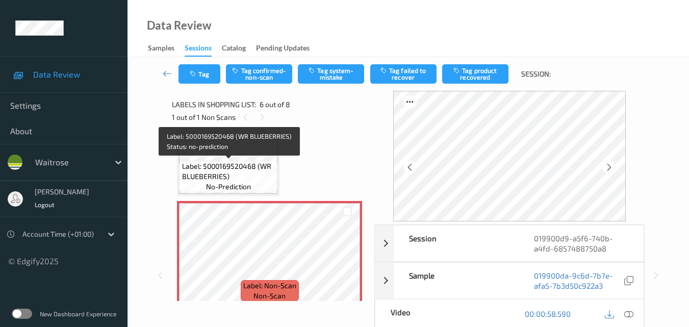
click at [253, 163] on span "Label: 5000169520468 (WR BLUEBERRIES)" at bounding box center [228, 171] width 93 height 20
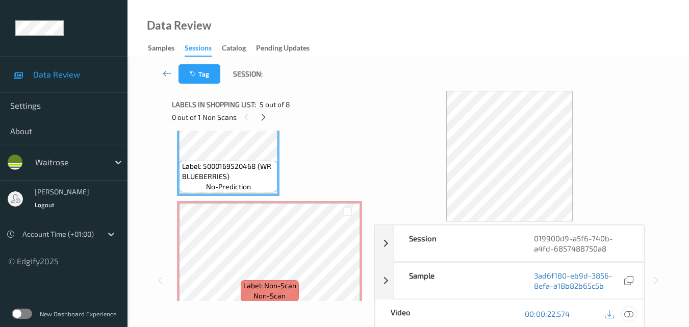
click at [632, 310] on icon at bounding box center [628, 313] width 9 height 9
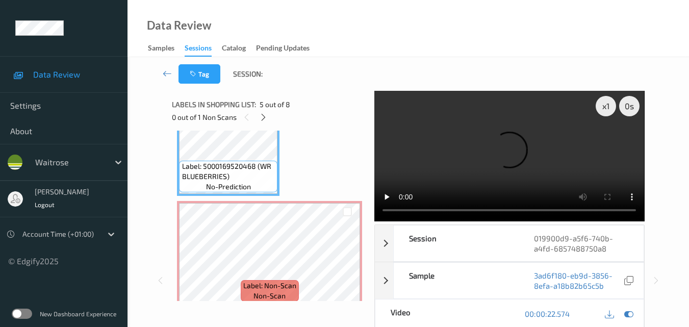
click at [525, 165] on video at bounding box center [509, 156] width 270 height 130
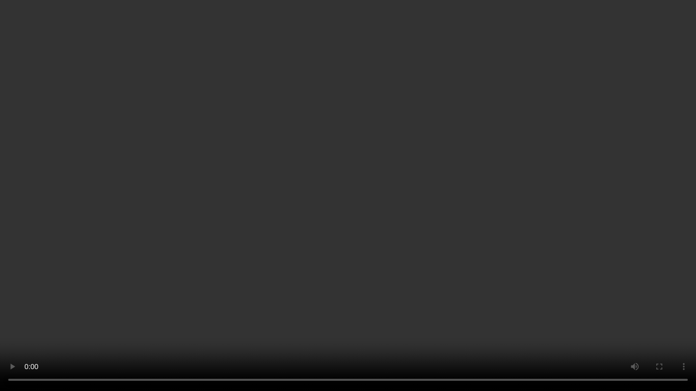
click at [488, 207] on video at bounding box center [348, 195] width 696 height 391
click at [462, 177] on video at bounding box center [348, 195] width 696 height 391
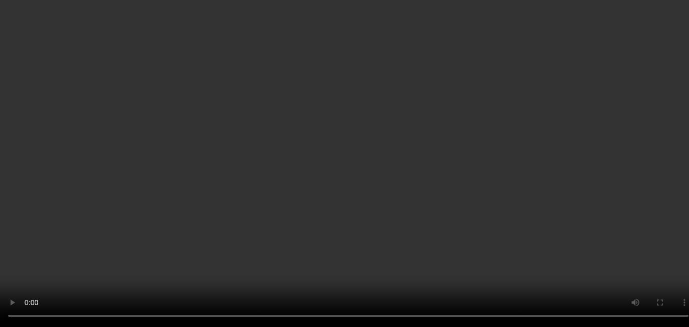
scroll to position [337, 0]
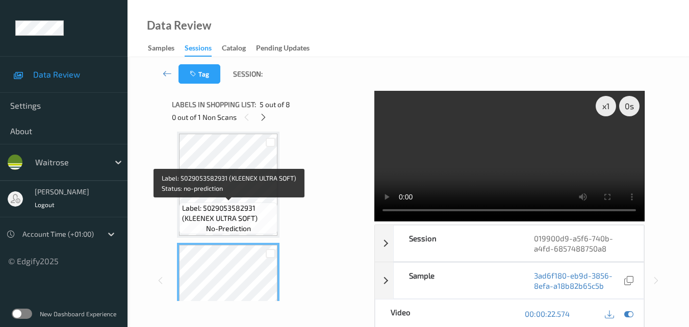
click at [244, 206] on span "Label: 5029053582931 (KLEENEX ULTRA SOFT)" at bounding box center [228, 213] width 93 height 20
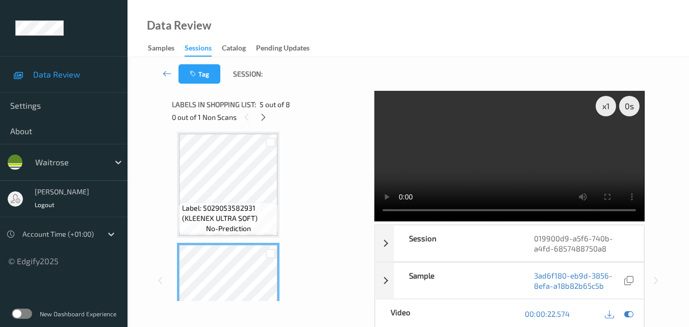
click at [529, 165] on video at bounding box center [509, 156] width 270 height 130
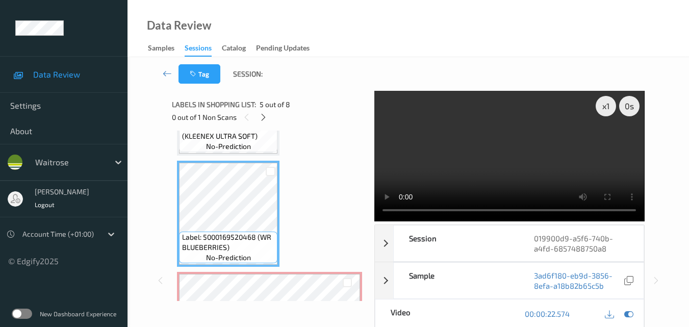
scroll to position [439, 0]
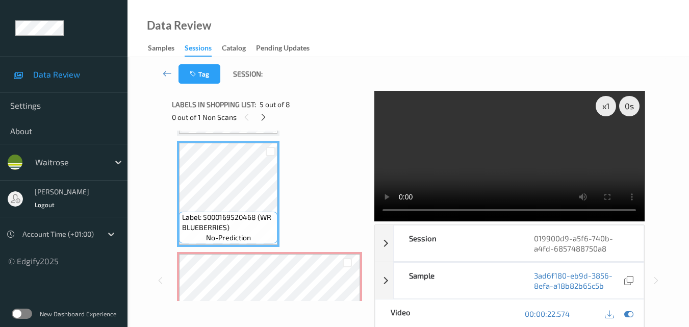
click at [506, 152] on video at bounding box center [509, 156] width 270 height 130
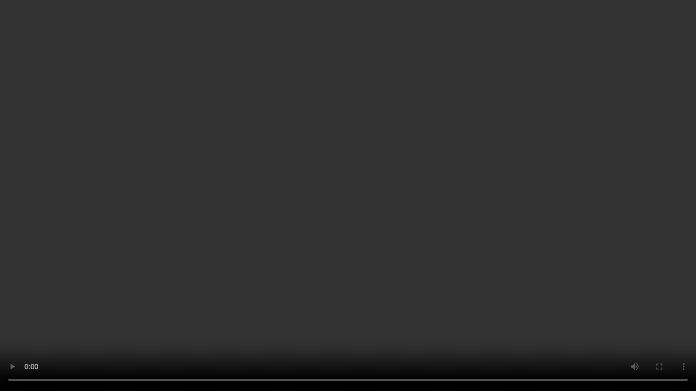
click at [482, 170] on video at bounding box center [348, 195] width 696 height 391
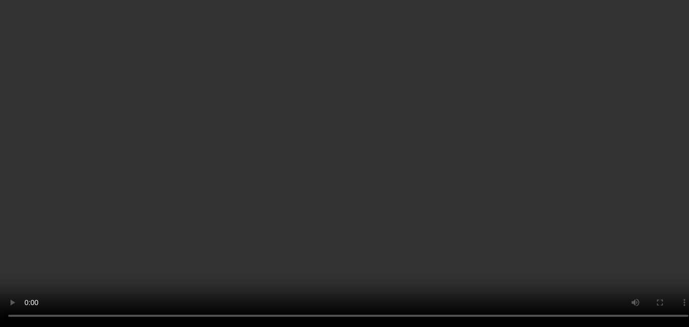
scroll to position [643, 0]
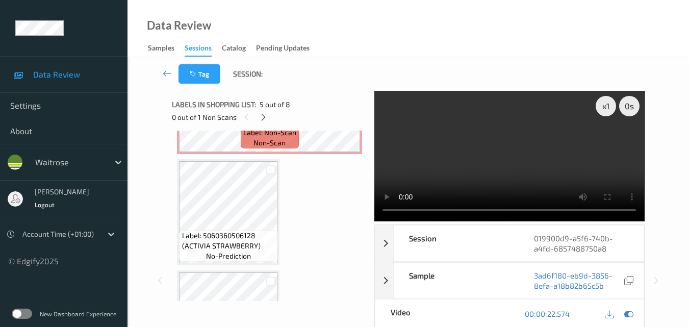
click at [532, 160] on video at bounding box center [509, 156] width 270 height 130
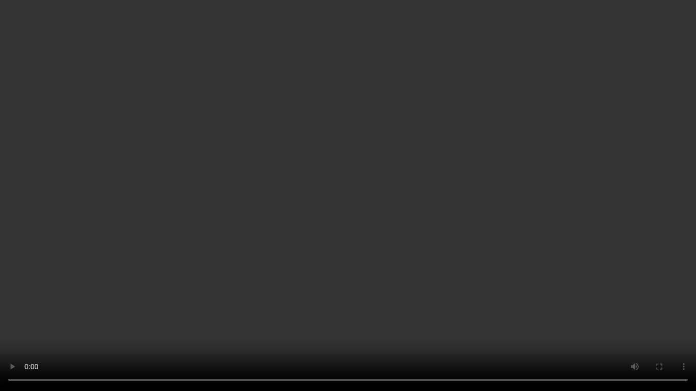
click at [373, 183] on video at bounding box center [348, 195] width 696 height 391
click at [400, 100] on video at bounding box center [348, 195] width 696 height 391
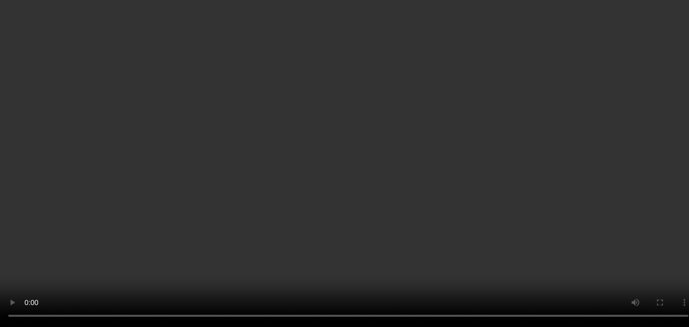
scroll to position [592, 0]
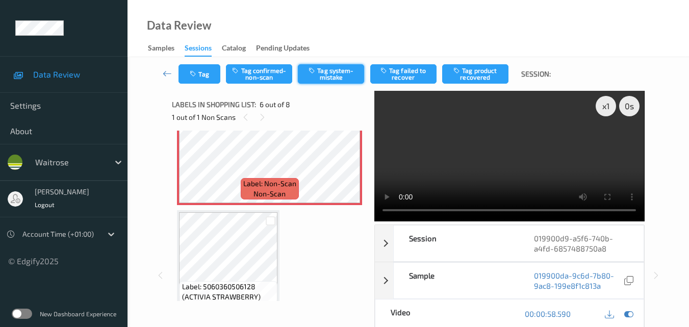
click at [331, 73] on button "Tag system-mistake" at bounding box center [331, 73] width 66 height 19
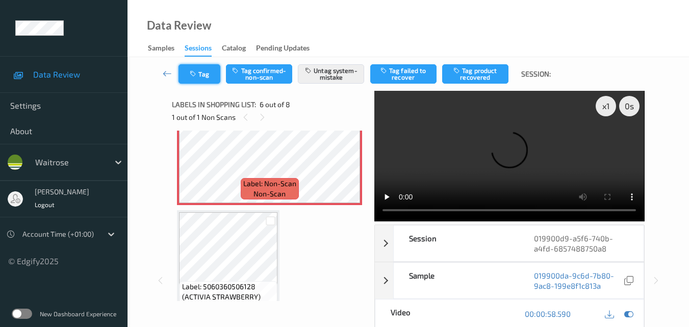
click at [201, 73] on button "Tag" at bounding box center [199, 73] width 42 height 19
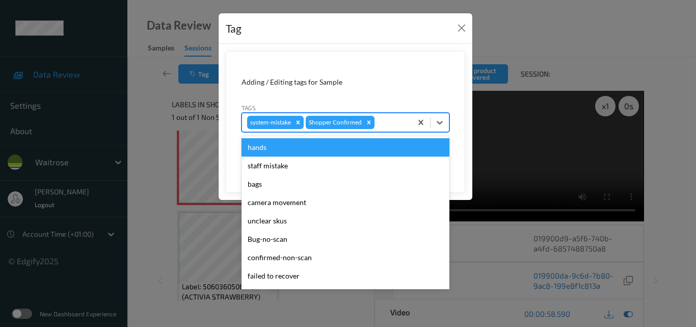
click at [384, 128] on div "system-mistake Shopper Confirmed" at bounding box center [327, 122] width 170 height 17
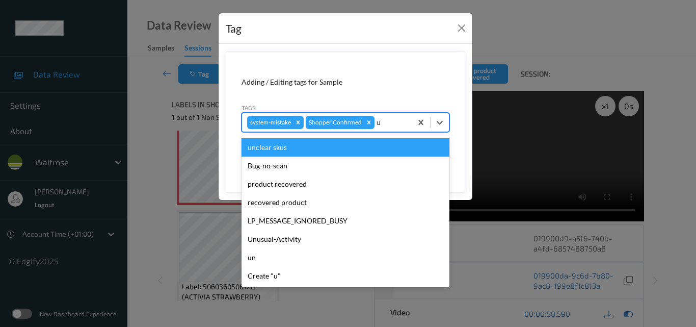
type input "un"
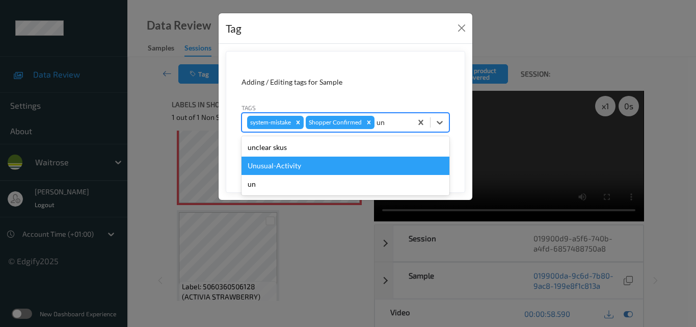
click at [322, 166] on div "Unusual-Activity" at bounding box center [346, 165] width 208 height 18
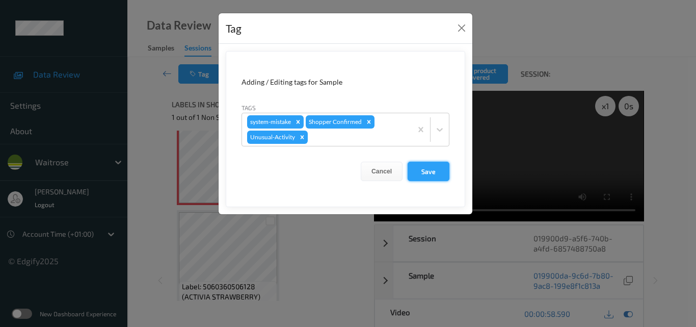
click at [432, 173] on button "Save" at bounding box center [429, 171] width 42 height 19
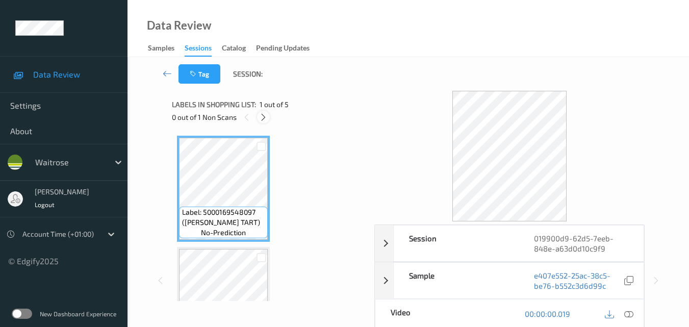
click at [261, 117] on icon at bounding box center [263, 117] width 9 height 9
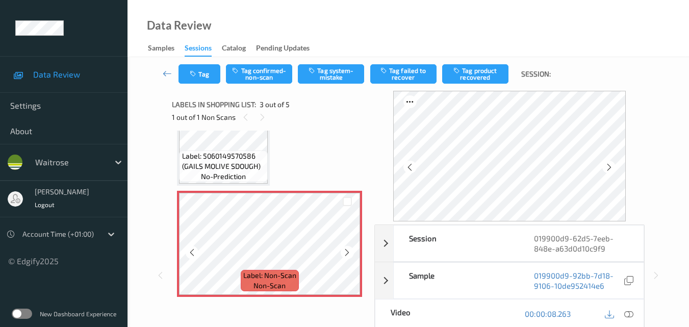
scroll to position [218, 0]
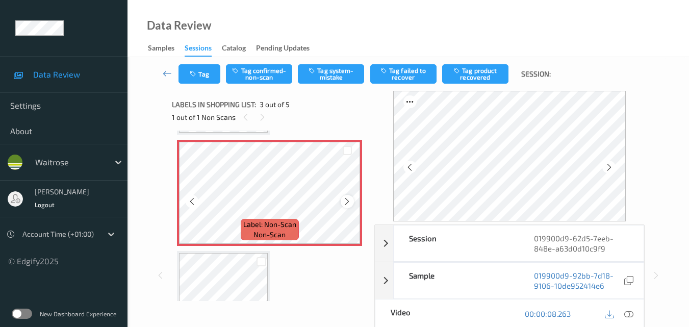
click at [346, 200] on icon at bounding box center [347, 201] width 9 height 9
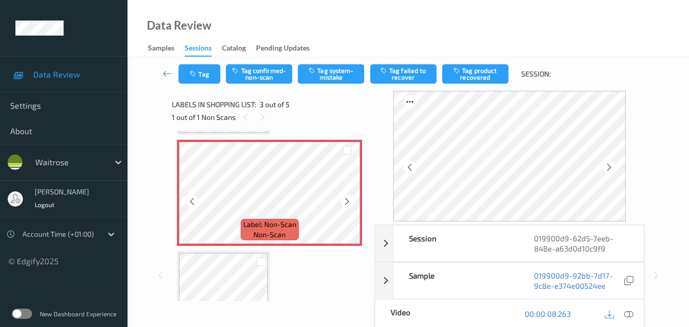
click at [346, 200] on icon at bounding box center [347, 201] width 9 height 9
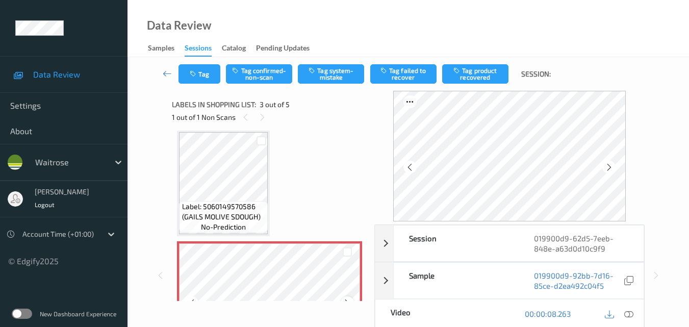
scroll to position [116, 0]
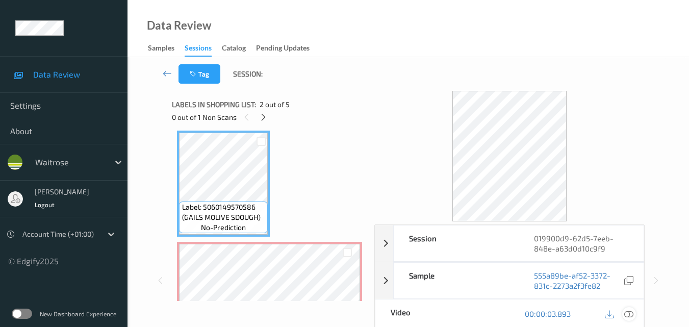
click at [634, 315] on div at bounding box center [629, 314] width 14 height 14
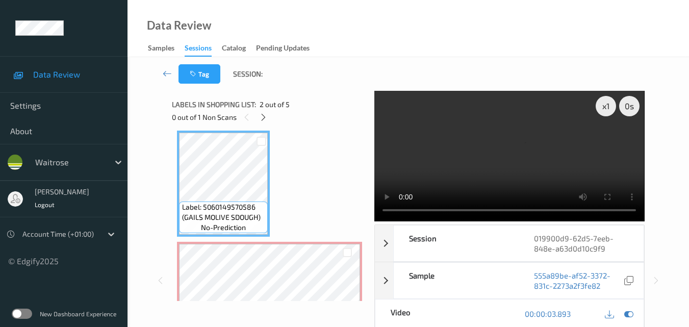
click at [482, 145] on video at bounding box center [509, 156] width 270 height 130
click at [483, 159] on video at bounding box center [509, 156] width 270 height 130
click at [502, 141] on video at bounding box center [509, 156] width 270 height 130
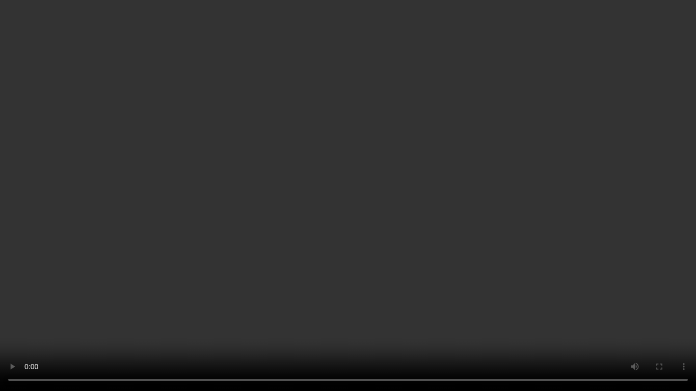
click at [360, 212] on video at bounding box center [348, 195] width 696 height 391
click at [303, 245] on video at bounding box center [348, 195] width 696 height 391
click at [427, 217] on video at bounding box center [348, 195] width 696 height 391
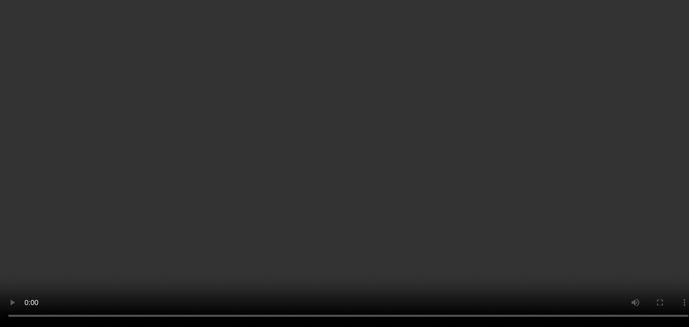
scroll to position [0, 0]
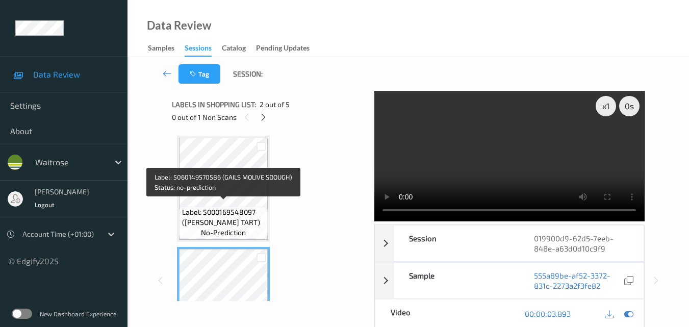
click at [226, 213] on span "Label: 5000169548097 (WR BAKEWELL TART)" at bounding box center [224, 217] width 84 height 20
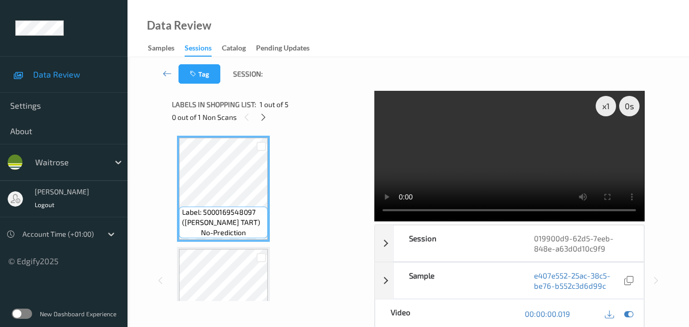
click at [522, 159] on video at bounding box center [509, 156] width 270 height 130
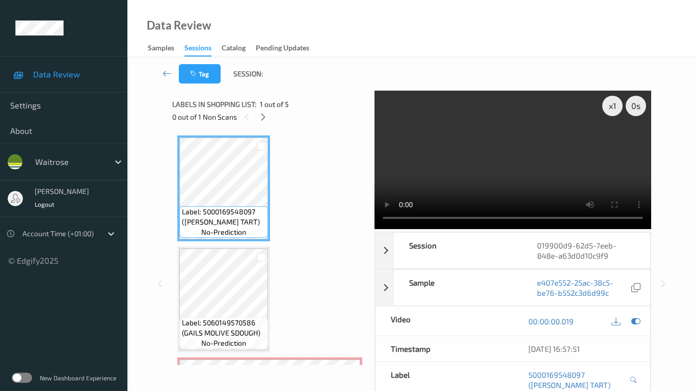
click at [383, 227] on video at bounding box center [513, 160] width 277 height 139
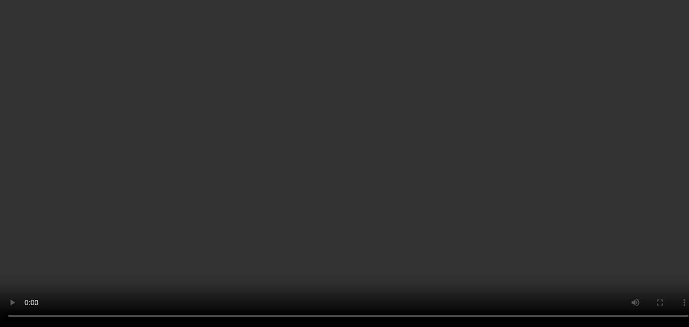
scroll to position [51, 0]
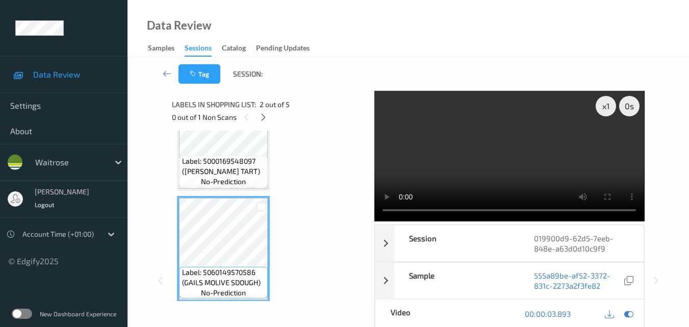
click at [473, 160] on video at bounding box center [509, 156] width 270 height 130
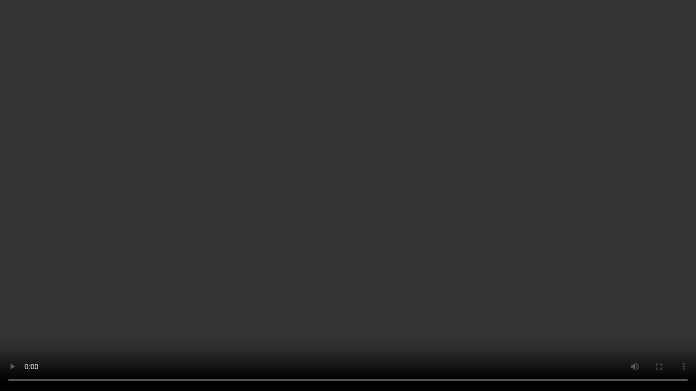
click at [438, 248] on video at bounding box center [348, 195] width 696 height 391
click at [252, 261] on video at bounding box center [348, 195] width 696 height 391
click at [358, 253] on video at bounding box center [348, 195] width 696 height 391
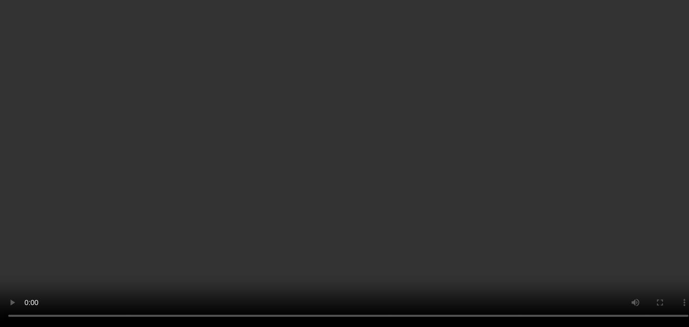
scroll to position [204, 0]
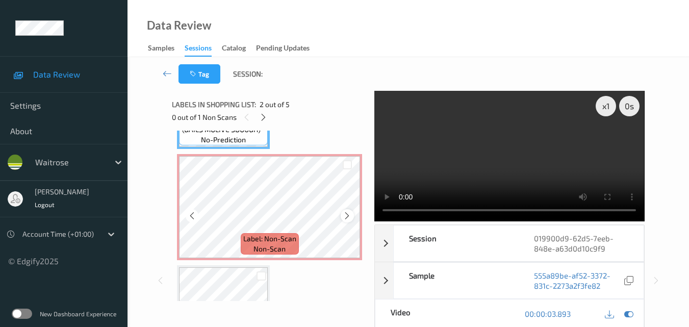
click at [348, 216] on icon at bounding box center [347, 215] width 9 height 9
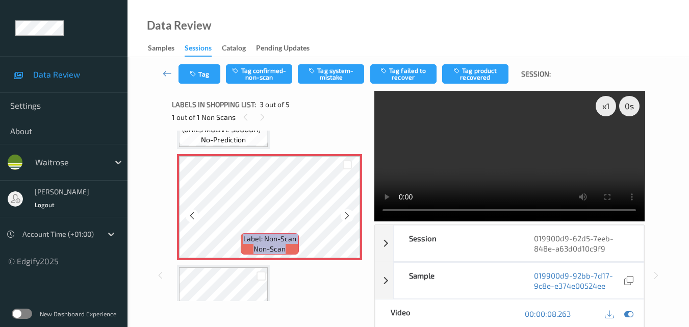
click at [348, 216] on icon at bounding box center [347, 215] width 9 height 9
click at [499, 149] on video at bounding box center [509, 156] width 270 height 130
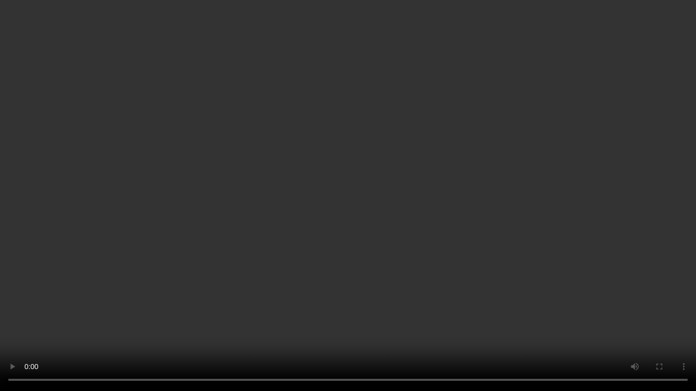
click at [442, 245] on video at bounding box center [348, 195] width 696 height 391
click at [399, 144] on video at bounding box center [348, 195] width 696 height 391
click at [347, 156] on video at bounding box center [348, 195] width 696 height 391
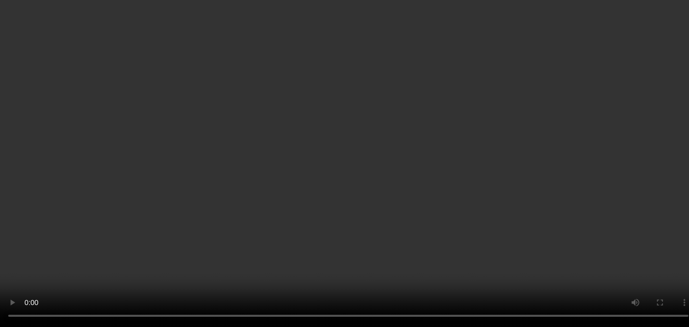
scroll to position [153, 0]
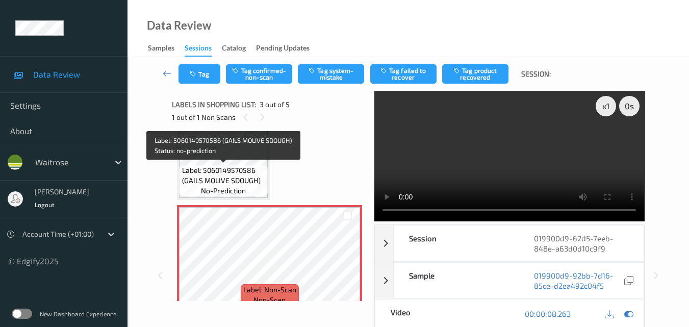
click at [250, 182] on span "Label: 5060149570586 (GAILS MOLIVE SDOUGH)" at bounding box center [224, 175] width 84 height 20
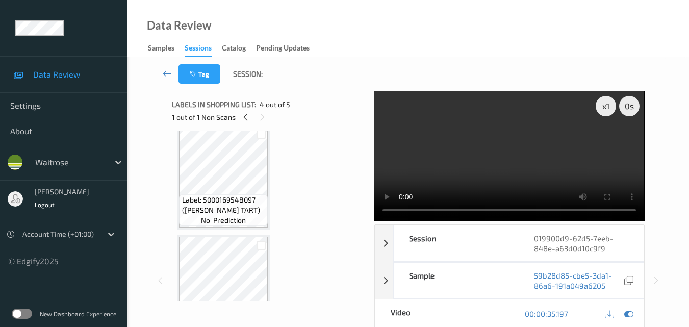
scroll to position [0, 0]
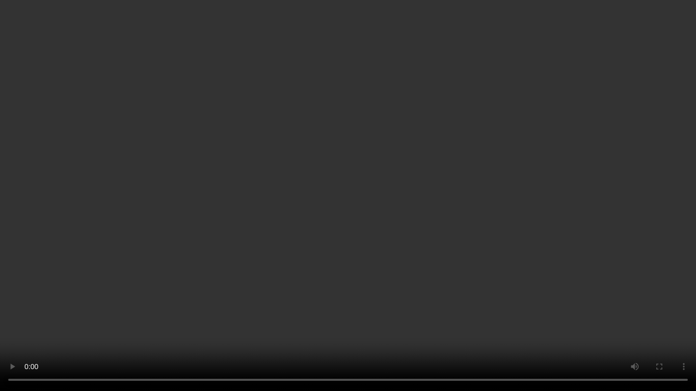
click at [421, 214] on video at bounding box center [348, 195] width 696 height 391
click at [365, 252] on video at bounding box center [348, 195] width 696 height 391
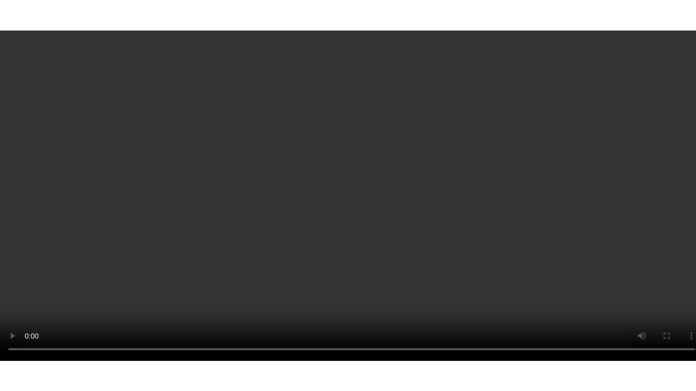
scroll to position [390, 0]
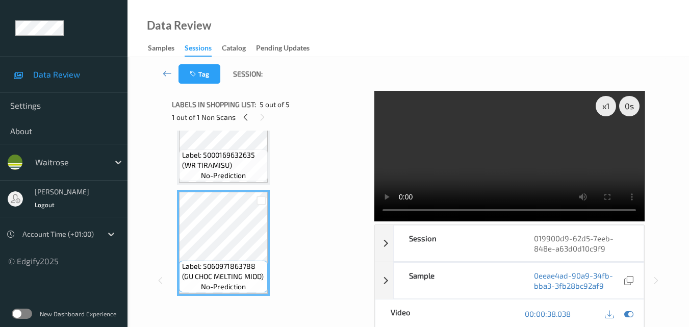
click at [528, 161] on video at bounding box center [509, 156] width 270 height 130
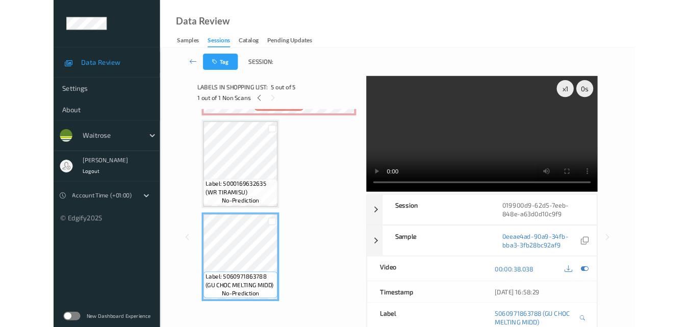
scroll to position [326, 0]
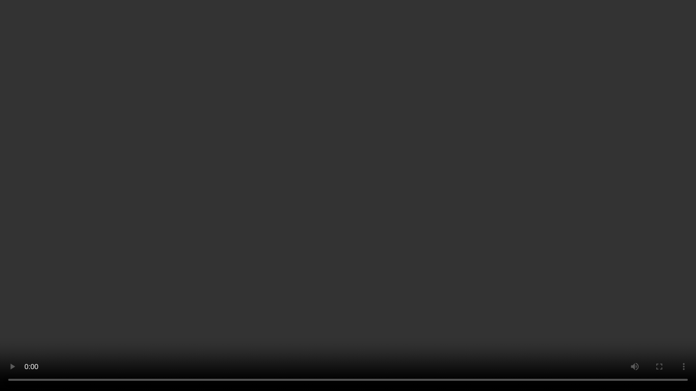
click at [475, 238] on video at bounding box center [348, 195] width 696 height 391
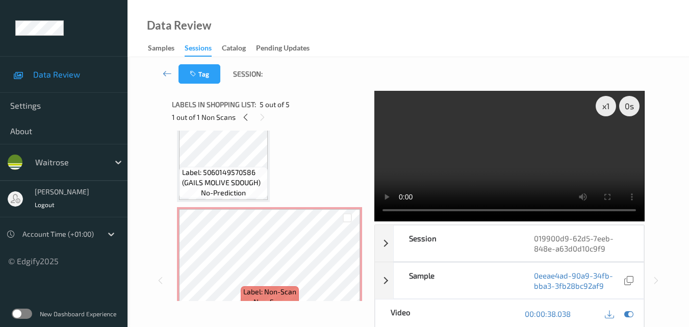
scroll to position [153, 0]
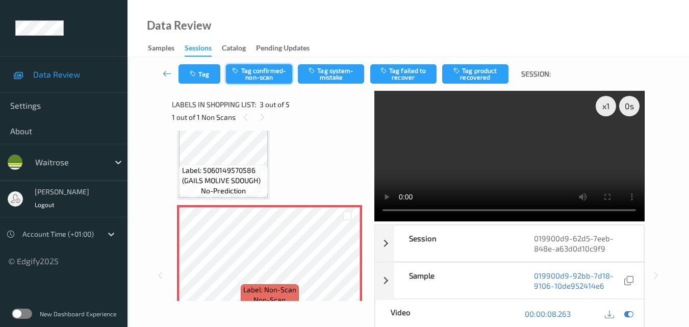
click at [267, 75] on button "Tag confirmed-non-scan" at bounding box center [259, 73] width 66 height 19
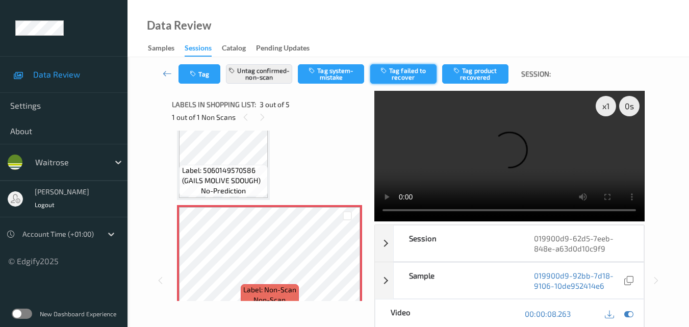
click at [407, 78] on button "Tag failed to recover" at bounding box center [403, 73] width 66 height 19
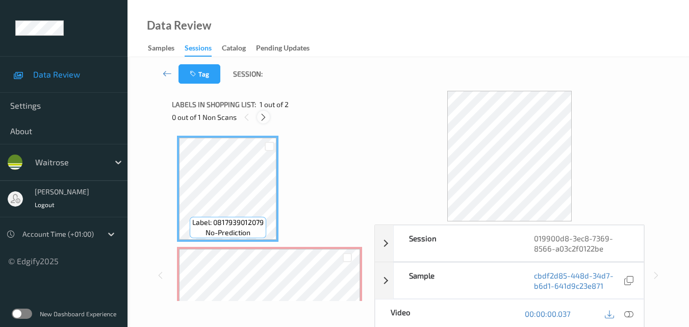
click at [265, 119] on icon at bounding box center [263, 117] width 9 height 9
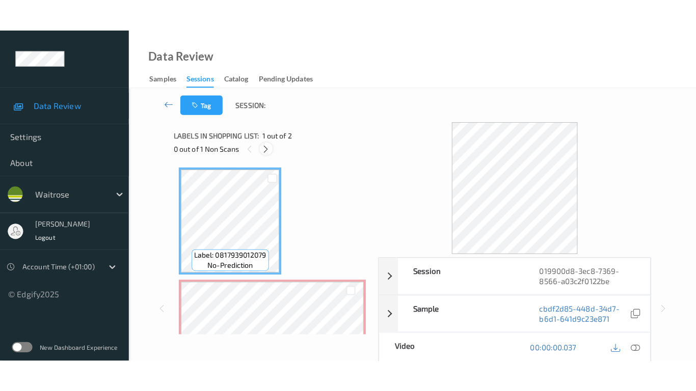
scroll to position [5, 0]
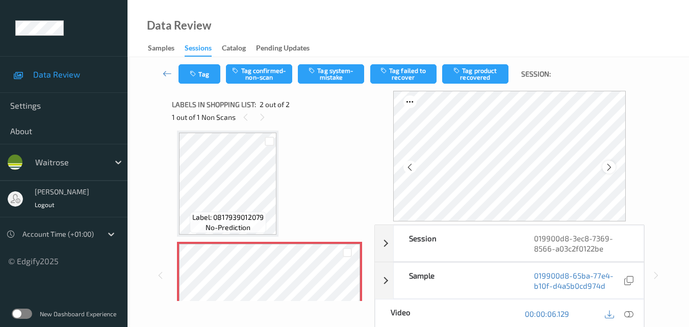
click at [612, 169] on icon at bounding box center [609, 167] width 9 height 9
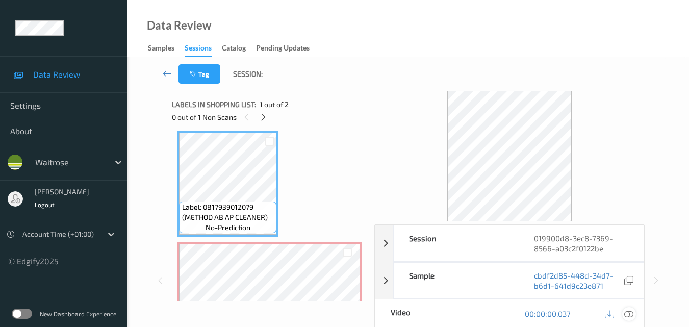
click at [634, 315] on div at bounding box center [629, 314] width 14 height 14
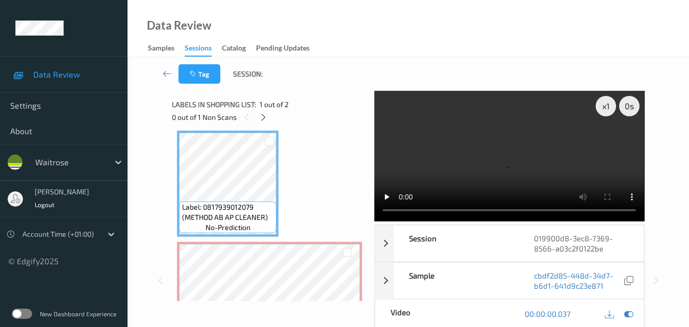
click at [492, 165] on video at bounding box center [509, 156] width 270 height 130
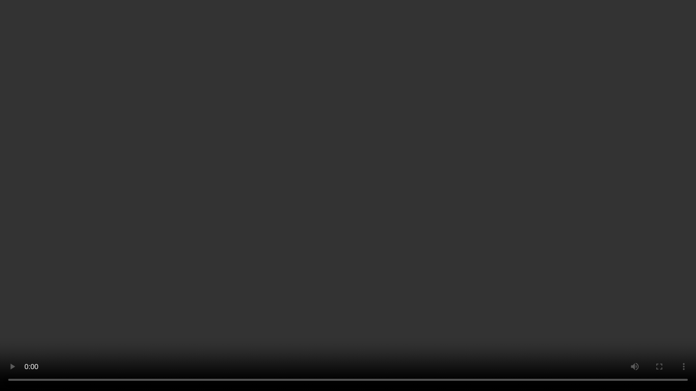
click at [473, 207] on video at bounding box center [348, 195] width 696 height 391
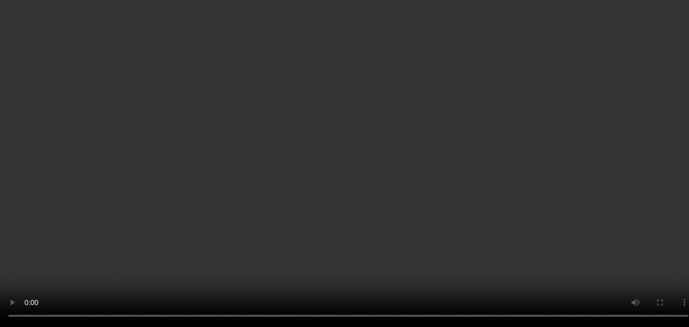
scroll to position [57, 0]
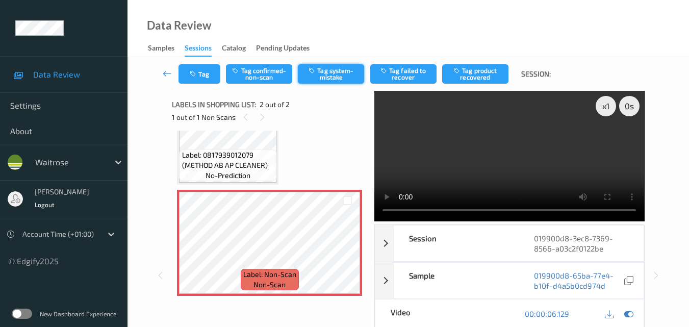
click at [327, 69] on button "Tag system-mistake" at bounding box center [331, 73] width 66 height 19
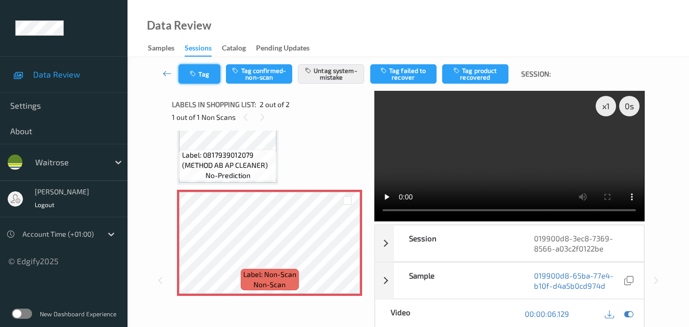
click at [198, 75] on icon "button" at bounding box center [194, 73] width 9 height 7
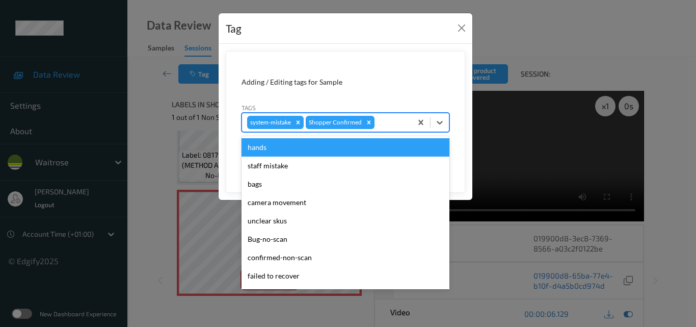
click at [389, 125] on div at bounding box center [392, 122] width 30 height 12
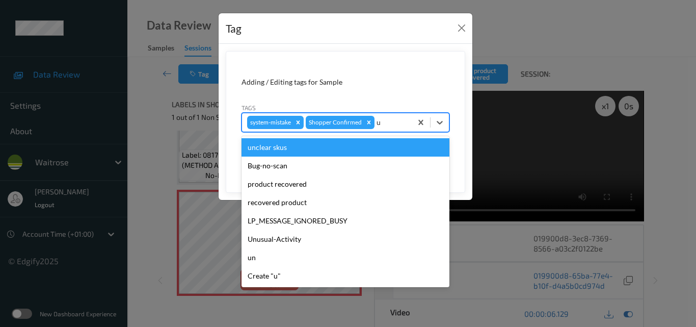
type input "un"
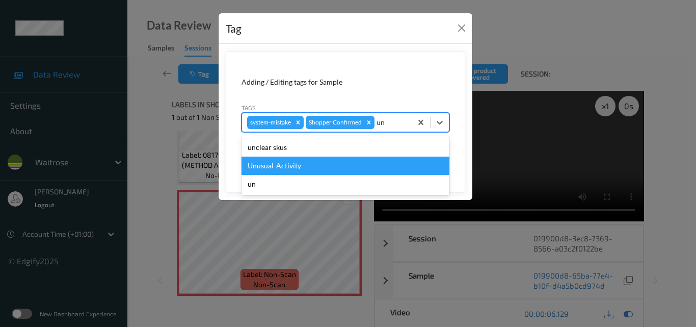
click at [329, 167] on div "Unusual-Activity" at bounding box center [346, 165] width 208 height 18
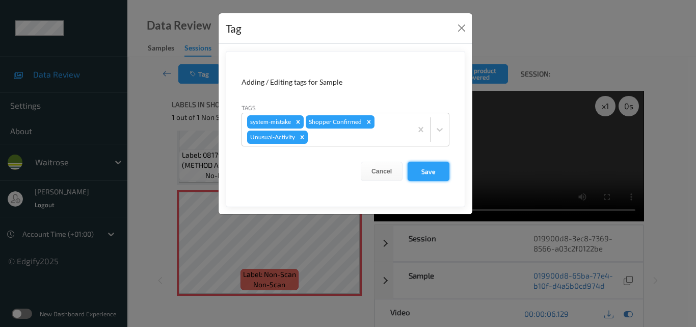
click at [425, 172] on button "Save" at bounding box center [429, 171] width 42 height 19
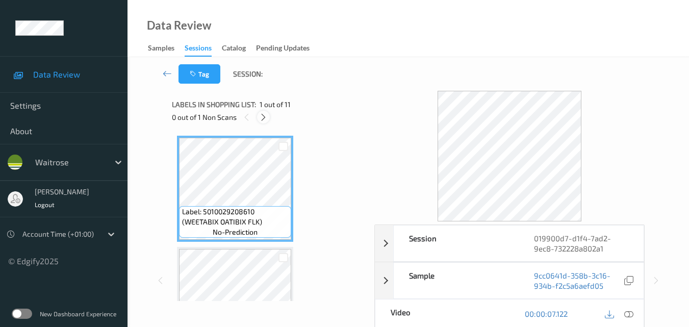
click at [263, 120] on icon at bounding box center [263, 117] width 9 height 9
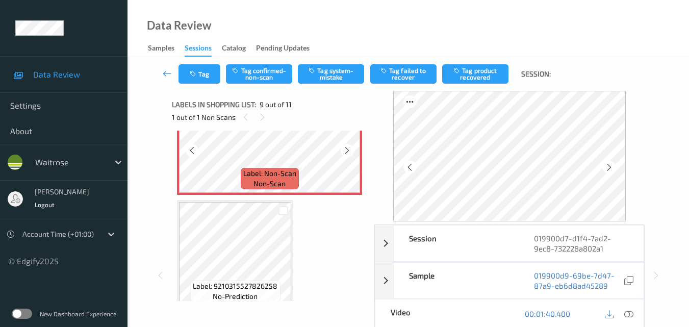
scroll to position [885, 0]
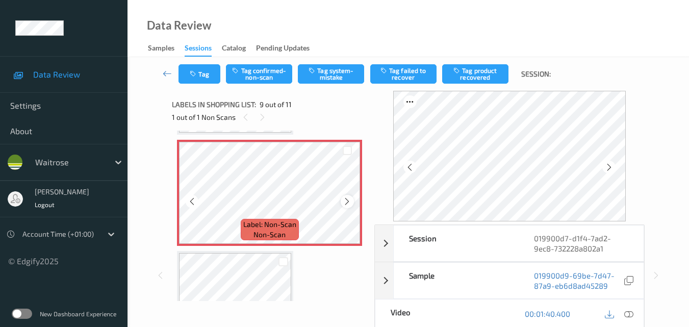
click at [346, 201] on icon at bounding box center [347, 201] width 9 height 9
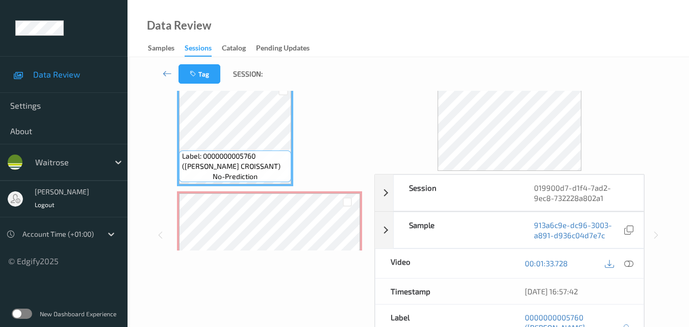
scroll to position [51, 0]
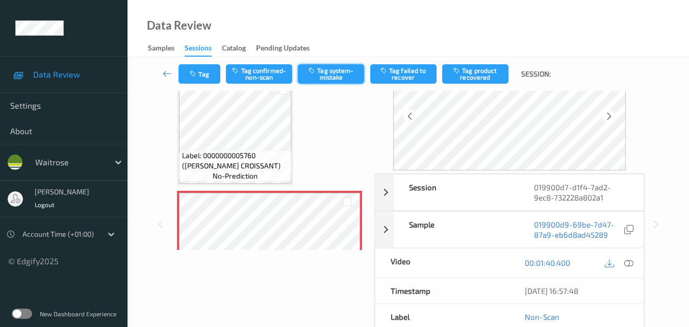
click at [334, 75] on button "Tag system-mistake" at bounding box center [331, 73] width 66 height 19
click at [200, 77] on button "Tag" at bounding box center [199, 73] width 42 height 19
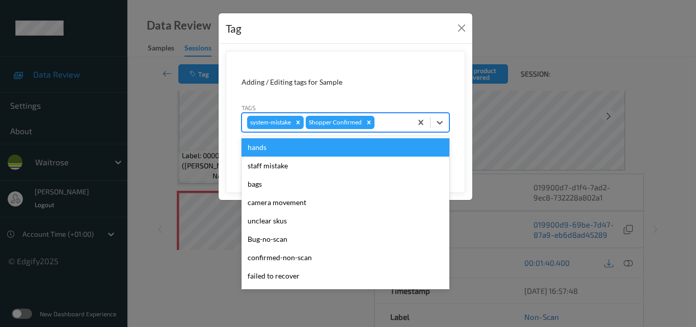
click at [386, 121] on div at bounding box center [392, 122] width 30 height 12
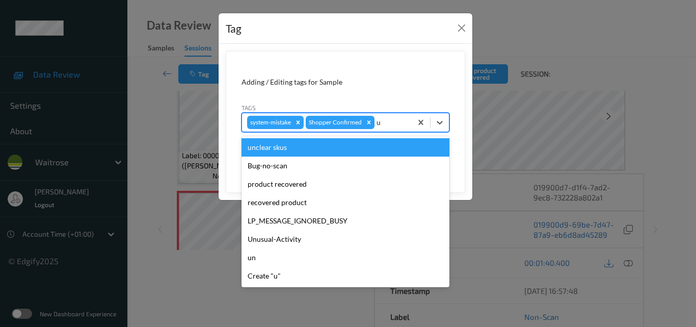
type input "un"
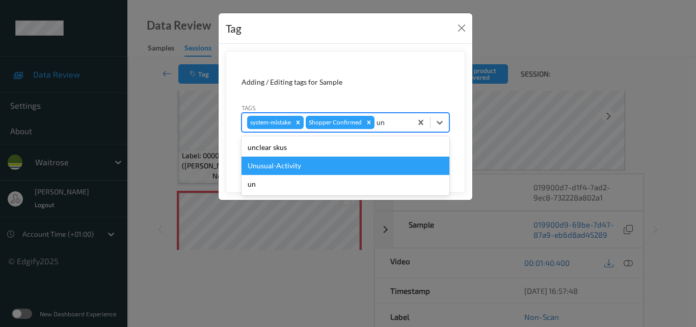
click at [333, 164] on div "Unusual-Activity" at bounding box center [346, 165] width 208 height 18
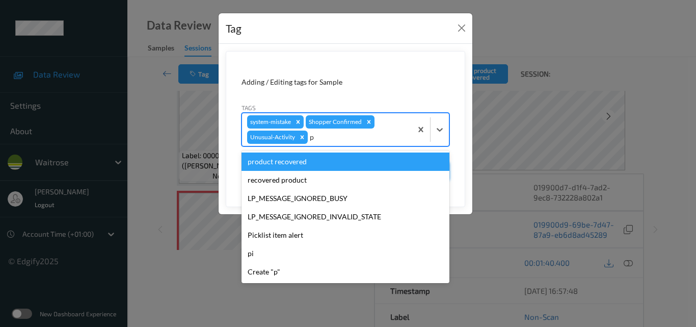
type input "pi"
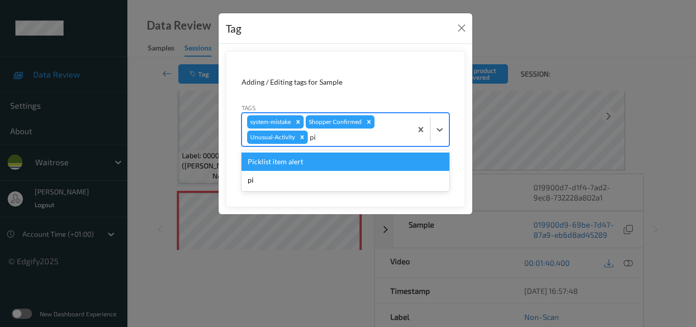
click at [329, 164] on div "Picklist item alert" at bounding box center [346, 161] width 208 height 18
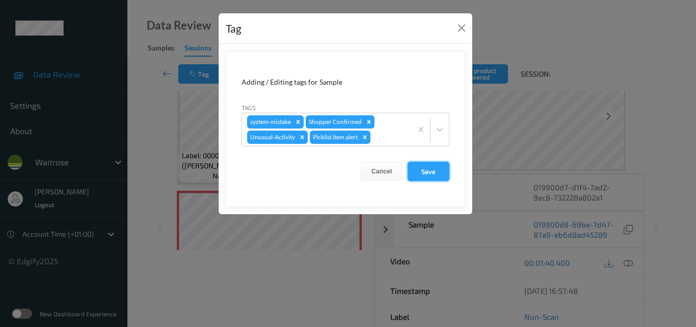
click at [436, 170] on button "Save" at bounding box center [429, 171] width 42 height 19
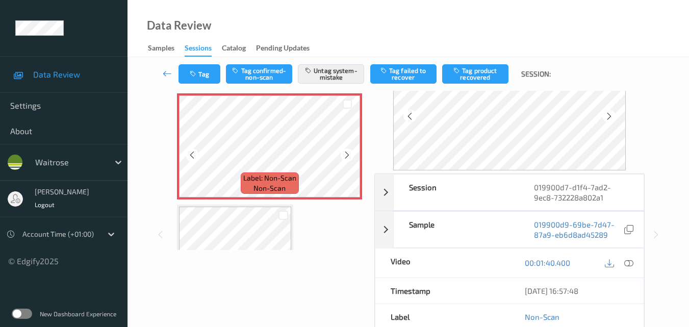
scroll to position [885, 0]
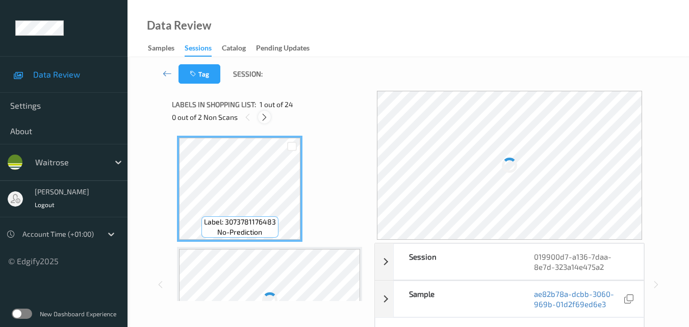
click at [265, 119] on icon at bounding box center [264, 117] width 9 height 9
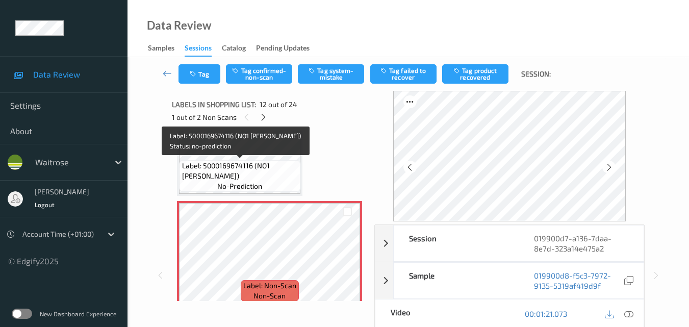
scroll to position [1208, 0]
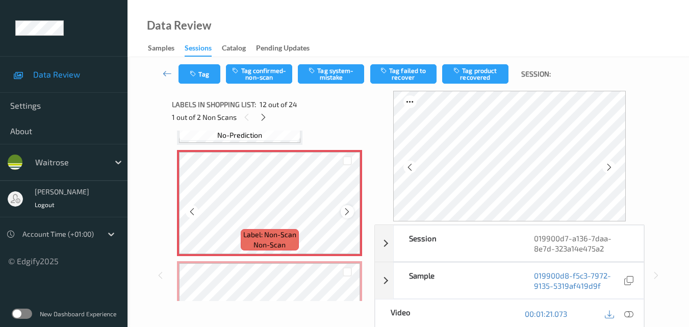
click at [344, 211] on icon at bounding box center [347, 211] width 9 height 9
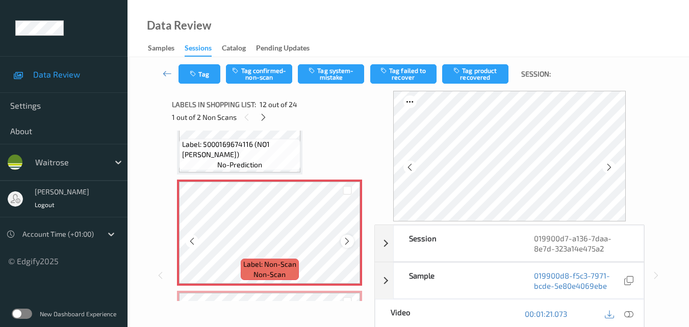
scroll to position [1157, 0]
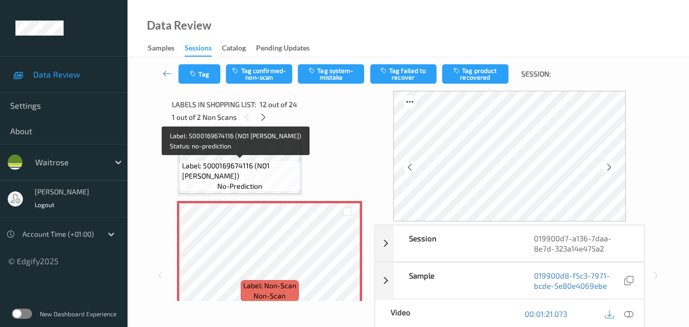
click at [260, 179] on span "Label: 5000169674116 (NO1 [PERSON_NAME])" at bounding box center [240, 171] width 116 height 20
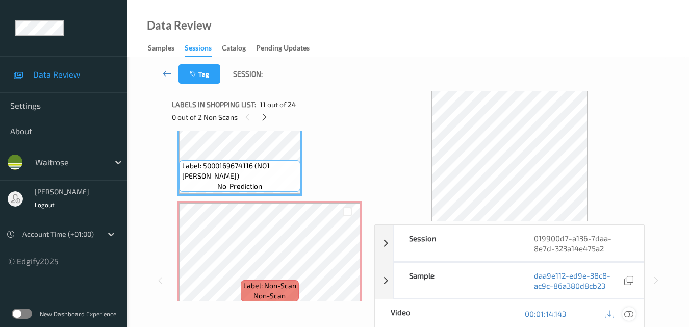
click at [628, 312] on icon at bounding box center [628, 313] width 9 height 9
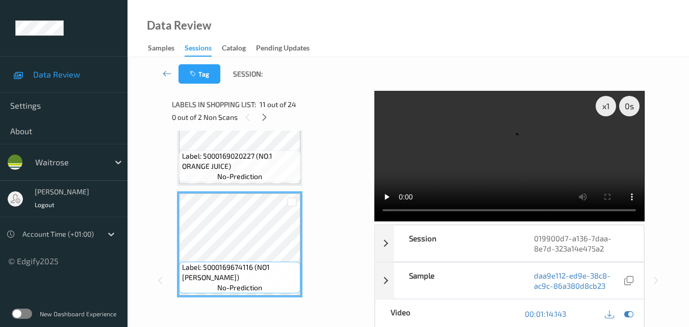
scroll to position [1055, 0]
click at [460, 147] on video at bounding box center [509, 156] width 270 height 130
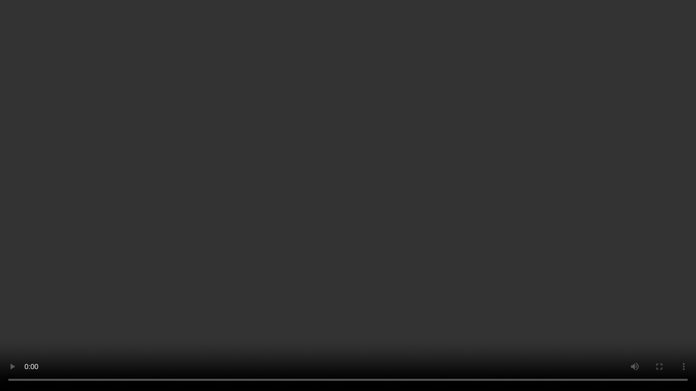
click at [540, 216] on video at bounding box center [348, 195] width 696 height 391
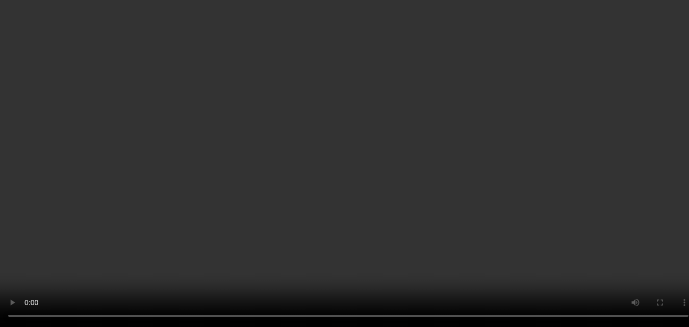
scroll to position [1157, 0]
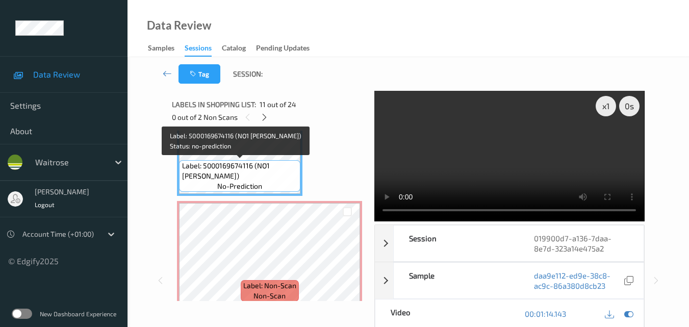
click at [266, 161] on span "Label: 5000169674116 (NO1 [PERSON_NAME])" at bounding box center [240, 171] width 116 height 20
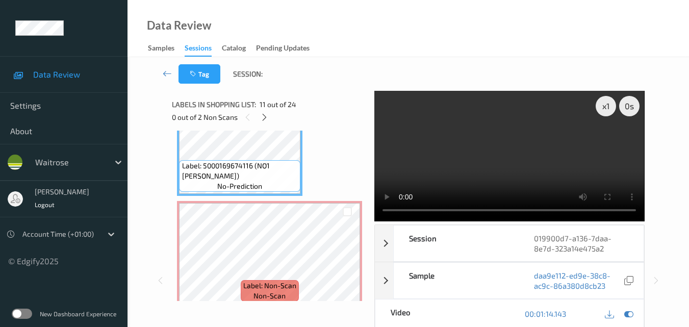
click at [520, 171] on video at bounding box center [509, 156] width 270 height 130
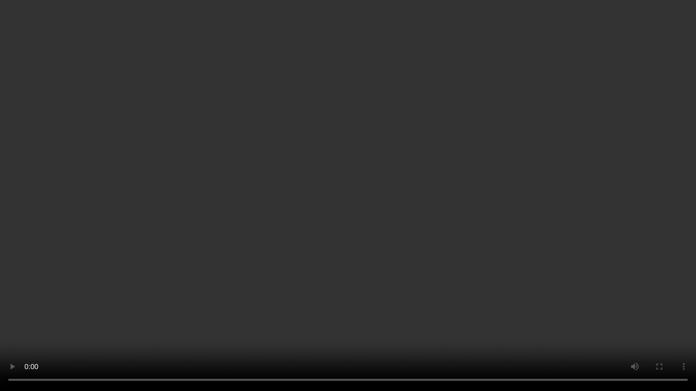
click at [451, 227] on video at bounding box center [348, 195] width 696 height 391
click at [479, 291] on video at bounding box center [348, 195] width 696 height 391
click at [440, 243] on video at bounding box center [348, 195] width 696 height 391
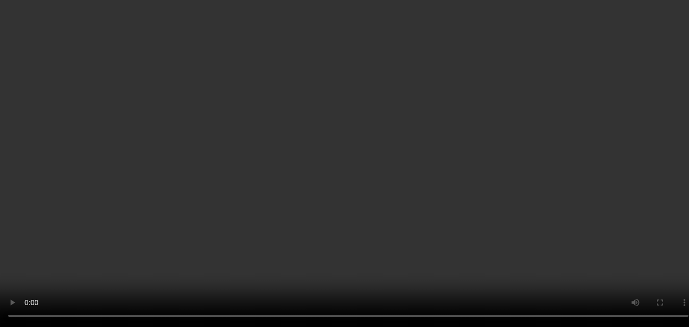
scroll to position [1259, 0]
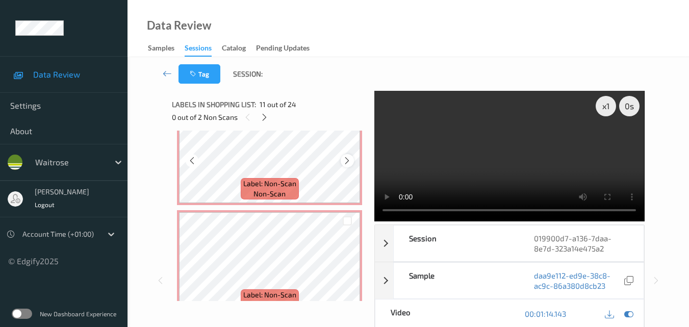
click at [344, 162] on icon at bounding box center [347, 160] width 9 height 9
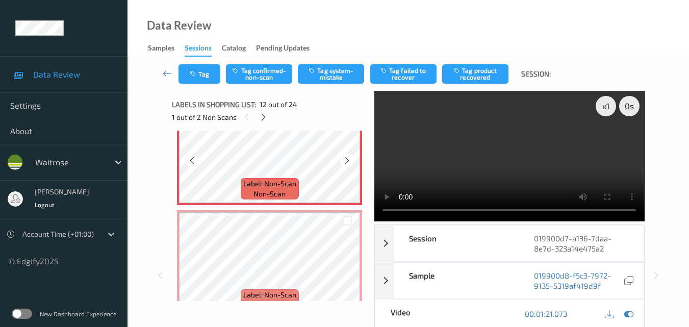
click at [344, 162] on icon at bounding box center [347, 160] width 9 height 9
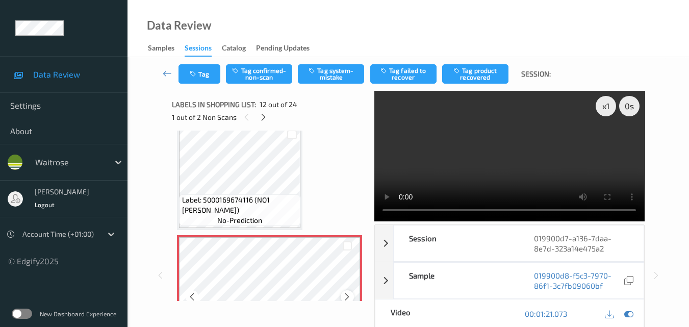
scroll to position [1106, 0]
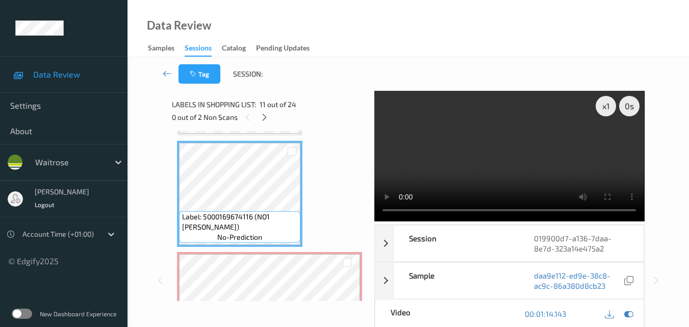
click at [551, 174] on video at bounding box center [509, 156] width 270 height 130
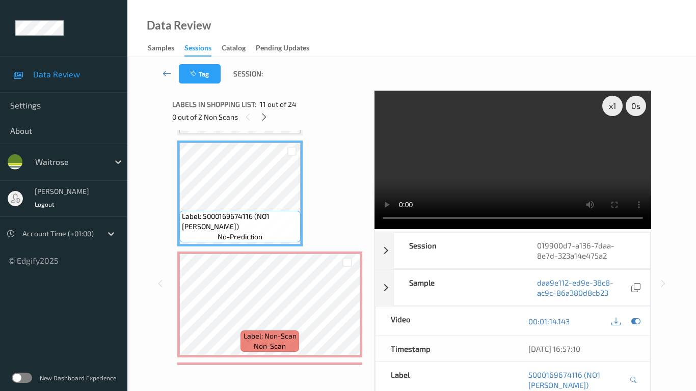
click at [458, 229] on video at bounding box center [513, 160] width 277 height 139
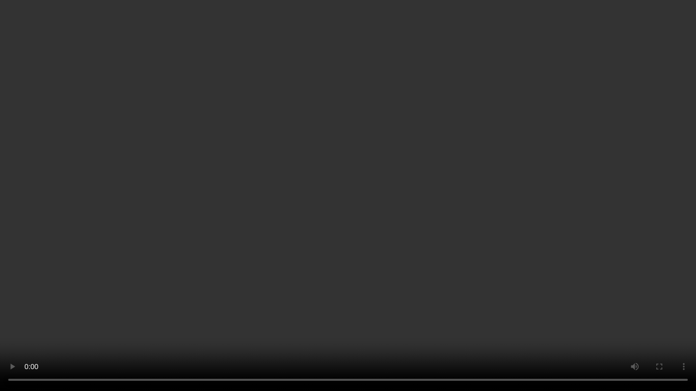
click at [458, 250] on video at bounding box center [348, 195] width 696 height 391
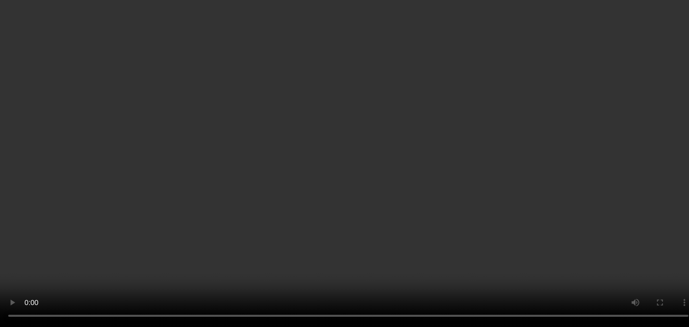
drag, startPoint x: 254, startPoint y: 227, endPoint x: 182, endPoint y: 219, distance: 72.3
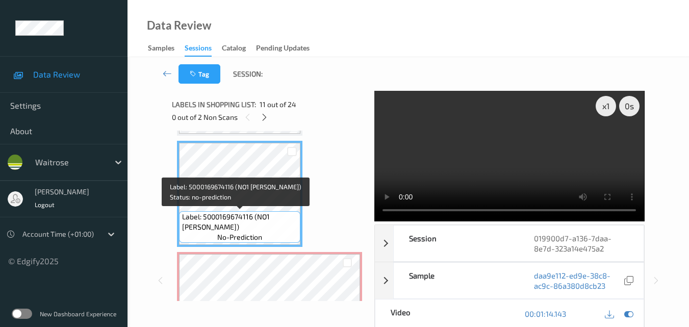
click at [182, 219] on span "Label: 5000169674116 (NO1 ROSEMARY FOCACCI)" at bounding box center [240, 222] width 116 height 20
copy span "Label: 5000169674116 (NO1 ROSEMARY FOCACCI)"
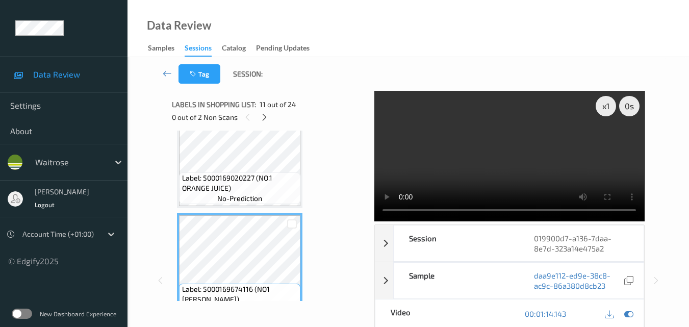
scroll to position [1055, 0]
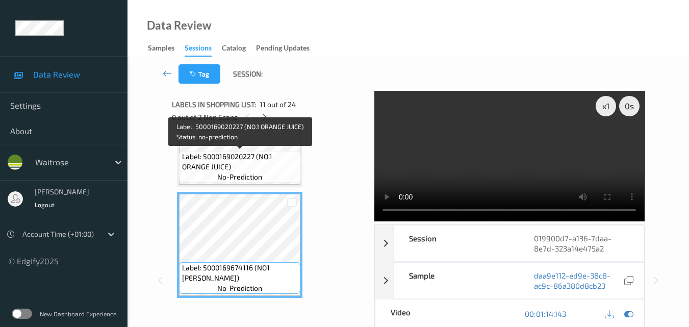
click at [281, 162] on span "Label: 5000169020227 (NO.1 ORANGE JUICE)" at bounding box center [240, 161] width 116 height 20
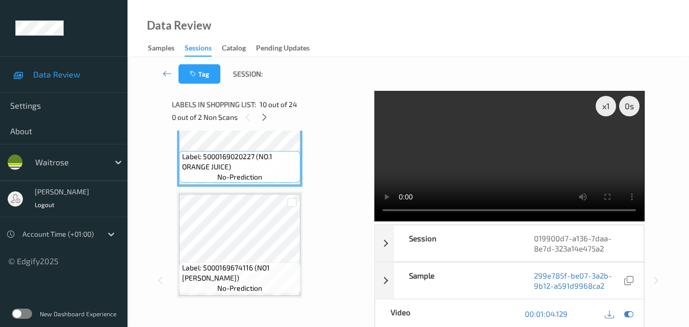
click at [482, 165] on video at bounding box center [509, 156] width 270 height 130
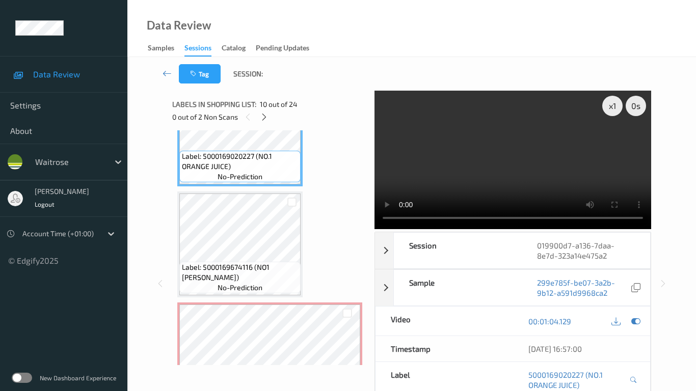
click at [406, 229] on video at bounding box center [513, 160] width 277 height 139
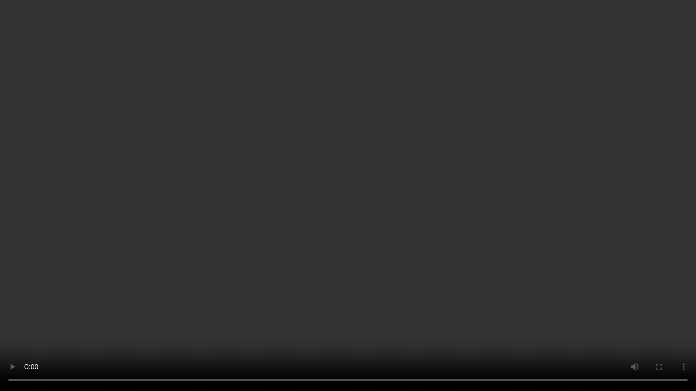
click at [303, 233] on video at bounding box center [348, 195] width 696 height 391
click at [353, 147] on video at bounding box center [348, 195] width 696 height 391
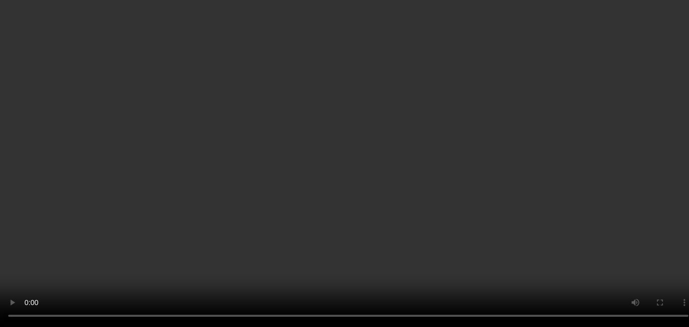
scroll to position [1157, 0]
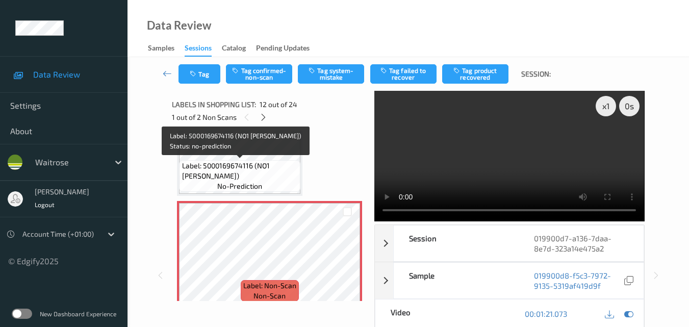
click at [263, 162] on span "Label: 5000169674116 (NO1 ROSEMARY FOCACCI)" at bounding box center [240, 171] width 116 height 20
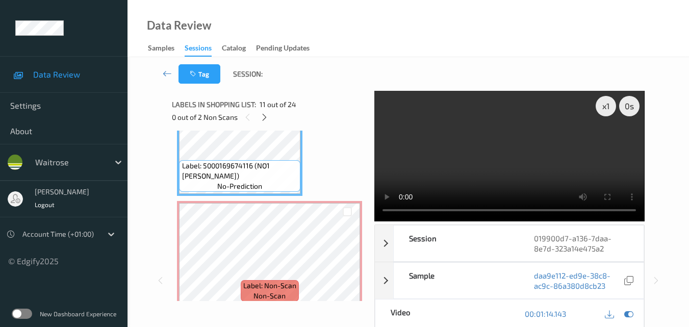
click at [520, 144] on video at bounding box center [509, 156] width 270 height 130
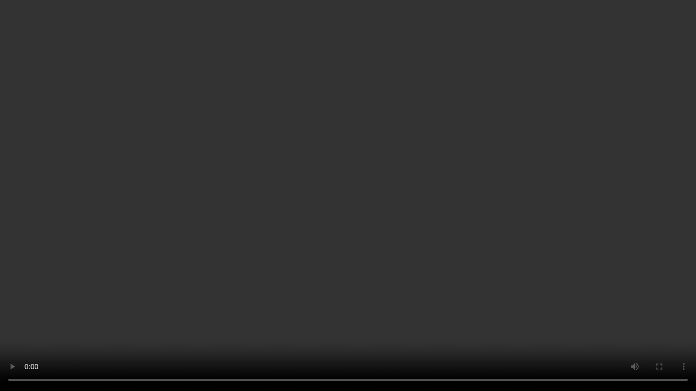
click at [422, 204] on video at bounding box center [348, 195] width 696 height 391
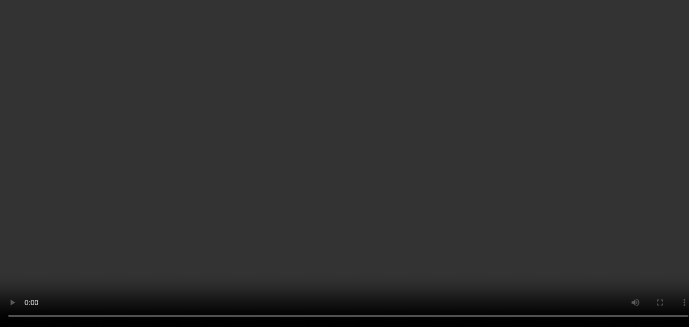
scroll to position [1055, 0]
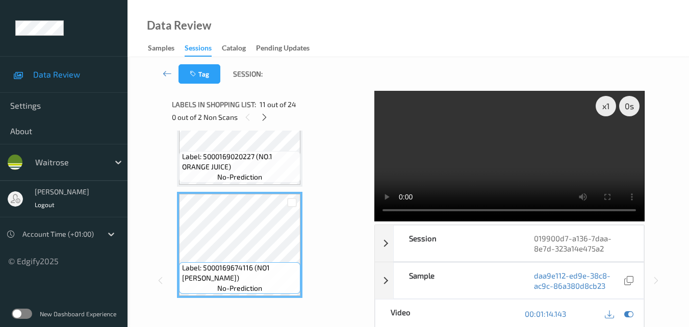
click at [497, 166] on video at bounding box center [509, 156] width 270 height 130
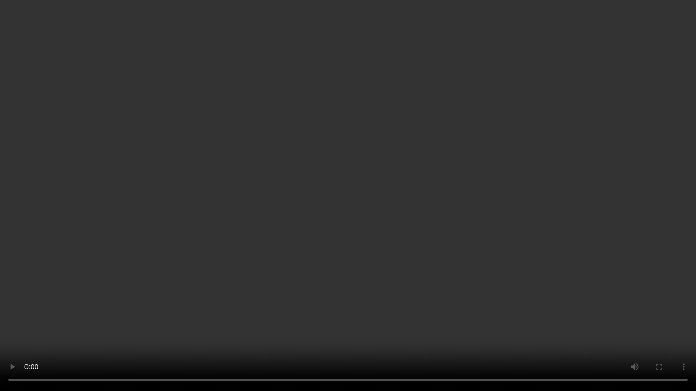
click at [358, 207] on video at bounding box center [348, 195] width 696 height 391
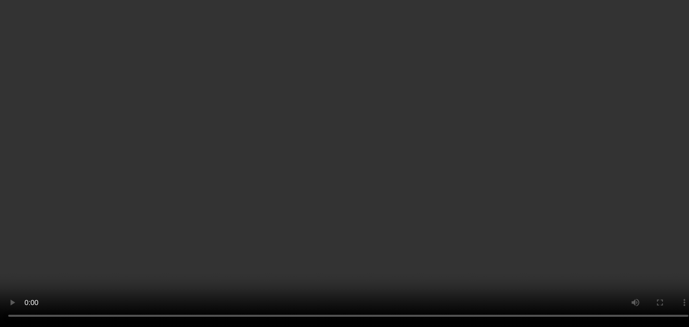
scroll to position [1208, 0]
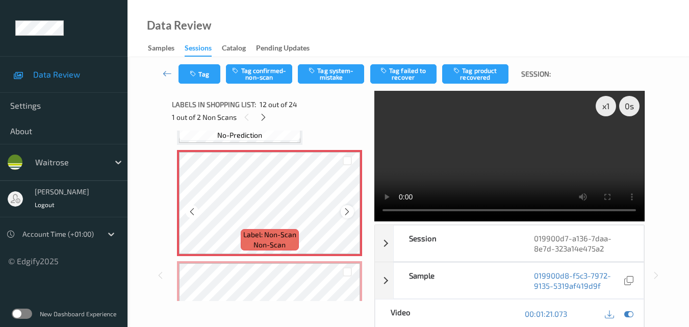
click at [350, 212] on icon at bounding box center [347, 211] width 9 height 9
click at [338, 77] on button "Tag system-mistake" at bounding box center [331, 73] width 66 height 19
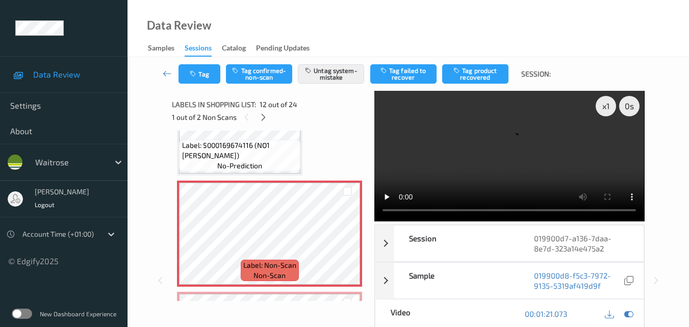
scroll to position [1157, 0]
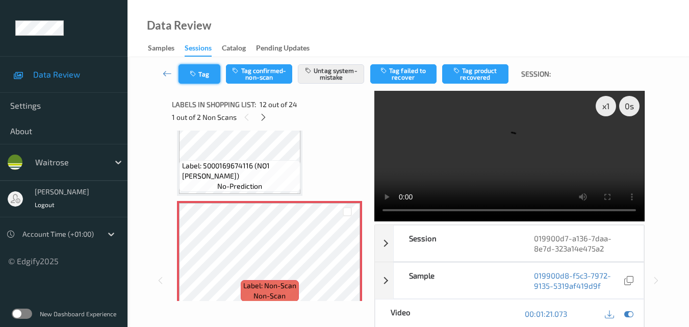
click at [202, 79] on button "Tag" at bounding box center [199, 73] width 42 height 19
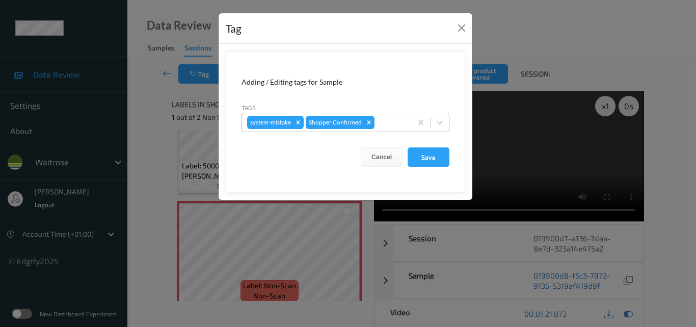
click at [387, 121] on div at bounding box center [392, 122] width 30 height 12
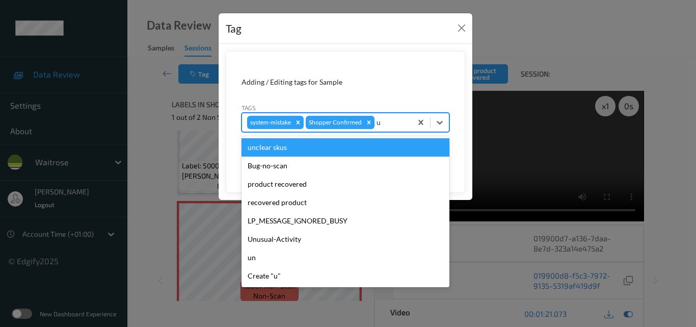
type input "un"
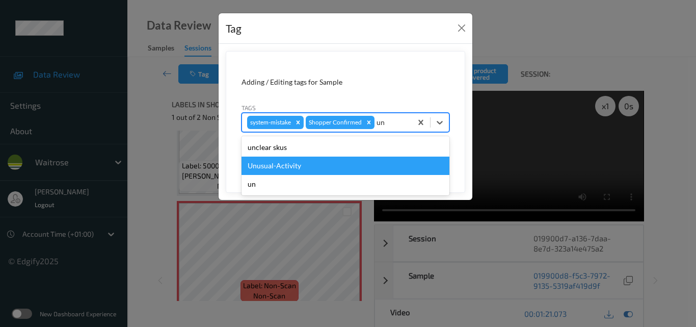
click at [349, 165] on div "Unusual-Activity" at bounding box center [346, 165] width 208 height 18
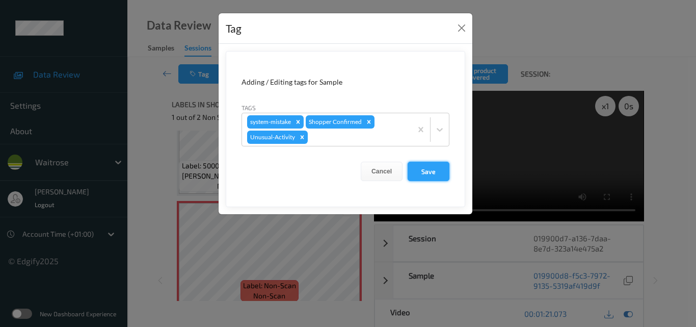
click at [437, 166] on button "Save" at bounding box center [429, 171] width 42 height 19
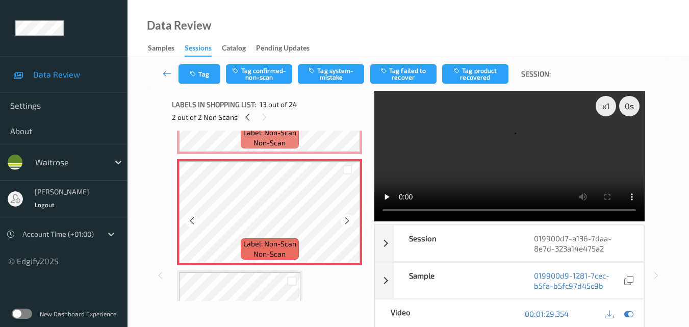
scroll to position [1259, 0]
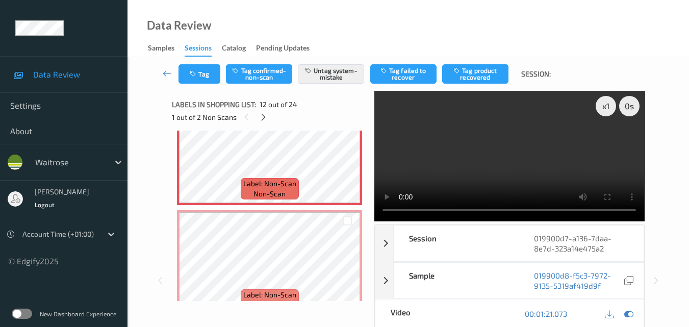
click at [487, 152] on video at bounding box center [509, 156] width 270 height 130
click at [506, 149] on video at bounding box center [509, 156] width 270 height 130
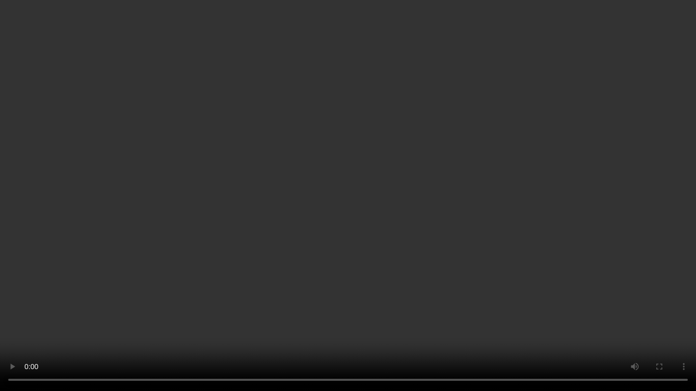
click at [418, 203] on video at bounding box center [348, 195] width 696 height 391
click at [423, 201] on video at bounding box center [348, 195] width 696 height 391
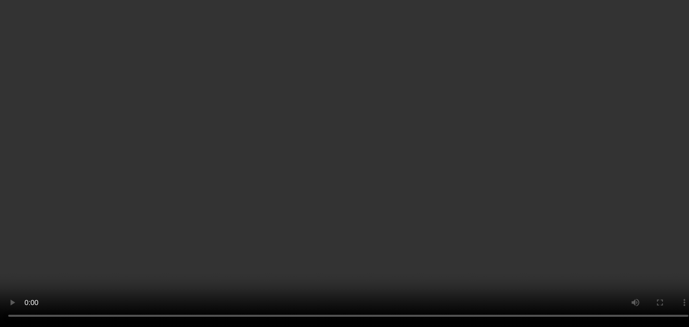
scroll to position [1157, 0]
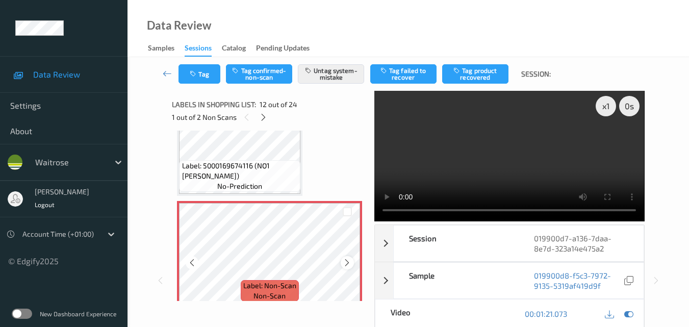
click at [342, 260] on div at bounding box center [347, 262] width 13 height 13
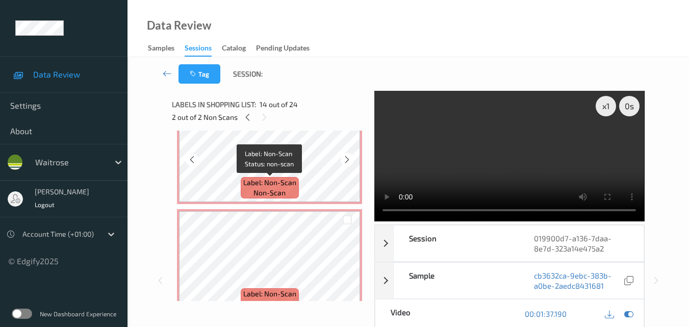
scroll to position [1259, 0]
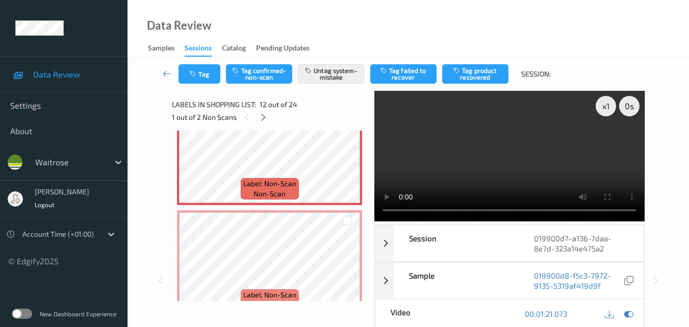
click at [523, 160] on video at bounding box center [509, 156] width 270 height 130
click at [516, 155] on video at bounding box center [509, 156] width 270 height 130
click at [529, 144] on video at bounding box center [509, 156] width 270 height 130
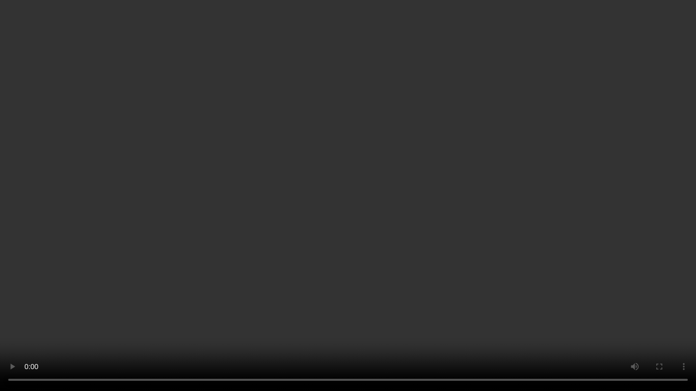
click at [506, 218] on video at bounding box center [348, 195] width 696 height 391
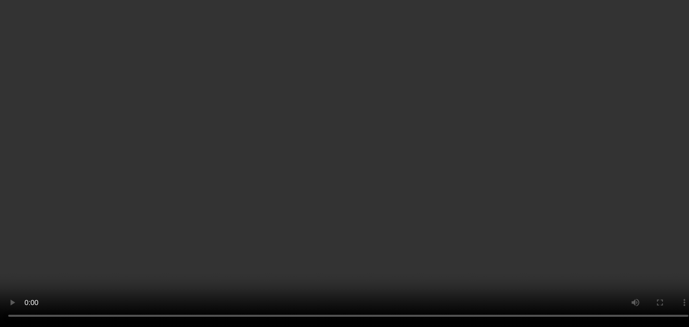
scroll to position [1157, 0]
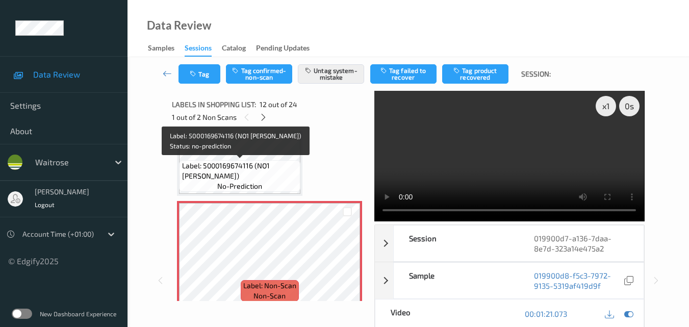
click at [283, 172] on span "Label: 5000169674116 (NO1 ROSEMARY FOCACCI)" at bounding box center [240, 171] width 116 height 20
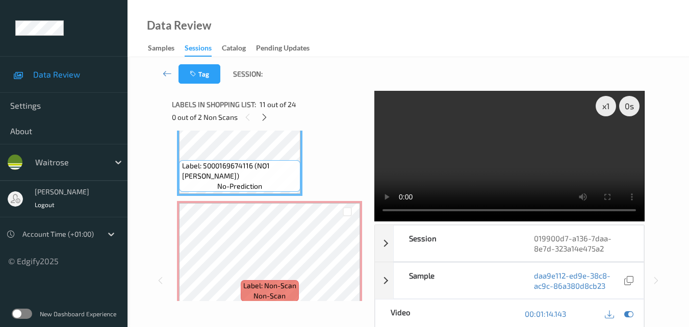
click at [493, 165] on video at bounding box center [509, 156] width 270 height 130
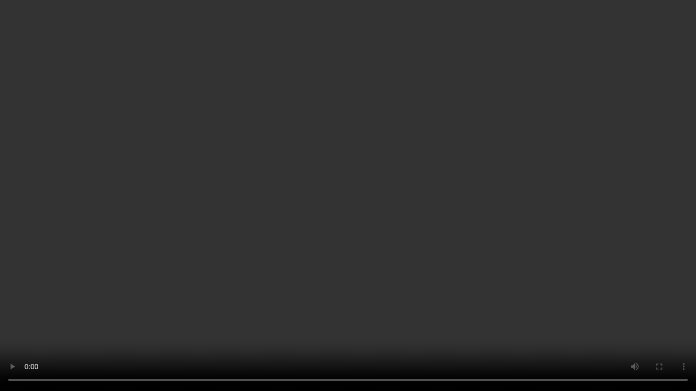
click at [511, 198] on video at bounding box center [348, 195] width 696 height 391
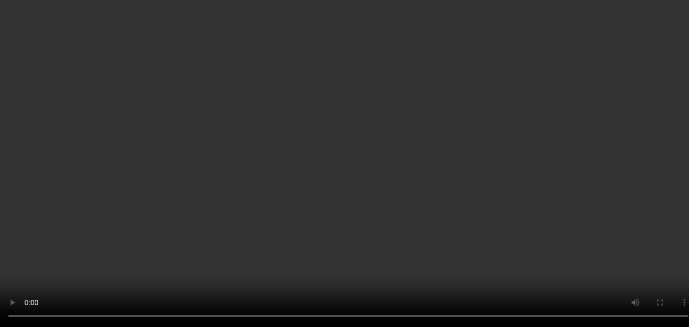
scroll to position [1208, 0]
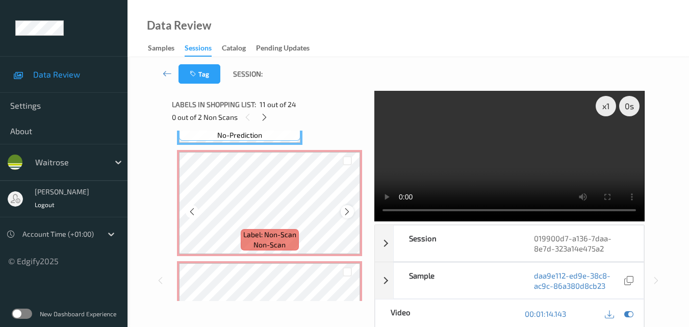
click at [346, 216] on icon at bounding box center [347, 211] width 9 height 9
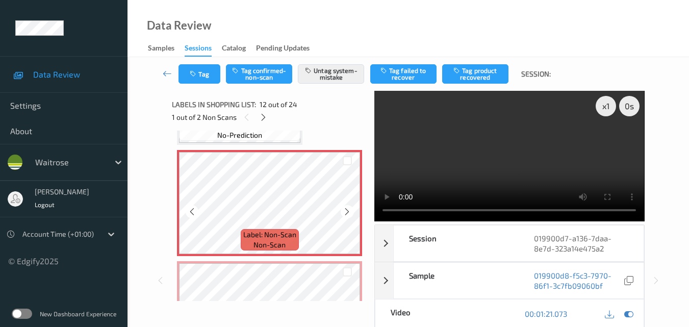
click at [346, 216] on icon at bounding box center [347, 211] width 9 height 9
click at [330, 72] on button "Untag system-mistake" at bounding box center [331, 73] width 66 height 19
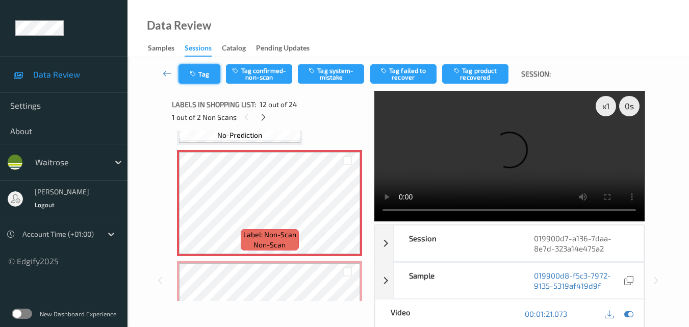
click at [207, 79] on button "Tag" at bounding box center [199, 73] width 42 height 19
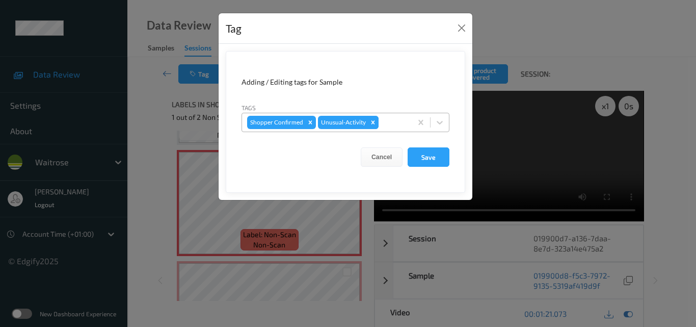
click at [372, 123] on icon "Remove Unusual-Activity" at bounding box center [374, 122] width 4 height 4
click at [429, 156] on button "Save" at bounding box center [429, 156] width 42 height 19
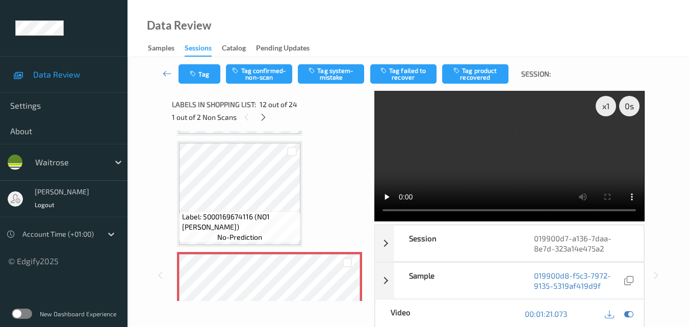
scroll to position [1157, 0]
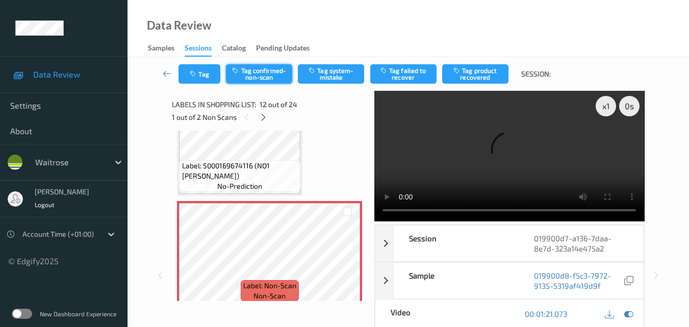
click at [264, 76] on button "Tag confirmed-non-scan" at bounding box center [259, 73] width 66 height 19
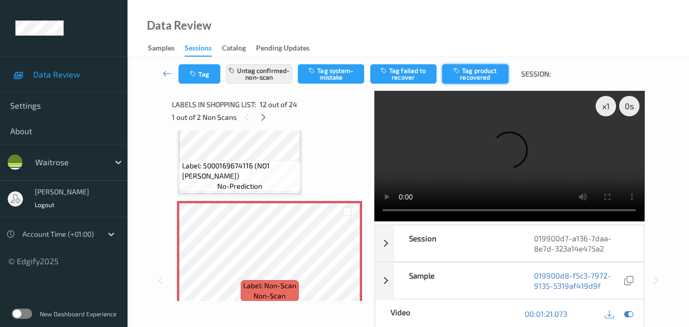
click at [475, 80] on button "Tag product recovered" at bounding box center [475, 73] width 66 height 19
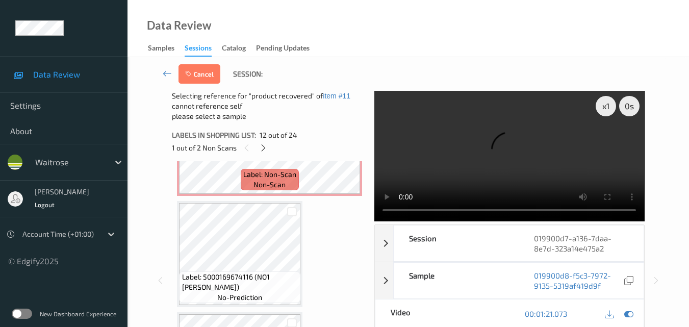
scroll to position [1412, 0]
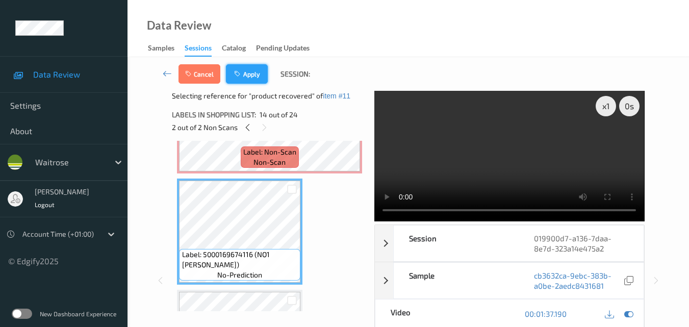
click at [253, 78] on button "Apply" at bounding box center [247, 73] width 42 height 19
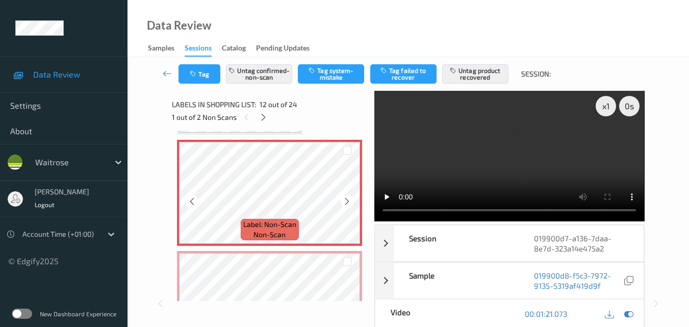
scroll to position [1320, 0]
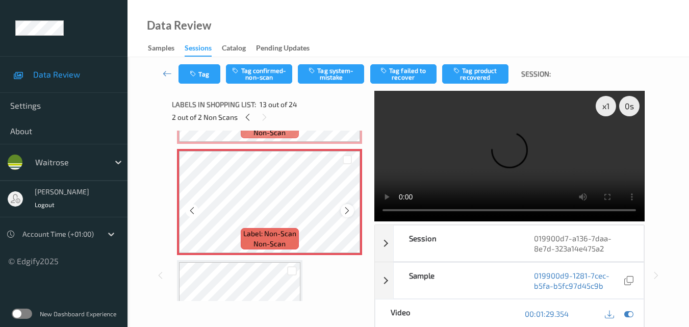
click at [347, 212] on icon at bounding box center [347, 210] width 9 height 9
click at [502, 153] on video at bounding box center [509, 156] width 270 height 130
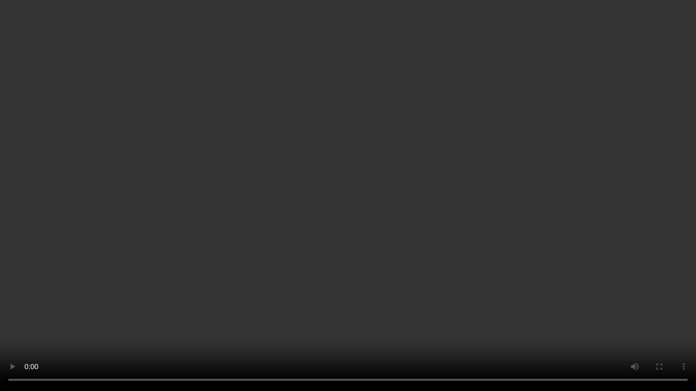
click at [414, 193] on video at bounding box center [348, 195] width 696 height 391
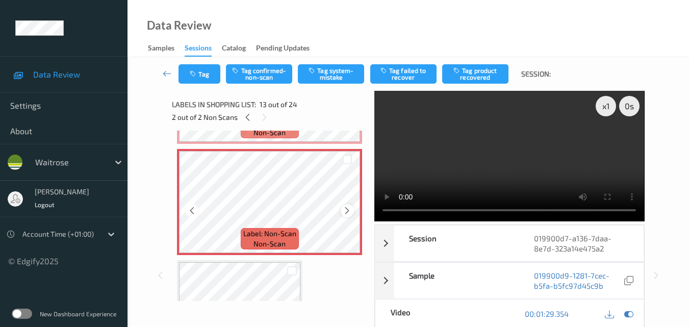
click at [344, 213] on icon at bounding box center [347, 210] width 9 height 9
click at [513, 163] on video at bounding box center [509, 156] width 270 height 130
click at [496, 168] on video at bounding box center [509, 156] width 270 height 130
click at [513, 171] on video at bounding box center [509, 156] width 270 height 130
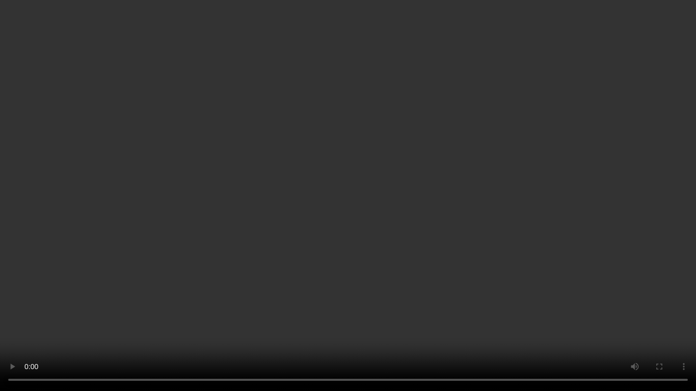
click at [417, 203] on video at bounding box center [348, 195] width 696 height 391
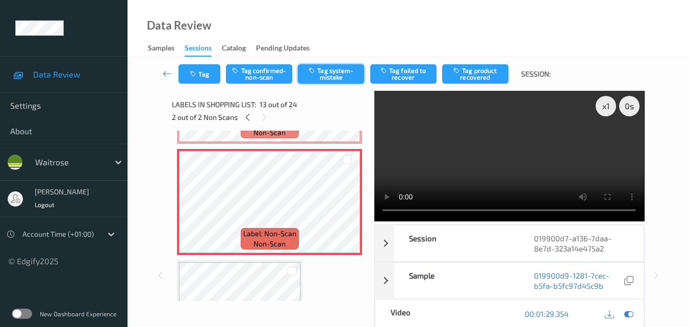
click at [336, 74] on button "Tag system-mistake" at bounding box center [331, 73] width 66 height 19
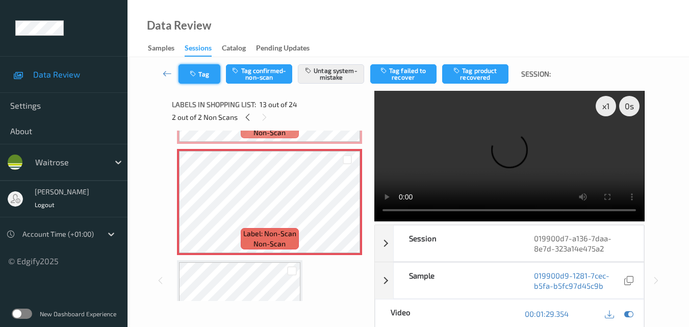
click at [204, 74] on button "Tag" at bounding box center [199, 73] width 42 height 19
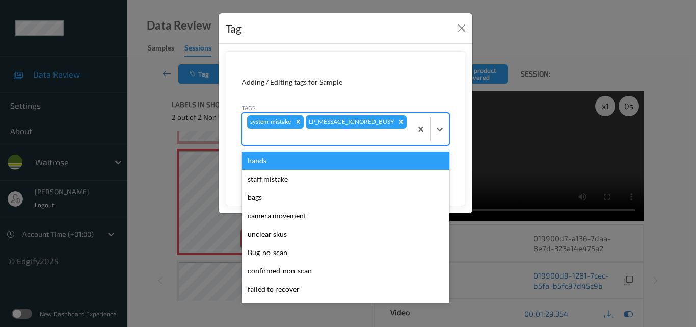
click at [362, 135] on div at bounding box center [327, 136] width 160 height 12
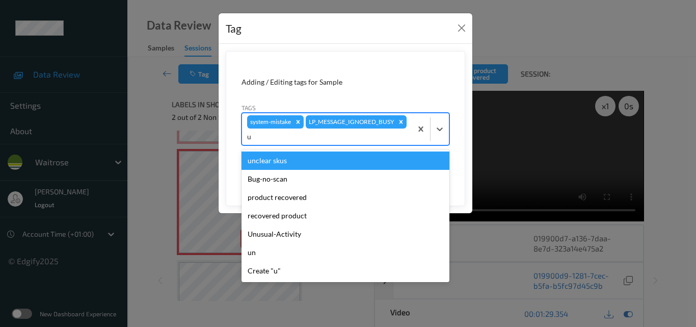
type input "un"
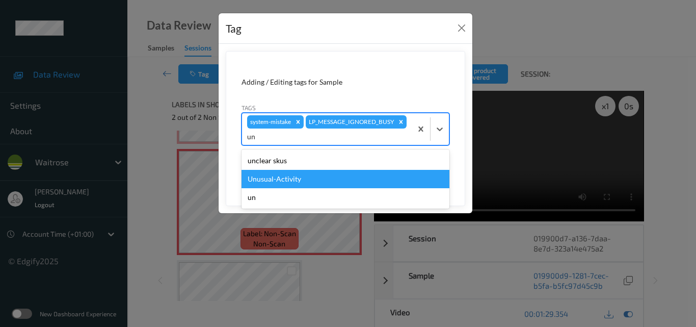
click at [302, 177] on div "Unusual-Activity" at bounding box center [346, 179] width 208 height 18
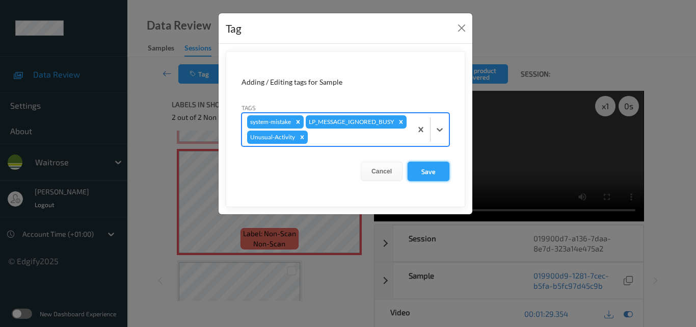
click at [439, 181] on button "Save" at bounding box center [429, 171] width 42 height 19
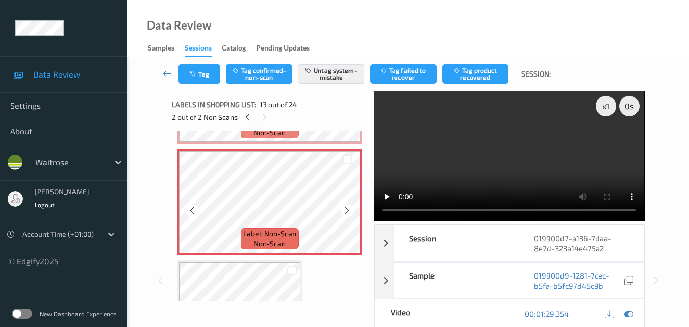
scroll to position [1422, 0]
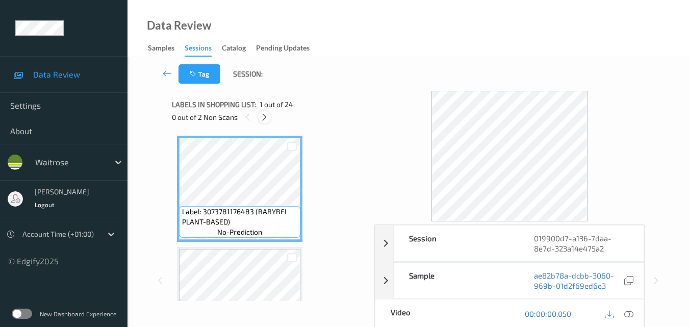
click at [264, 118] on icon at bounding box center [264, 117] width 9 height 9
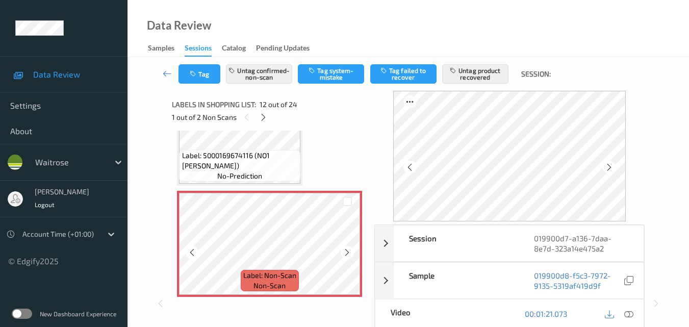
scroll to position [1218, 0]
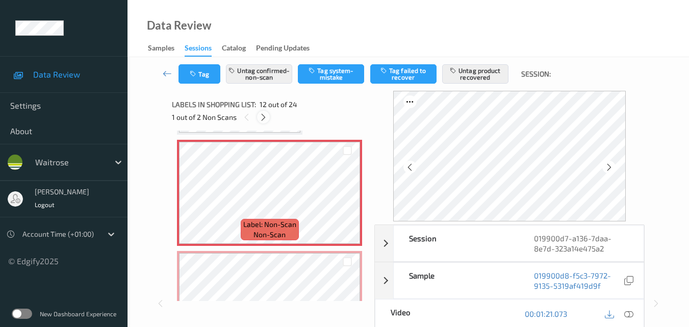
click at [264, 117] on icon at bounding box center [263, 117] width 9 height 9
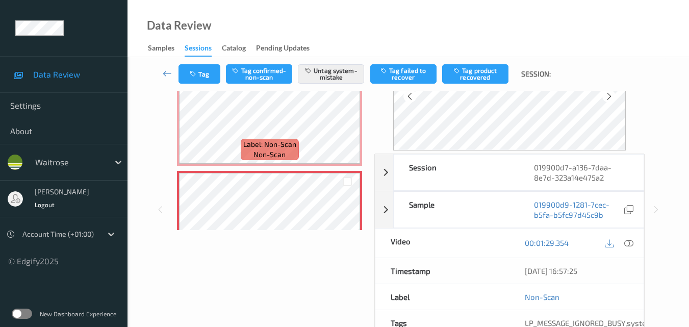
scroll to position [51, 0]
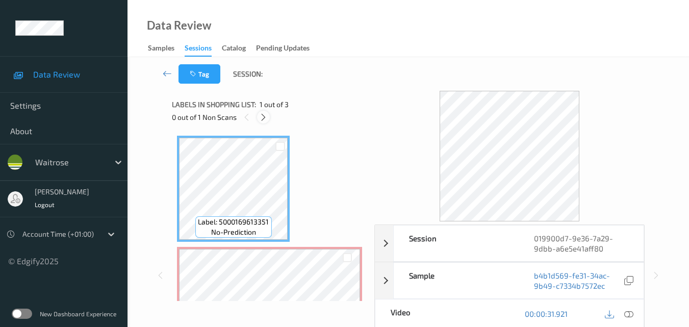
click at [261, 113] on icon at bounding box center [263, 117] width 9 height 9
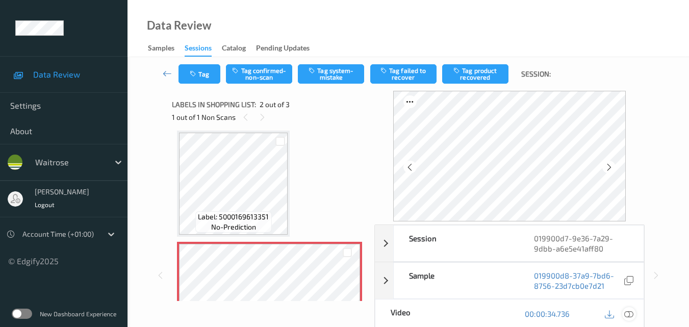
click at [632, 313] on icon at bounding box center [628, 313] width 9 height 9
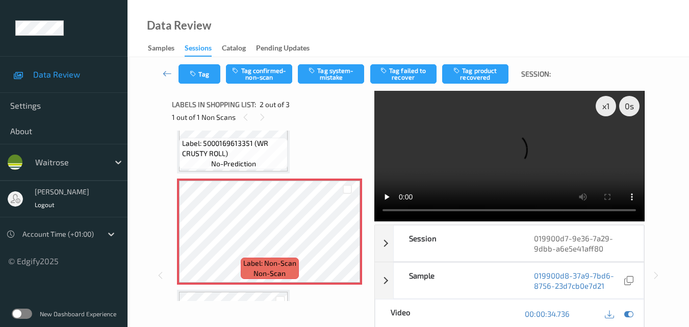
scroll to position [107, 0]
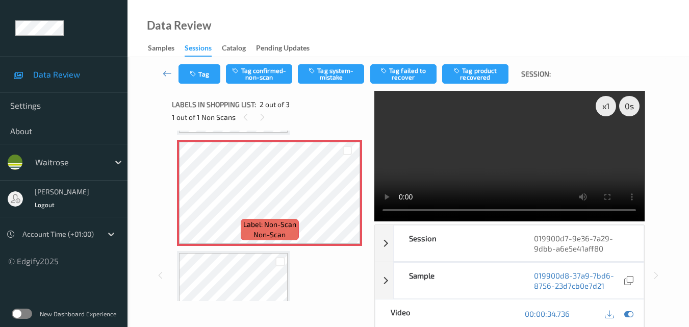
click at [470, 172] on video at bounding box center [509, 156] width 270 height 130
click at [523, 169] on video at bounding box center [509, 156] width 270 height 130
click at [327, 73] on button "Tag system-mistake" at bounding box center [331, 73] width 66 height 19
click at [197, 79] on button "Tag" at bounding box center [199, 73] width 42 height 19
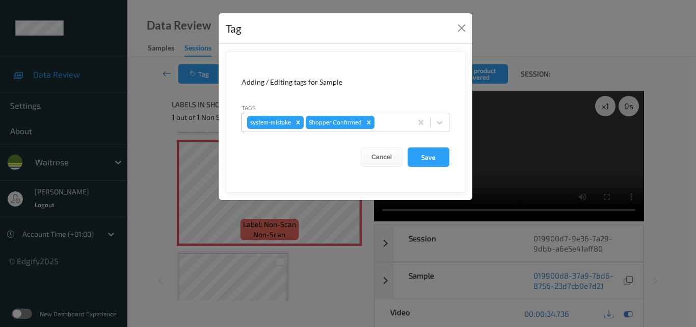
click at [397, 121] on div at bounding box center [392, 122] width 30 height 12
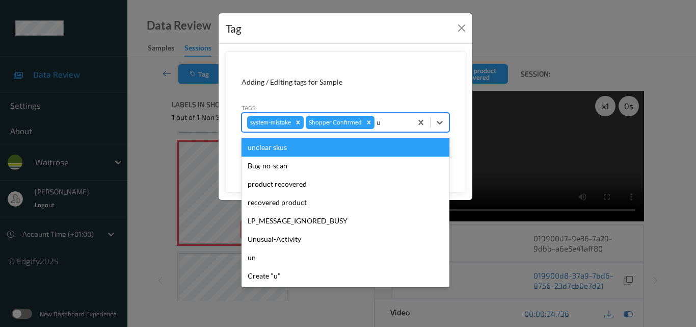
type input "un"
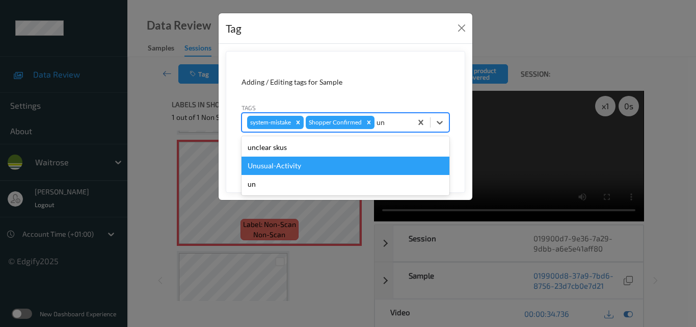
click at [281, 169] on div "Unusual-Activity" at bounding box center [346, 165] width 208 height 18
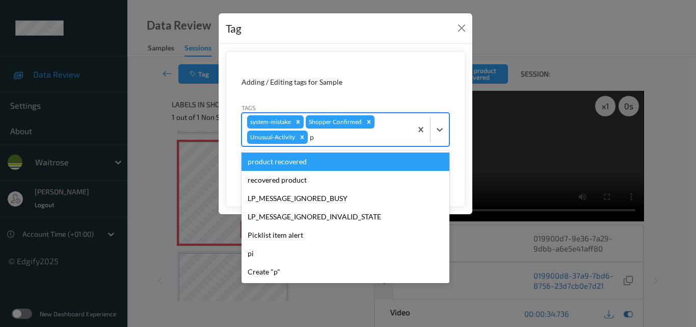
type input "pi"
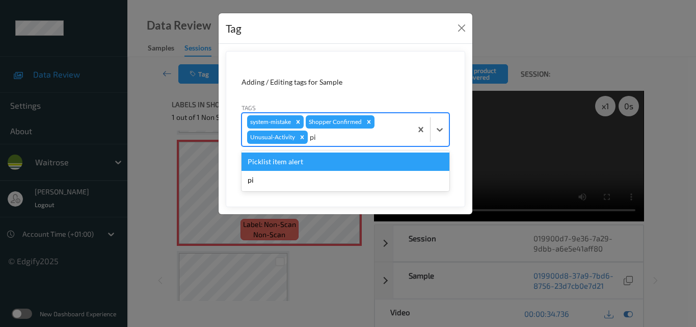
click at [301, 161] on div "Picklist item alert" at bounding box center [346, 161] width 208 height 18
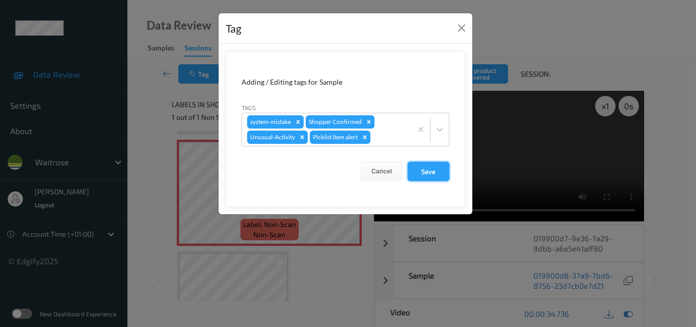
click at [426, 173] on button "Save" at bounding box center [429, 171] width 42 height 19
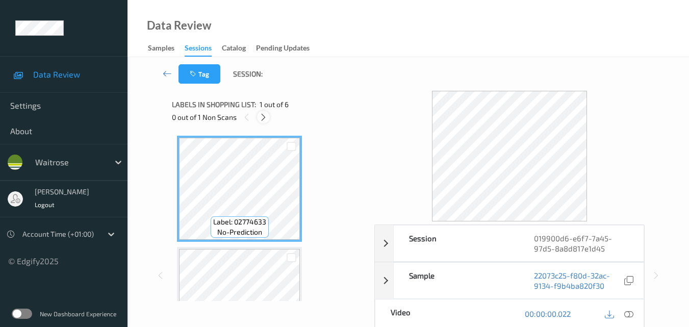
click at [262, 116] on icon at bounding box center [263, 117] width 9 height 9
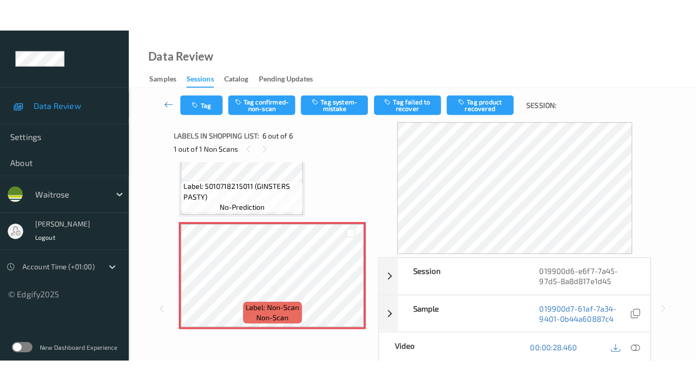
scroll to position [451, 0]
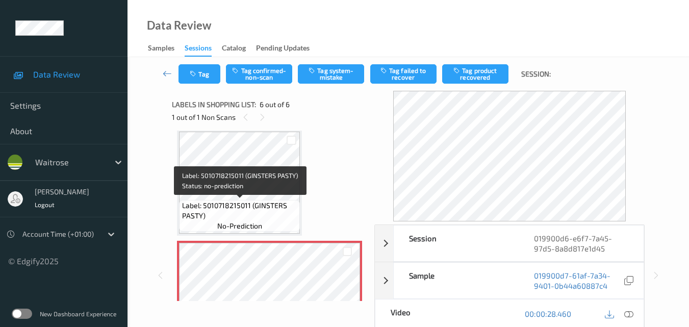
click at [268, 209] on span "Label: 5010718215011 (GINSTERS PASTY)" at bounding box center [240, 210] width 116 height 20
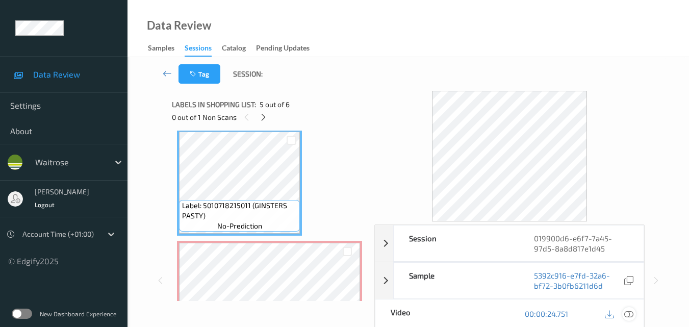
click at [630, 310] on icon at bounding box center [628, 313] width 9 height 9
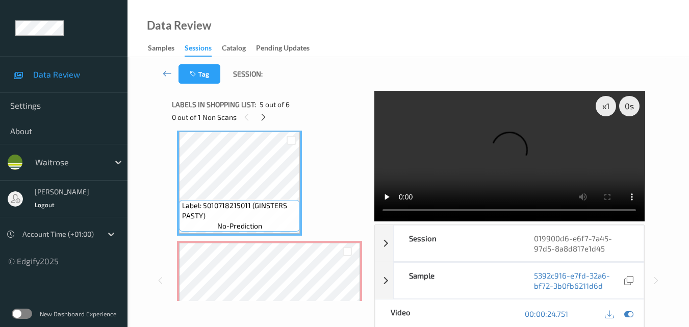
click at [528, 157] on video at bounding box center [509, 156] width 270 height 130
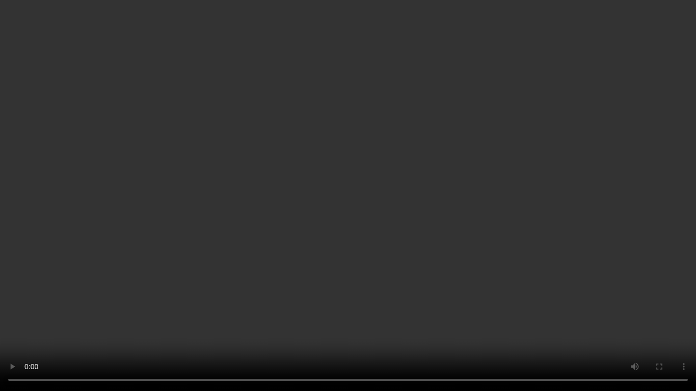
click at [517, 208] on video at bounding box center [348, 195] width 696 height 391
click at [415, 98] on video at bounding box center [348, 195] width 696 height 391
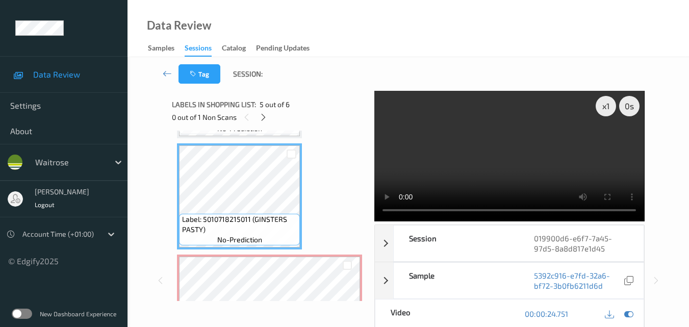
click at [501, 182] on video at bounding box center [509, 156] width 270 height 130
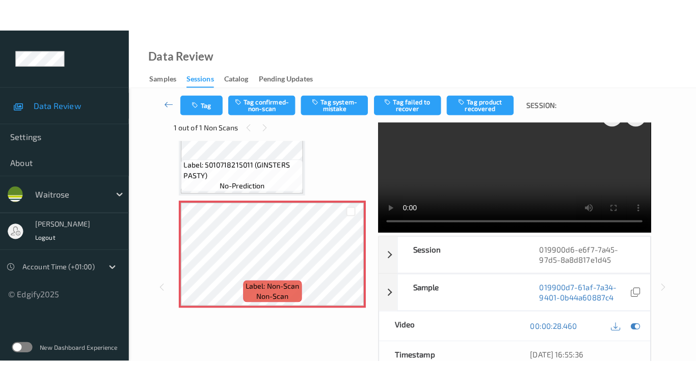
scroll to position [0, 0]
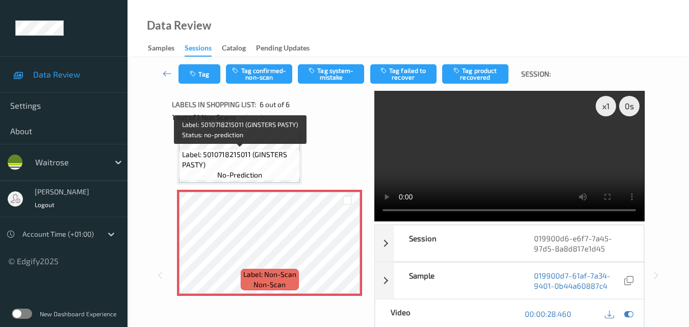
click at [265, 158] on span "Label: 5010718215011 (GINSTERS PASTY)" at bounding box center [240, 159] width 116 height 20
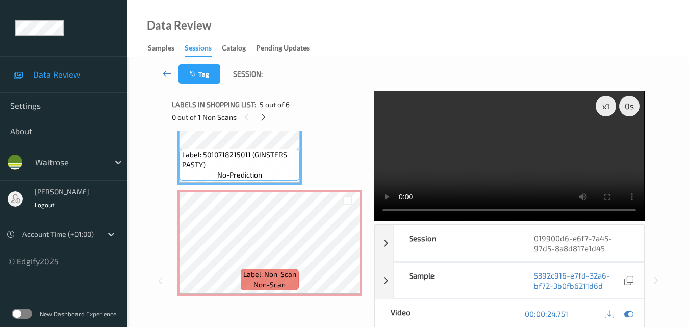
click at [481, 147] on video at bounding box center [509, 156] width 270 height 130
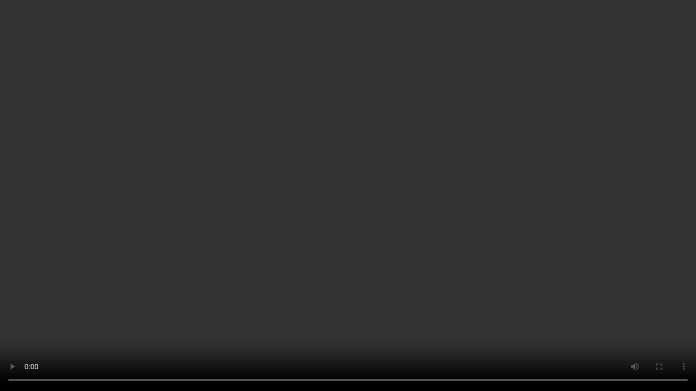
click at [565, 229] on video at bounding box center [348, 195] width 696 height 391
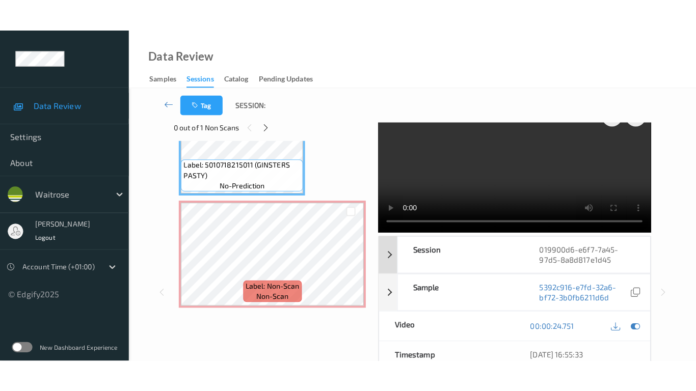
scroll to position [0, 0]
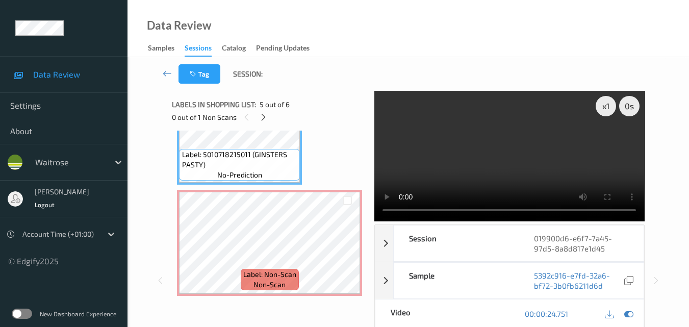
click at [532, 160] on video at bounding box center [509, 156] width 270 height 130
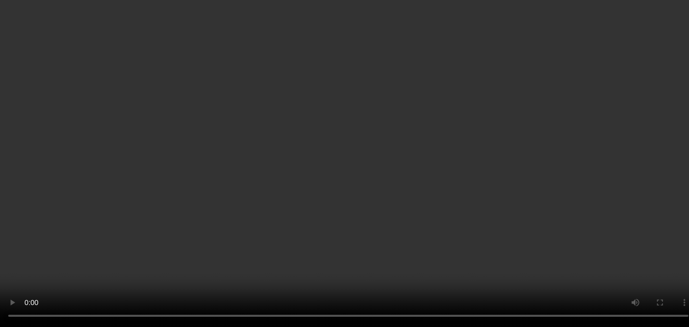
scroll to position [488, 0]
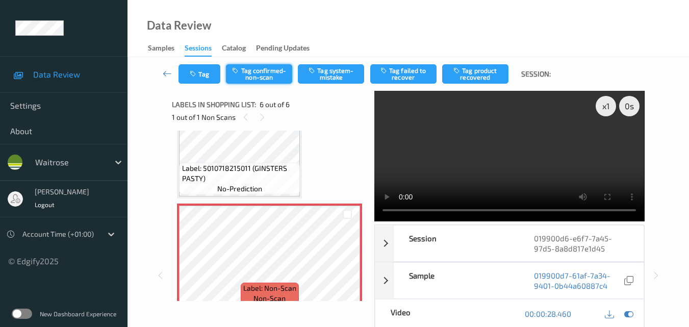
click at [269, 78] on button "Tag confirmed-non-scan" at bounding box center [259, 73] width 66 height 19
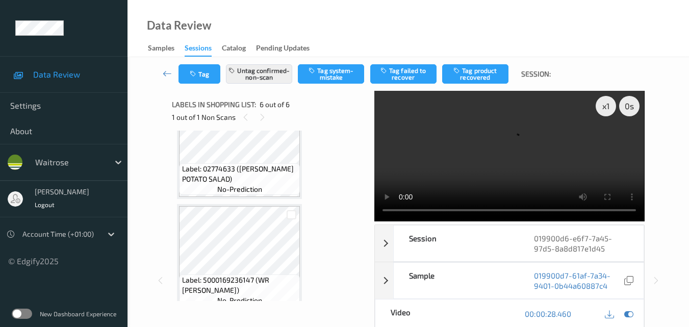
scroll to position [0, 0]
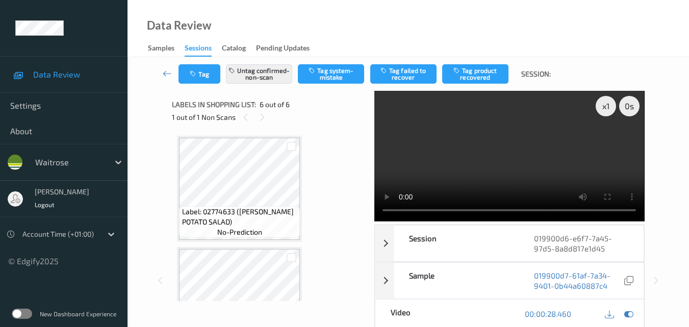
click at [505, 152] on video at bounding box center [509, 156] width 270 height 130
click at [553, 158] on video at bounding box center [509, 156] width 270 height 130
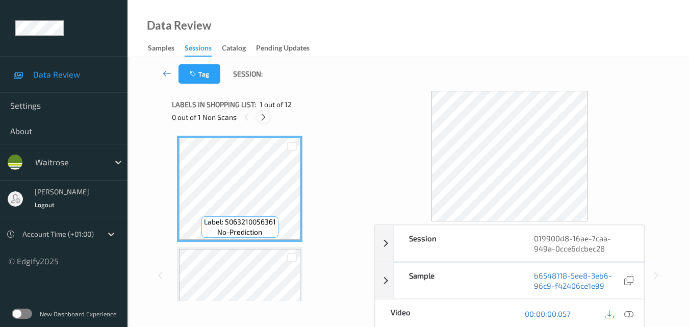
click at [264, 114] on icon at bounding box center [263, 117] width 9 height 9
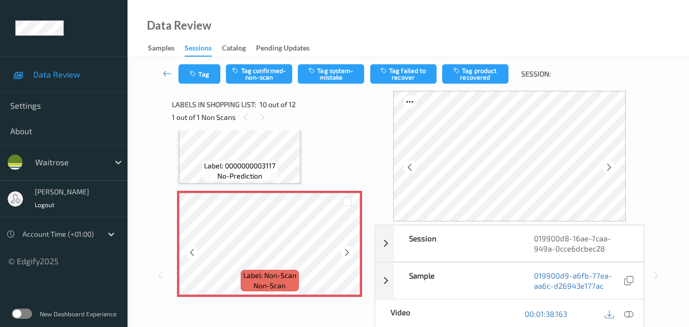
scroll to position [996, 0]
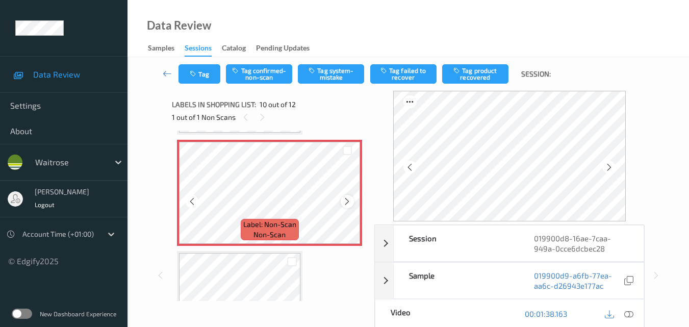
click at [346, 203] on icon at bounding box center [347, 201] width 9 height 9
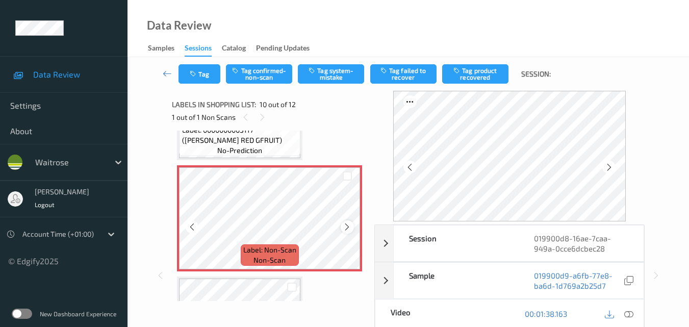
scroll to position [945, 0]
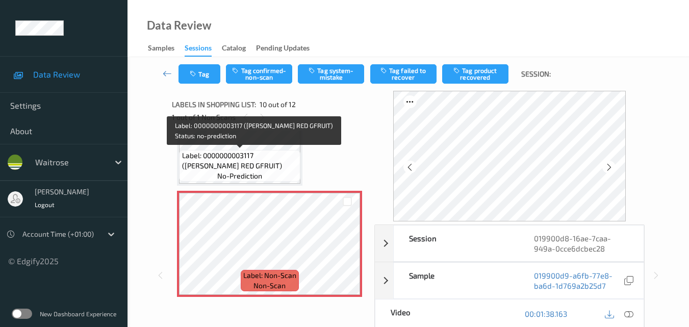
click at [258, 165] on span "Label: 0000000003117 (WR ESS RED GFRUIT)" at bounding box center [240, 160] width 116 height 20
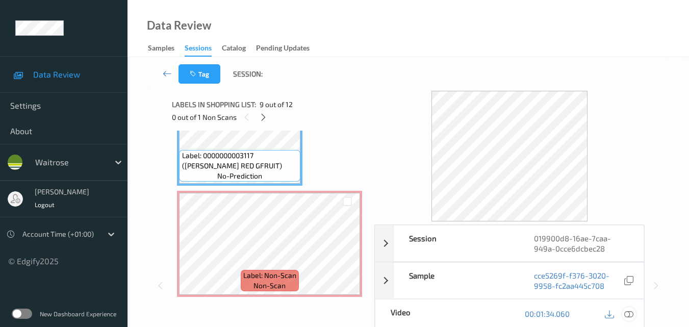
click at [628, 314] on icon at bounding box center [628, 313] width 9 height 9
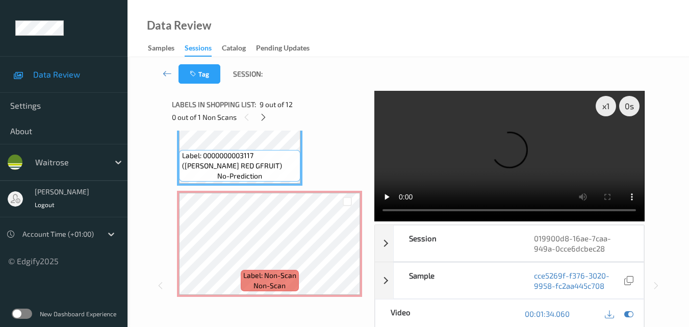
click at [502, 152] on video at bounding box center [509, 156] width 270 height 130
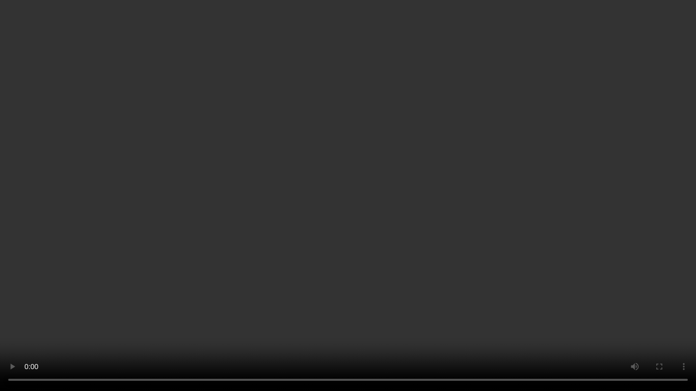
click at [499, 227] on video at bounding box center [348, 195] width 696 height 391
click at [397, 296] on video at bounding box center [348, 195] width 696 height 391
click at [522, 241] on video at bounding box center [348, 195] width 696 height 391
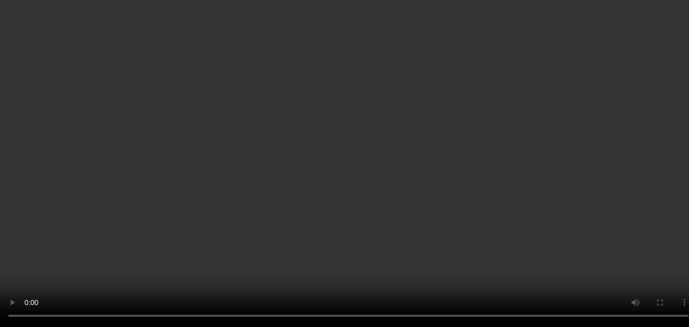
scroll to position [996, 0]
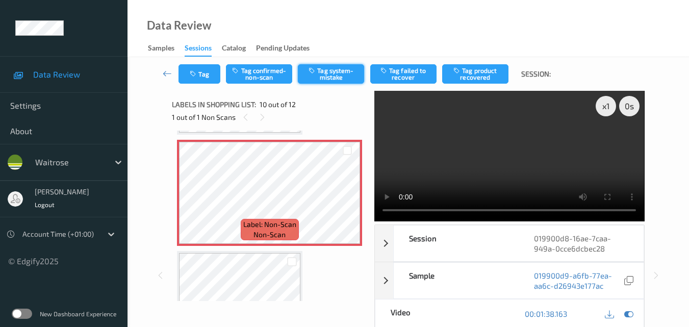
click at [336, 71] on button "Tag system-mistake" at bounding box center [331, 73] width 66 height 19
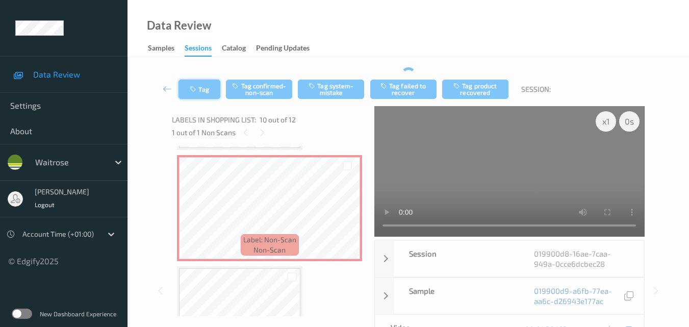
click at [206, 84] on button "Tag" at bounding box center [199, 89] width 42 height 19
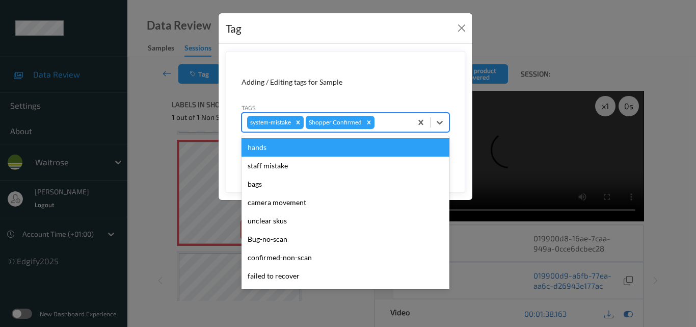
click at [384, 123] on div at bounding box center [392, 122] width 30 height 12
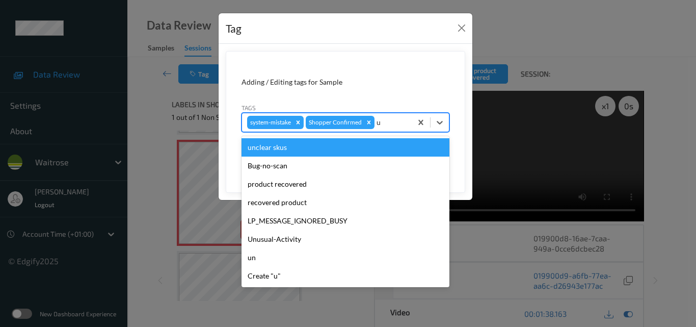
type input "un"
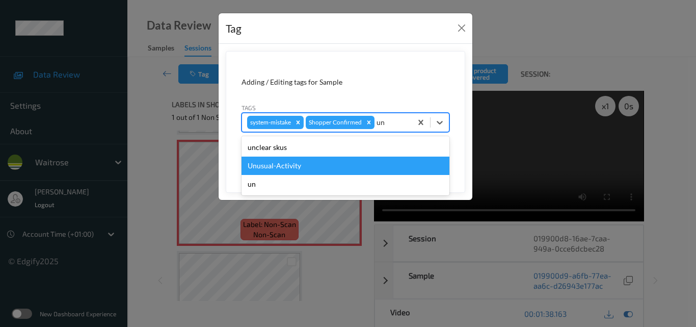
click at [336, 172] on div "Unusual-Activity" at bounding box center [346, 165] width 208 height 18
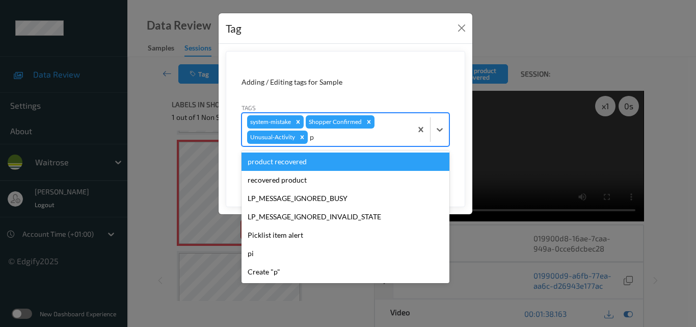
type input "pi"
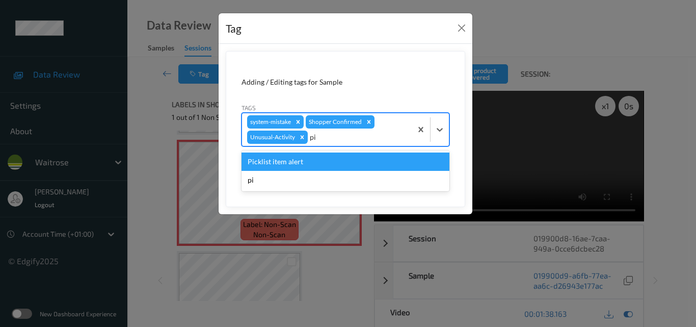
click at [301, 165] on div "Picklist item alert" at bounding box center [346, 161] width 208 height 18
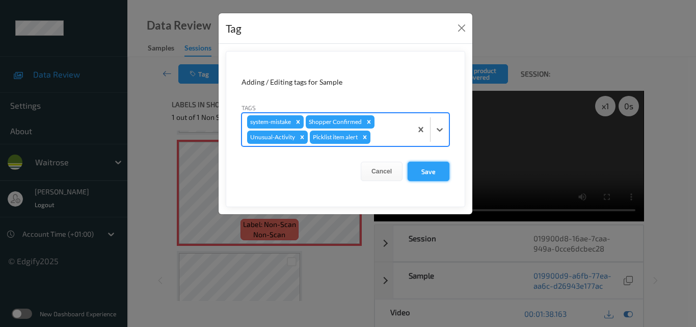
click at [430, 169] on button "Save" at bounding box center [429, 171] width 42 height 19
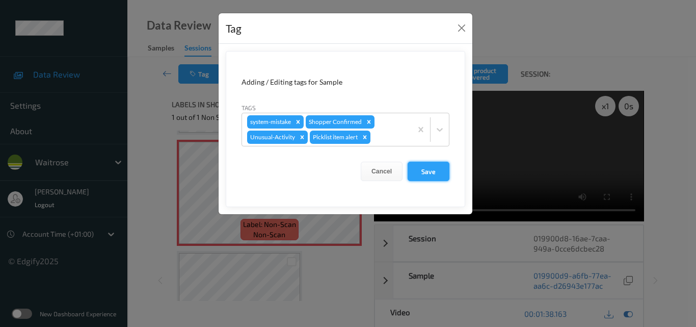
click at [428, 173] on button "Save" at bounding box center [429, 171] width 42 height 19
click at [459, 25] on button "Close" at bounding box center [462, 28] width 14 height 14
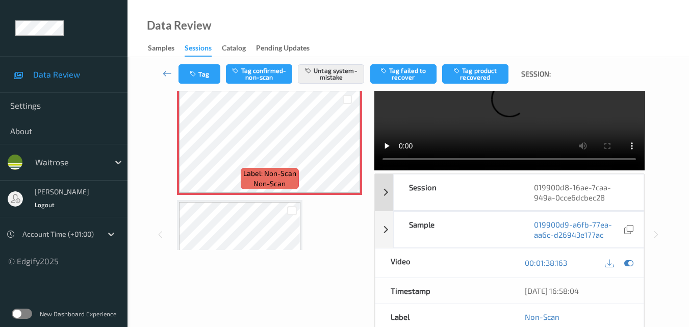
scroll to position [174, 0]
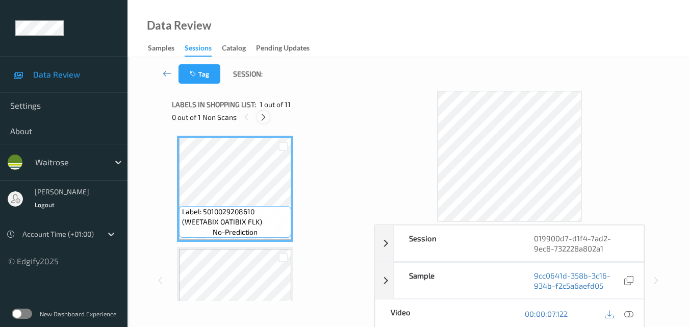
click at [265, 116] on icon at bounding box center [263, 117] width 9 height 9
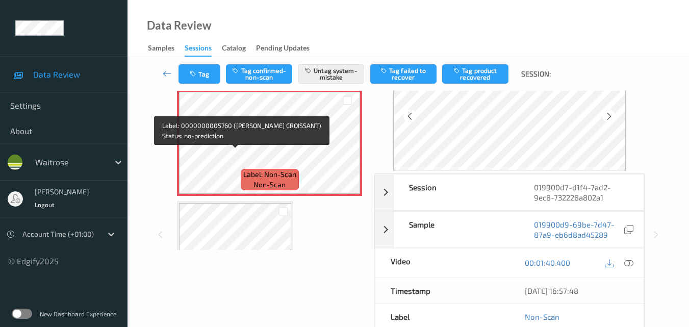
scroll to position [885, 0]
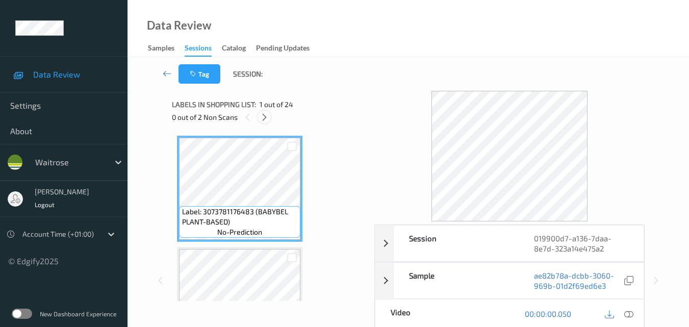
click at [261, 117] on icon at bounding box center [264, 117] width 9 height 9
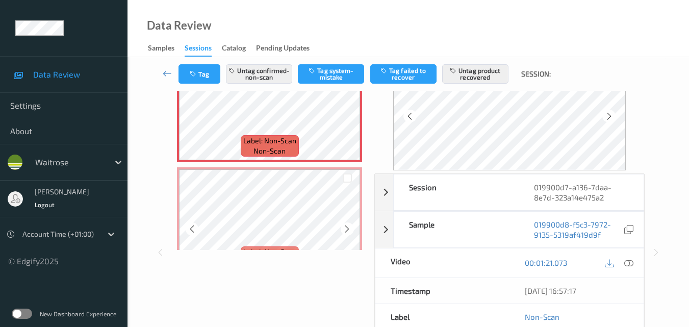
scroll to position [1269, 0]
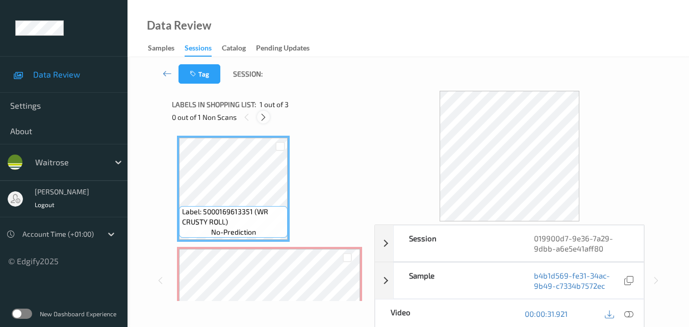
click at [265, 115] on icon at bounding box center [263, 117] width 9 height 9
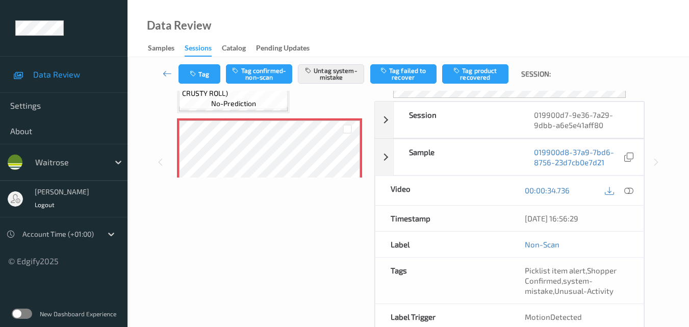
scroll to position [102, 0]
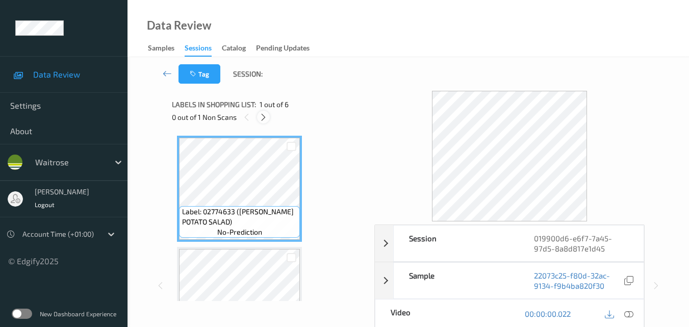
click at [264, 116] on icon at bounding box center [263, 117] width 9 height 9
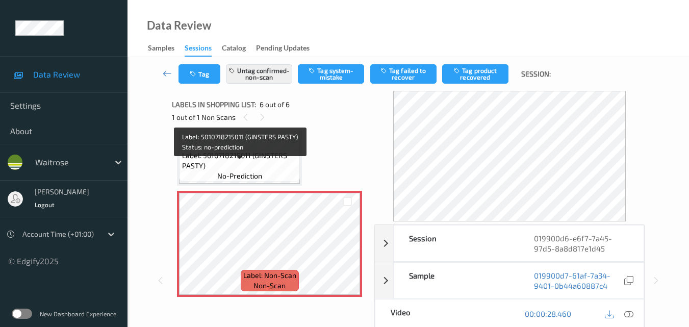
scroll to position [502, 0]
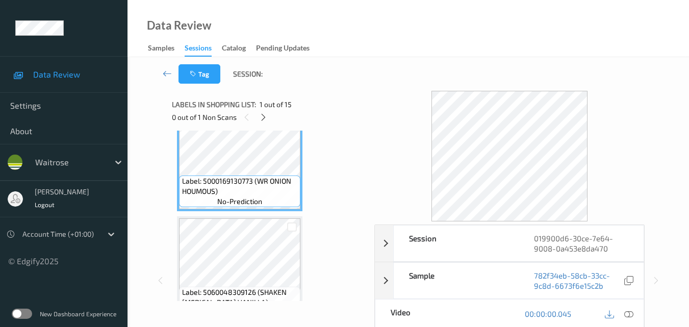
scroll to position [51, 0]
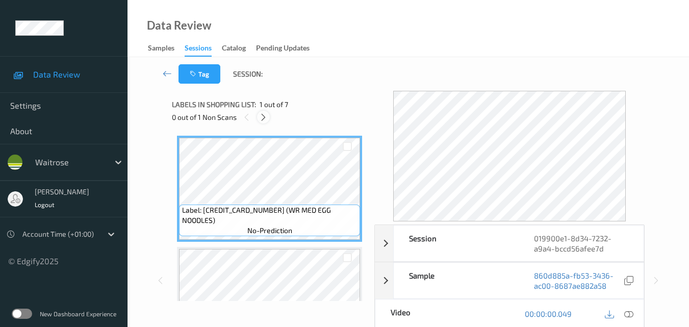
click at [261, 113] on icon at bounding box center [263, 117] width 9 height 9
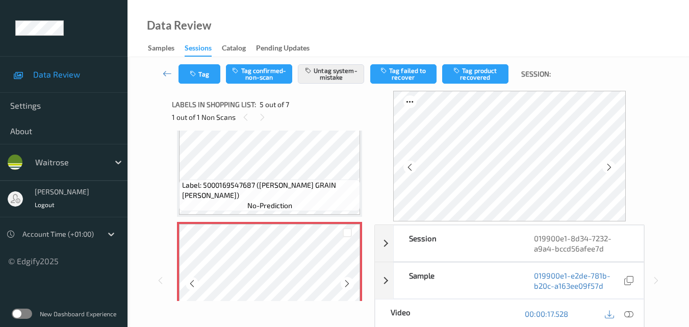
scroll to position [338, 0]
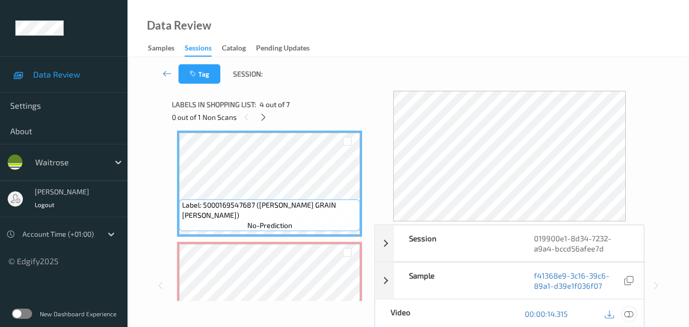
click at [625, 314] on icon at bounding box center [628, 313] width 9 height 9
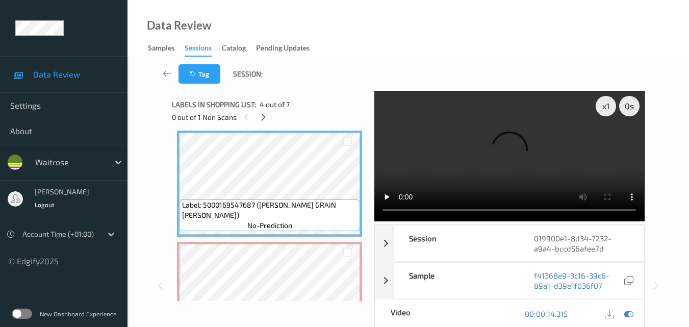
click at [472, 146] on video at bounding box center [509, 156] width 270 height 130
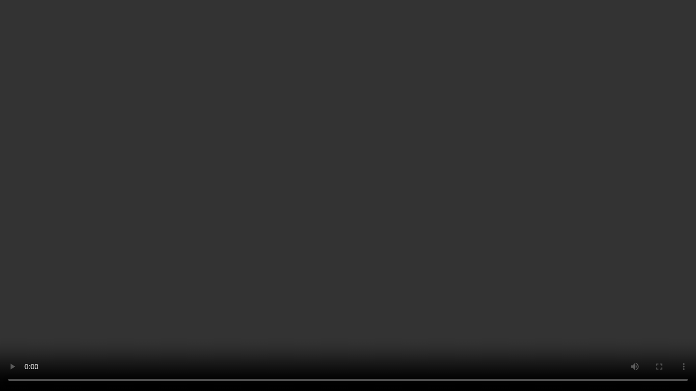
click at [395, 206] on video at bounding box center [348, 195] width 696 height 391
click at [452, 182] on video at bounding box center [348, 195] width 696 height 391
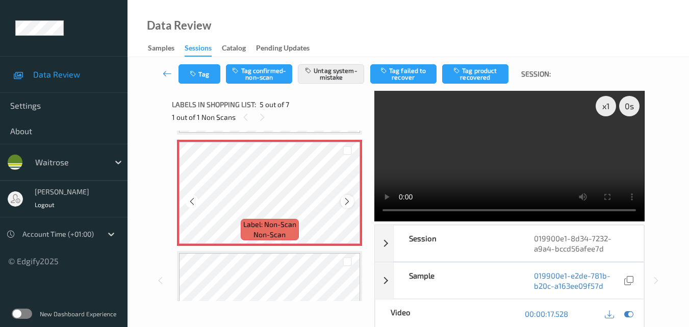
scroll to position [389, 0]
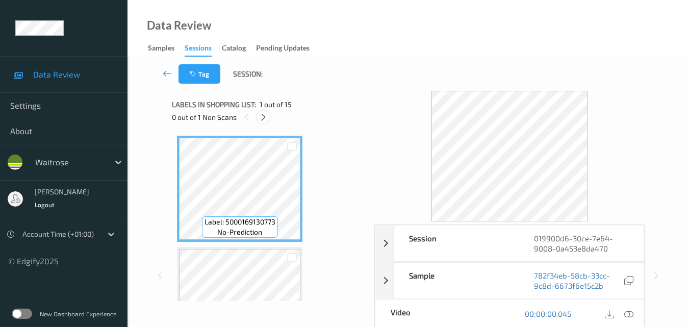
click at [261, 118] on icon at bounding box center [263, 117] width 9 height 9
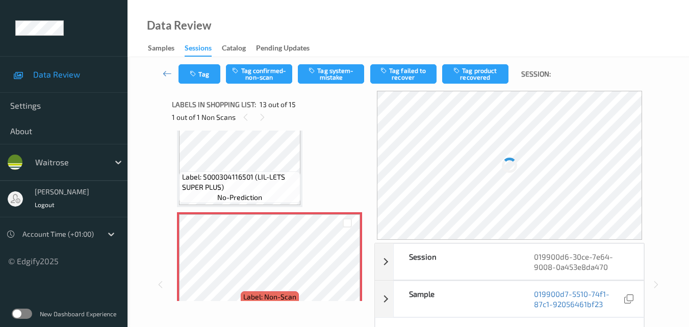
scroll to position [1278, 0]
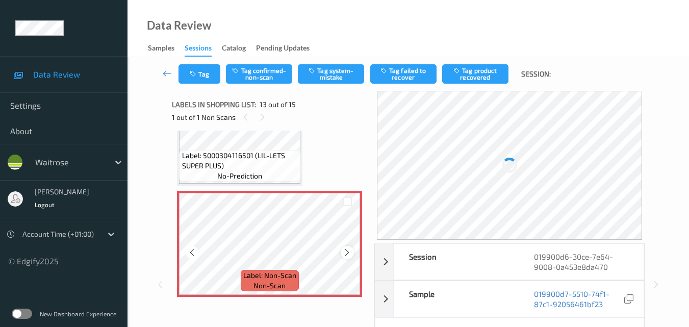
click at [346, 251] on icon at bounding box center [347, 252] width 9 height 9
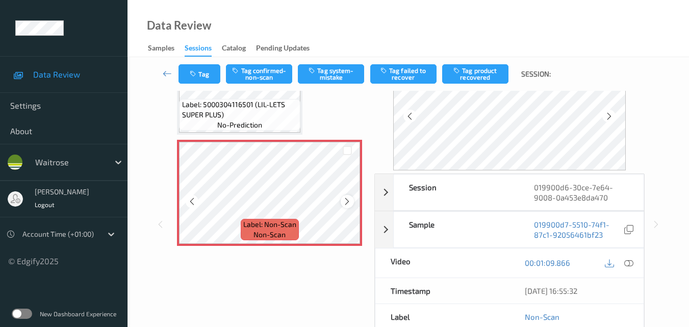
click at [347, 200] on icon at bounding box center [347, 201] width 9 height 9
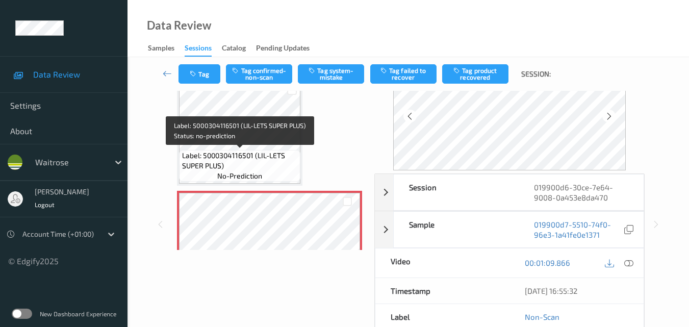
click at [279, 155] on span "Label: 5000304116501 (LIL-LETS SUPER PLUS)" at bounding box center [240, 160] width 116 height 20
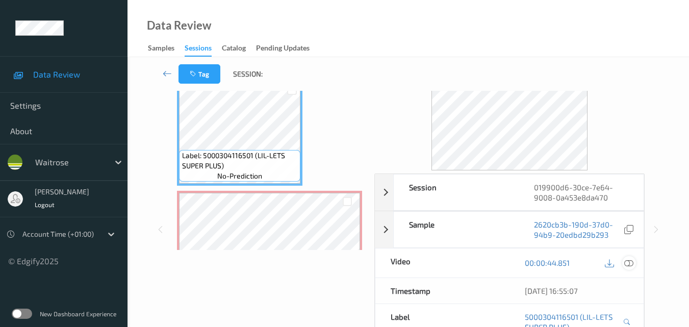
click at [627, 260] on icon at bounding box center [628, 262] width 9 height 9
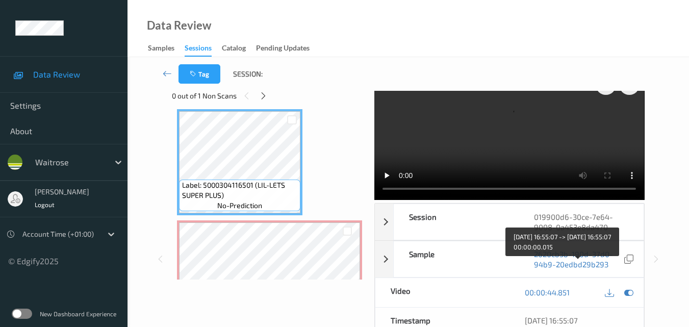
scroll to position [0, 0]
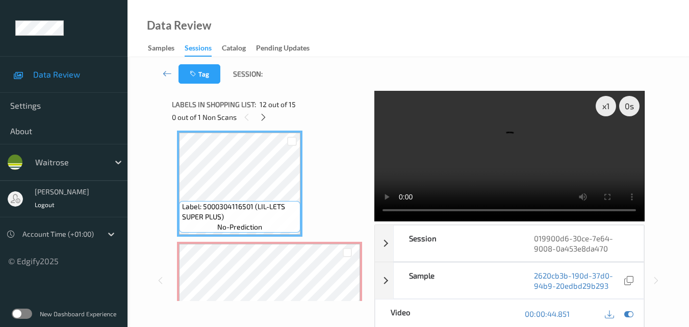
click at [450, 143] on video at bounding box center [509, 156] width 270 height 130
click at [486, 147] on video at bounding box center [509, 156] width 270 height 130
click at [482, 156] on video at bounding box center [509, 156] width 270 height 130
click at [545, 144] on video at bounding box center [509, 156] width 270 height 130
click at [584, 167] on video at bounding box center [509, 156] width 270 height 130
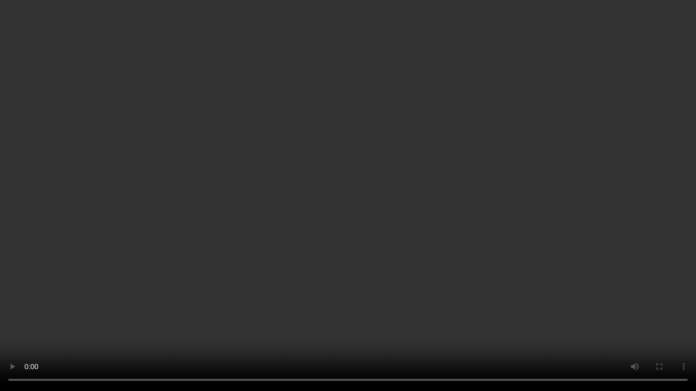
click at [439, 219] on video at bounding box center [348, 195] width 696 height 391
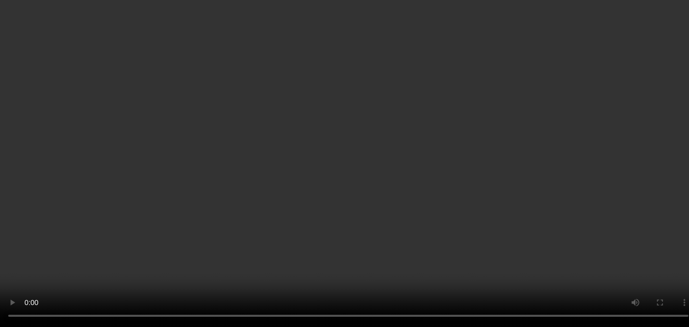
scroll to position [1278, 0]
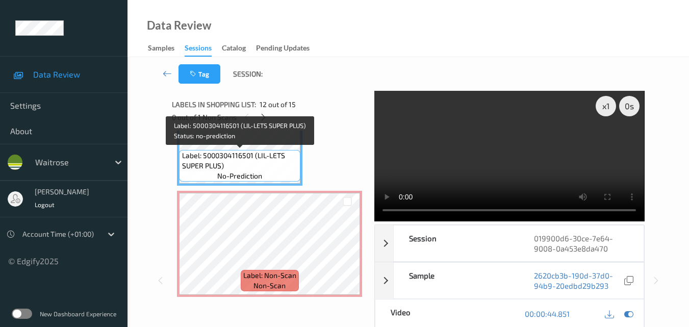
click at [261, 157] on span "Label: 5000304116501 (LIL-LETS SUPER PLUS)" at bounding box center [240, 160] width 116 height 20
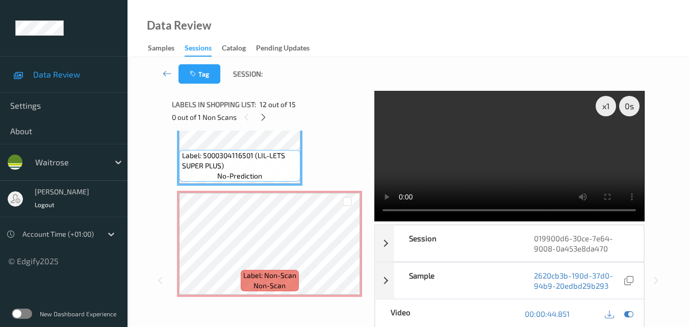
click at [501, 154] on video at bounding box center [509, 156] width 270 height 130
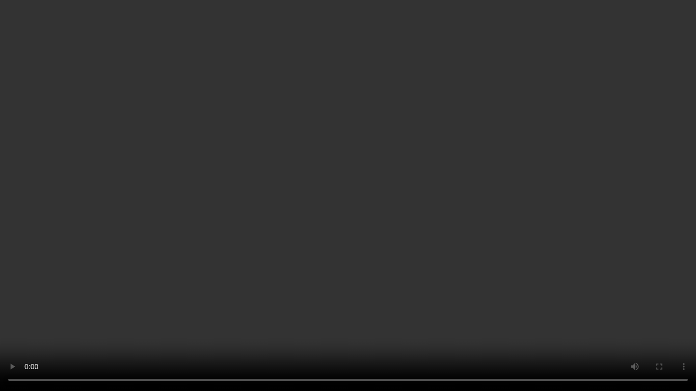
click at [604, 239] on video at bounding box center [348, 195] width 696 height 391
click at [526, 271] on video at bounding box center [348, 195] width 696 height 391
click at [584, 303] on video at bounding box center [348, 195] width 696 height 391
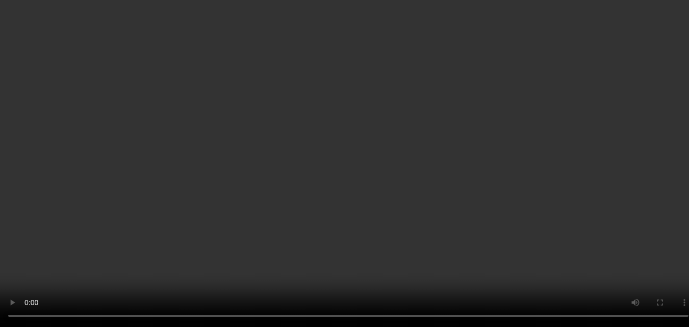
scroll to position [1227, 0]
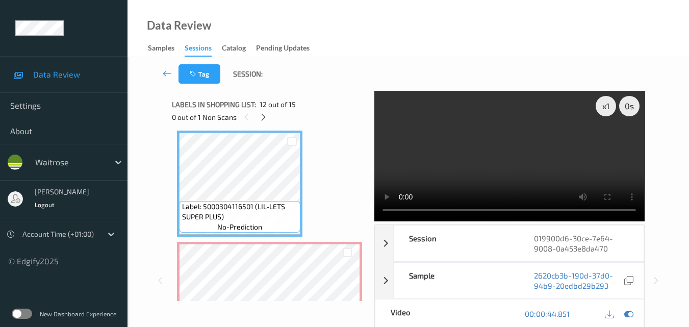
click at [493, 166] on video at bounding box center [509, 156] width 270 height 130
click at [480, 163] on video at bounding box center [509, 156] width 270 height 130
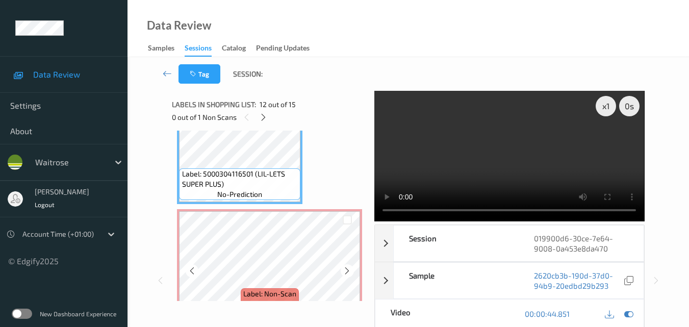
scroll to position [1278, 0]
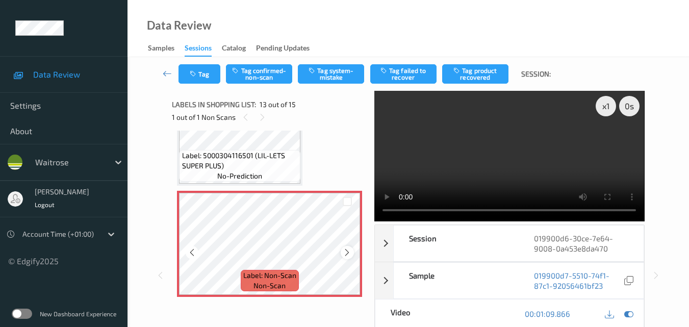
click at [345, 251] on icon at bounding box center [347, 252] width 9 height 9
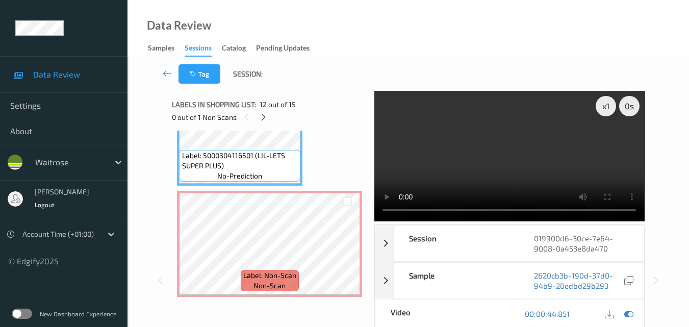
click at [505, 147] on video at bounding box center [509, 156] width 270 height 130
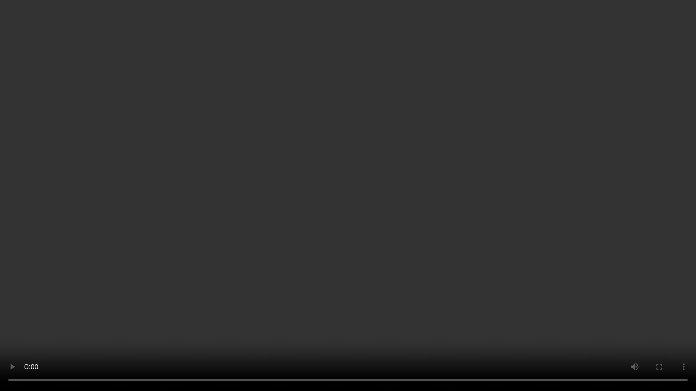
click at [448, 237] on video at bounding box center [348, 195] width 696 height 391
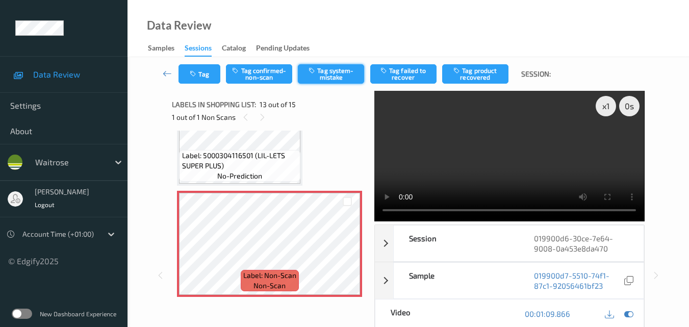
click at [333, 67] on button "Tag system-mistake" at bounding box center [331, 73] width 66 height 19
click at [199, 75] on button "Tag" at bounding box center [199, 73] width 42 height 19
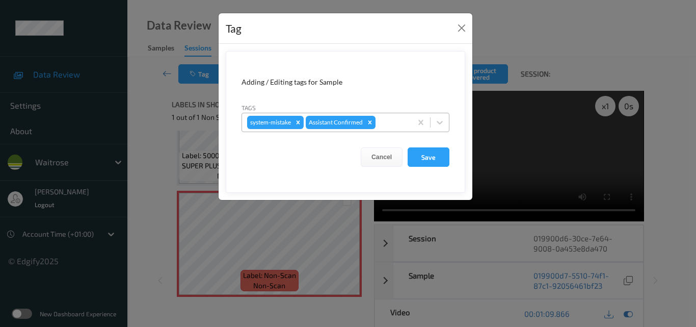
click at [394, 121] on div at bounding box center [392, 122] width 29 height 12
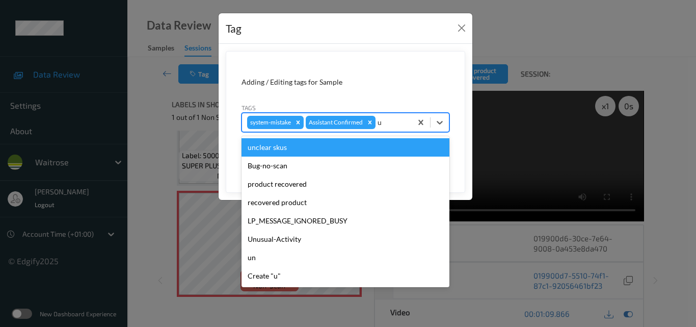
type input "un"
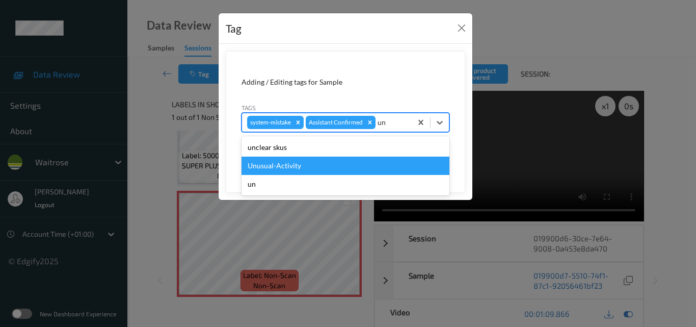
click at [337, 161] on div "Unusual-Activity" at bounding box center [346, 165] width 208 height 18
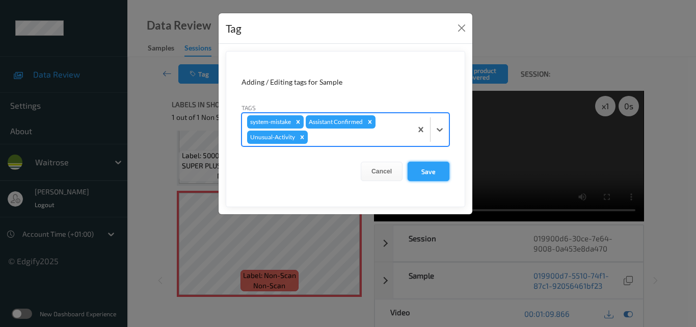
click at [427, 169] on button "Save" at bounding box center [429, 171] width 42 height 19
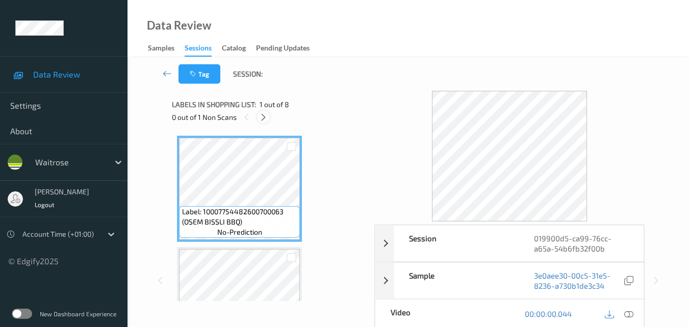
click at [264, 119] on icon at bounding box center [263, 117] width 9 height 9
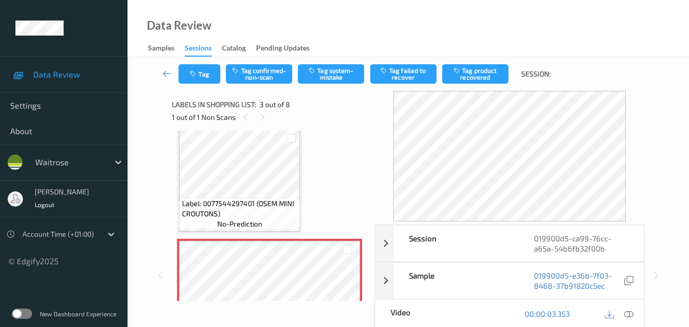
scroll to position [116, 0]
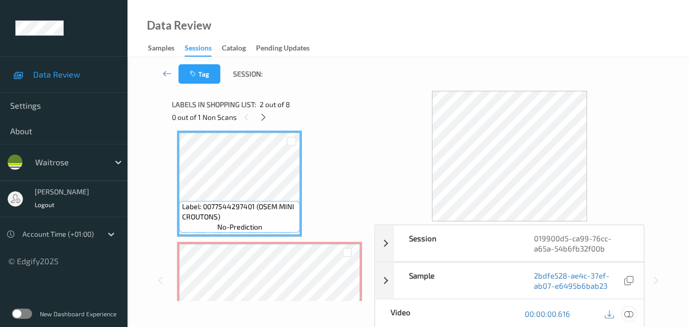
click at [631, 315] on icon at bounding box center [628, 313] width 9 height 9
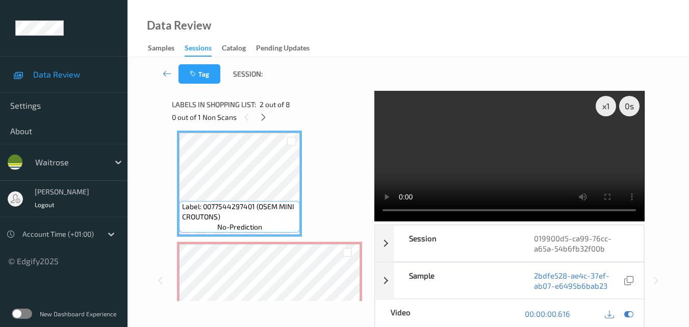
click at [529, 160] on video at bounding box center [509, 156] width 270 height 130
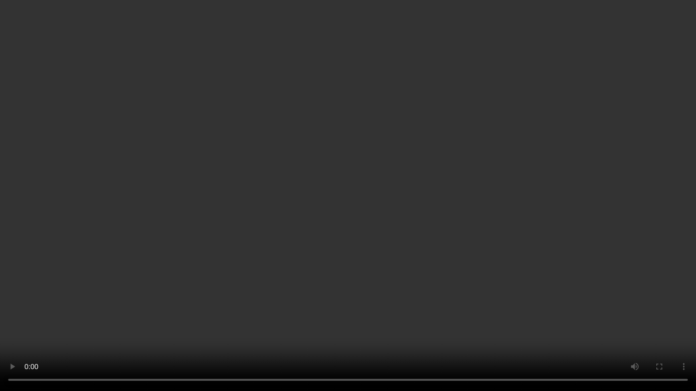
click at [485, 227] on video at bounding box center [348, 195] width 696 height 391
click at [449, 231] on video at bounding box center [348, 195] width 696 height 391
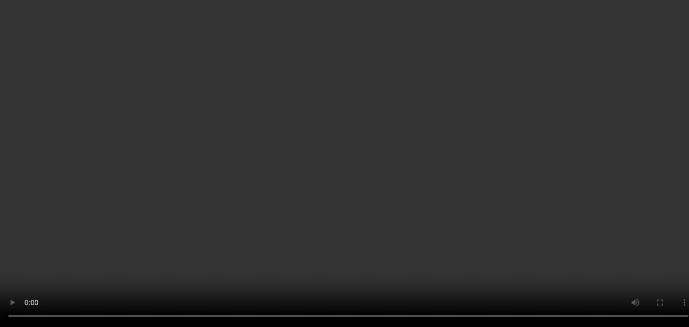
scroll to position [269, 0]
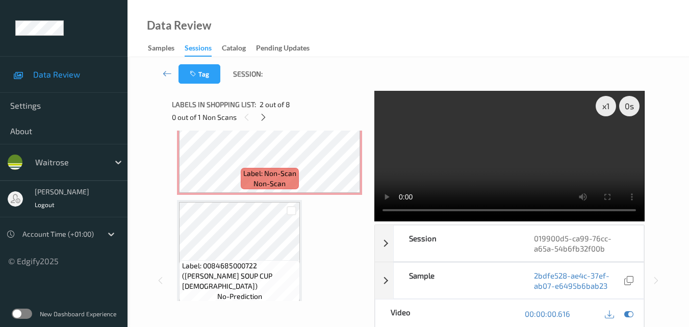
click at [520, 136] on video at bounding box center [509, 156] width 270 height 130
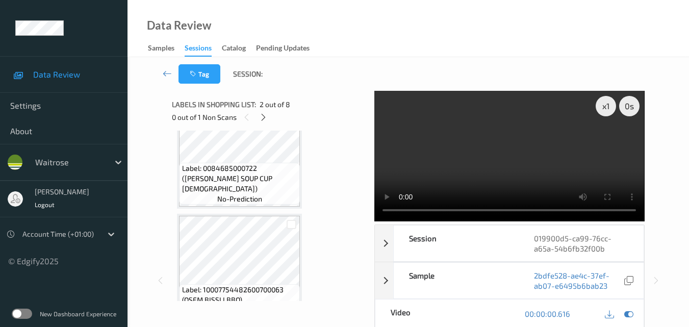
scroll to position [371, 0]
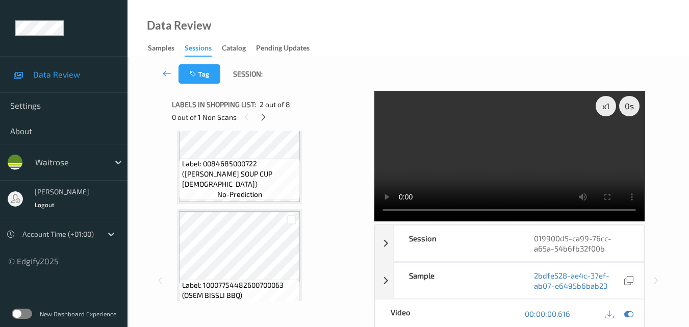
click at [509, 163] on video at bounding box center [509, 156] width 270 height 130
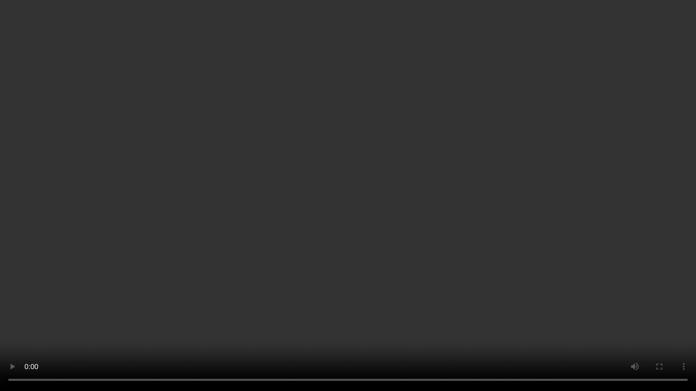
click at [322, 195] on video at bounding box center [348, 195] width 696 height 391
click at [466, 221] on video at bounding box center [348, 195] width 696 height 391
click at [452, 200] on video at bounding box center [348, 195] width 696 height 391
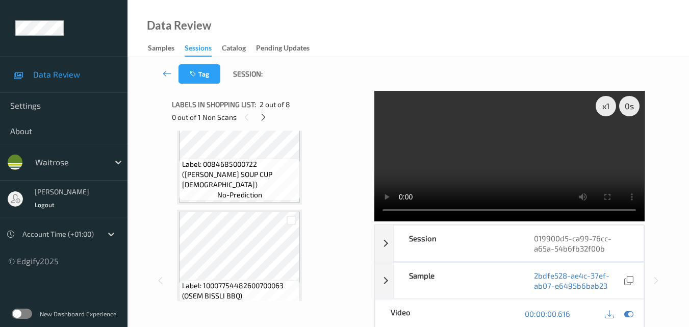
scroll to position [316, 0]
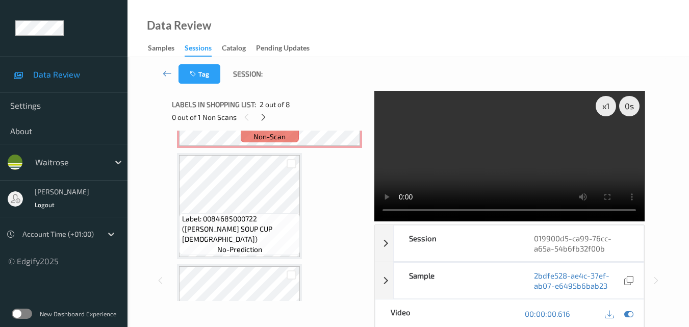
click at [530, 164] on video at bounding box center [509, 156] width 270 height 130
click at [517, 154] on video at bounding box center [509, 156] width 270 height 130
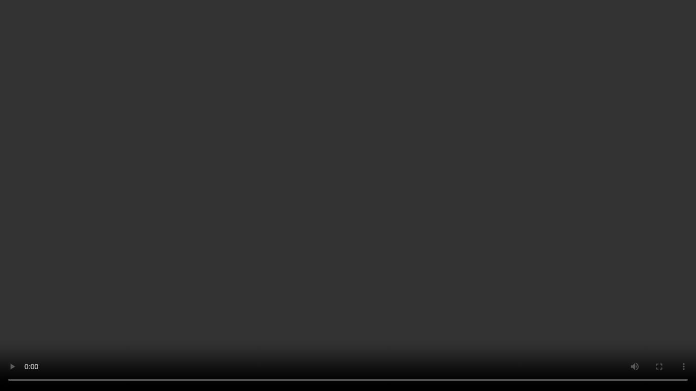
click at [463, 224] on video at bounding box center [348, 195] width 696 height 391
click at [455, 220] on video at bounding box center [348, 195] width 696 height 391
click at [6, 326] on video at bounding box center [348, 195] width 696 height 391
click at [339, 209] on video at bounding box center [348, 195] width 696 height 391
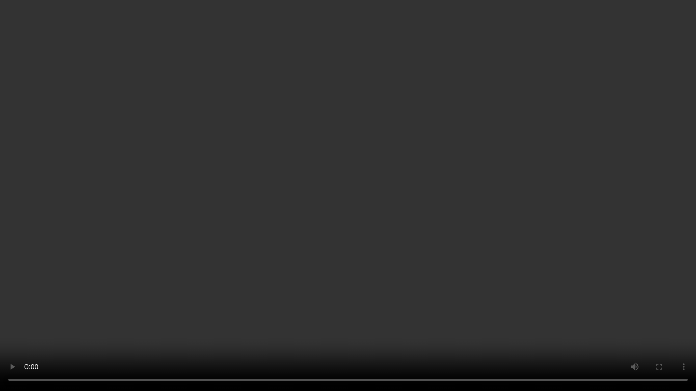
click at [339, 209] on video at bounding box center [348, 195] width 696 height 391
click at [593, 278] on video at bounding box center [348, 195] width 696 height 391
click at [329, 265] on video at bounding box center [348, 195] width 696 height 391
click at [279, 271] on video at bounding box center [348, 195] width 696 height 391
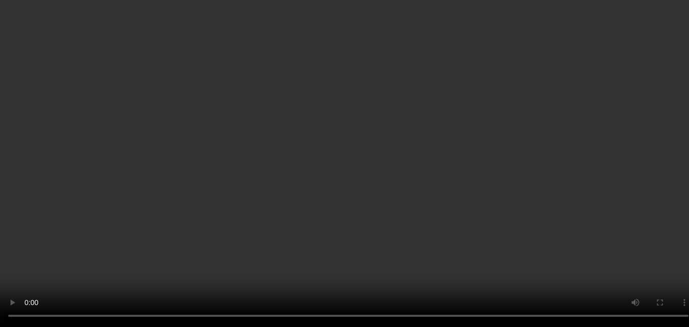
scroll to position [214, 0]
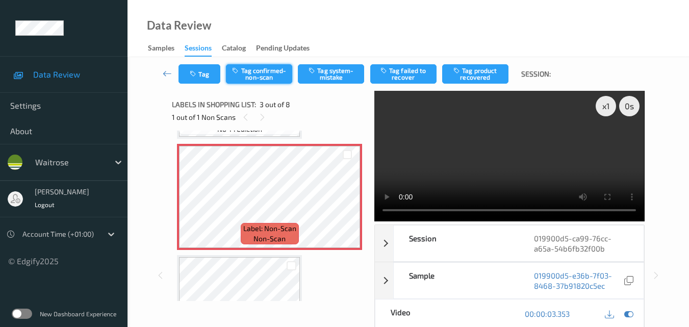
click at [274, 77] on button "Tag confirmed-non-scan" at bounding box center [259, 73] width 66 height 19
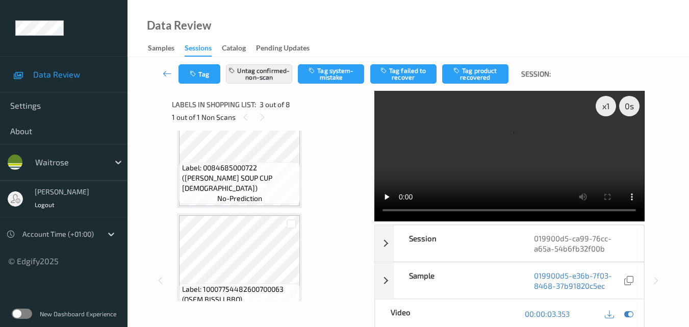
scroll to position [418, 0]
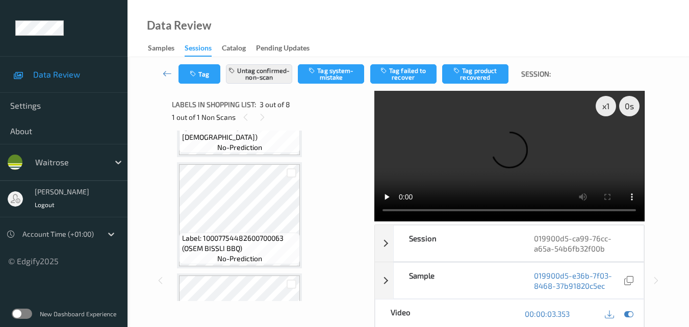
click at [549, 156] on video at bounding box center [509, 156] width 270 height 130
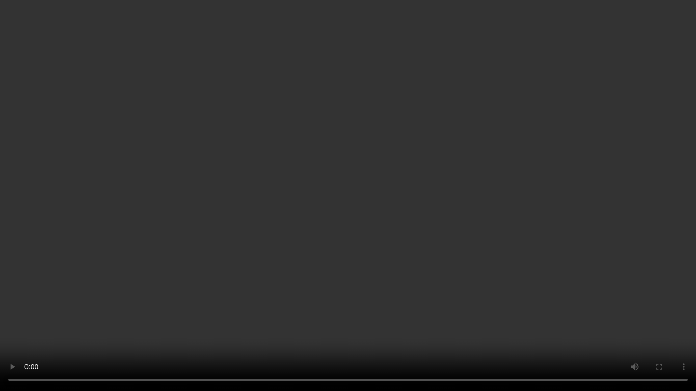
click at [346, 187] on video at bounding box center [348, 195] width 696 height 391
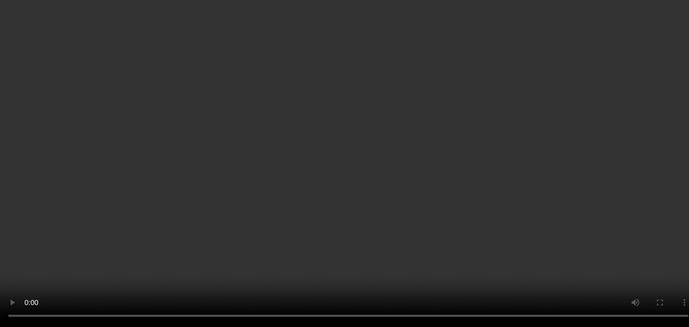
scroll to position [316, 0]
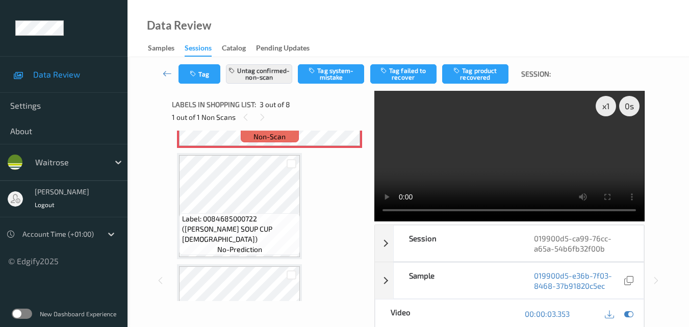
click at [540, 153] on video at bounding box center [509, 156] width 270 height 130
click at [508, 165] on video at bounding box center [509, 156] width 270 height 130
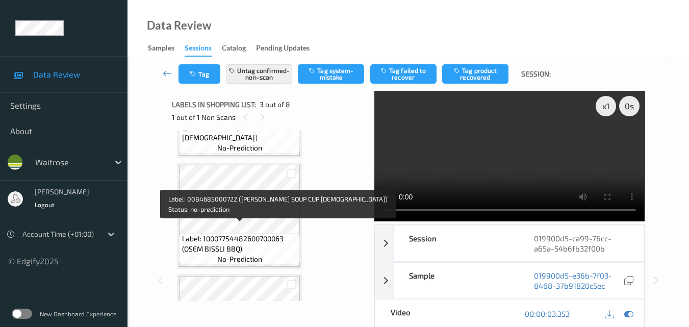
scroll to position [418, 0]
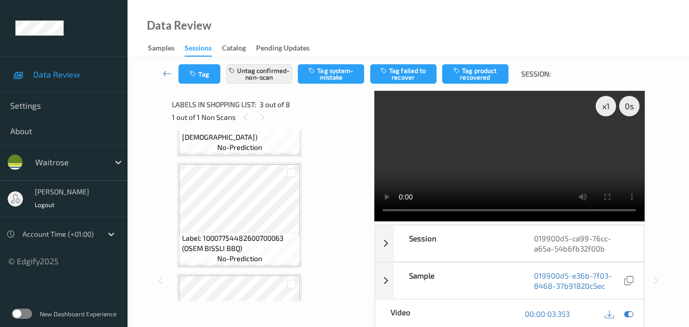
click at [511, 174] on video at bounding box center [509, 156] width 270 height 130
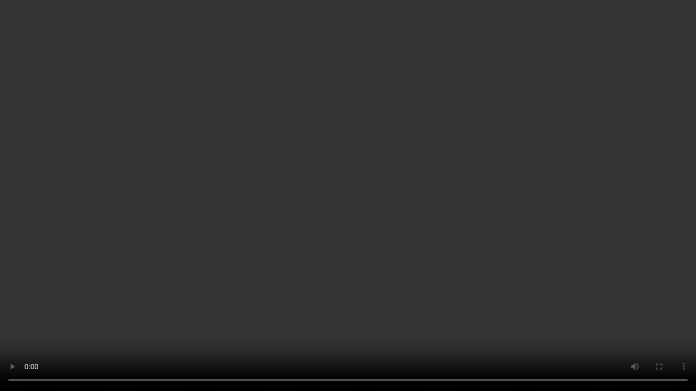
click at [506, 263] on video at bounding box center [348, 195] width 696 height 391
click at [504, 255] on video at bounding box center [348, 195] width 696 height 391
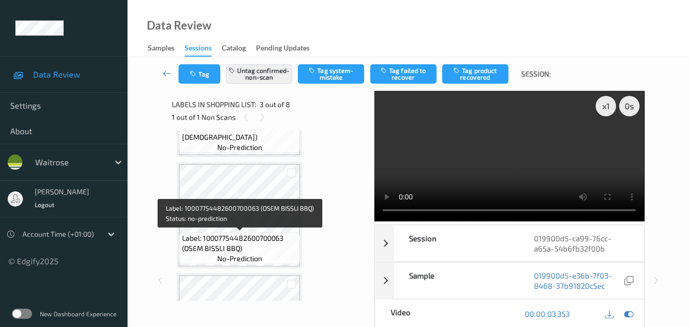
click at [266, 251] on span "Label: 10007754482600700063 (OSEM BISSLI BBQ)" at bounding box center [240, 243] width 116 height 20
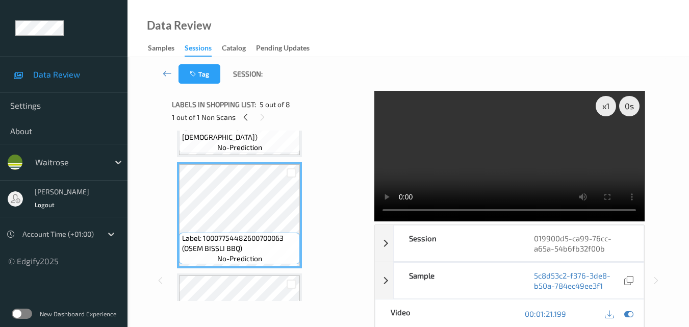
click at [505, 159] on video at bounding box center [509, 156] width 270 height 130
click at [525, 156] on video at bounding box center [509, 156] width 270 height 130
click at [524, 153] on video at bounding box center [509, 156] width 270 height 130
click at [527, 160] on video at bounding box center [509, 156] width 270 height 130
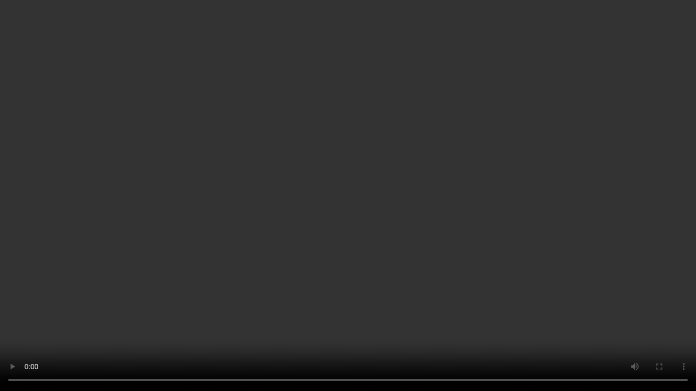
click at [430, 241] on video at bounding box center [348, 195] width 696 height 391
click at [462, 222] on video at bounding box center [348, 195] width 696 height 391
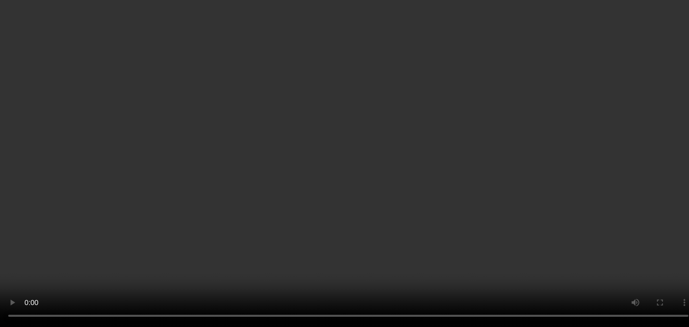
click at [604, 106] on div "x 1" at bounding box center [605, 106] width 20 height 20
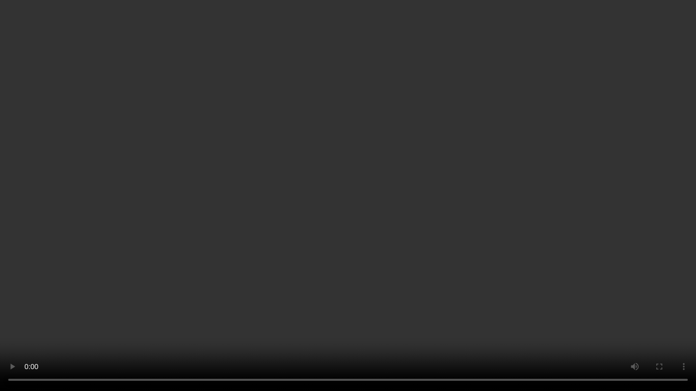
click at [332, 230] on video at bounding box center [348, 195] width 696 height 391
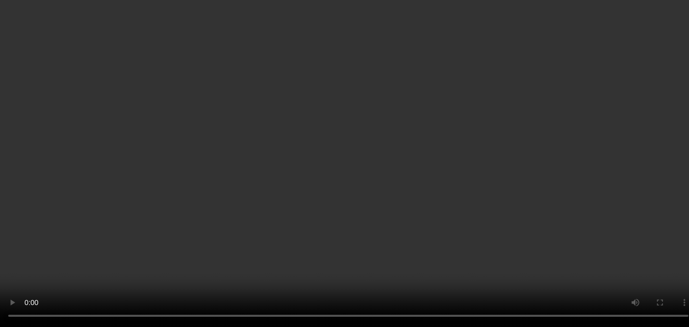
scroll to position [163, 0]
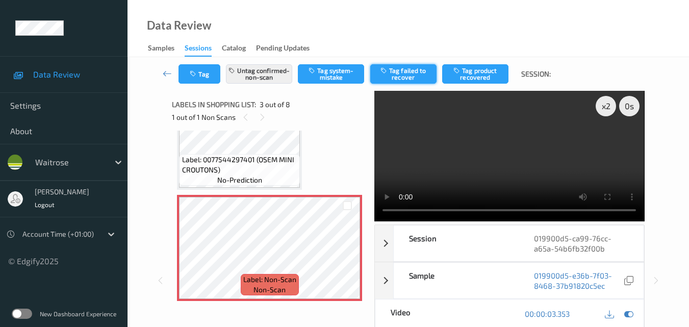
click at [418, 78] on button "Tag failed to recover" at bounding box center [403, 73] width 66 height 19
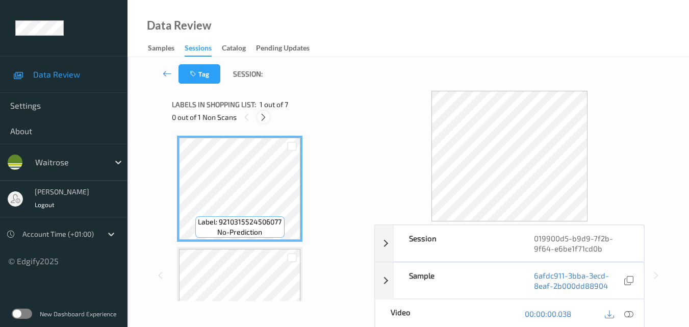
click at [264, 116] on icon at bounding box center [263, 117] width 9 height 9
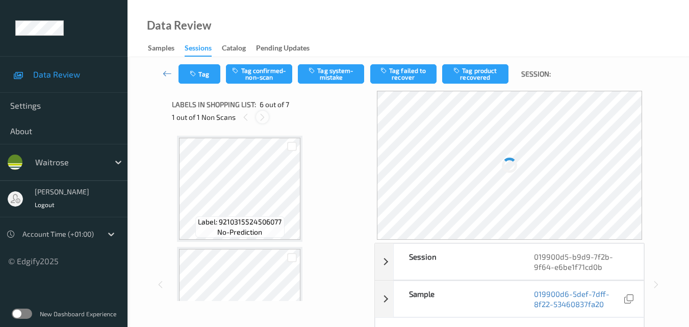
scroll to position [450, 0]
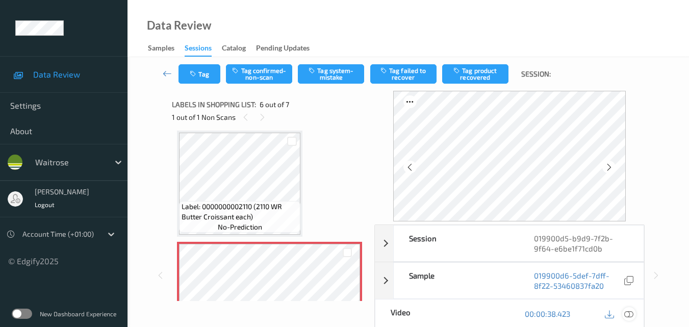
click at [630, 314] on icon at bounding box center [628, 313] width 9 height 9
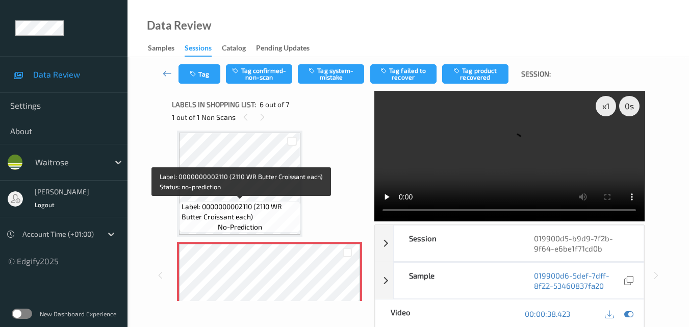
scroll to position [501, 0]
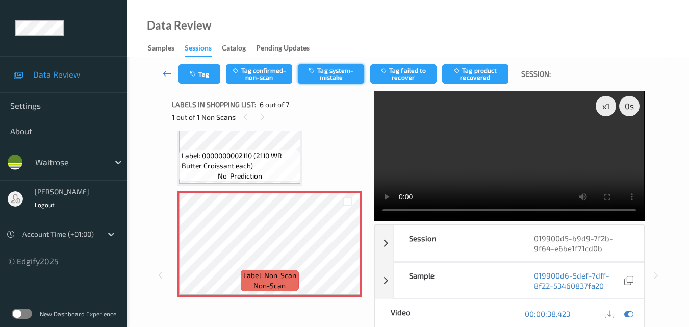
click at [337, 75] on button "Tag system-mistake" at bounding box center [331, 73] width 66 height 19
click at [195, 76] on icon "button" at bounding box center [194, 73] width 9 height 7
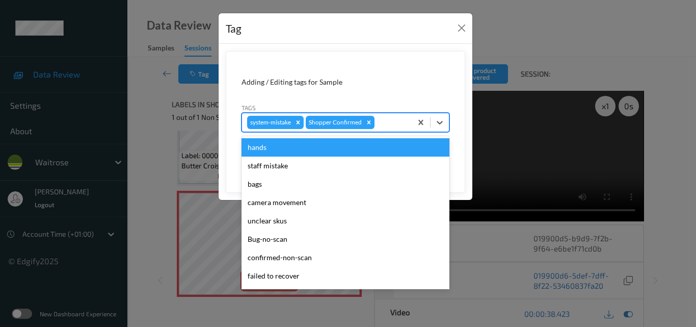
click at [385, 124] on div at bounding box center [392, 122] width 30 height 12
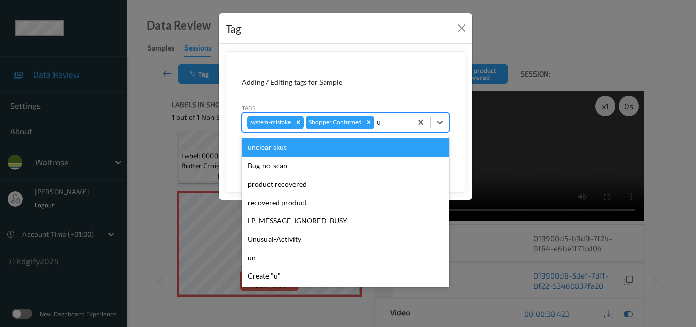
type input "un"
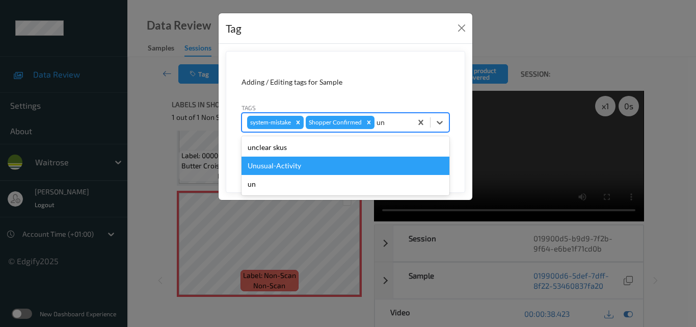
click at [335, 161] on div "Unusual-Activity" at bounding box center [346, 165] width 208 height 18
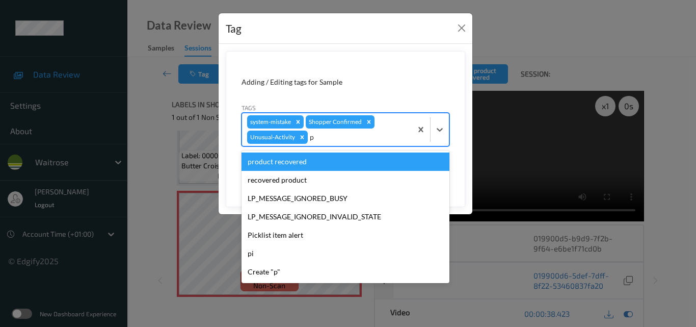
type input "pi"
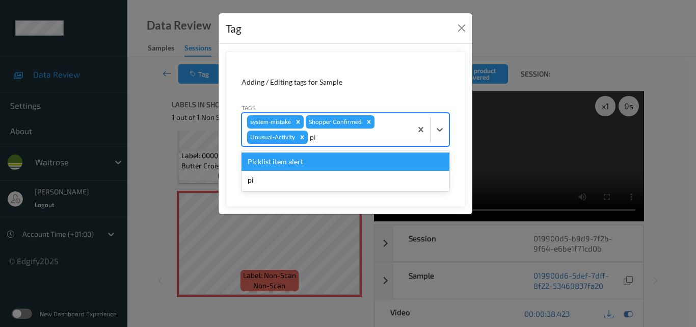
click at [318, 166] on div "Picklist item alert" at bounding box center [346, 161] width 208 height 18
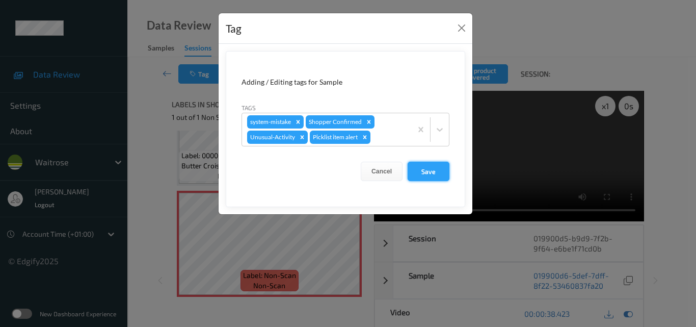
click at [433, 170] on button "Save" at bounding box center [429, 171] width 42 height 19
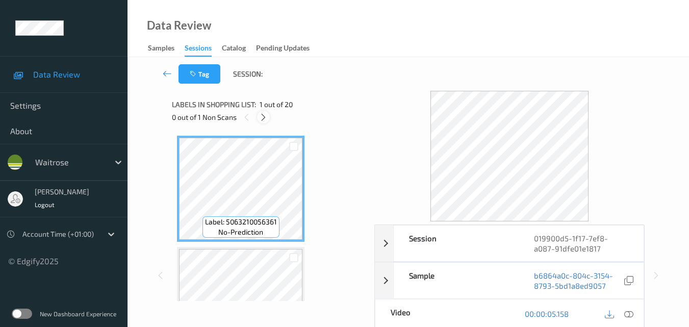
click at [262, 118] on icon at bounding box center [263, 117] width 9 height 9
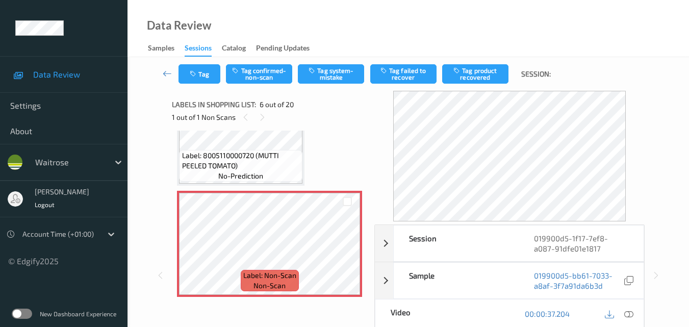
scroll to position [490, 0]
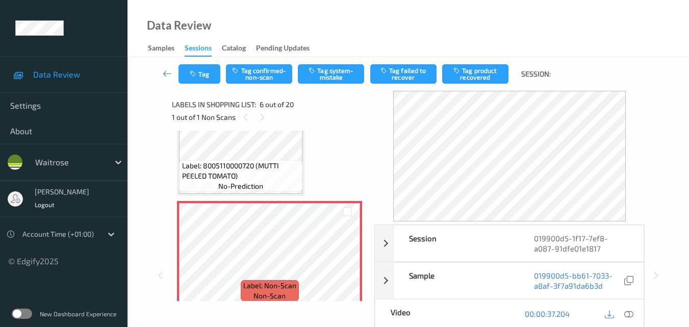
click at [252, 174] on span "Label: 8005110000720 (MUTTI PEELED TOMATO)" at bounding box center [241, 171] width 118 height 20
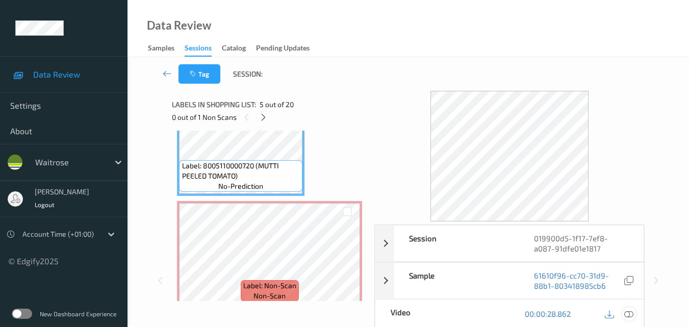
click at [630, 313] on icon at bounding box center [628, 313] width 9 height 9
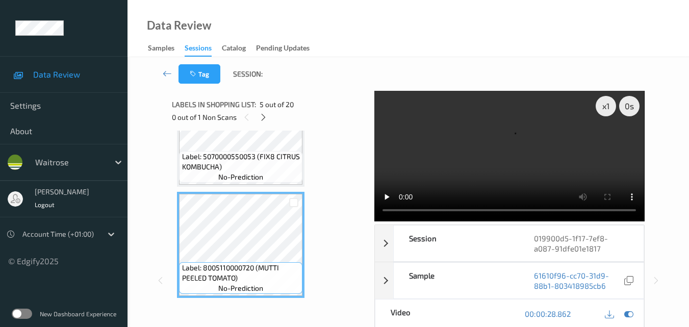
scroll to position [439, 0]
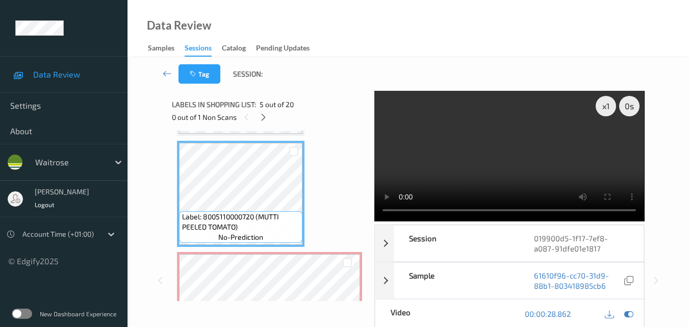
click at [534, 160] on video at bounding box center [509, 156] width 270 height 130
click at [498, 146] on video at bounding box center [509, 156] width 270 height 130
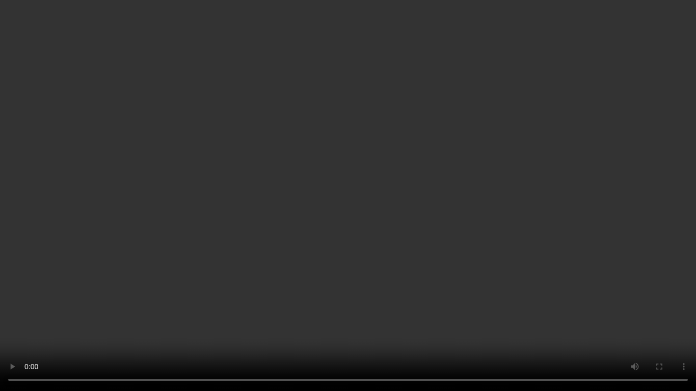
click at [410, 220] on video at bounding box center [348, 195] width 696 height 391
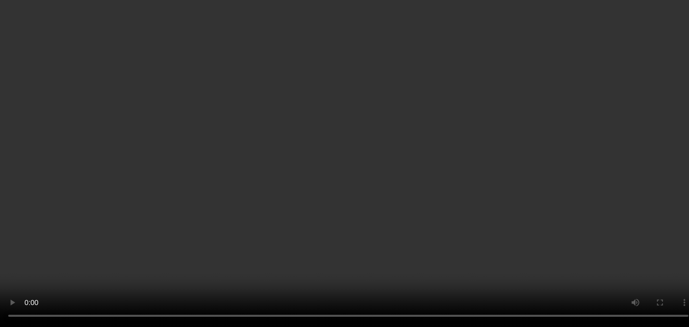
scroll to position [490, 0]
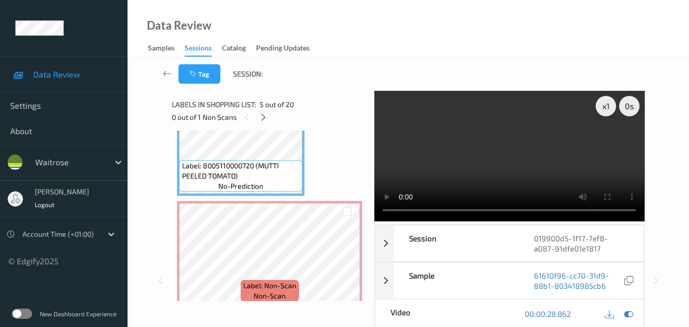
click at [551, 176] on video at bounding box center [509, 156] width 270 height 130
click at [522, 176] on video at bounding box center [509, 156] width 270 height 130
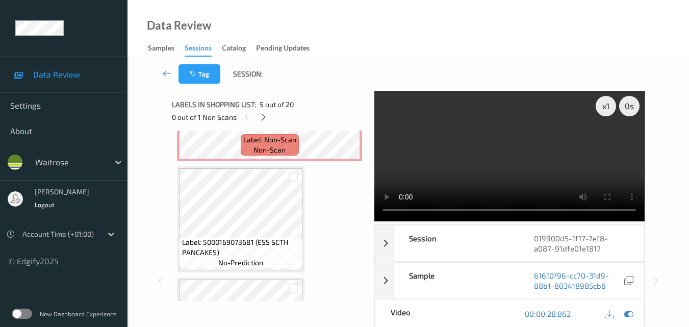
scroll to position [643, 0]
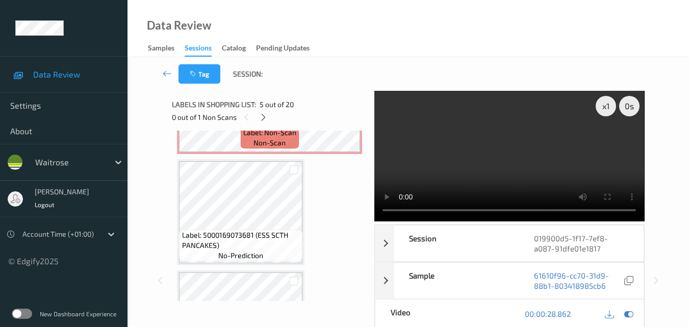
click at [507, 157] on video at bounding box center [509, 156] width 270 height 130
click at [543, 174] on video at bounding box center [509, 156] width 270 height 130
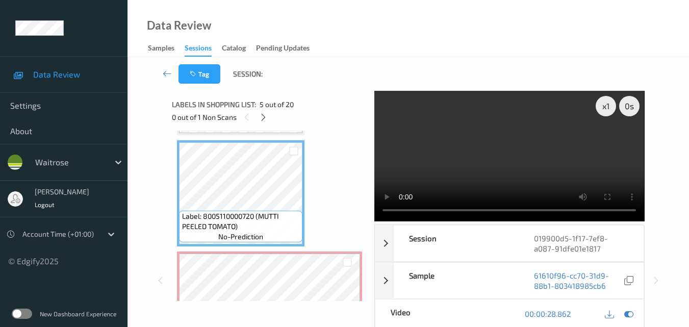
scroll to position [439, 0]
click at [521, 161] on video at bounding box center [509, 156] width 270 height 130
click at [487, 167] on video at bounding box center [509, 156] width 270 height 130
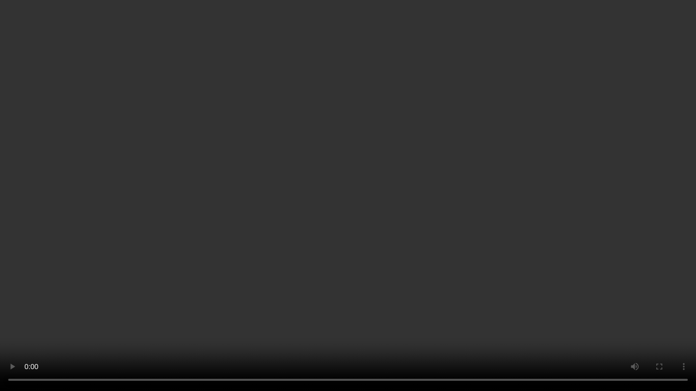
click at [466, 215] on video at bounding box center [348, 195] width 696 height 391
click at [406, 199] on video at bounding box center [348, 195] width 696 height 391
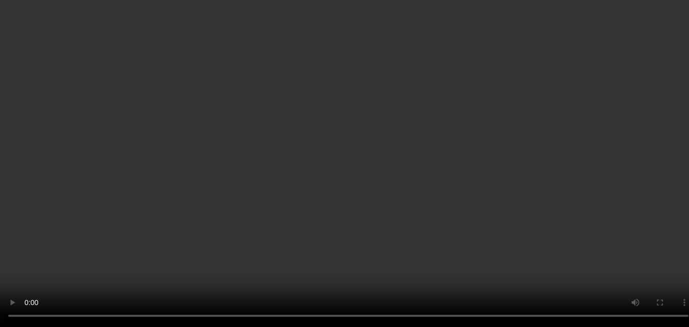
scroll to position [337, 0]
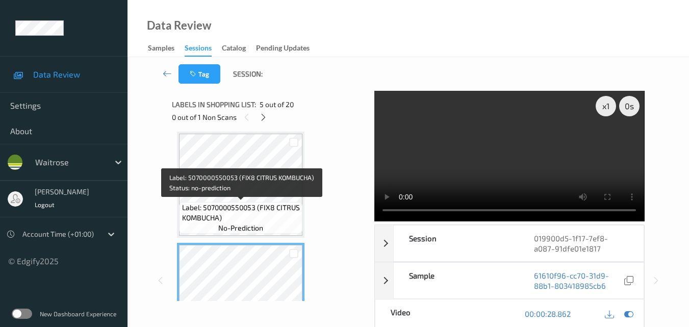
click at [268, 205] on span "Label: 5070000550053 (FIX8 CITRUS KOMBUCHA)" at bounding box center [241, 212] width 118 height 20
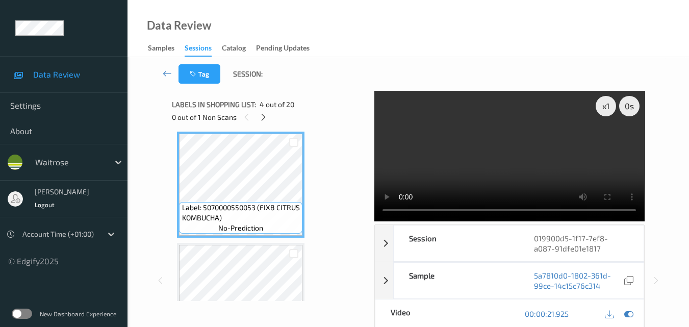
click at [531, 150] on video at bounding box center [509, 156] width 270 height 130
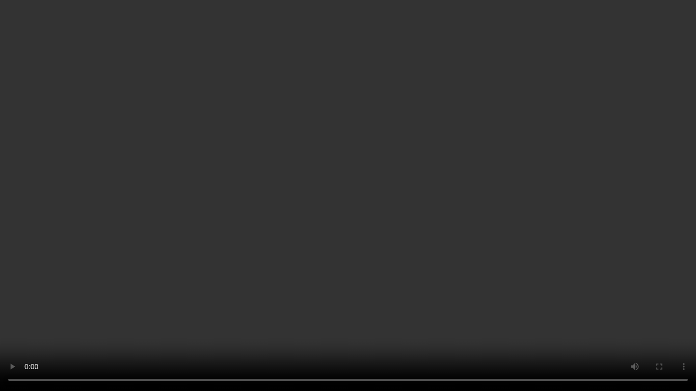
click at [532, 242] on video at bounding box center [348, 195] width 696 height 391
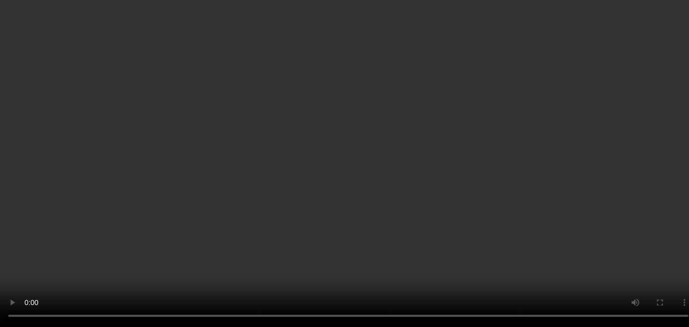
scroll to position [541, 0]
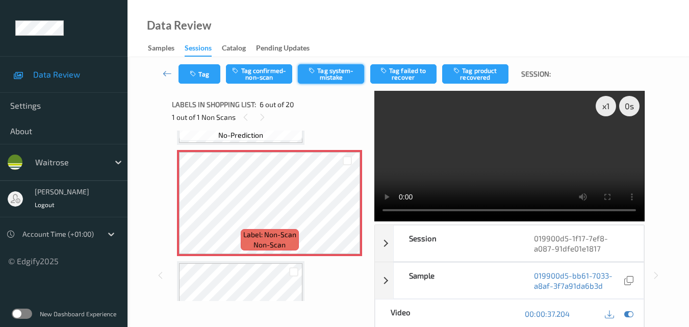
click at [331, 78] on button "Tag system-mistake" at bounding box center [331, 73] width 66 height 19
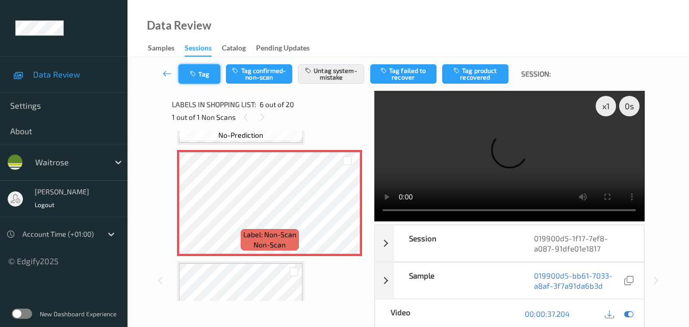
click at [207, 78] on button "Tag" at bounding box center [199, 73] width 42 height 19
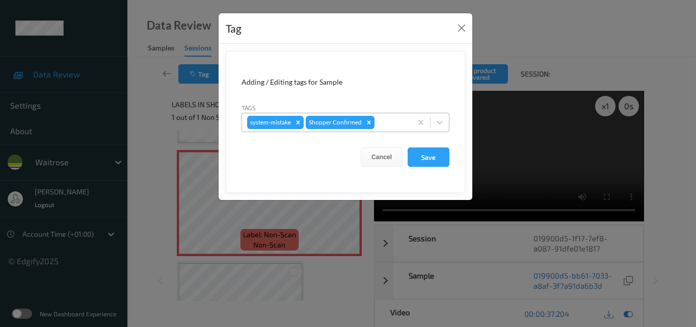
click at [399, 125] on div at bounding box center [392, 122] width 30 height 12
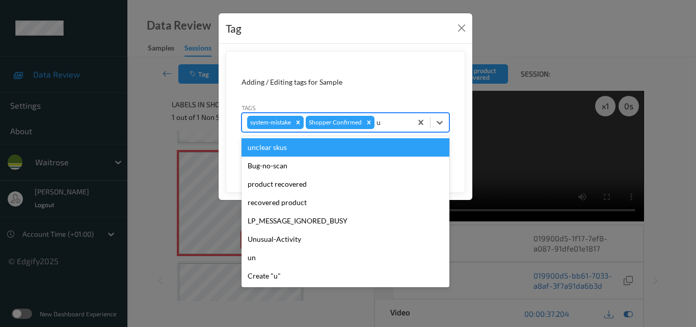
type input "un"
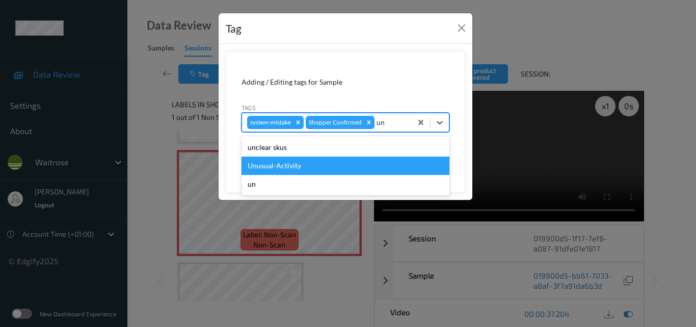
click at [341, 165] on div "Unusual-Activity" at bounding box center [346, 165] width 208 height 18
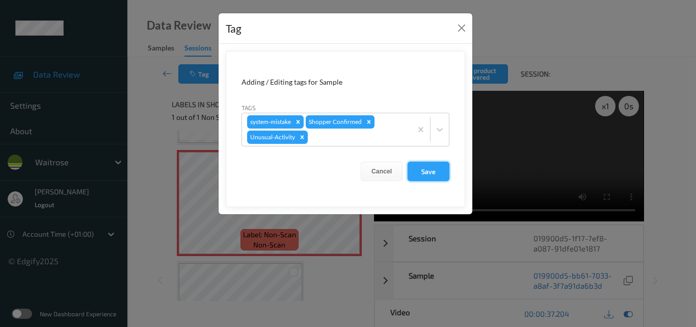
click at [431, 180] on button "Save" at bounding box center [429, 171] width 42 height 19
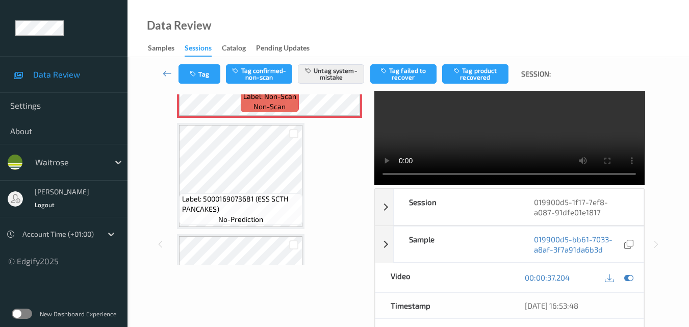
scroll to position [102, 0]
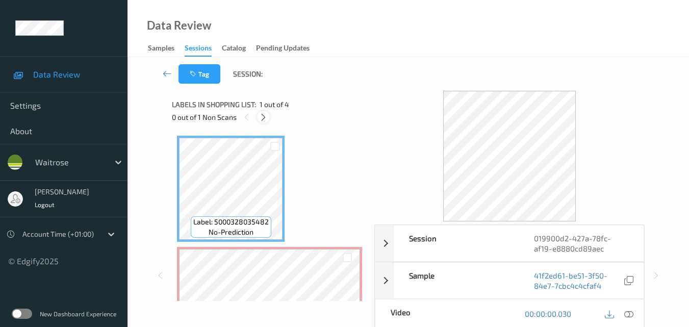
click at [260, 117] on icon at bounding box center [263, 117] width 9 height 9
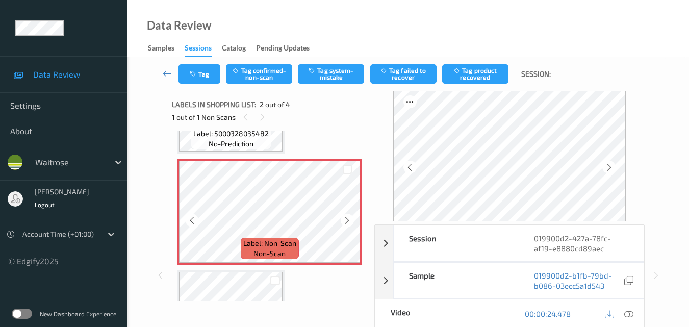
scroll to position [107, 0]
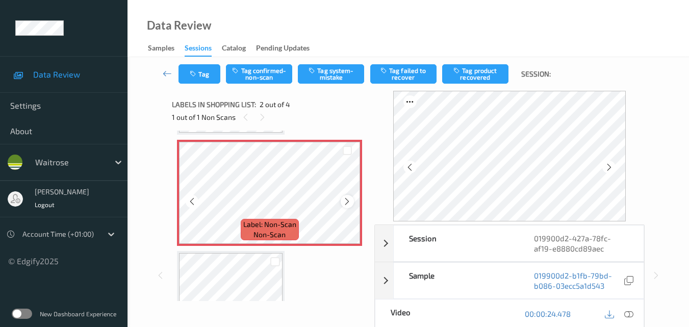
click at [346, 202] on icon at bounding box center [347, 201] width 9 height 9
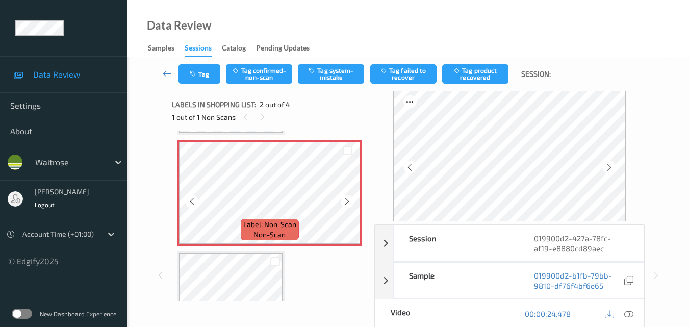
click at [346, 202] on icon at bounding box center [347, 201] width 9 height 9
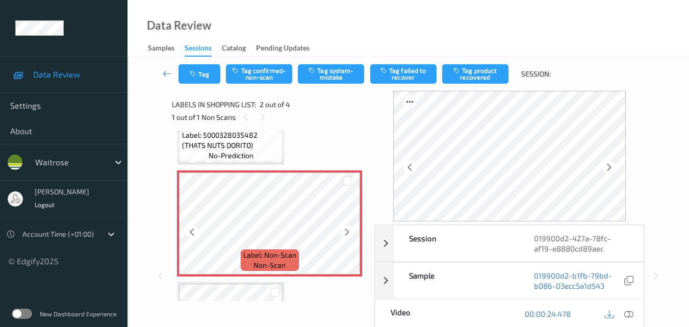
scroll to position [56, 0]
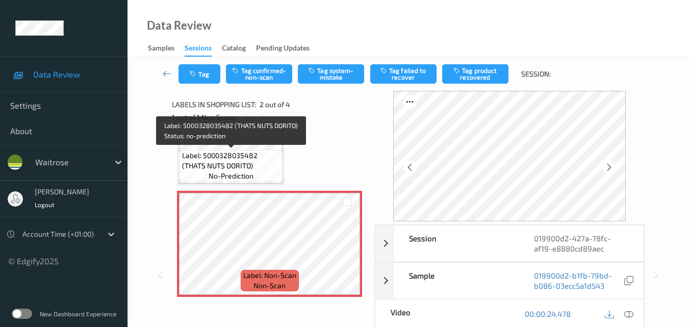
click at [267, 164] on span "Label: 5000328035482 (THATS NUTS DORITO)" at bounding box center [231, 160] width 98 height 20
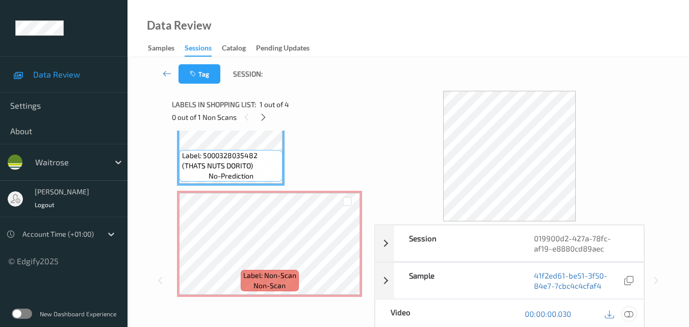
click at [631, 313] on icon at bounding box center [628, 313] width 9 height 9
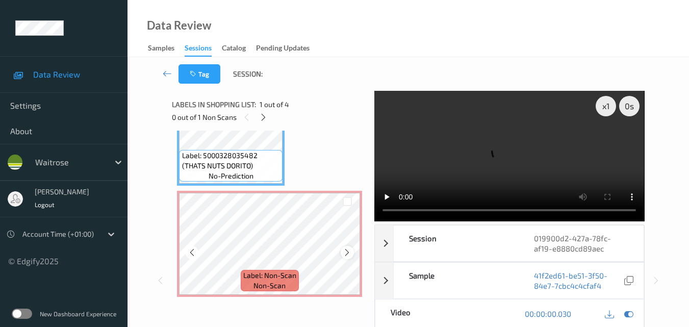
click at [348, 254] on icon at bounding box center [347, 252] width 9 height 9
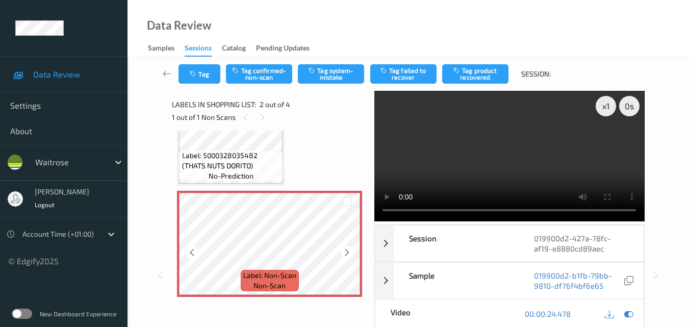
click at [348, 254] on icon at bounding box center [347, 252] width 9 height 9
click at [480, 152] on video at bounding box center [509, 156] width 270 height 130
click at [559, 143] on video at bounding box center [509, 156] width 270 height 130
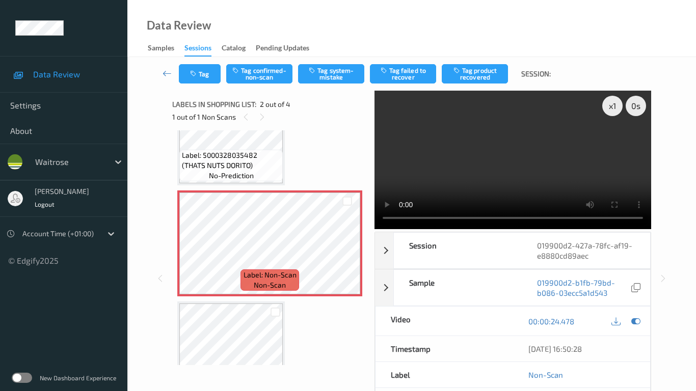
click at [428, 206] on video at bounding box center [513, 160] width 277 height 139
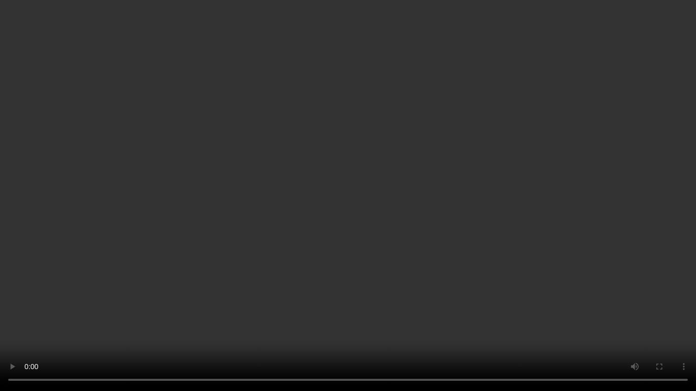
click at [428, 206] on video at bounding box center [348, 195] width 696 height 391
click at [396, 211] on video at bounding box center [348, 195] width 696 height 391
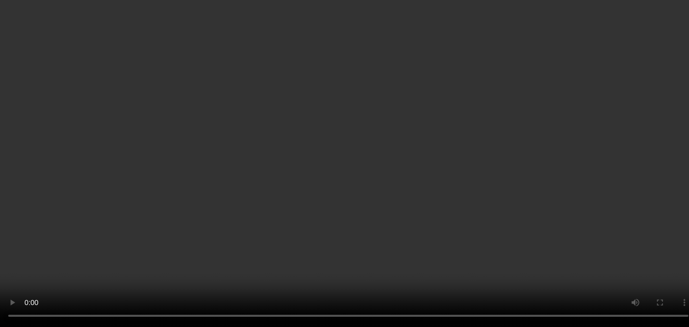
scroll to position [0, 0]
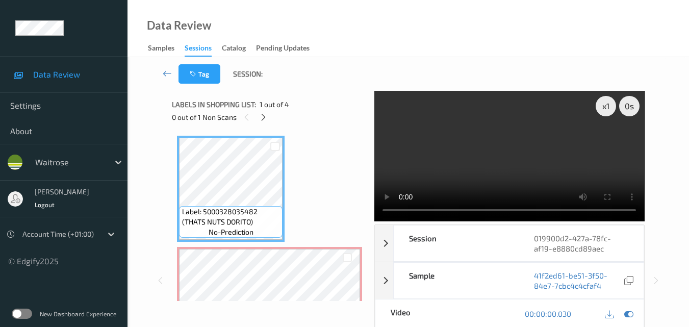
click at [505, 144] on video at bounding box center [509, 156] width 270 height 130
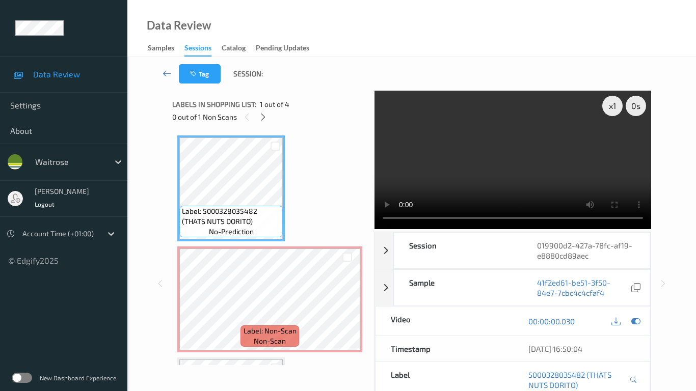
click at [511, 213] on video at bounding box center [513, 160] width 277 height 139
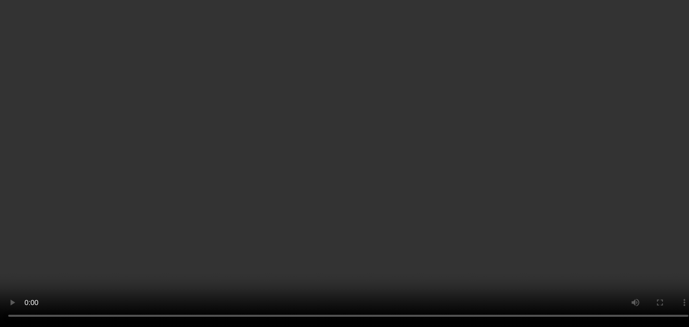
scroll to position [102, 0]
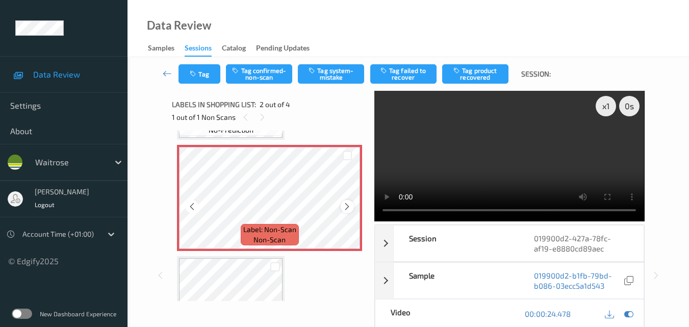
click at [347, 203] on icon at bounding box center [347, 206] width 9 height 9
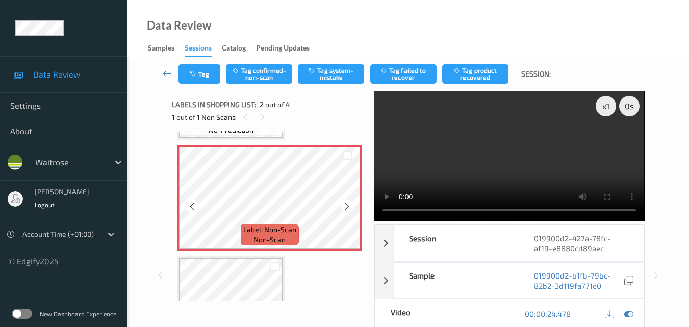
click at [347, 203] on icon at bounding box center [347, 206] width 9 height 9
click at [537, 152] on video at bounding box center [509, 156] width 270 height 130
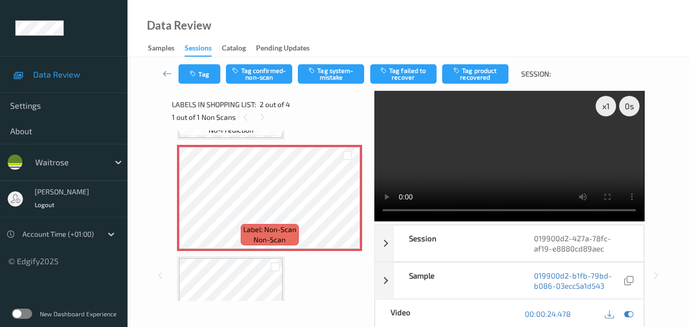
click at [537, 152] on video at bounding box center [509, 156] width 270 height 130
click at [345, 206] on icon at bounding box center [347, 206] width 9 height 9
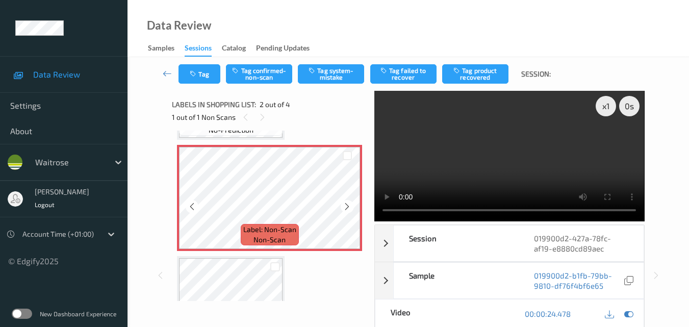
click at [345, 206] on icon at bounding box center [347, 206] width 9 height 9
click at [484, 163] on video at bounding box center [509, 156] width 270 height 130
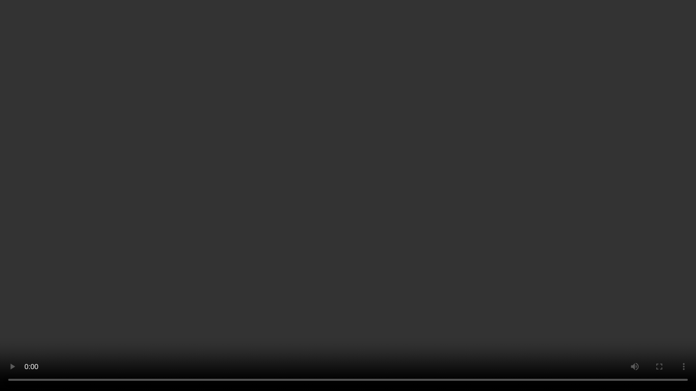
click at [640, 231] on video at bounding box center [348, 195] width 696 height 391
click at [590, 270] on video at bounding box center [348, 195] width 696 height 391
click at [562, 257] on video at bounding box center [348, 195] width 696 height 391
click at [556, 271] on video at bounding box center [348, 195] width 696 height 391
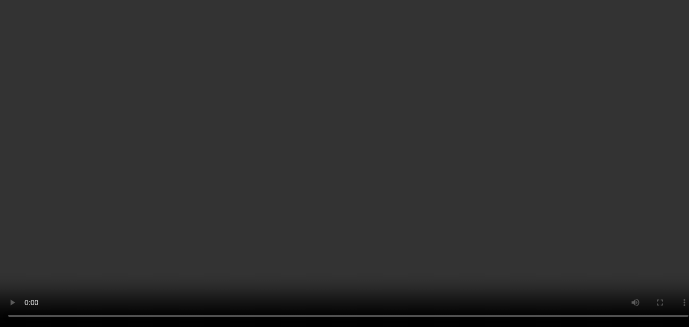
scroll to position [75, 0]
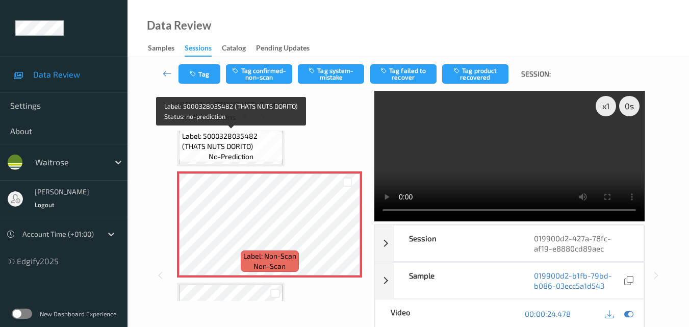
click at [253, 147] on span "Label: 5000328035482 (THATS NUTS DORITO)" at bounding box center [231, 141] width 98 height 20
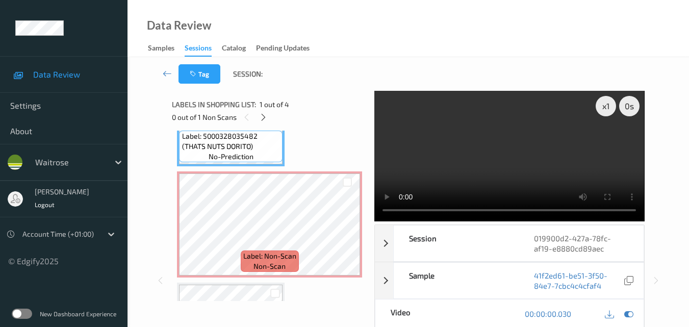
click at [510, 157] on video at bounding box center [509, 156] width 270 height 130
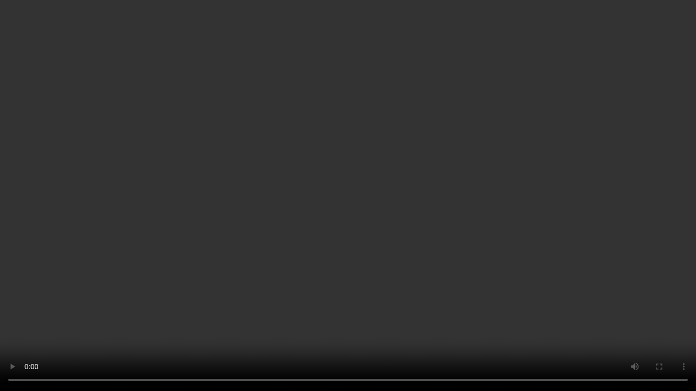
click at [478, 217] on video at bounding box center [348, 195] width 696 height 391
click at [486, 242] on video at bounding box center [348, 195] width 696 height 391
click at [472, 242] on video at bounding box center [348, 195] width 696 height 391
click at [524, 268] on video at bounding box center [348, 195] width 696 height 391
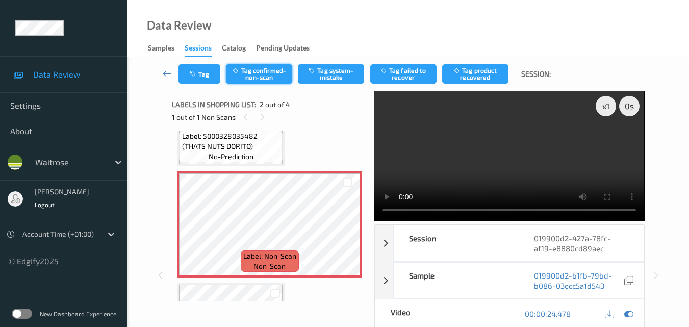
click at [267, 77] on button "Tag confirmed-non-scan" at bounding box center [259, 73] width 66 height 19
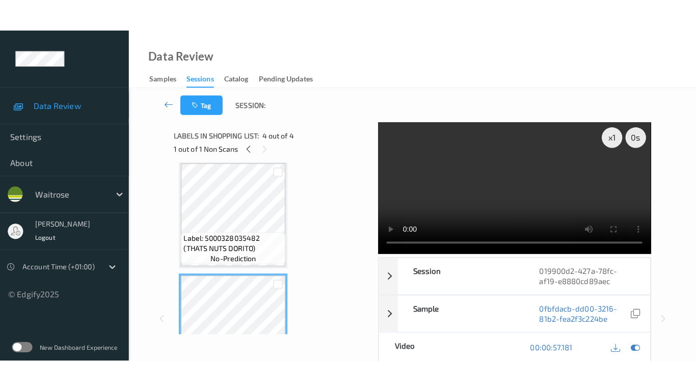
scroll to position [279, 0]
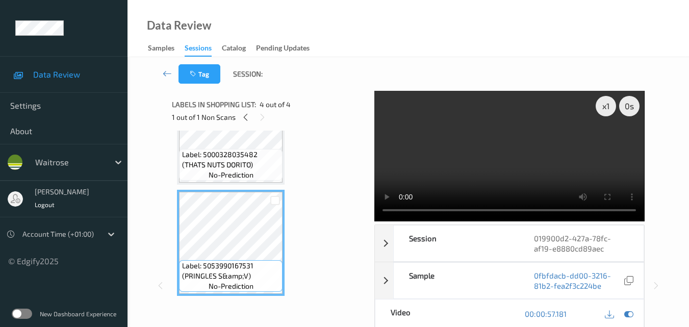
click at [542, 171] on video at bounding box center [509, 156] width 270 height 130
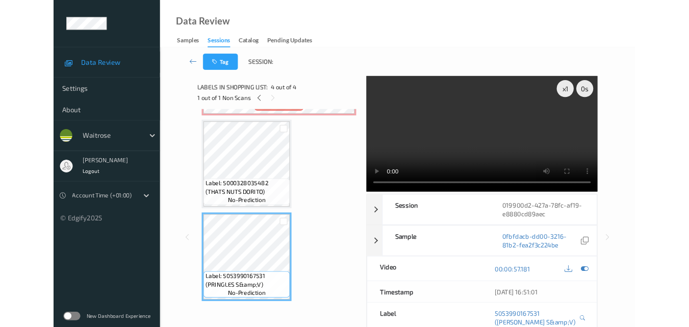
scroll to position [215, 0]
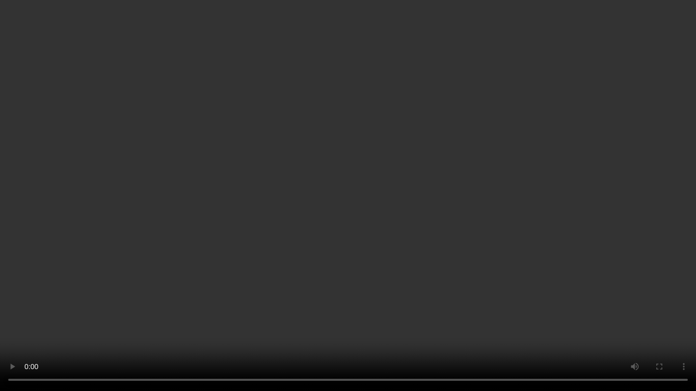
click at [383, 247] on video at bounding box center [348, 195] width 696 height 391
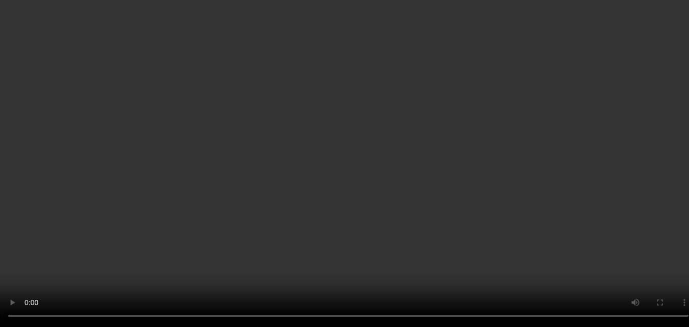
scroll to position [113, 0]
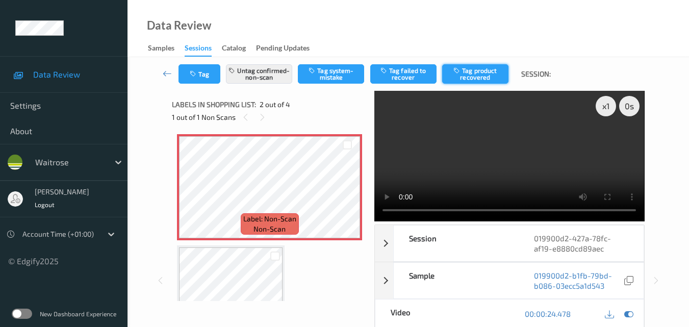
click at [487, 75] on button "Tag product recovered" at bounding box center [475, 73] width 66 height 19
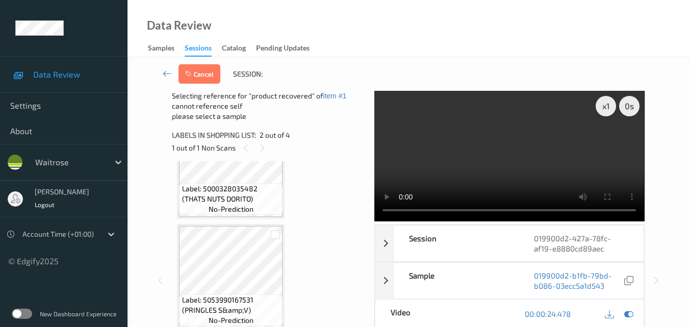
scroll to position [279, 0]
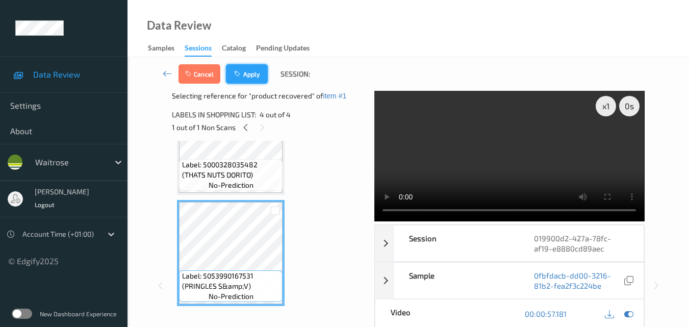
click at [251, 73] on button "Apply" at bounding box center [247, 73] width 42 height 19
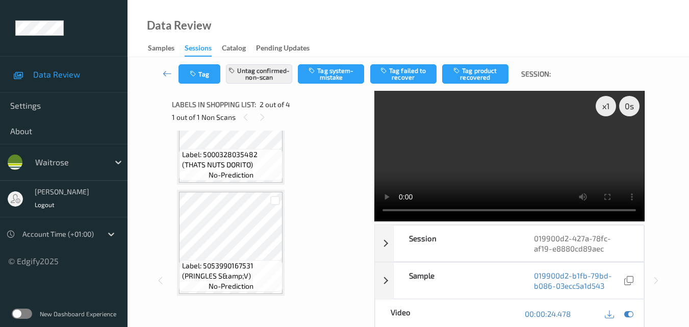
scroll to position [5, 0]
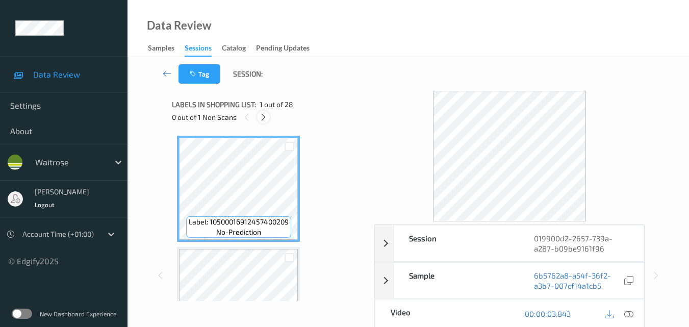
click at [259, 119] on icon at bounding box center [263, 117] width 9 height 9
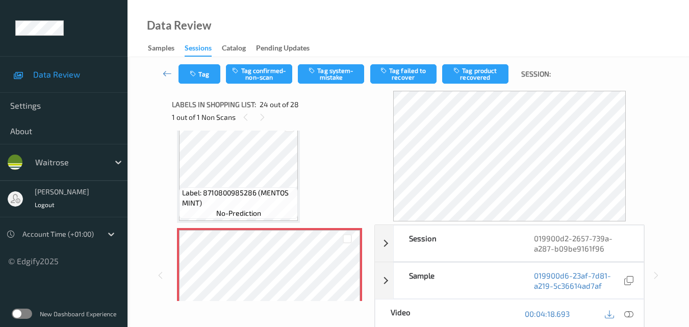
scroll to position [2450, 0]
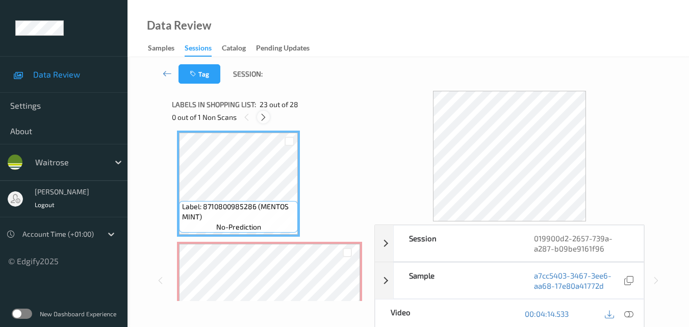
click at [263, 116] on icon at bounding box center [263, 117] width 9 height 9
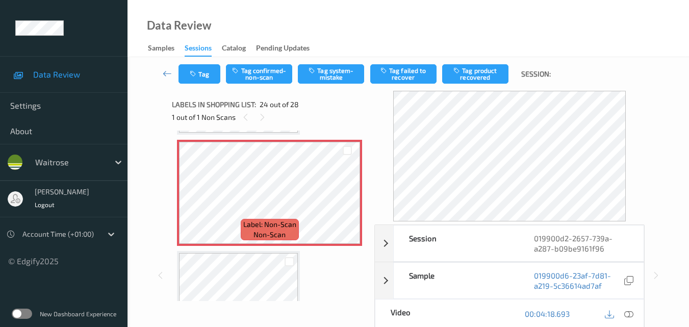
scroll to position [2501, 0]
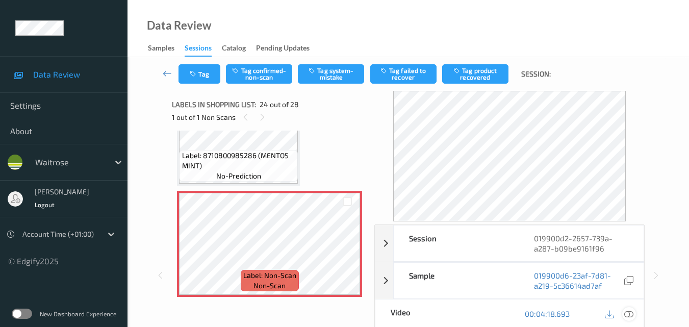
click at [633, 311] on icon at bounding box center [628, 313] width 9 height 9
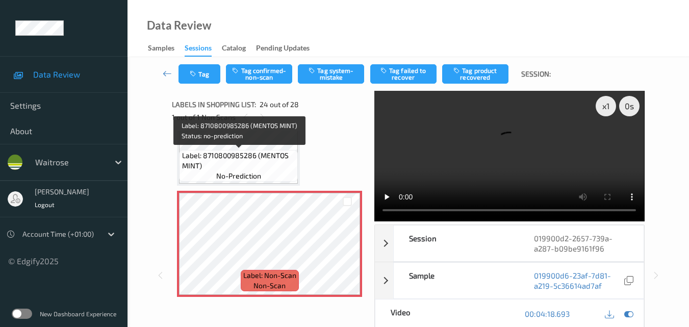
click at [275, 156] on span "Label: 8710800985286 (MENTOS MINT)" at bounding box center [239, 160] width 114 height 20
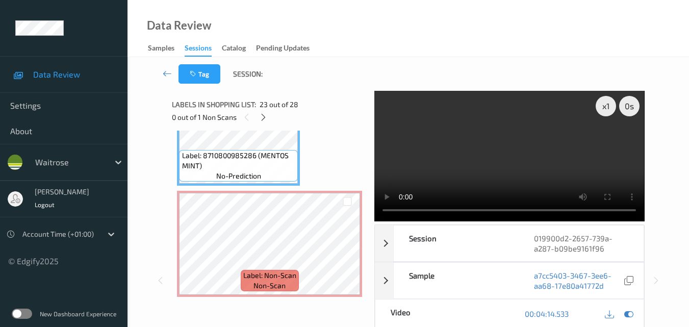
click at [480, 139] on video at bounding box center [509, 156] width 270 height 130
click at [468, 163] on video at bounding box center [509, 156] width 270 height 130
click at [518, 158] on video at bounding box center [509, 156] width 270 height 130
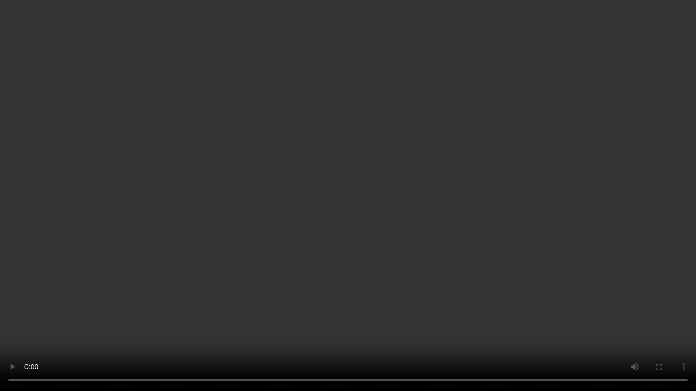
click at [420, 192] on video at bounding box center [348, 195] width 696 height 391
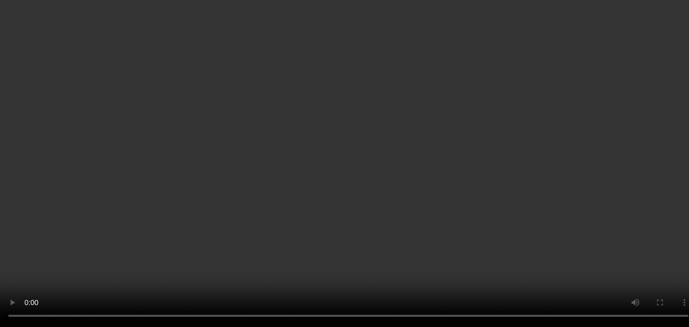
scroll to position [2399, 0]
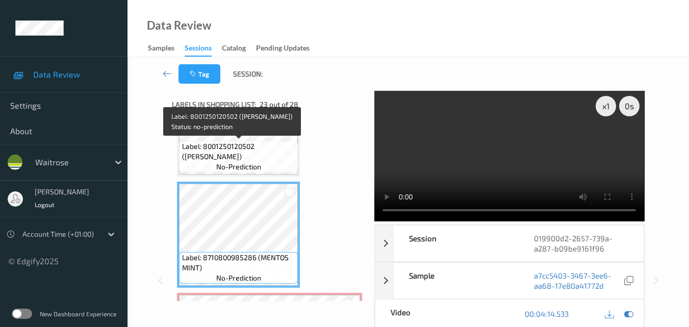
click at [267, 159] on span "Label: 8001250120502 (DE CECCO CONCHIGLIE)" at bounding box center [239, 151] width 114 height 20
click at [265, 159] on span "Label: 8001250120502 (DE CECCO CONCHIGLIE)" at bounding box center [239, 151] width 114 height 20
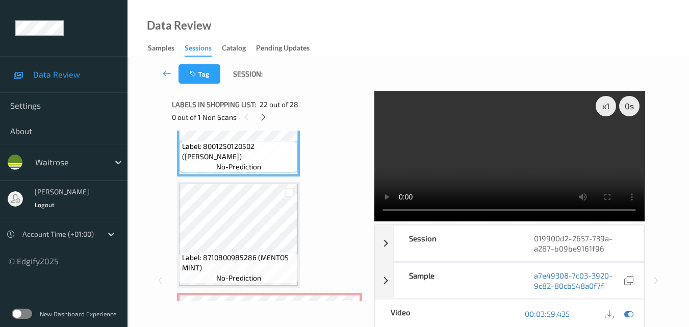
click at [469, 154] on video at bounding box center [509, 156] width 270 height 130
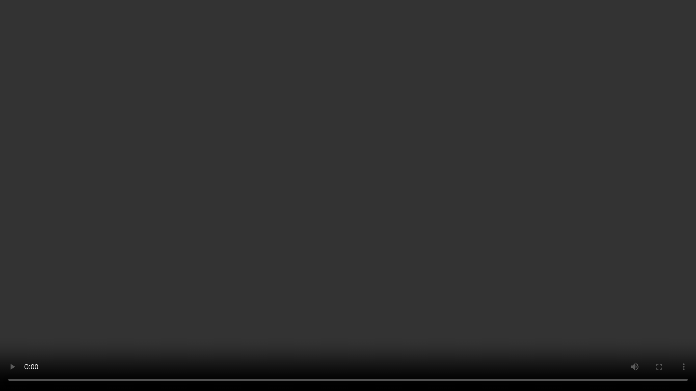
click at [457, 229] on video at bounding box center [348, 195] width 696 height 391
click at [380, 177] on video at bounding box center [348, 195] width 696 height 391
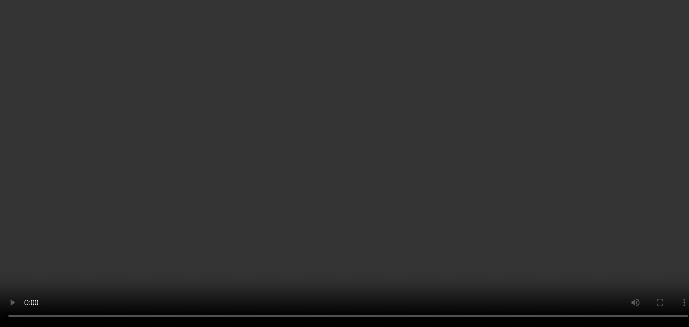
scroll to position [2501, 0]
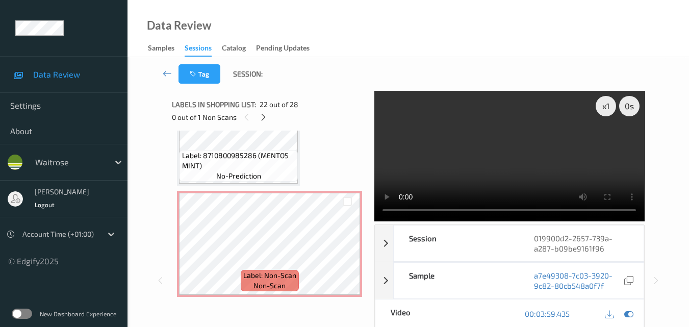
click at [497, 161] on video at bounding box center [509, 156] width 270 height 130
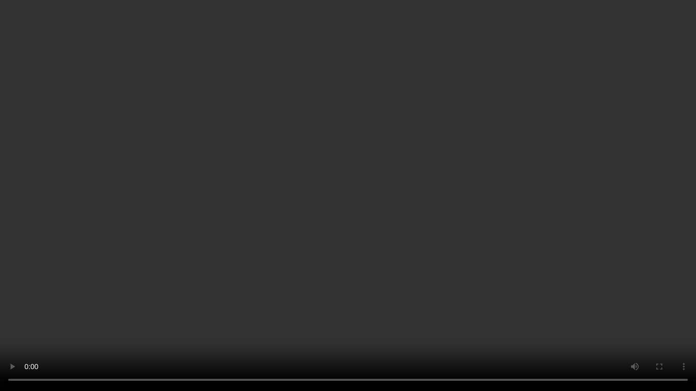
click at [434, 232] on video at bounding box center [348, 195] width 696 height 391
click at [405, 247] on video at bounding box center [348, 195] width 696 height 391
click at [481, 259] on video at bounding box center [348, 195] width 696 height 391
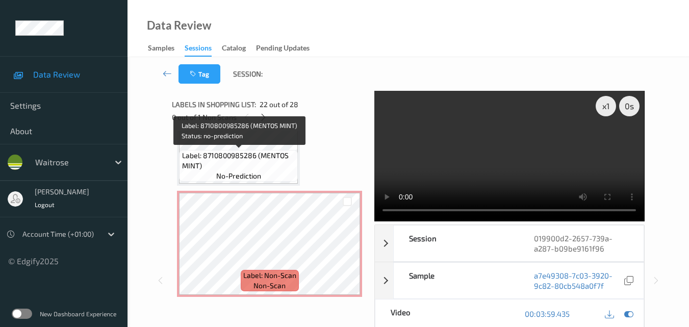
click at [269, 164] on span "Label: 8710800985286 (MENTOS MINT)" at bounding box center [239, 160] width 114 height 20
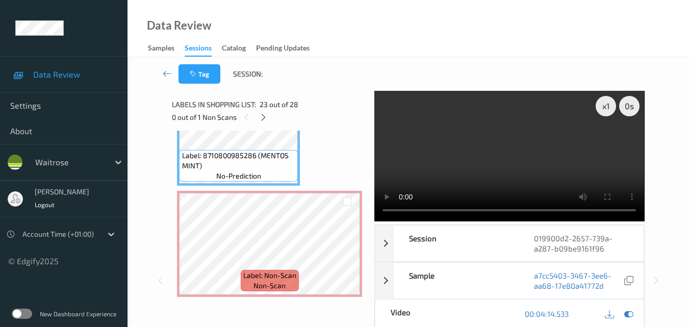
click at [487, 154] on video at bounding box center [509, 156] width 270 height 130
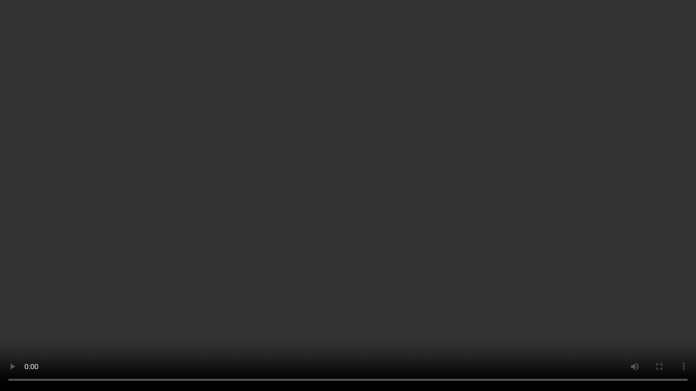
click at [528, 179] on video at bounding box center [348, 195] width 696 height 391
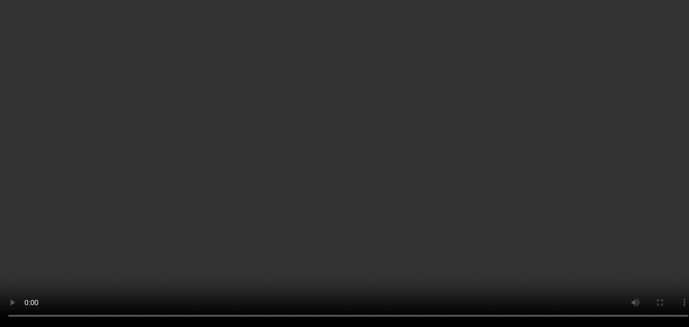
scroll to position [2450, 0]
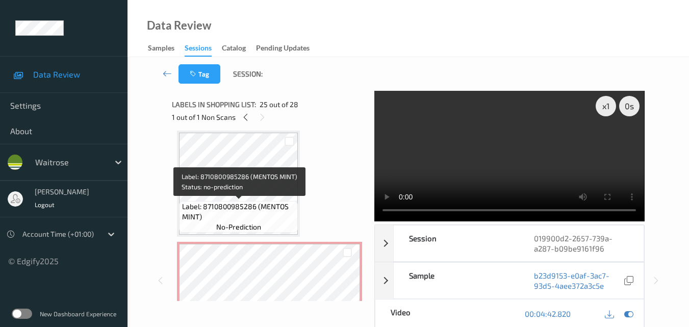
click at [244, 209] on span "Label: 8710800985286 (MENTOS MINT)" at bounding box center [239, 211] width 114 height 20
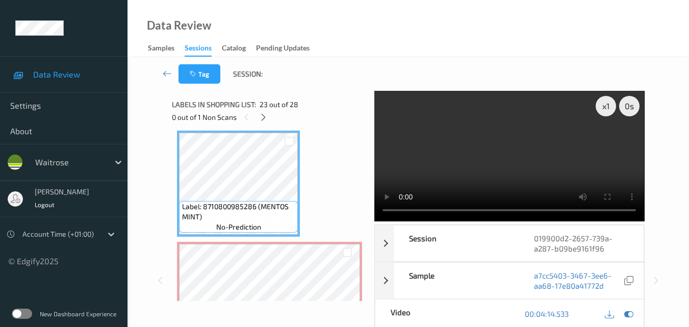
click at [522, 169] on video at bounding box center [509, 156] width 270 height 130
click at [505, 172] on video at bounding box center [509, 156] width 270 height 130
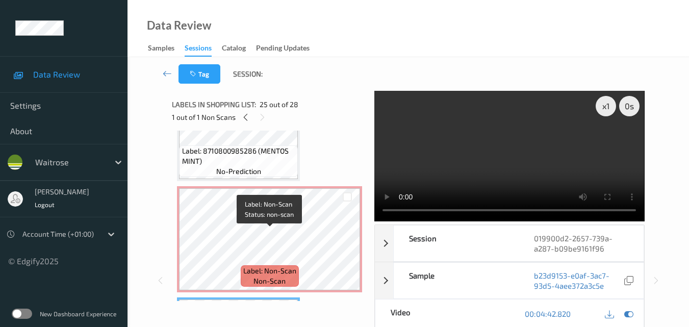
scroll to position [2501, 0]
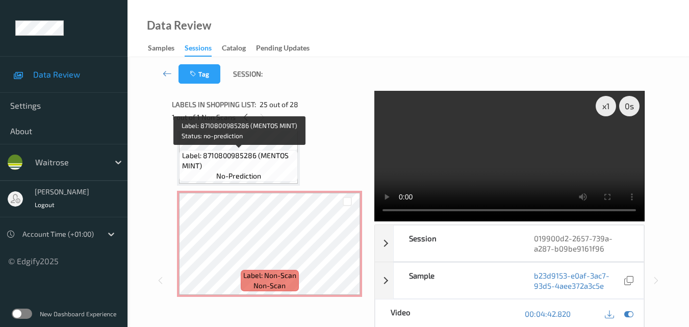
click at [267, 162] on span "Label: 8710800985286 (MENTOS MINT)" at bounding box center [239, 160] width 114 height 20
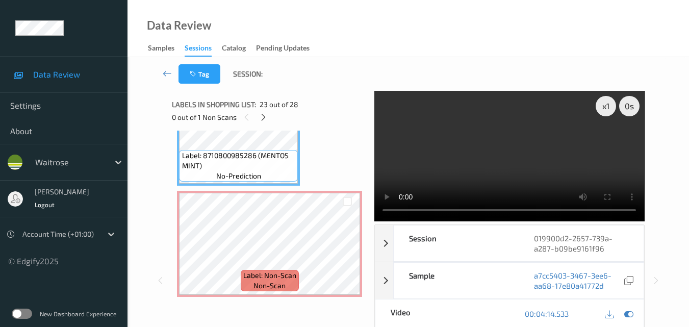
click at [518, 158] on video at bounding box center [509, 156] width 270 height 130
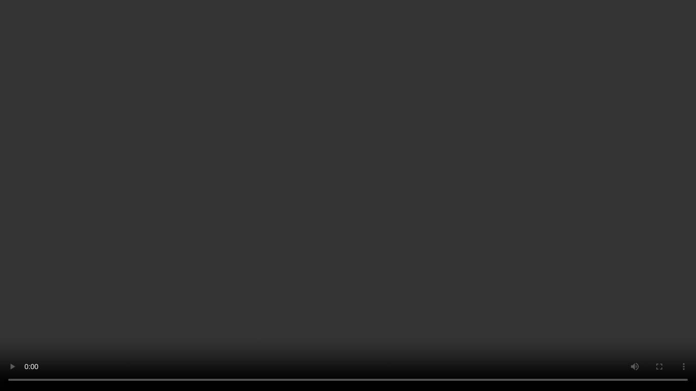
click at [381, 226] on video at bounding box center [348, 195] width 696 height 391
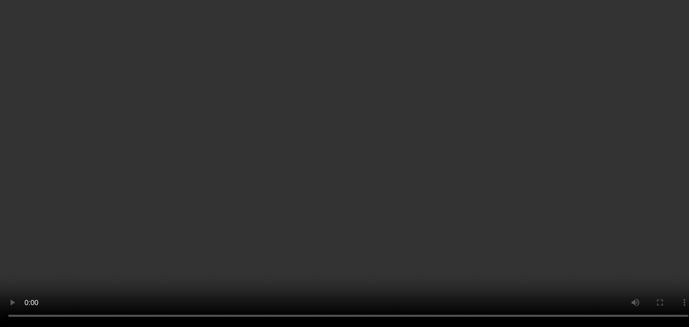
scroll to position [2552, 0]
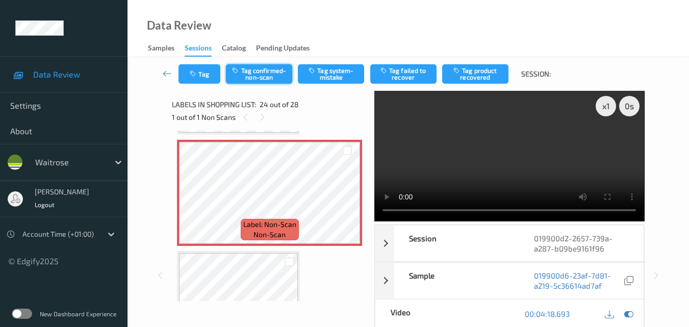
click at [260, 76] on button "Tag confirmed-non-scan" at bounding box center [259, 73] width 66 height 19
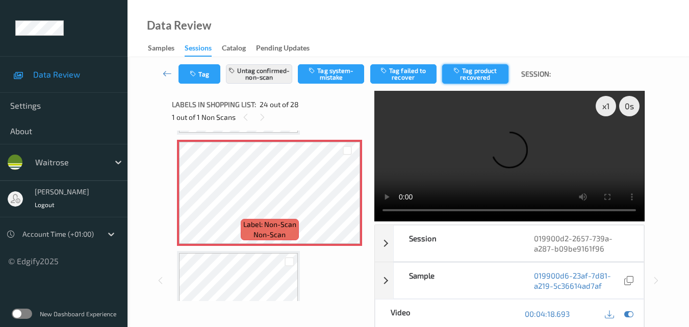
click at [490, 80] on button "Tag product recovered" at bounding box center [475, 73] width 66 height 19
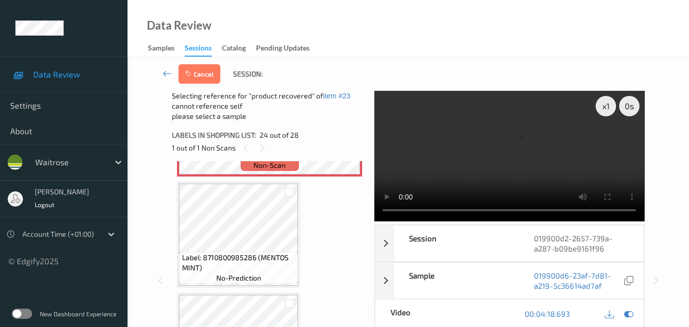
scroll to position [2654, 0]
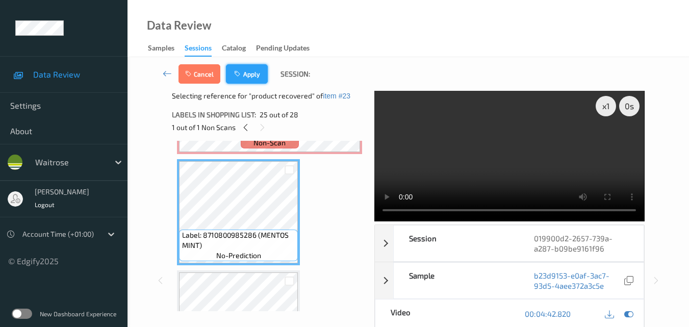
click at [249, 77] on button "Apply" at bounding box center [247, 73] width 42 height 19
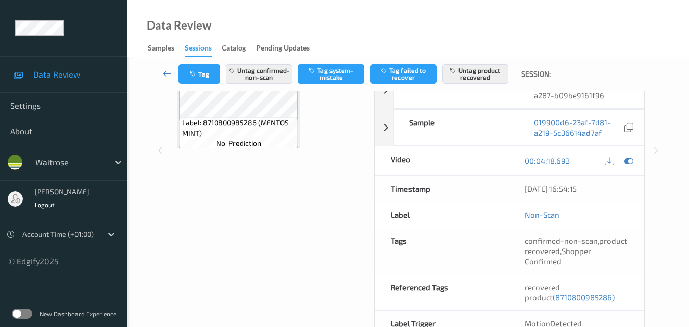
scroll to position [102, 0]
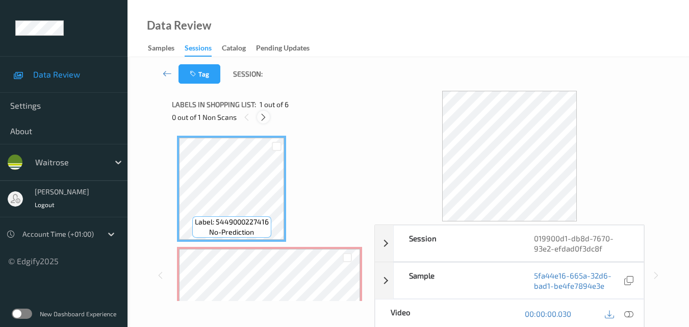
click at [262, 119] on icon at bounding box center [263, 117] width 9 height 9
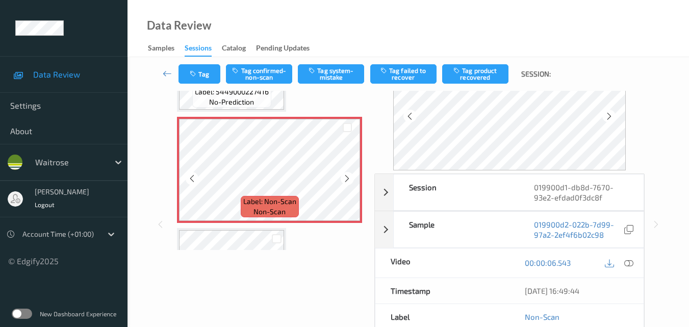
scroll to position [107, 0]
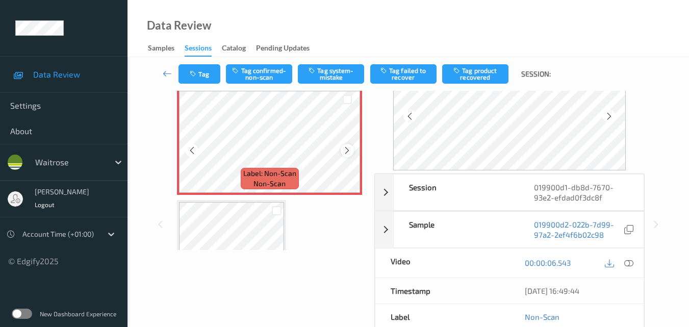
click at [346, 152] on icon at bounding box center [347, 150] width 9 height 9
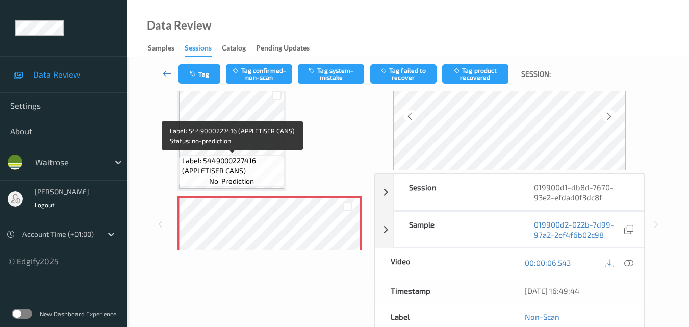
click at [252, 166] on span "Label: 5449000227416 (APPLETISER CANS)" at bounding box center [232, 165] width 100 height 20
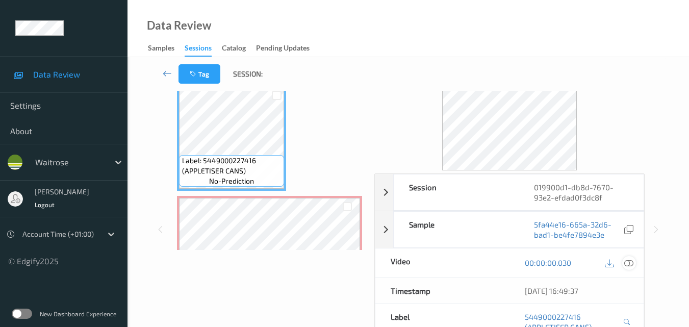
click at [628, 264] on icon at bounding box center [628, 262] width 9 height 9
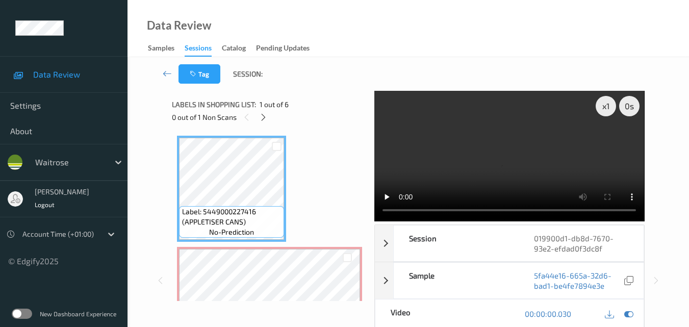
click at [264, 123] on div "0 out of 1 Non Scans" at bounding box center [269, 117] width 195 height 13
click at [489, 155] on video at bounding box center [509, 156] width 270 height 130
click at [557, 167] on video at bounding box center [509, 156] width 270 height 130
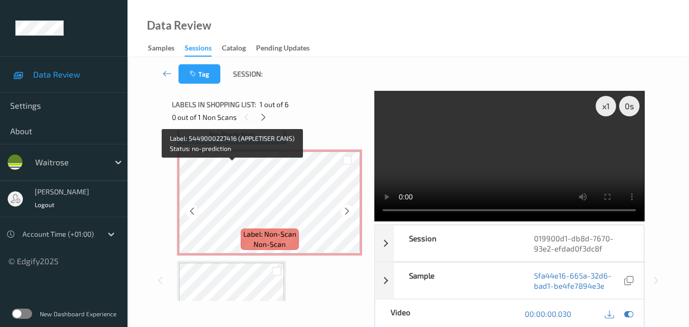
scroll to position [102, 0]
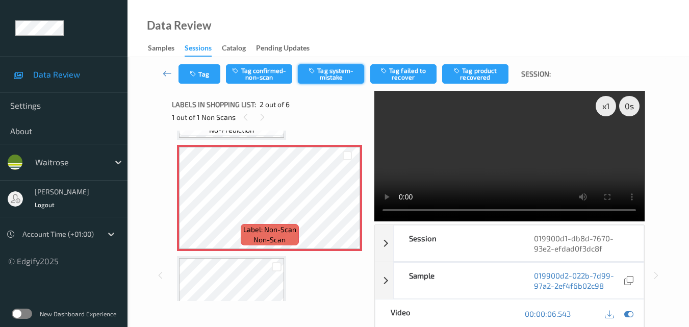
click at [325, 74] on button "Tag system-mistake" at bounding box center [331, 73] width 66 height 19
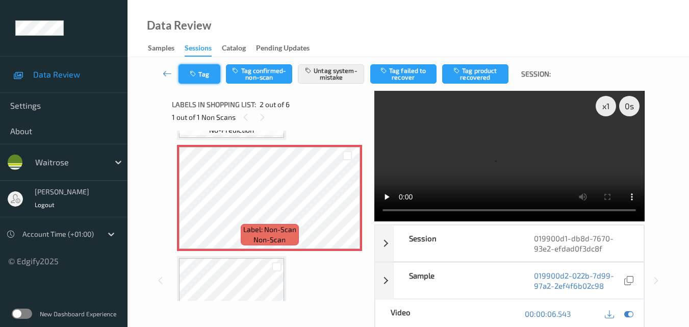
click at [201, 76] on button "Tag" at bounding box center [199, 73] width 42 height 19
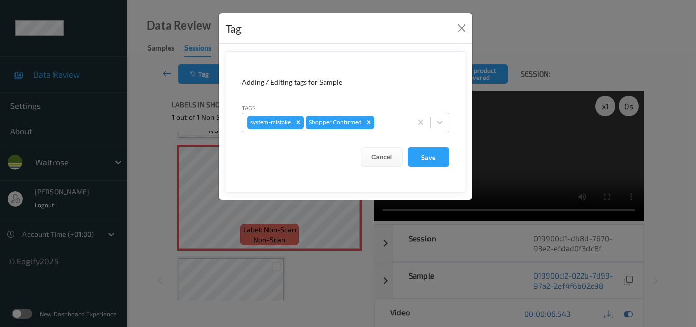
click at [390, 130] on div "system-mistake Shopper Confirmed" at bounding box center [327, 122] width 170 height 17
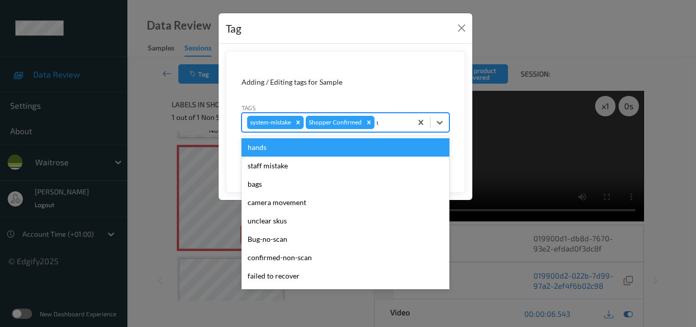
type input "un"
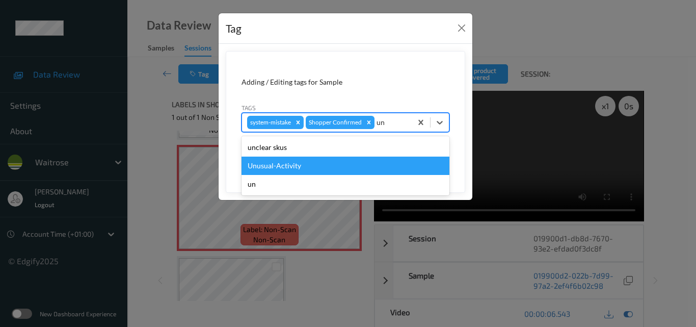
click at [334, 172] on div "Unusual-Activity" at bounding box center [346, 165] width 208 height 18
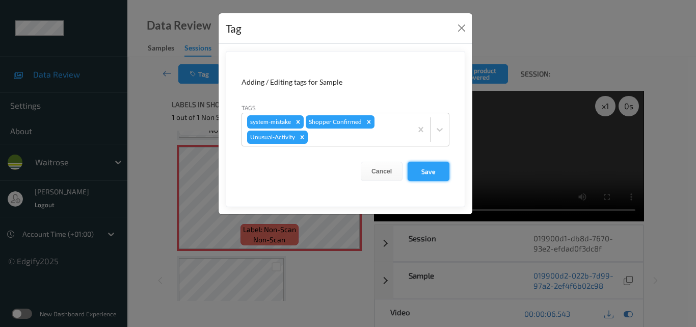
click at [433, 171] on button "Save" at bounding box center [429, 171] width 42 height 19
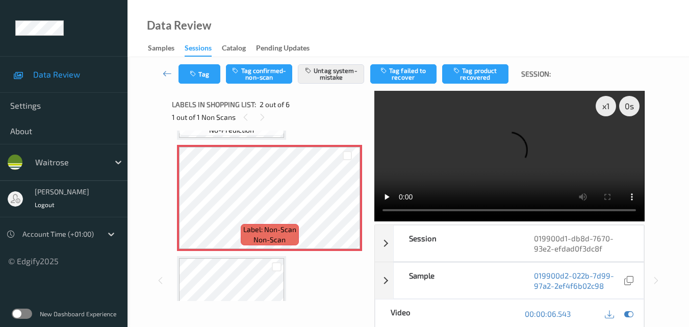
scroll to position [153, 0]
